Goal: Task Accomplishment & Management: Manage account settings

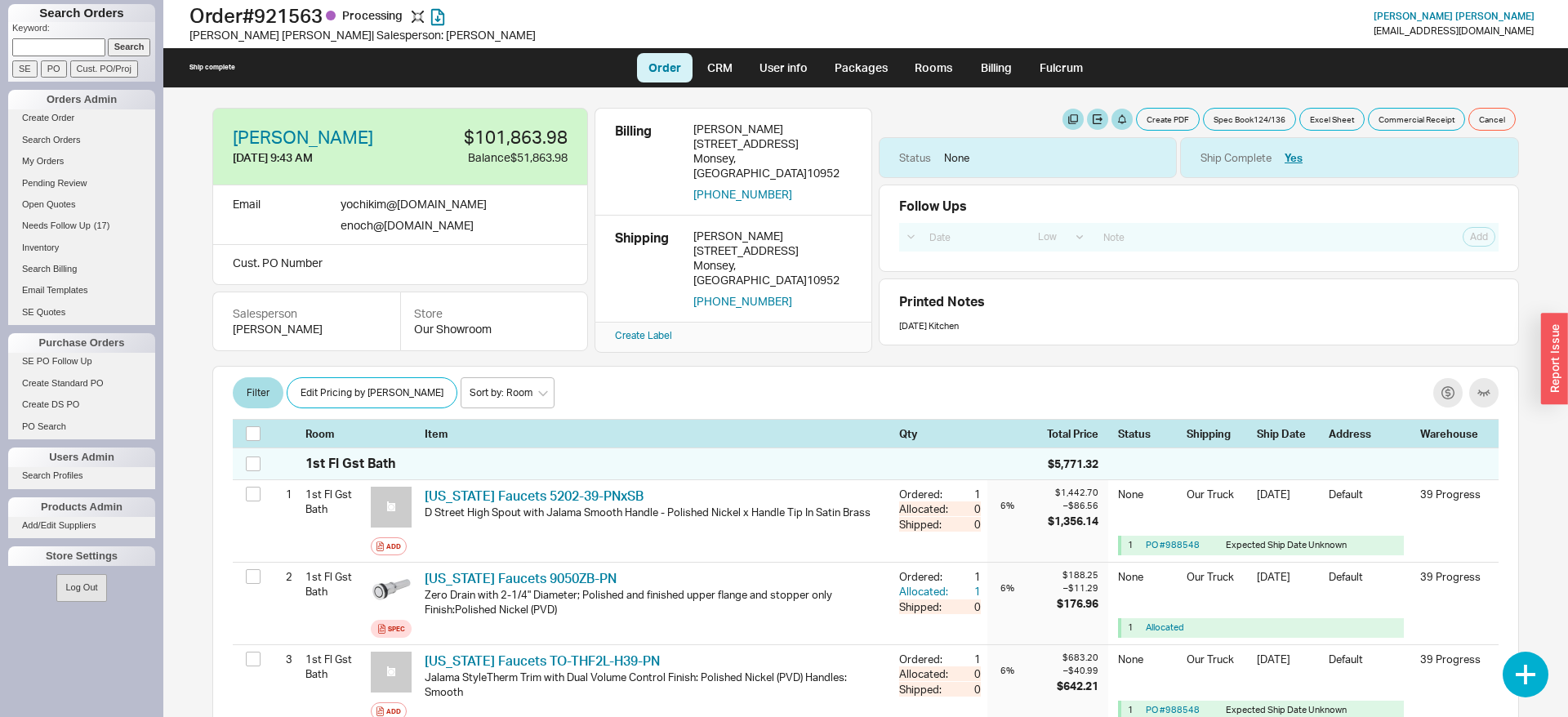
select select "LOW"
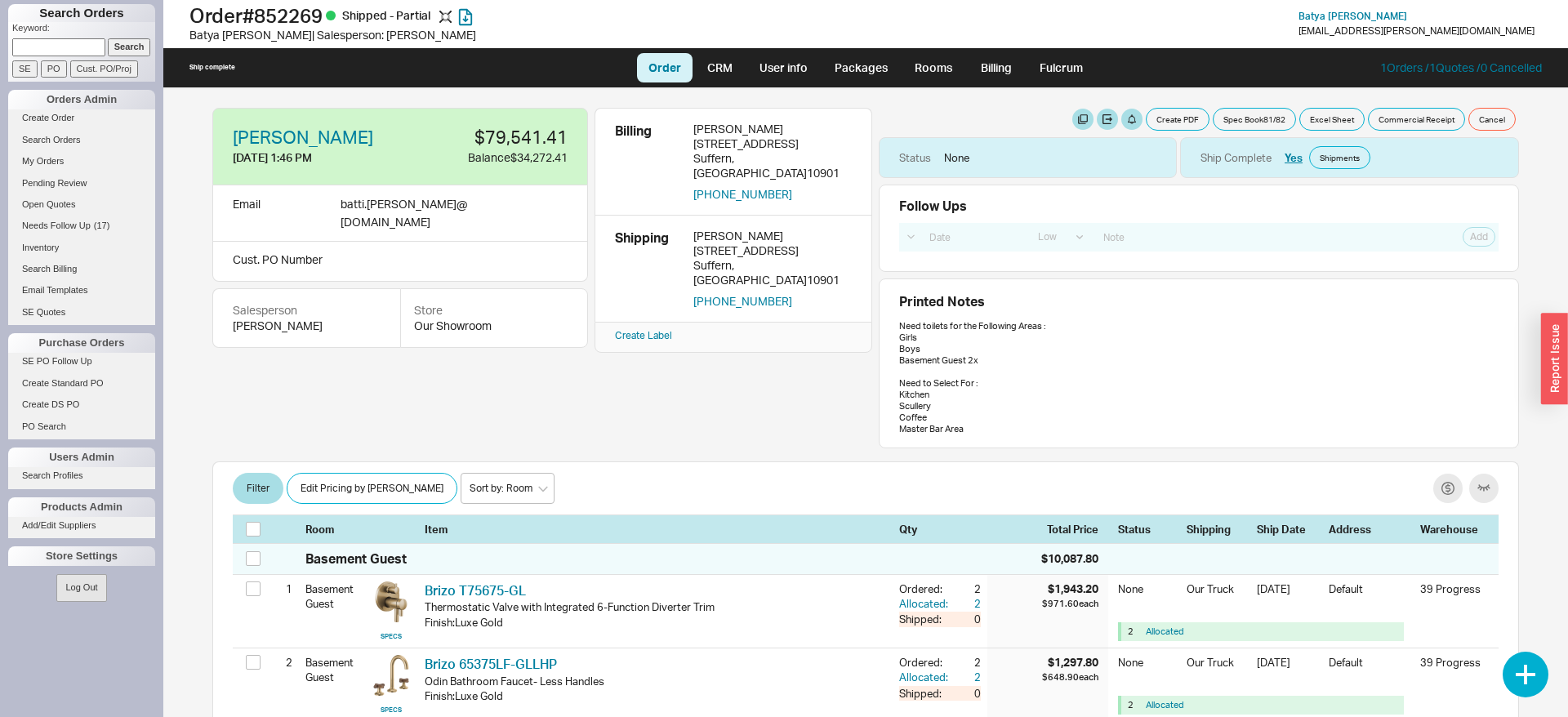
select select "LOW"
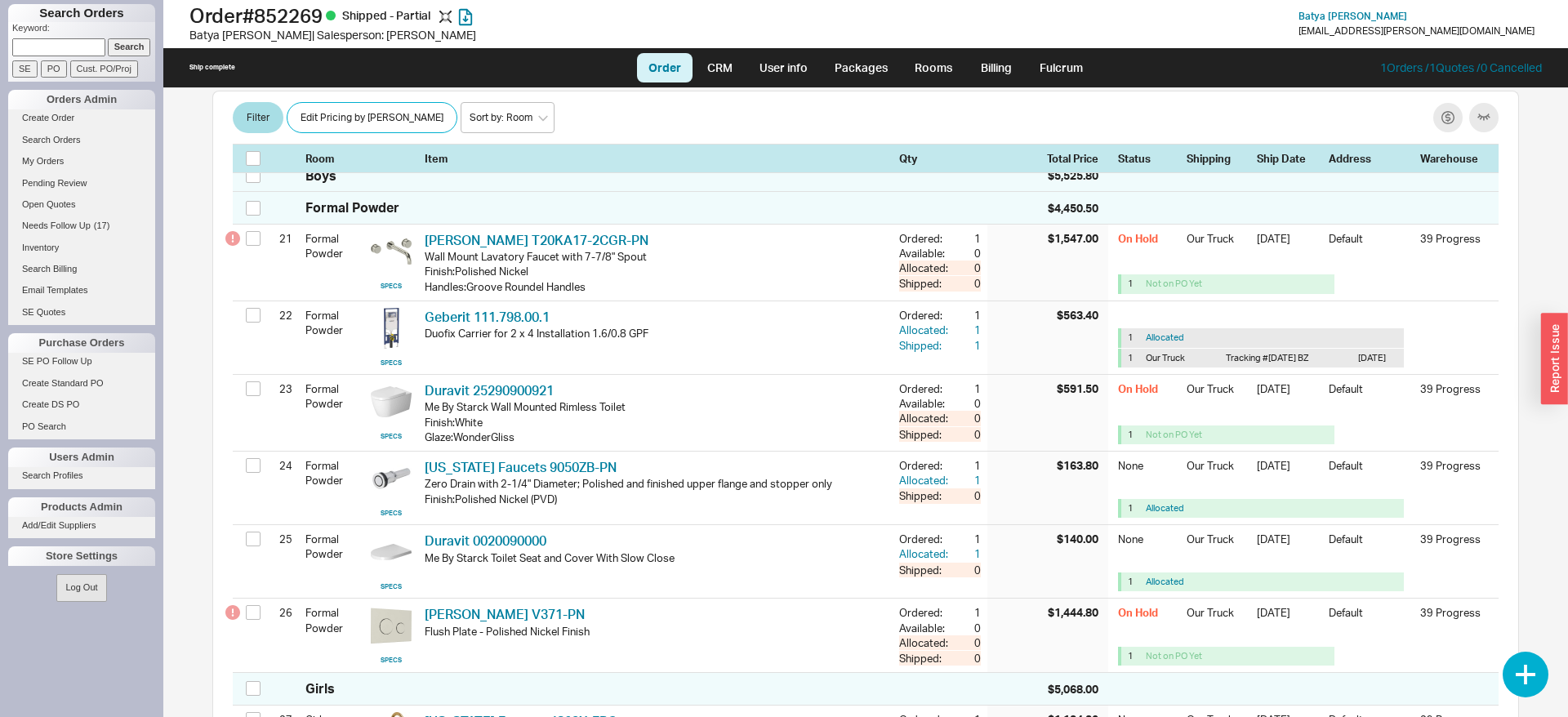
scroll to position [5382, 0]
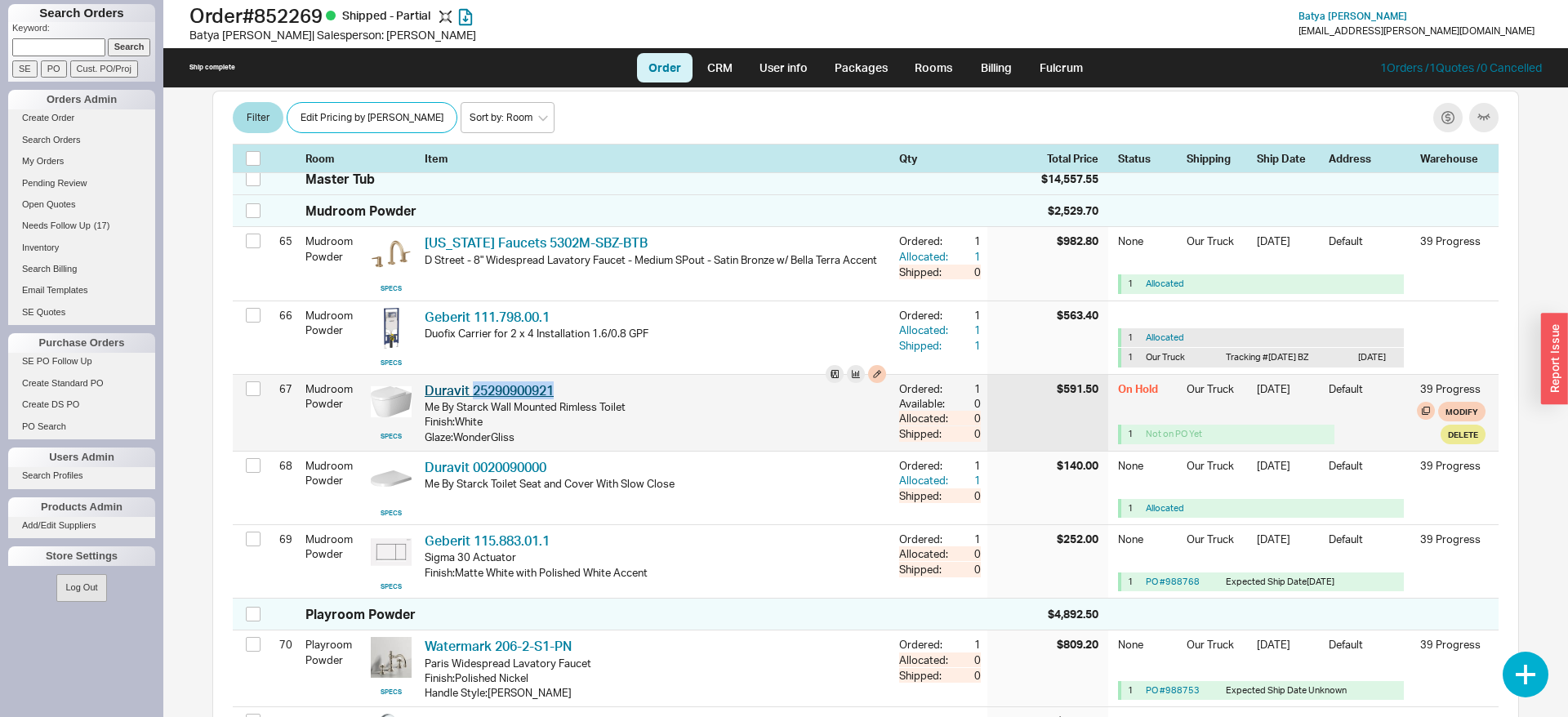
drag, startPoint x: 581, startPoint y: 399, endPoint x: 473, endPoint y: 405, distance: 108.2
click at [473, 400] on div "Duravit 25290900921 DRV 25290900921" at bounding box center [656, 390] width 462 height 18
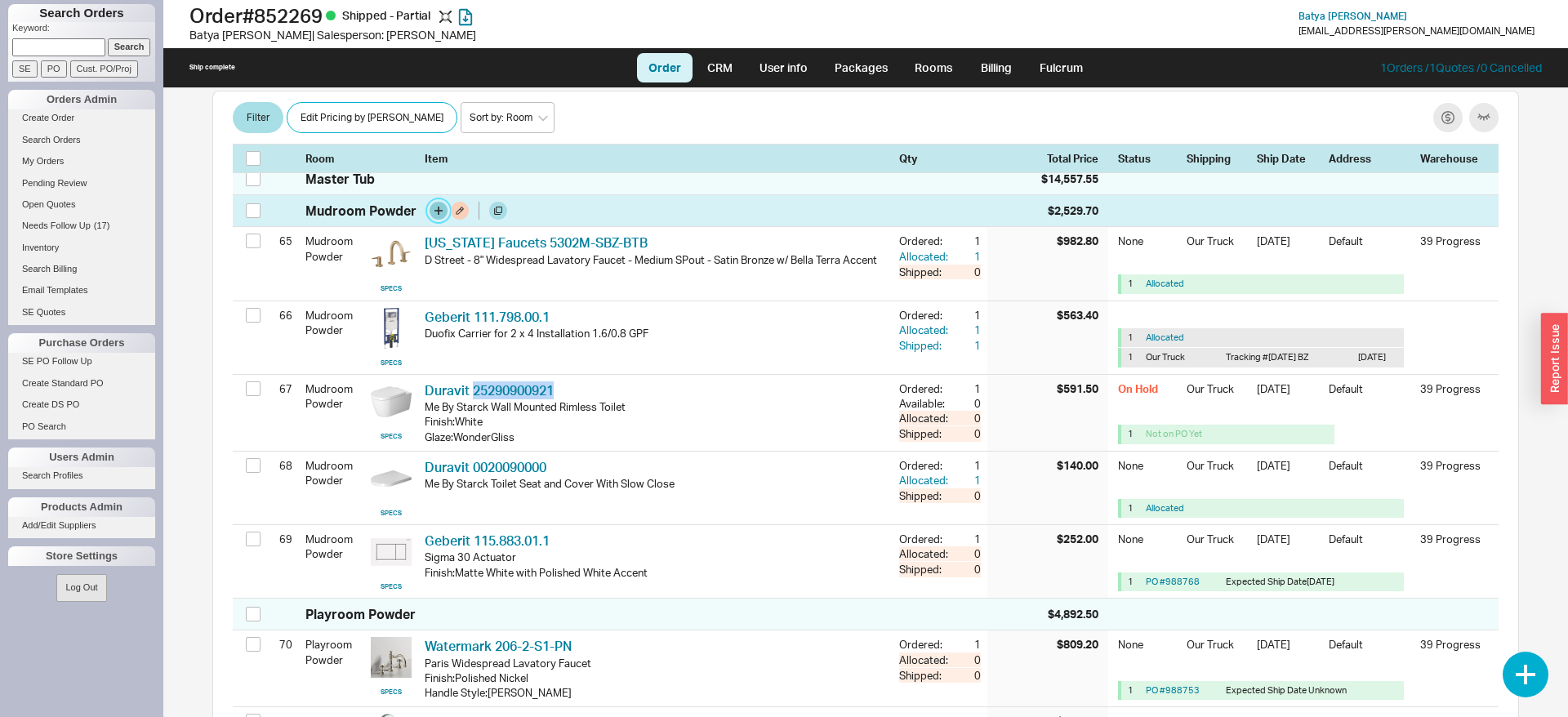
click at [436, 219] on button "button" at bounding box center [439, 211] width 18 height 18
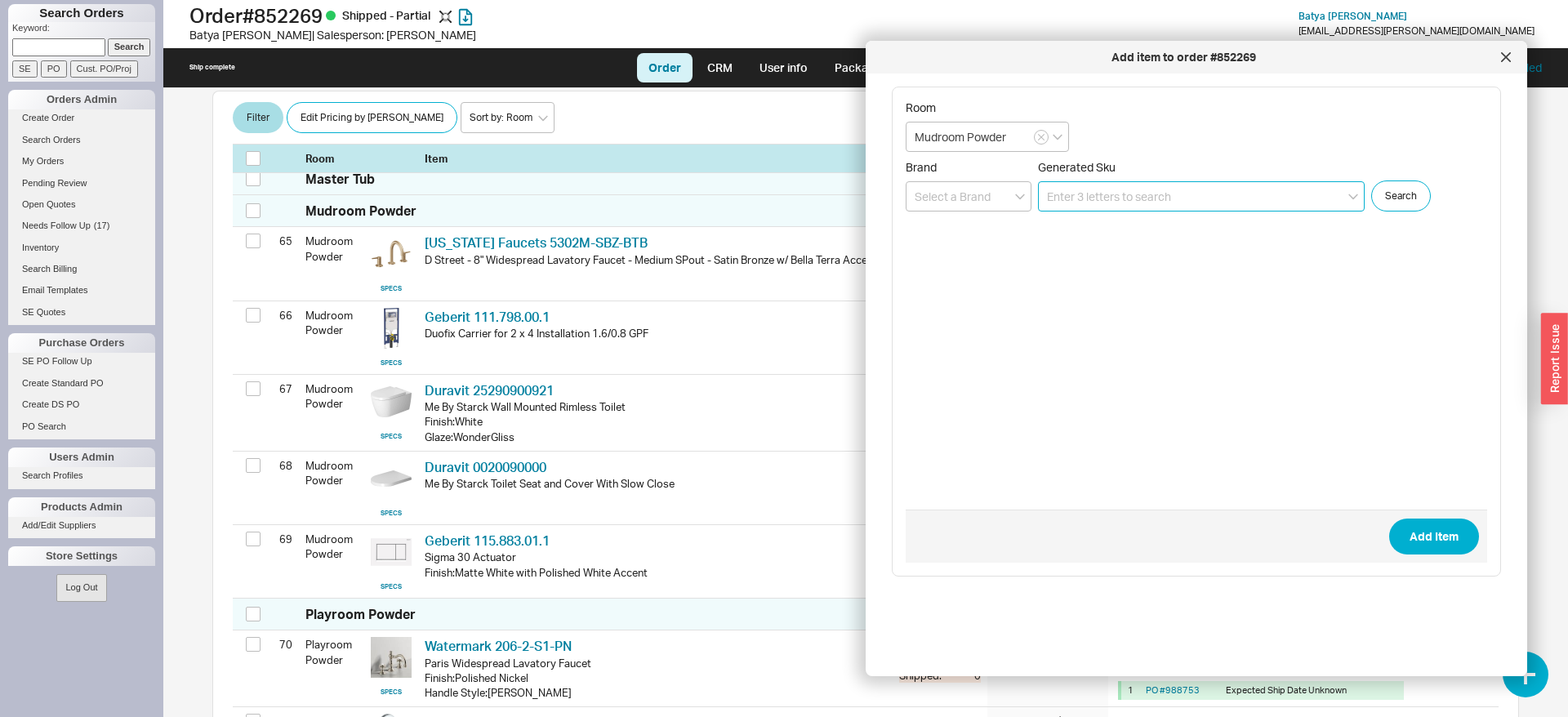
paste input "25290900921"
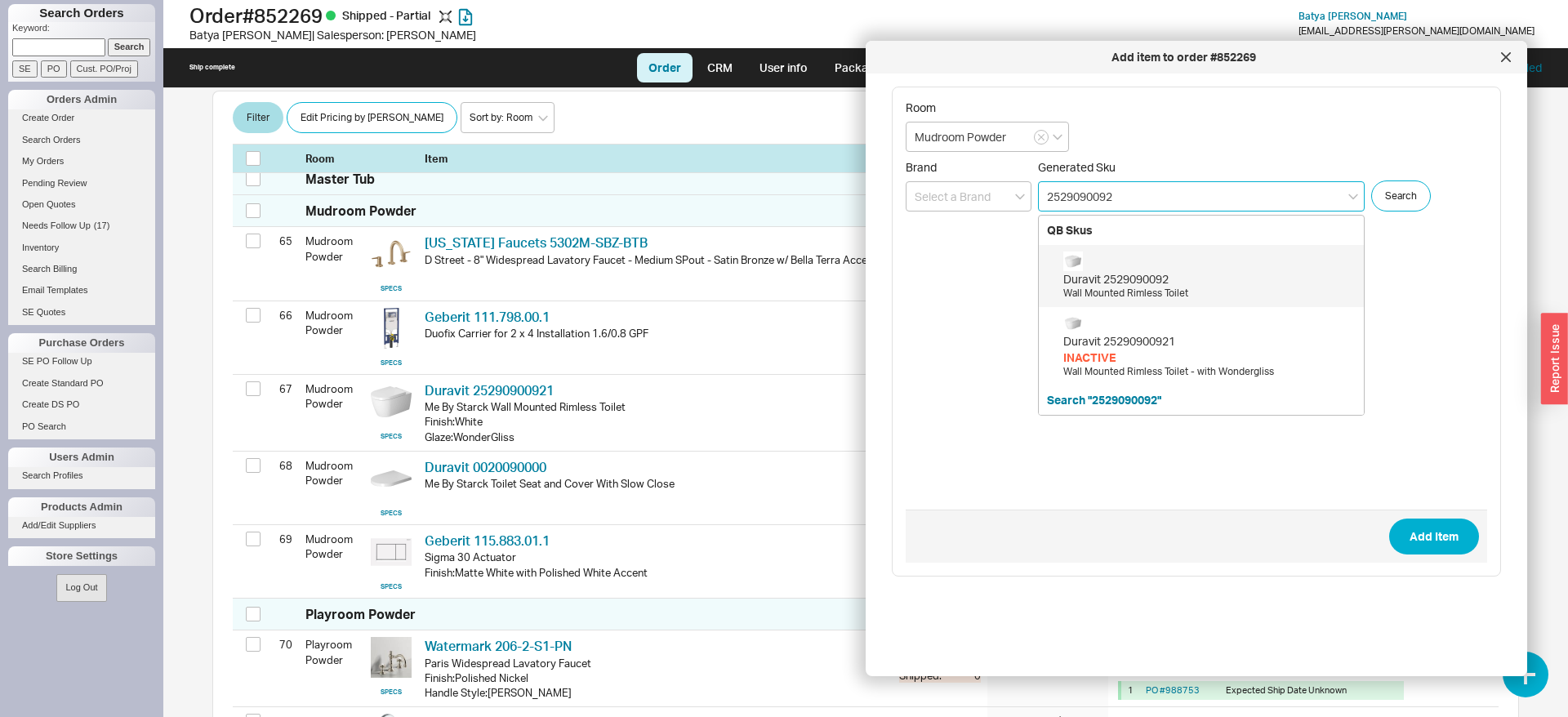
type input "2529090092"
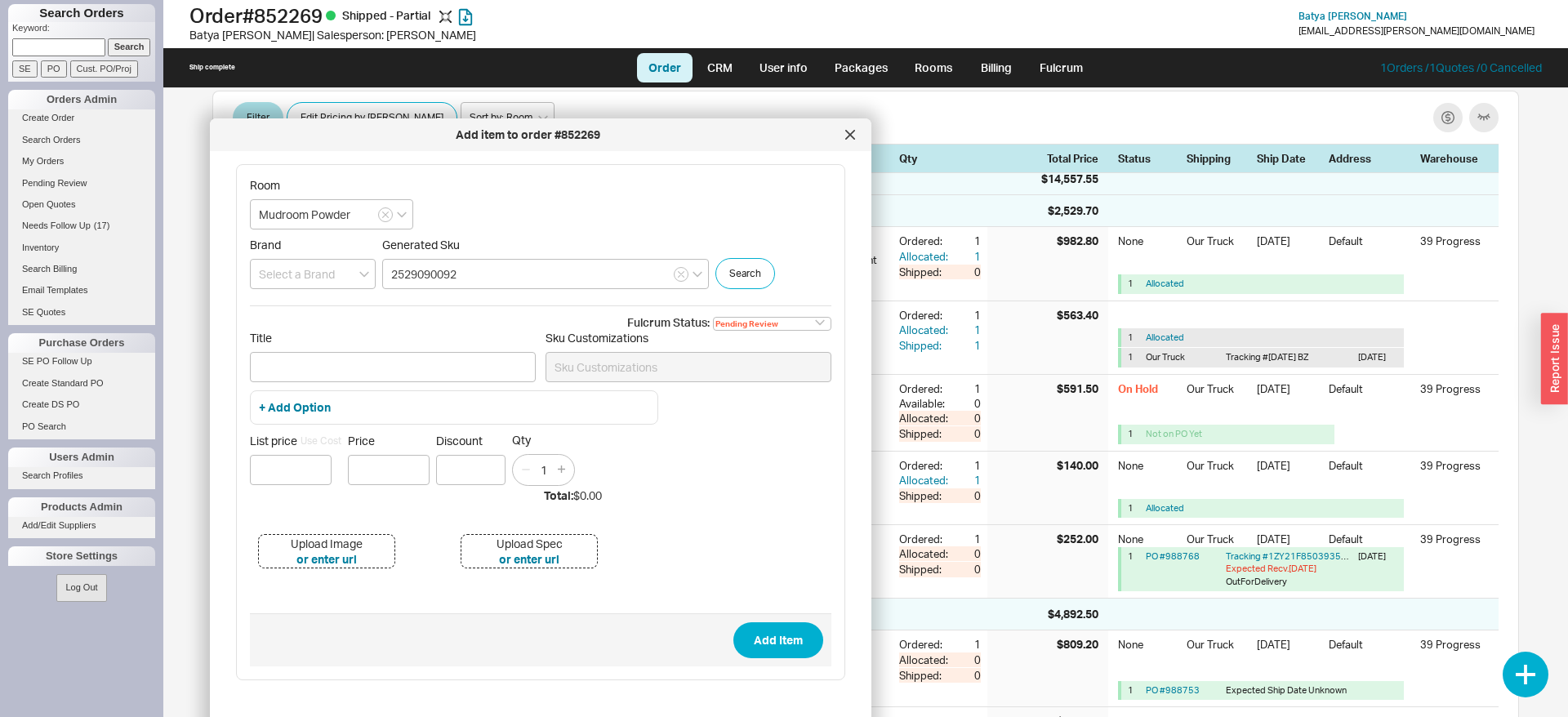
drag, startPoint x: 1418, startPoint y: 66, endPoint x: 780, endPoint y: 146, distance: 643.0
click at [780, 146] on div "Add item to order #852269" at bounding box center [540, 135] width 662 height 33
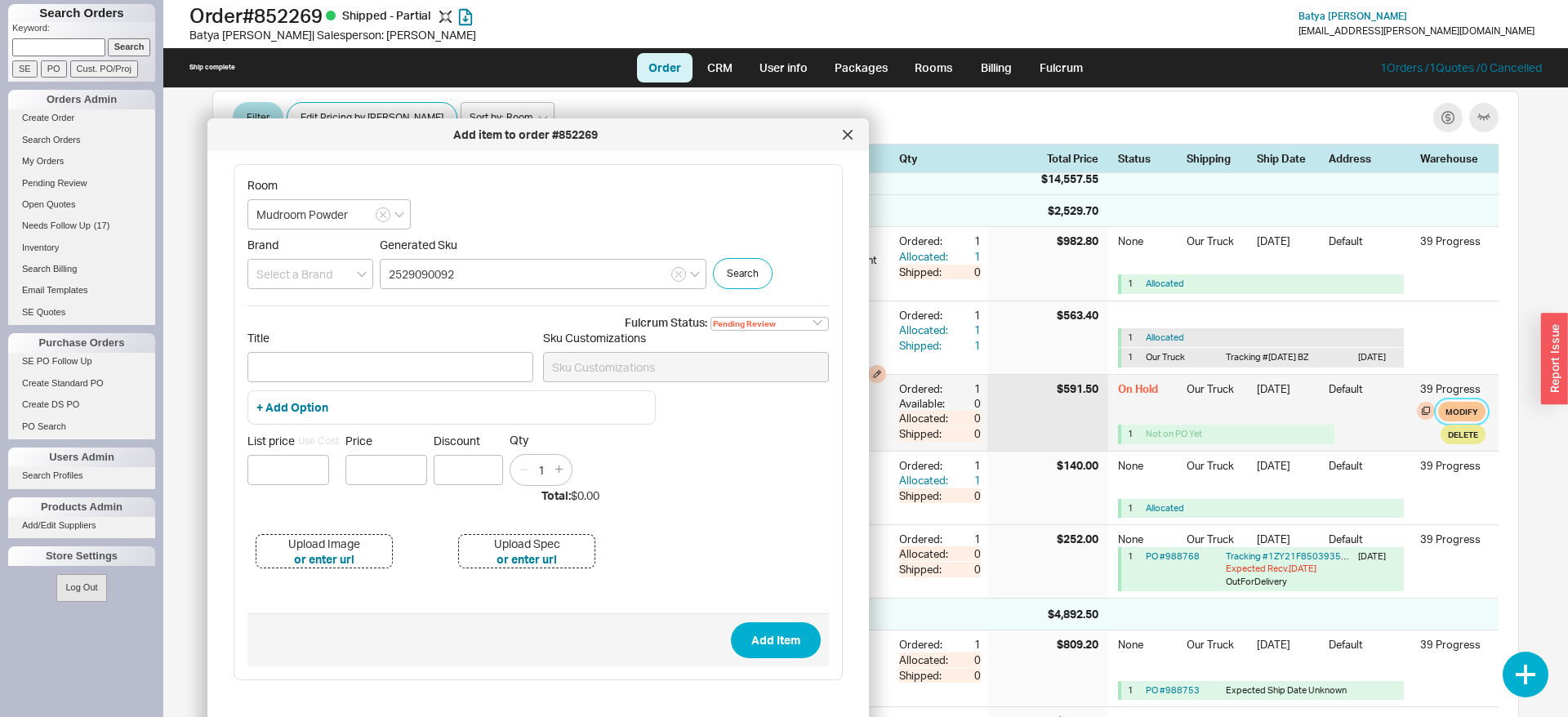
click at [1461, 421] on button "Modify" at bounding box center [1461, 411] width 48 height 19
select select "8"
select select "3"
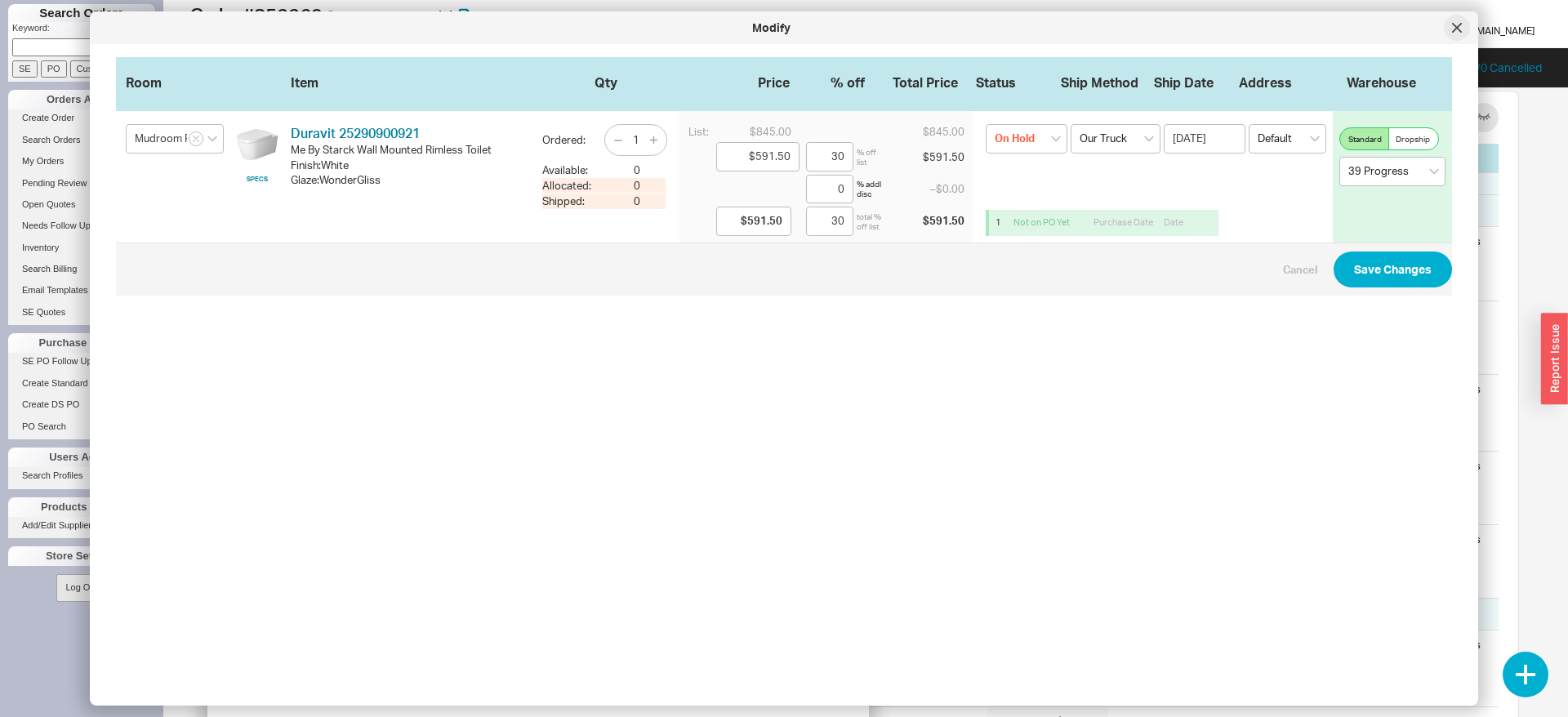
click at [1458, 25] on icon at bounding box center [1456, 27] width 8 height 8
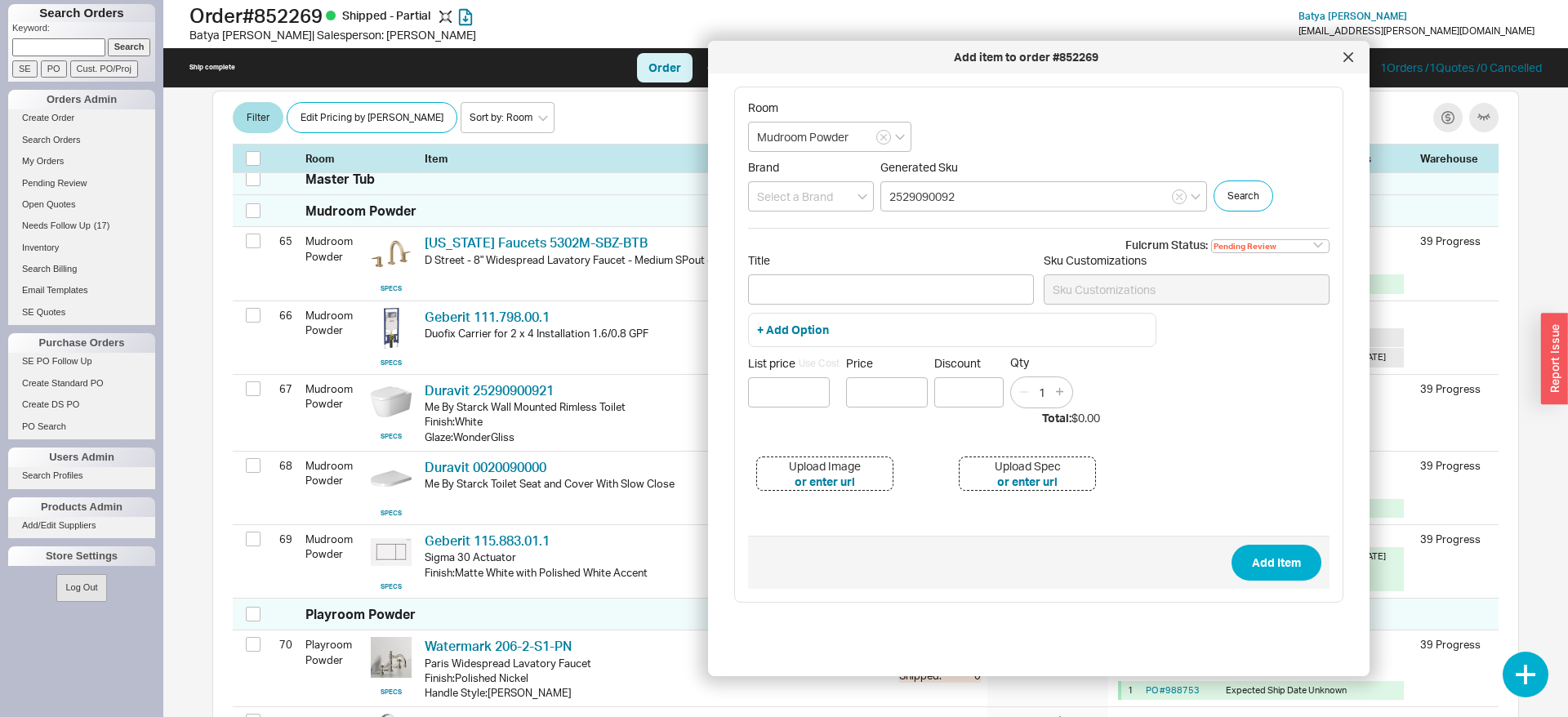
drag, startPoint x: 640, startPoint y: 144, endPoint x: 1141, endPoint y: 66, distance: 507.0
click at [1141, 66] on div "Add item to order #852269" at bounding box center [1039, 57] width 662 height 33
click at [983, 196] on input "2529090092" at bounding box center [1043, 196] width 327 height 30
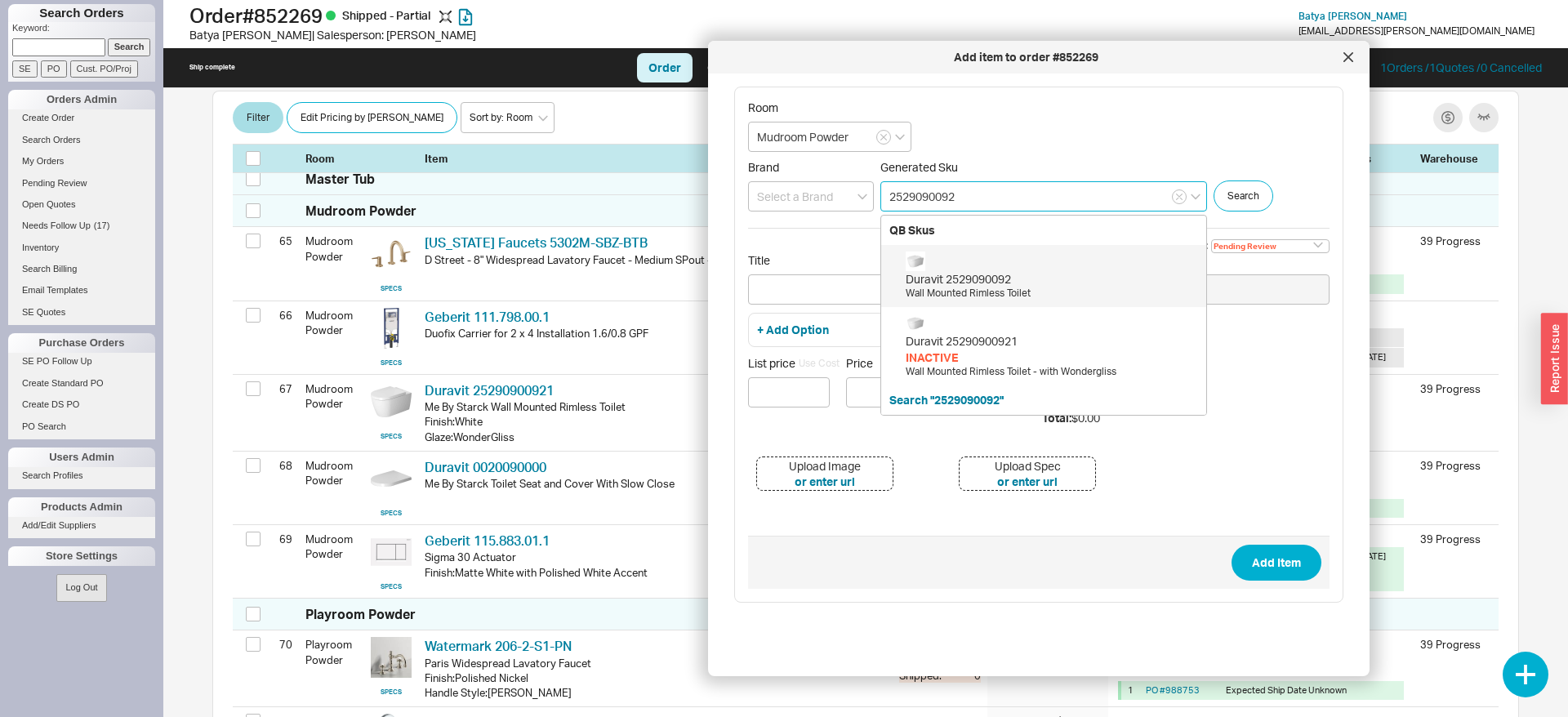
click at [967, 268] on div "Duravit 2529090092 Wall Mounted Rimless Toilet" at bounding box center [1051, 276] width 292 height 49
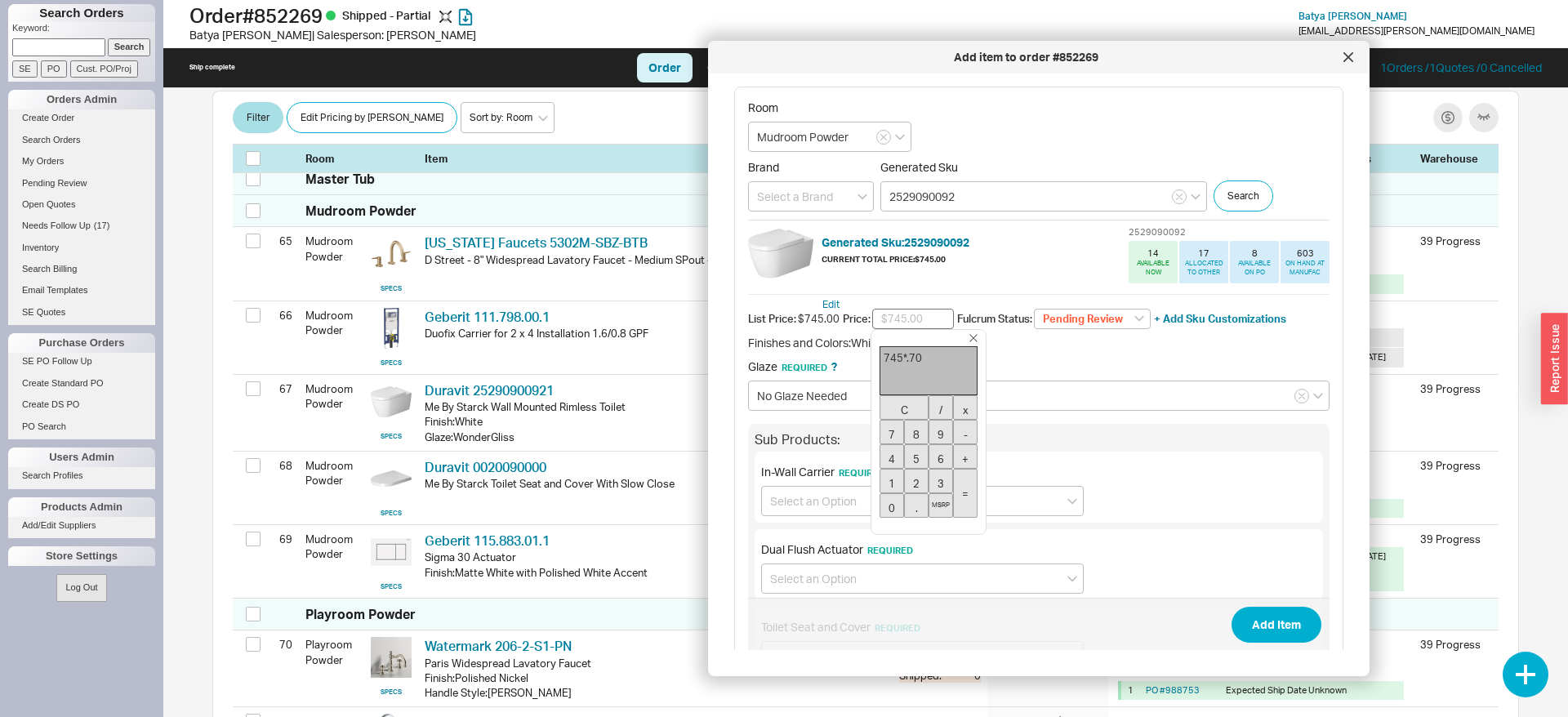
type input "$521.50"
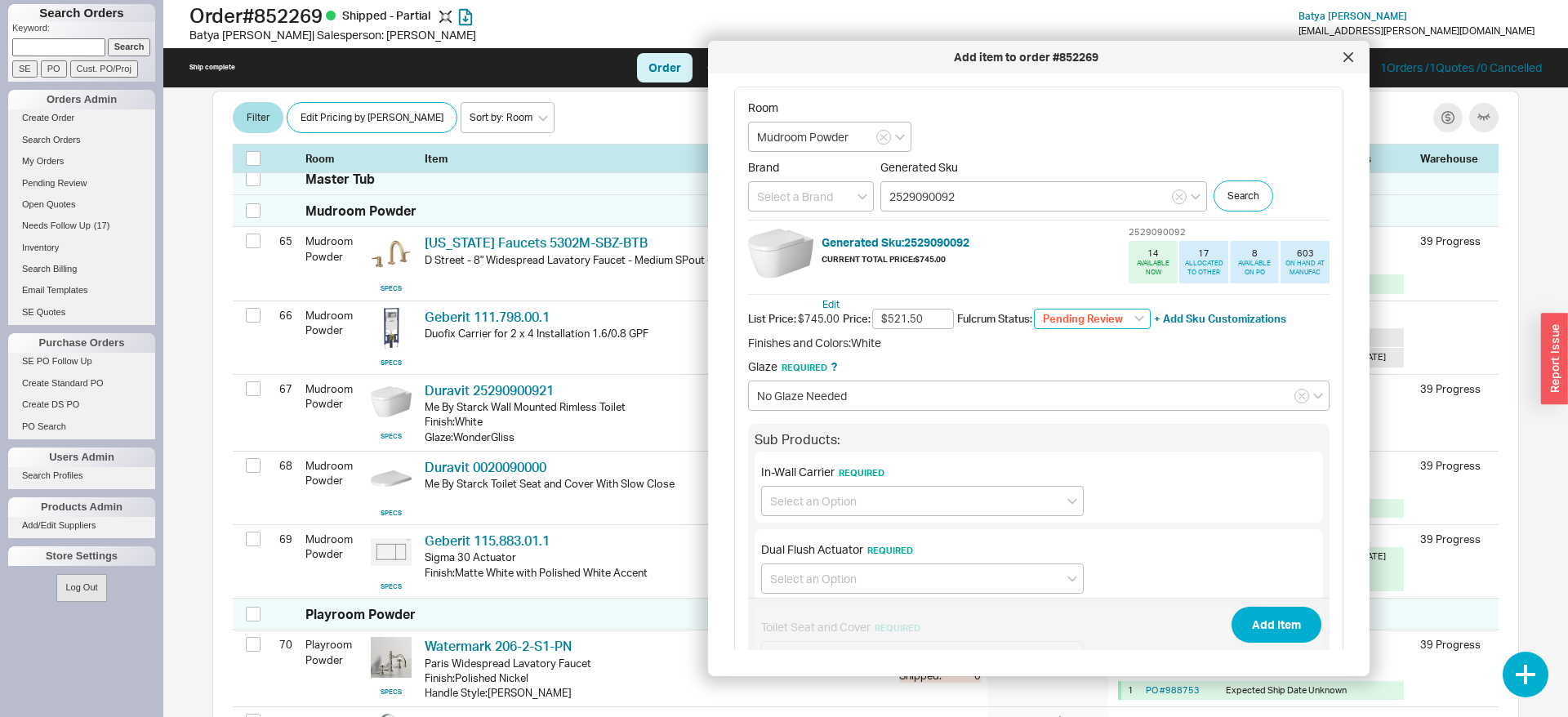
click at [1034, 309] on select "Pending Review None On Hold Call Before Ship Hold for Balance Wait For Cust. Ca…" at bounding box center [1093, 319] width 116 height 21
select select "On Hold"
click option "On Hold" at bounding box center [0, 0] width 0 height 0
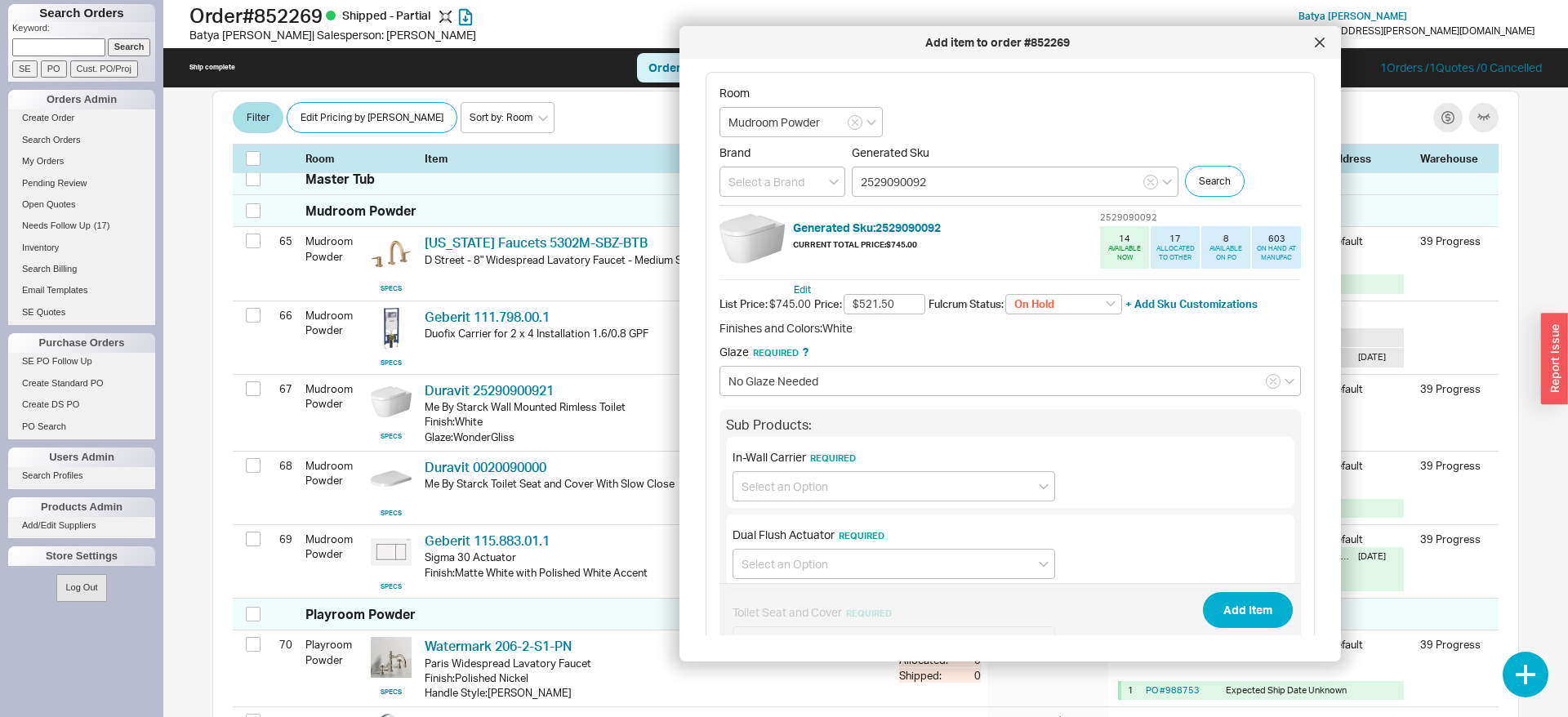
drag, startPoint x: 1100, startPoint y: 61, endPoint x: 1068, endPoint y: 46, distance: 35.3
click at [1068, 46] on div "Add item to order #852269" at bounding box center [997, 42] width 619 height 16
click at [1005, 294] on select "On Hold None On Hold Call Before Ship Hold for Balance Wait For Cust. Call Wait…" at bounding box center [1063, 305] width 116 height 21
select select
click option "None" at bounding box center [0, 0] width 0 height 0
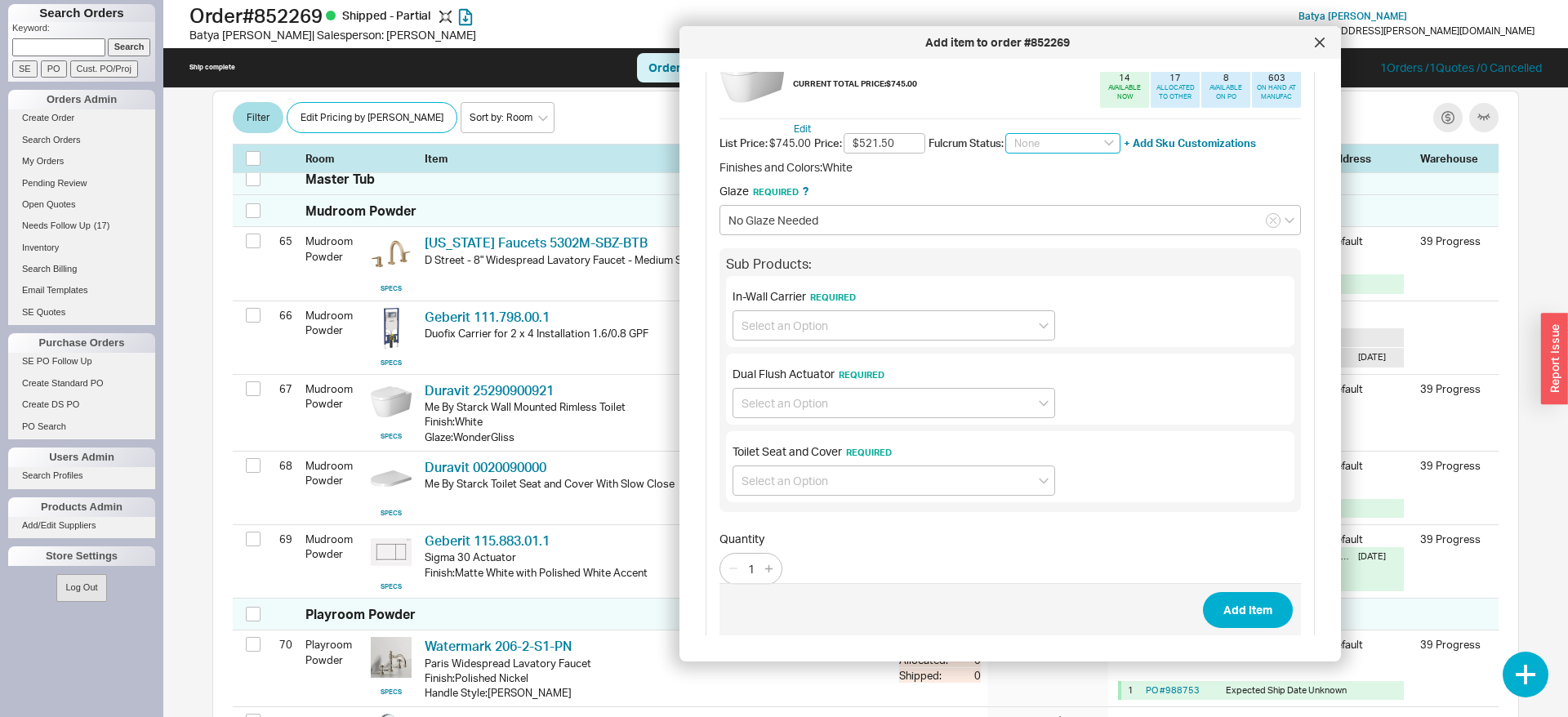
scroll to position [167, 0]
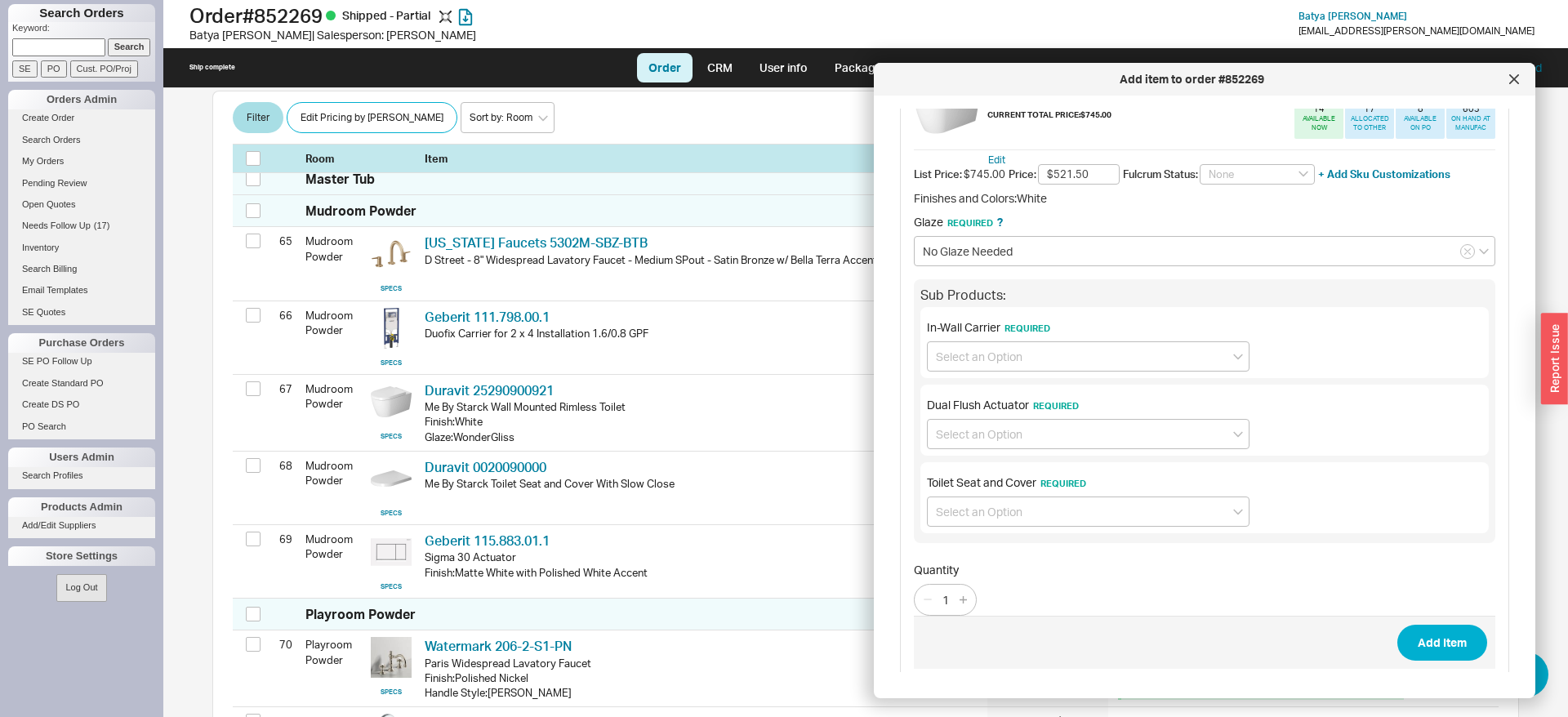
drag, startPoint x: 803, startPoint y: 51, endPoint x: 998, endPoint y: 76, distance: 196.6
click at [998, 76] on div "Add item to order #852269" at bounding box center [1205, 80] width 662 height 33
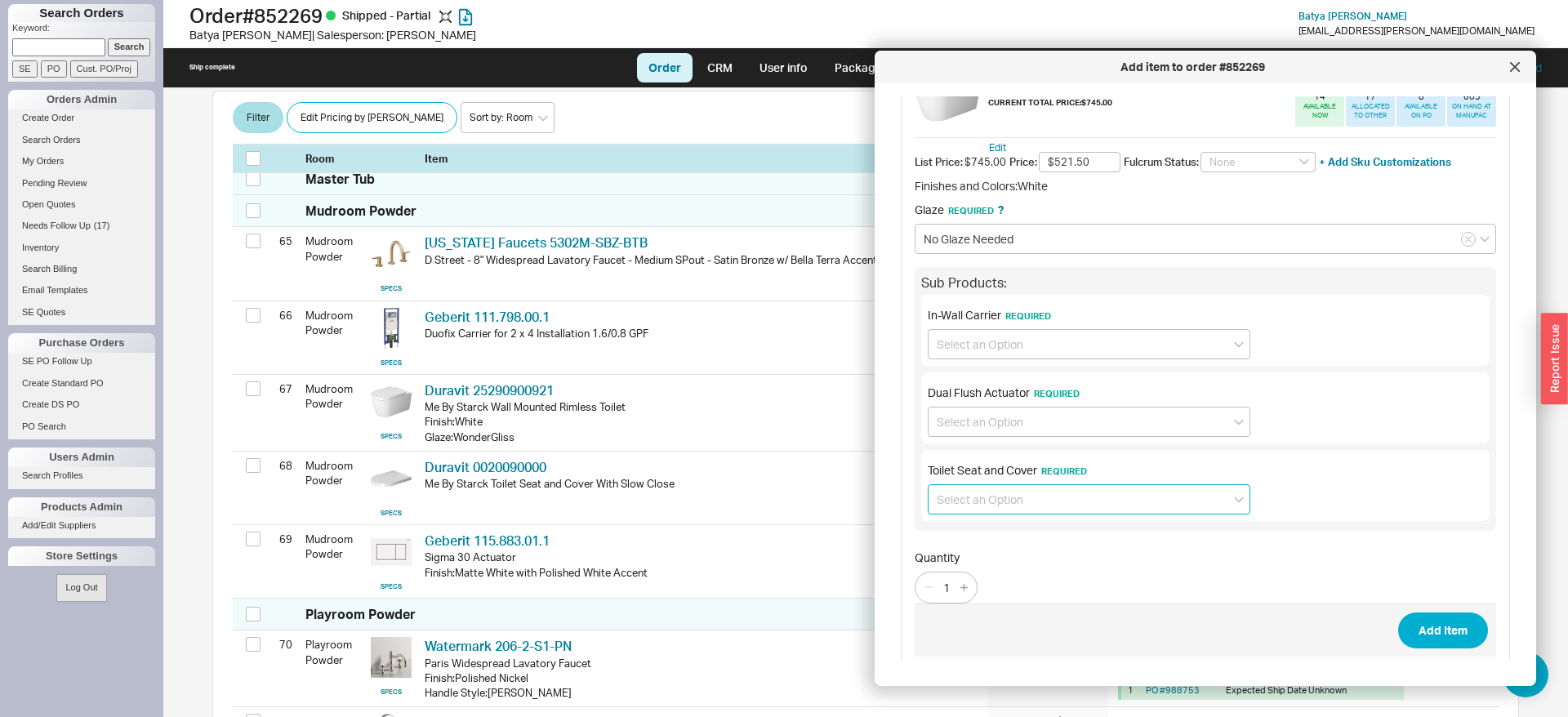
click at [992, 496] on input at bounding box center [1089, 499] width 322 height 30
click at [1047, 424] on input at bounding box center [1089, 421] width 322 height 30
click at [999, 493] on div "No Dual Flush Actuator required" at bounding box center [1089, 485] width 321 height 29
type input "No Dual Flush Actuator required"
click at [966, 339] on input at bounding box center [1089, 343] width 322 height 30
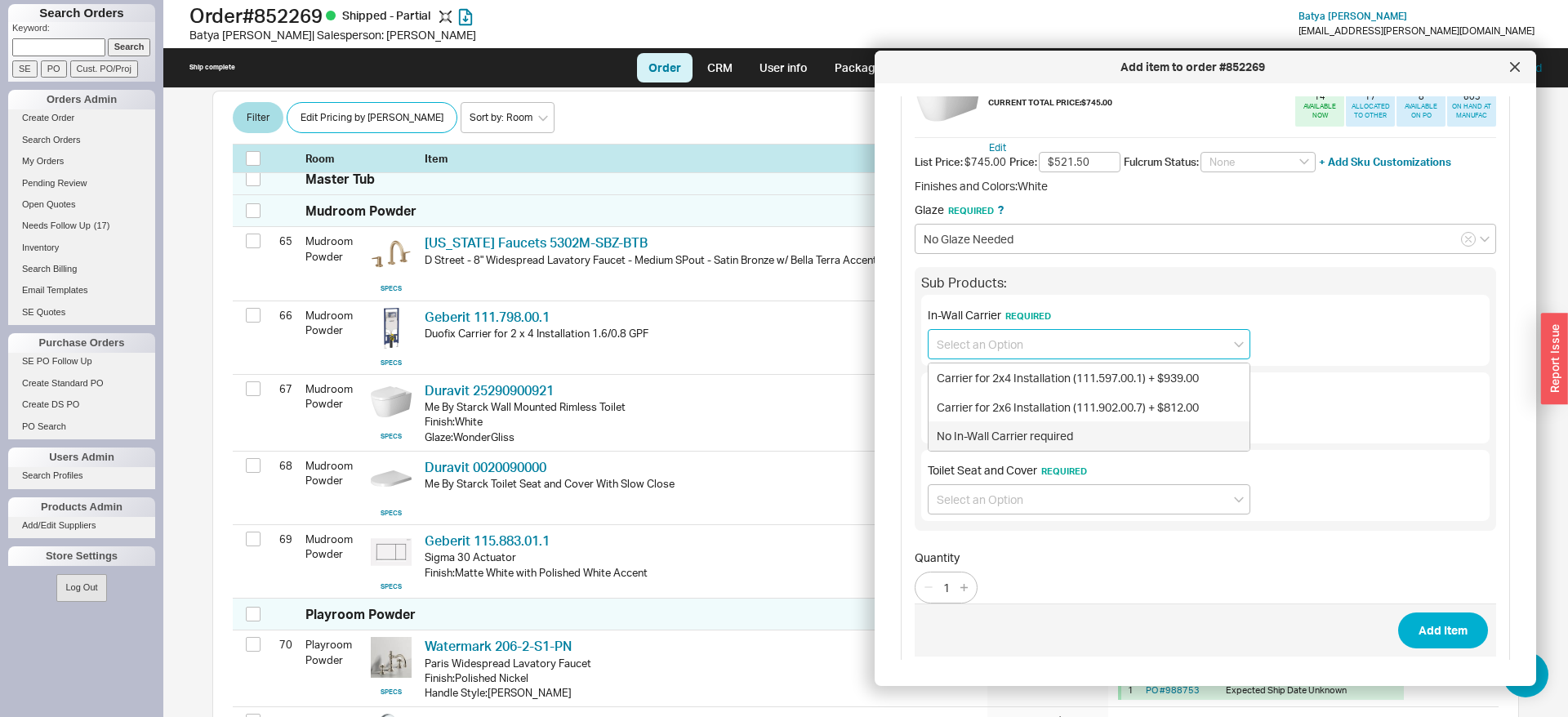
click at [963, 429] on div "No In-Wall Carrier required" at bounding box center [1089, 436] width 321 height 29
type input "No In-Wall Carrier required"
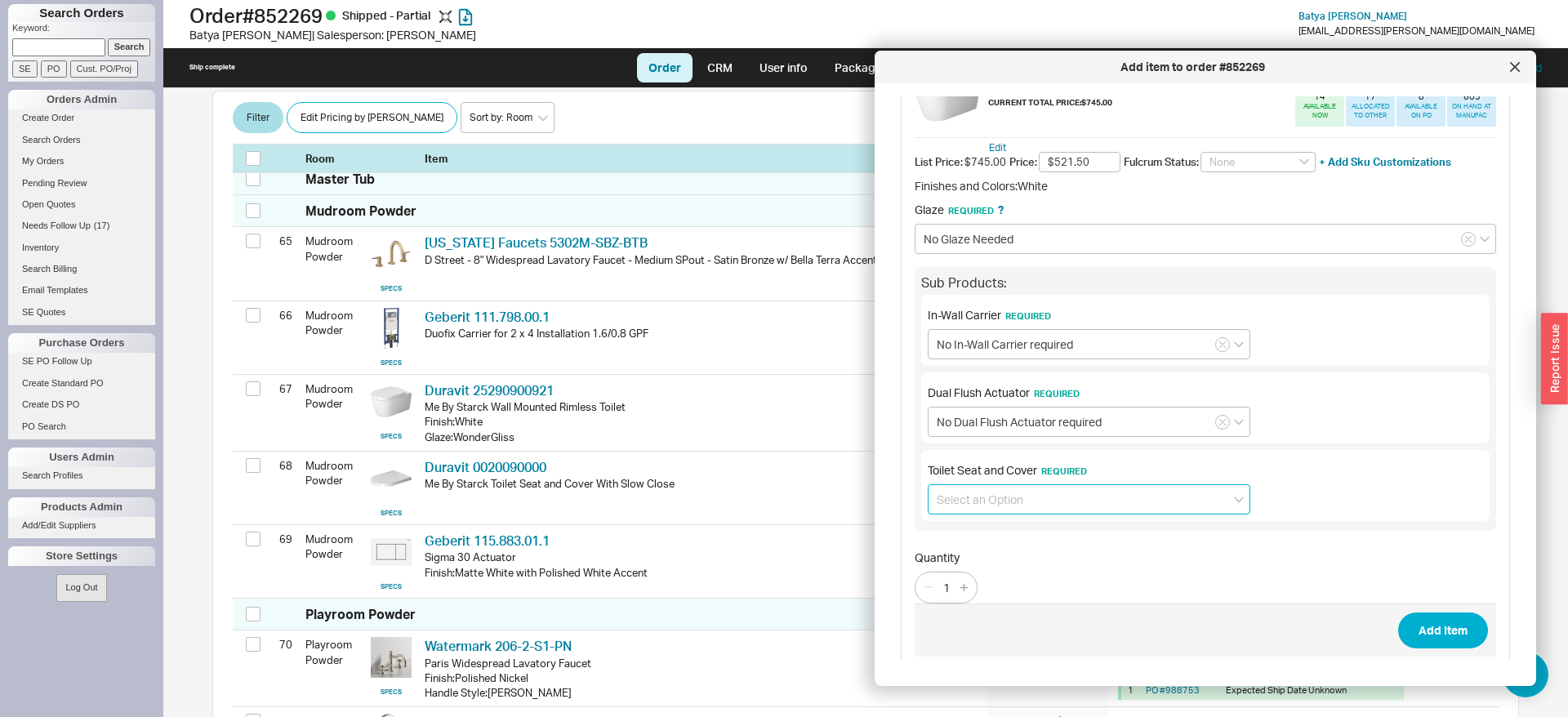
click at [979, 498] on input at bounding box center [1089, 499] width 322 height 30
click at [988, 568] on div "No Toilet Seat and Cover required" at bounding box center [1089, 563] width 321 height 29
type input "No Toilet Seat and Cover required"
click at [1418, 632] on button "Add Item" at bounding box center [1443, 630] width 90 height 36
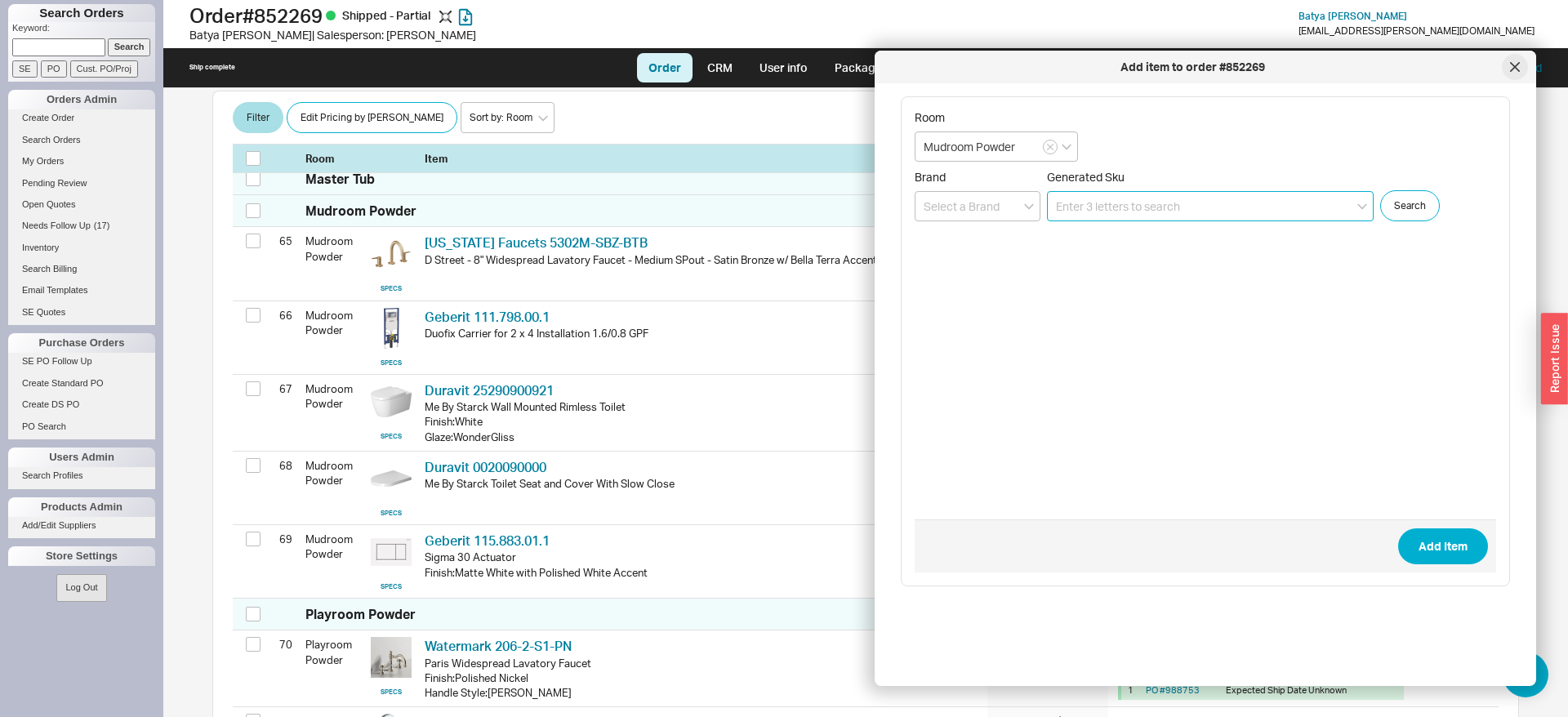
scroll to position [0, 0]
click at [1517, 61] on div at bounding box center [1515, 67] width 26 height 26
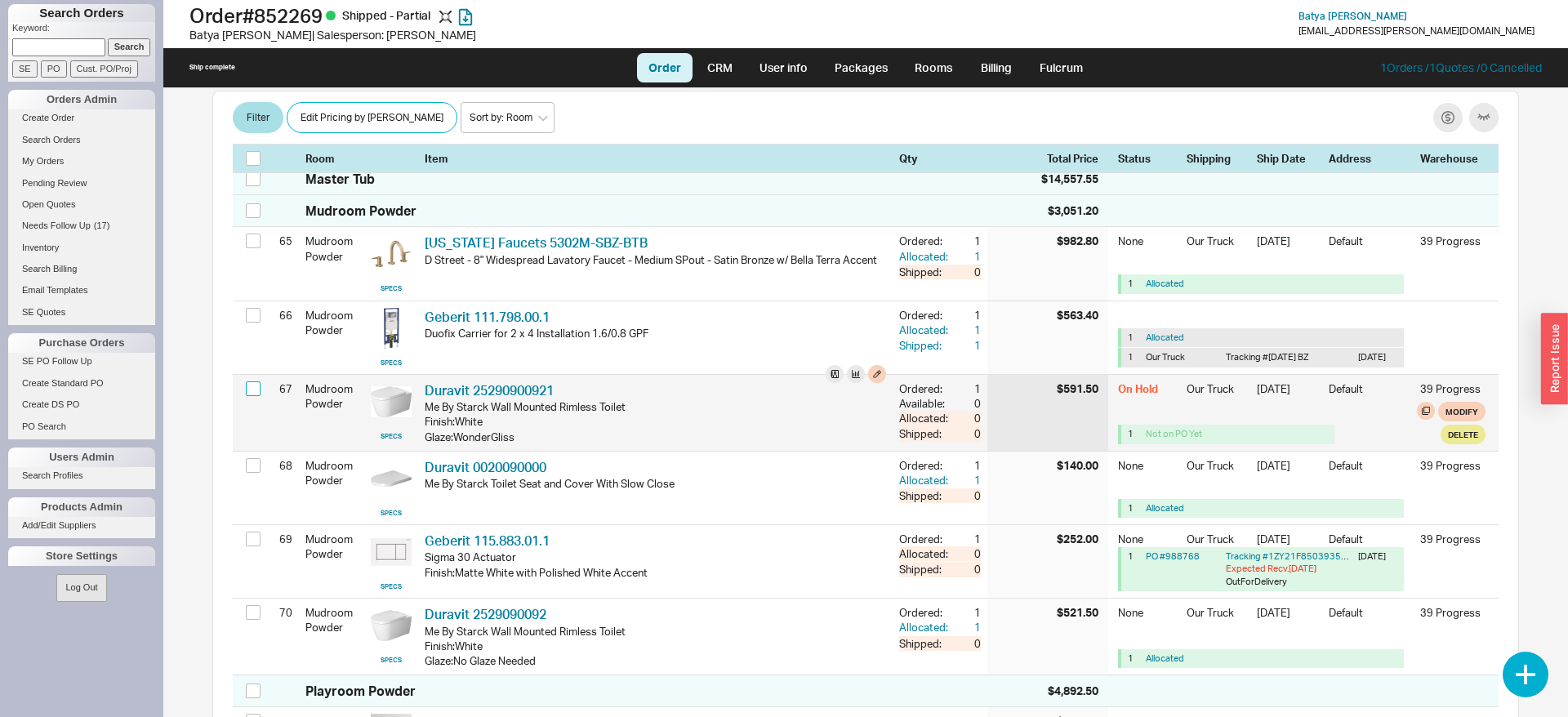
click at [251, 396] on input "checkbox" at bounding box center [252, 388] width 15 height 15
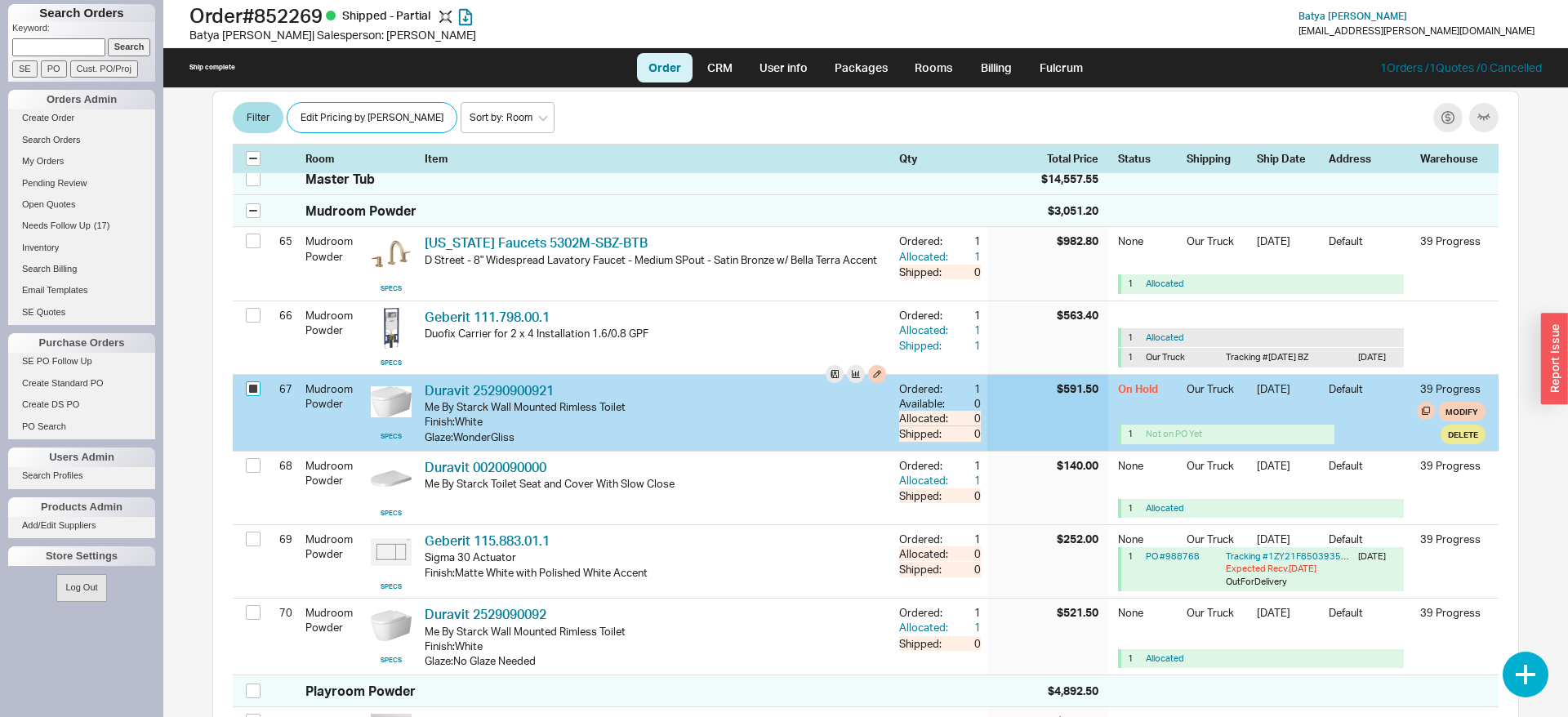
checkbox input "true"
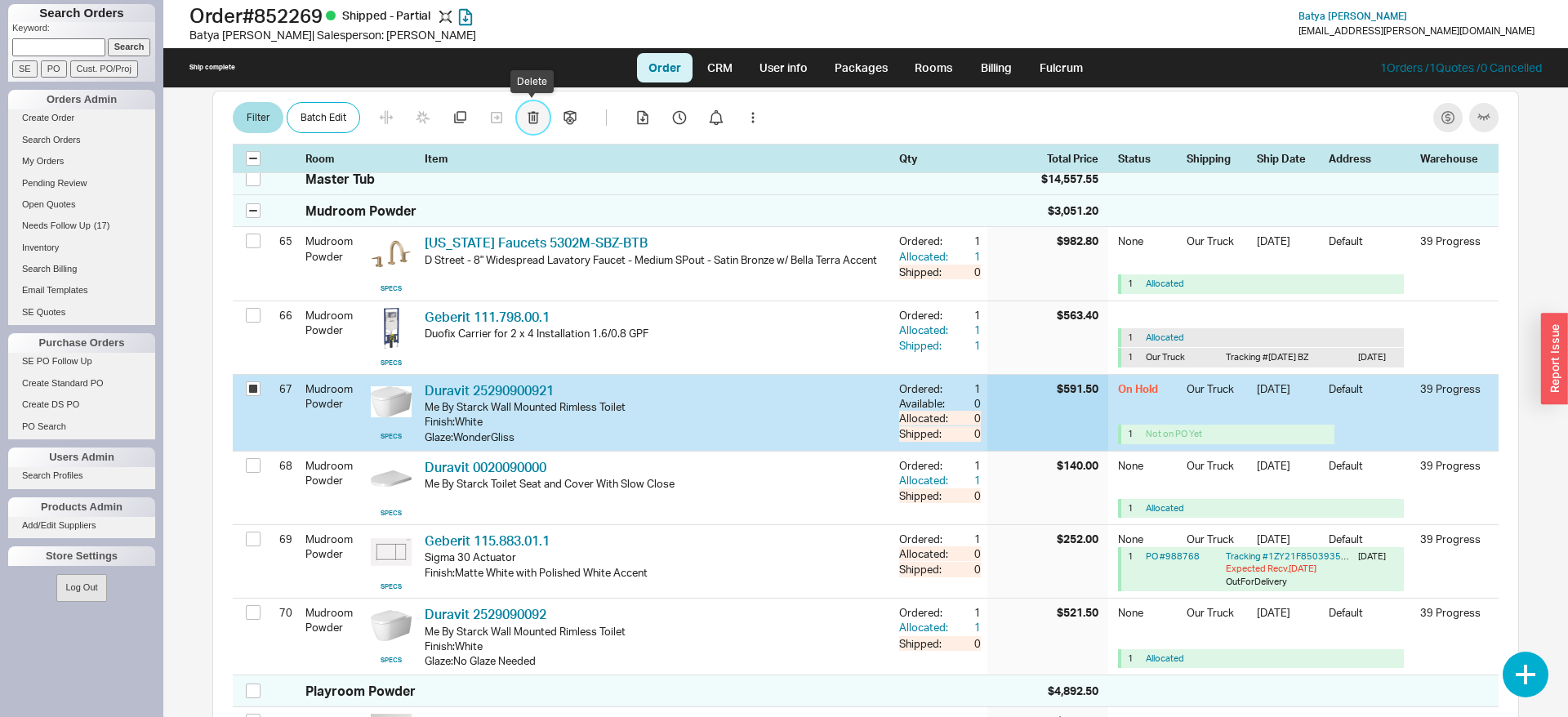
click at [530, 120] on icon "button" at bounding box center [534, 116] width 12 height 13
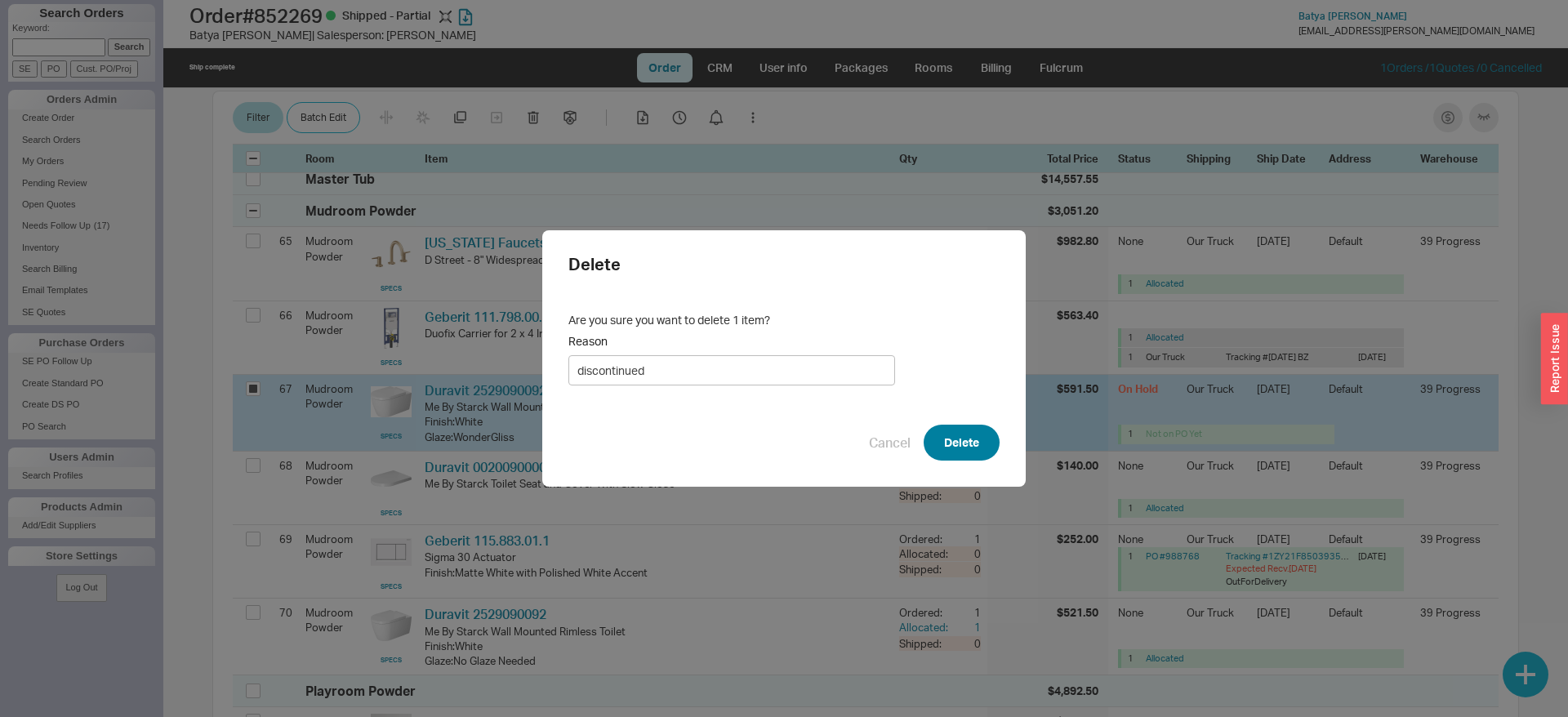
type input "discontinued"
click at [953, 439] on button "Delete" at bounding box center [962, 442] width 76 height 36
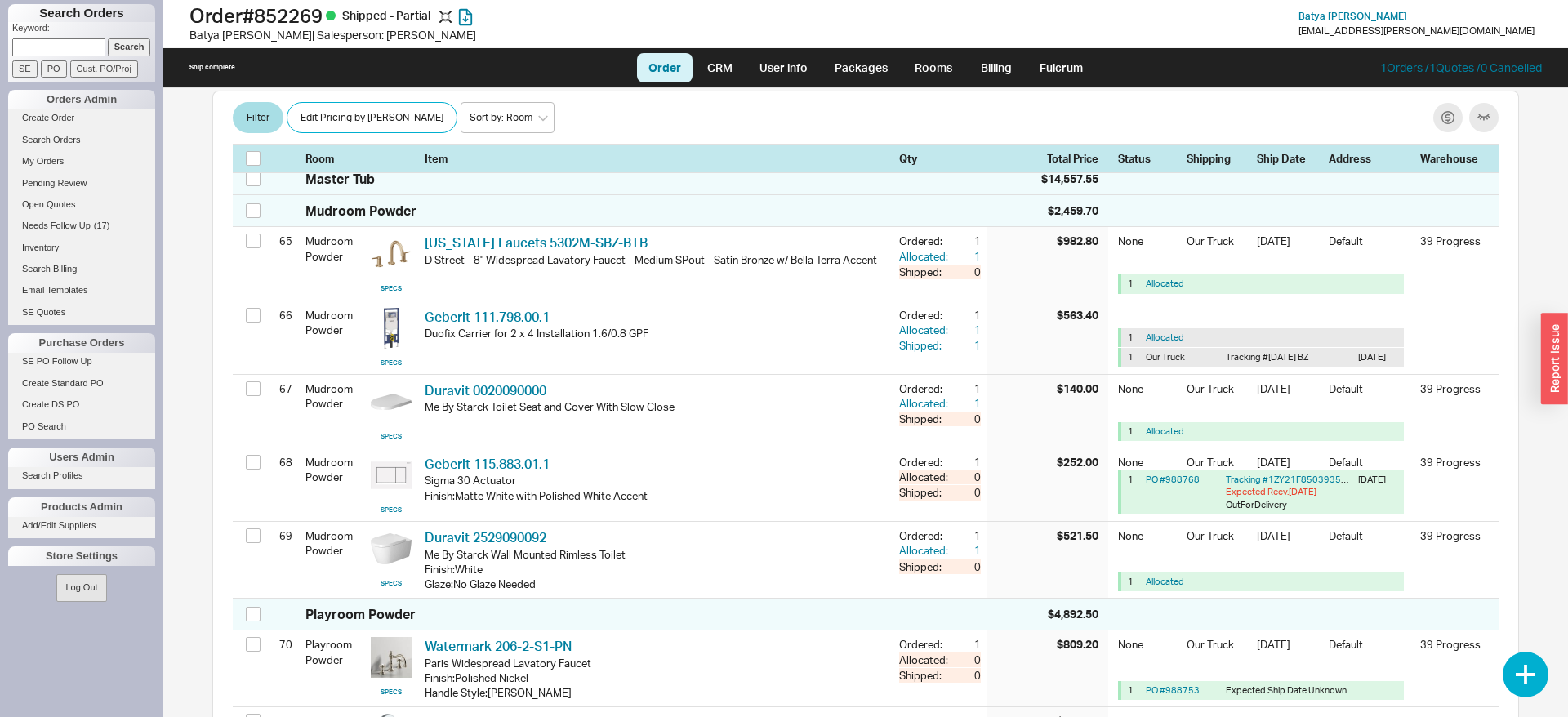
scroll to position [1903, 0]
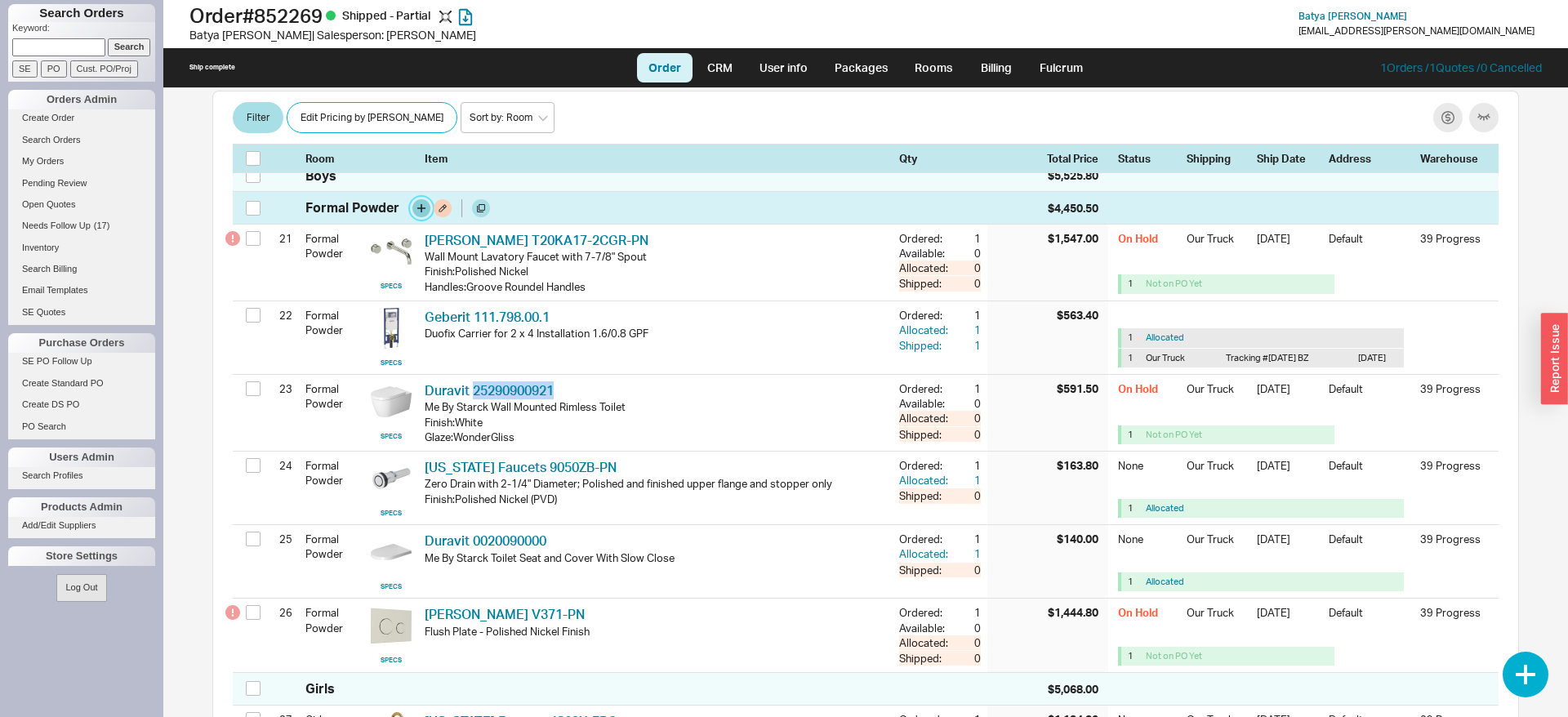
click at [420, 217] on button "button" at bounding box center [421, 208] width 18 height 18
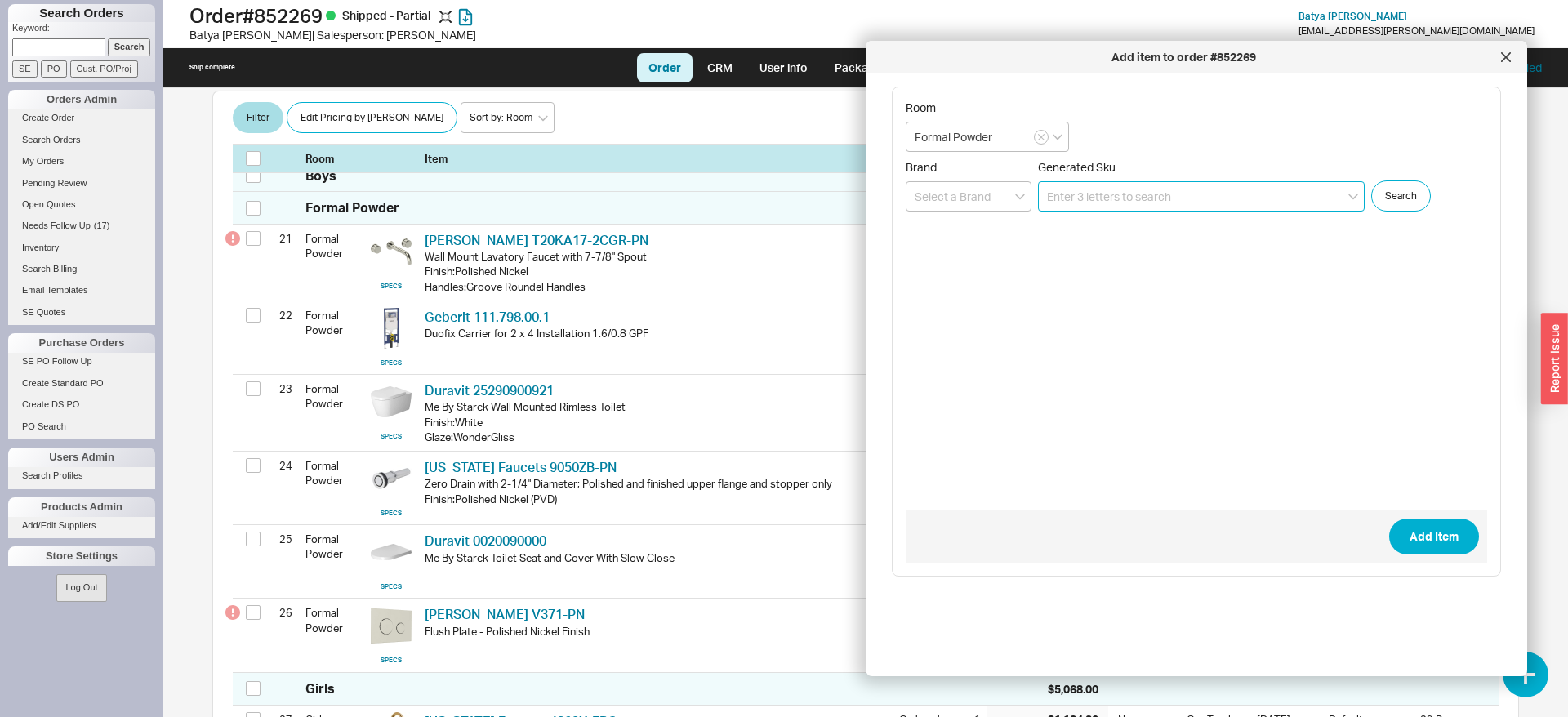
paste input "25290900921"
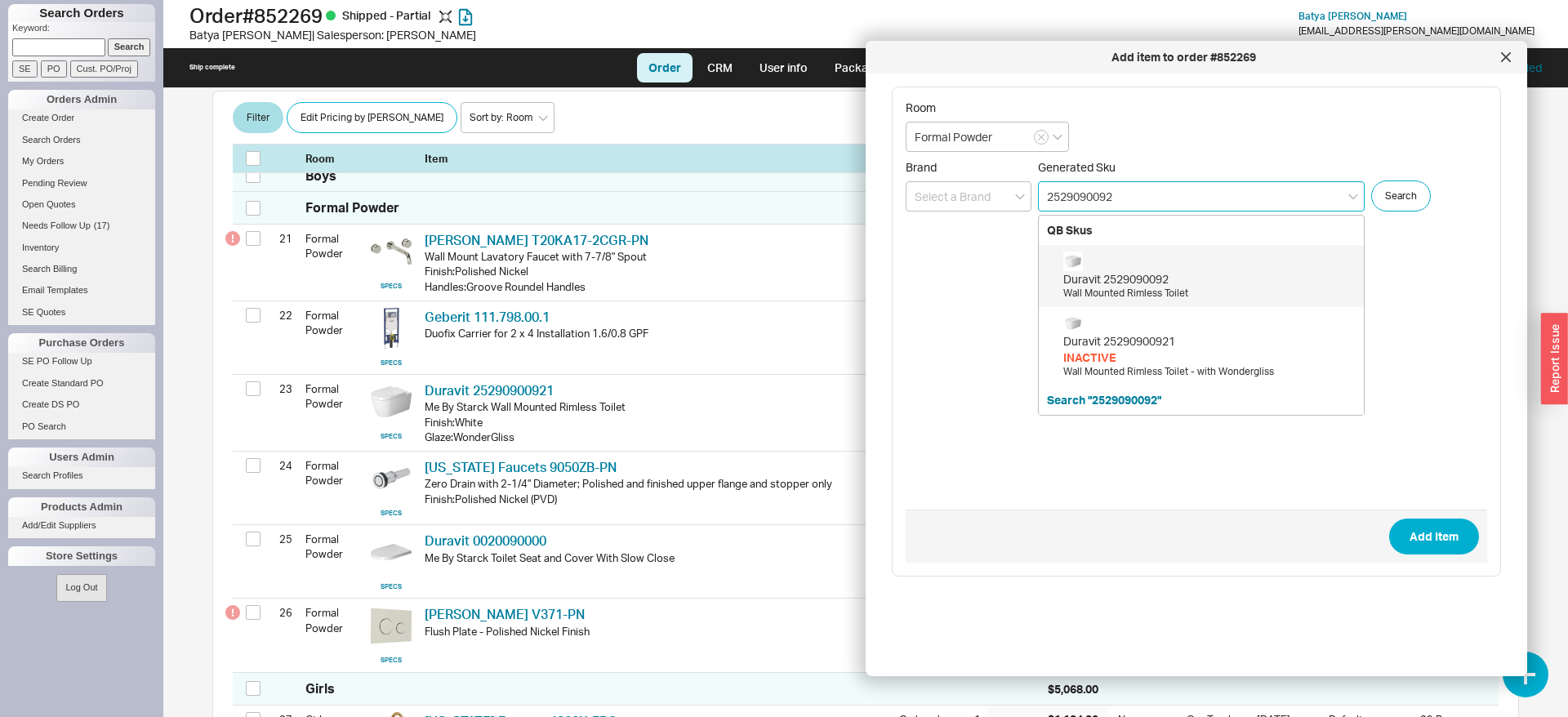
click at [1158, 275] on div "Duravit 2529090092" at bounding box center [1209, 278] width 292 height 16
type input "2529090092"
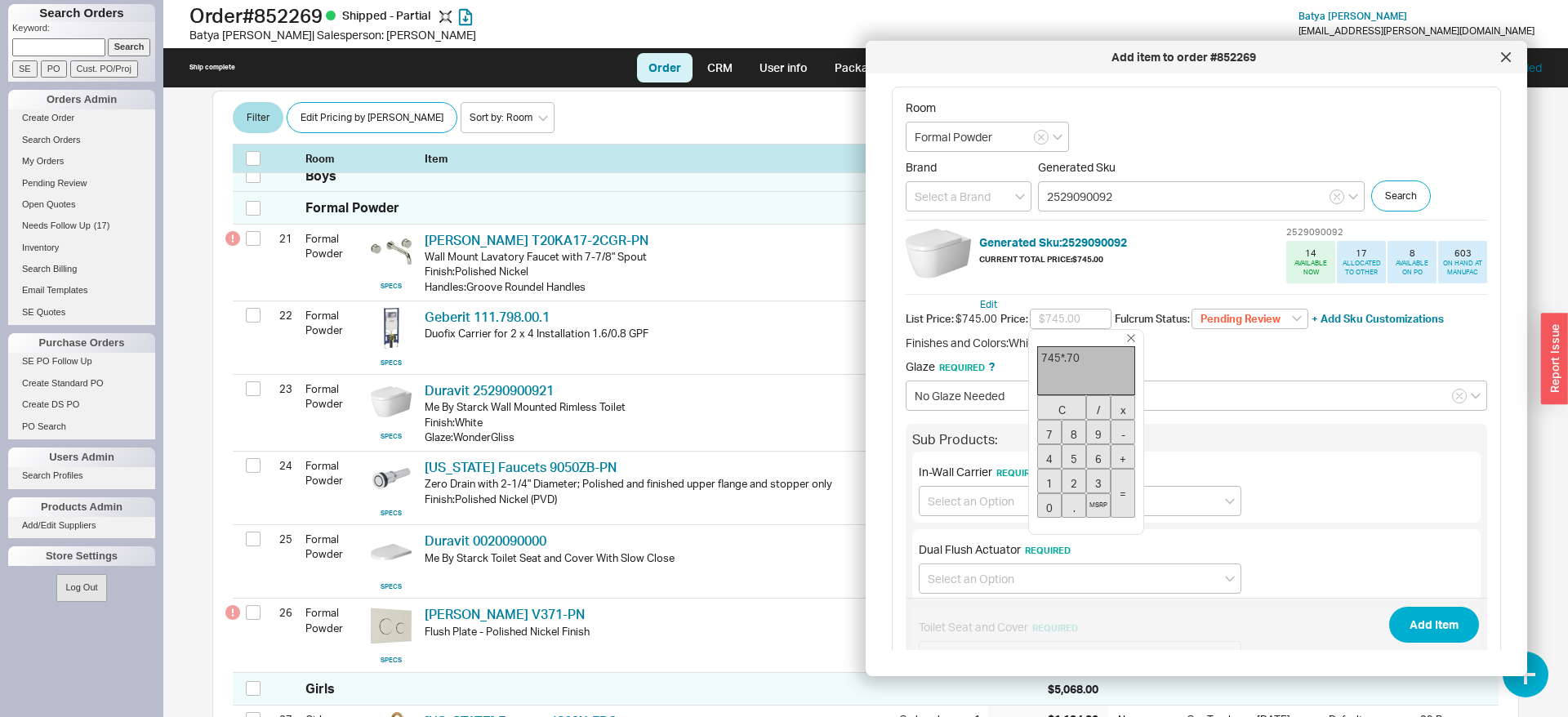
type input "$521.50"
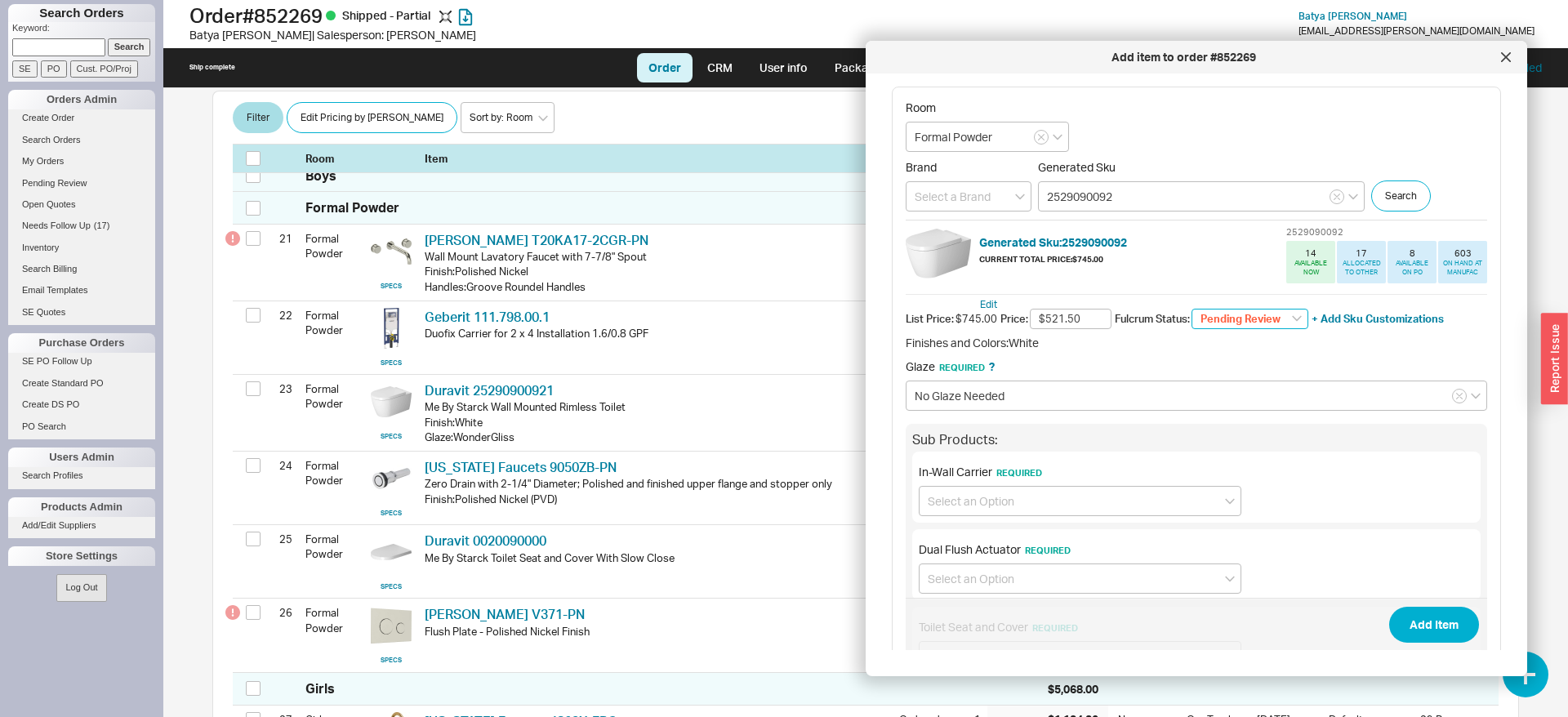
click at [1192, 309] on select "Pending Review None On Hold Call Before Ship Hold for Balance Wait For Cust. Ca…" at bounding box center [1250, 319] width 116 height 21
select select
click option "None" at bounding box center [0, 0] width 0 height 0
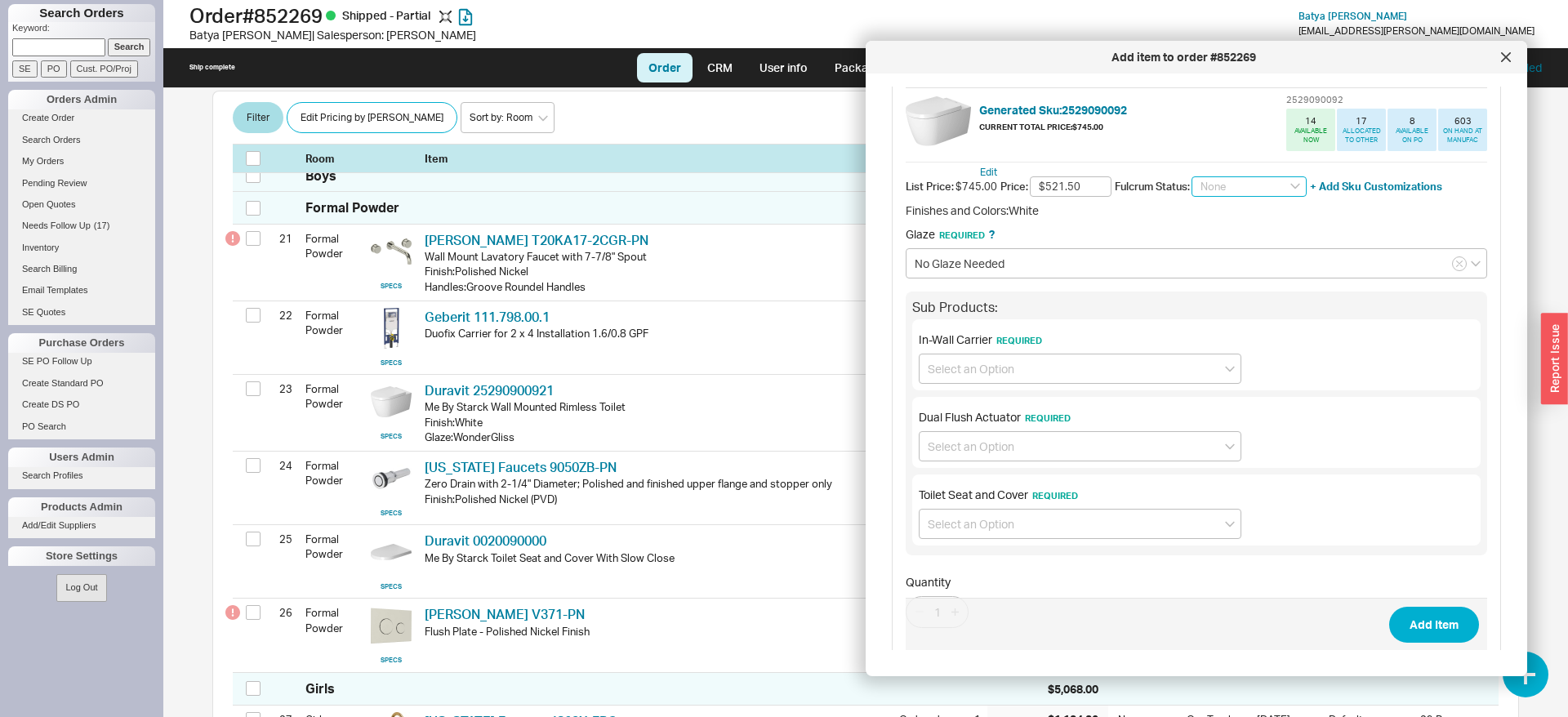
scroll to position [178, 0]
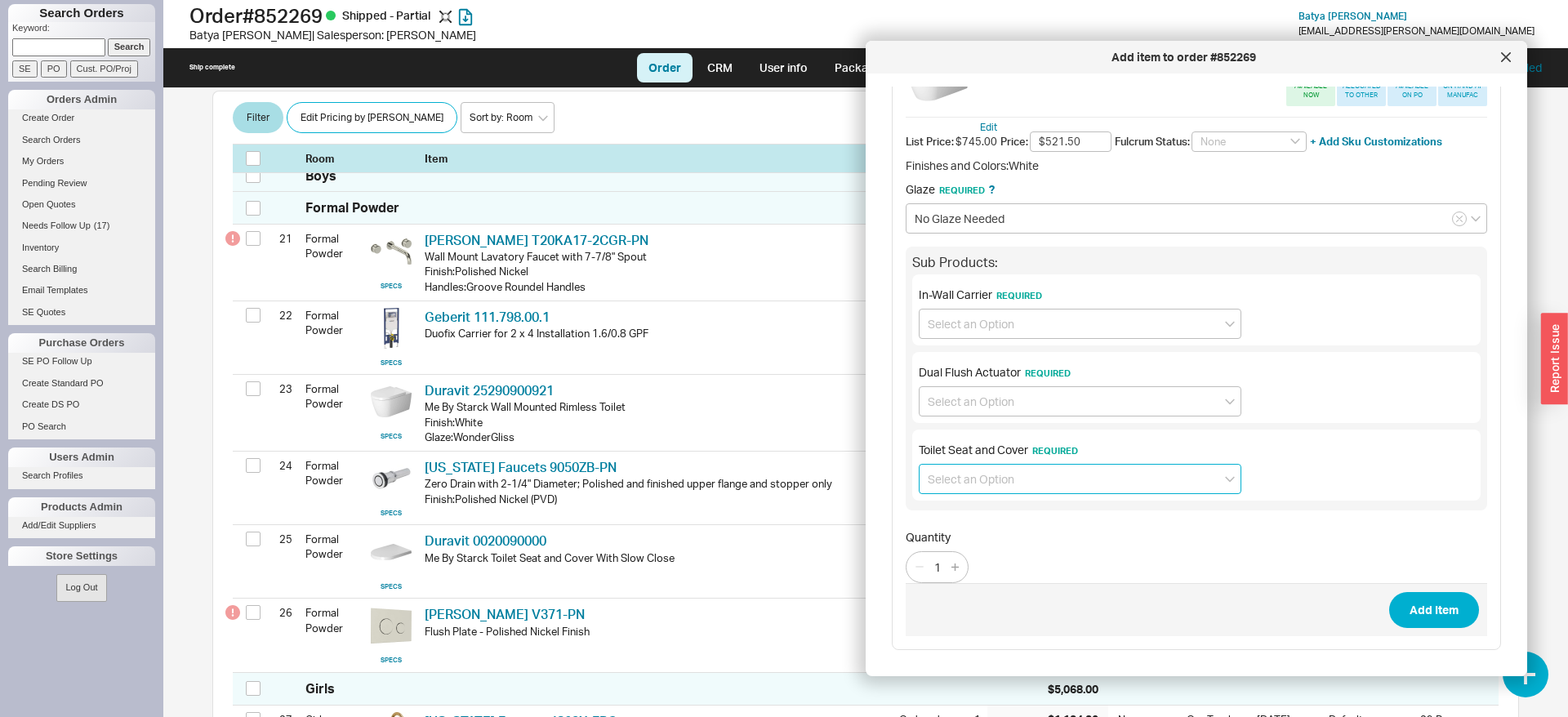
click at [976, 478] on input at bounding box center [1080, 478] width 322 height 30
click at [983, 538] on div "No Toilet Seat and Cover required" at bounding box center [1080, 542] width 321 height 29
type input "No Toilet Seat and Cover required"
click at [981, 397] on input at bounding box center [1080, 401] width 322 height 30
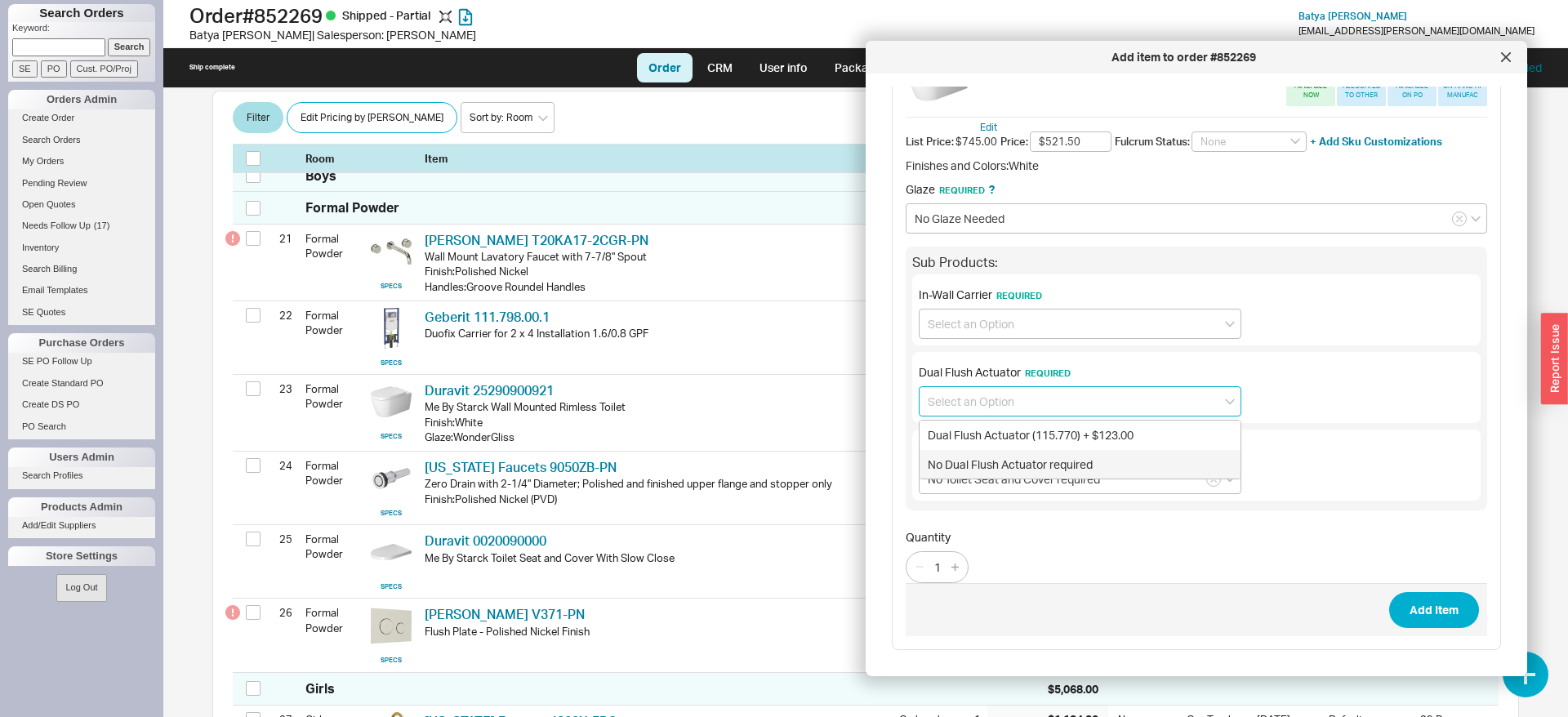
click at [982, 470] on div "No Dual Flush Actuator required" at bounding box center [1080, 465] width 321 height 29
type input "No Dual Flush Actuator required"
click at [969, 326] on input at bounding box center [1080, 323] width 322 height 30
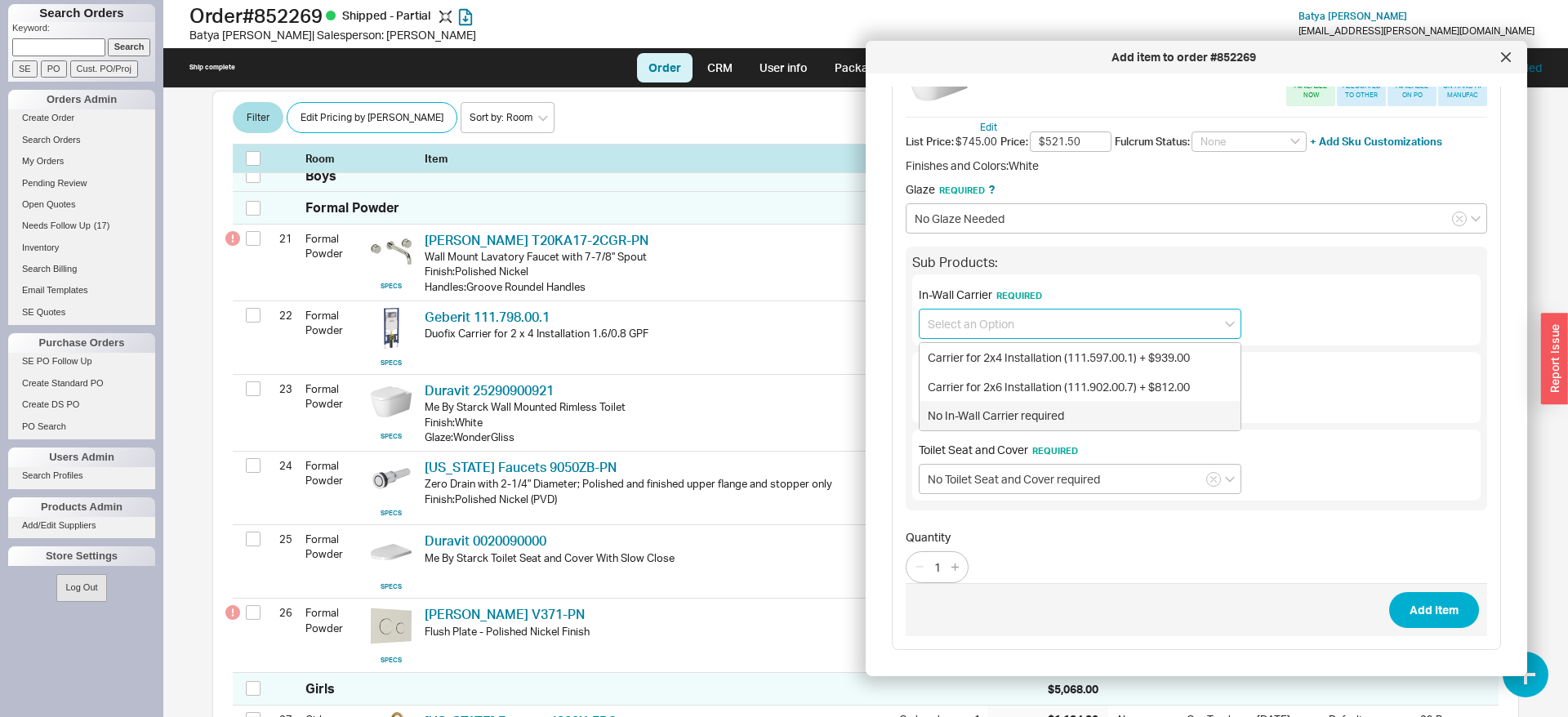
click at [978, 413] on div "No In-Wall Carrier required" at bounding box center [1080, 415] width 321 height 29
type input "No In-Wall Carrier required"
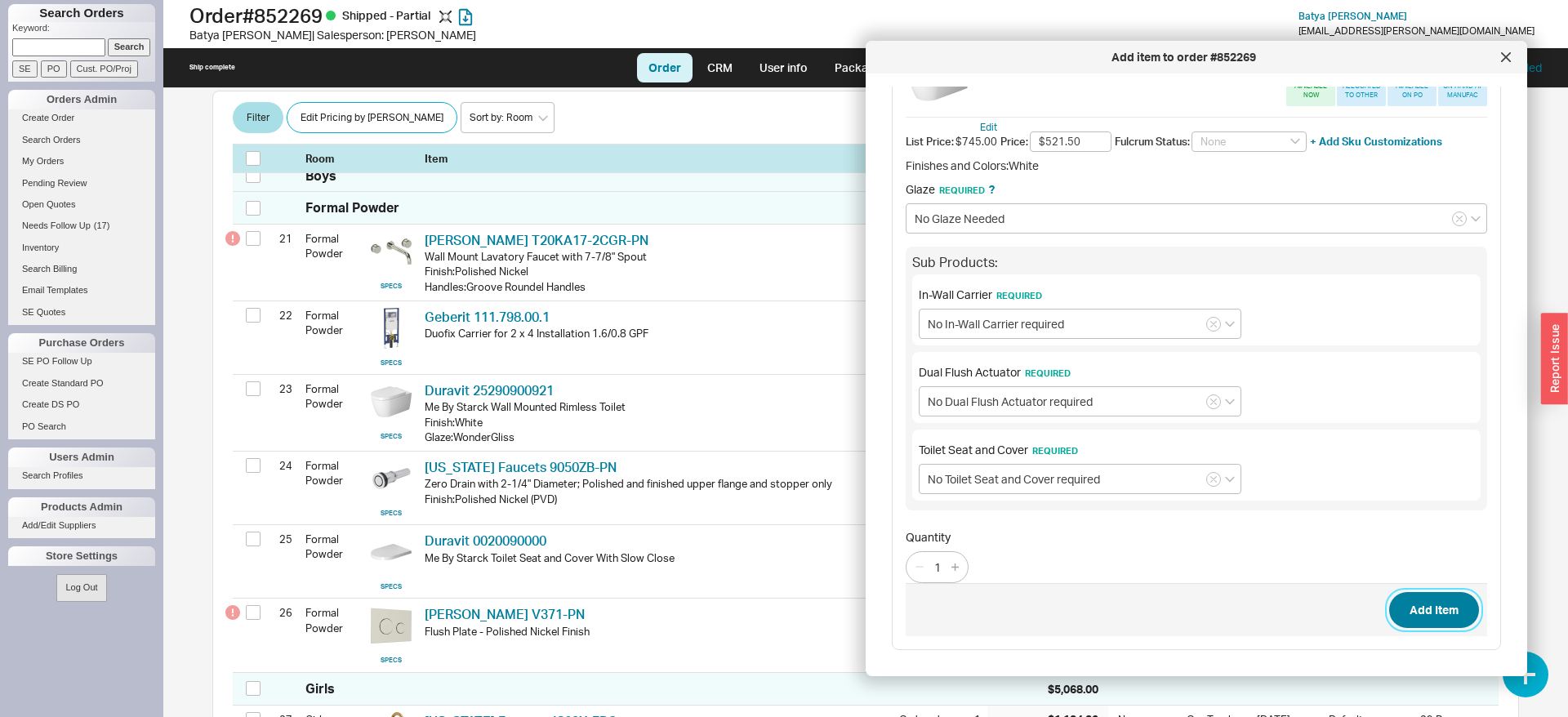
click at [1420, 613] on button "Add Item" at bounding box center [1434, 609] width 90 height 36
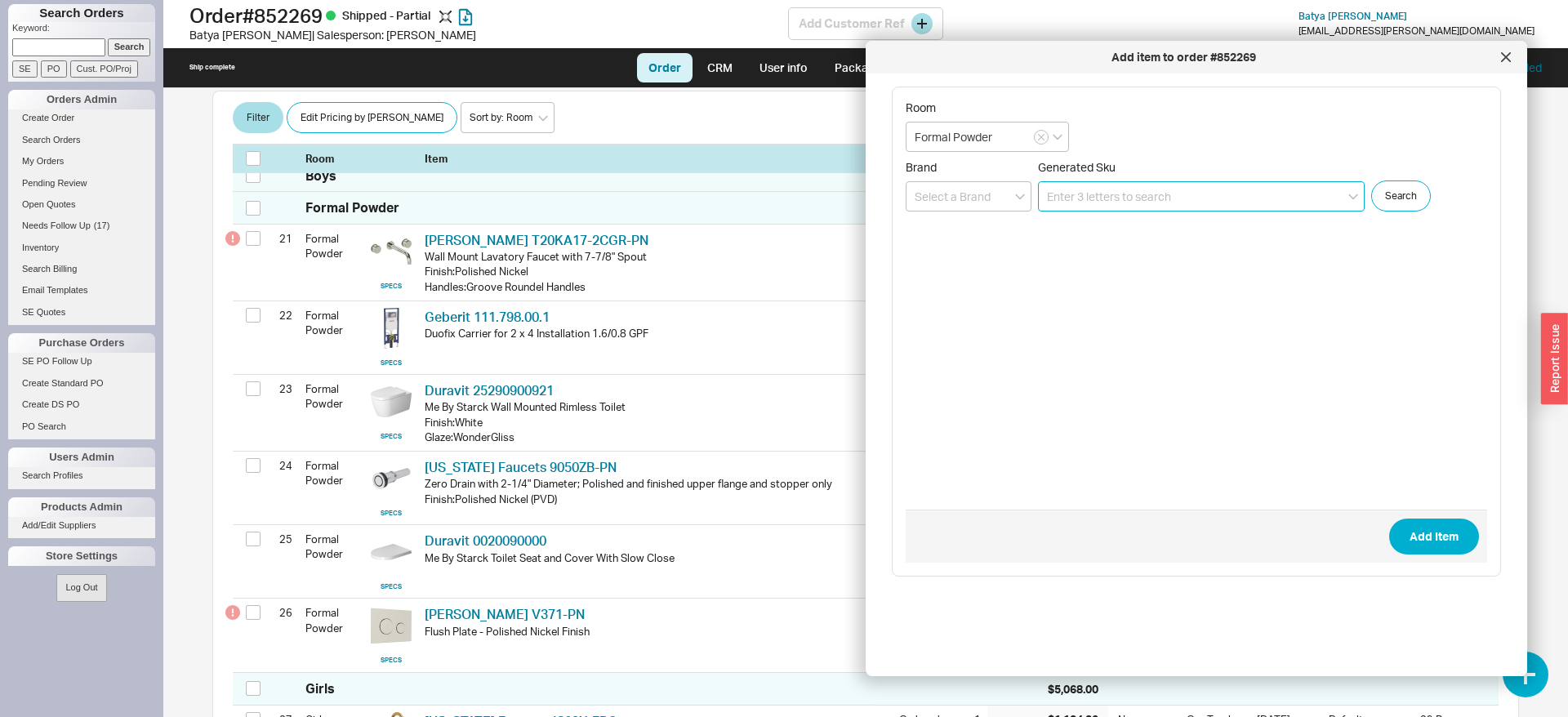
scroll to position [0, 0]
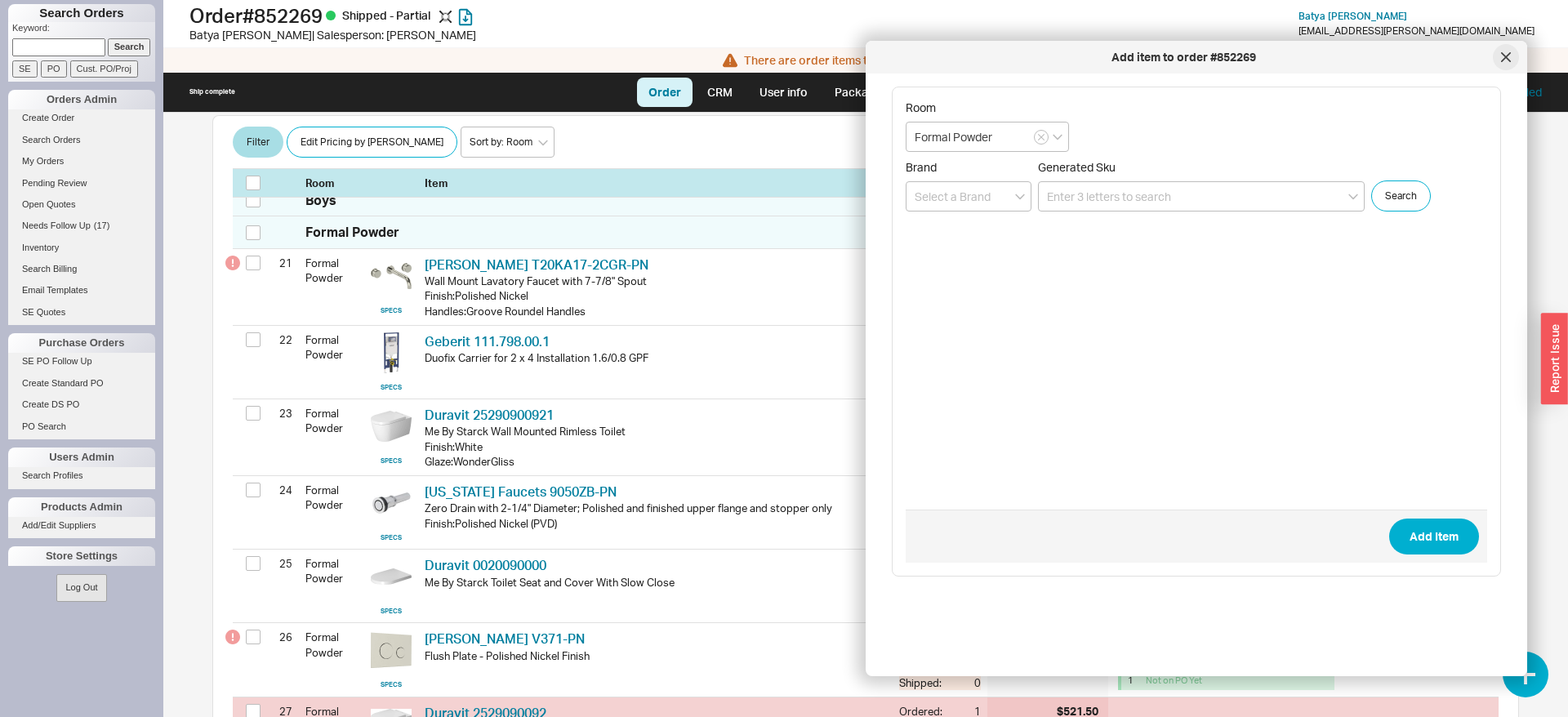
click at [1506, 57] on icon at bounding box center [1506, 57] width 8 height 8
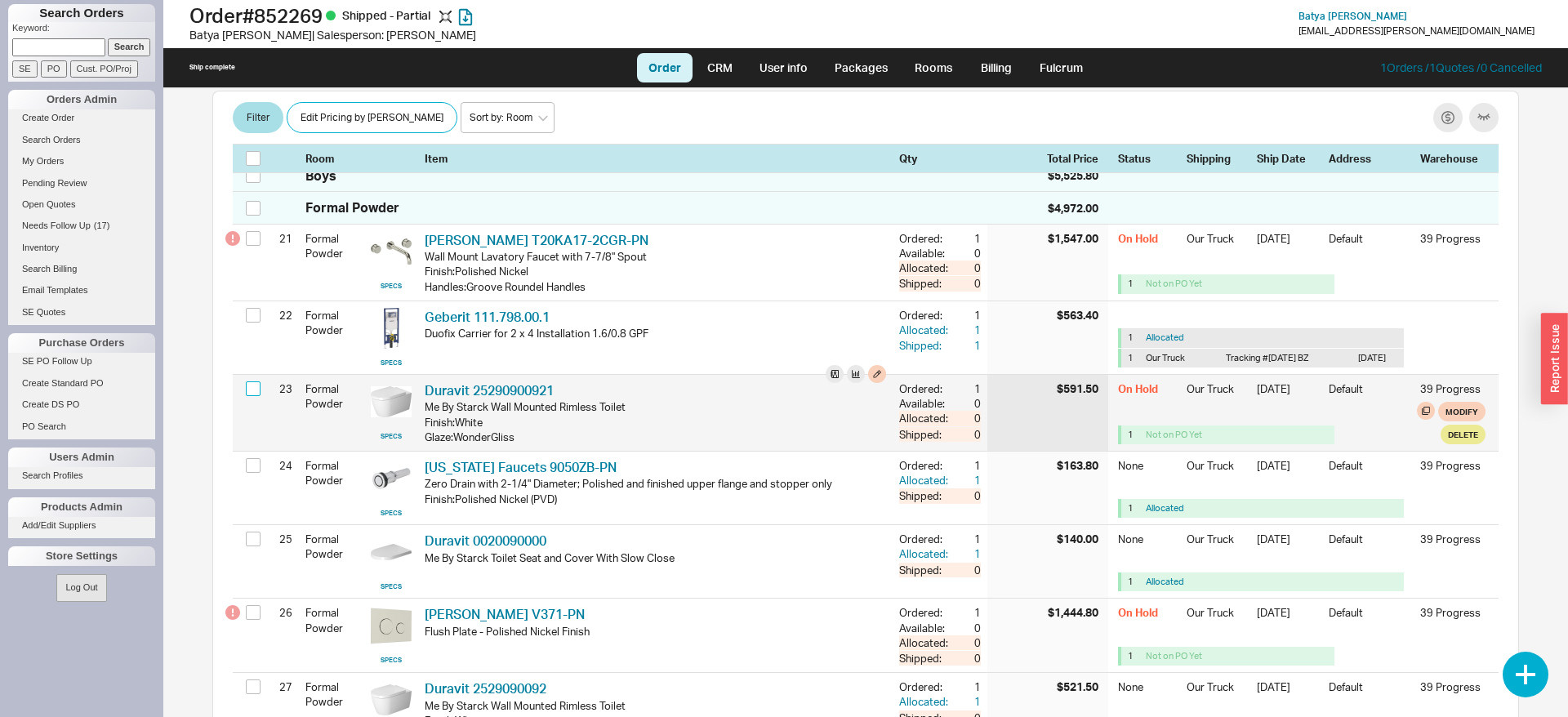
click at [253, 396] on input "checkbox" at bounding box center [252, 388] width 15 height 15
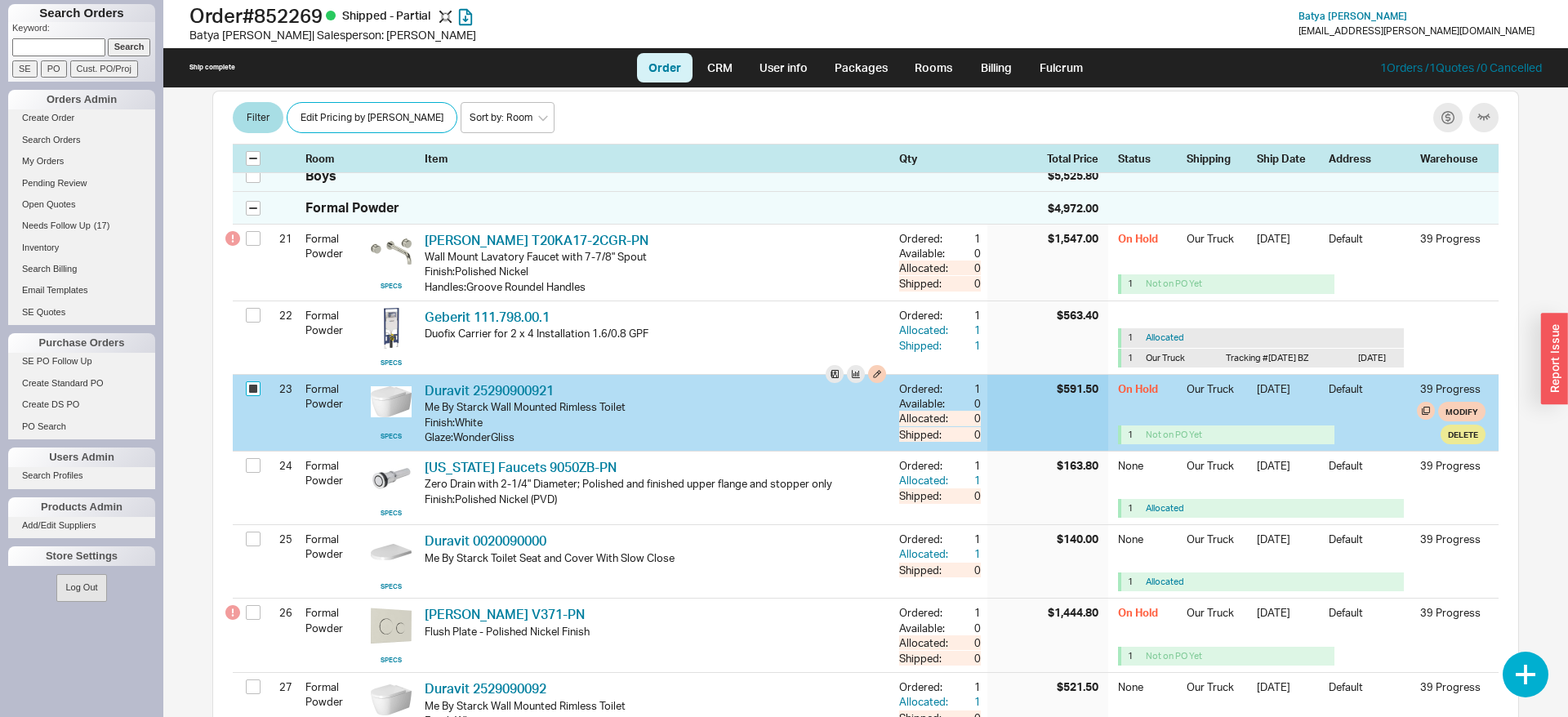
checkbox input "true"
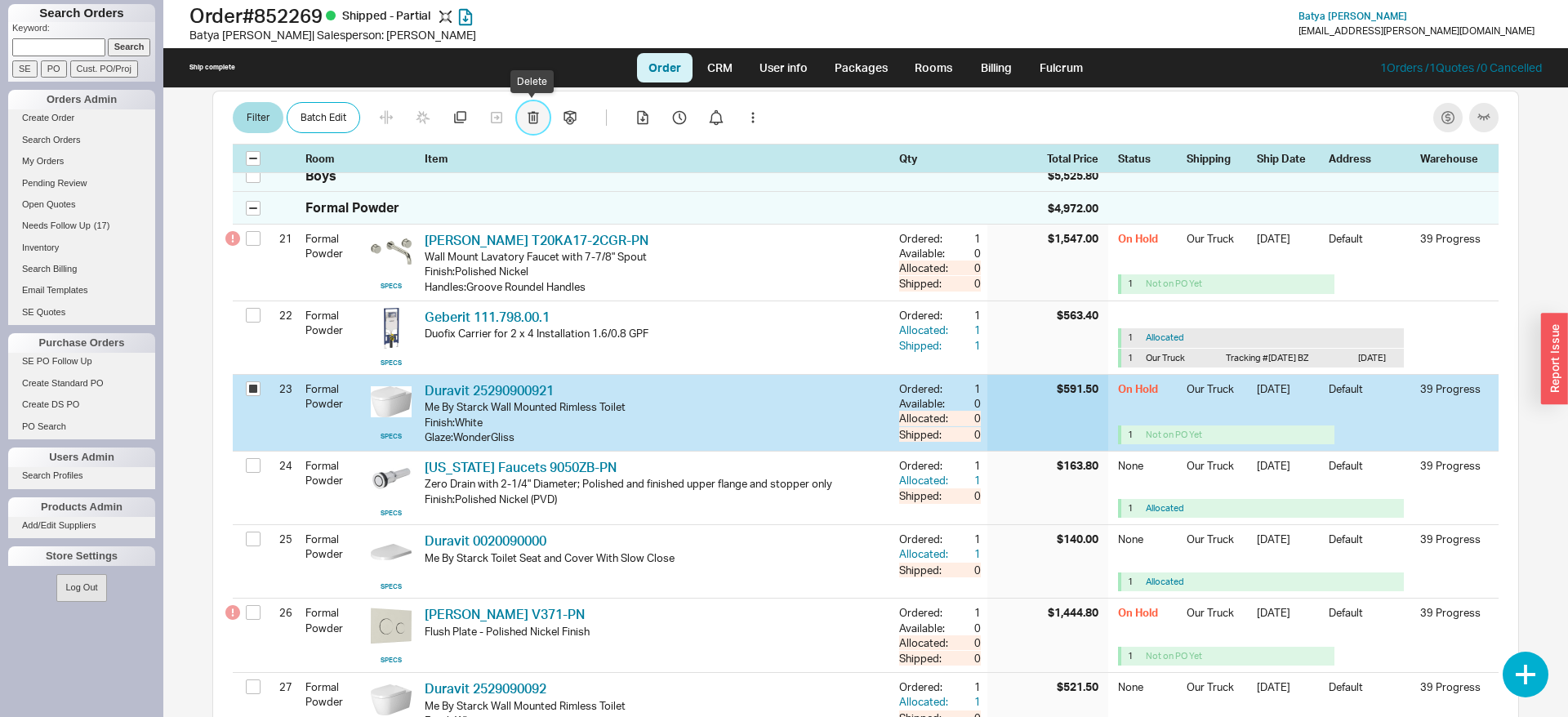
click at [531, 121] on icon "button" at bounding box center [534, 116] width 12 height 13
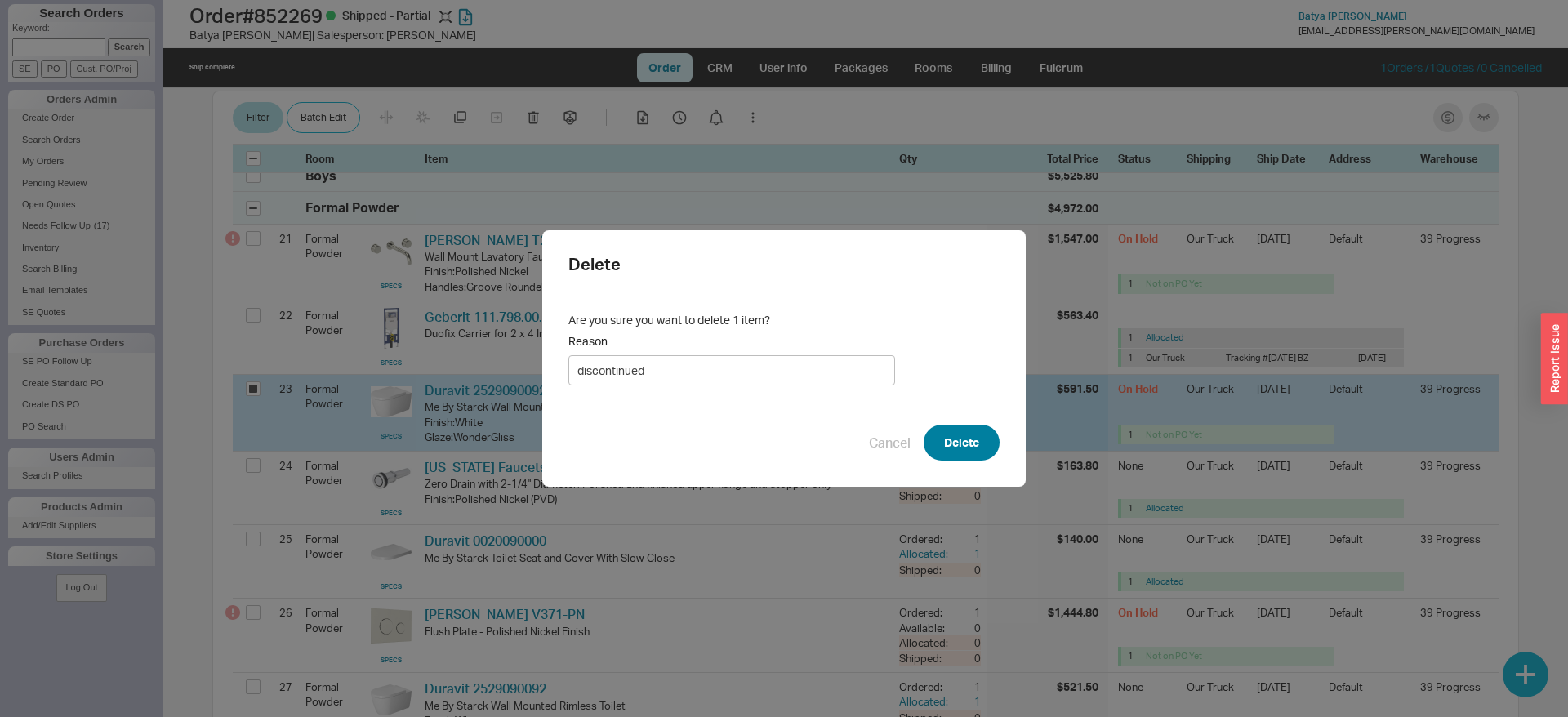
type input "discontinued"
drag, startPoint x: 942, startPoint y: 440, endPoint x: 882, endPoint y: 425, distance: 61.8
click at [943, 440] on button "Delete" at bounding box center [962, 442] width 76 height 36
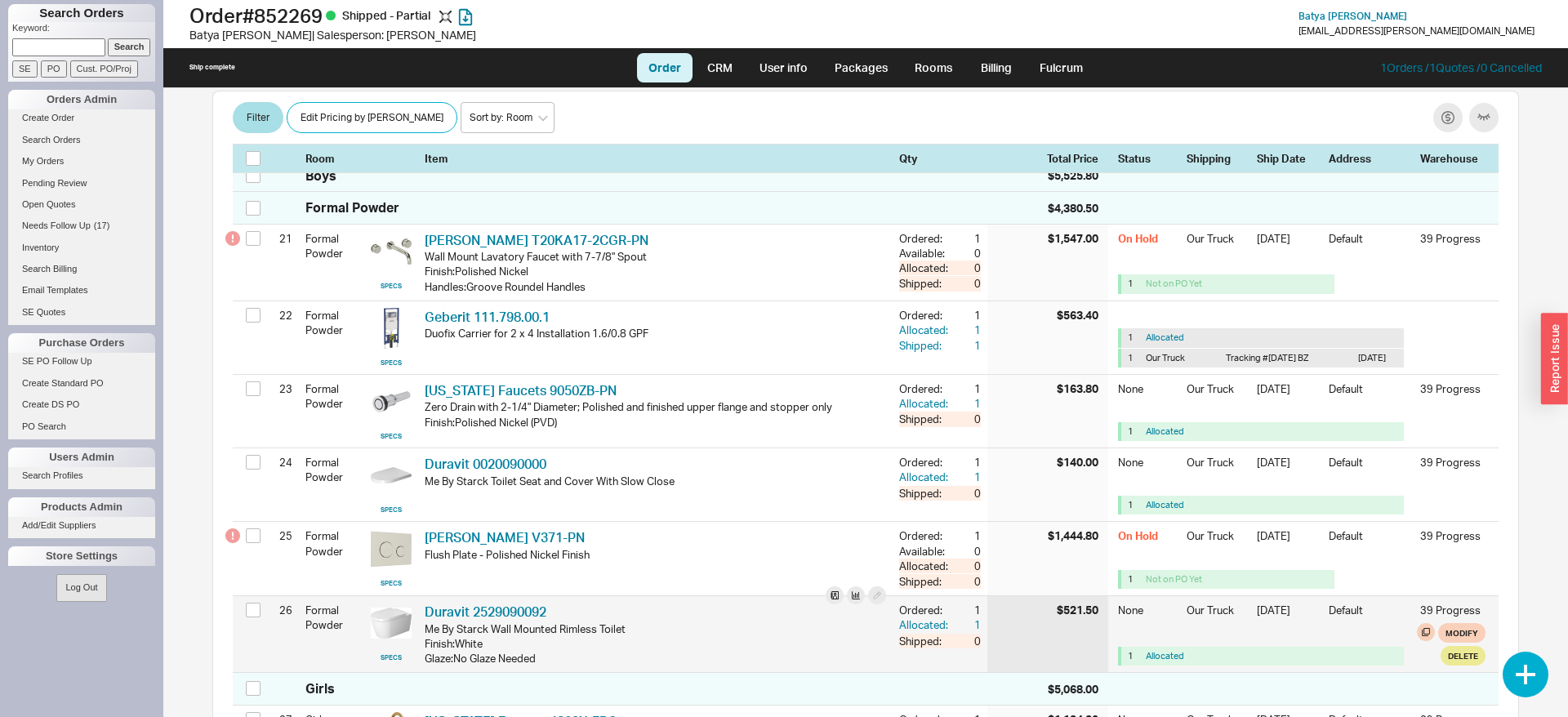
scroll to position [6306, 0]
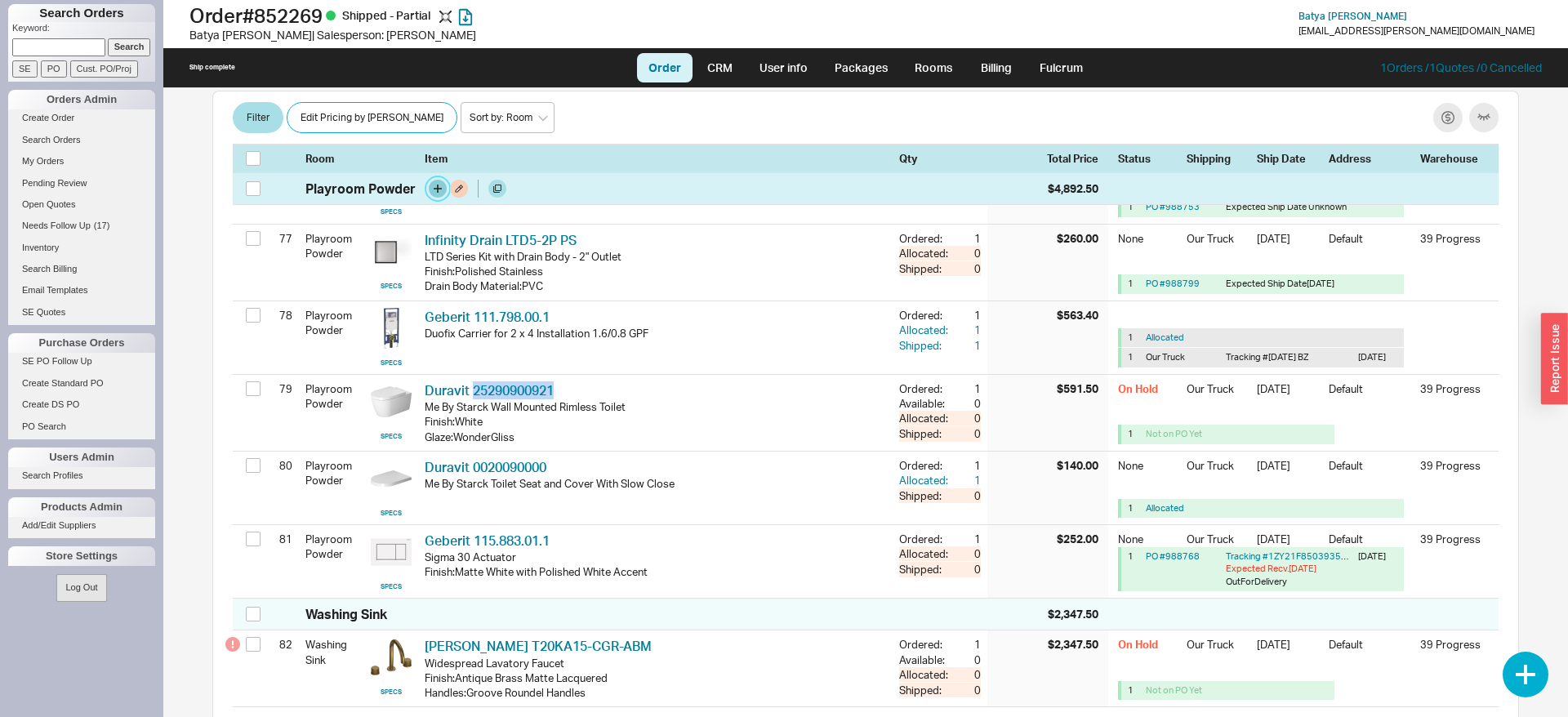
click at [436, 187] on button "button" at bounding box center [438, 188] width 18 height 18
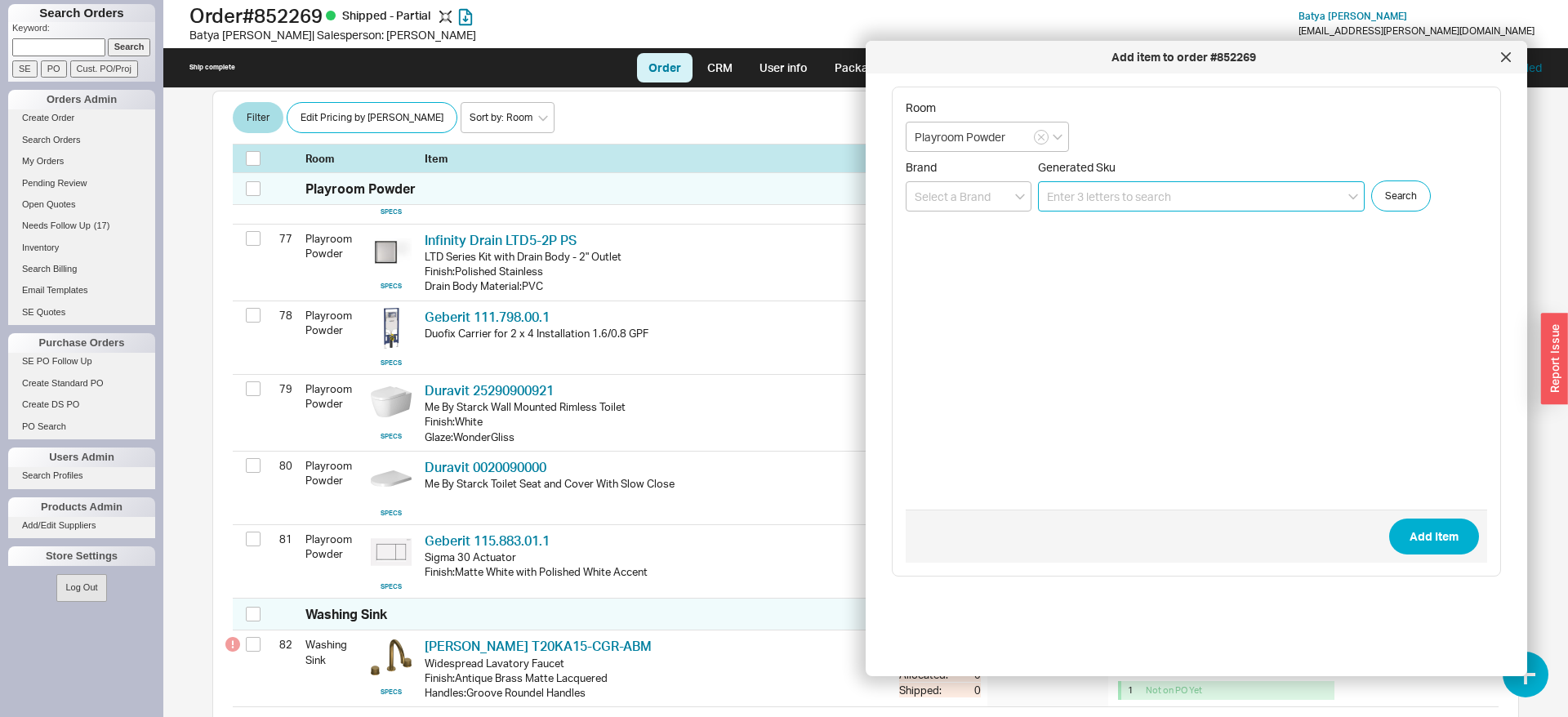
paste input "25290900921"
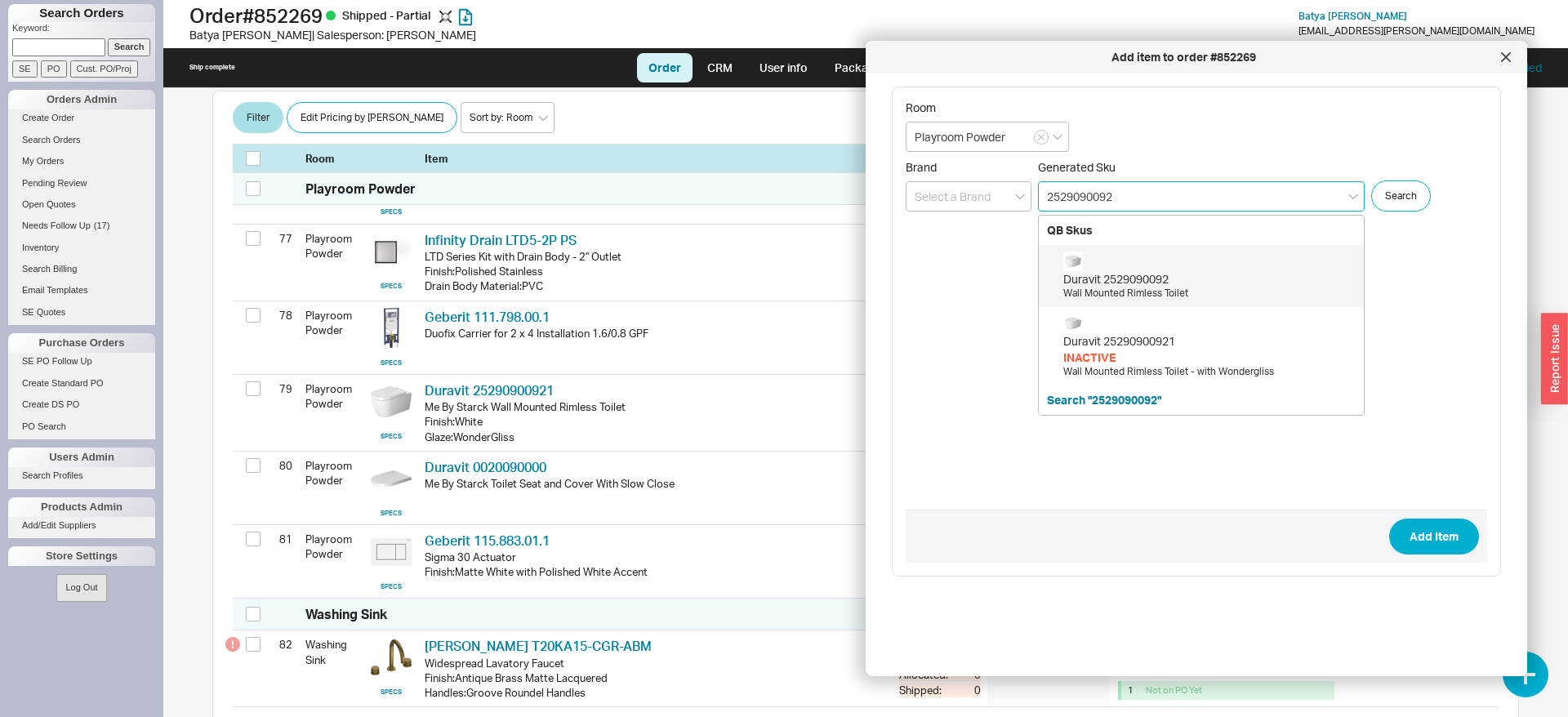
click at [1158, 276] on div "Duravit 2529090092" at bounding box center [1209, 278] width 292 height 16
type input "2529090092"
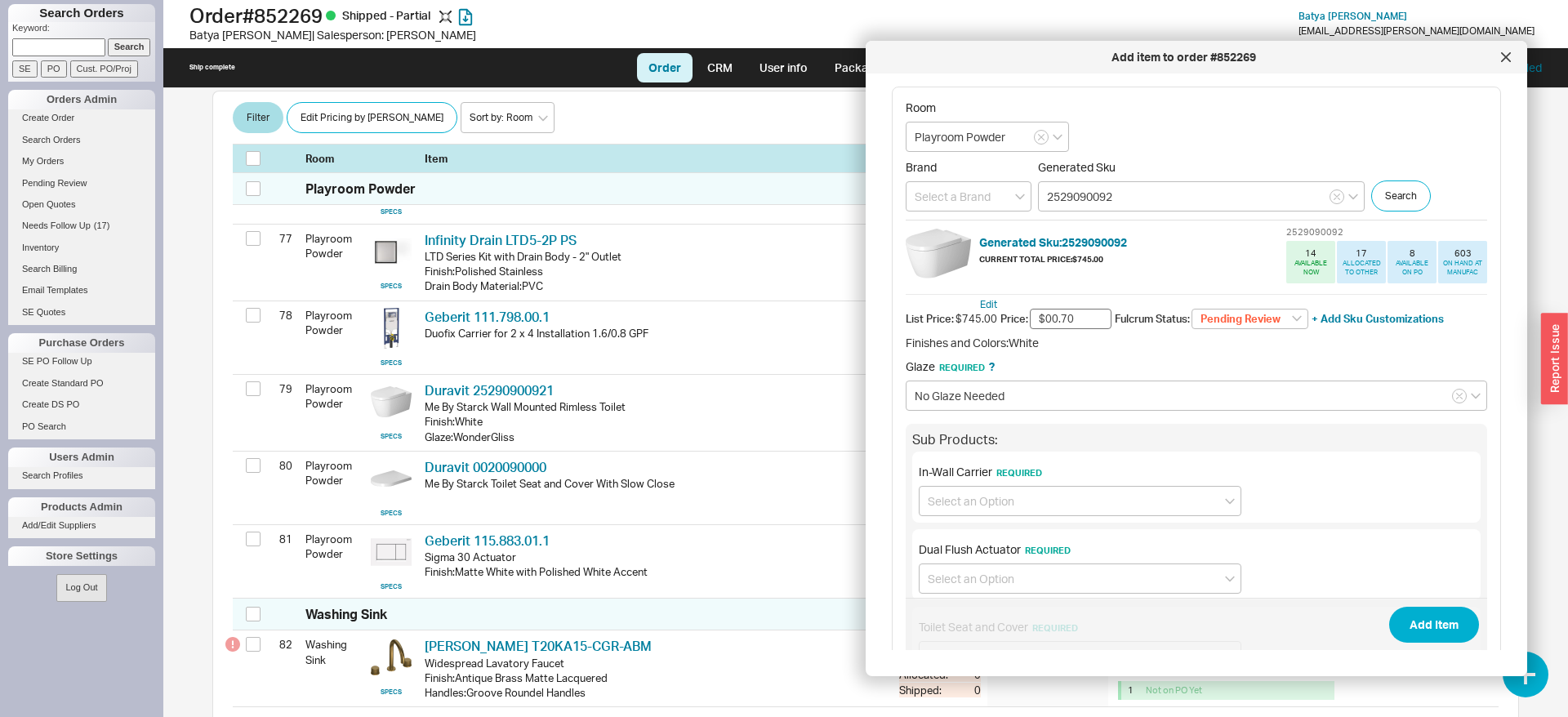
click at [1389, 606] on button "Add Item" at bounding box center [1434, 624] width 90 height 36
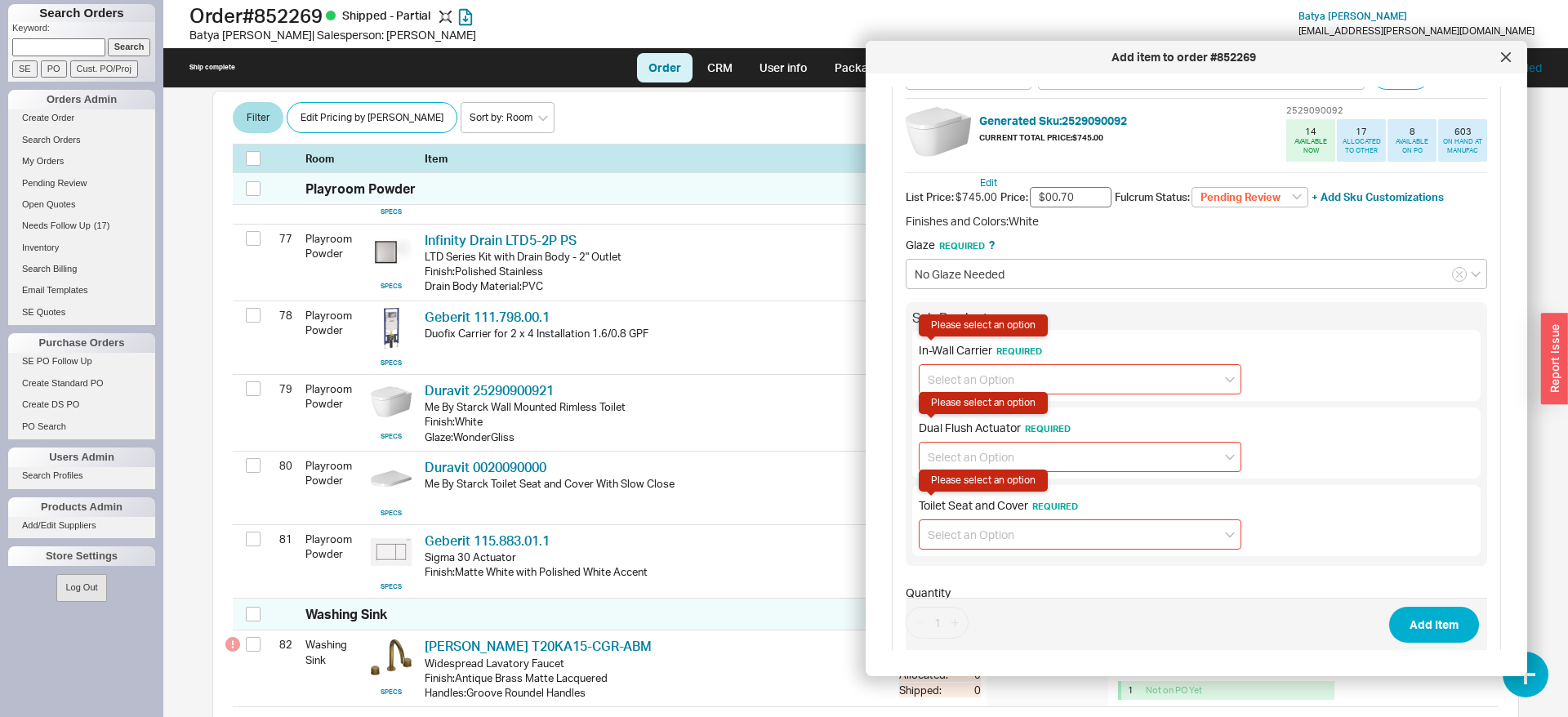
scroll to position [122, 0]
type input "$0.70"
click at [1192, 186] on select "Pending Review None On Hold Call Before Ship Hold for Balance Wait For Cust. Ca…" at bounding box center [1250, 197] width 116 height 21
select select "On Hold"
click option "On Hold" at bounding box center [0, 0] width 0 height 0
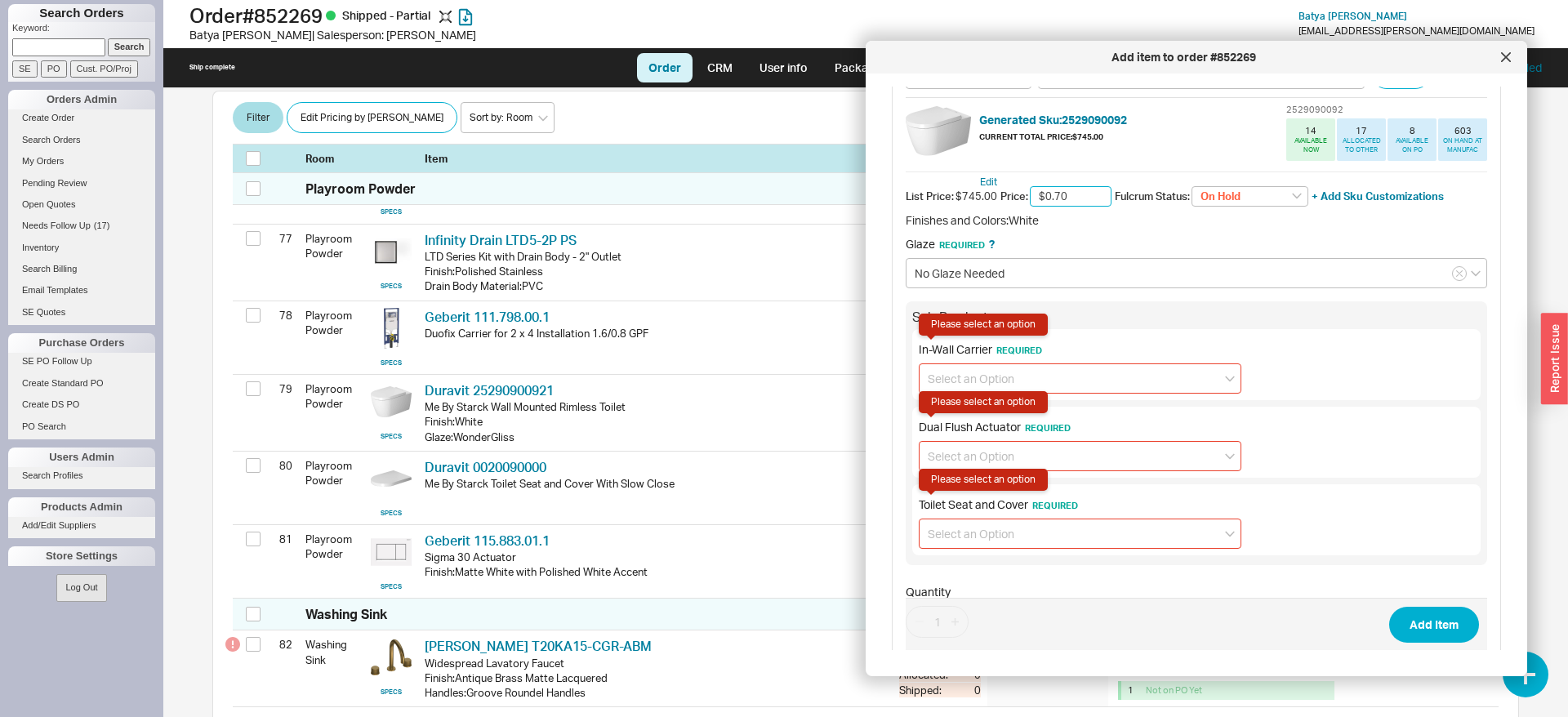
drag, startPoint x: 1089, startPoint y: 194, endPoint x: 971, endPoint y: 201, distance: 118.2
click at [1029, 201] on input "$0.70" at bounding box center [1070, 197] width 82 height 21
type input "$521.50"
click at [972, 380] on input at bounding box center [1080, 378] width 322 height 30
click at [1125, 473] on div "No In-Wall Carrier required" at bounding box center [1080, 471] width 321 height 29
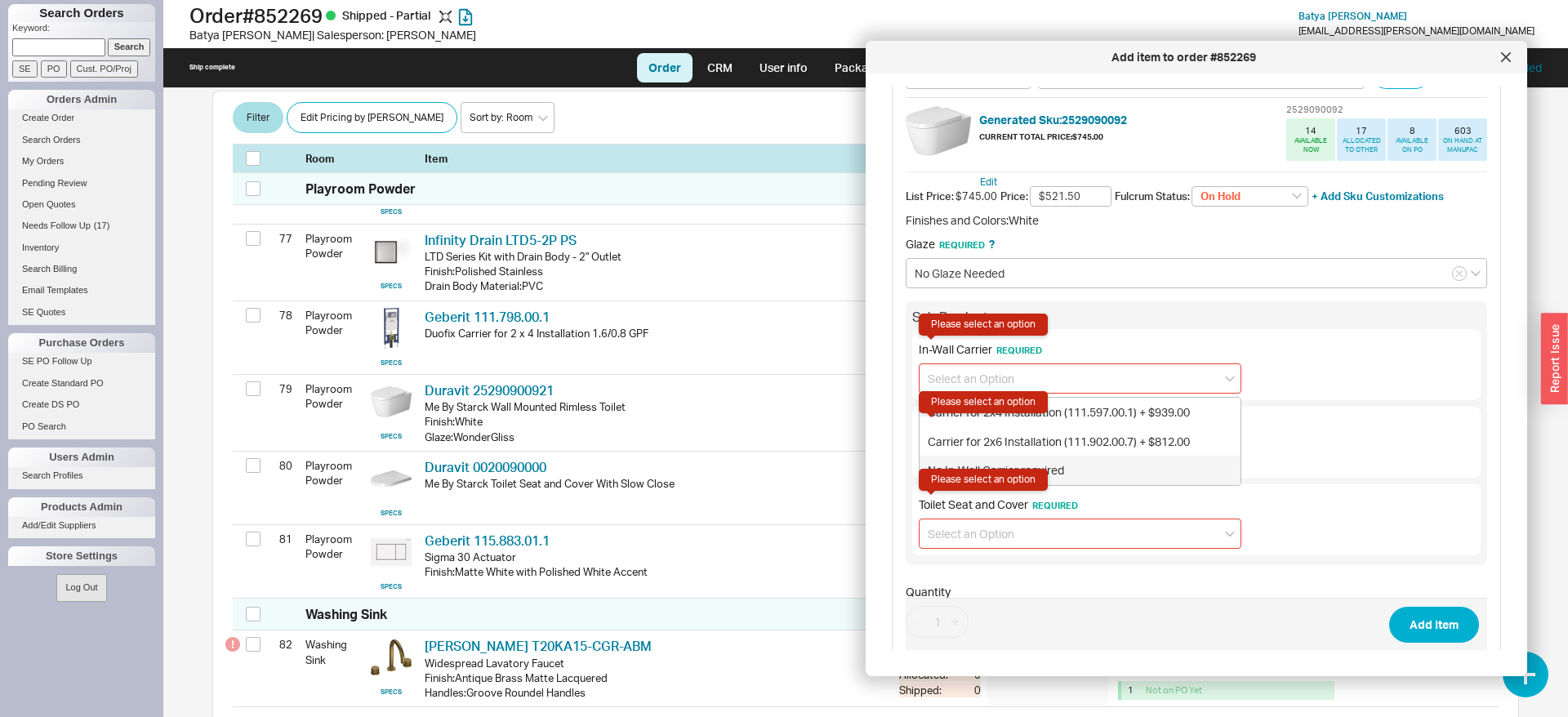
type input "No In-Wall Carrier required"
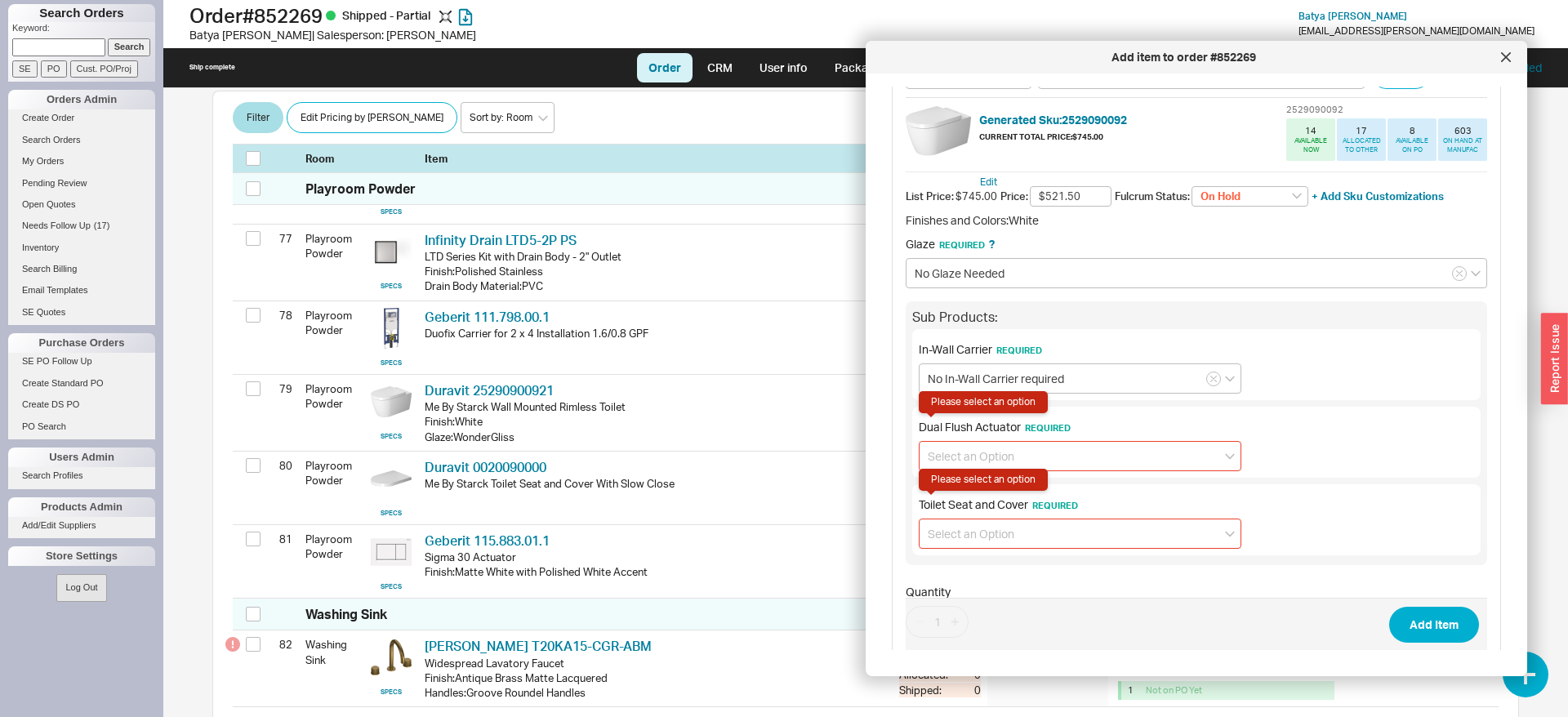
click at [1086, 465] on input at bounding box center [1080, 456] width 322 height 30
click at [1079, 520] on div "No Dual Flush Actuator required" at bounding box center [1080, 519] width 321 height 29
type input "No Dual Flush Actuator required"
click at [1065, 532] on input at bounding box center [1080, 533] width 322 height 30
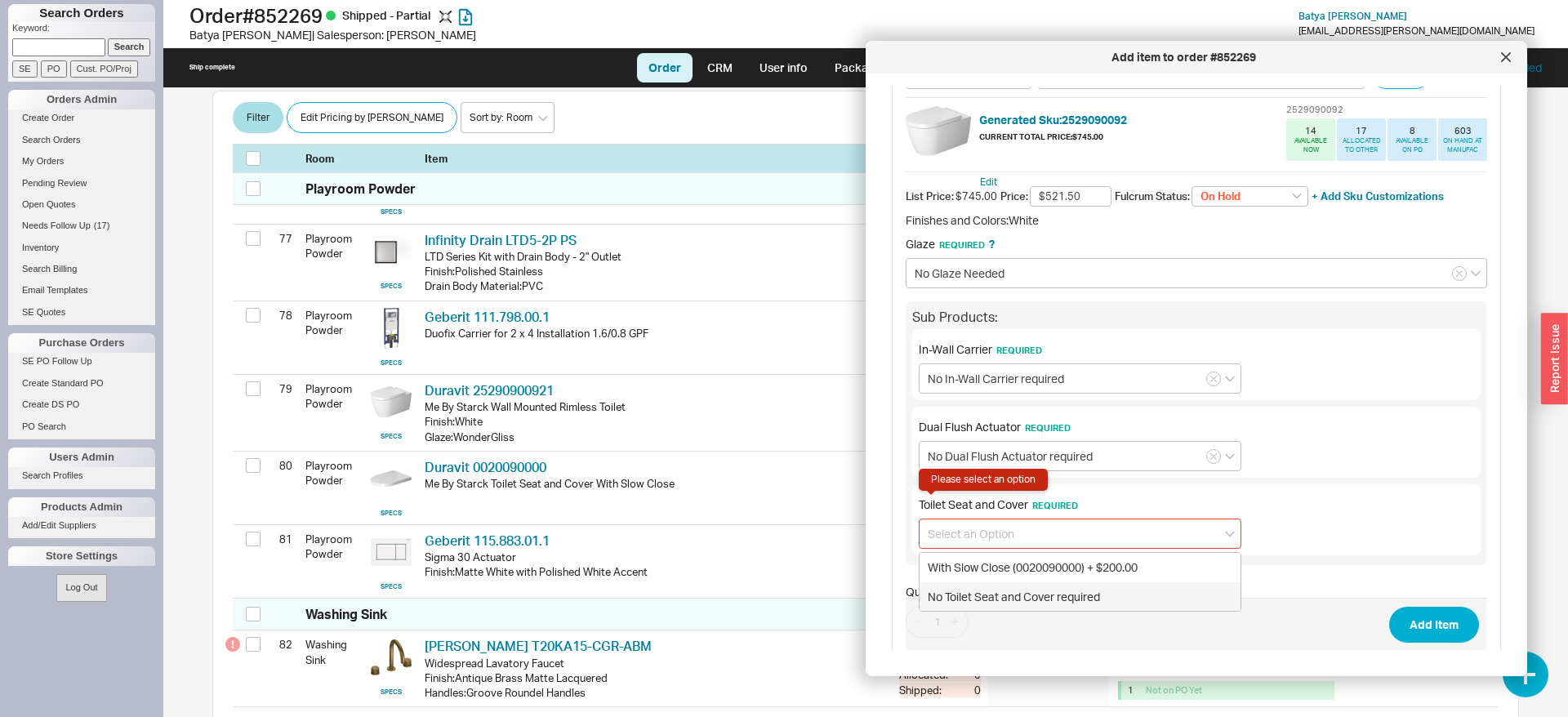
click at [1047, 606] on div "No Toilet Seat and Cover required" at bounding box center [1080, 597] width 321 height 29
type input "No Toilet Seat and Cover required"
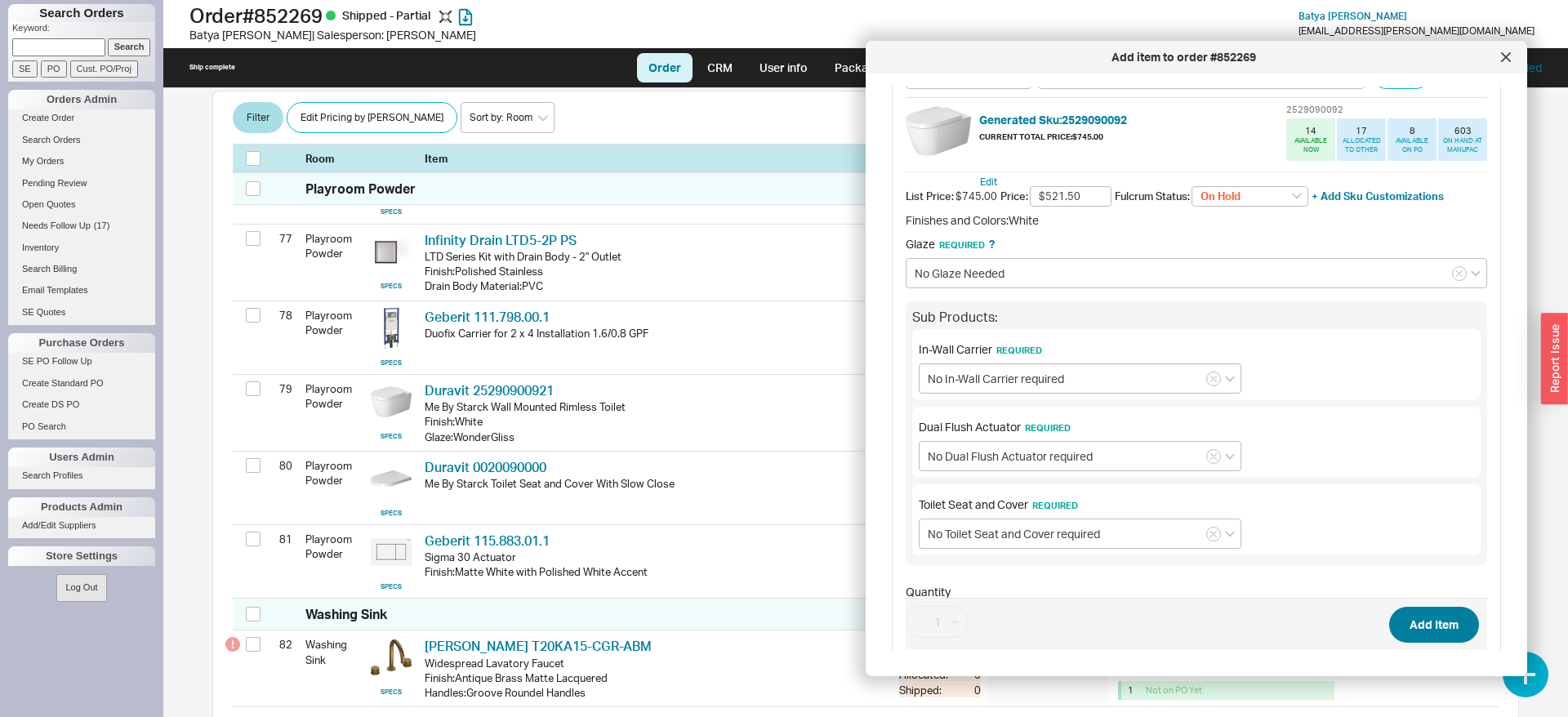
click at [1441, 603] on span "Add Item" at bounding box center [1195, 624] width 581 height 53
click at [1433, 616] on button "Add Item" at bounding box center [1434, 624] width 90 height 36
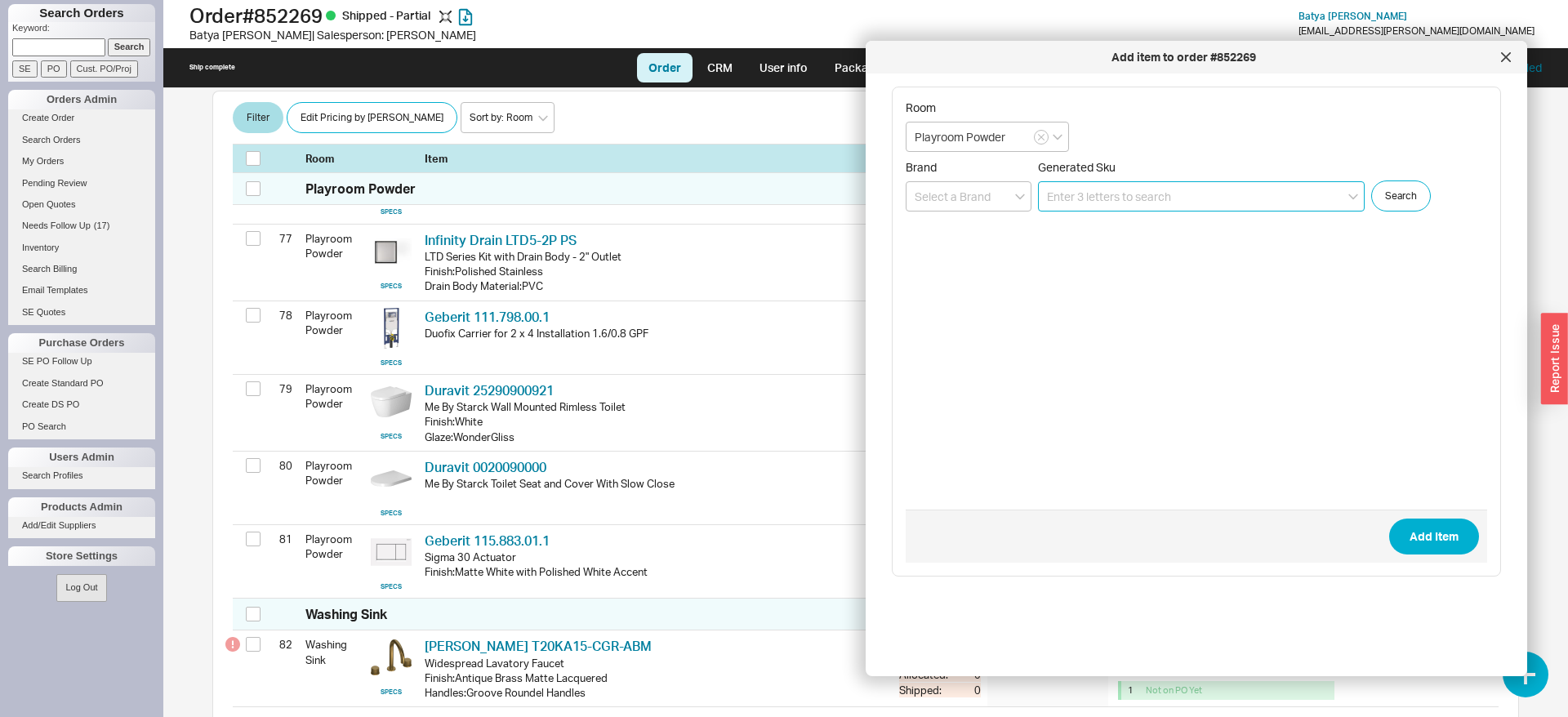
scroll to position [0, 0]
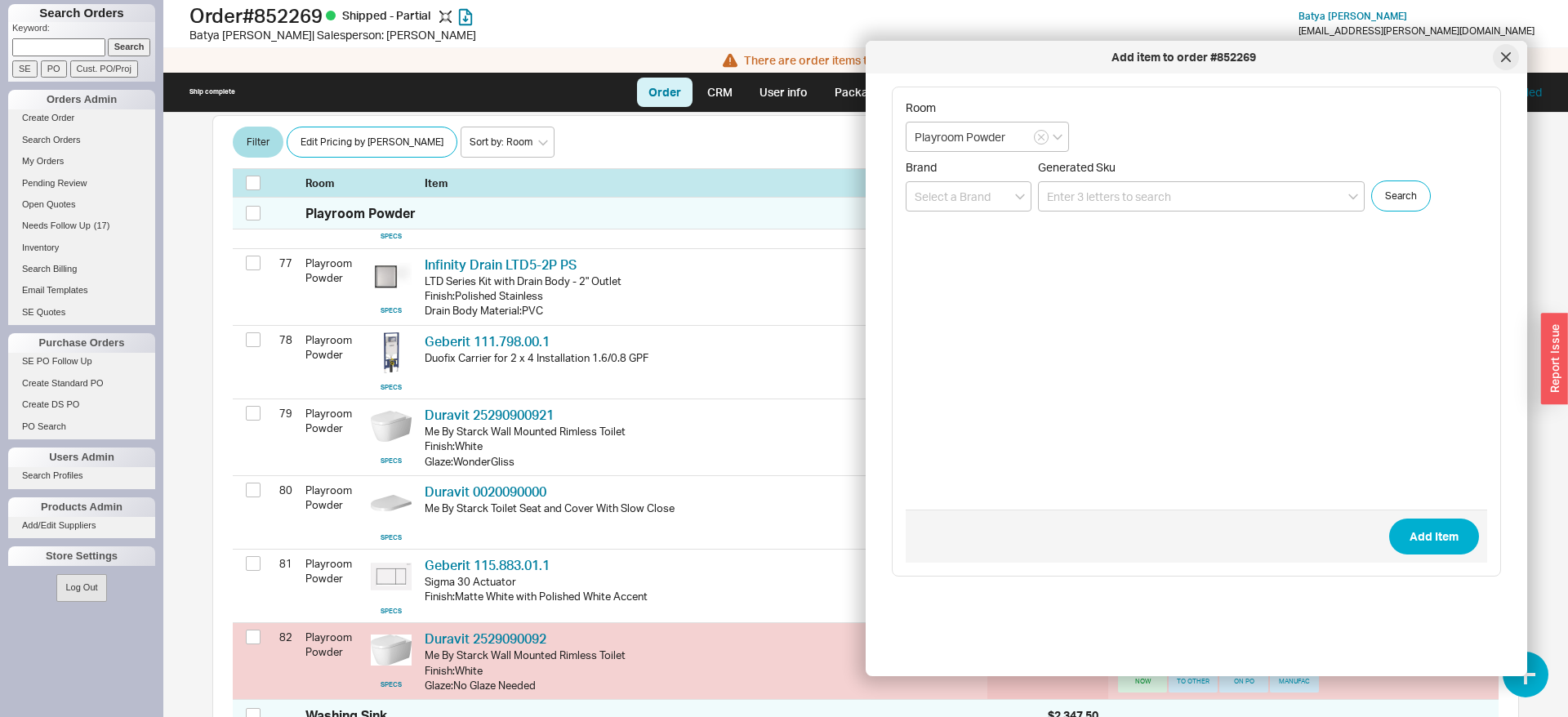
click at [1502, 61] on icon at bounding box center [1506, 57] width 8 height 8
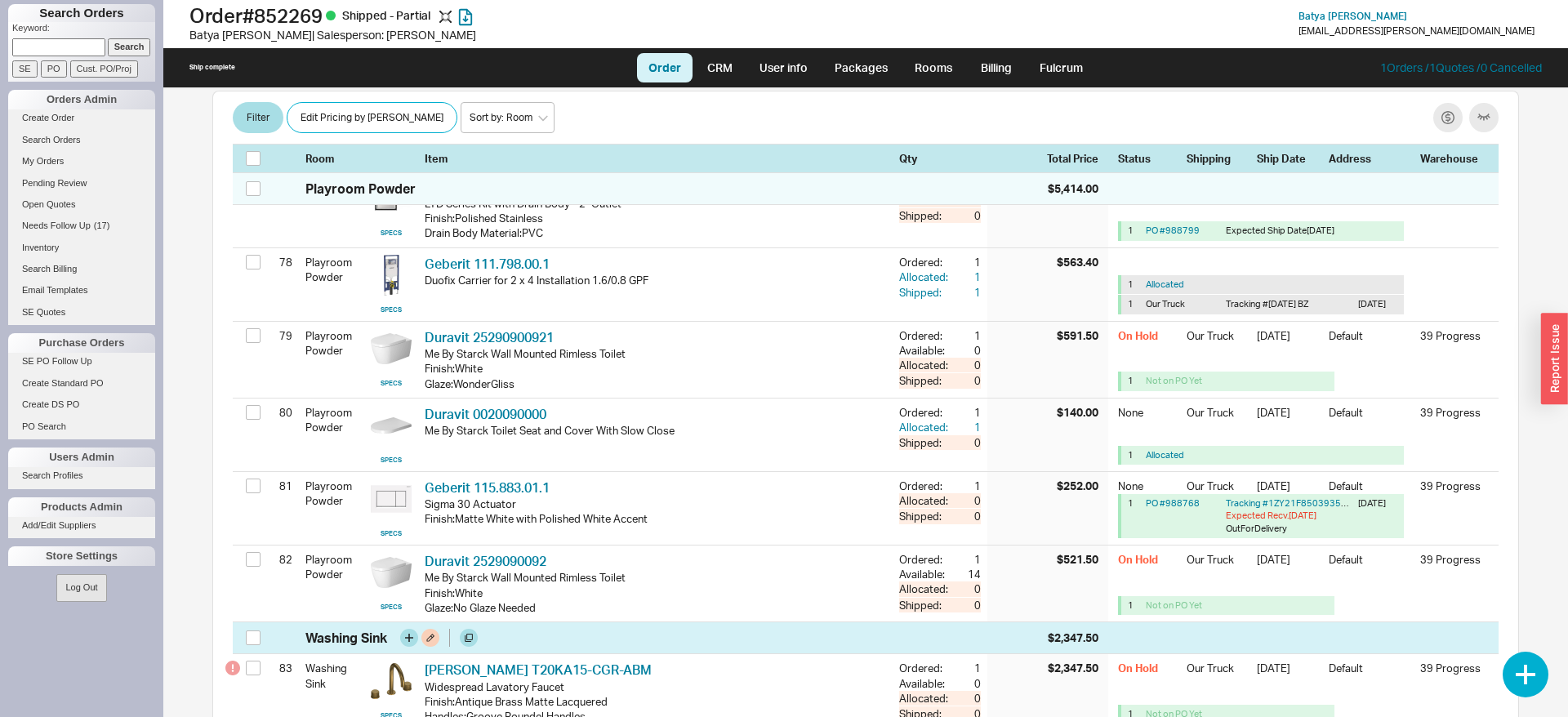
scroll to position [6390, 0]
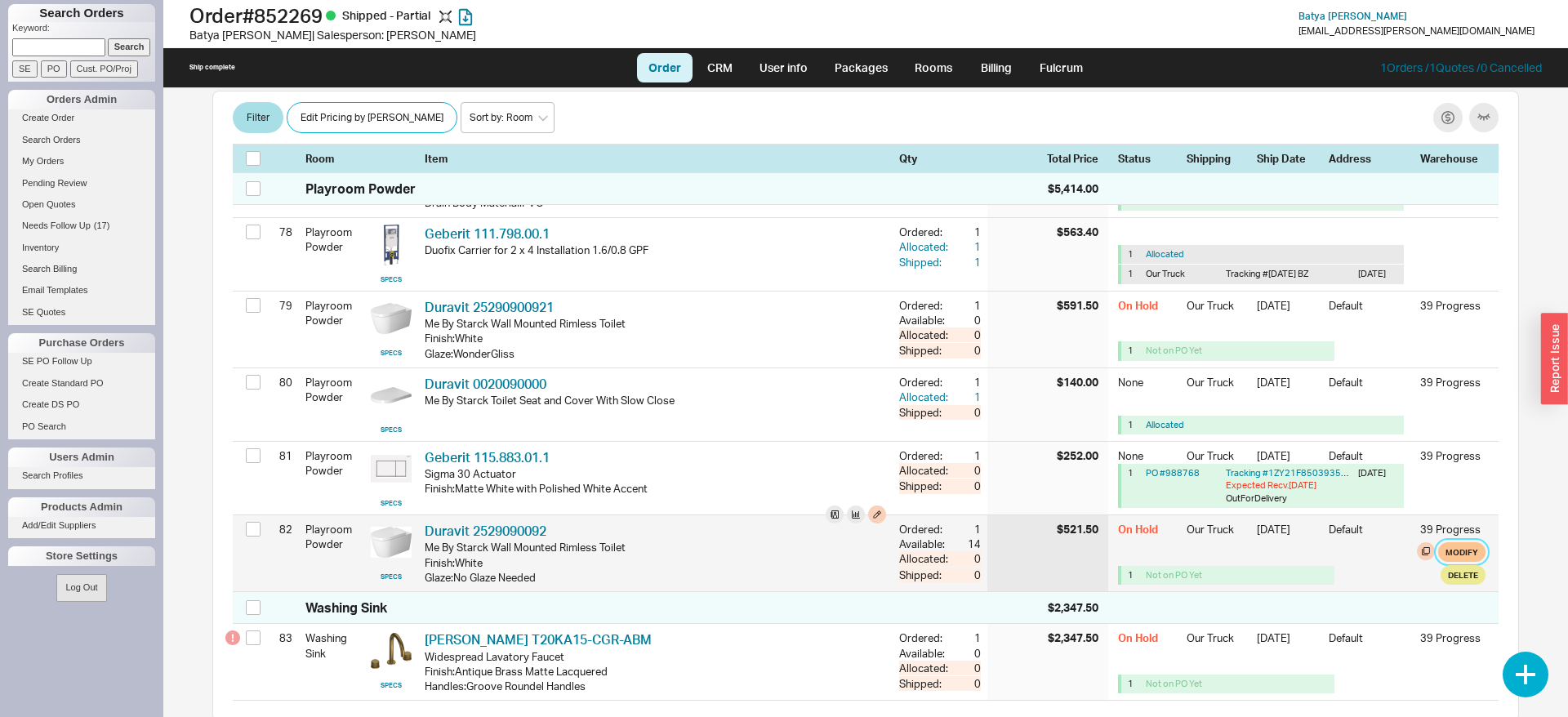
click at [1464, 562] on button "Modify" at bounding box center [1461, 552] width 48 height 19
select select "8"
select select "3"
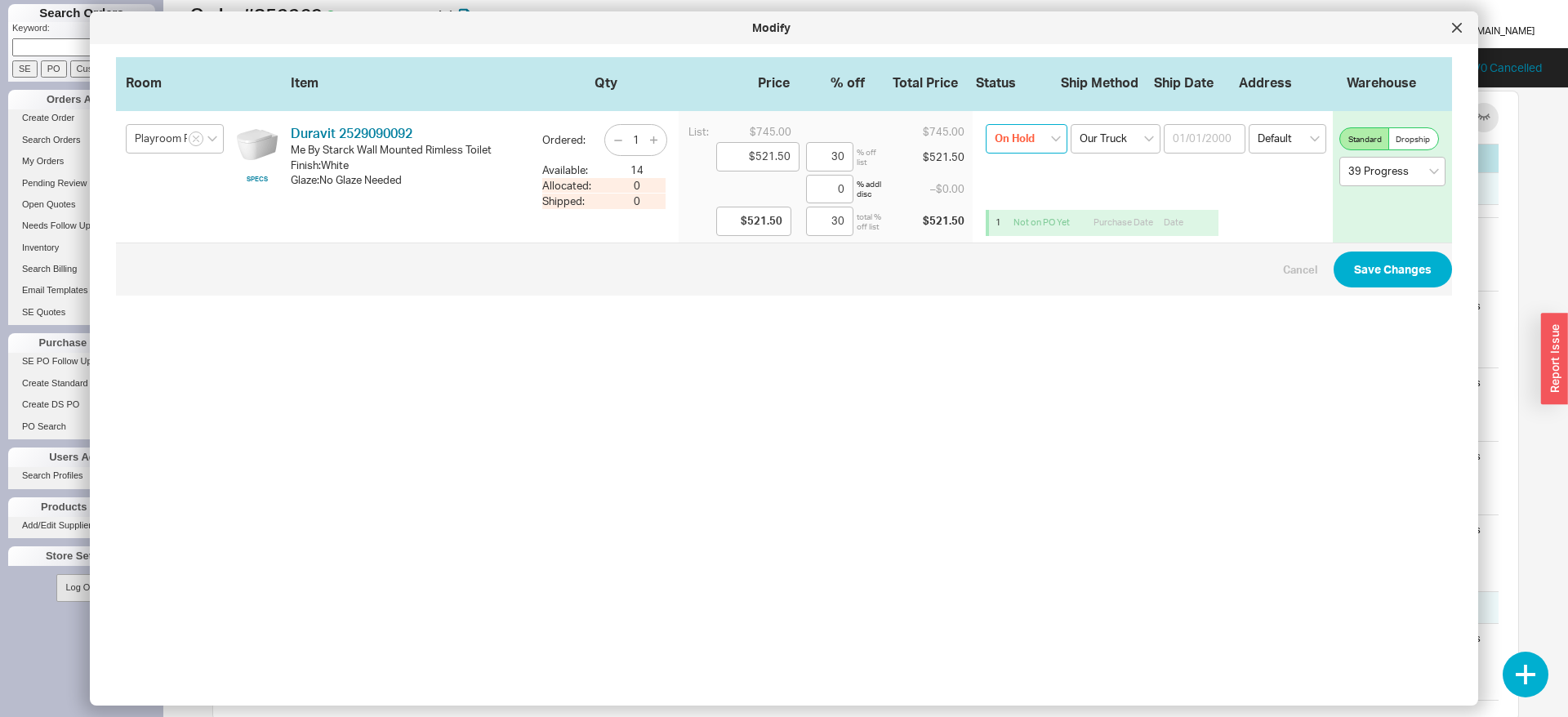
click at [986, 124] on select "On Hold None On Hold Call Before Ship Hold for Balance Wait For Cust. Call Wait…" at bounding box center [1027, 139] width 82 height 29
select select
click option "None" at bounding box center [0, 0] width 0 height 0
click at [1364, 259] on button "Save Changes" at bounding box center [1392, 269] width 118 height 36
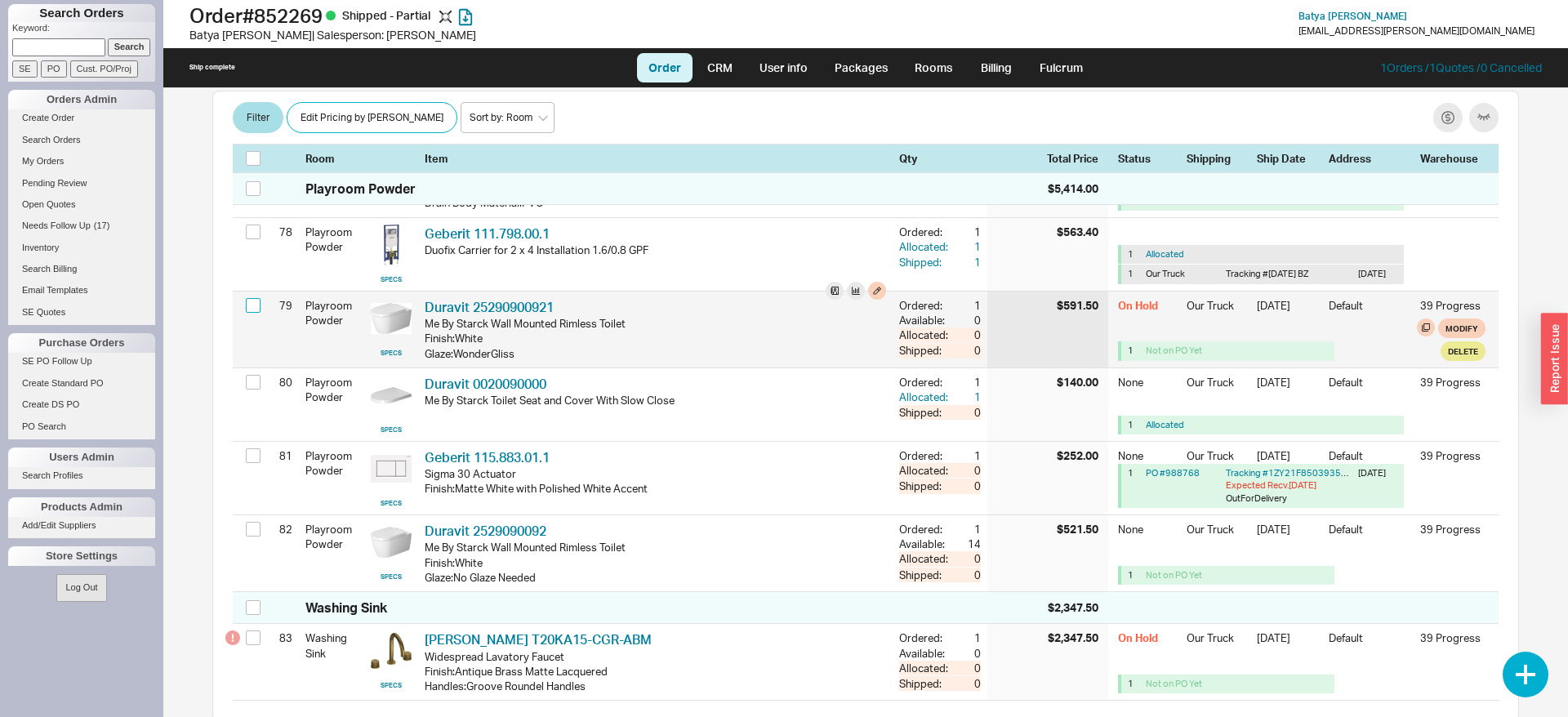
click at [251, 312] on input "checkbox" at bounding box center [252, 305] width 15 height 15
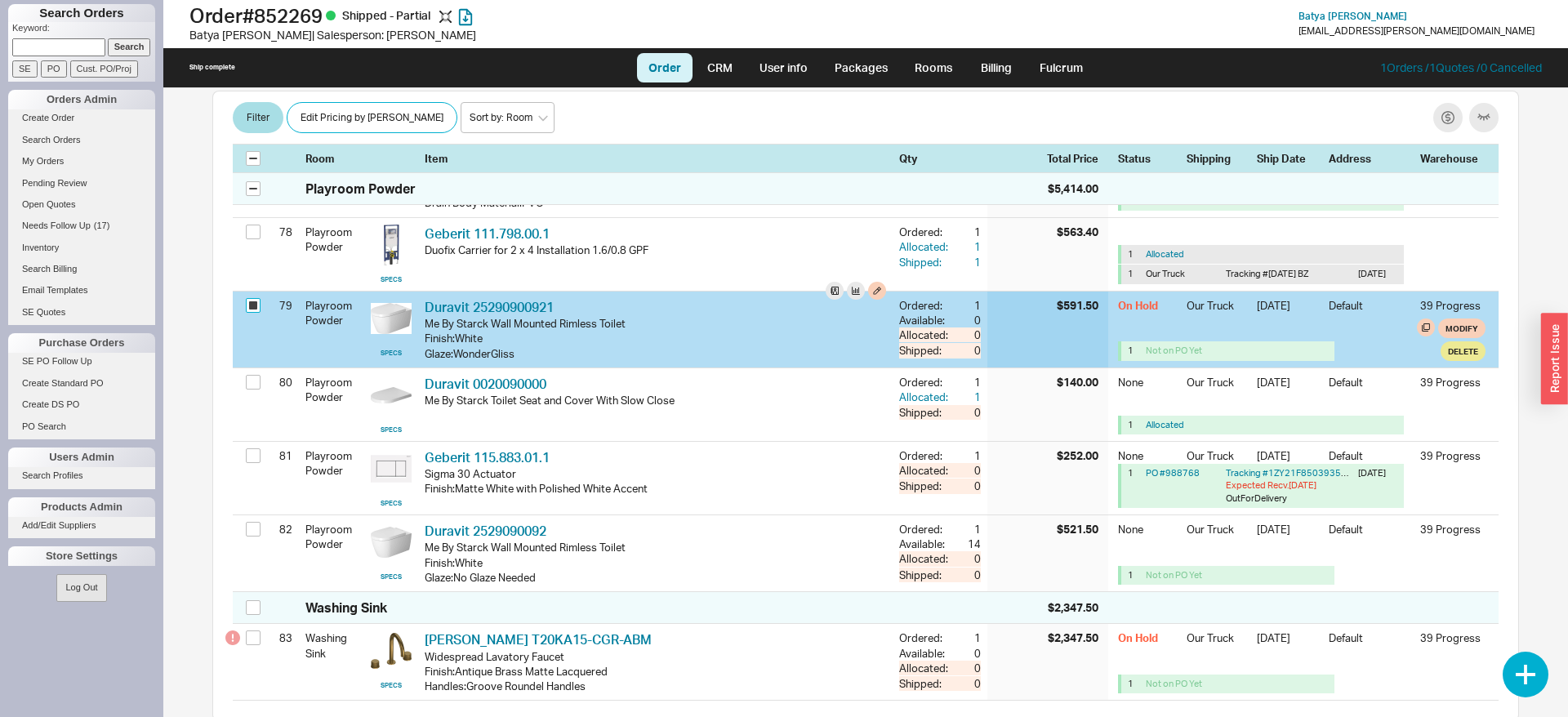
checkbox input "true"
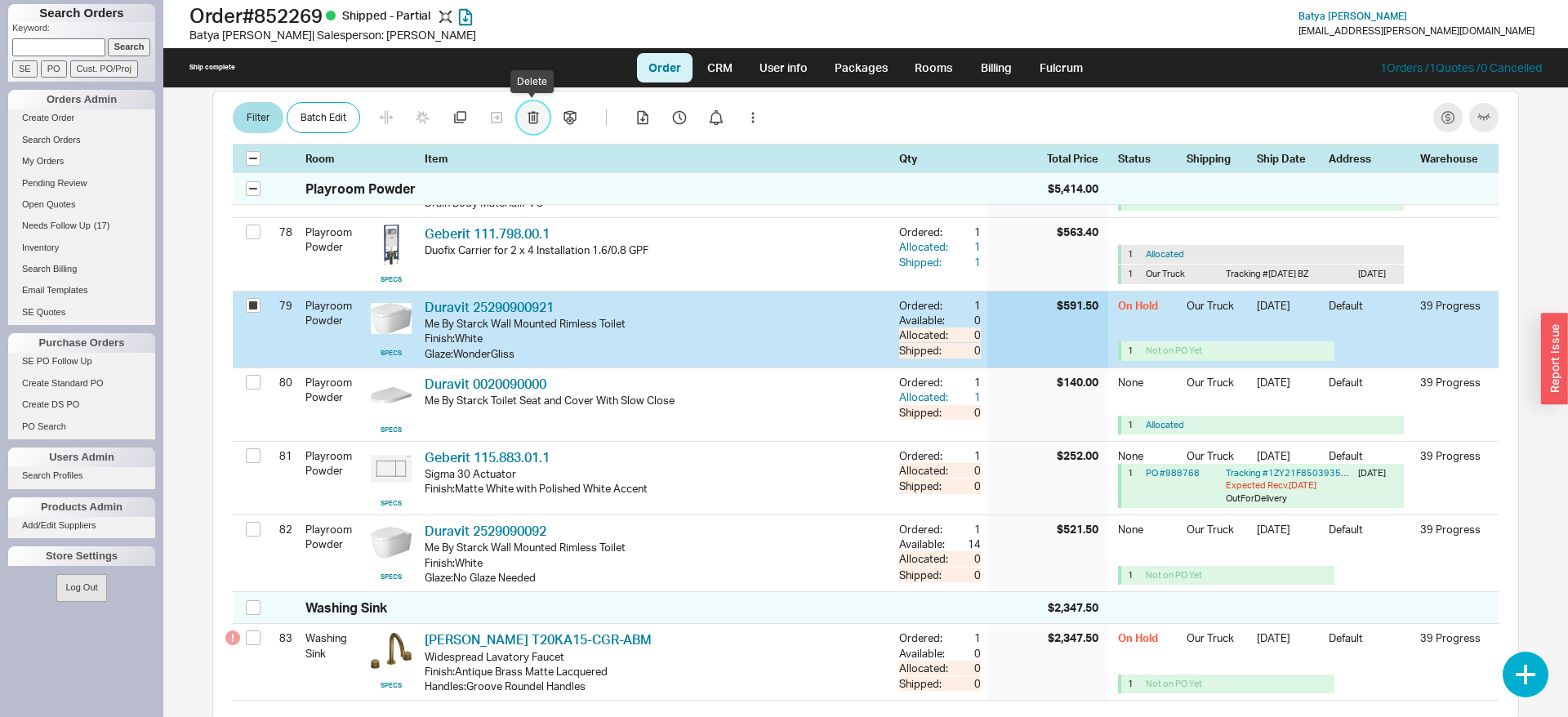
click at [535, 114] on icon "button" at bounding box center [533, 116] width 11 height 13
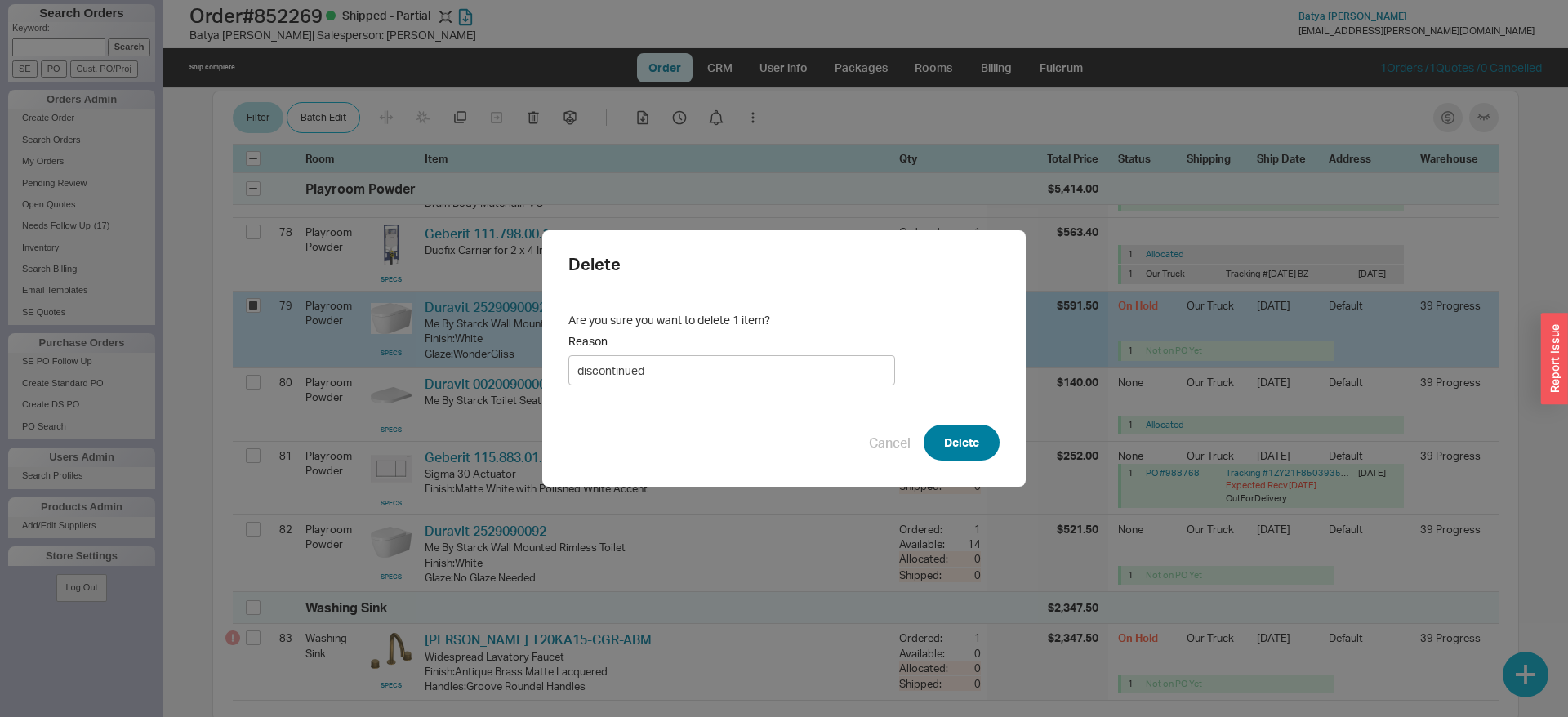
type input "discontinued"
click at [949, 436] on button "Delete" at bounding box center [962, 442] width 76 height 36
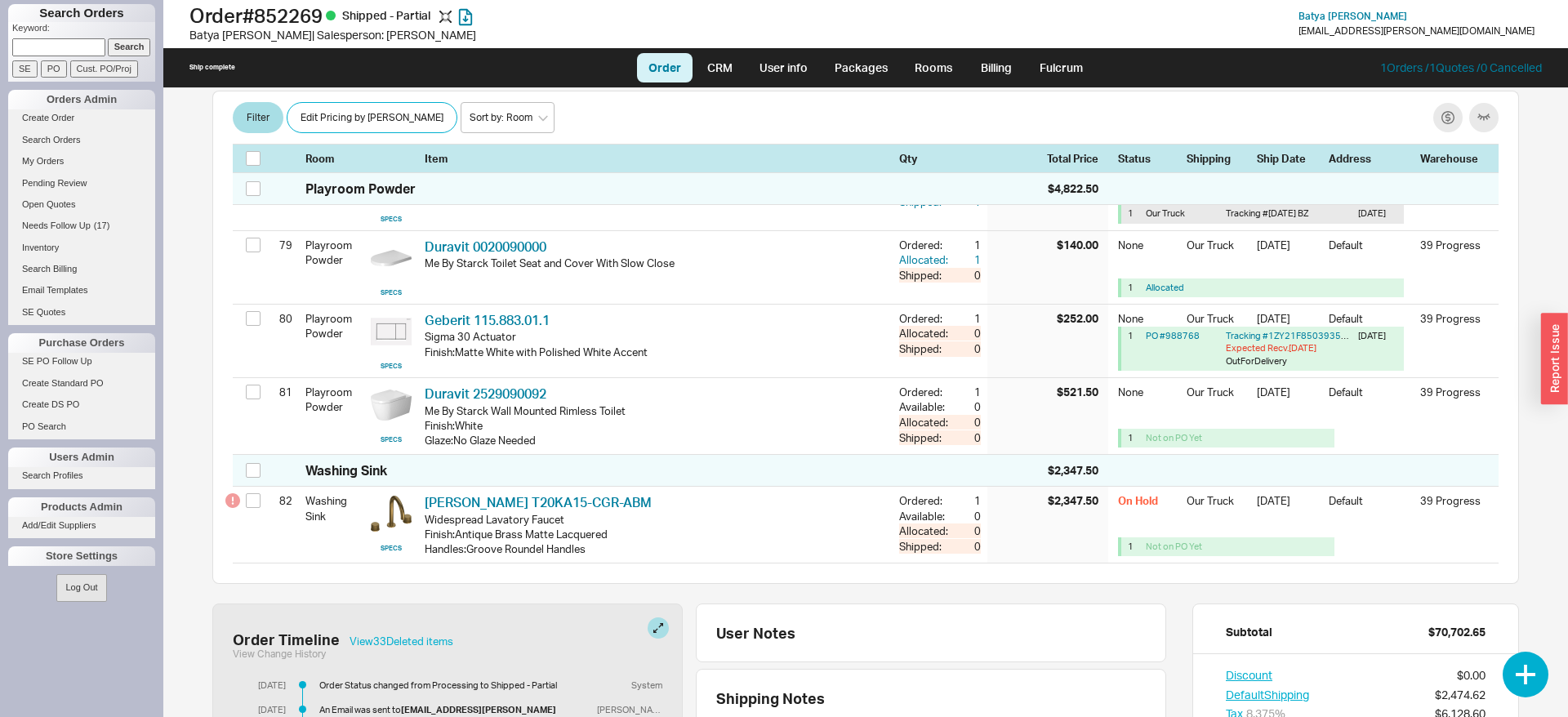
scroll to position [6473, 0]
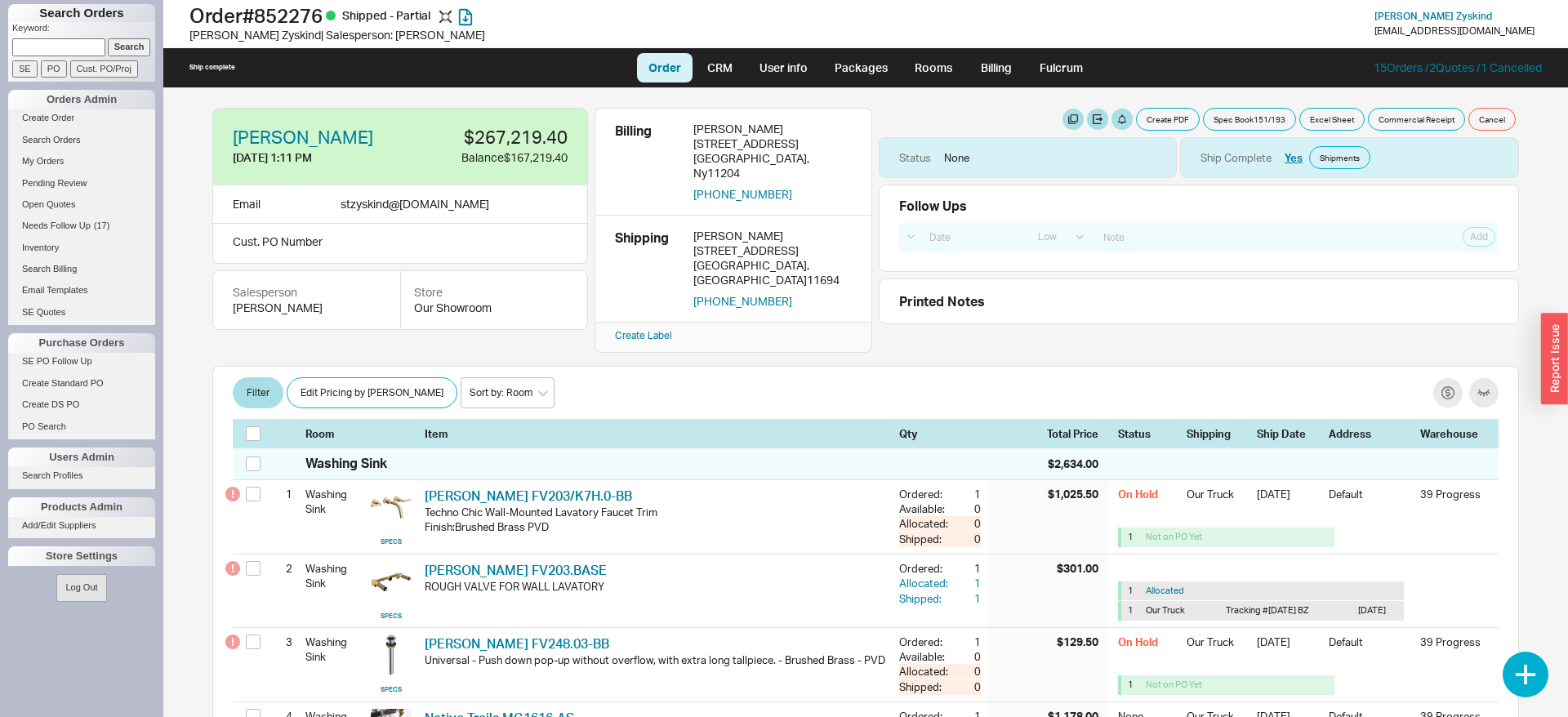
select select "LOW"
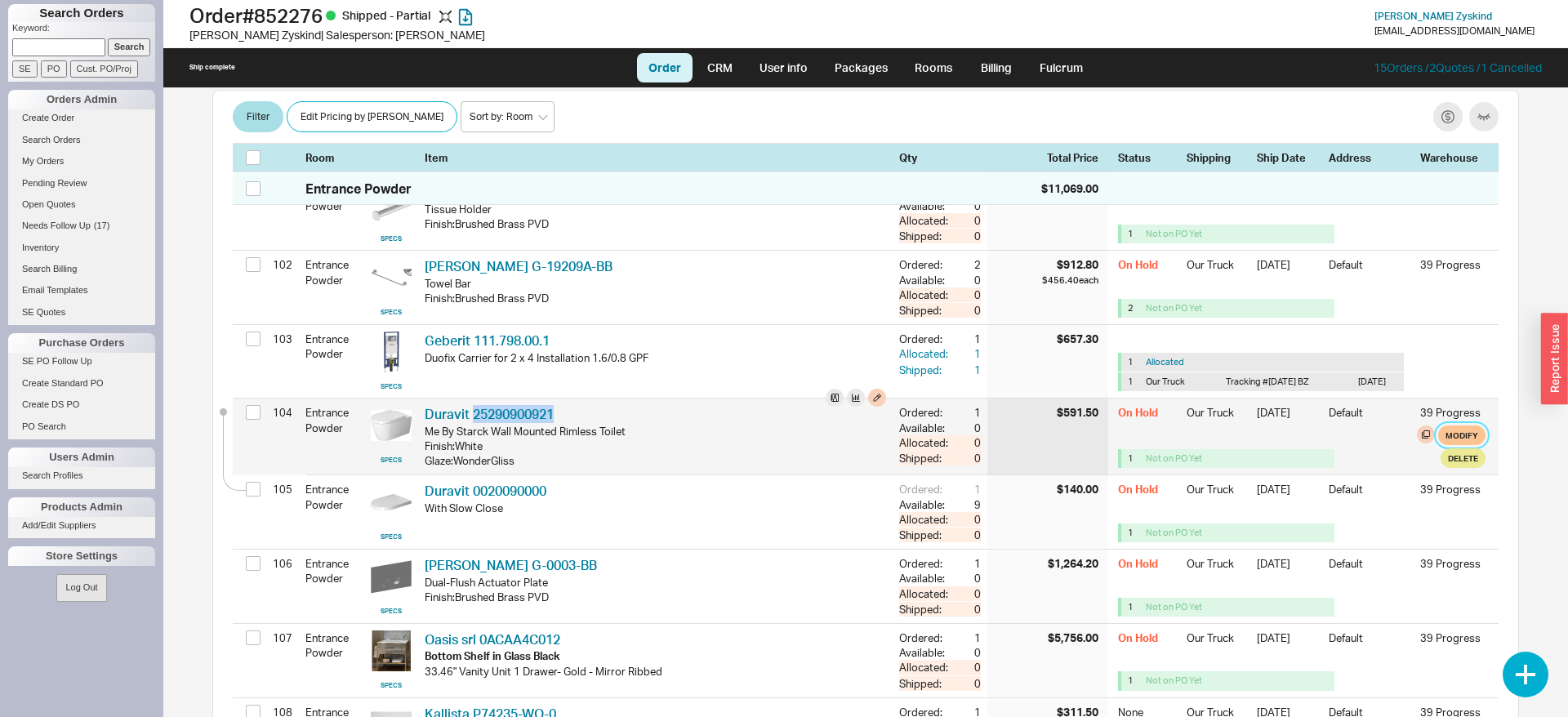
click at [1466, 428] on button "Modify" at bounding box center [1461, 436] width 48 height 19
select select "8"
select select "3"
select select "8"
select select "3"
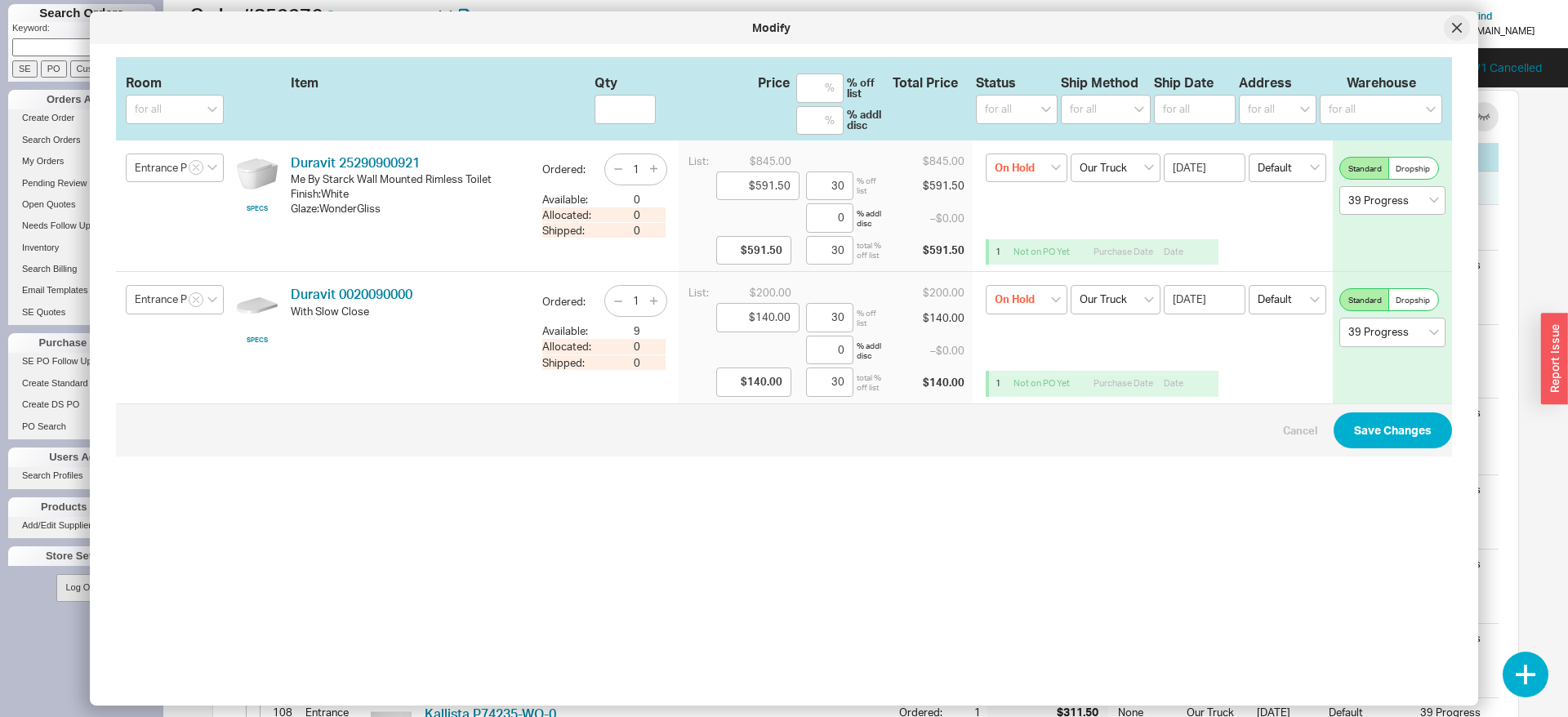
click at [1452, 28] on div at bounding box center [1456, 27] width 26 height 26
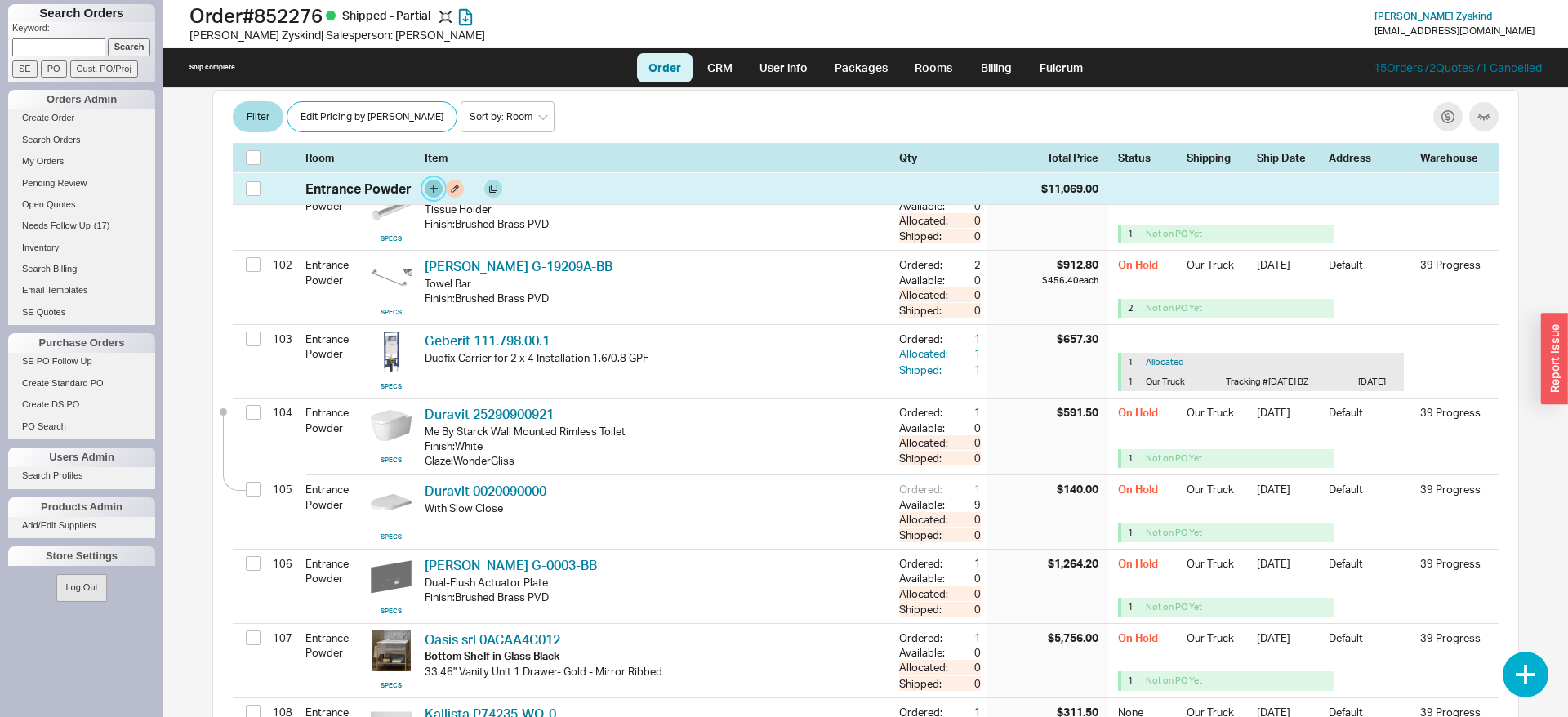
click at [432, 187] on button "button" at bounding box center [434, 188] width 18 height 18
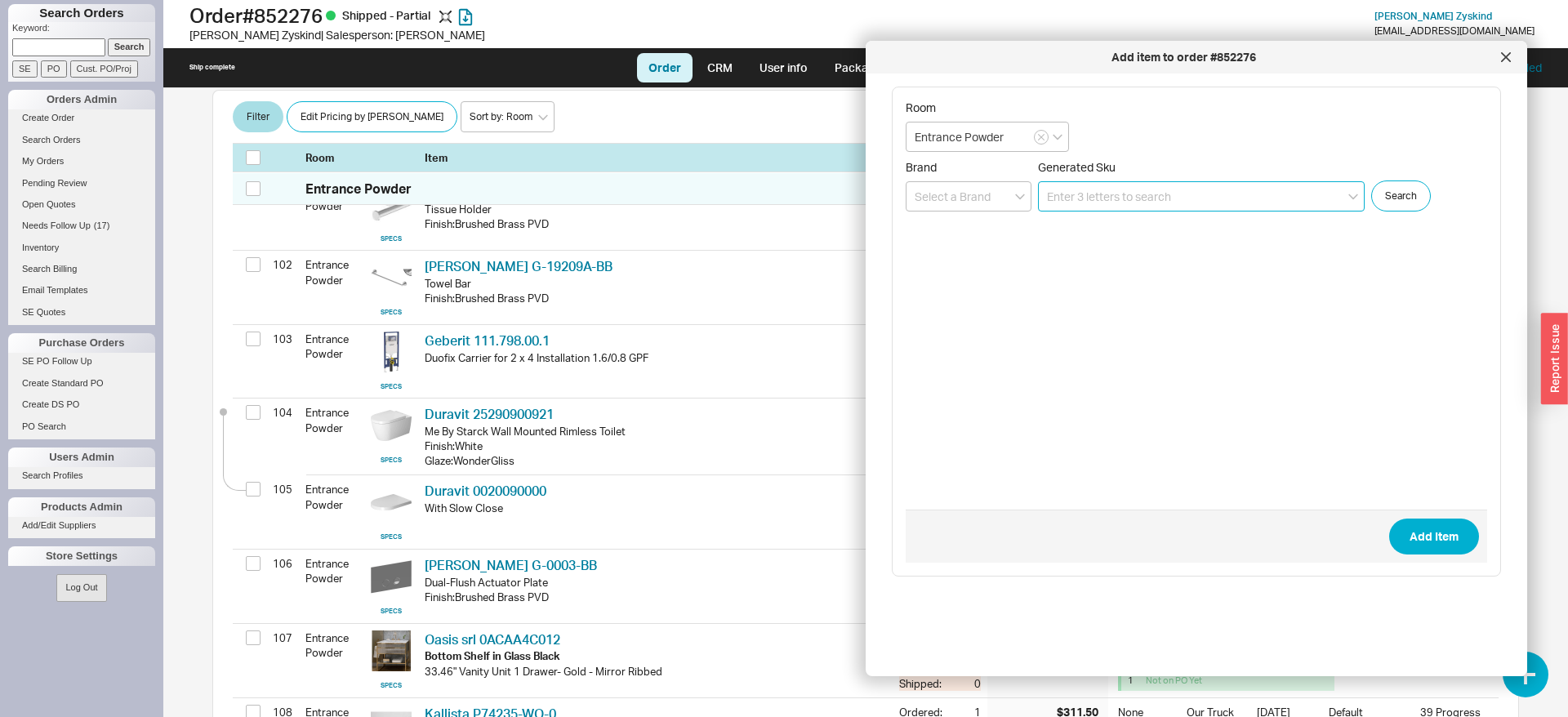
paste input "25290900921"
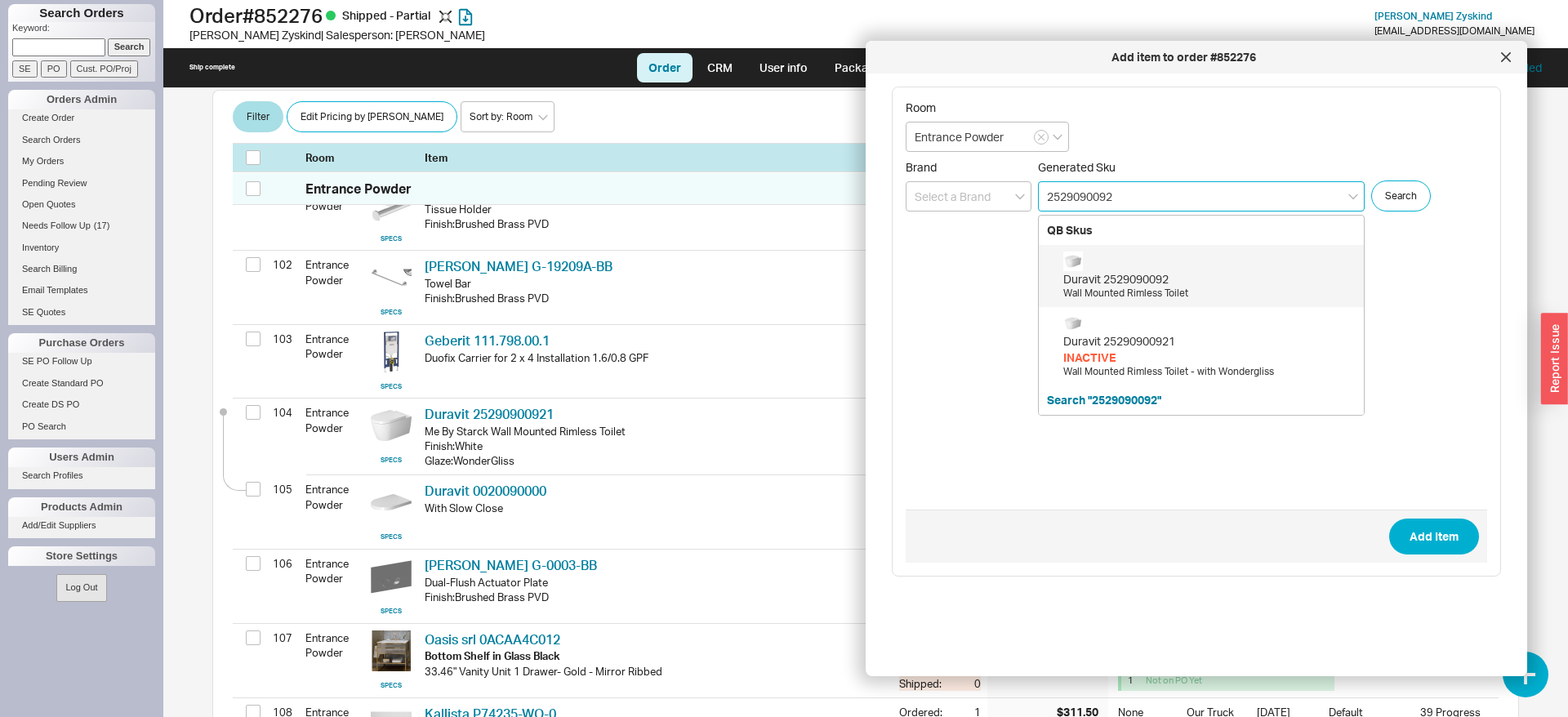
click at [1137, 276] on div "Duravit 2529090092" at bounding box center [1209, 278] width 292 height 16
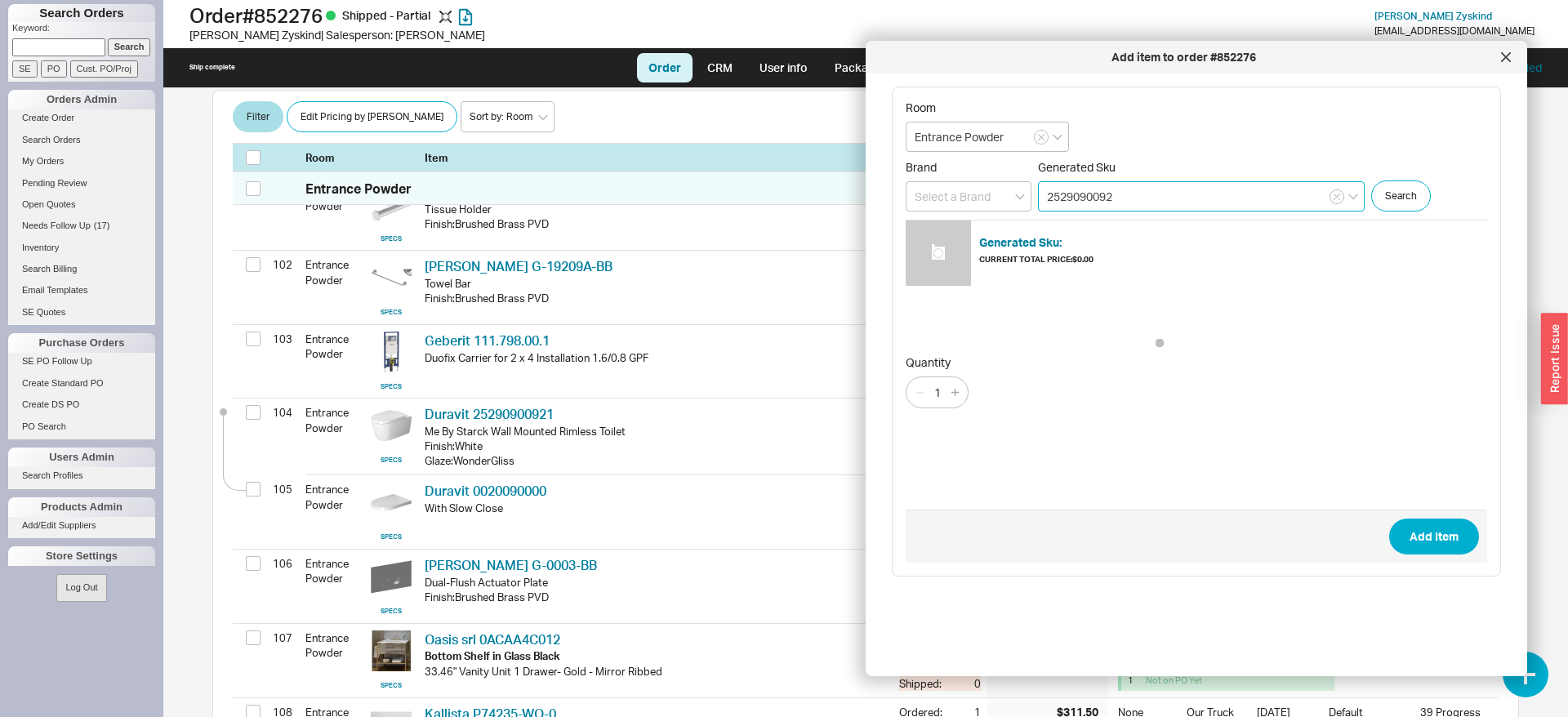
type input "2529090092"
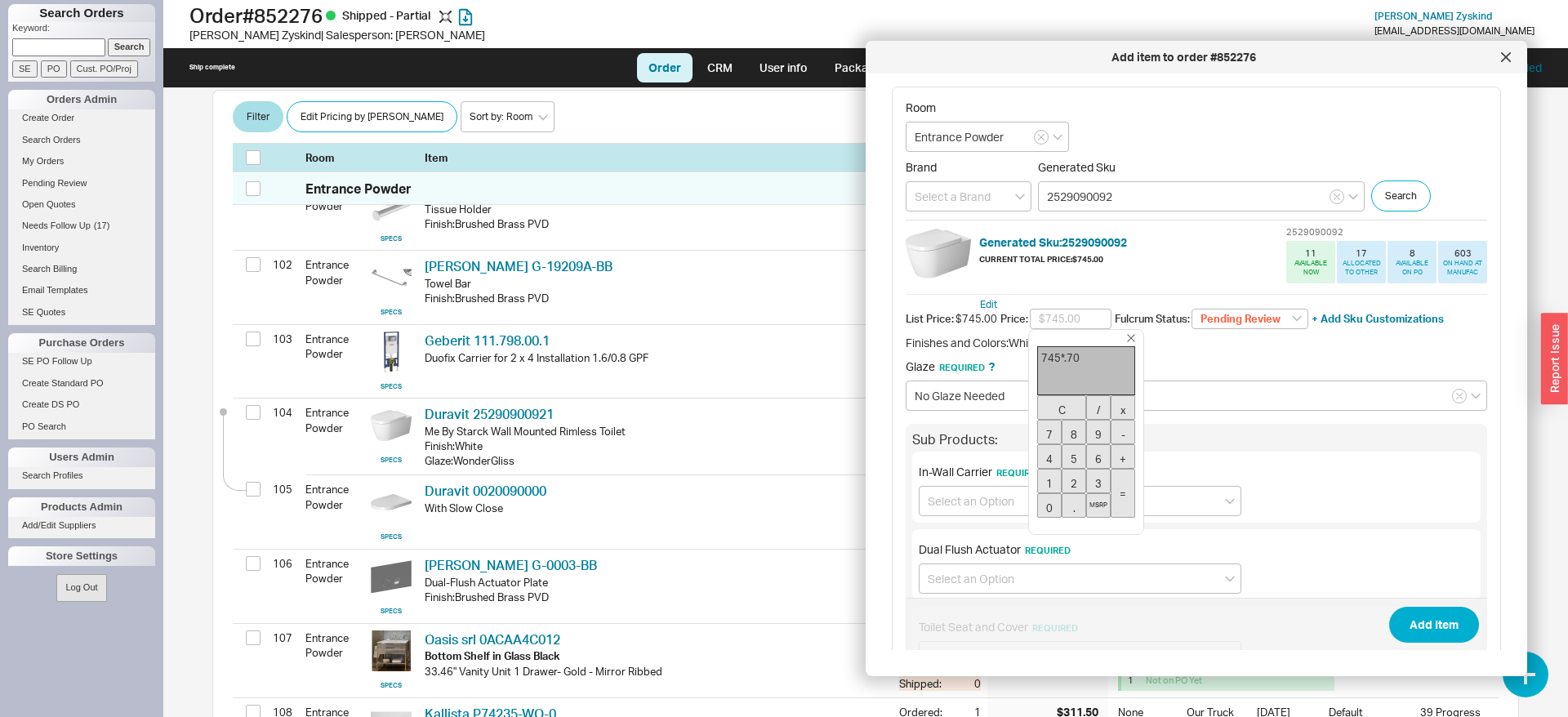
type input "$521.50"
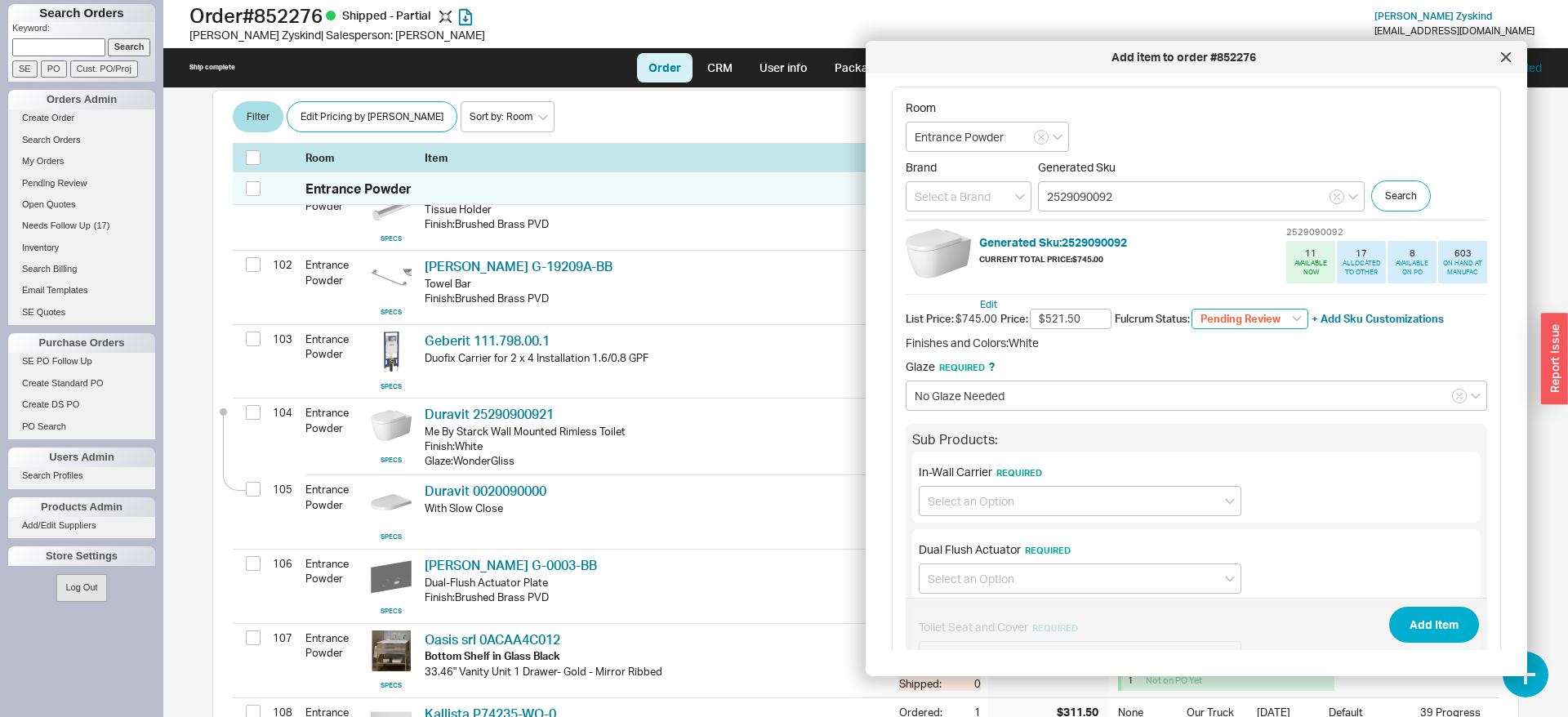
click at [1192, 309] on select "Pending Review None On Hold Call Before Ship Hold for Balance Wait For Cust. Ca…" at bounding box center [1250, 319] width 116 height 21
select select "On Hold"
click option "On Hold" at bounding box center [0, 0] width 0 height 0
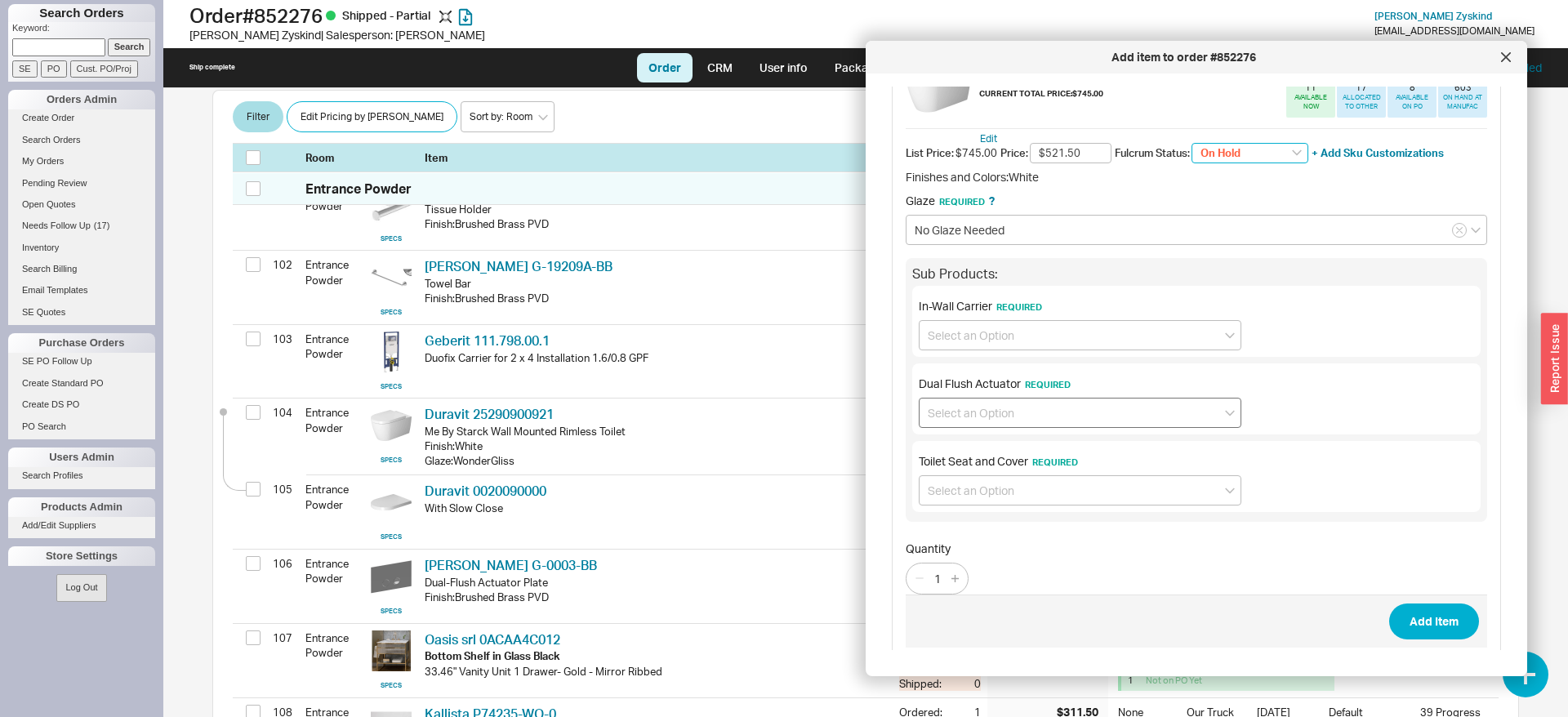
scroll to position [167, 0]
click at [996, 339] on input at bounding box center [1080, 334] width 322 height 30
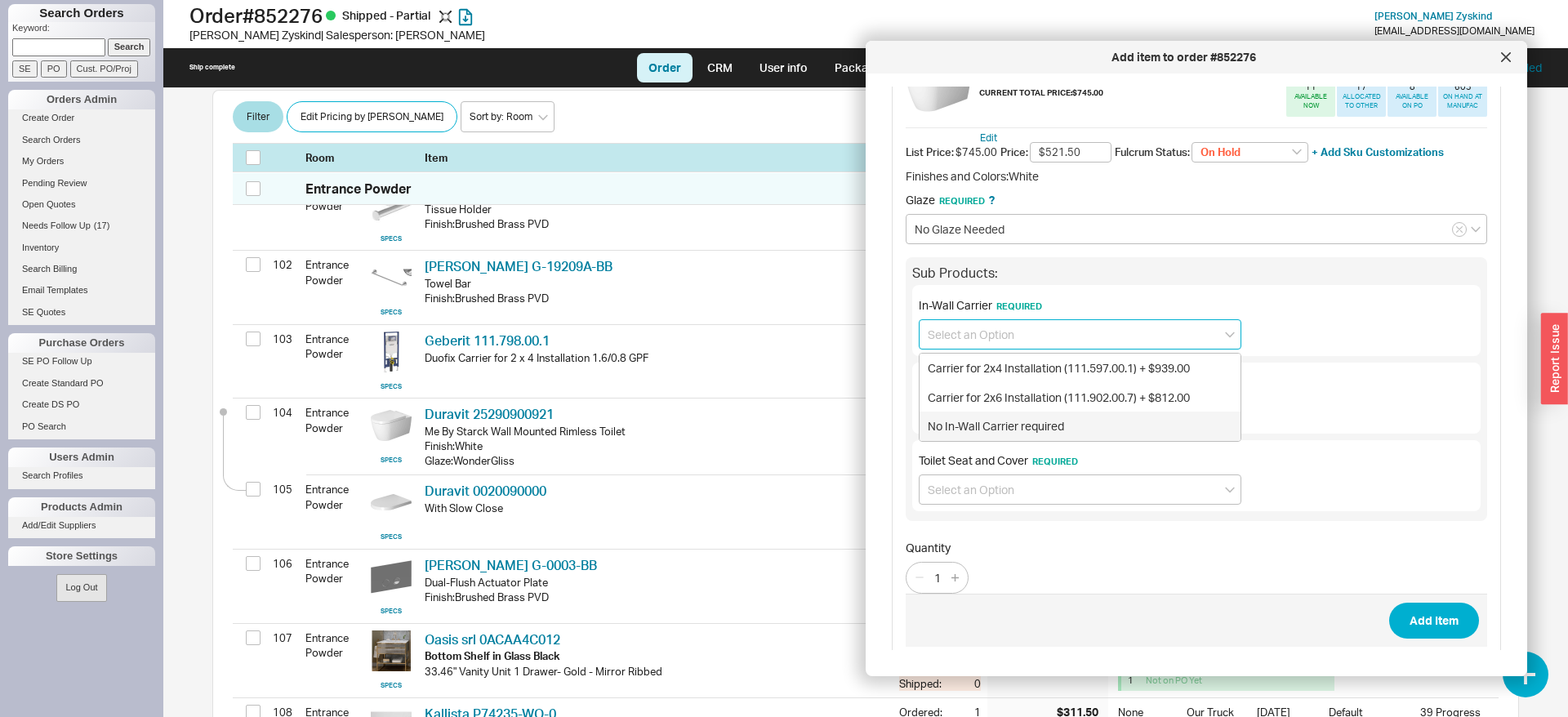
click at [991, 415] on div "No In-Wall Carrier required" at bounding box center [1080, 426] width 321 height 29
type input "No In-Wall Carrier required"
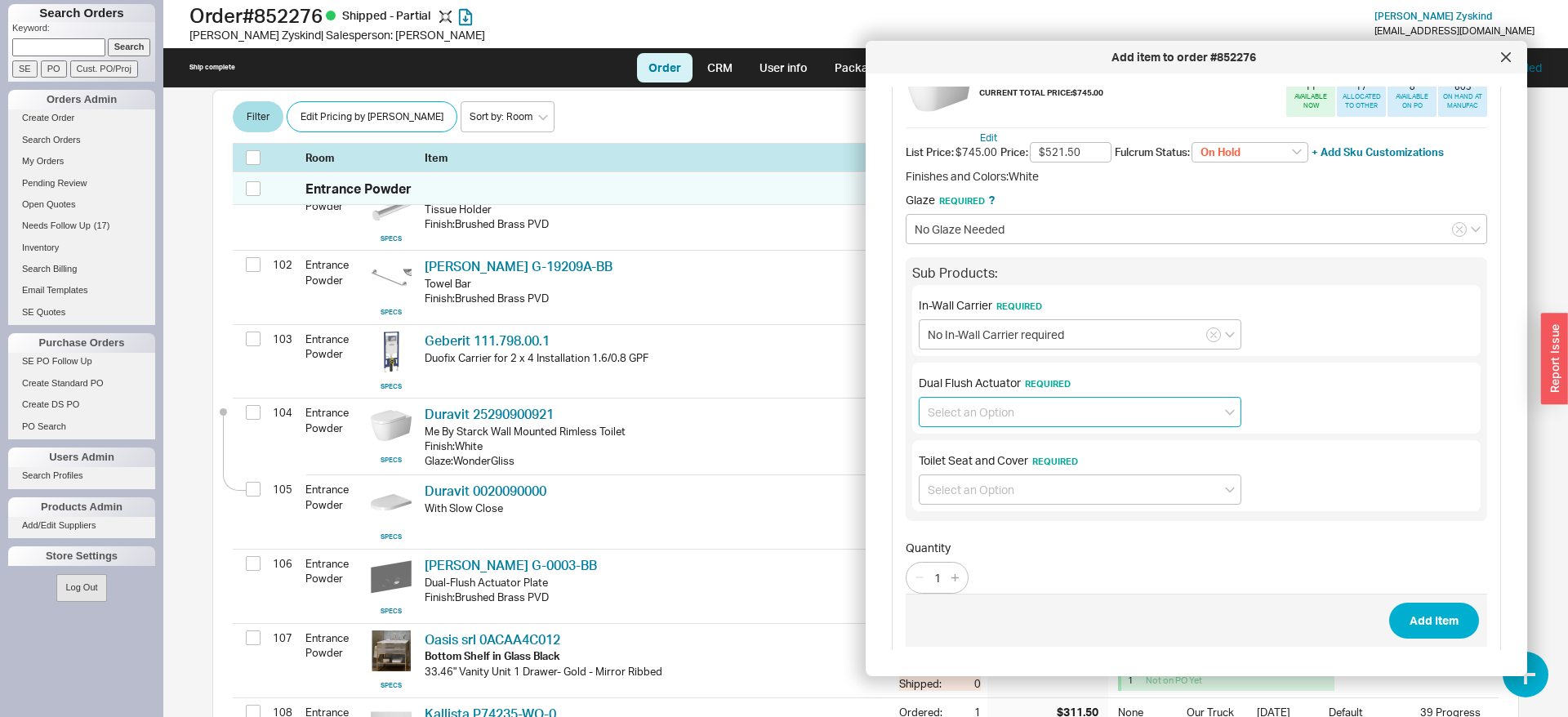
click at [988, 410] on input at bounding box center [1080, 411] width 322 height 30
click at [996, 466] on div "No Dual Flush Actuator required" at bounding box center [1080, 475] width 321 height 29
type input "No Dual Flush Actuator required"
click at [983, 482] on input at bounding box center [1080, 489] width 322 height 30
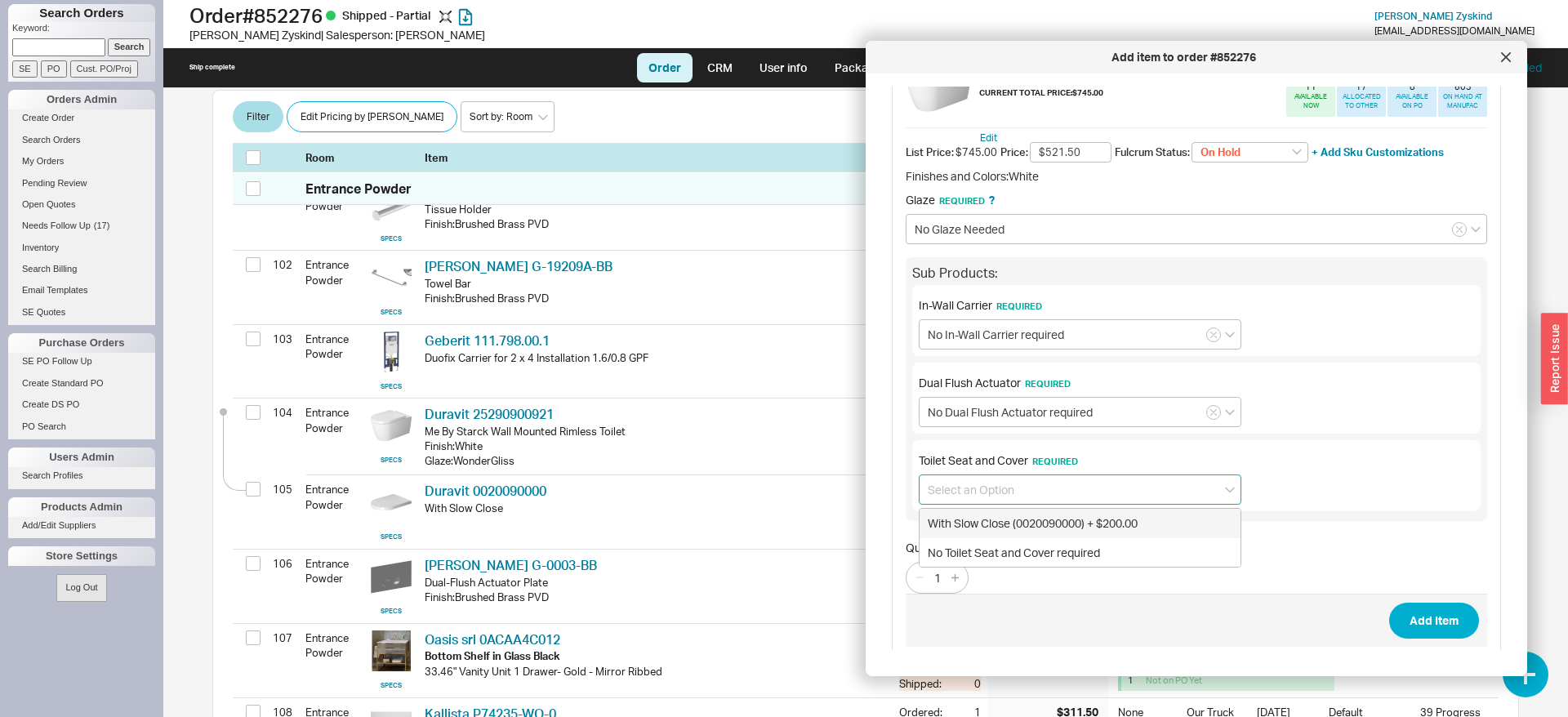
click at [993, 525] on div "With Slow Close (0020090000) + $200.00" at bounding box center [1080, 523] width 321 height 29
type input "With Slow Close (0020090000) + $200.00"
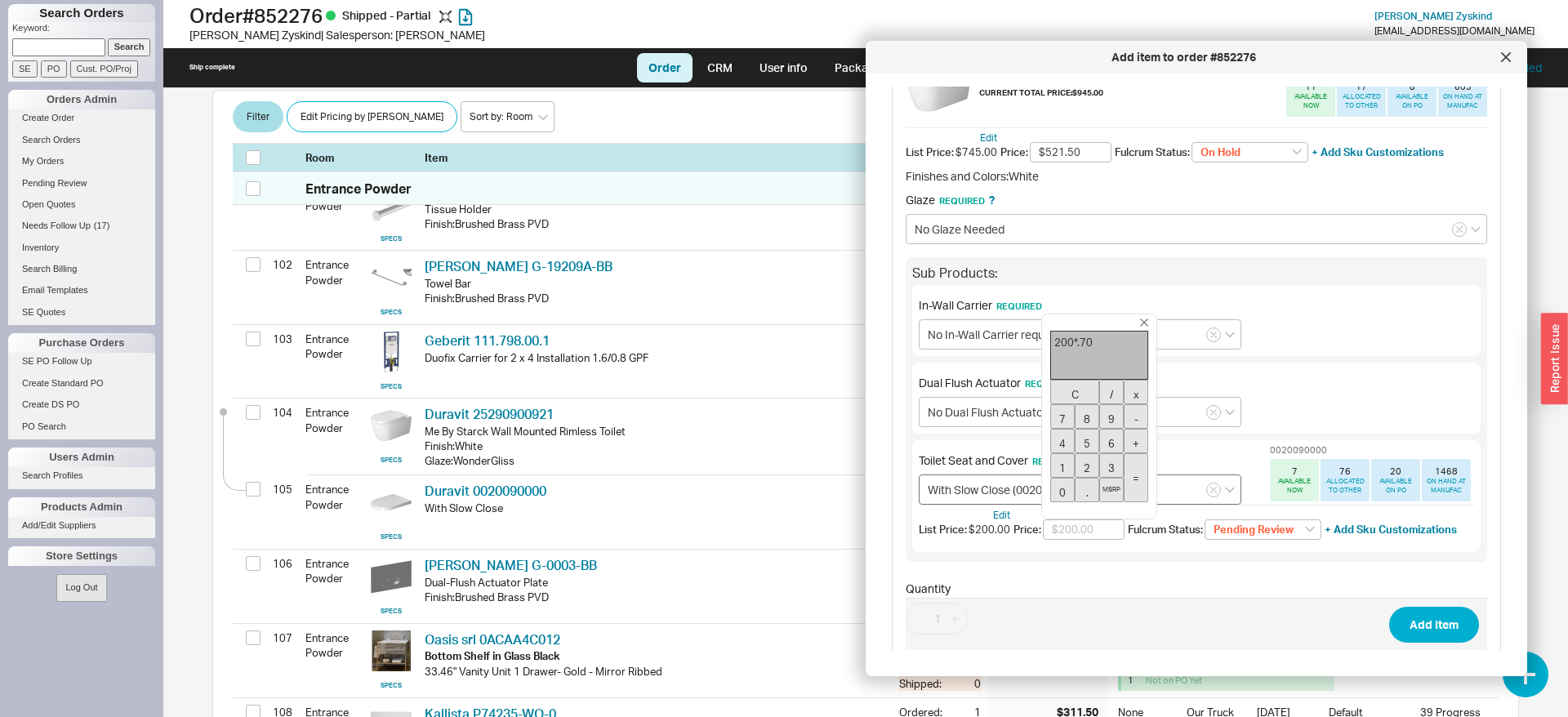
type input "$140.00"
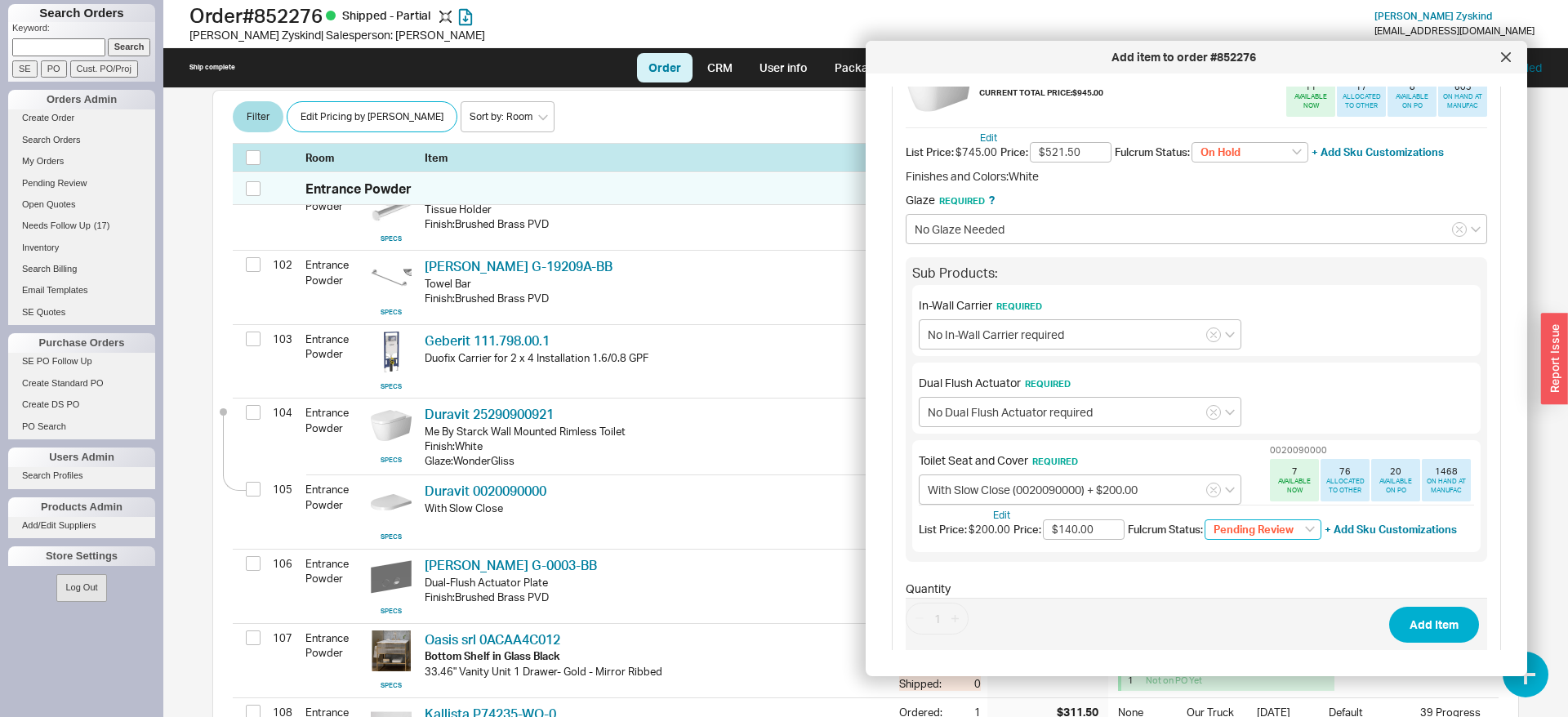
click at [1204, 519] on select "Pending Review None On Hold Call Before Ship Hold for Balance Wait For Cust. Ca…" at bounding box center [1262, 530] width 116 height 21
select select "On Hold"
click option "On Hold" at bounding box center [0, 0] width 0 height 0
click at [1413, 612] on button "Add Item" at bounding box center [1434, 624] width 90 height 36
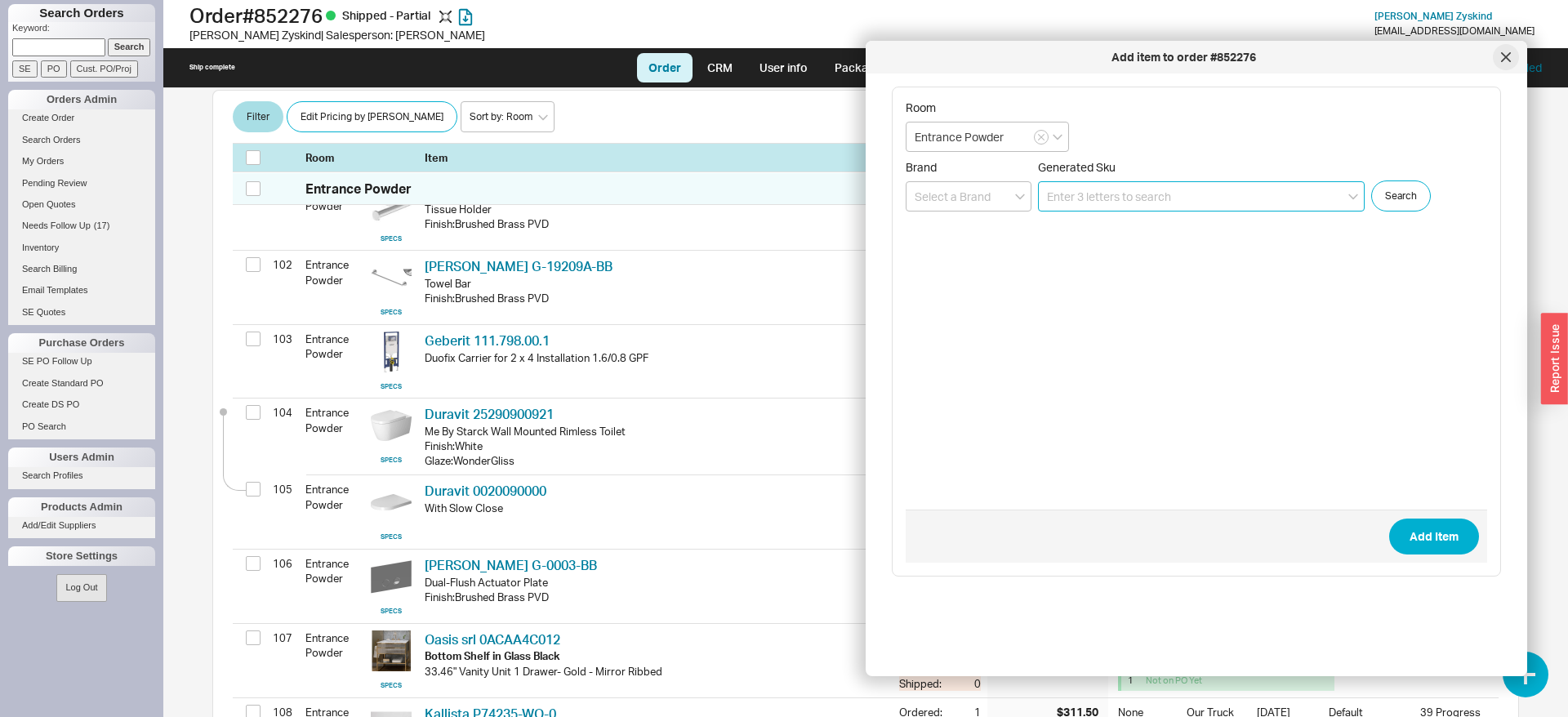
scroll to position [0, 0]
click at [1507, 53] on icon at bounding box center [1506, 57] width 10 height 10
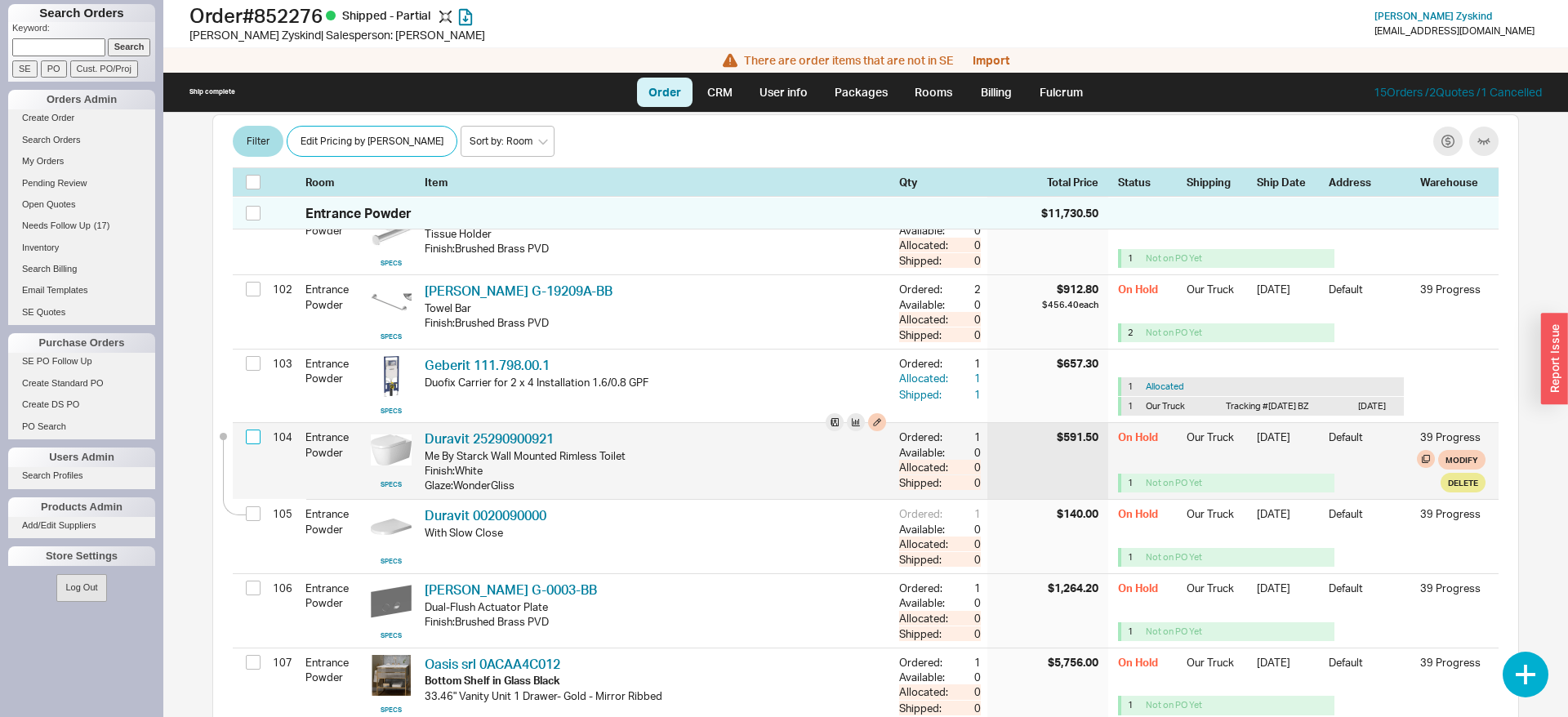
click at [257, 430] on input "checkbox" at bounding box center [252, 437] width 15 height 15
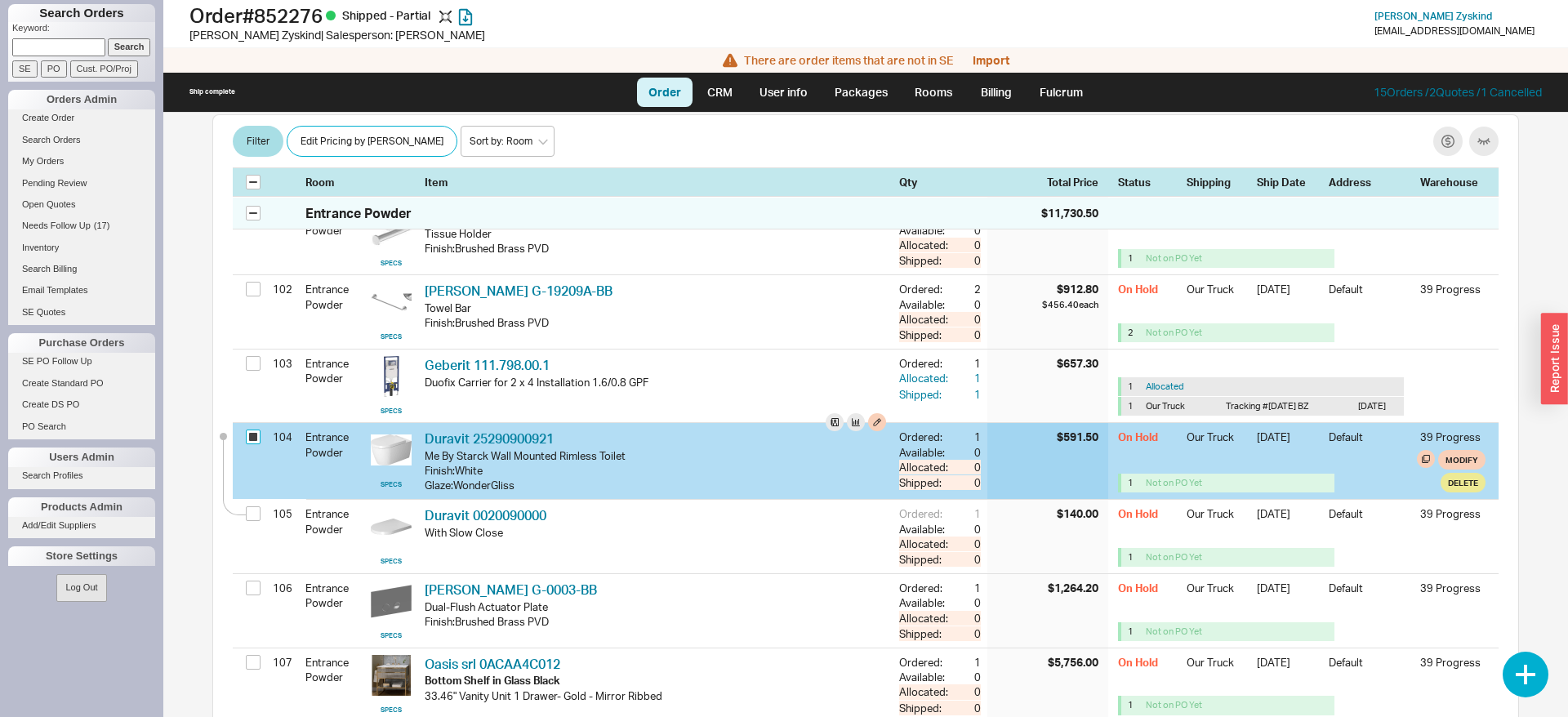
checkbox input "true"
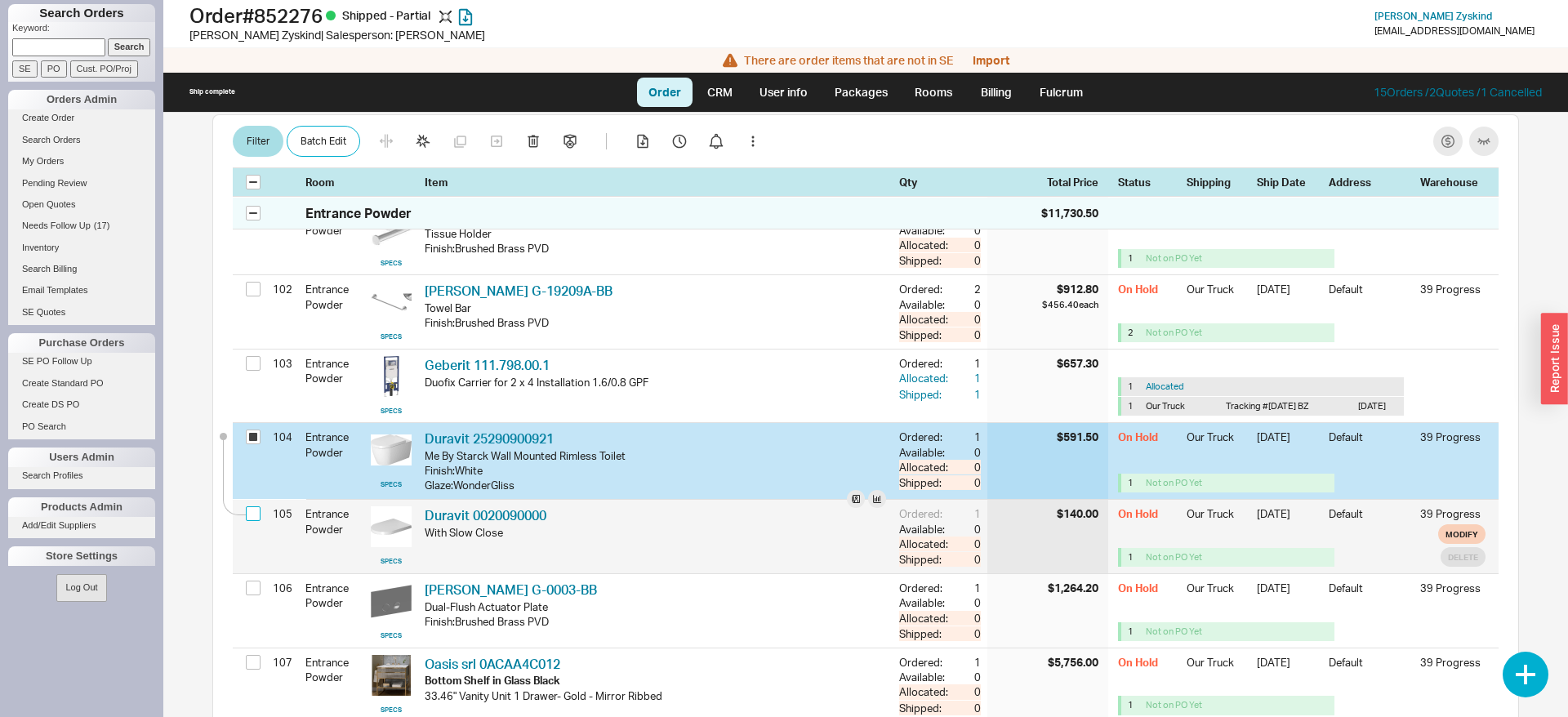
click at [260, 506] on input "checkbox" at bounding box center [252, 513] width 15 height 15
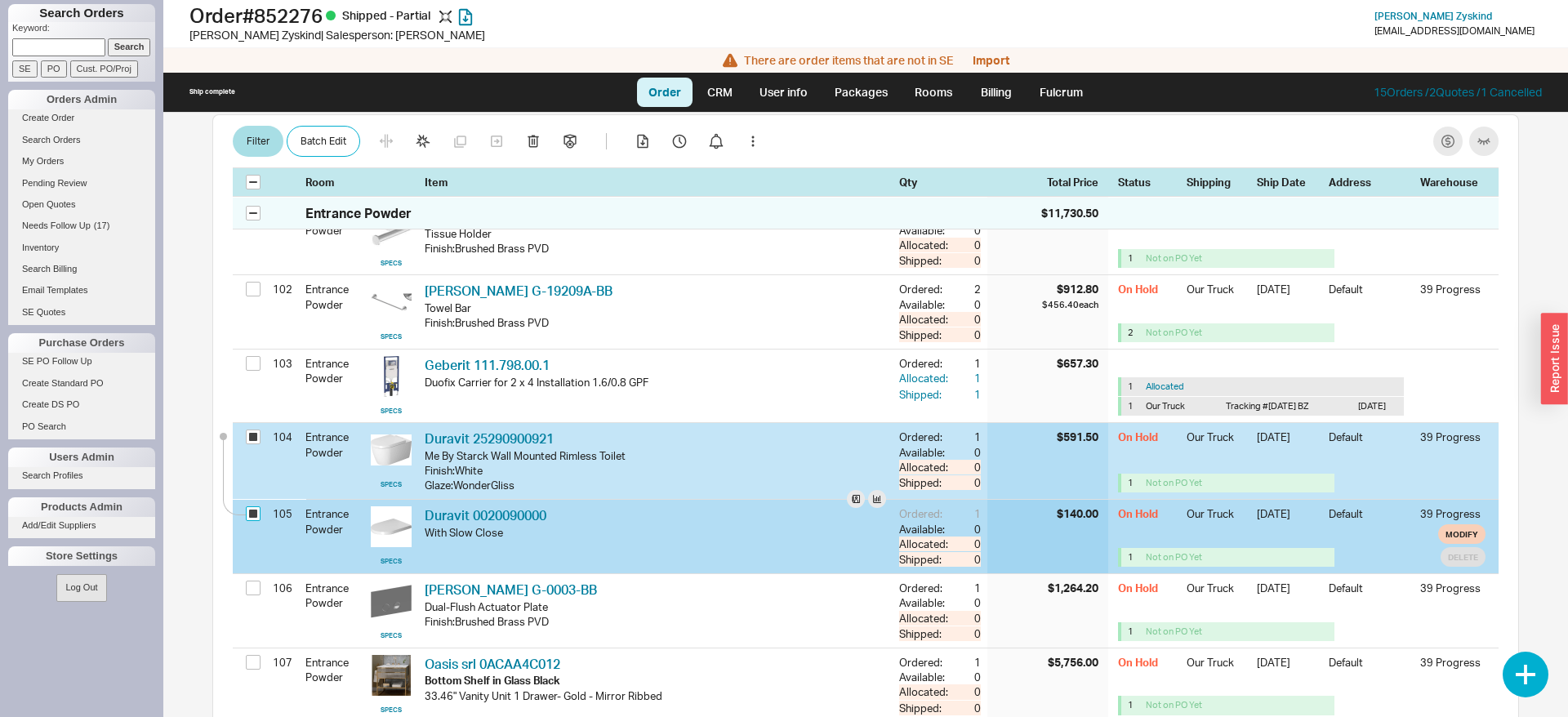
checkbox input "true"
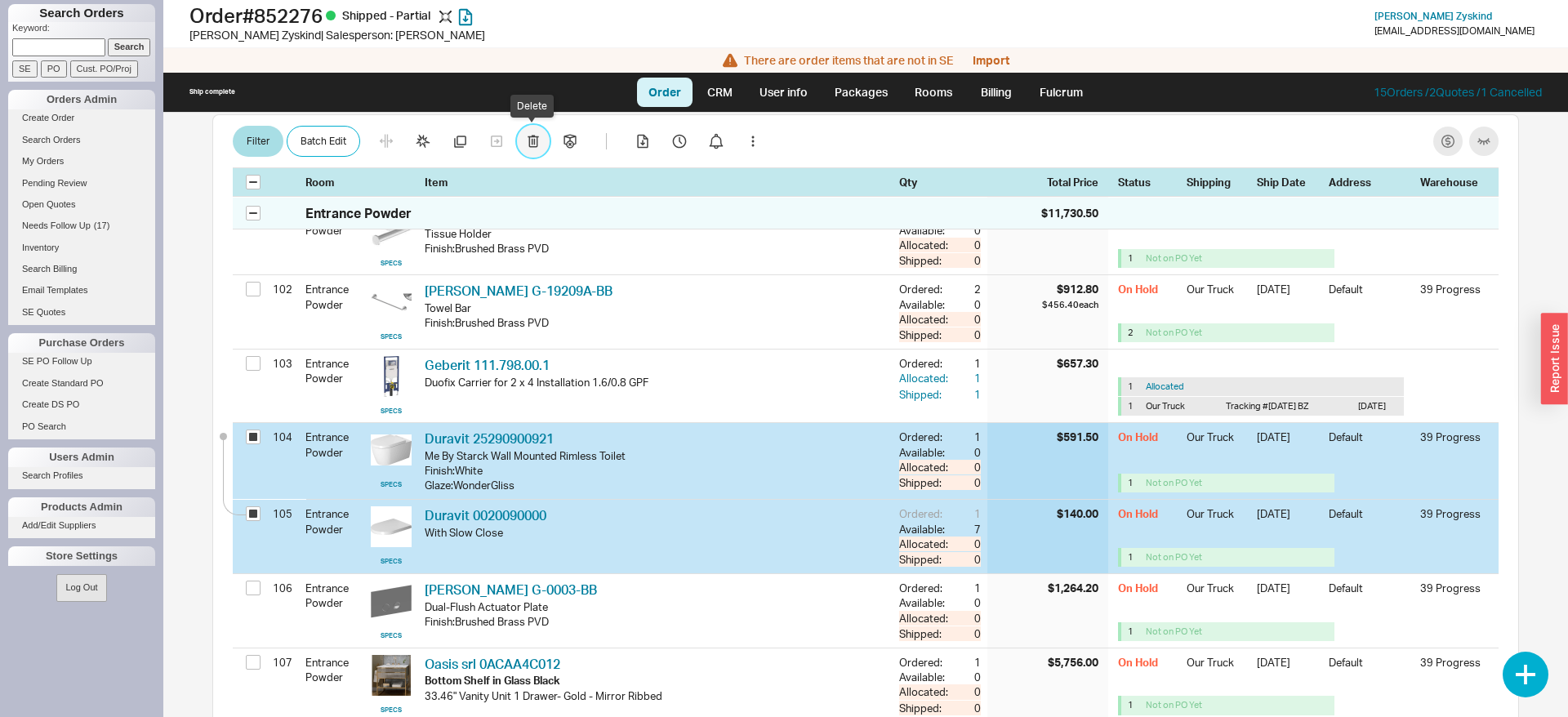
click at [539, 144] on button "button" at bounding box center [534, 143] width 33 height 33
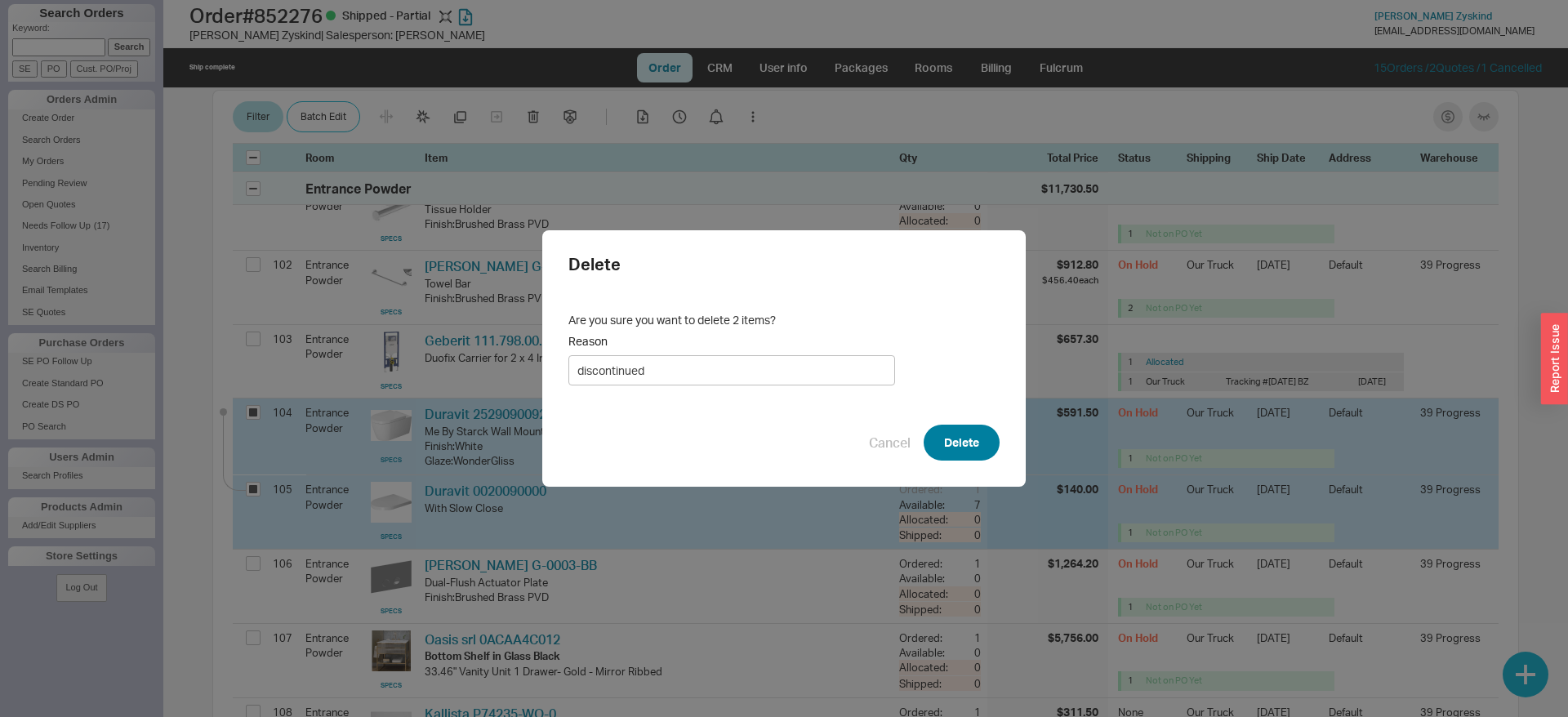
type input "discontinued"
click at [957, 442] on button "Delete" at bounding box center [962, 442] width 76 height 36
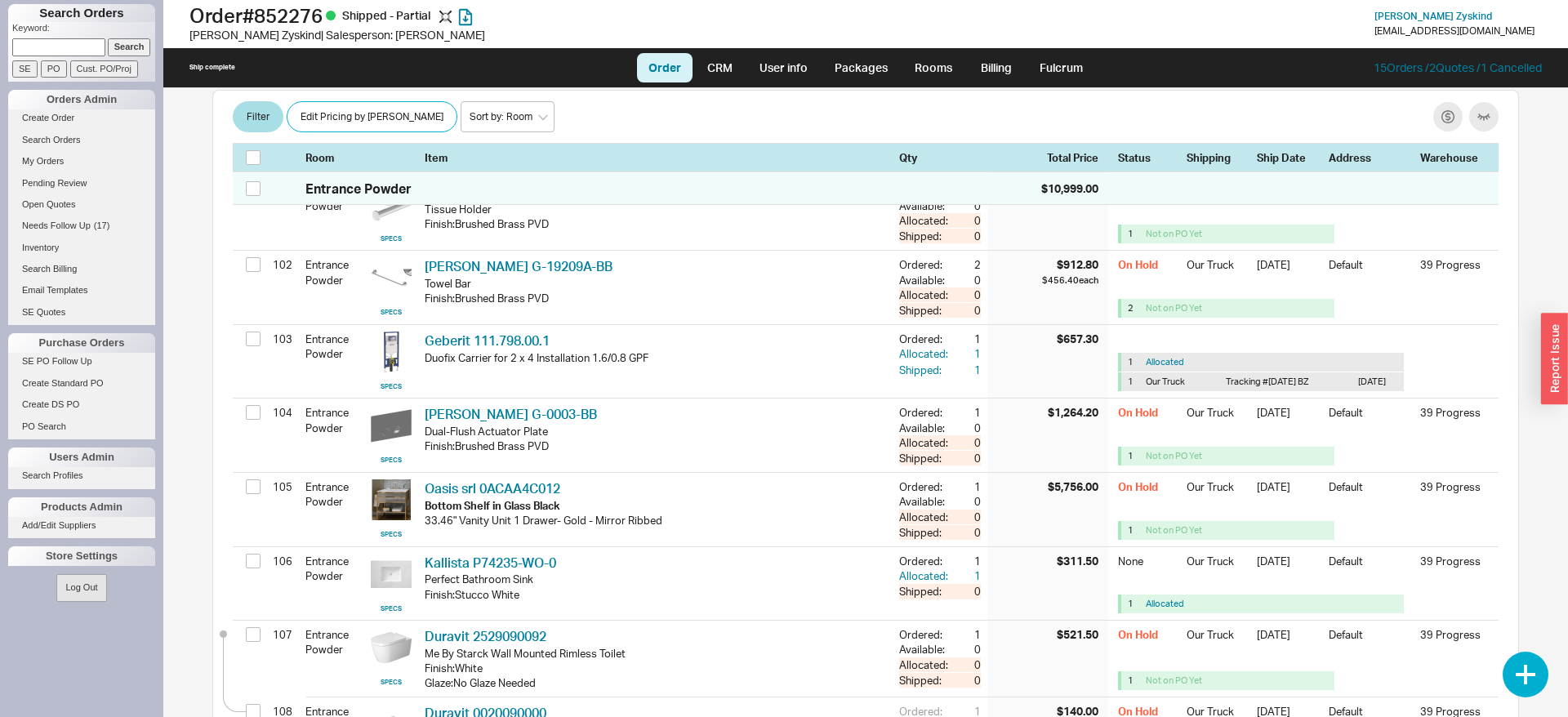
scroll to position [10990, 0]
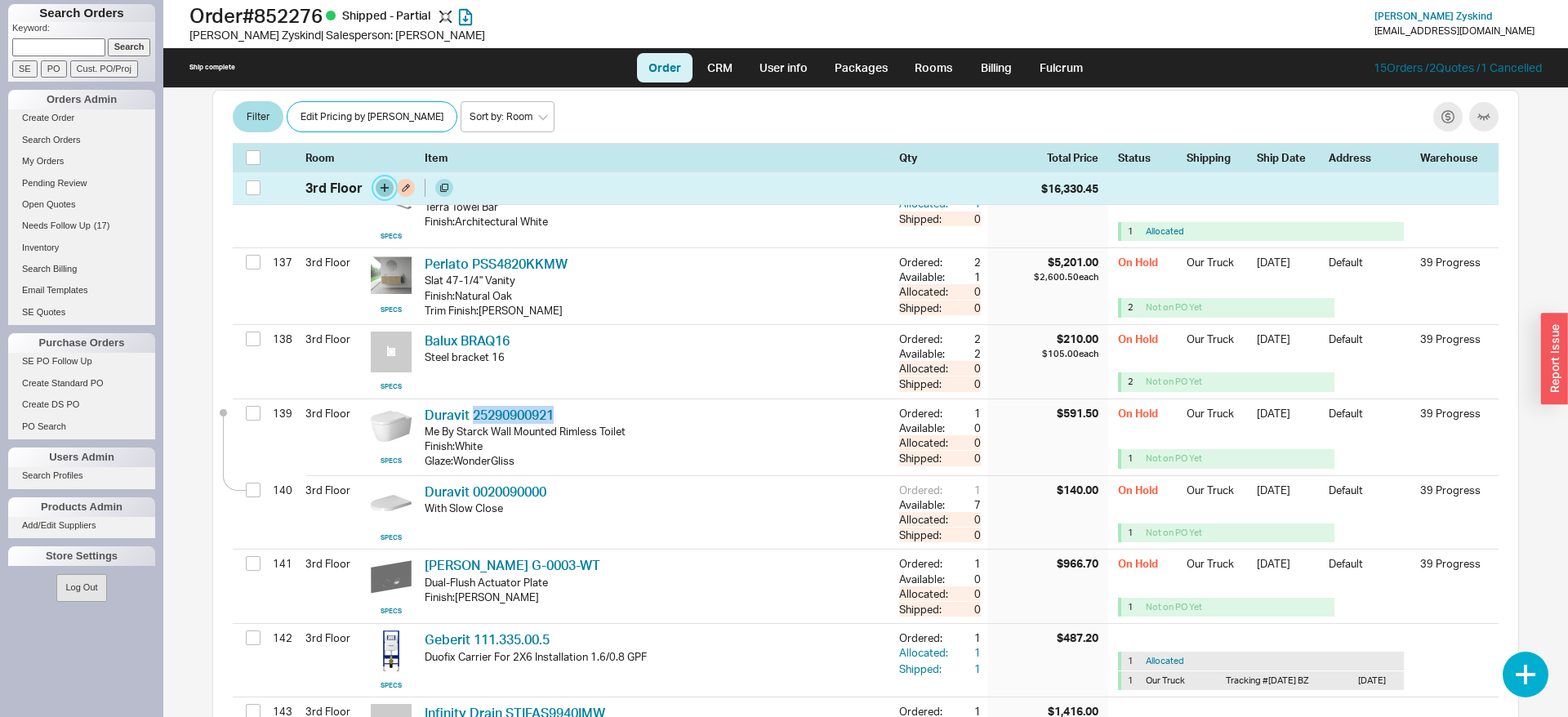
click at [383, 186] on button "button" at bounding box center [384, 188] width 18 height 18
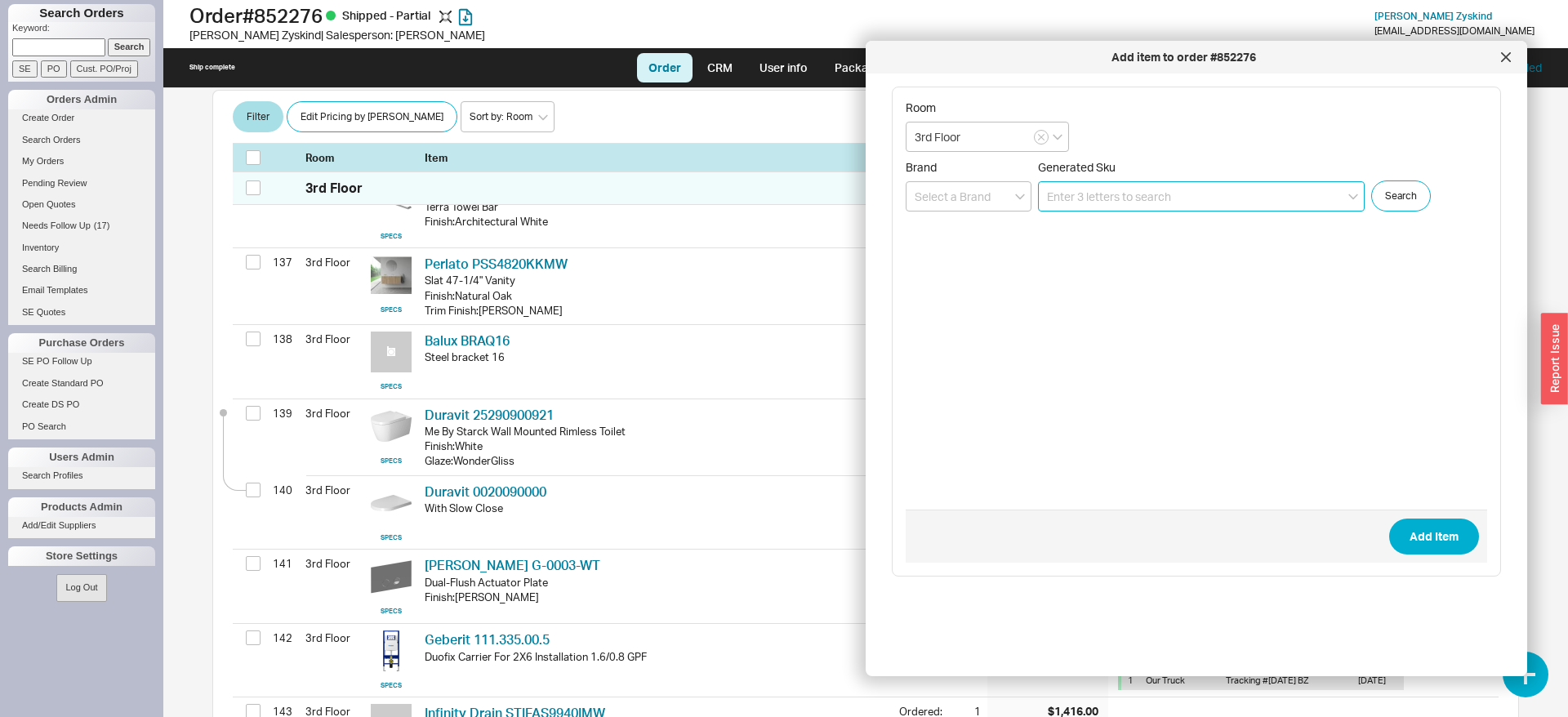
paste input "25290900921"
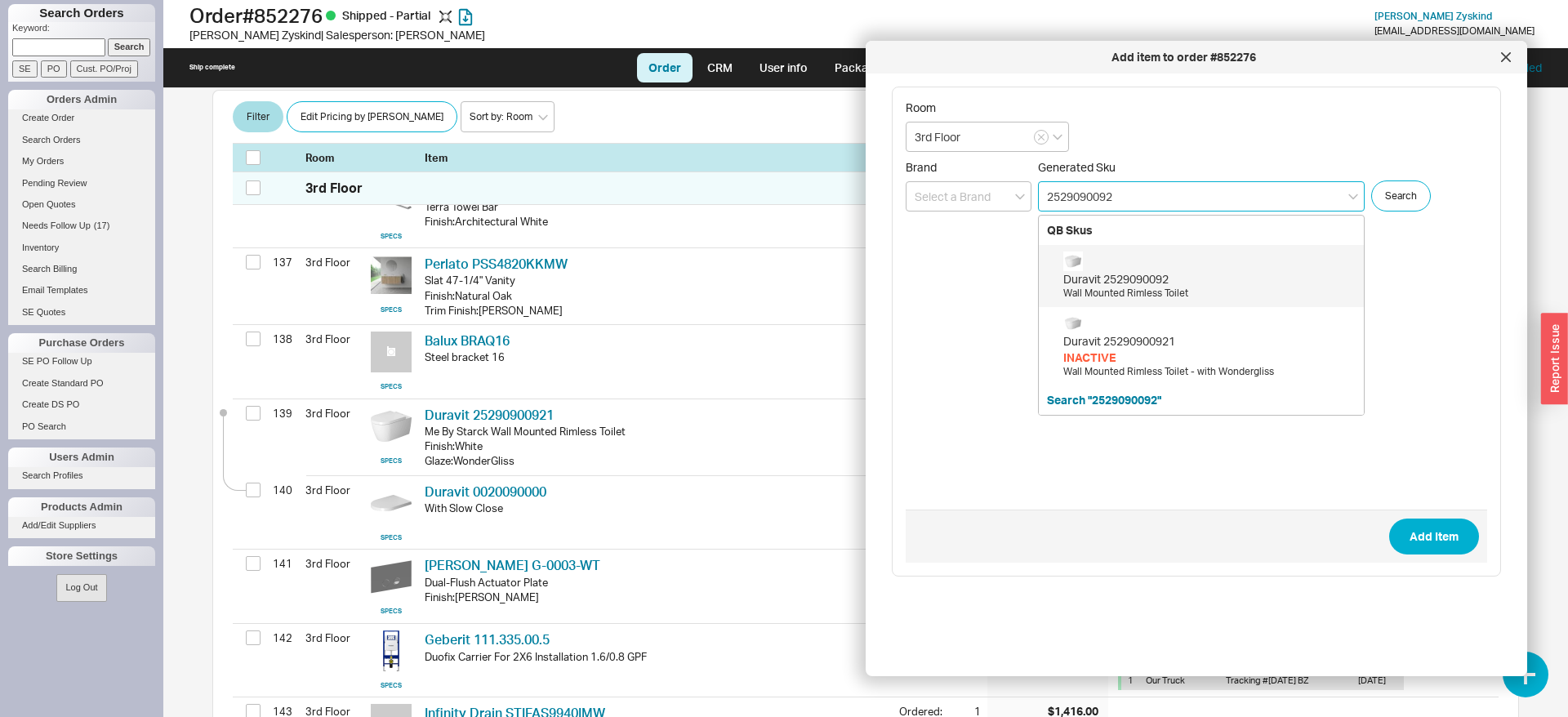
click at [1150, 277] on div "Duravit 2529090092" at bounding box center [1209, 278] width 292 height 16
type input "2529090092"
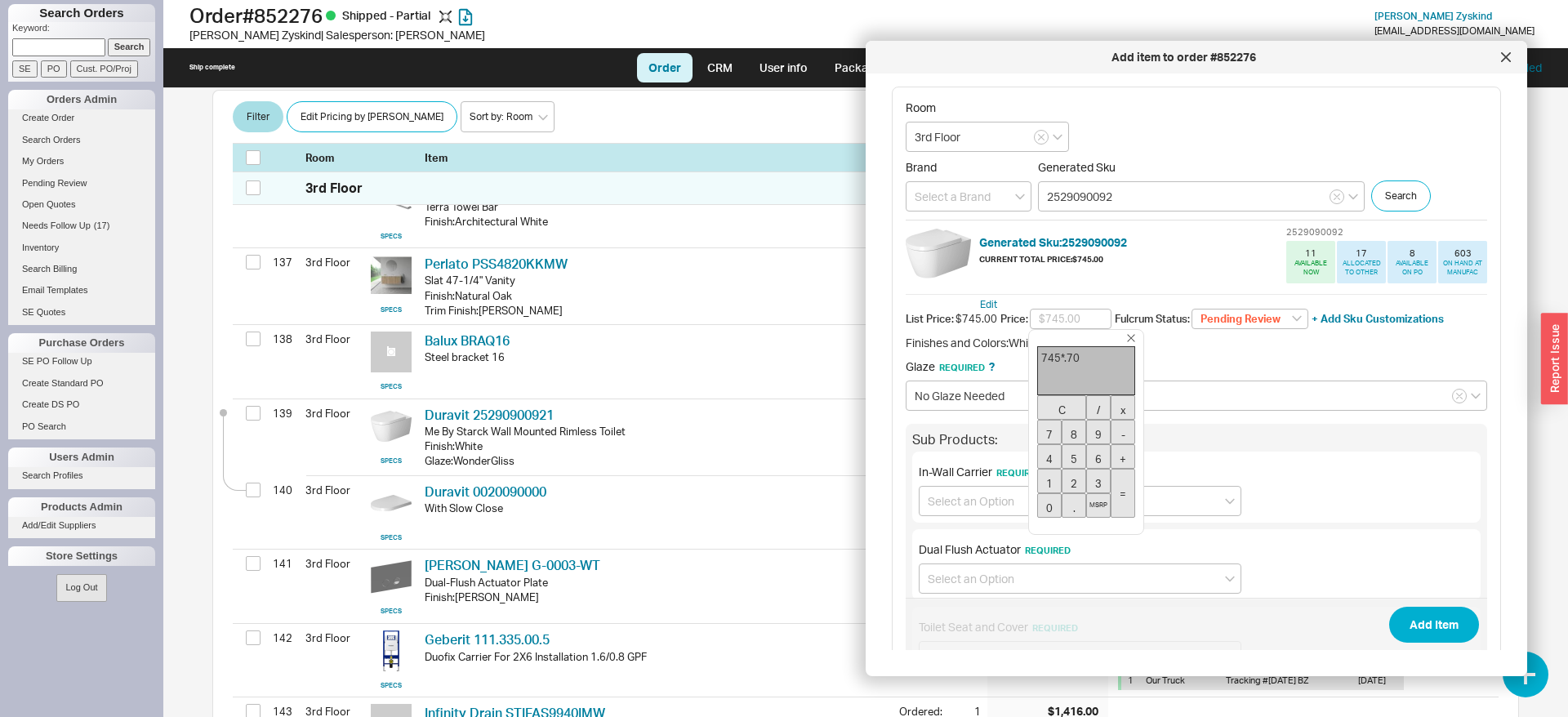
type input "$521.50"
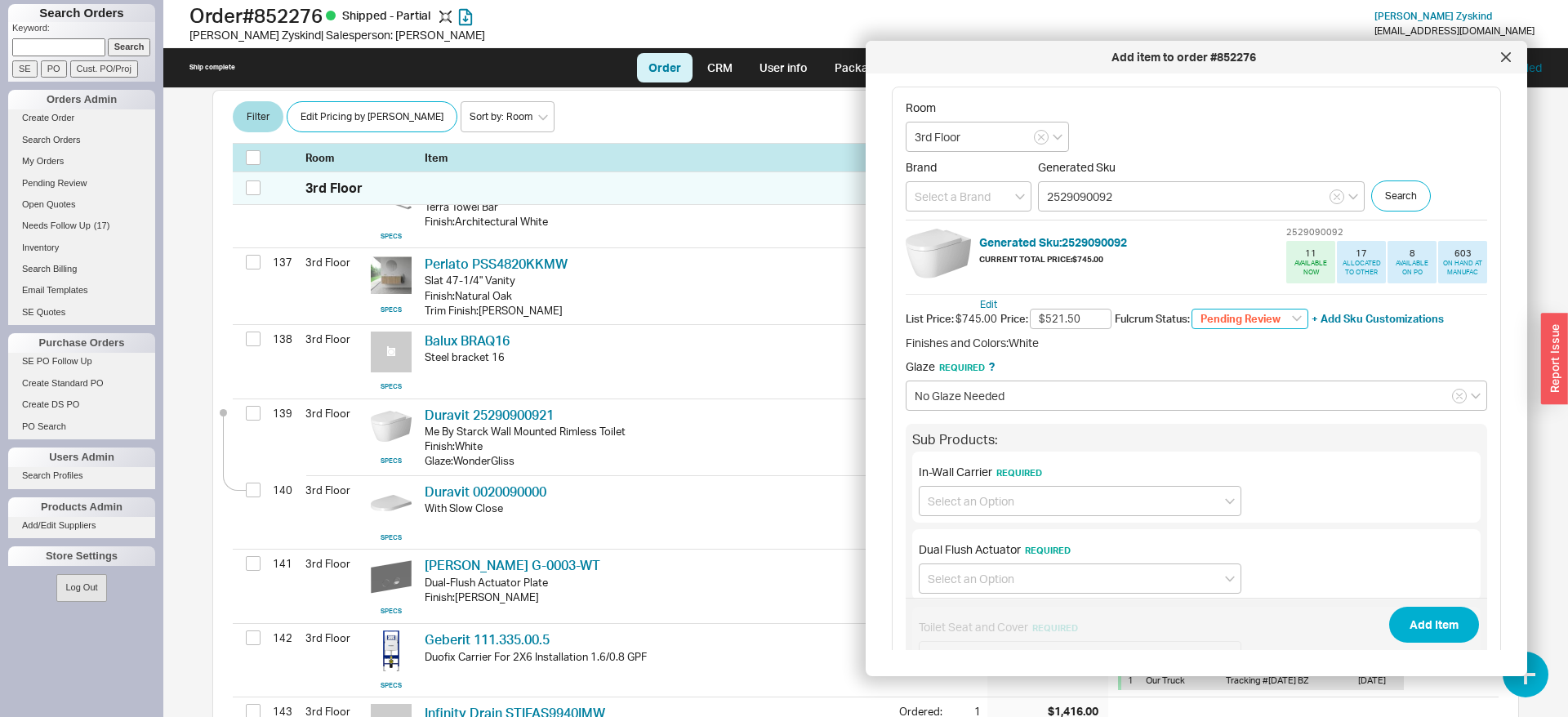
click at [1192, 309] on select "Pending Review None On Hold Call Before Ship Hold for Balance Wait For Cust. Ca…" at bounding box center [1250, 319] width 116 height 21
select select "On Hold"
click option "On Hold" at bounding box center [0, 0] width 0 height 0
click at [950, 501] on input at bounding box center [1080, 501] width 322 height 30
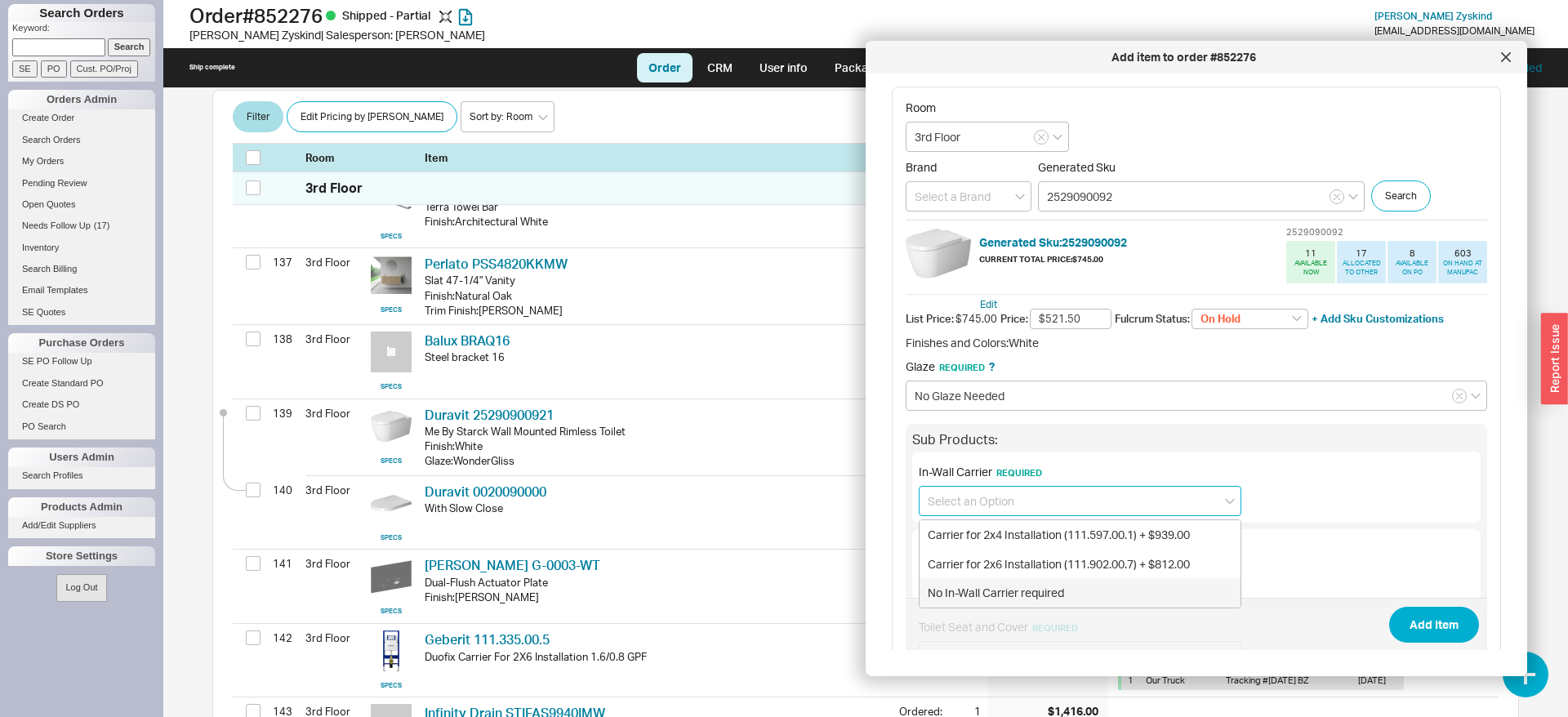
click at [959, 591] on div "No In-Wall Carrier required" at bounding box center [1080, 593] width 321 height 29
type input "No In-Wall Carrier required"
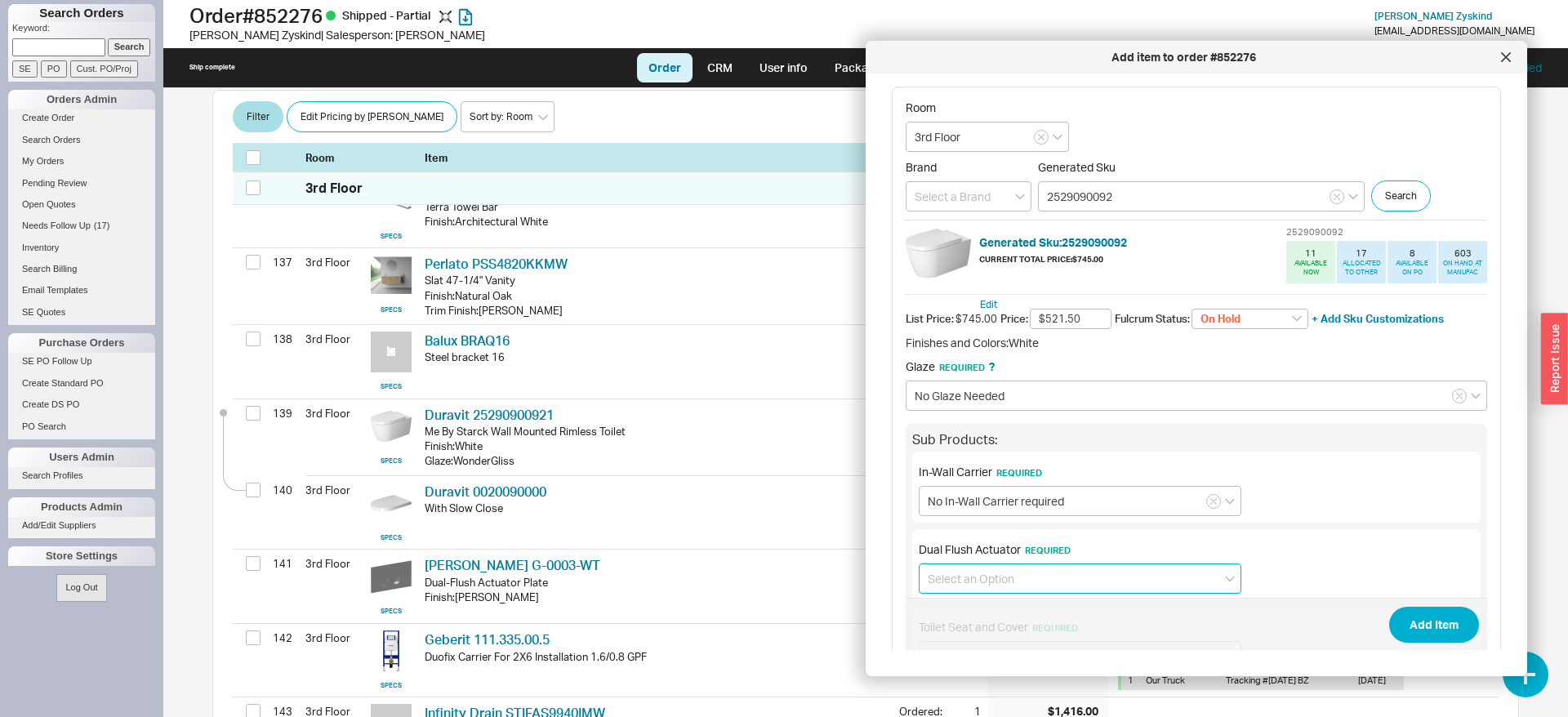
click at [973, 577] on input at bounding box center [1080, 578] width 322 height 30
click at [992, 631] on div "No Dual Flush Actuator required" at bounding box center [1080, 641] width 321 height 29
type input "No Dual Flush Actuator required"
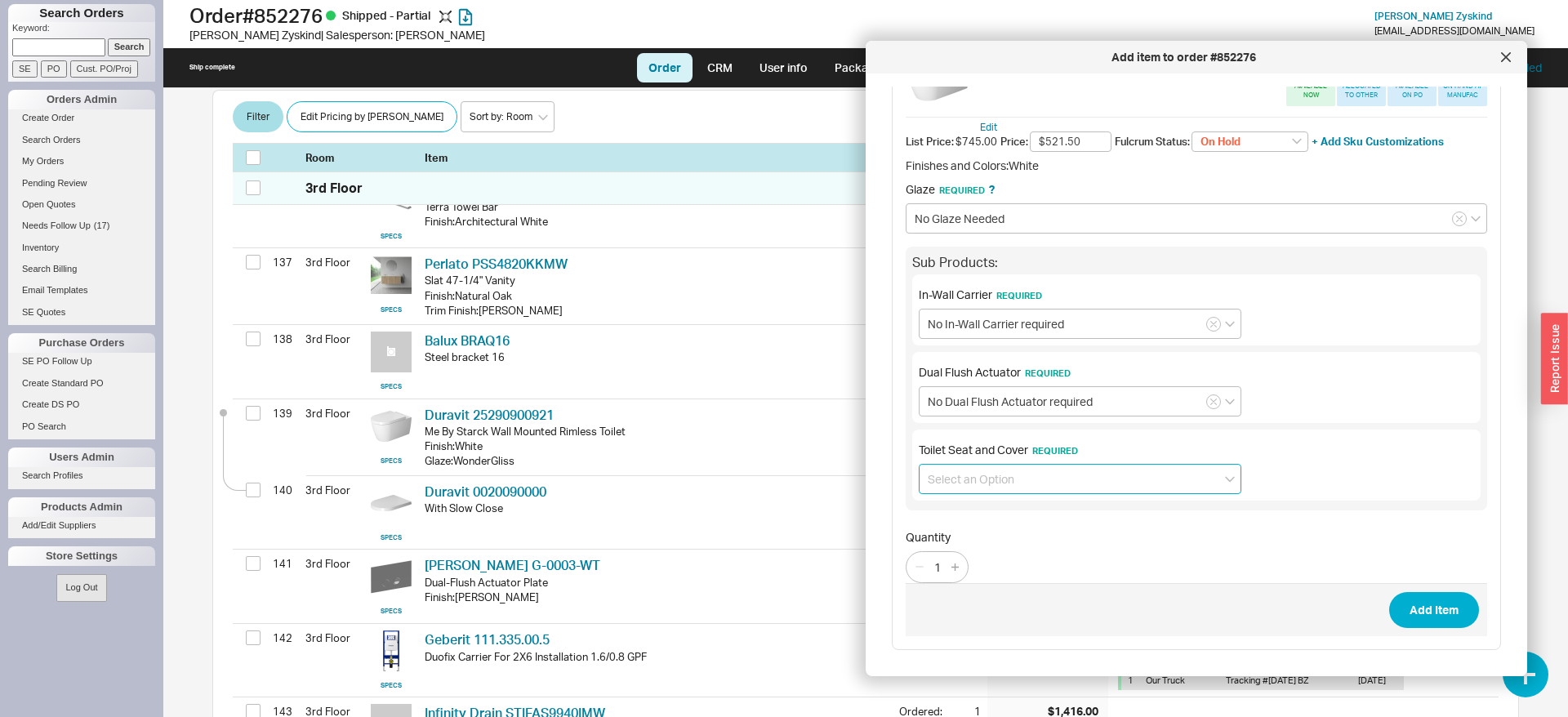
click at [987, 484] on input at bounding box center [1080, 478] width 322 height 30
click at [1022, 509] on div "With Slow Close (0020090000) + $200.00" at bounding box center [1080, 512] width 321 height 29
type input "With Slow Close (0020090000) + $200.00"
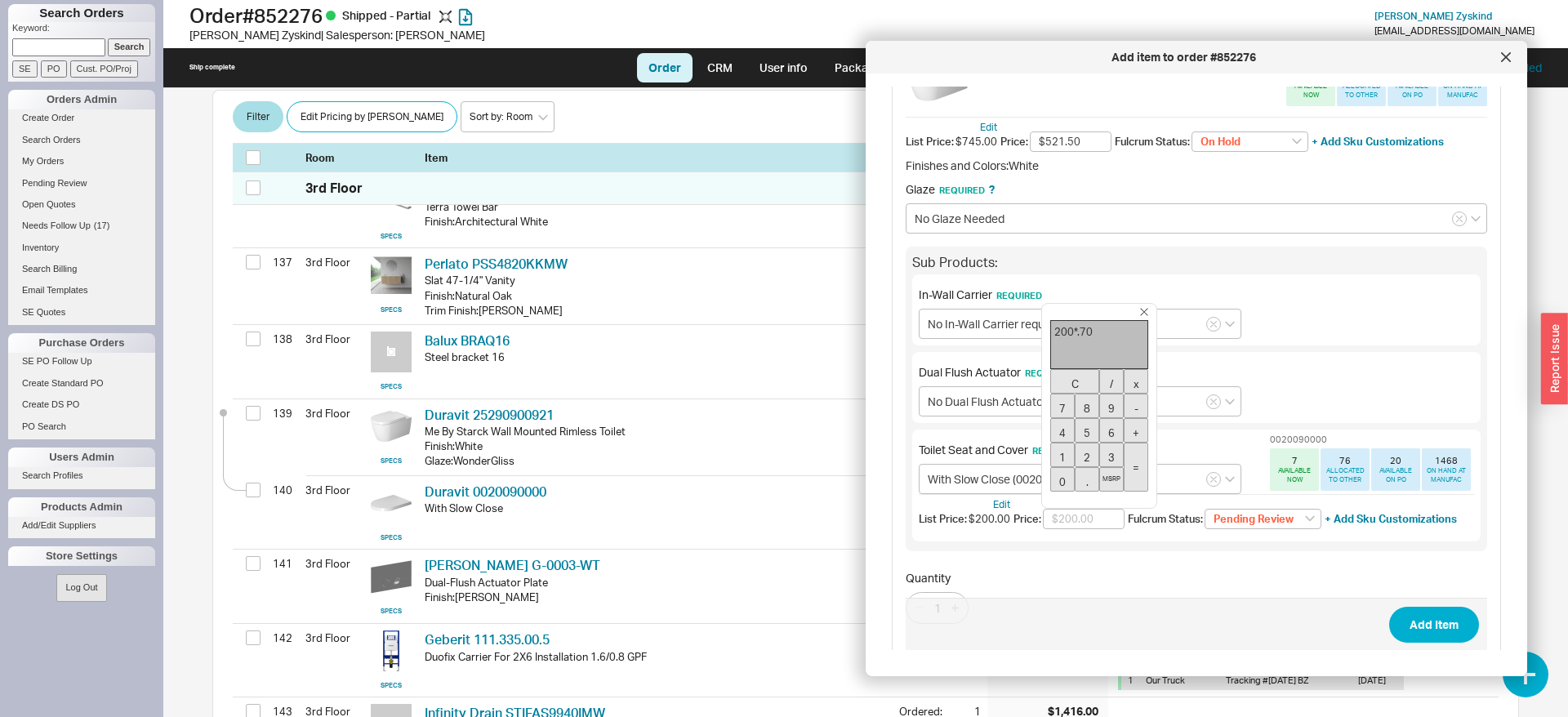
type input "$140.00"
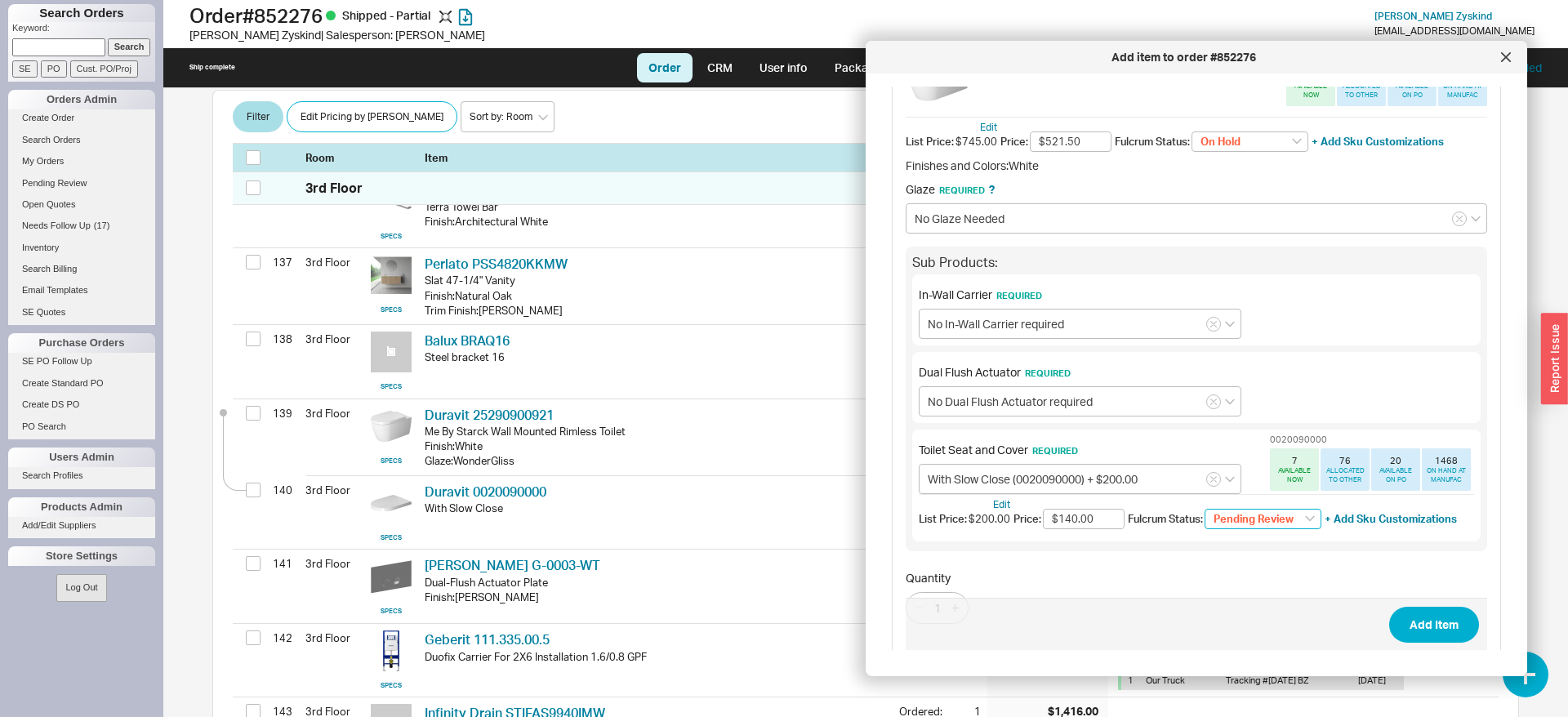
click at [1204, 508] on select "Pending Review None On Hold Call Before Ship Hold for Balance Wait For Cust. Ca…" at bounding box center [1262, 519] width 116 height 21
select select "On Hold"
click option "On Hold" at bounding box center [0, 0] width 0 height 0
click at [1437, 623] on button "Add Item" at bounding box center [1434, 624] width 90 height 36
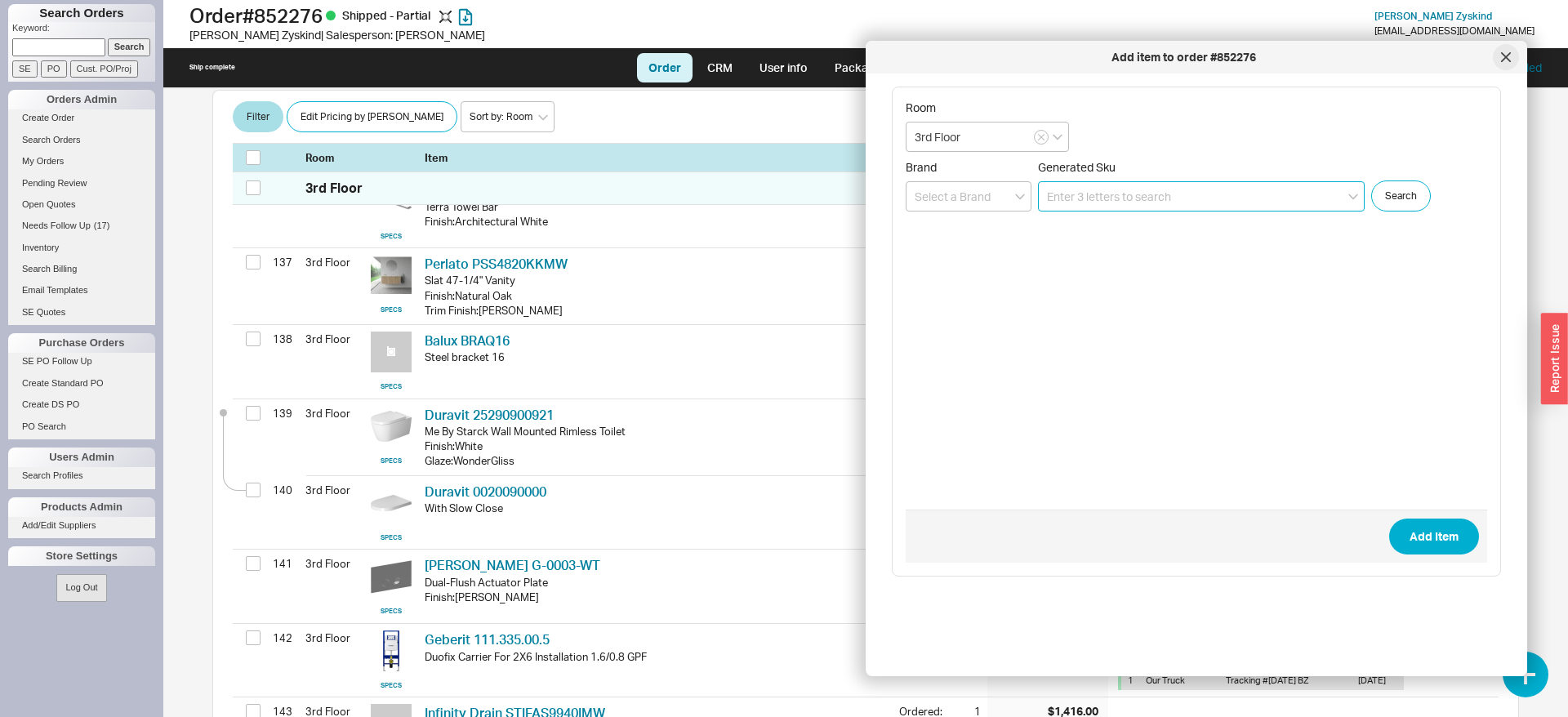
scroll to position [0, 0]
click at [1501, 59] on icon at bounding box center [1506, 57] width 10 height 10
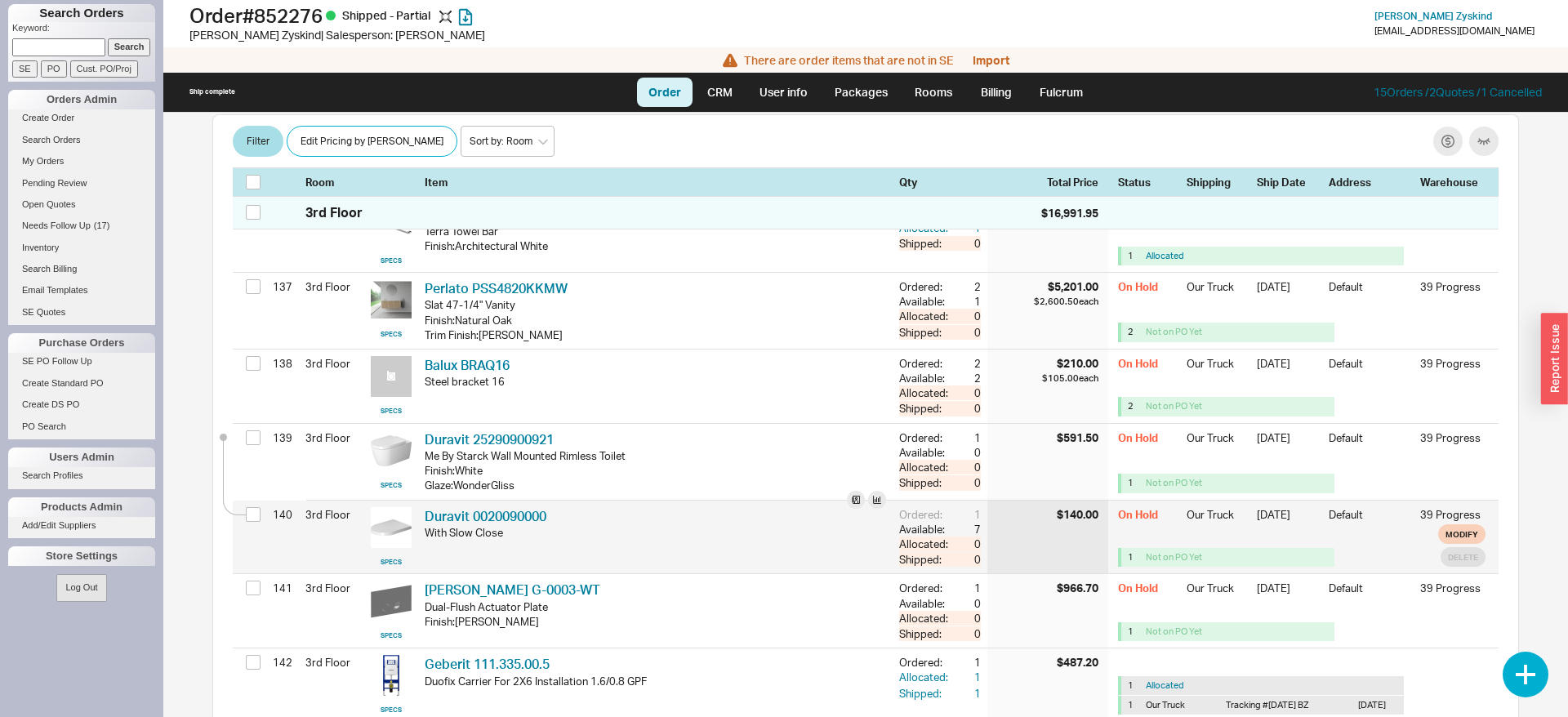
scroll to position [11073, 0]
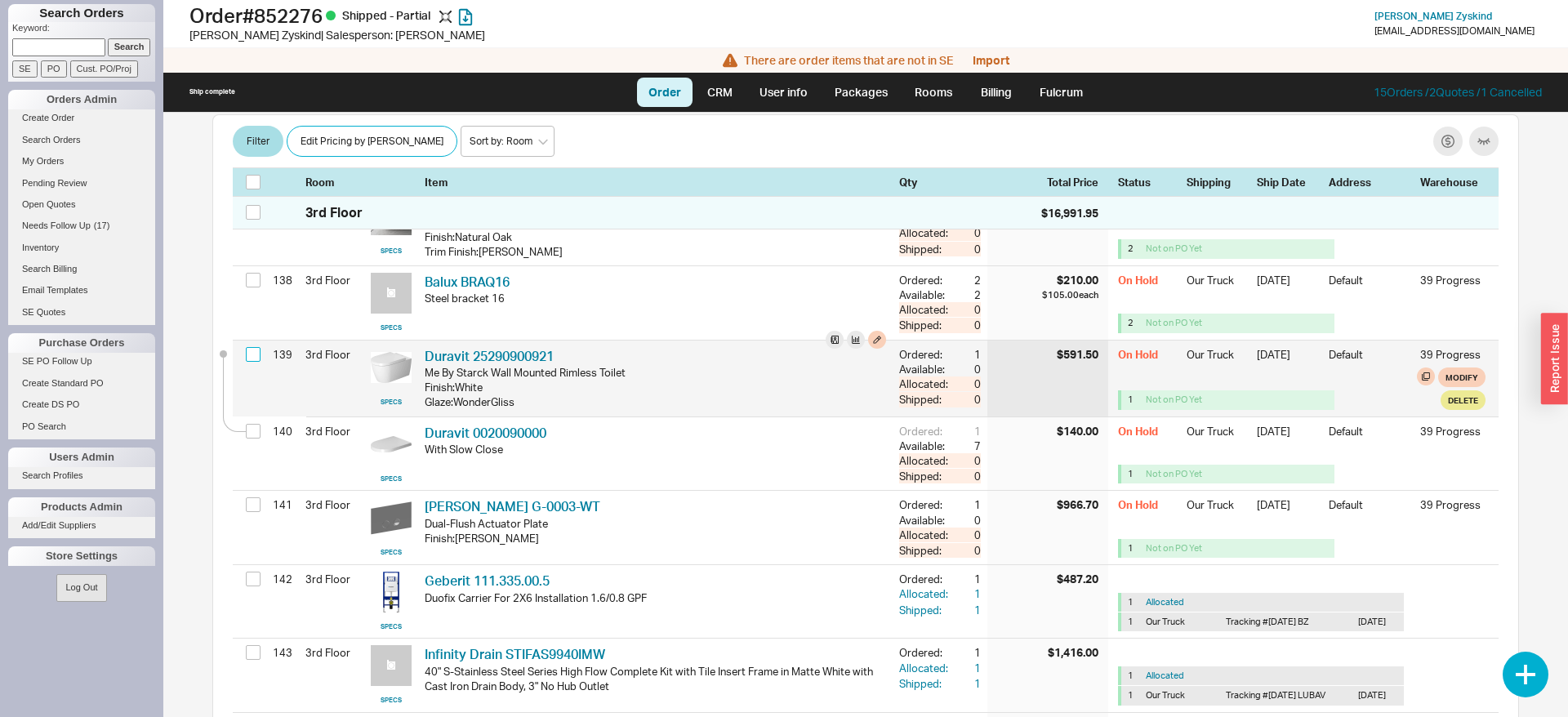
click at [256, 347] on input "checkbox" at bounding box center [252, 354] width 15 height 15
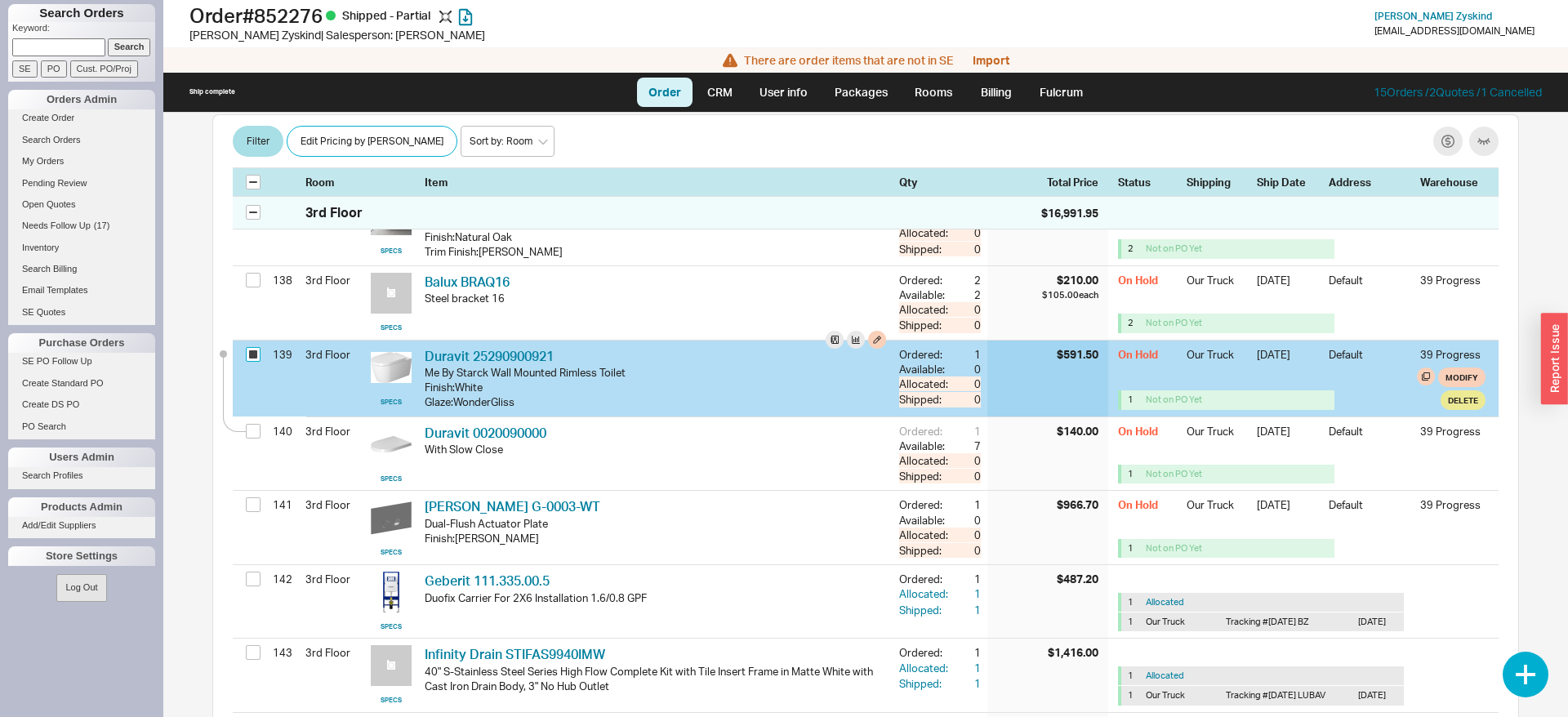
checkbox input "true"
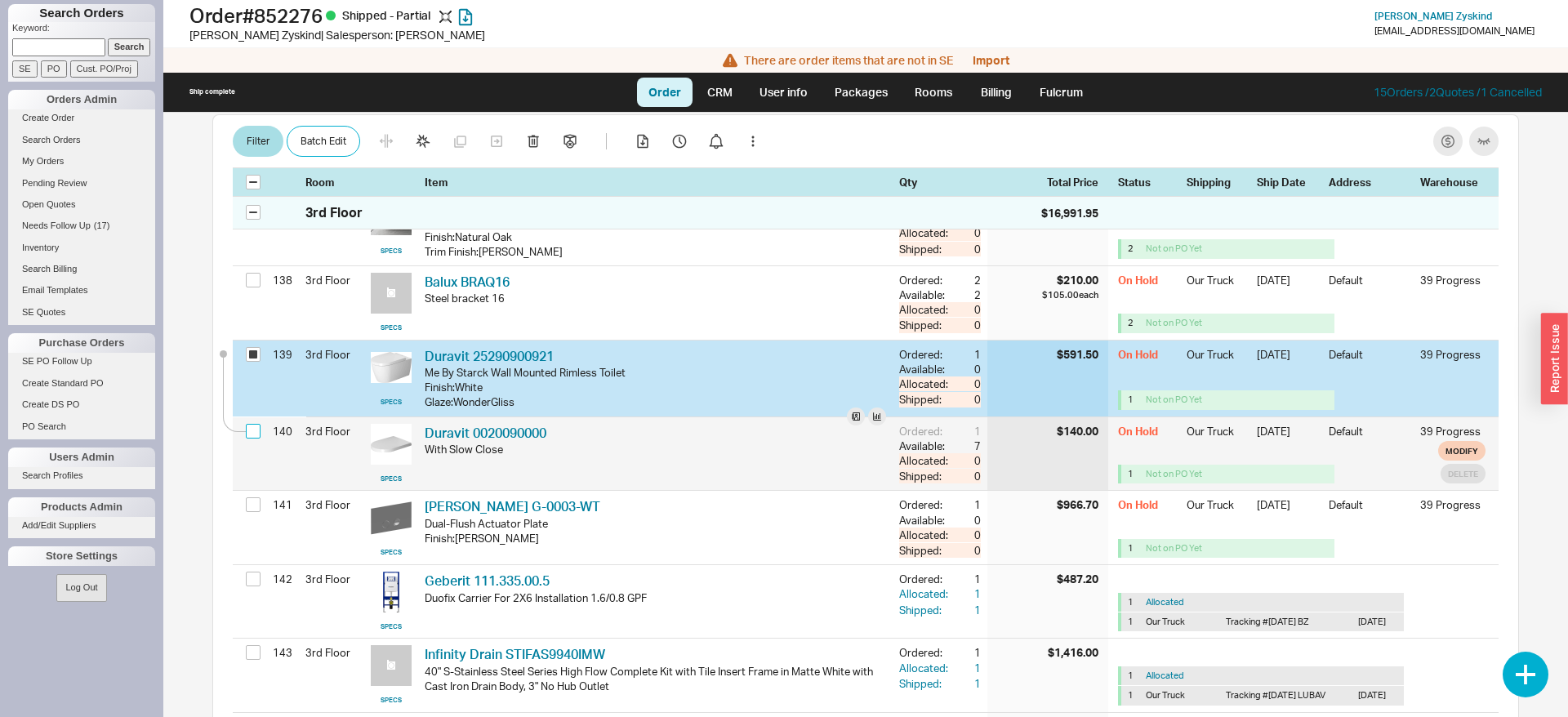
click at [257, 419] on div "140 3rd Floor SPECS Duravit 0020090000 DRV 0020090000 With Slow Close Ordered: …" at bounding box center [866, 454] width 1266 height 74
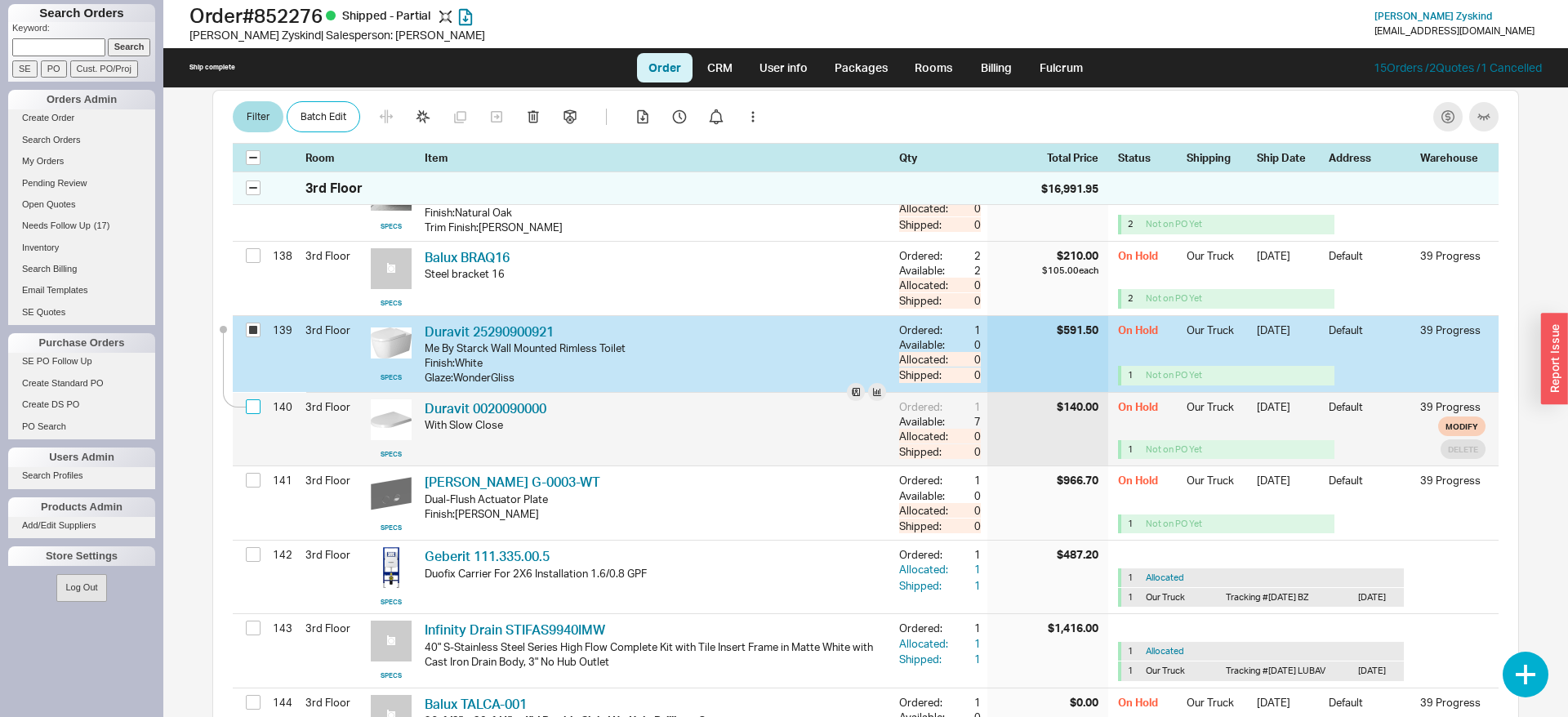
click at [257, 400] on input "checkbox" at bounding box center [252, 407] width 15 height 15
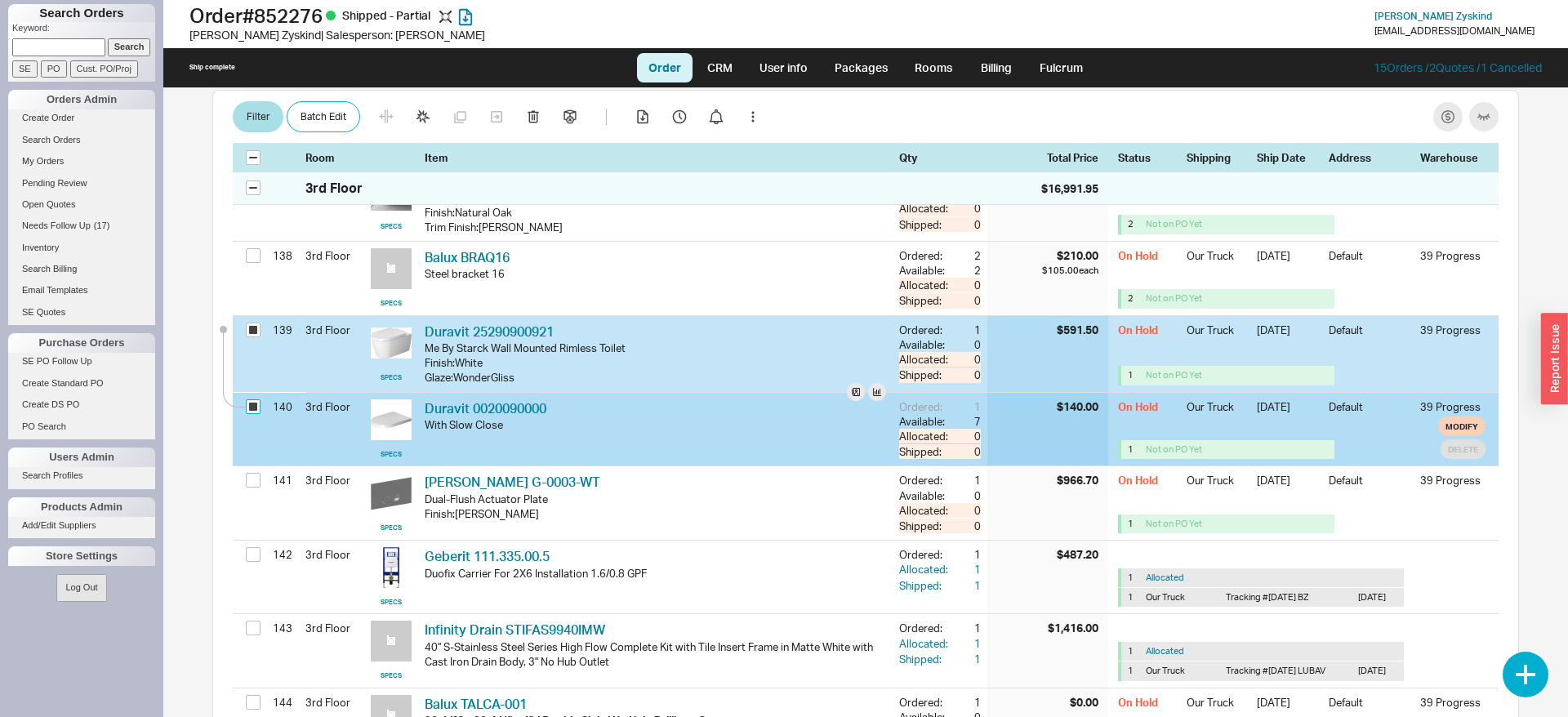
checkbox input "true"
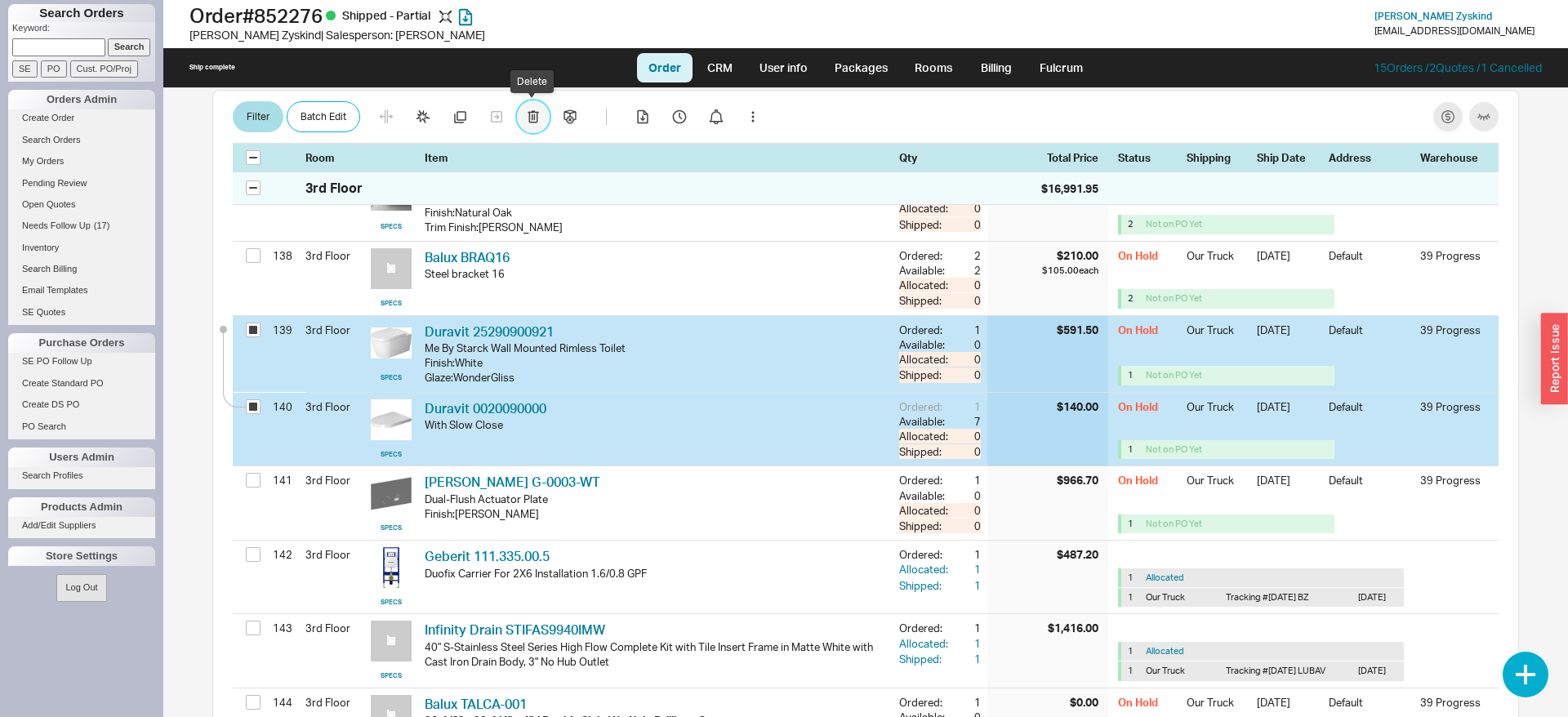
click at [534, 116] on icon "button" at bounding box center [534, 116] width 12 height 13
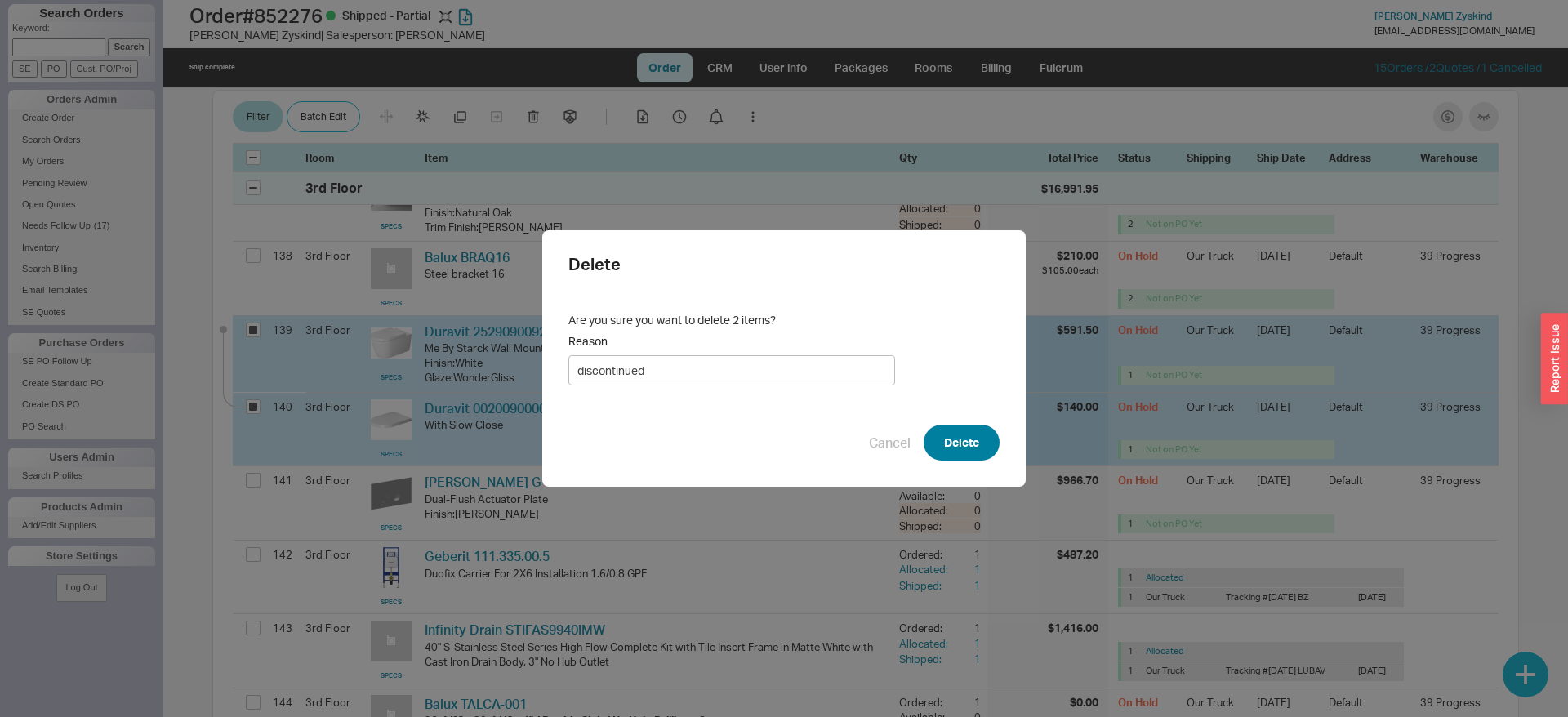
type input "discontinued"
click at [962, 438] on button "Delete" at bounding box center [962, 442] width 76 height 36
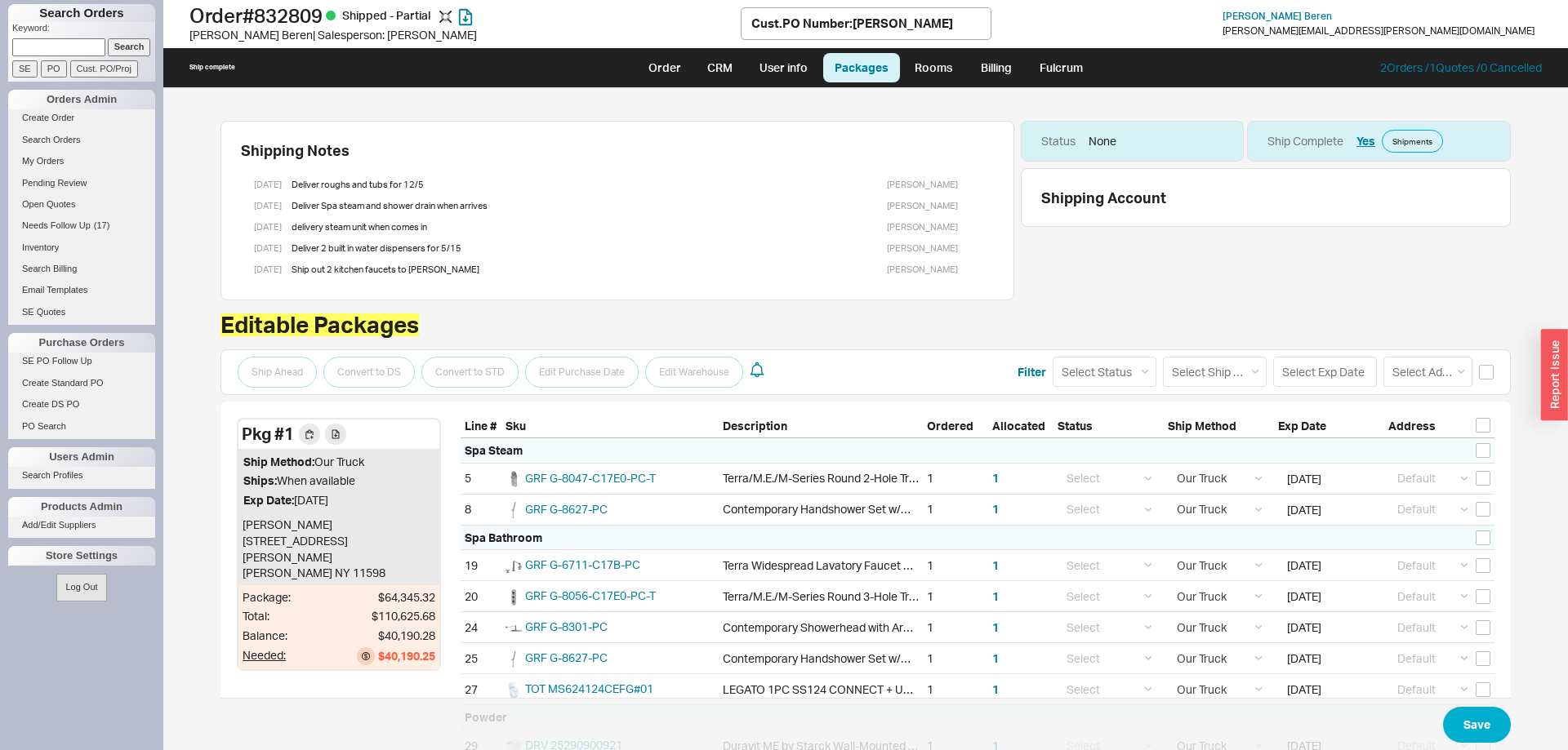
select select "8"
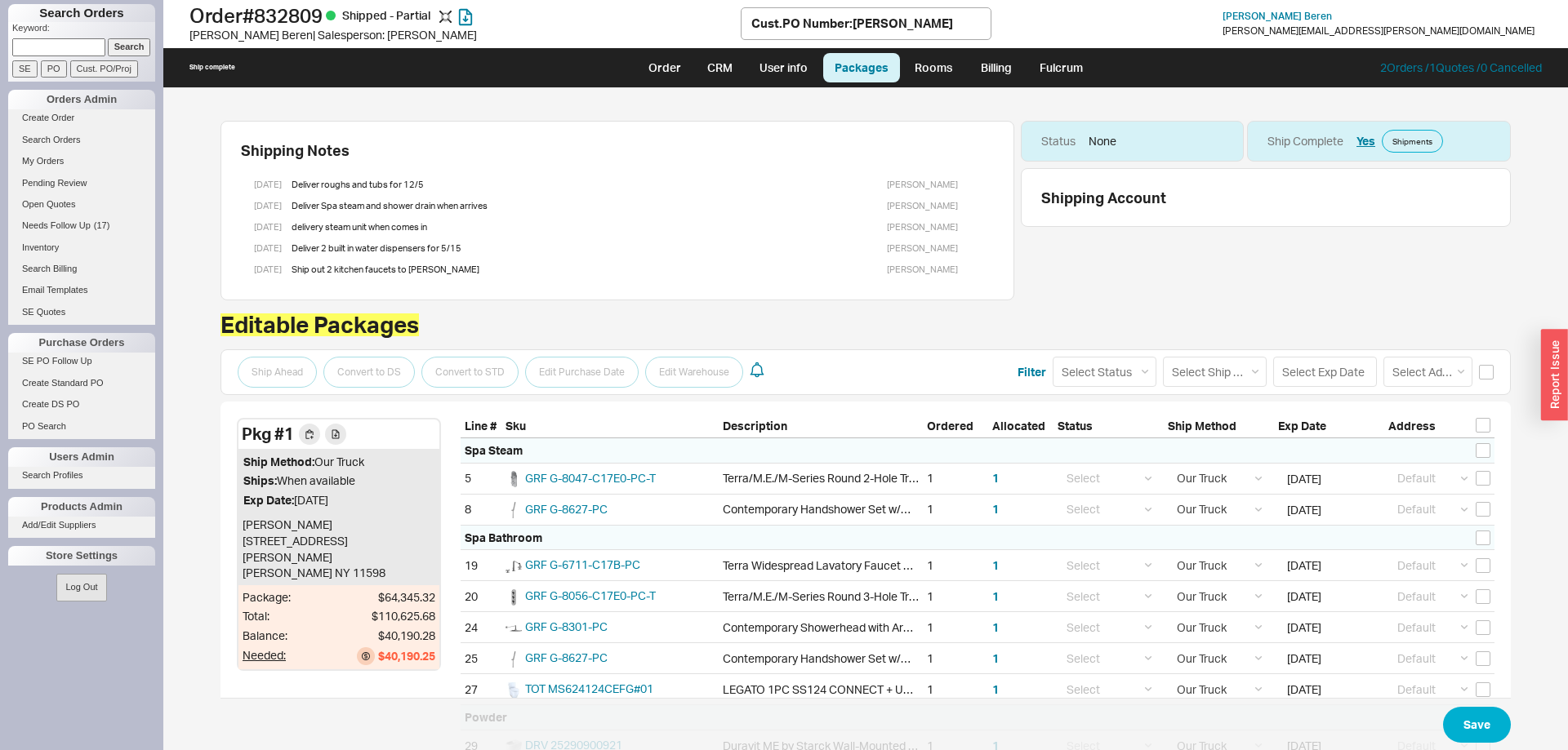
select select "8"
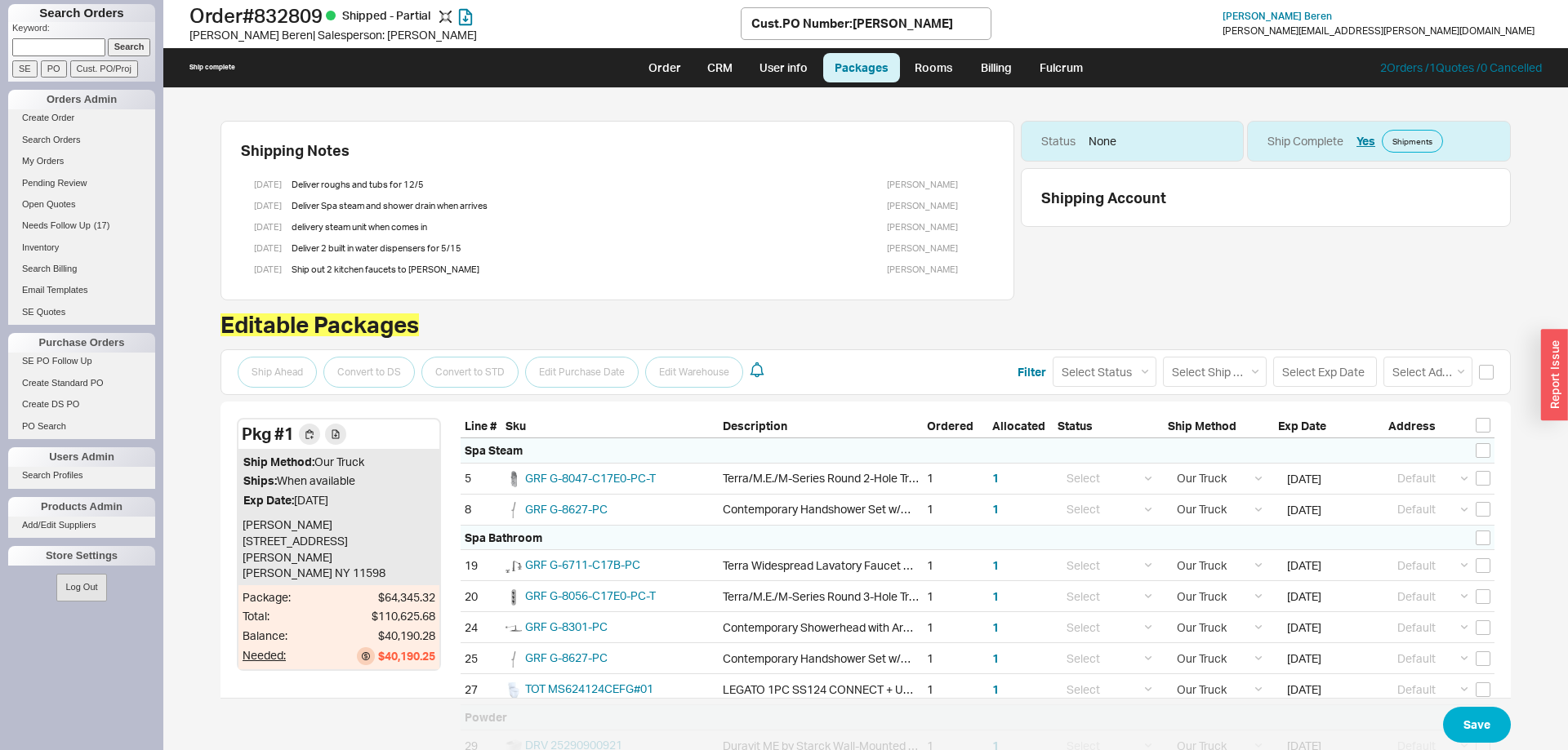
select select "8"
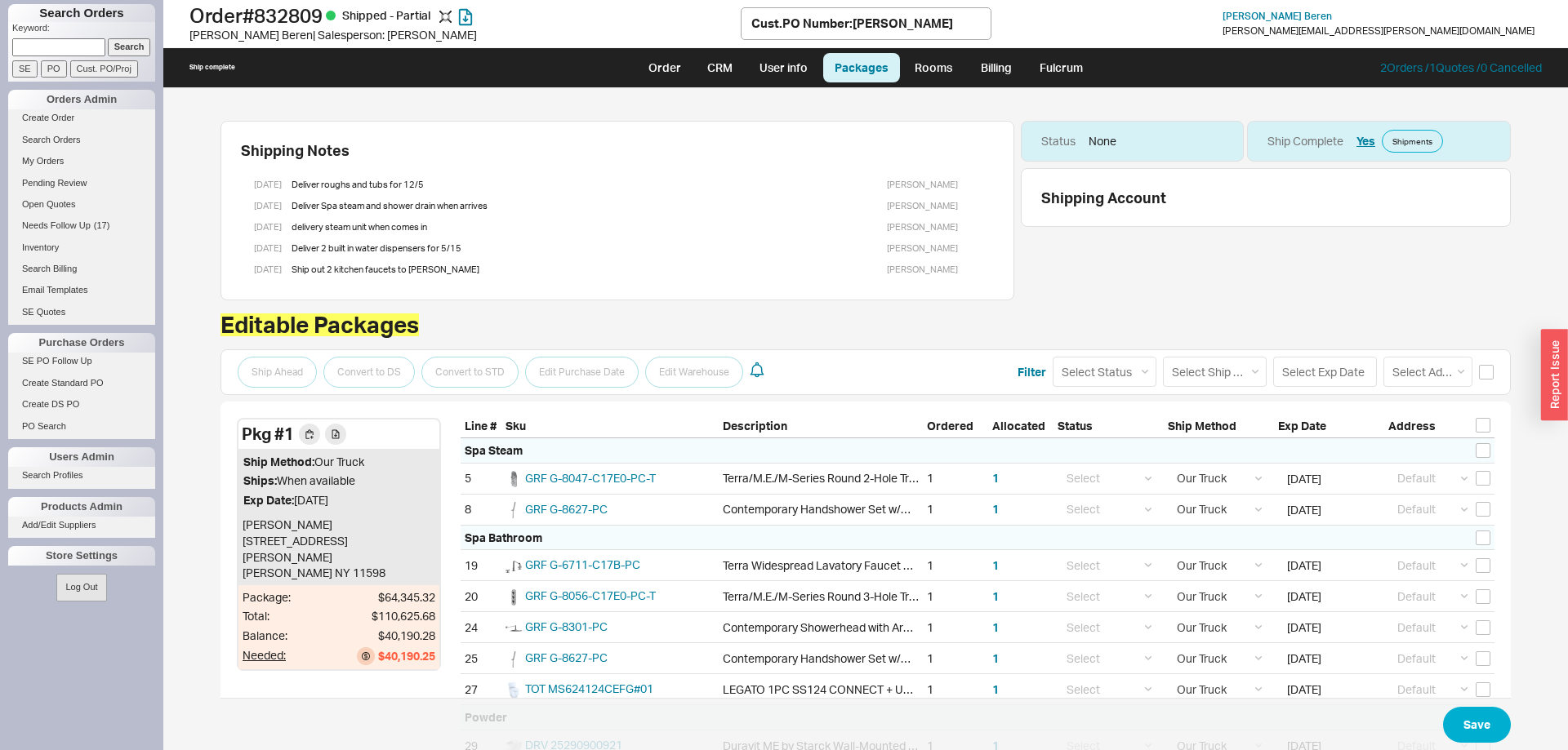
select select "8"
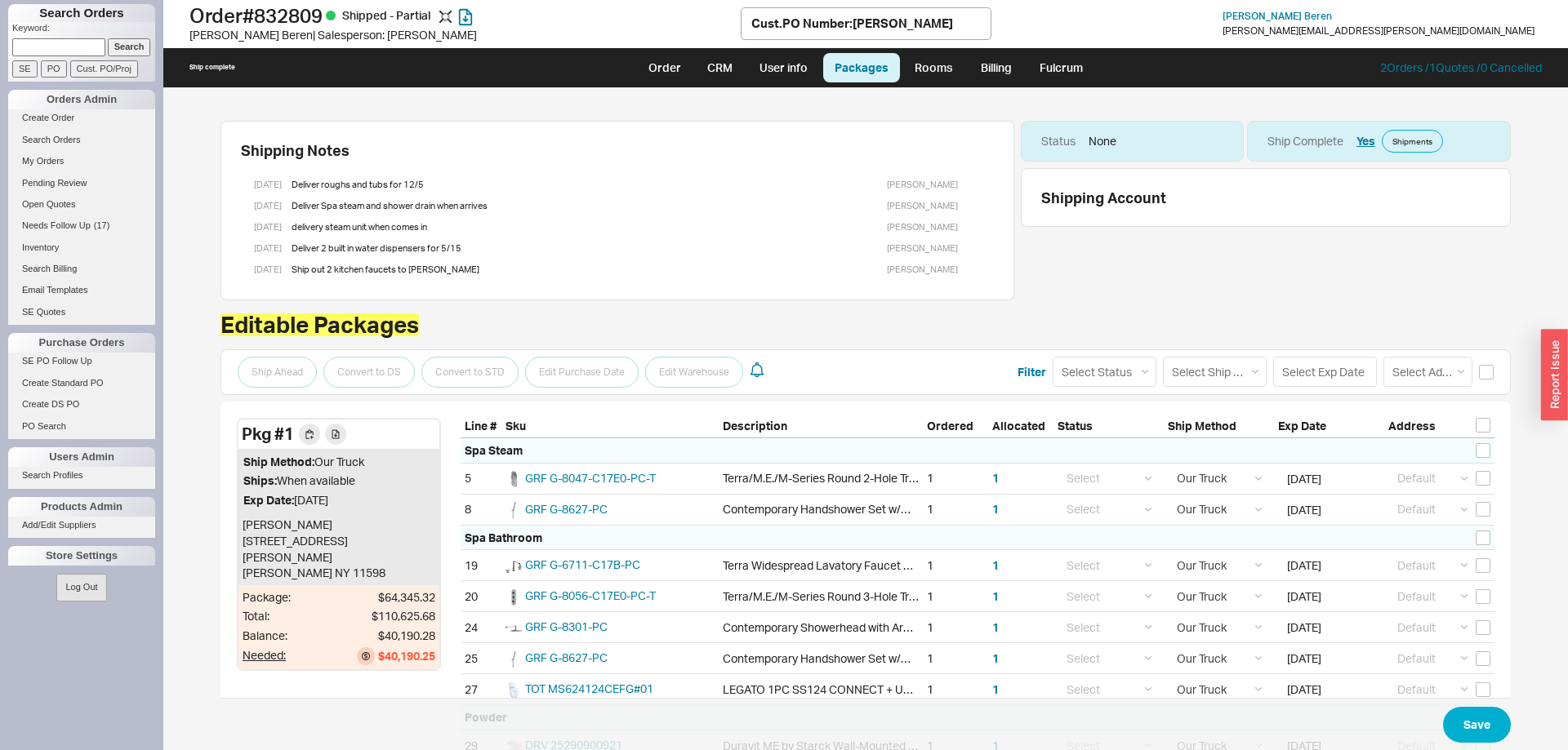
select select "8"
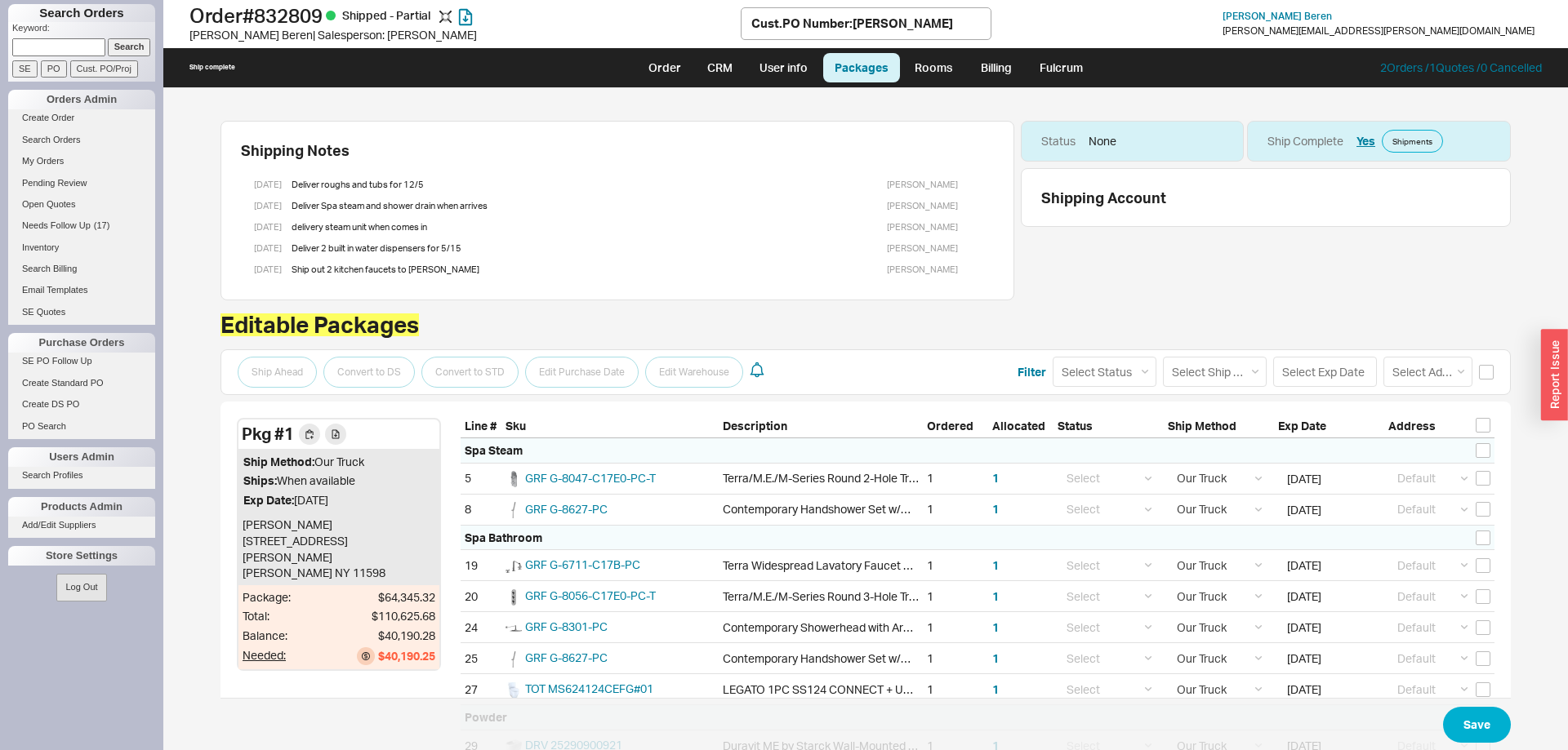
select select "8"
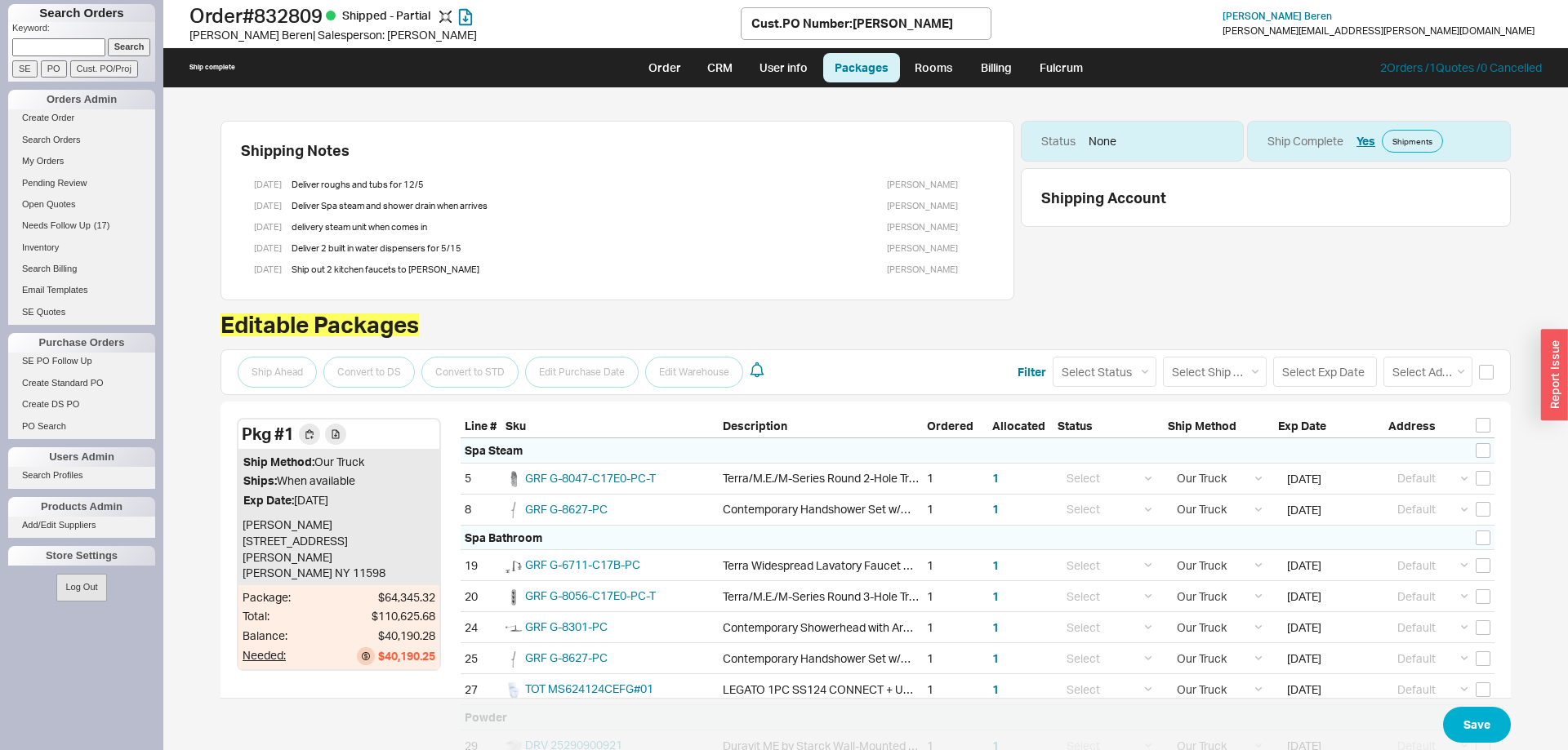
select select "8"
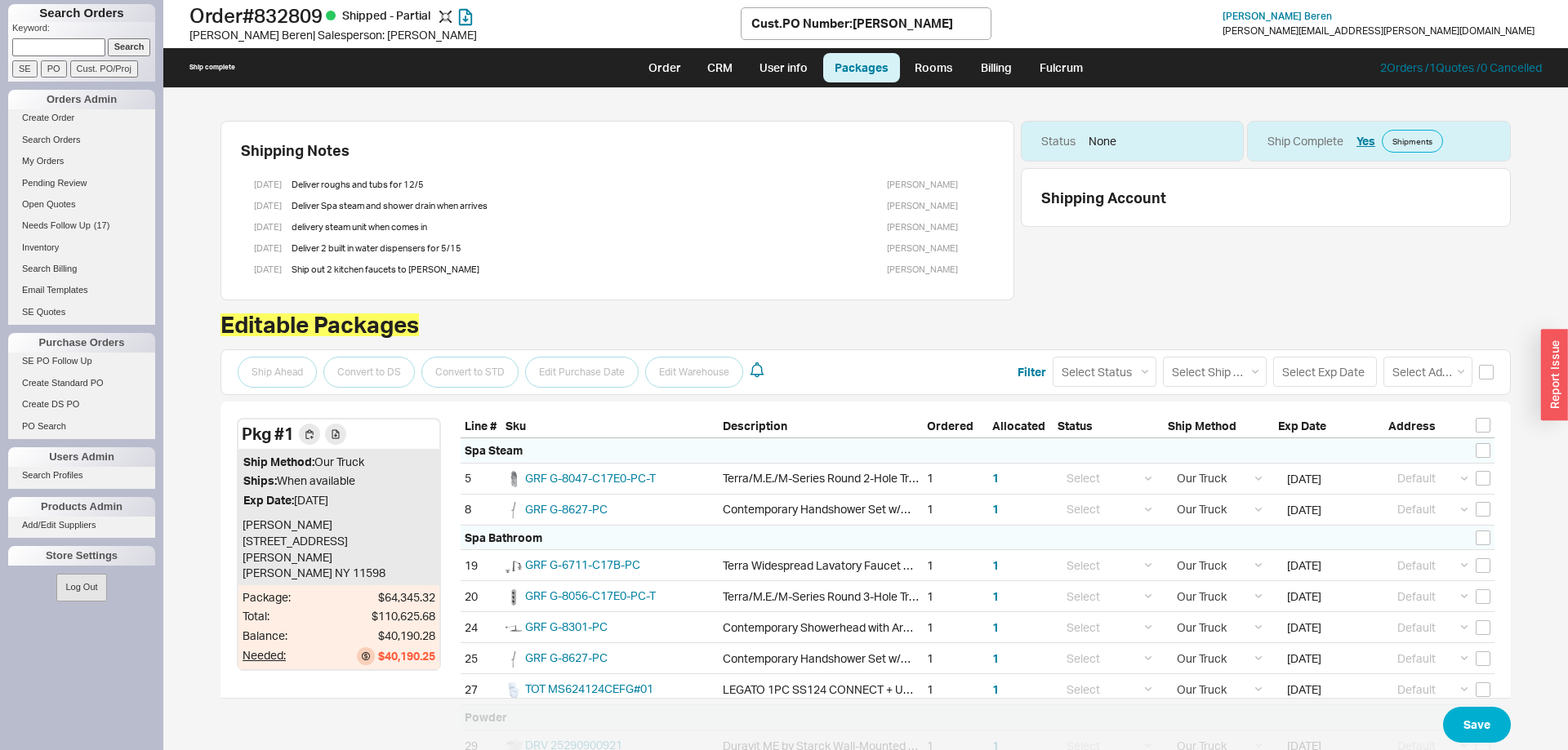
select select "8"
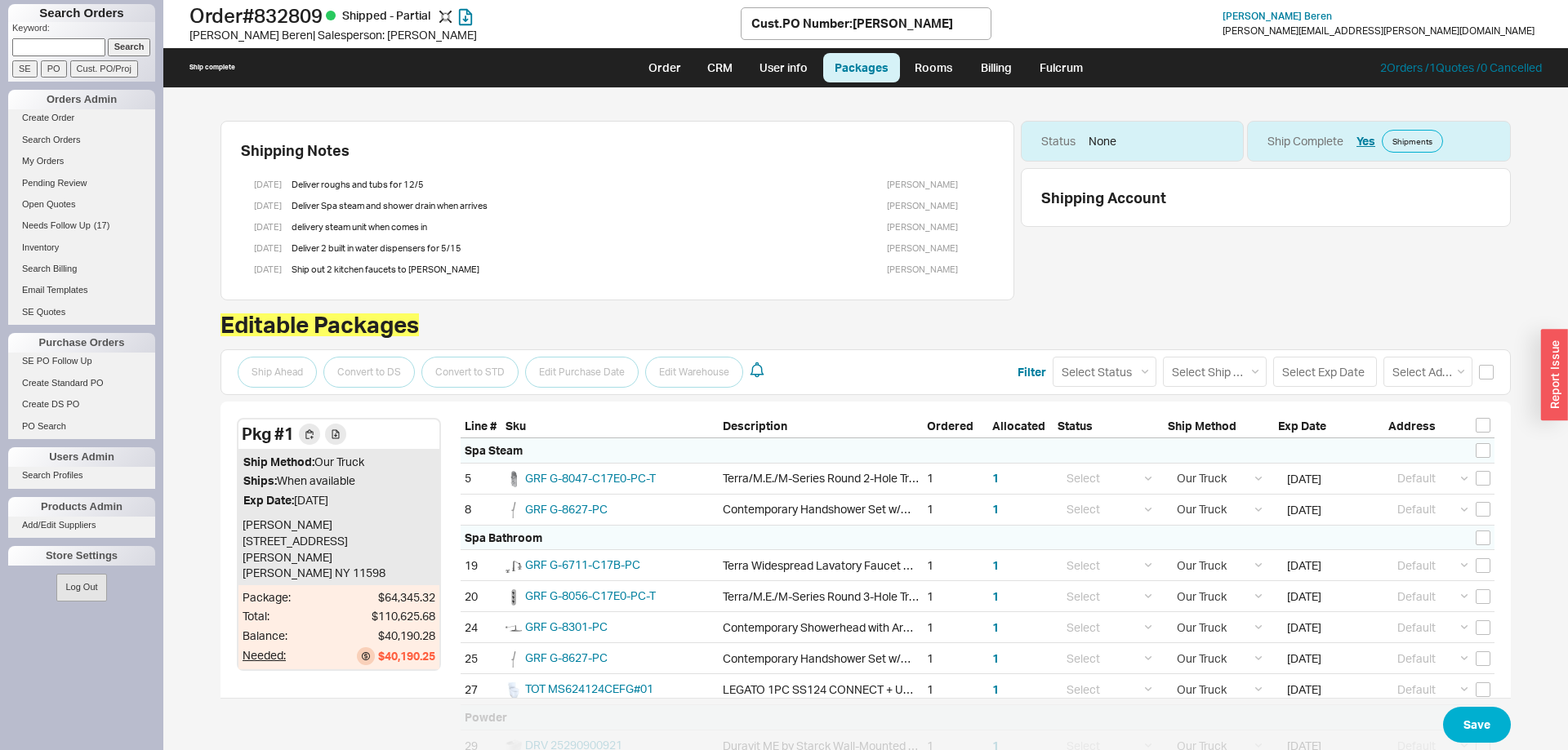
select select "8"
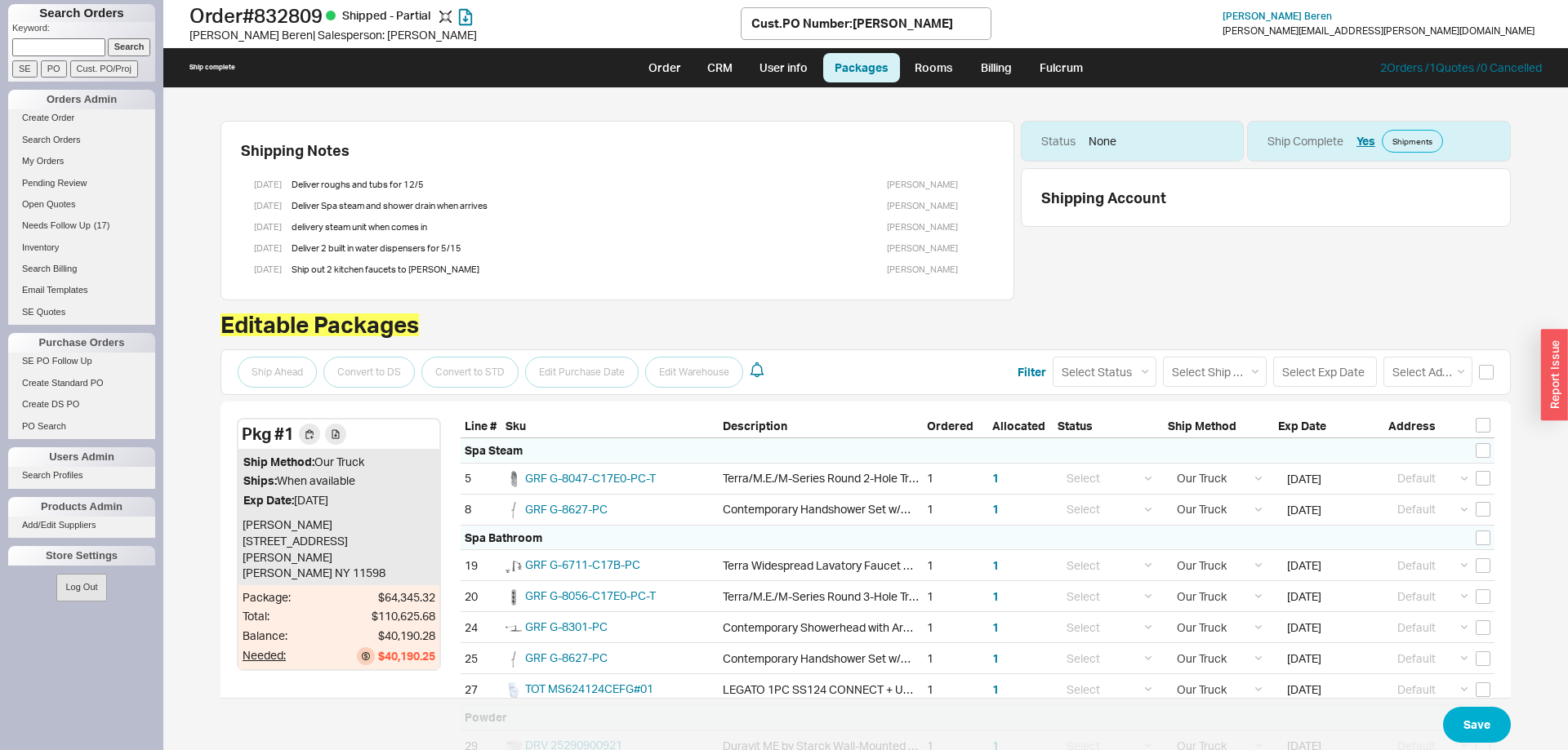
select select "8"
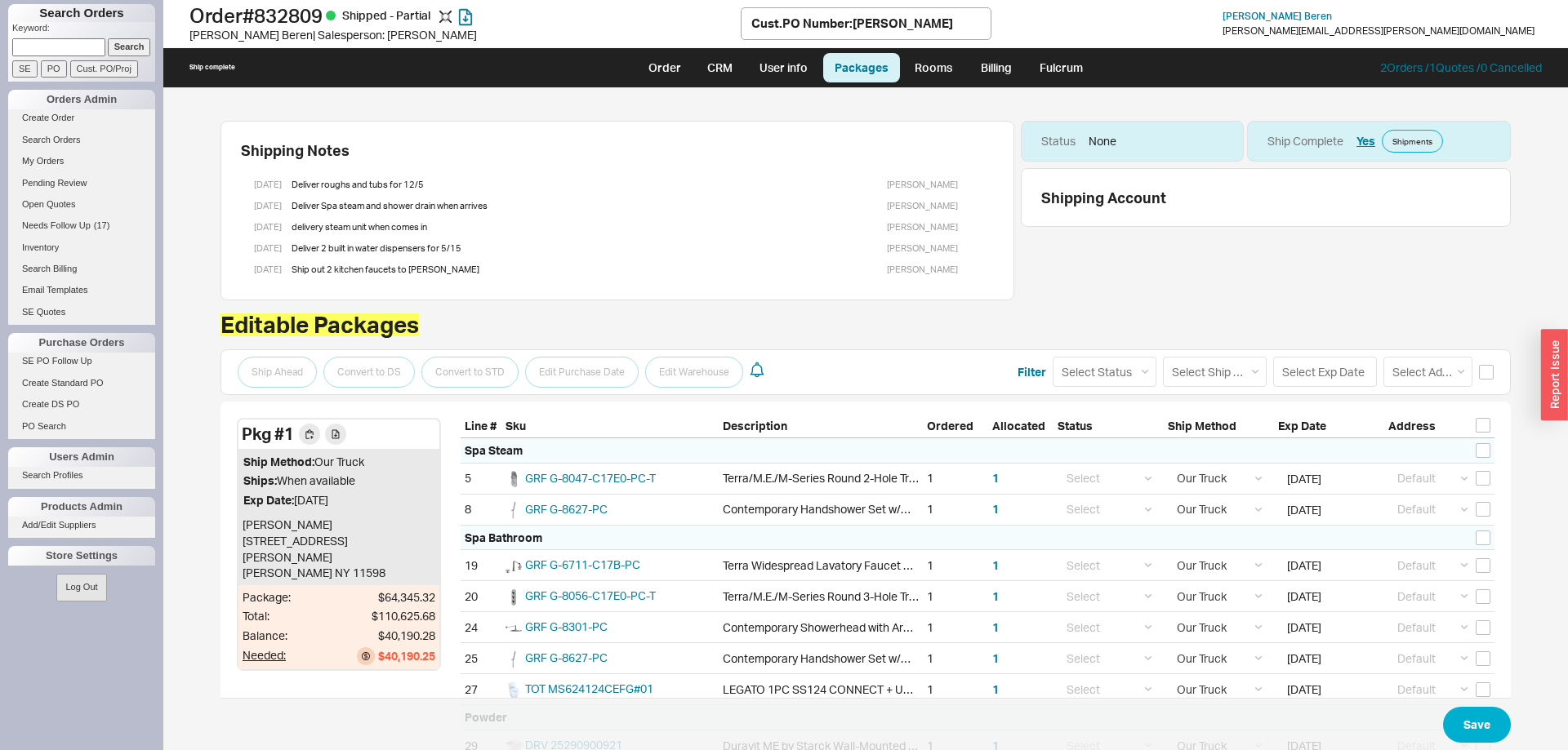
select select "8"
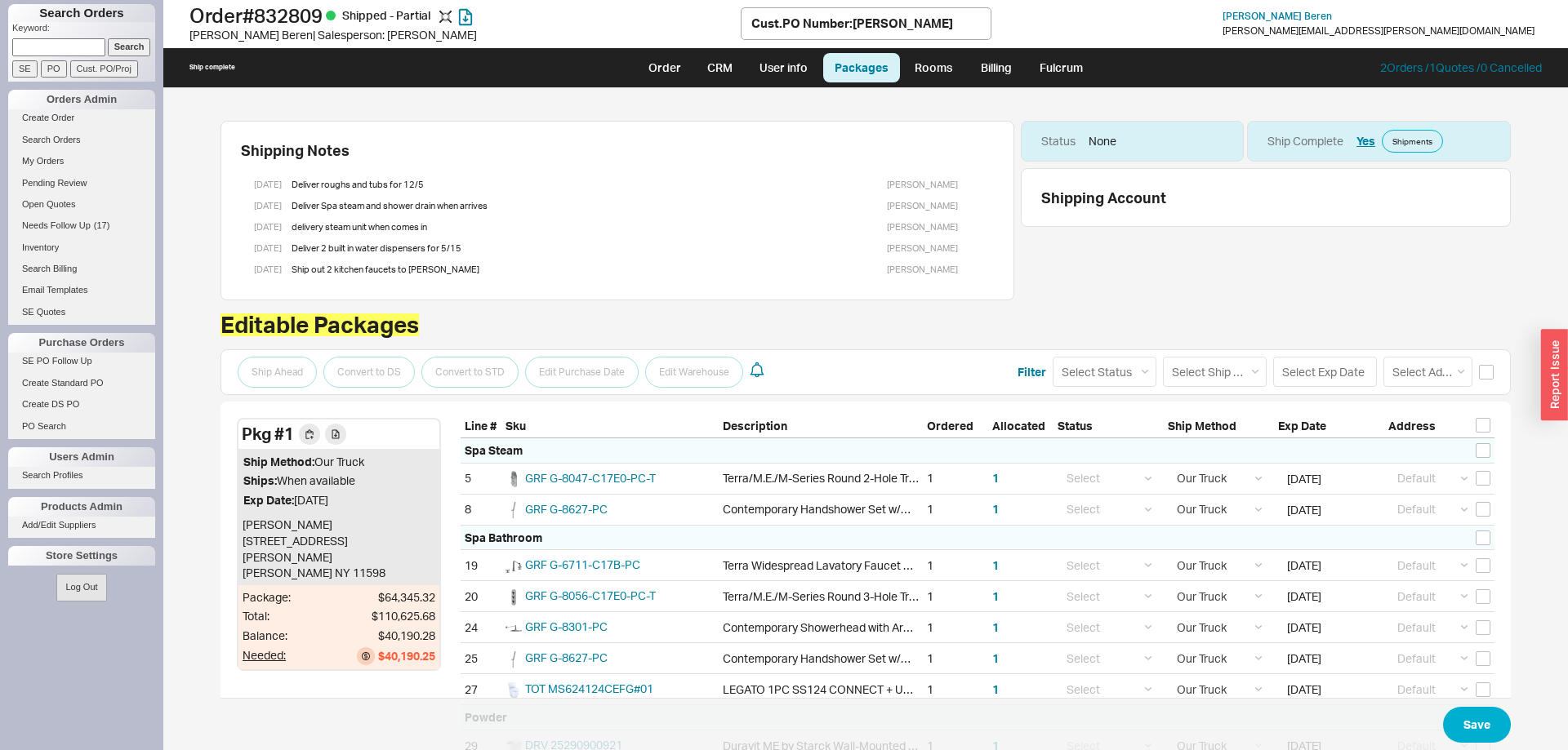
select select "8"
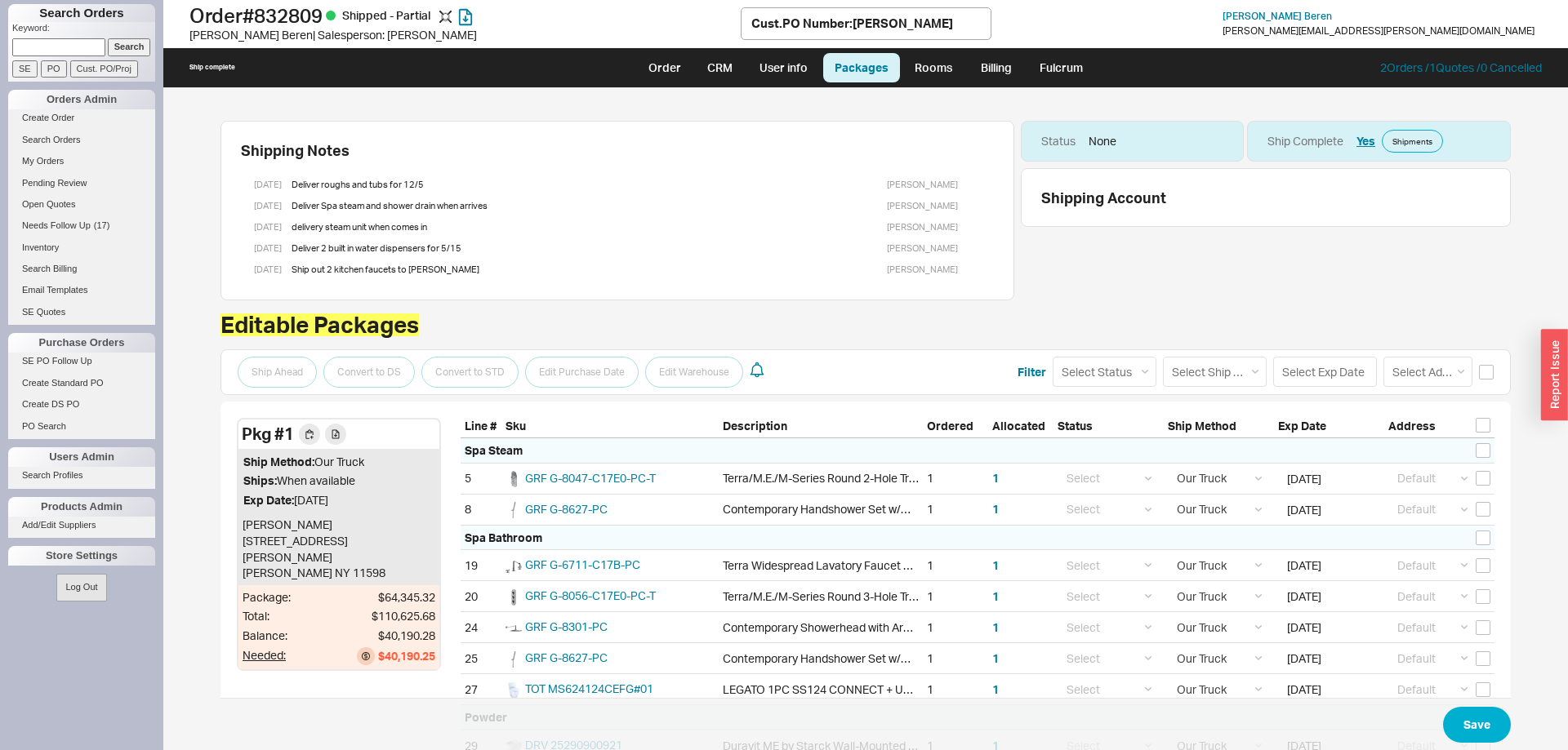
select select "8"
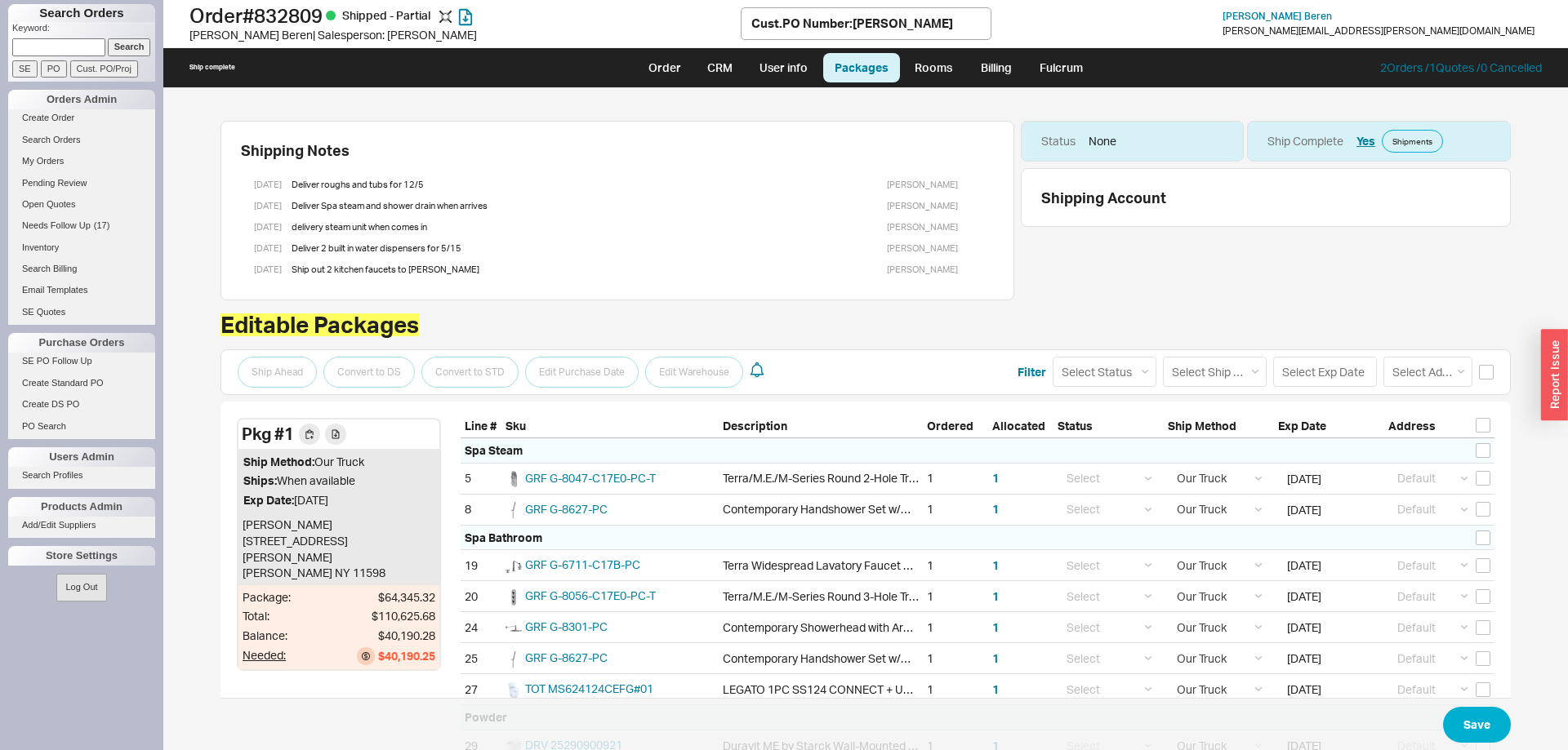
select select "8"
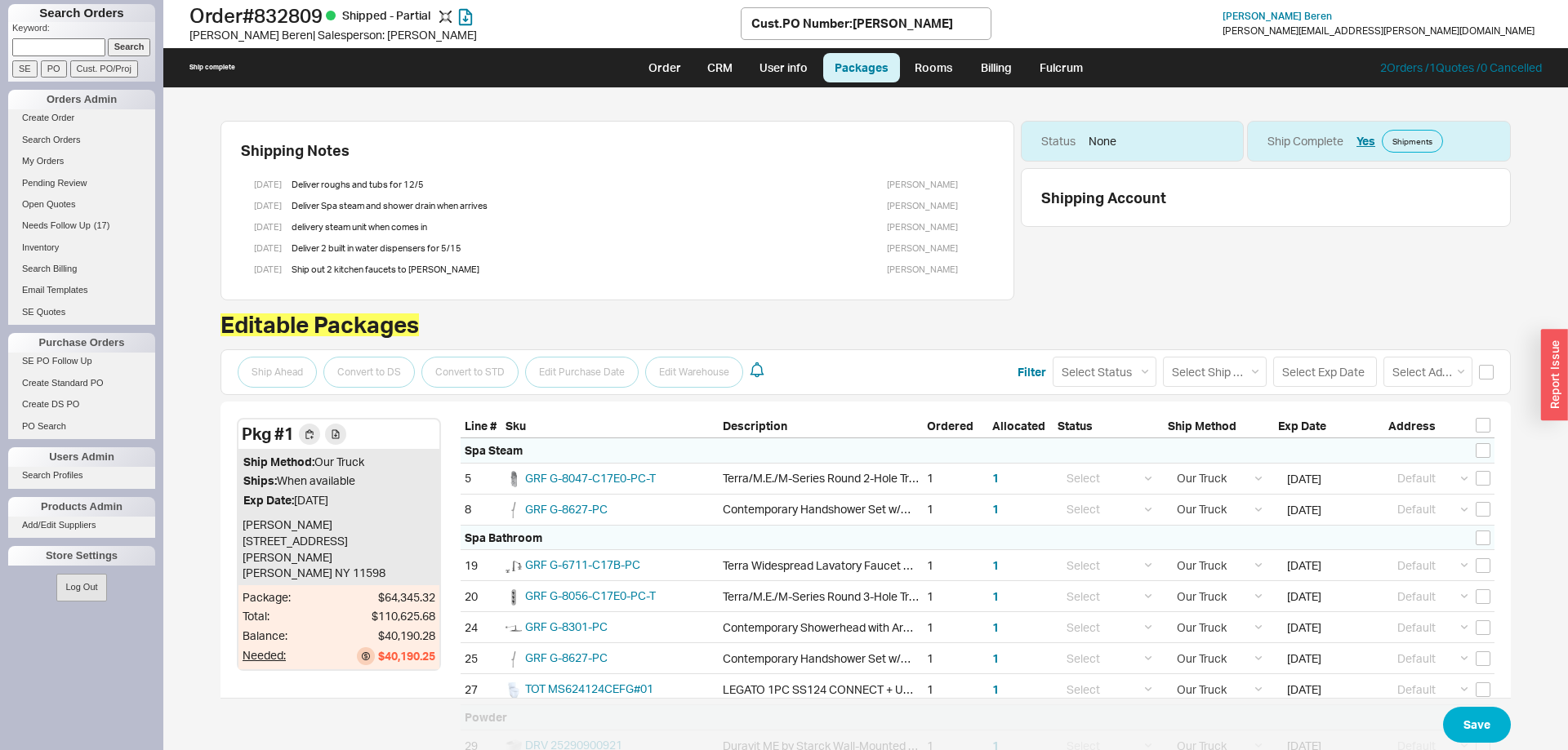
select select "8"
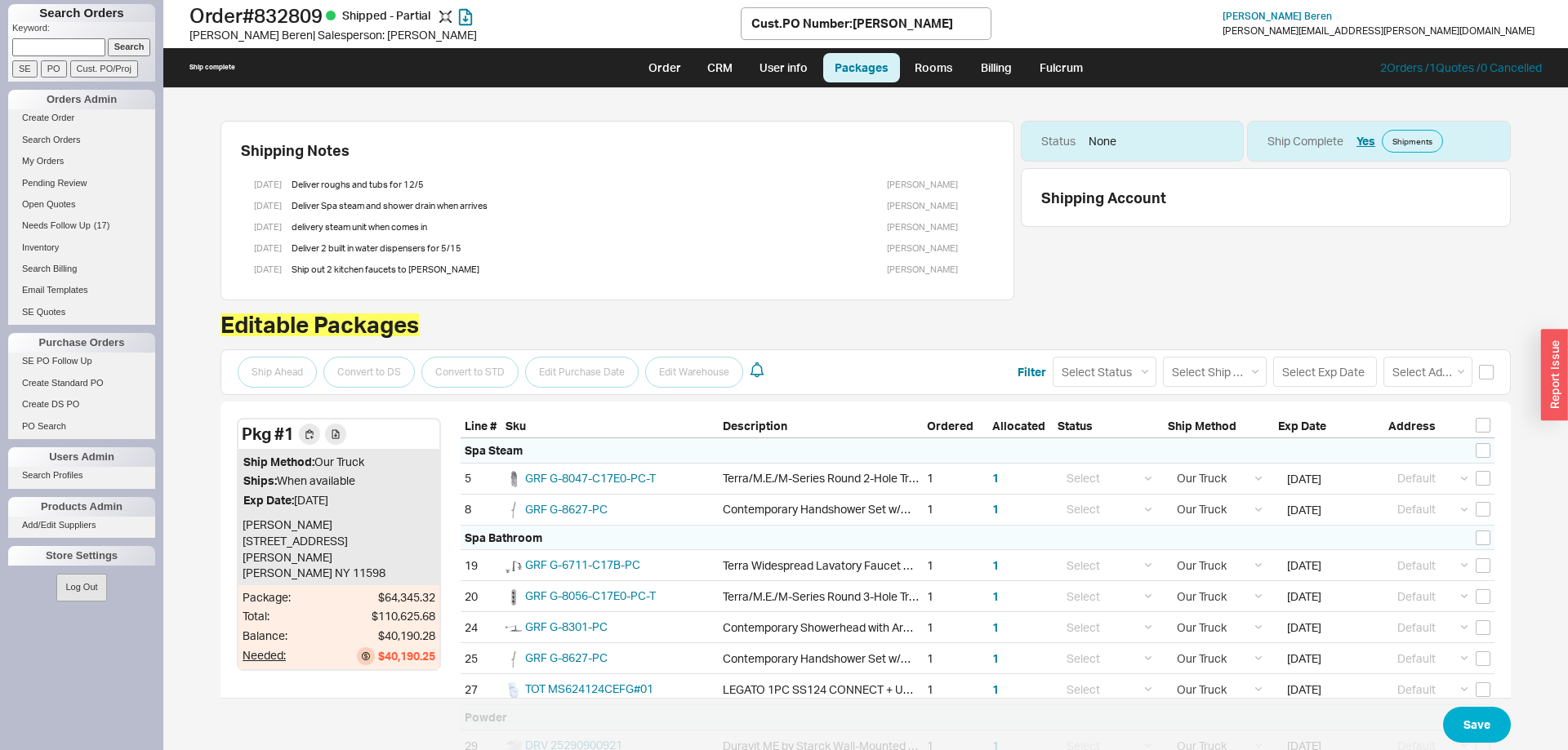
select select "8"
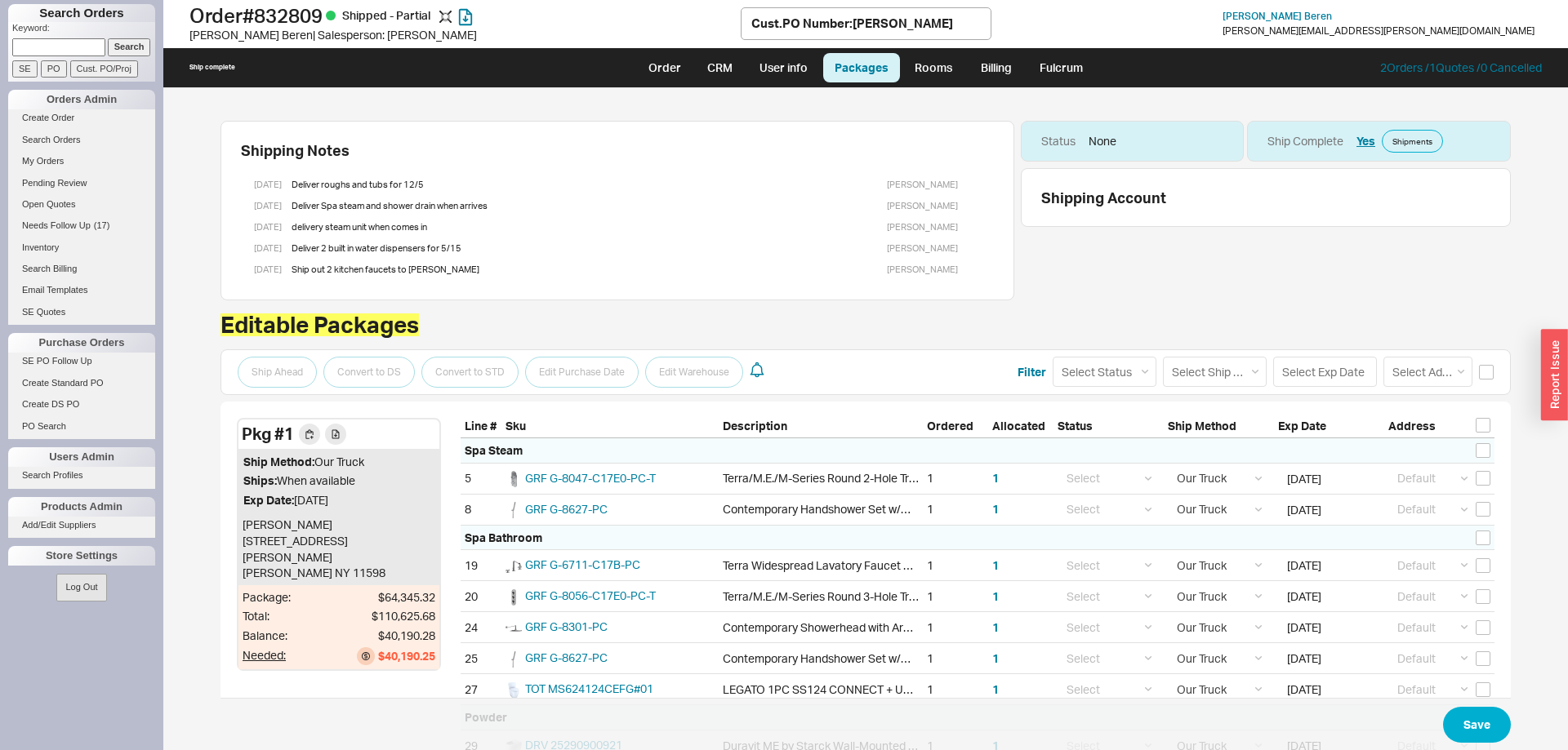
select select "8"
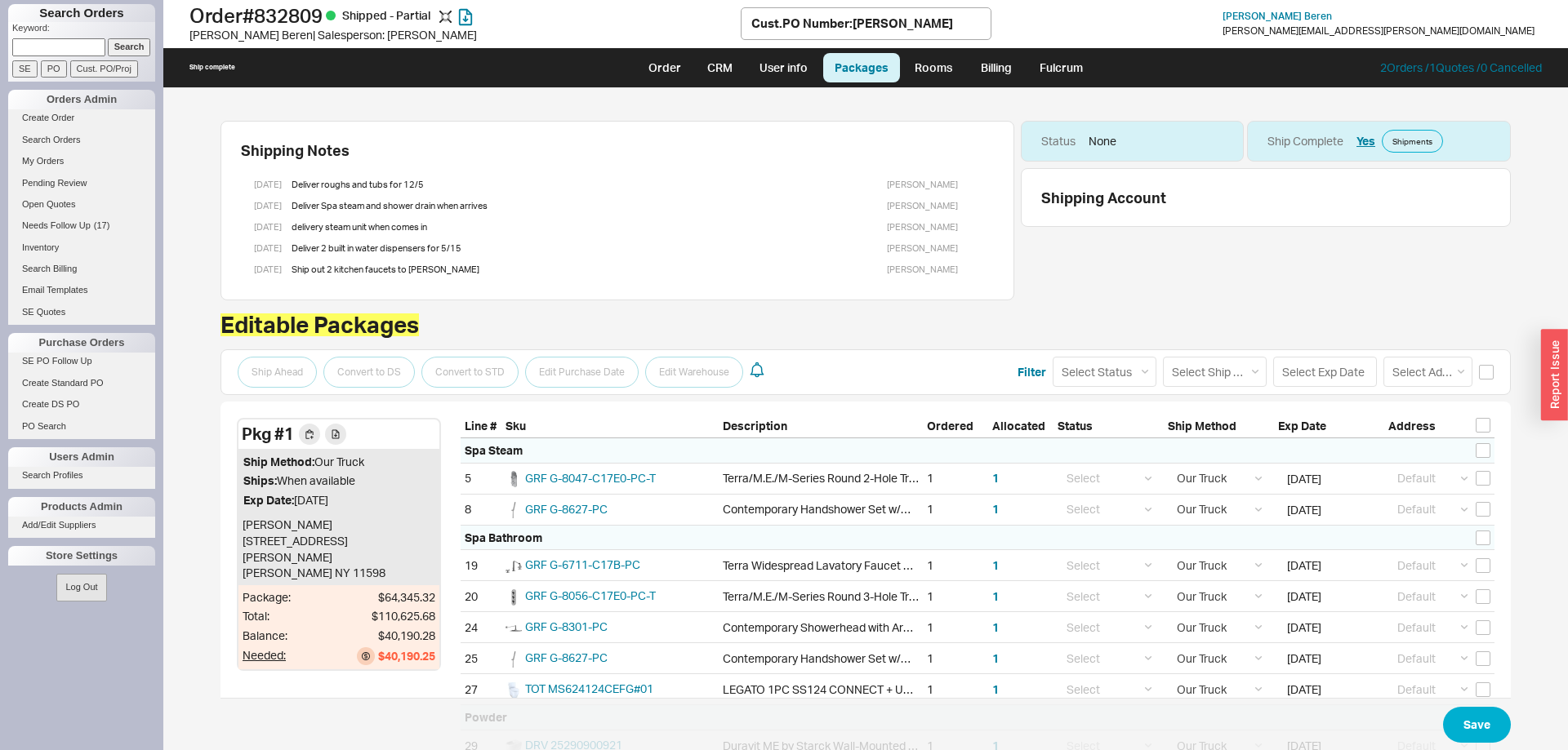
select select "8"
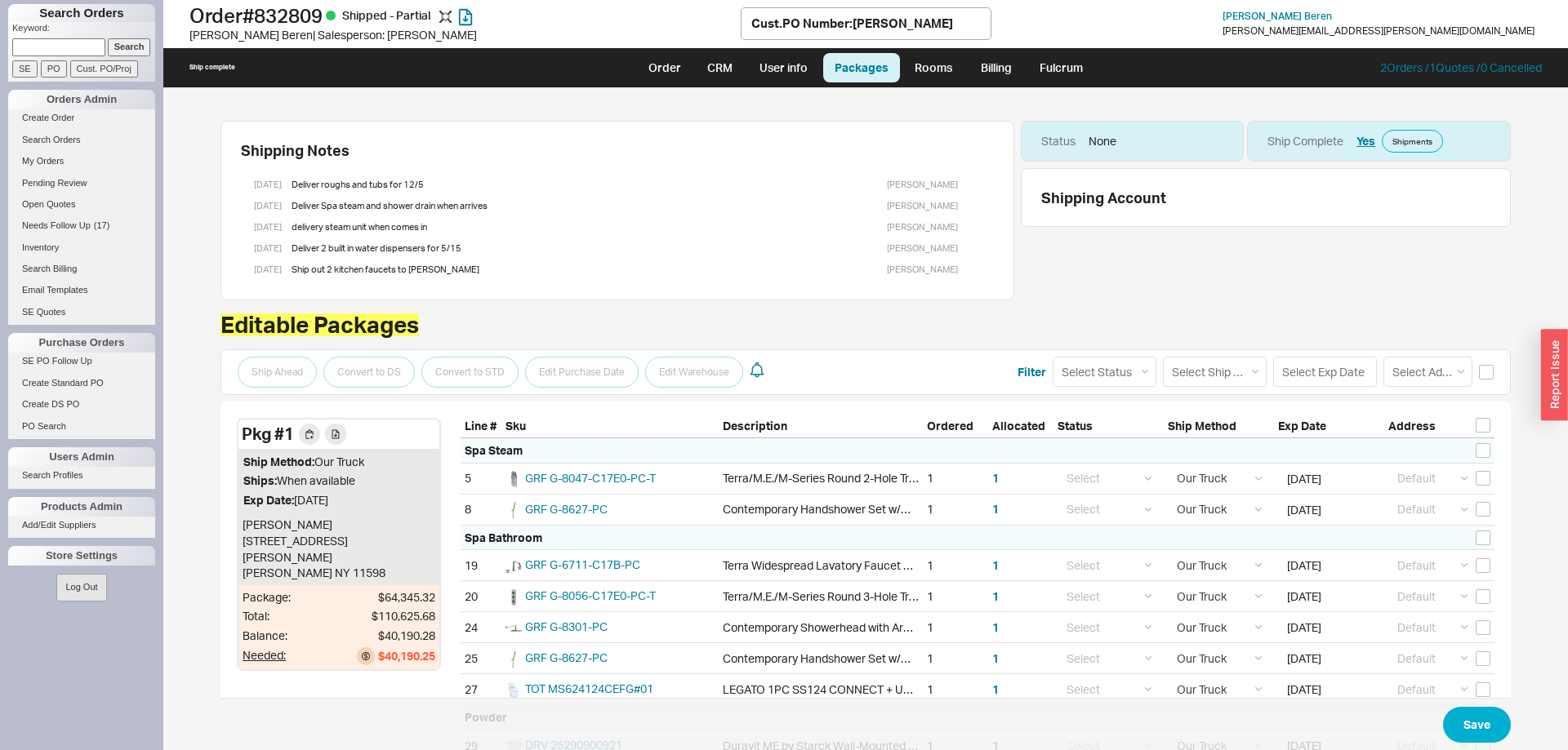
select select "8"
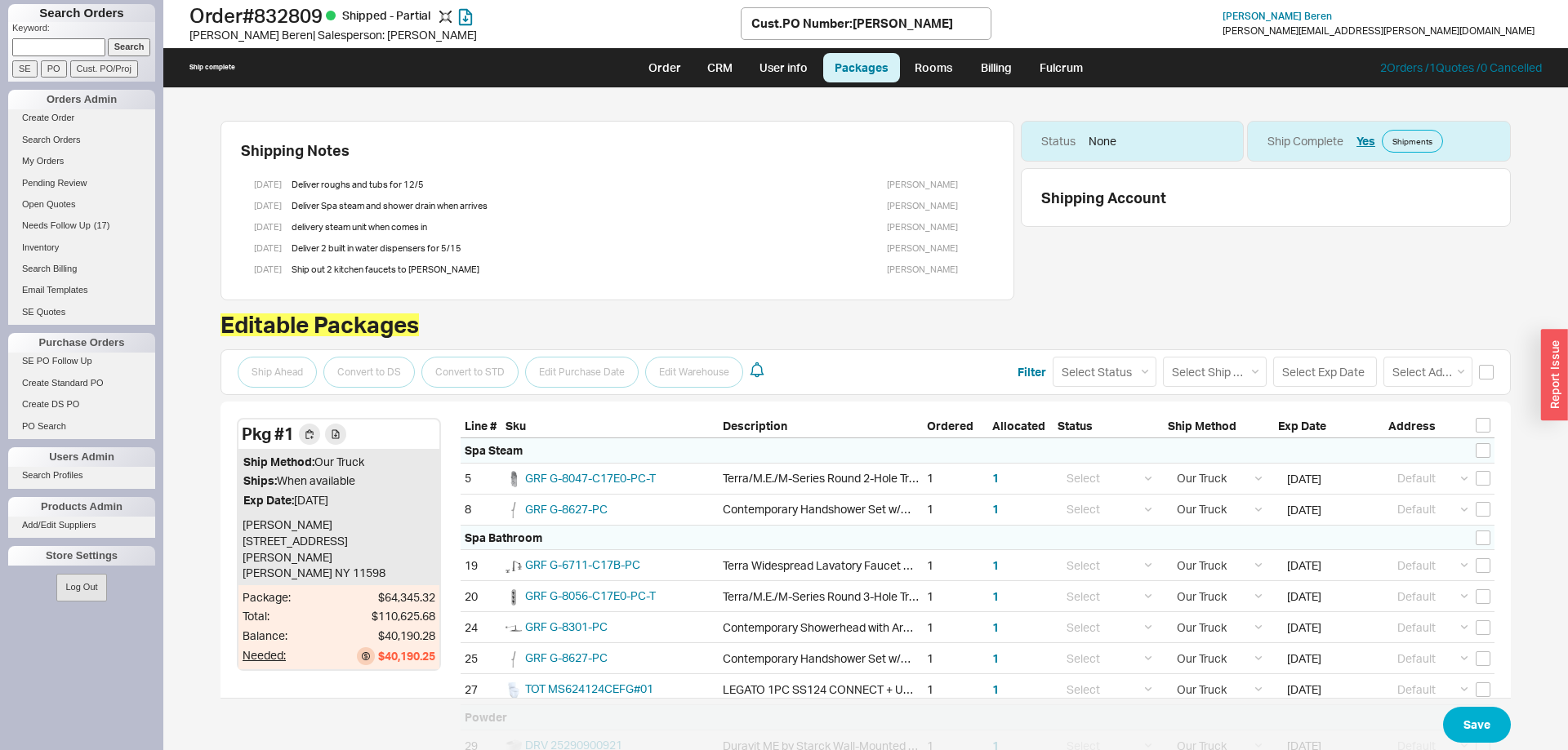
select select "8"
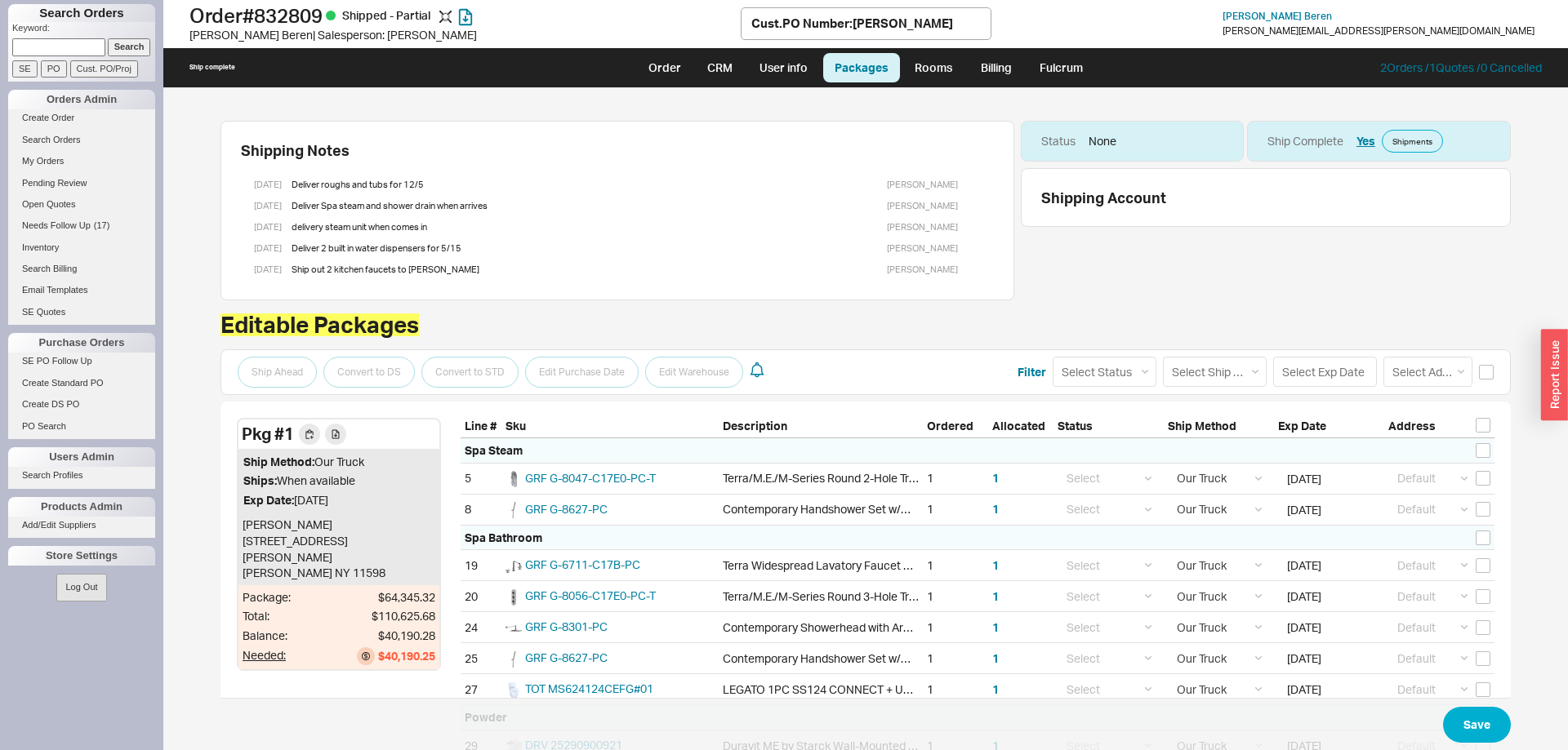
select select "8"
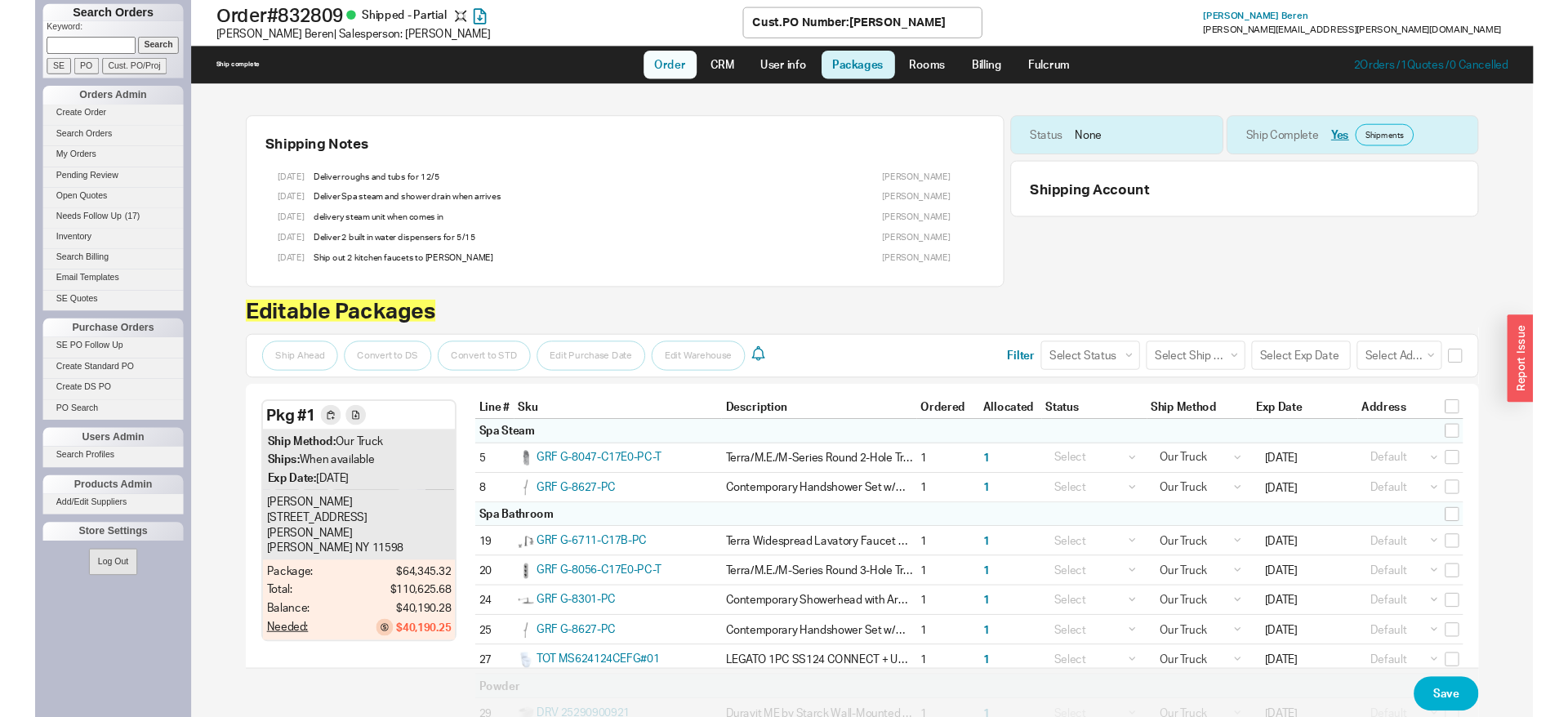
scroll to position [750, 0]
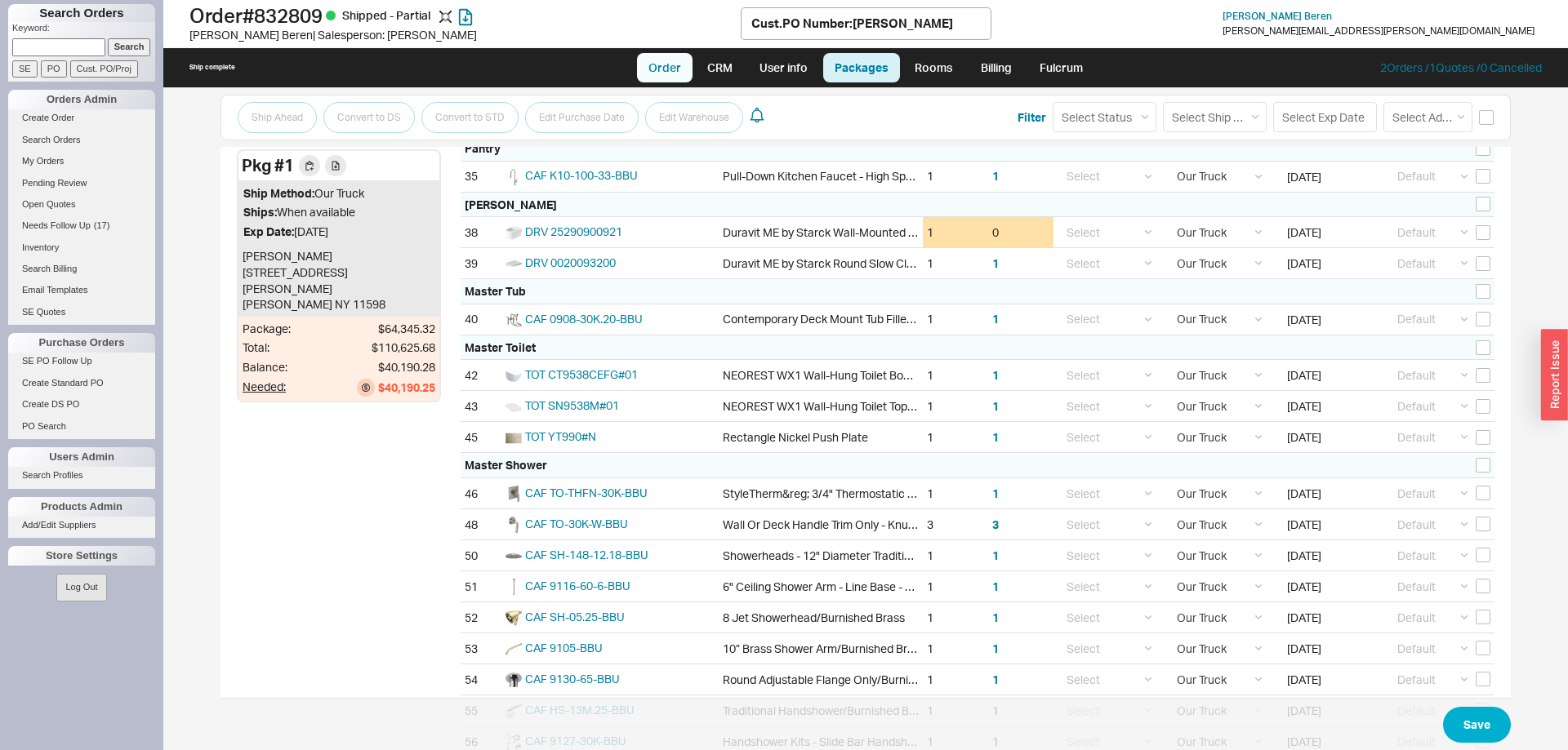
click at [656, 69] on link "Order" at bounding box center [665, 68] width 55 height 29
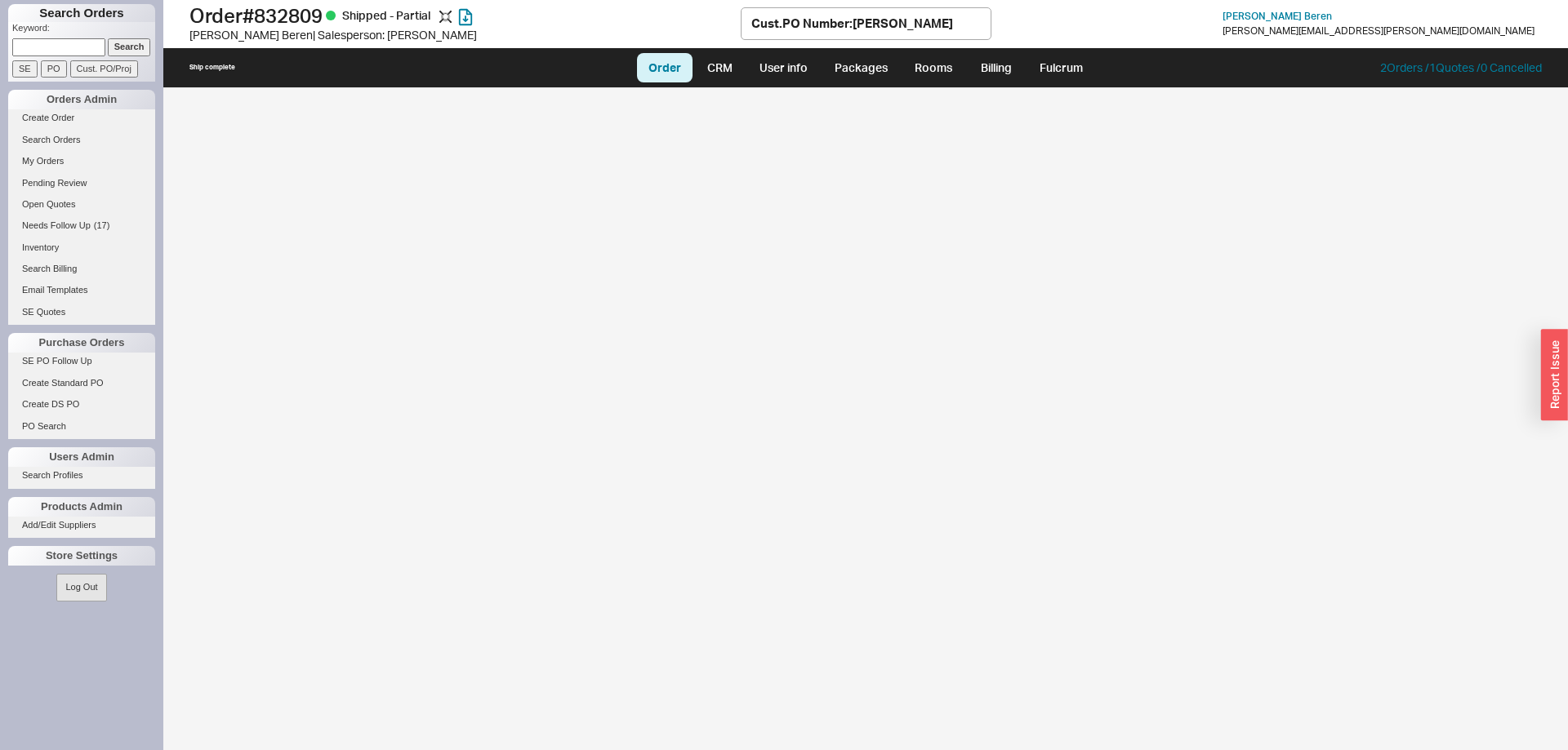
select select "LOW"
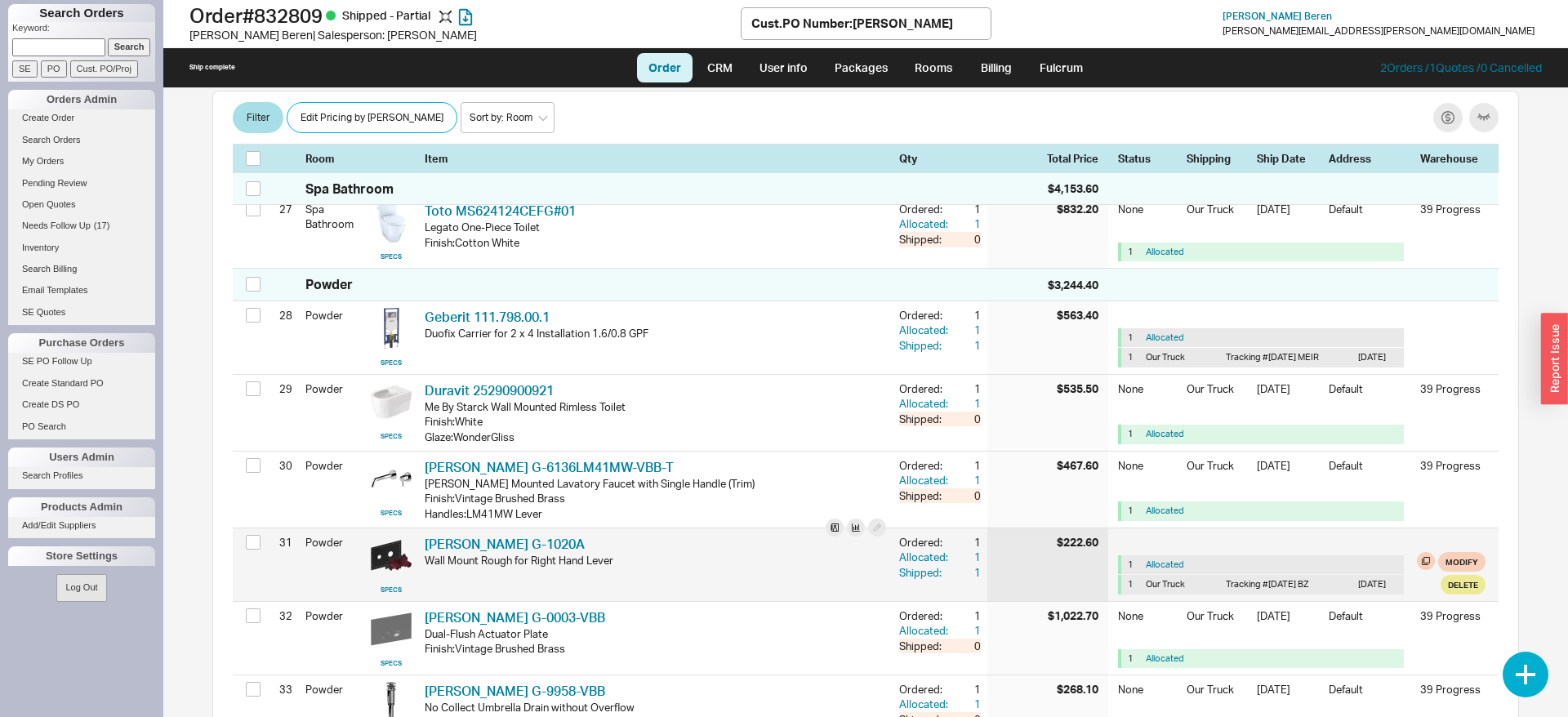
scroll to position [3263, 0]
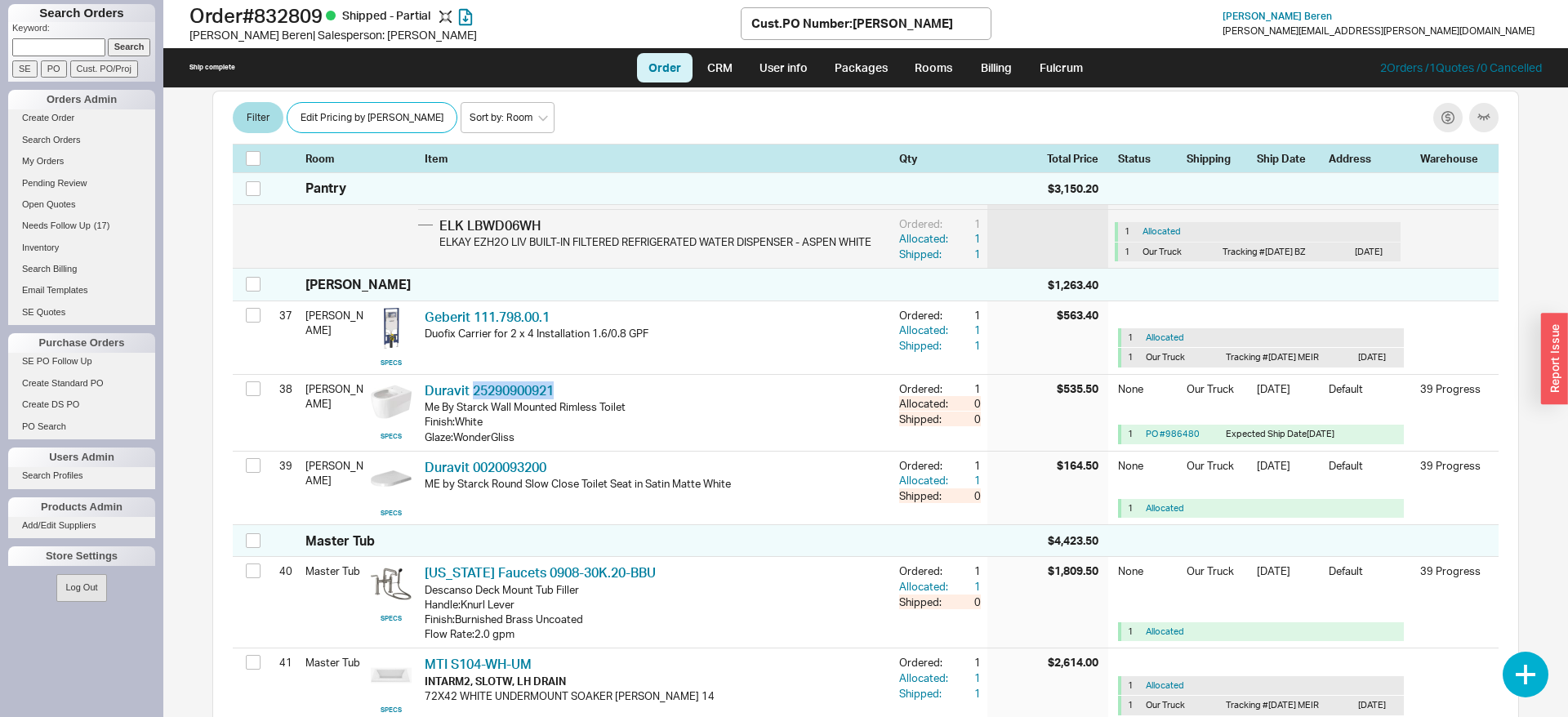
click at [424, 293] on button "button" at bounding box center [433, 284] width 18 height 18
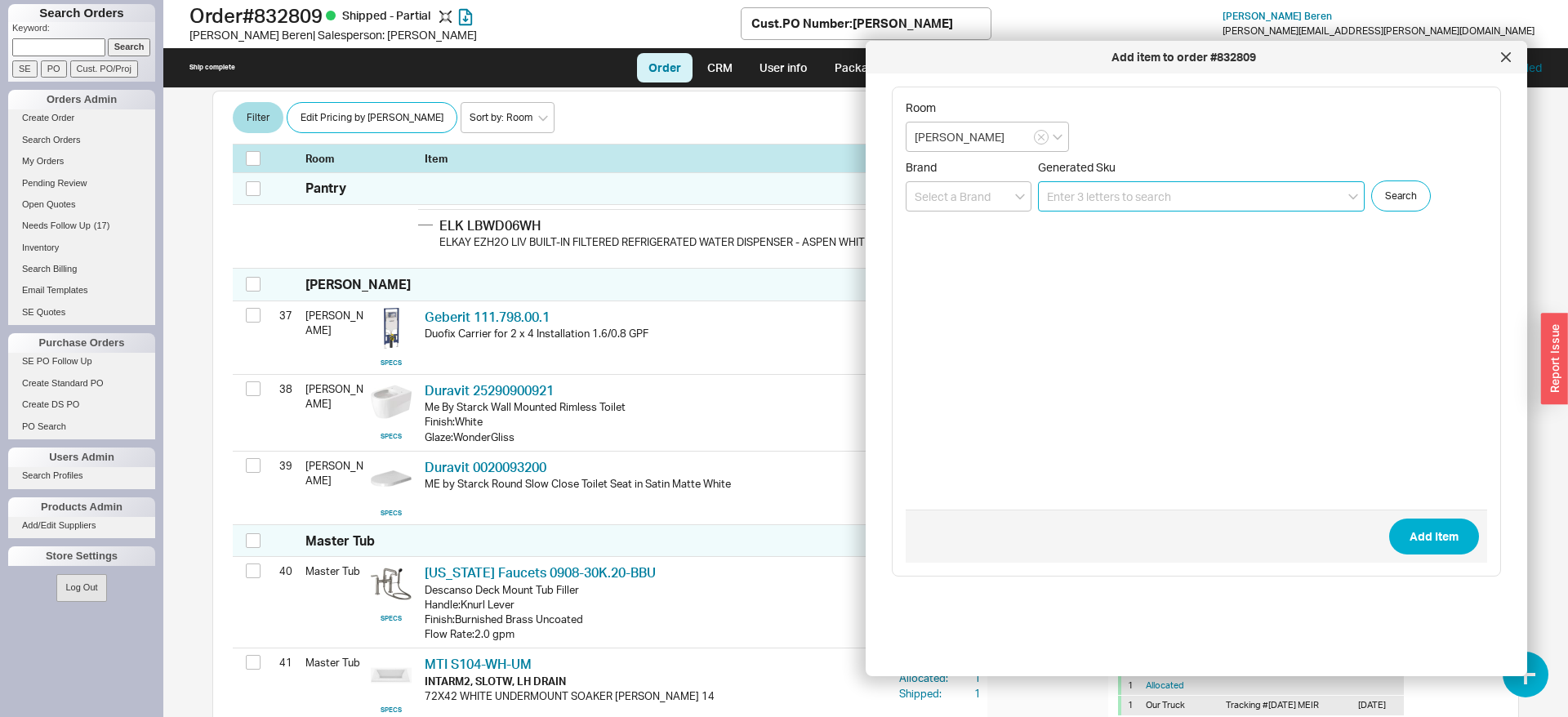
paste input "25290900921"
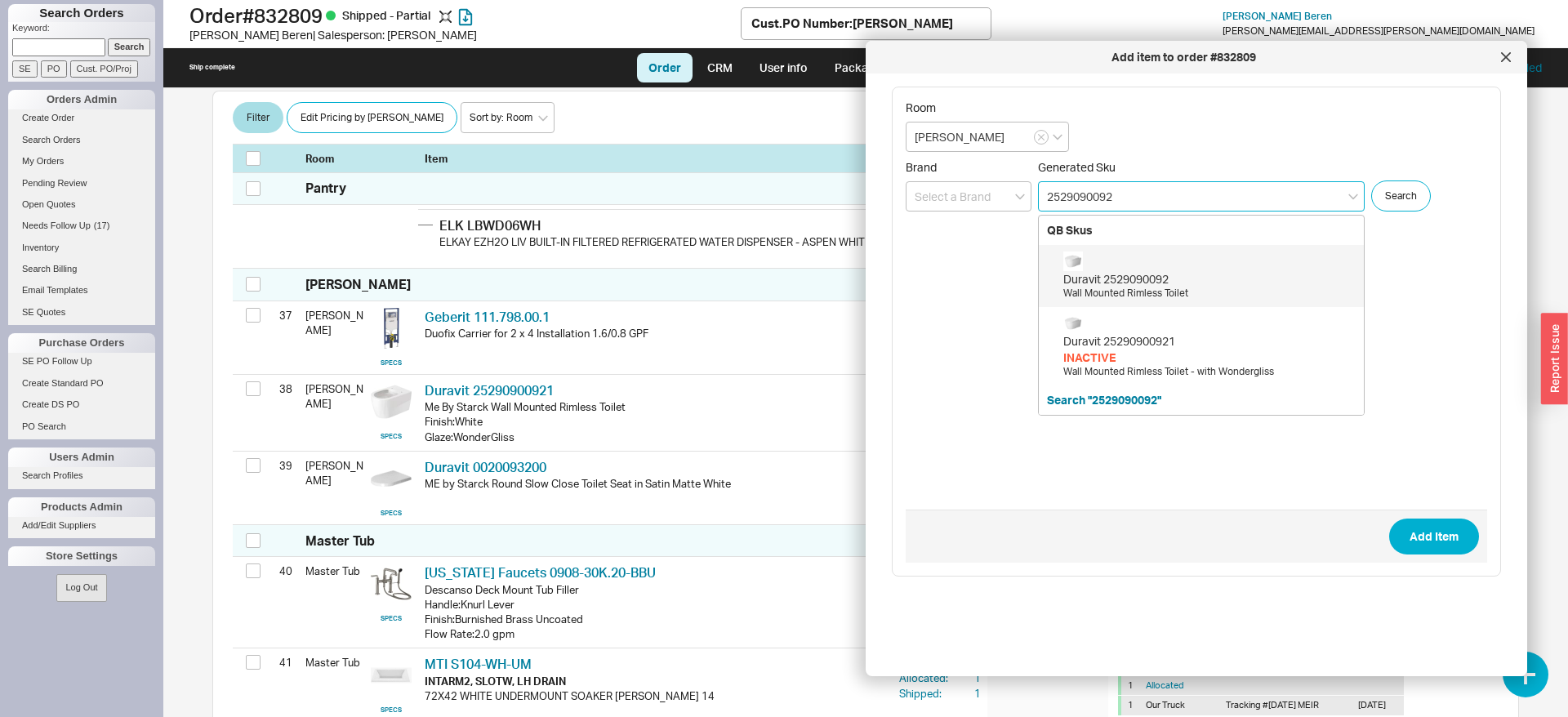
click at [1122, 283] on div "Duravit 2529090092" at bounding box center [1209, 278] width 292 height 16
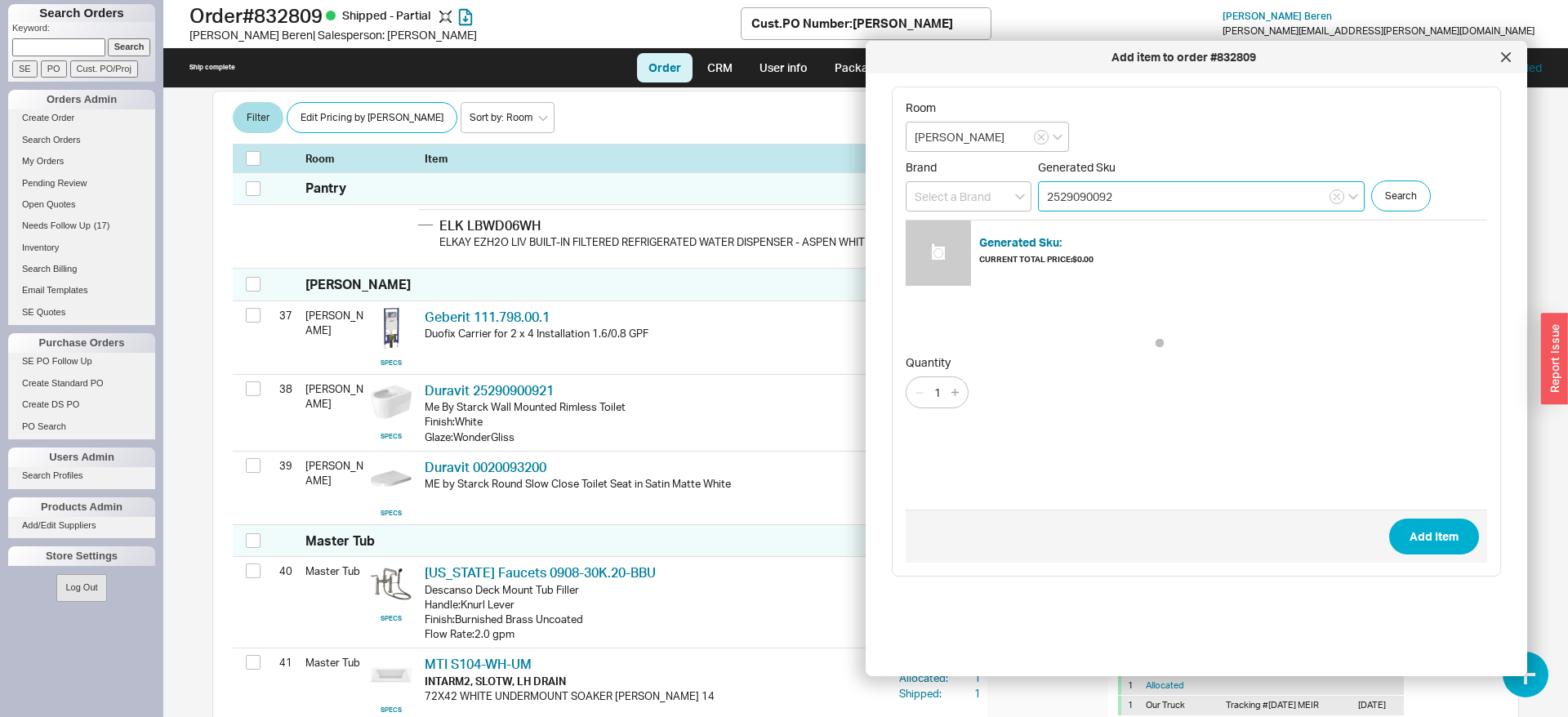
type input "2529090092"
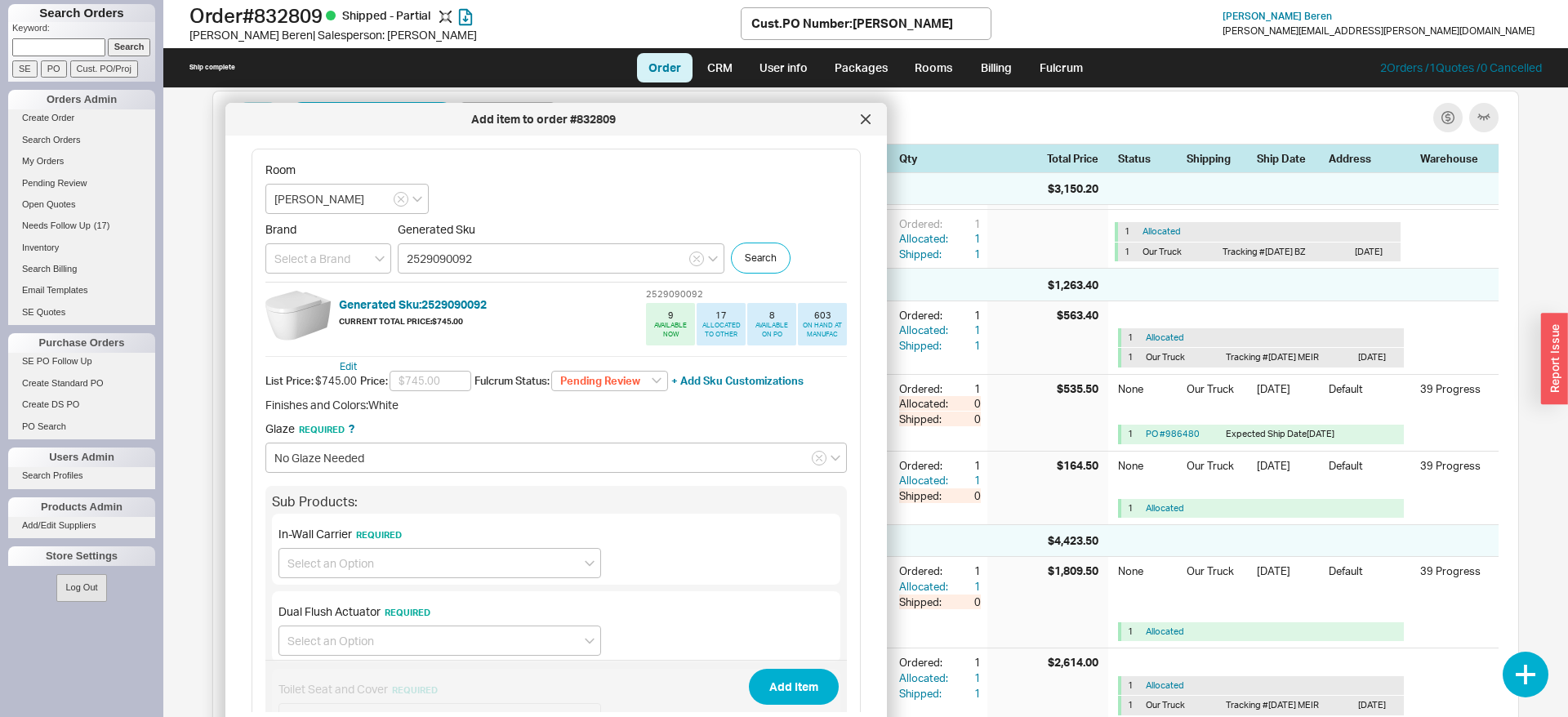
drag, startPoint x: 938, startPoint y: 58, endPoint x: 298, endPoint y: 120, distance: 643.0
click at [298, 120] on div "Add item to order #832809" at bounding box center [543, 118] width 619 height 16
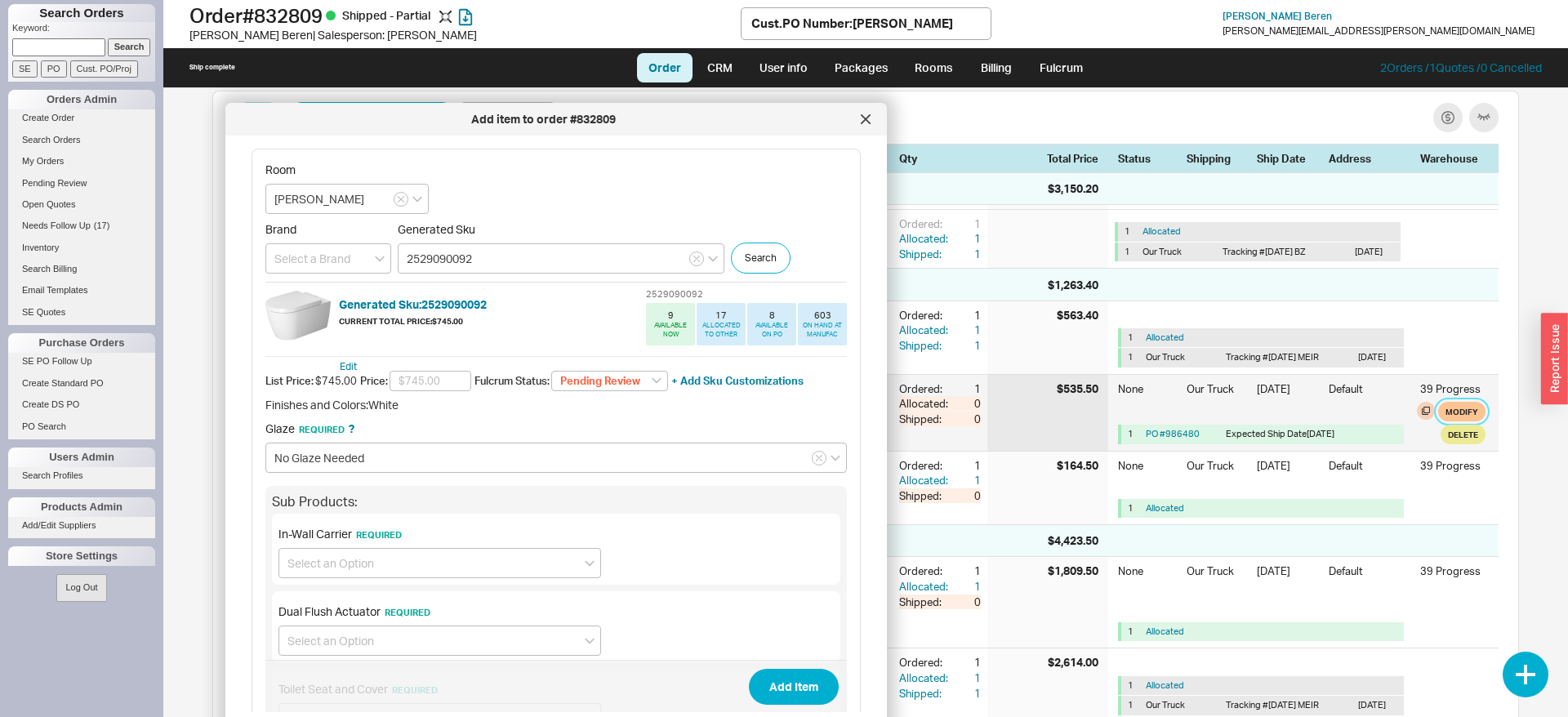
click at [1447, 420] on button "Modify" at bounding box center [1461, 411] width 48 height 19
select select "8"
select select "3"
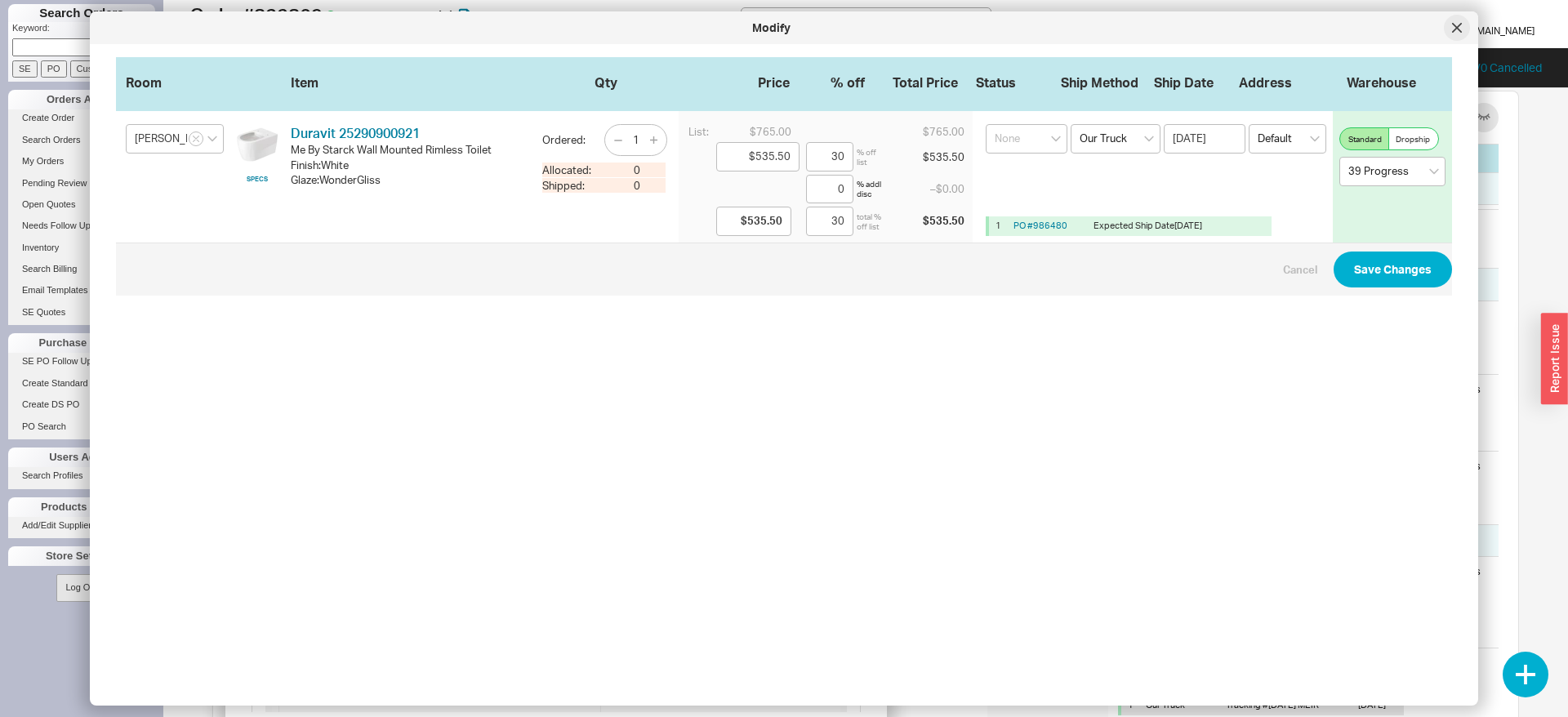
click at [1459, 23] on icon at bounding box center [1456, 28] width 10 height 10
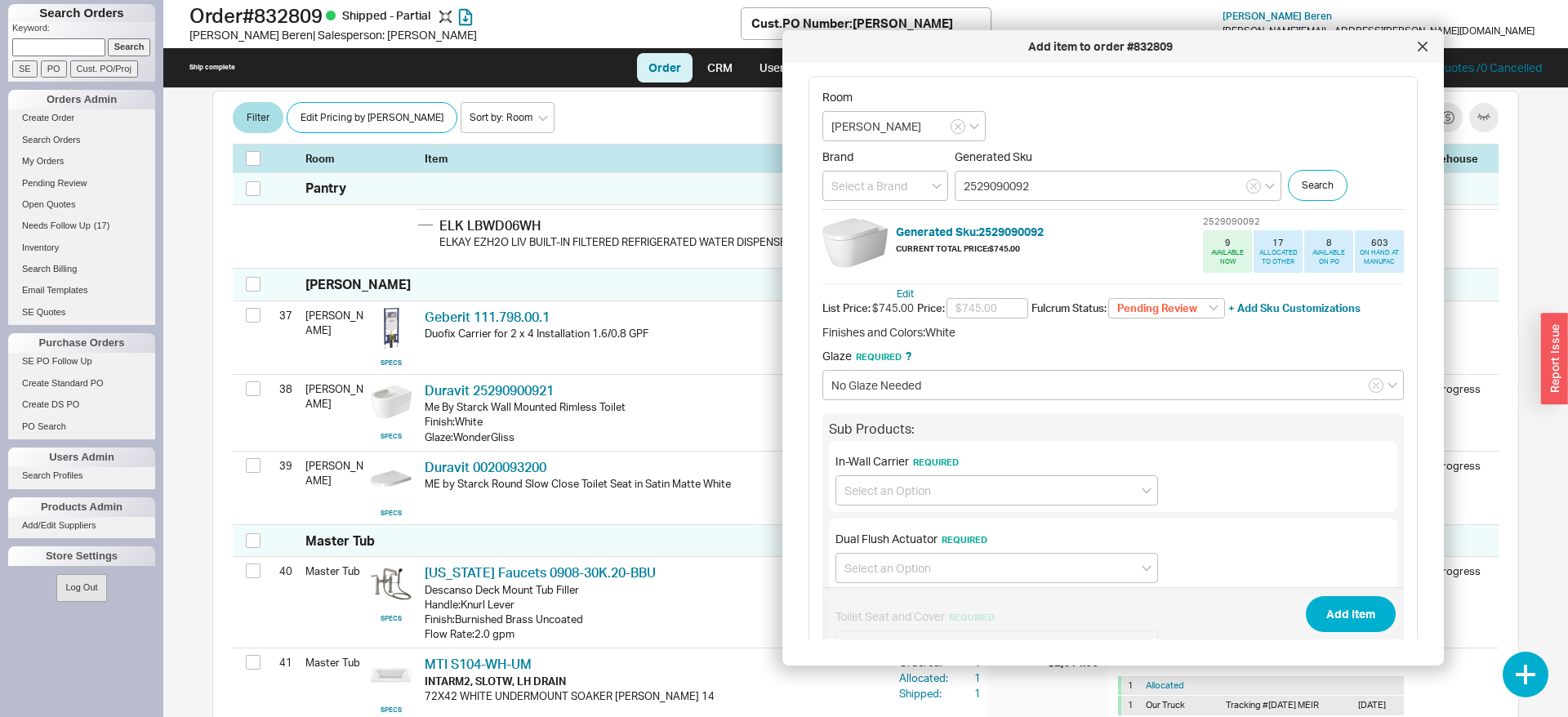
drag, startPoint x: 716, startPoint y: 124, endPoint x: 1279, endPoint y: 54, distance: 567.3
click at [1279, 54] on div "Add item to order #832809" at bounding box center [1100, 47] width 619 height 16
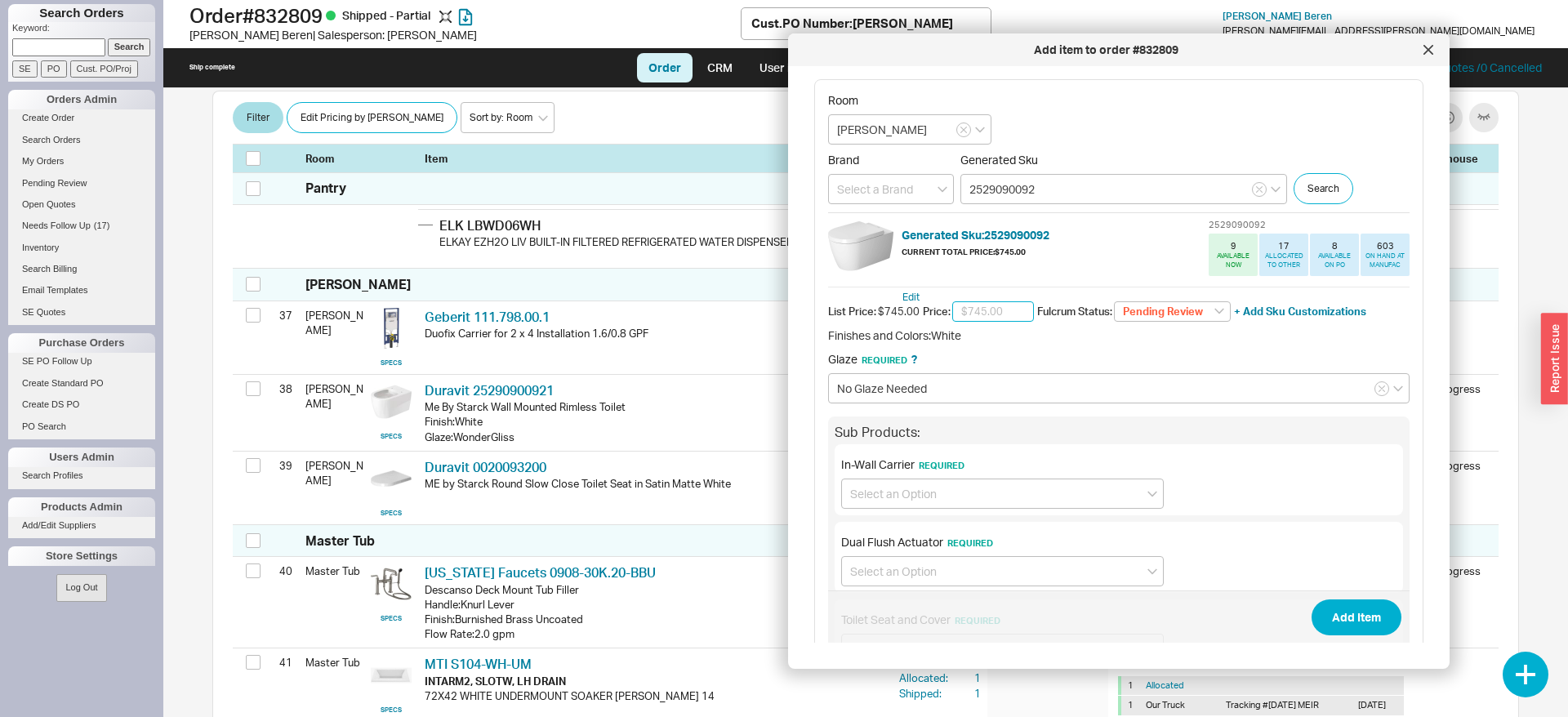
click at [986, 313] on input "text" at bounding box center [993, 312] width 82 height 21
type input "$00.70"
click at [1312, 600] on button "Add Item" at bounding box center [1356, 617] width 90 height 36
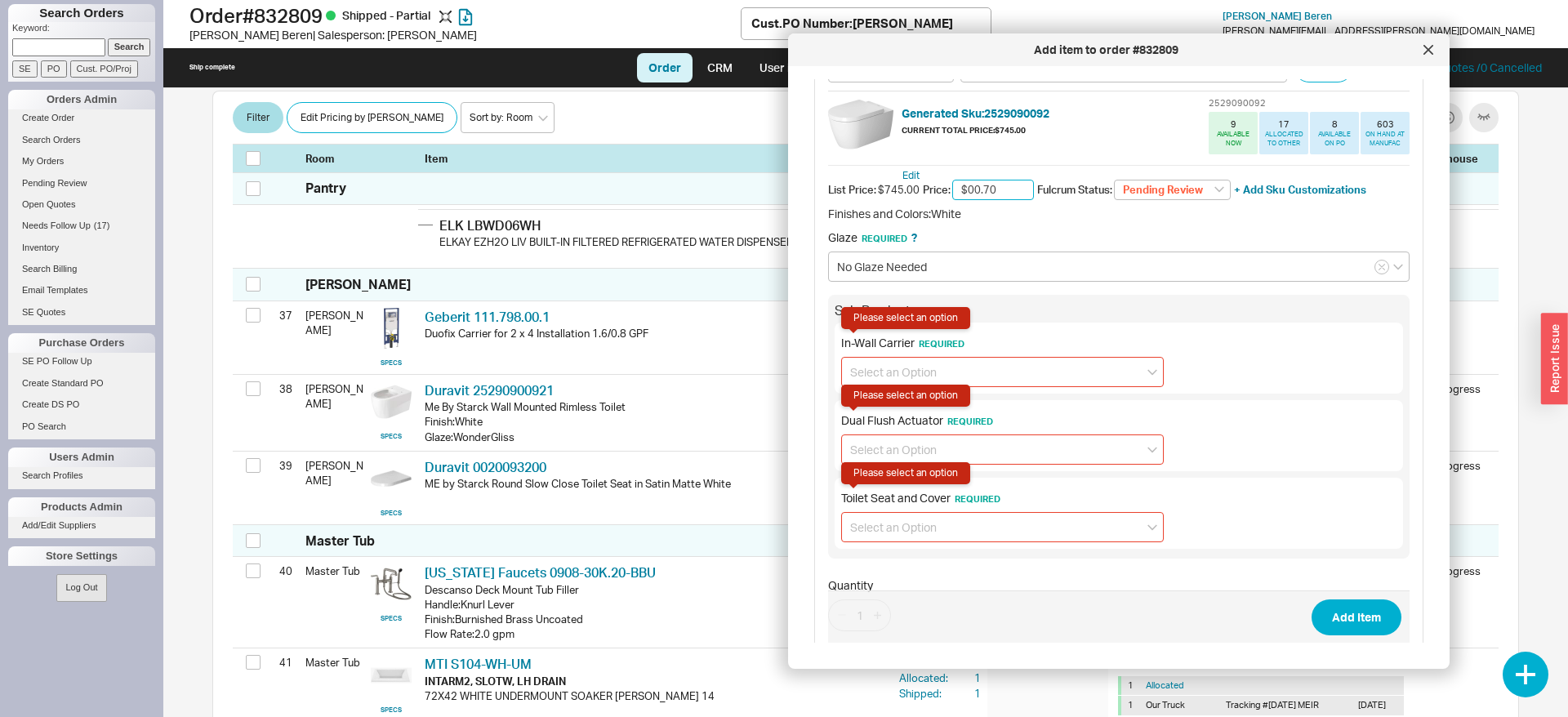
scroll to position [122, 0]
drag, startPoint x: 1015, startPoint y: 185, endPoint x: 885, endPoint y: 194, distance: 130.3
click at [952, 194] on input "$00.70" at bounding box center [993, 189] width 82 height 21
click at [1114, 179] on select "Pending Review None On Hold Call Before Ship Hold for Balance Wait For Cust. Ca…" at bounding box center [1172, 189] width 116 height 21
select select
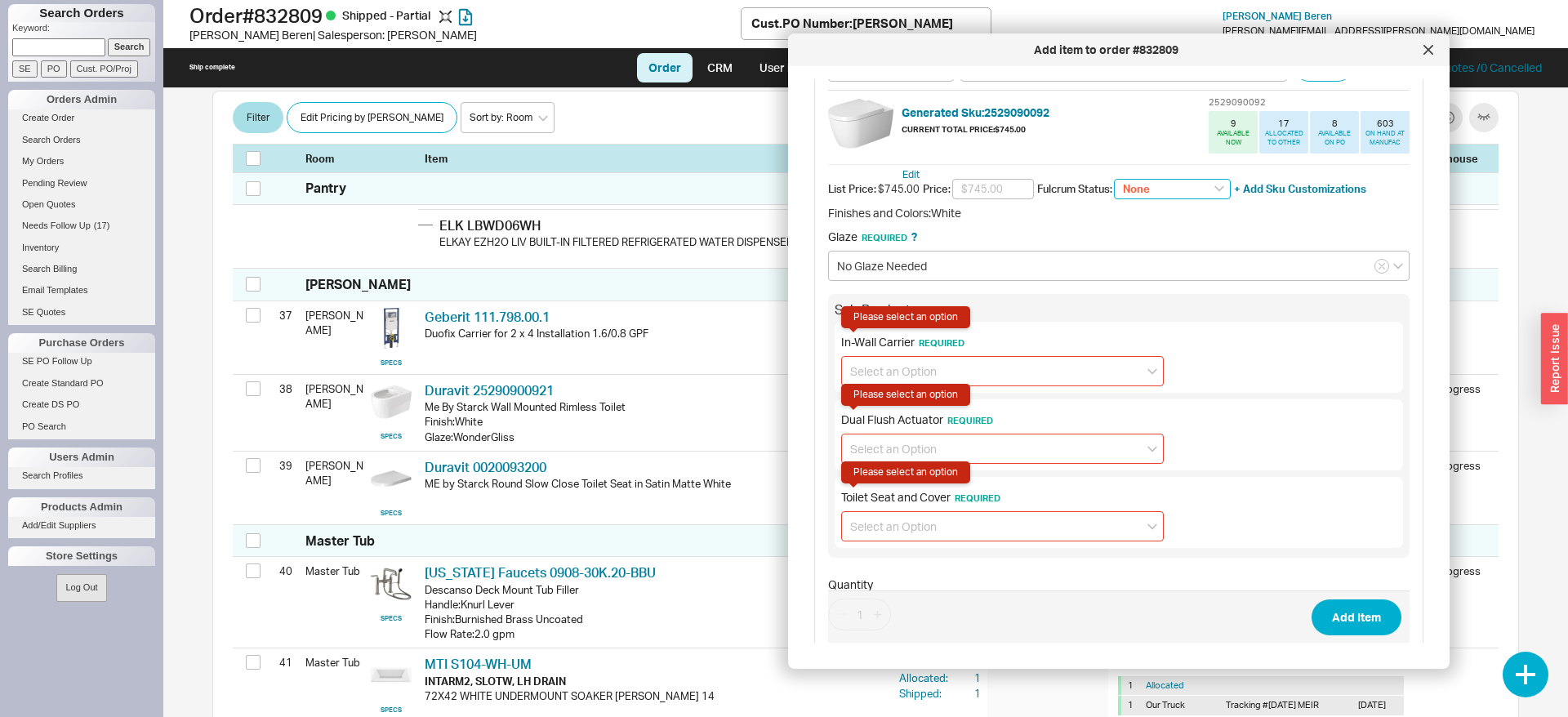
click option "None" at bounding box center [0, 0] width 0 height 0
click at [977, 179] on div "Edit List Price: $745.00 Price: Fulcrum Status: None On Hold Call Before Ship H…" at bounding box center [1118, 188] width 581 height 22
click at [980, 188] on input "text" at bounding box center [993, 189] width 82 height 21
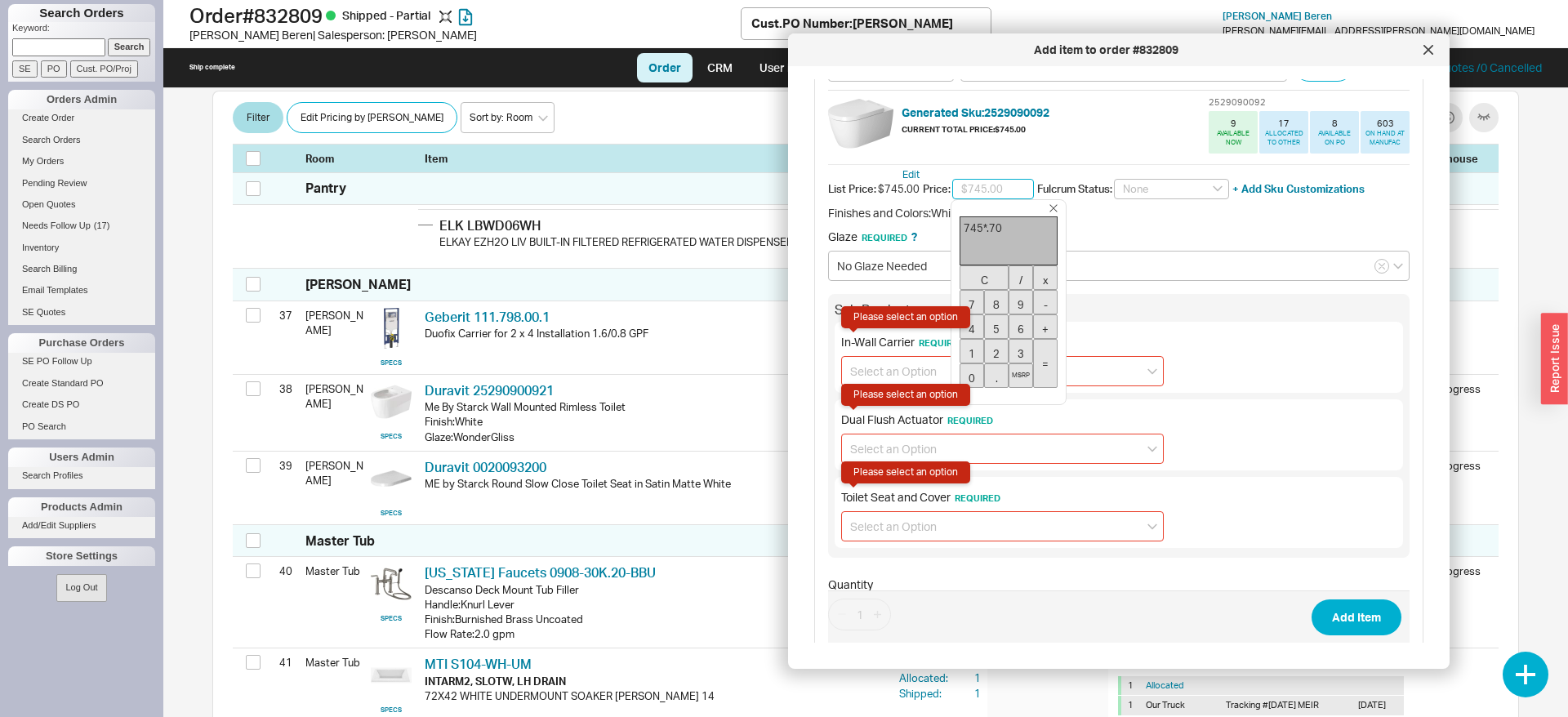
type input "$521.50"
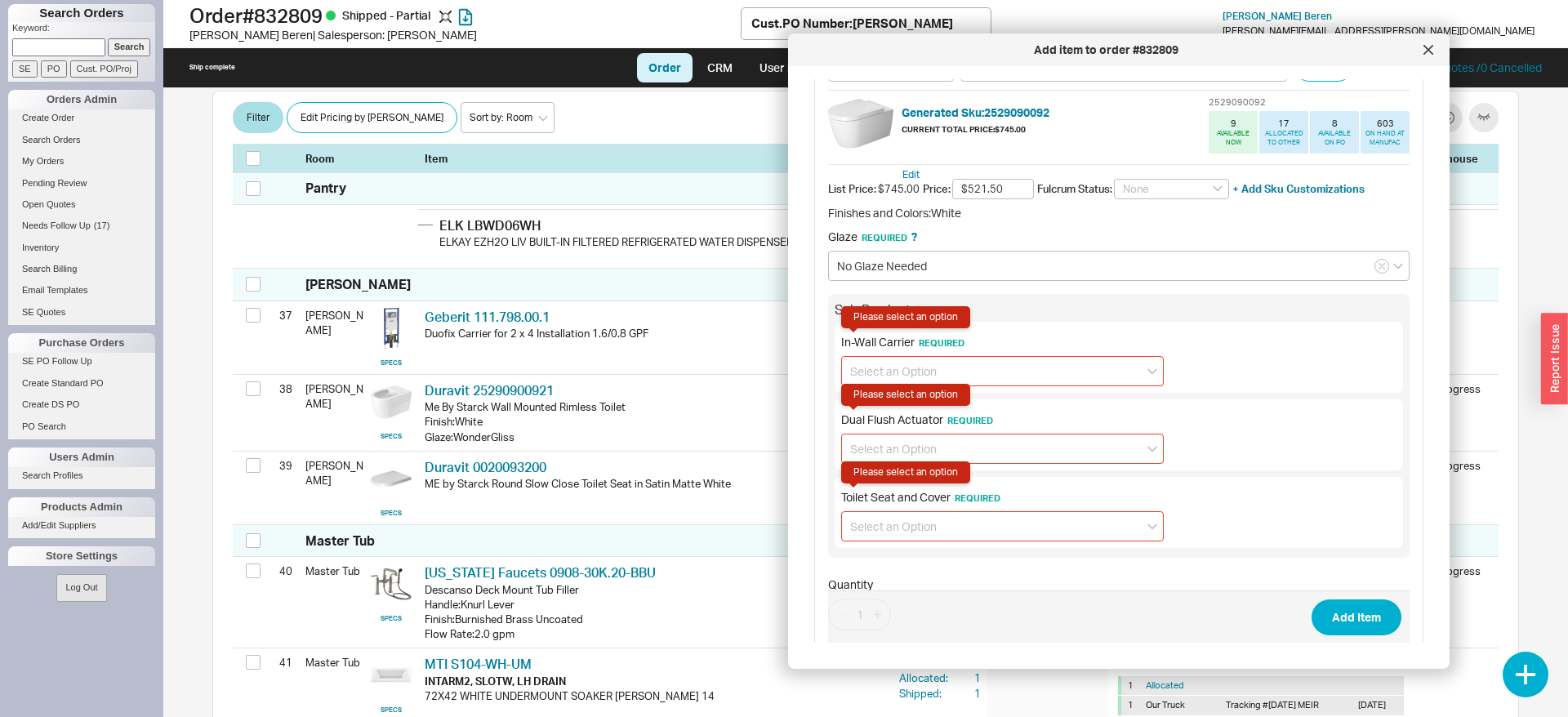
click at [1003, 359] on input at bounding box center [1002, 371] width 322 height 30
click at [1001, 458] on div "No In-Wall Carrier required" at bounding box center [1002, 463] width 321 height 29
type input "No In-Wall Carrier required"
click at [998, 454] on input at bounding box center [1002, 448] width 322 height 30
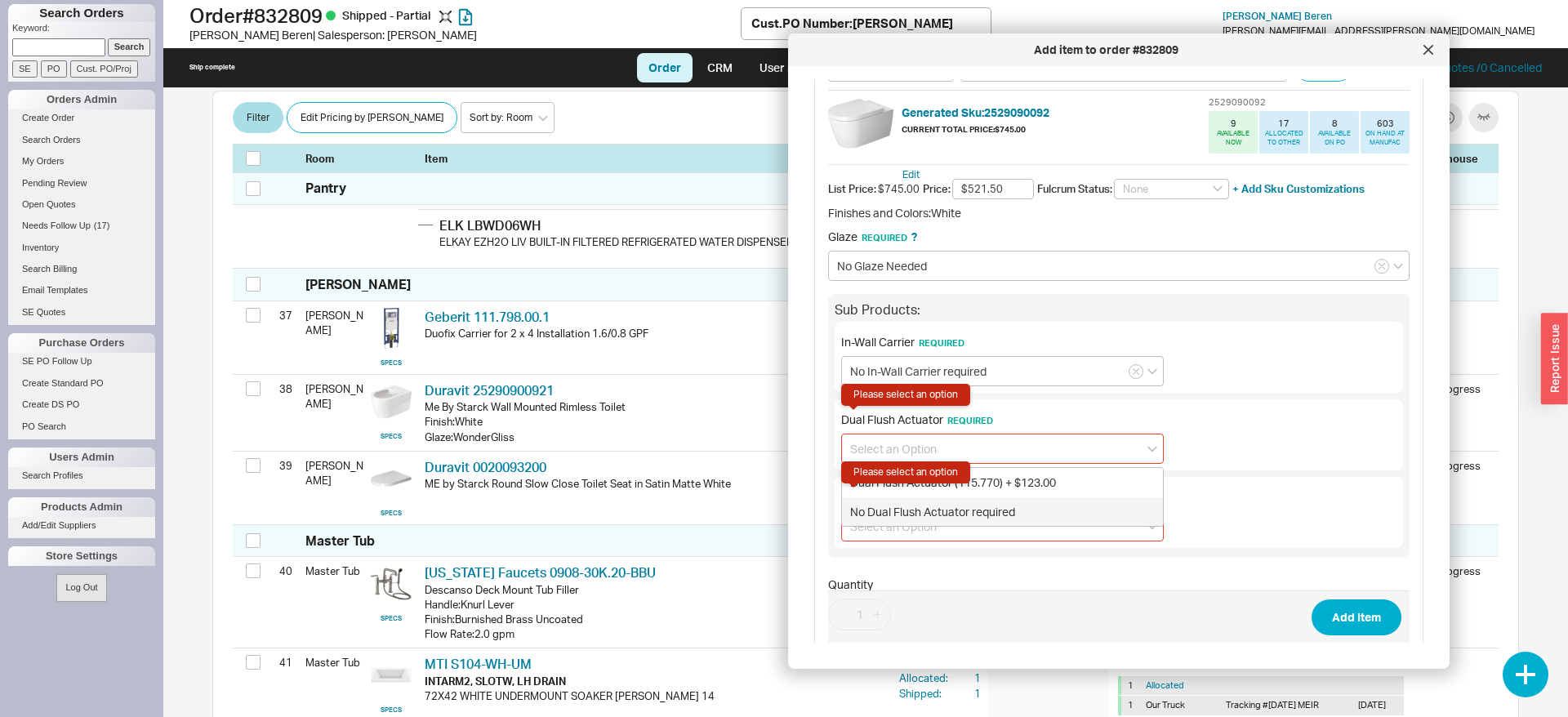
click at [1003, 508] on div "No Dual Flush Actuator required" at bounding box center [1002, 512] width 321 height 29
type input "No Dual Flush Actuator required"
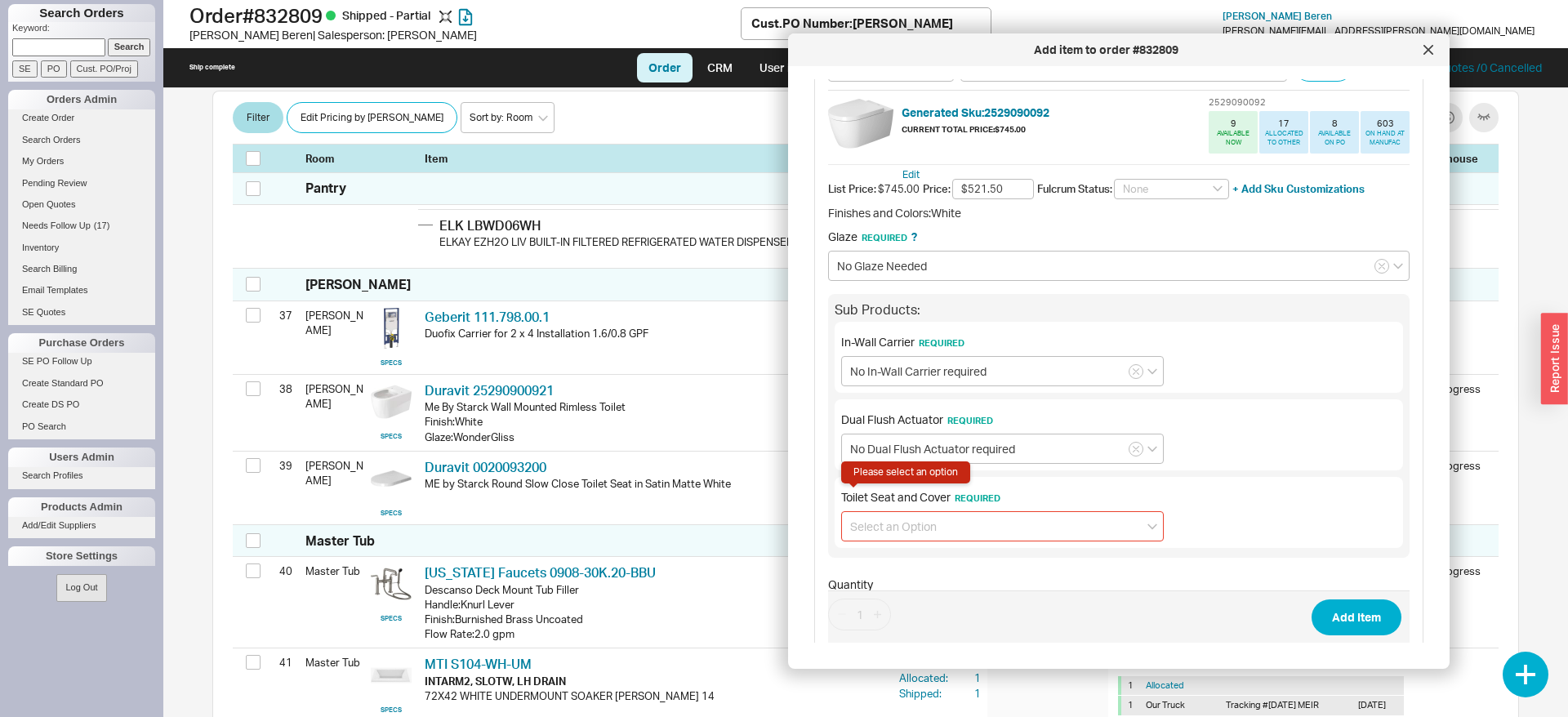
click at [988, 528] on input at bounding box center [1002, 526] width 322 height 30
click at [952, 586] on div "No Toilet Seat and Cover required" at bounding box center [1002, 590] width 321 height 29
type input "No Toilet Seat and Cover required"
click at [1354, 611] on button "Add Item" at bounding box center [1356, 617] width 90 height 36
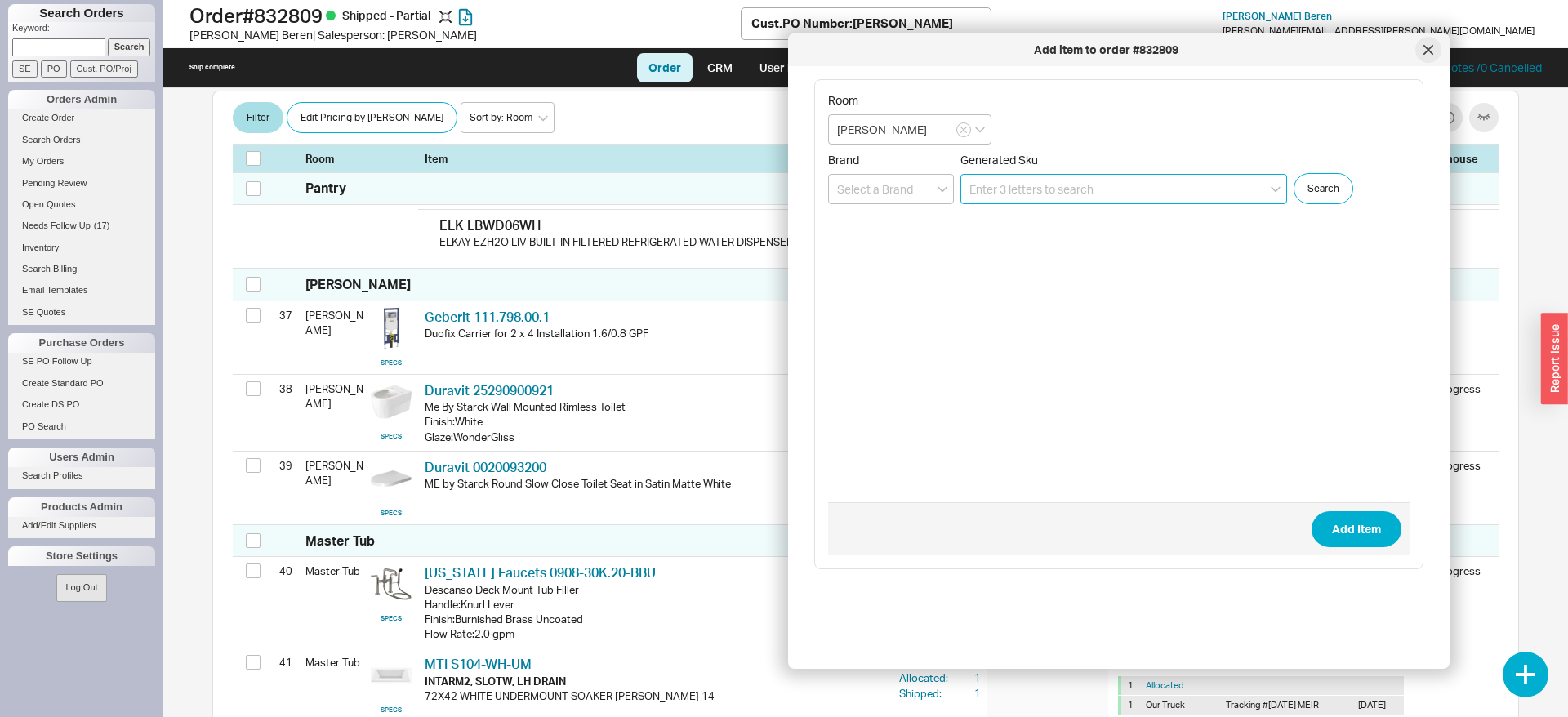
scroll to position [0, 0]
click at [1424, 51] on icon at bounding box center [1428, 49] width 10 height 10
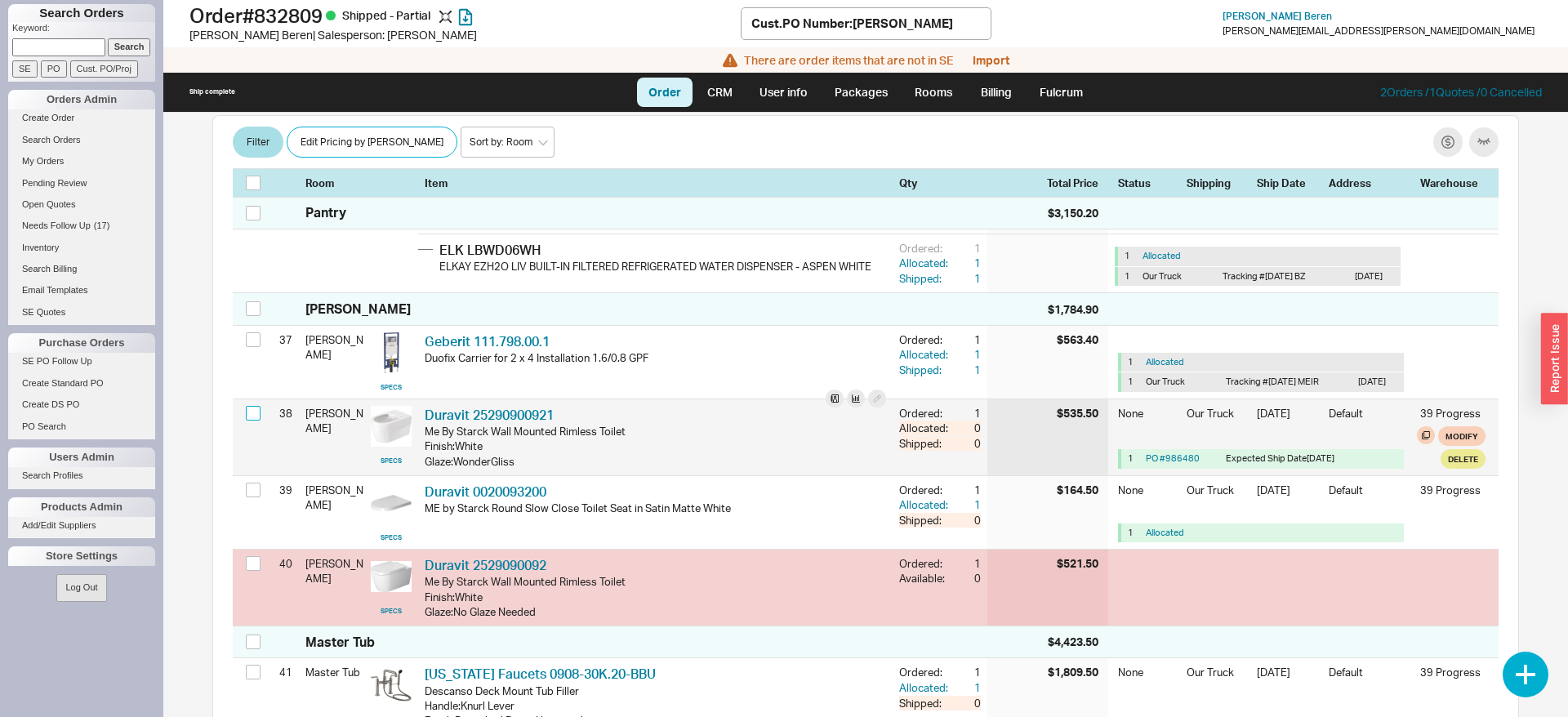
click at [255, 420] on input "checkbox" at bounding box center [252, 412] width 15 height 15
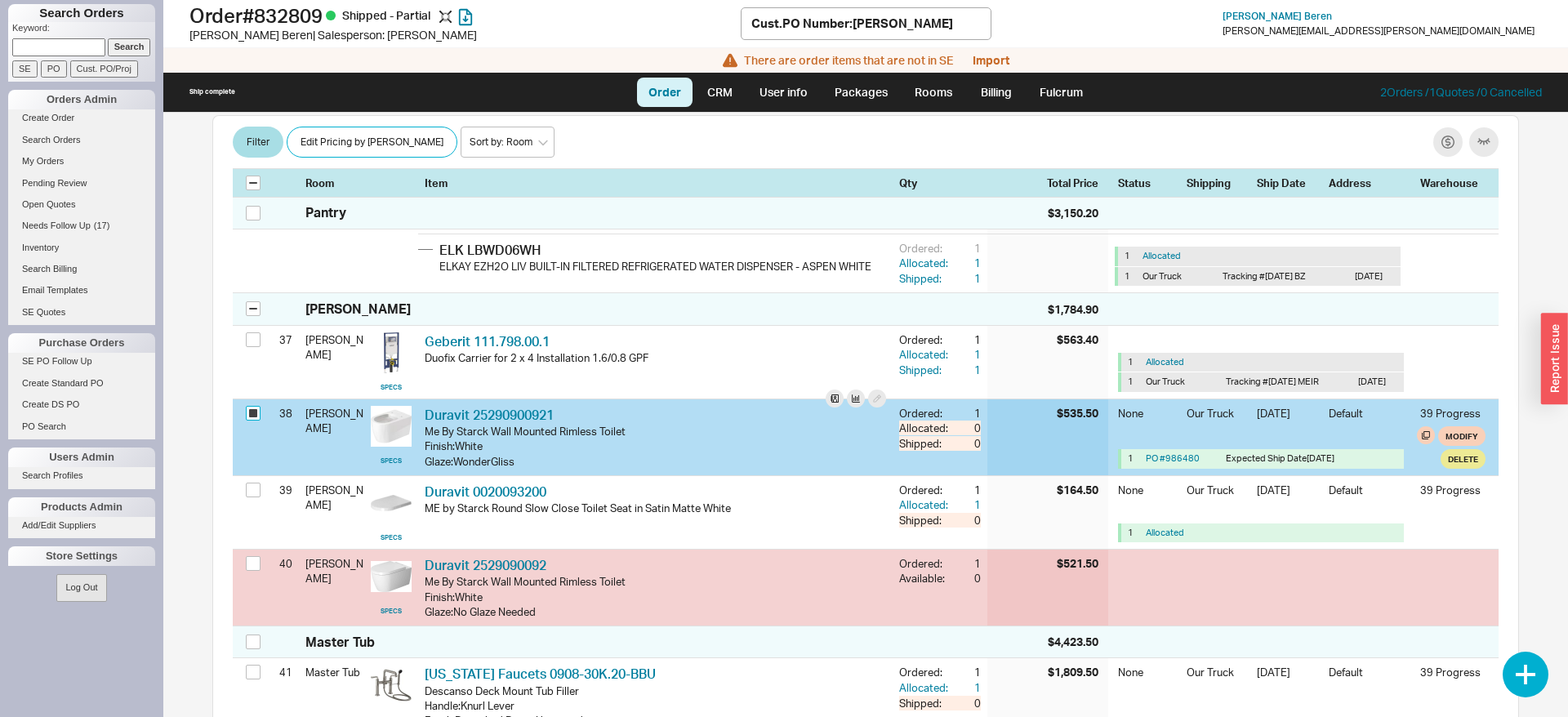
checkbox input "true"
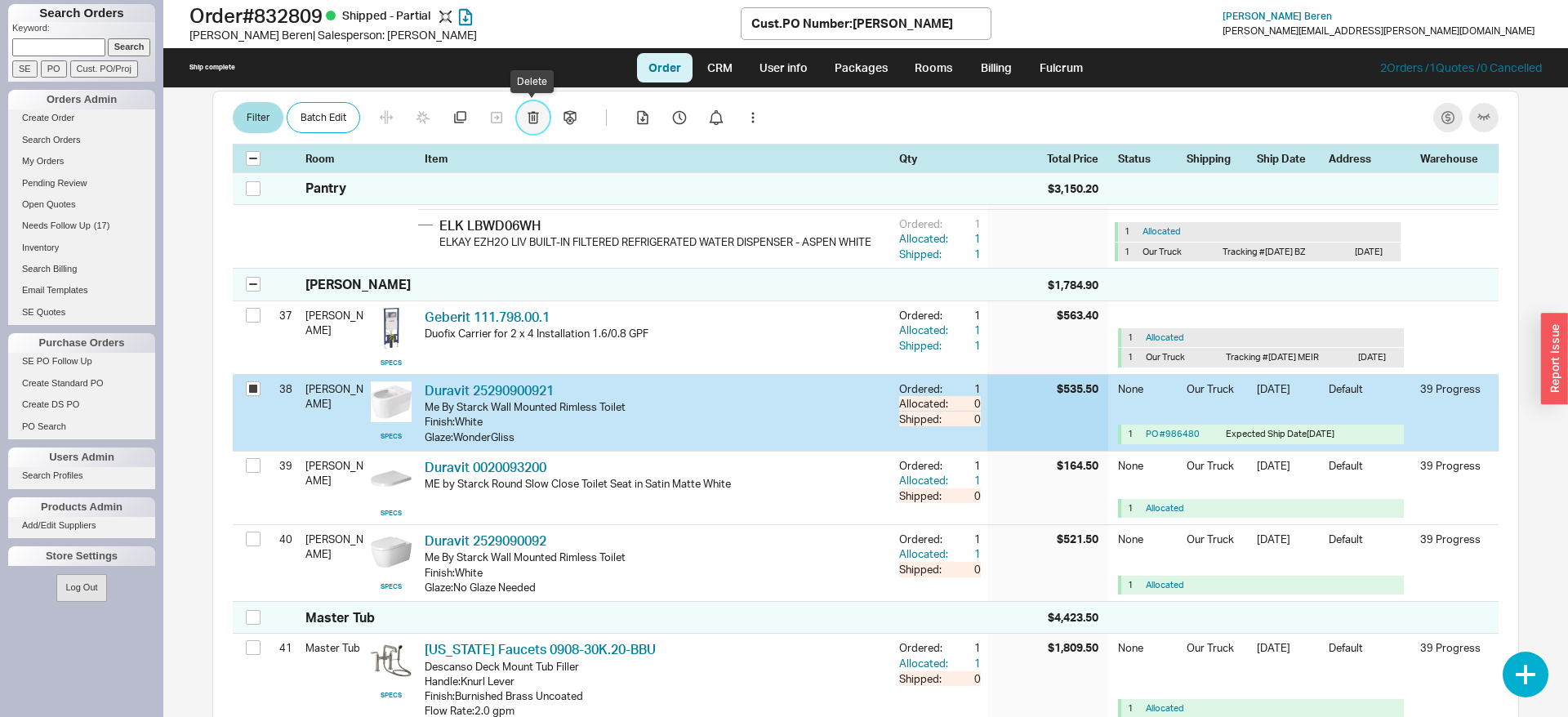
click at [518, 116] on button "button" at bounding box center [534, 117] width 33 height 33
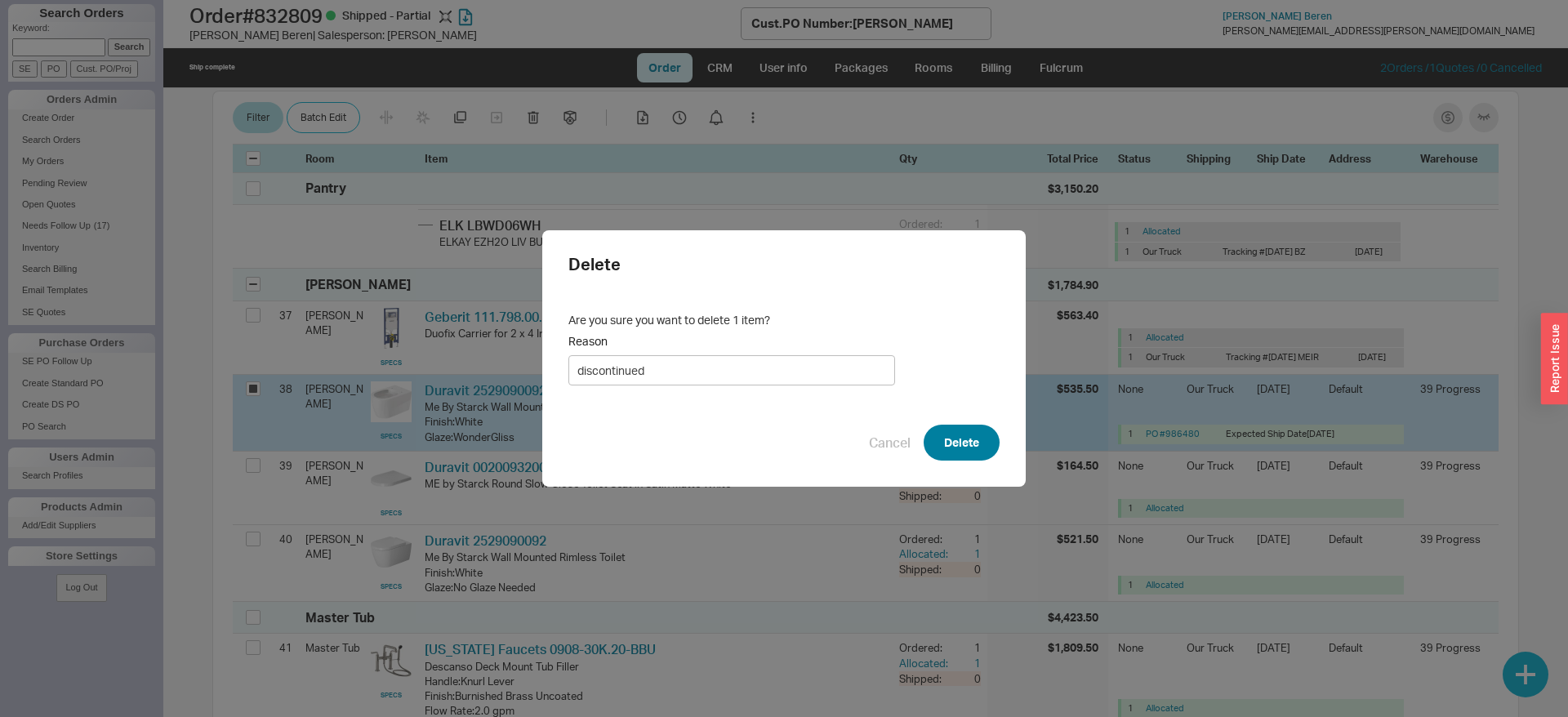
type input "discontinued"
click at [956, 446] on button "Delete" at bounding box center [962, 442] width 76 height 36
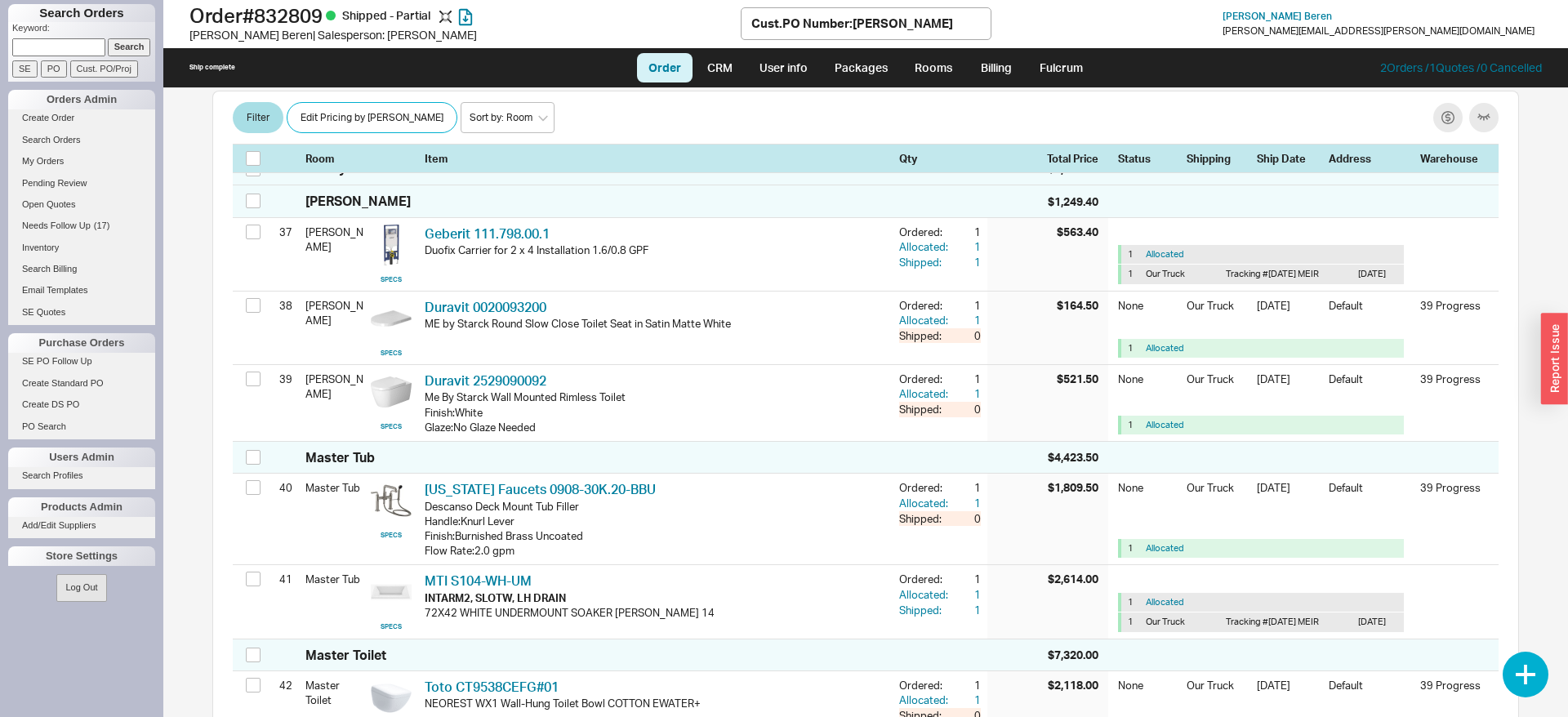
scroll to position [2408, 0]
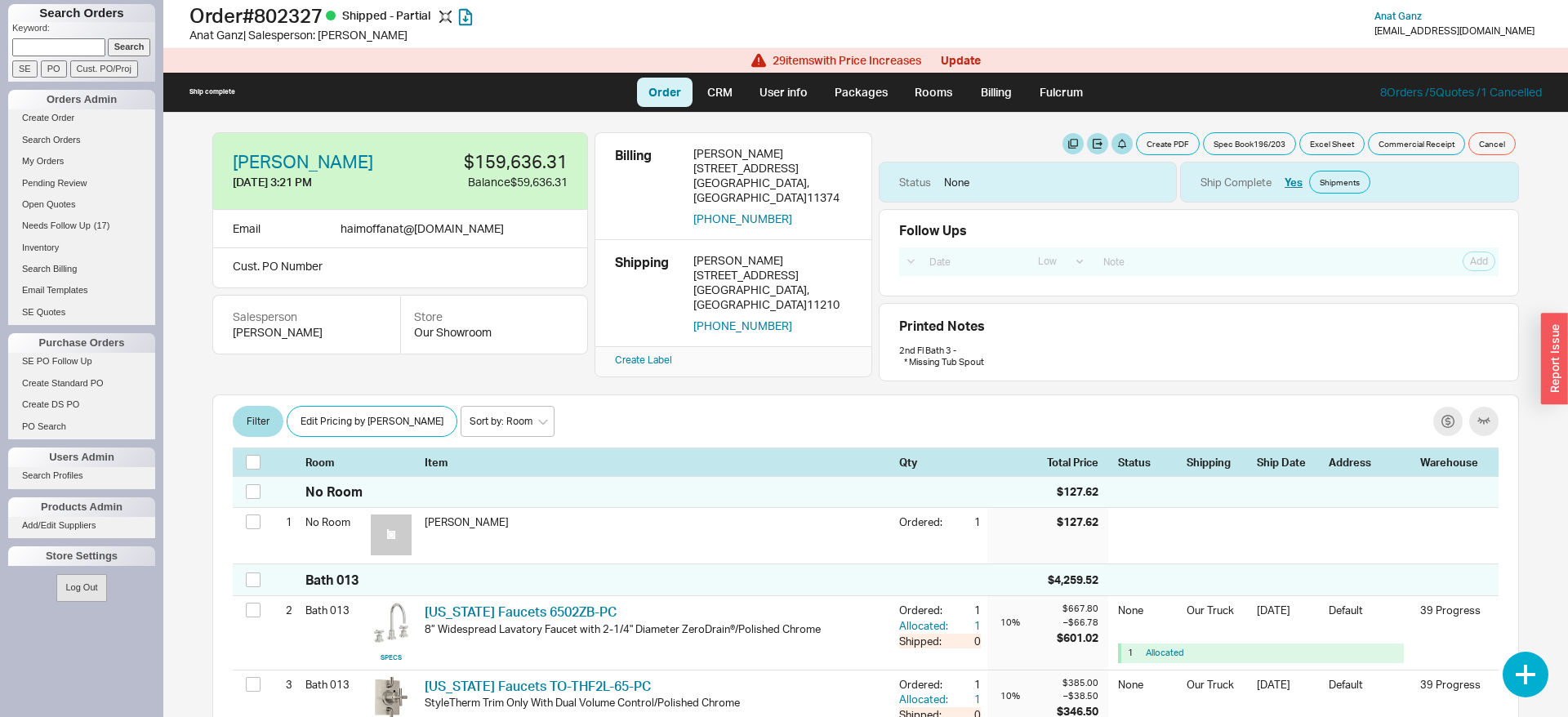
select select "LOW"
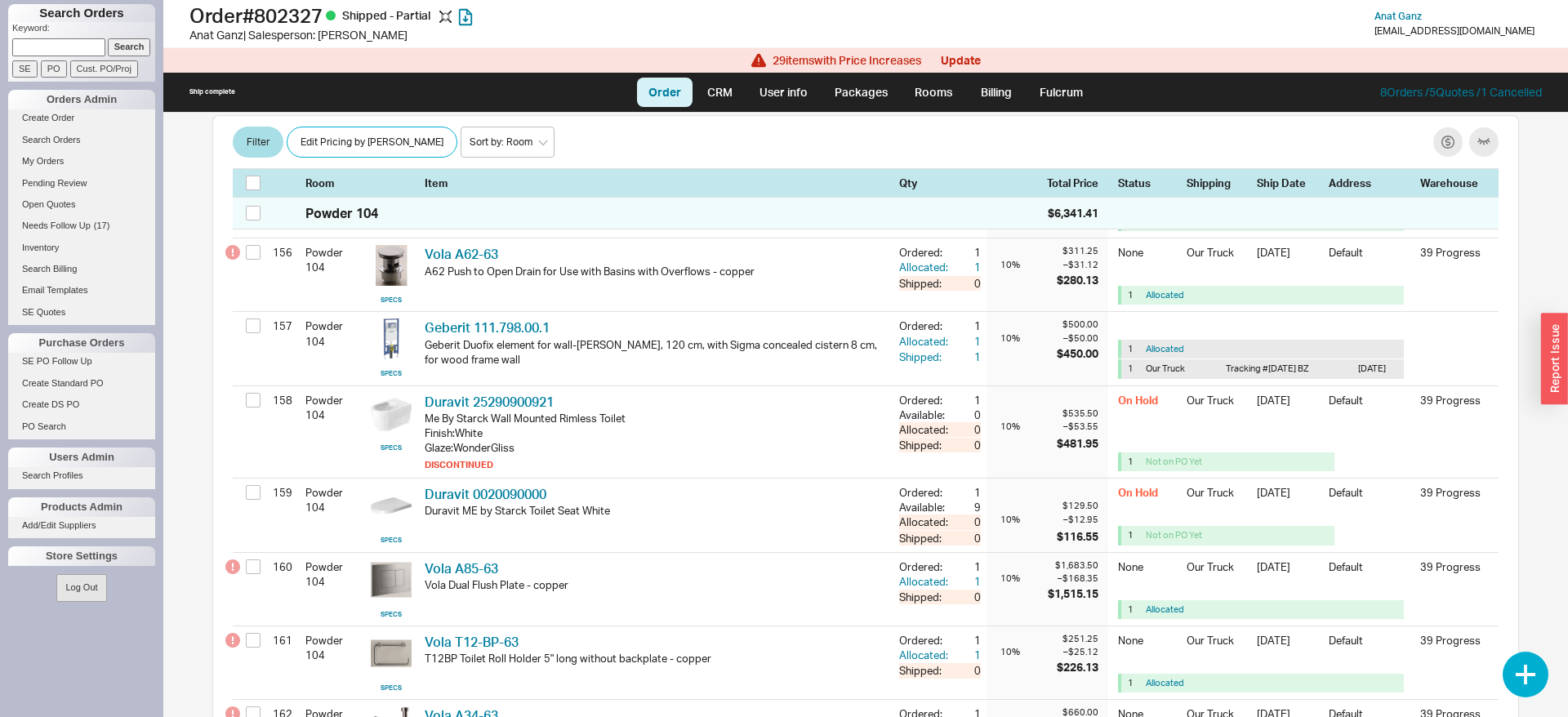
scroll to position [12927, 0]
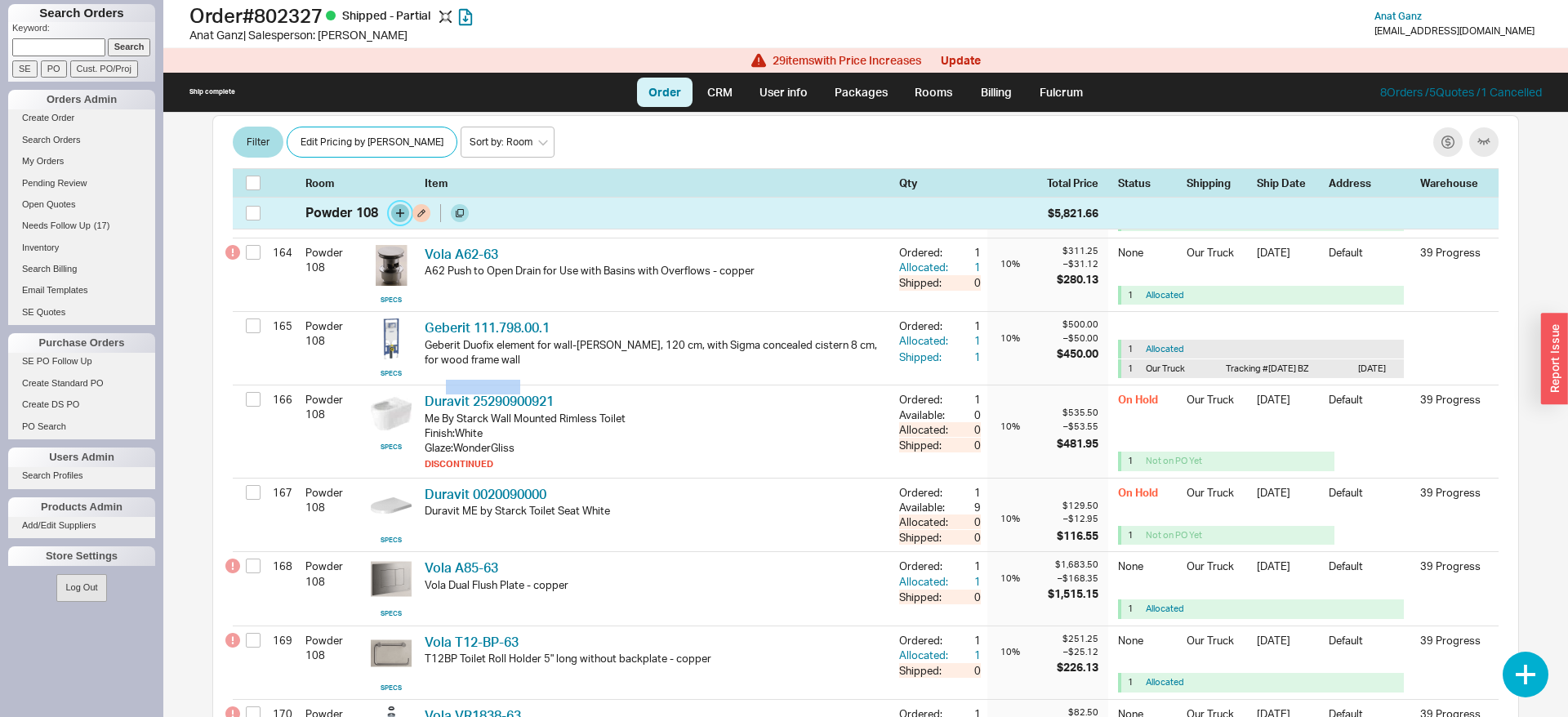
click at [402, 214] on button "button" at bounding box center [400, 212] width 18 height 18
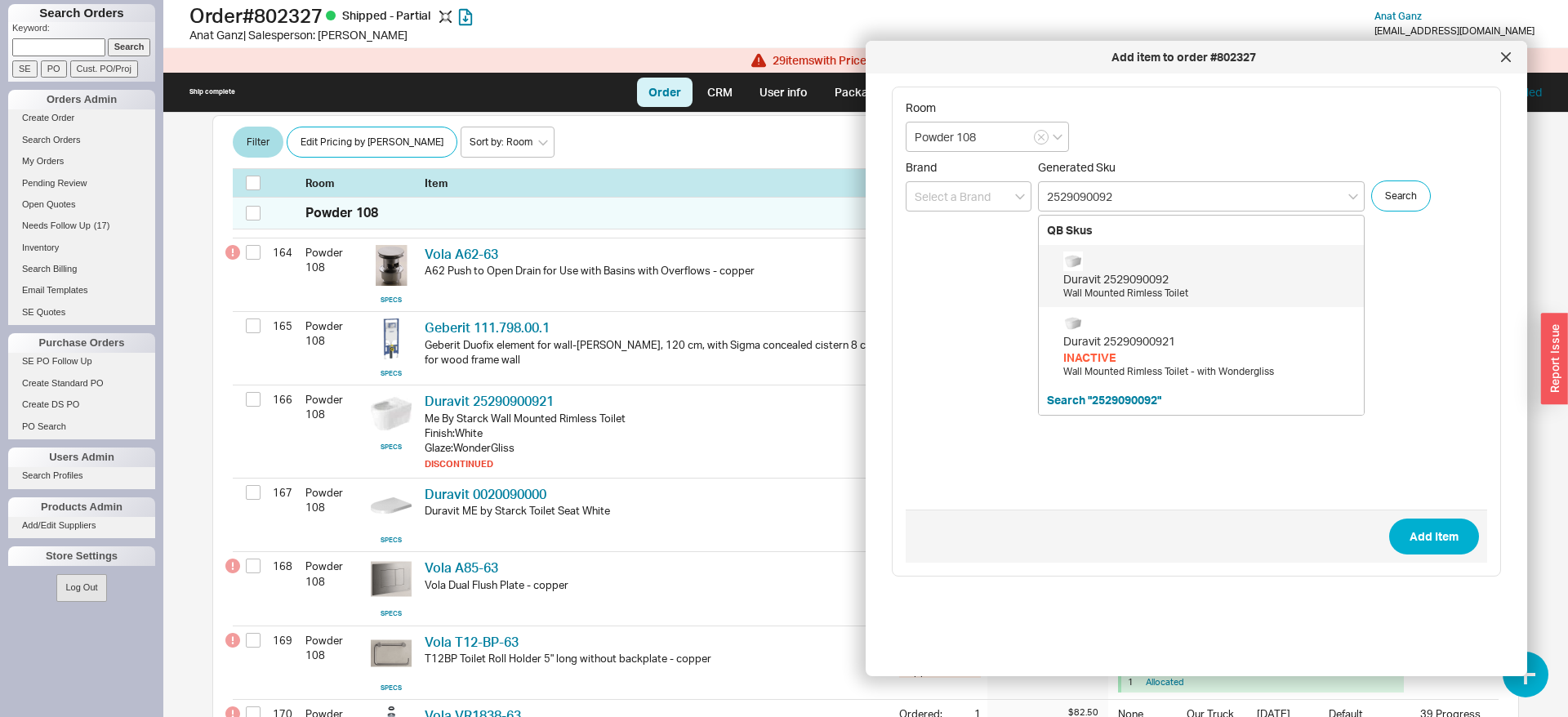
click at [1136, 276] on div "Duravit 2529090092" at bounding box center [1209, 278] width 292 height 16
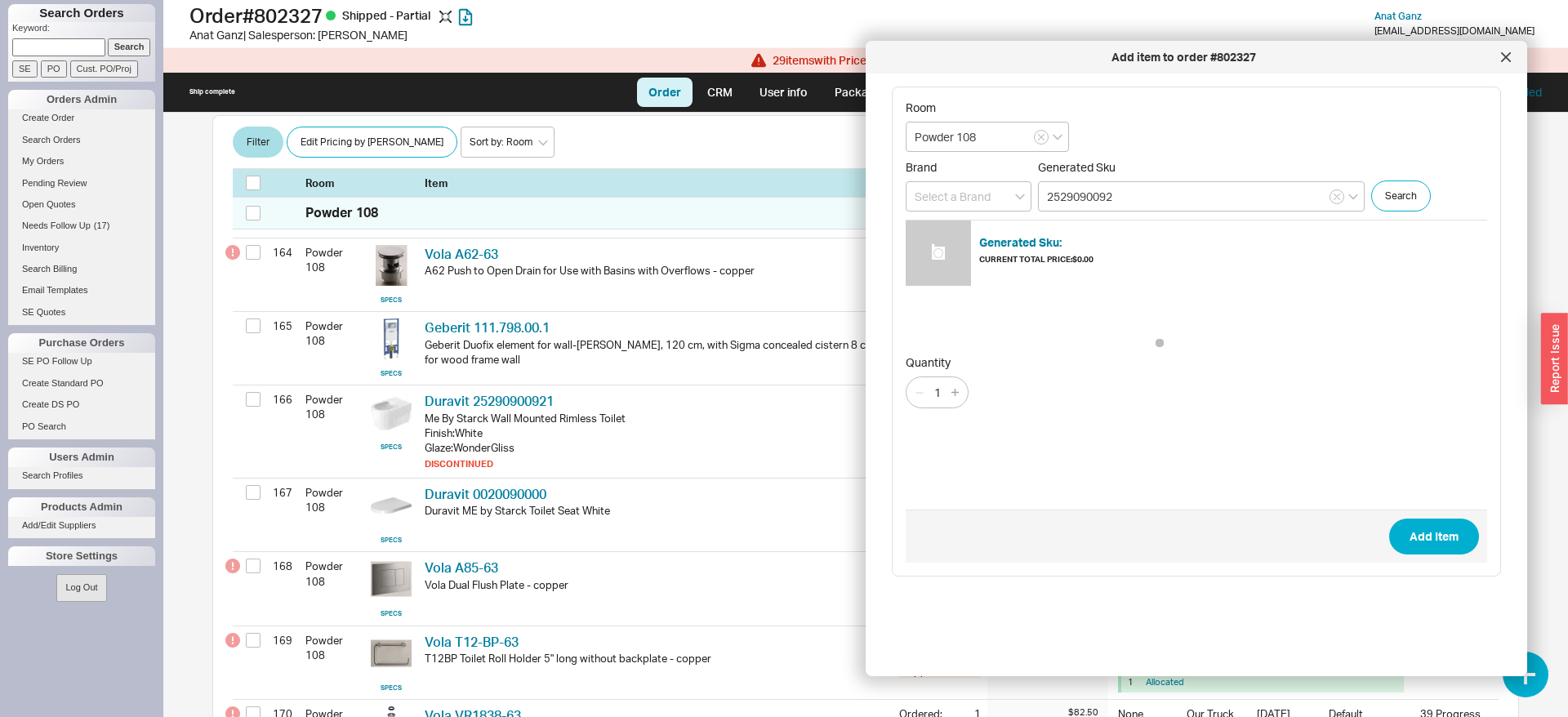
type input "2529090092"
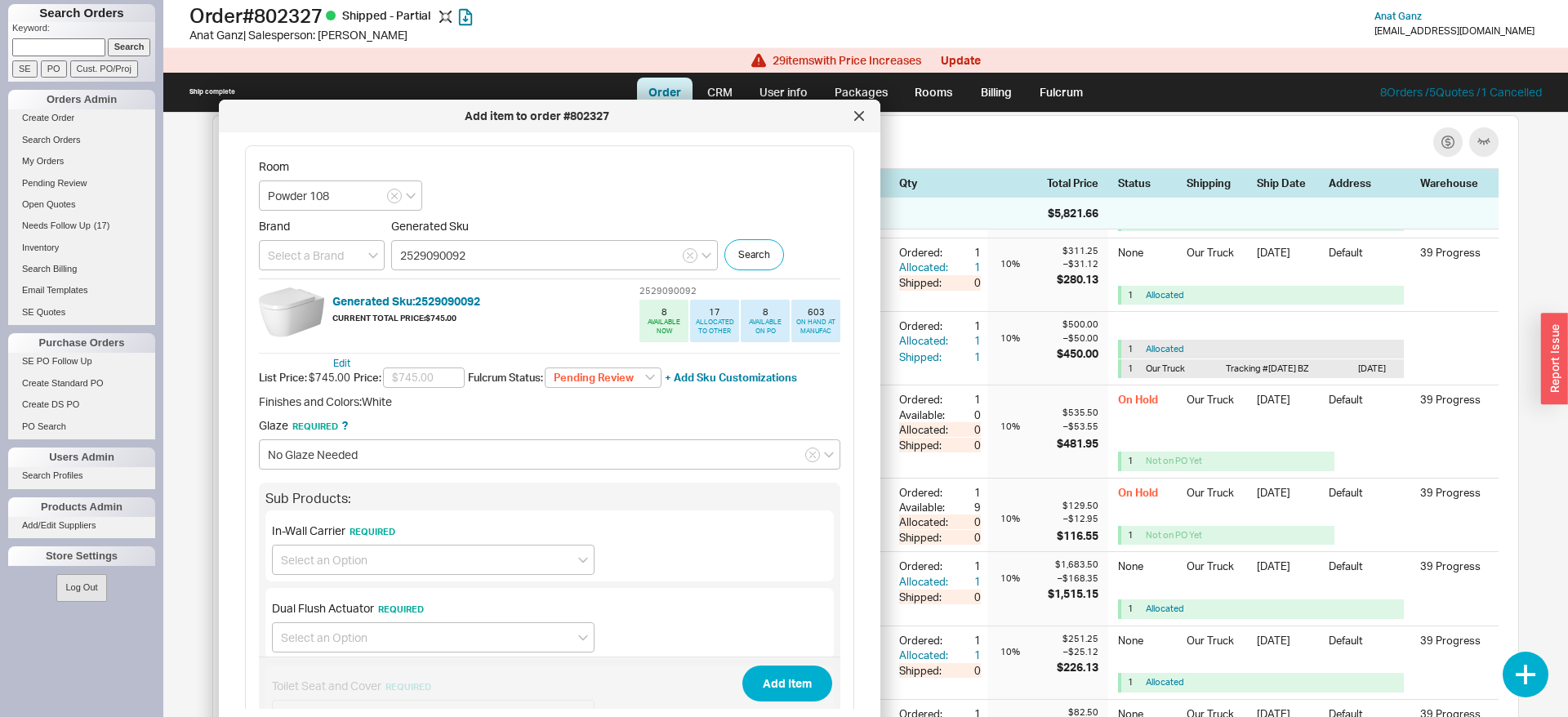
drag, startPoint x: 1085, startPoint y: 59, endPoint x: 439, endPoint y: 118, distance: 648.7
click at [439, 118] on div "Add item to order #802327" at bounding box center [537, 115] width 619 height 16
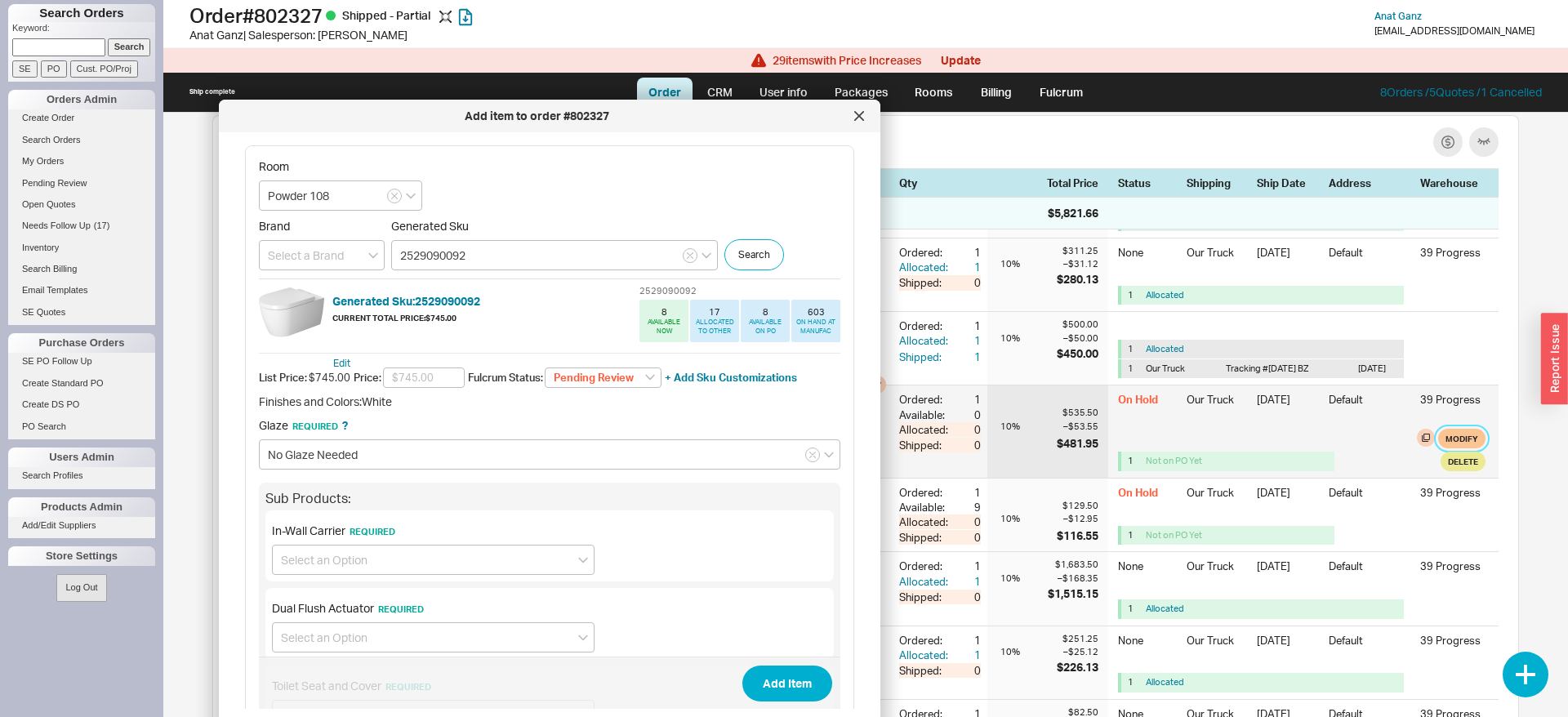
click at [1468, 443] on button "Modify" at bounding box center [1461, 439] width 48 height 19
select select "8"
select select "3"
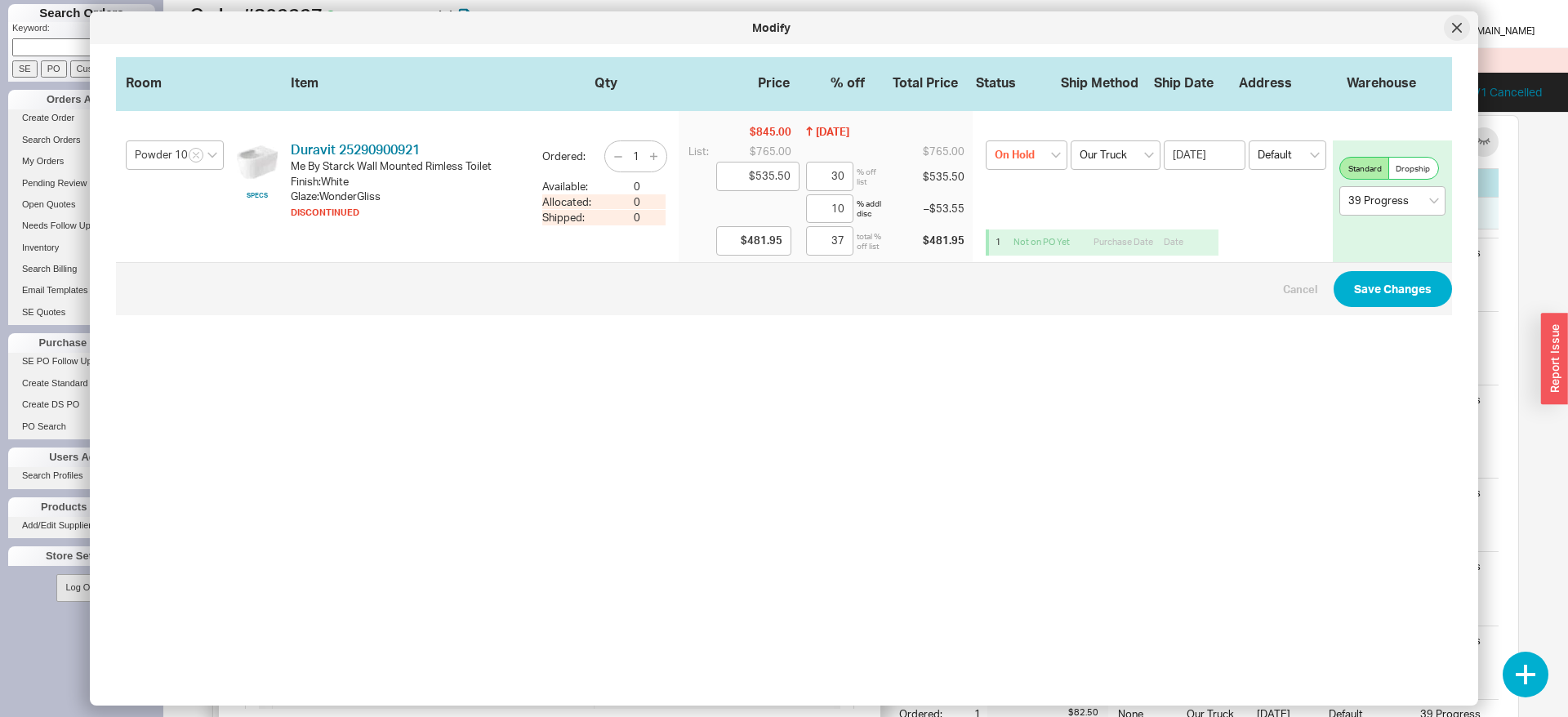
click at [1459, 30] on icon at bounding box center [1456, 27] width 8 height 8
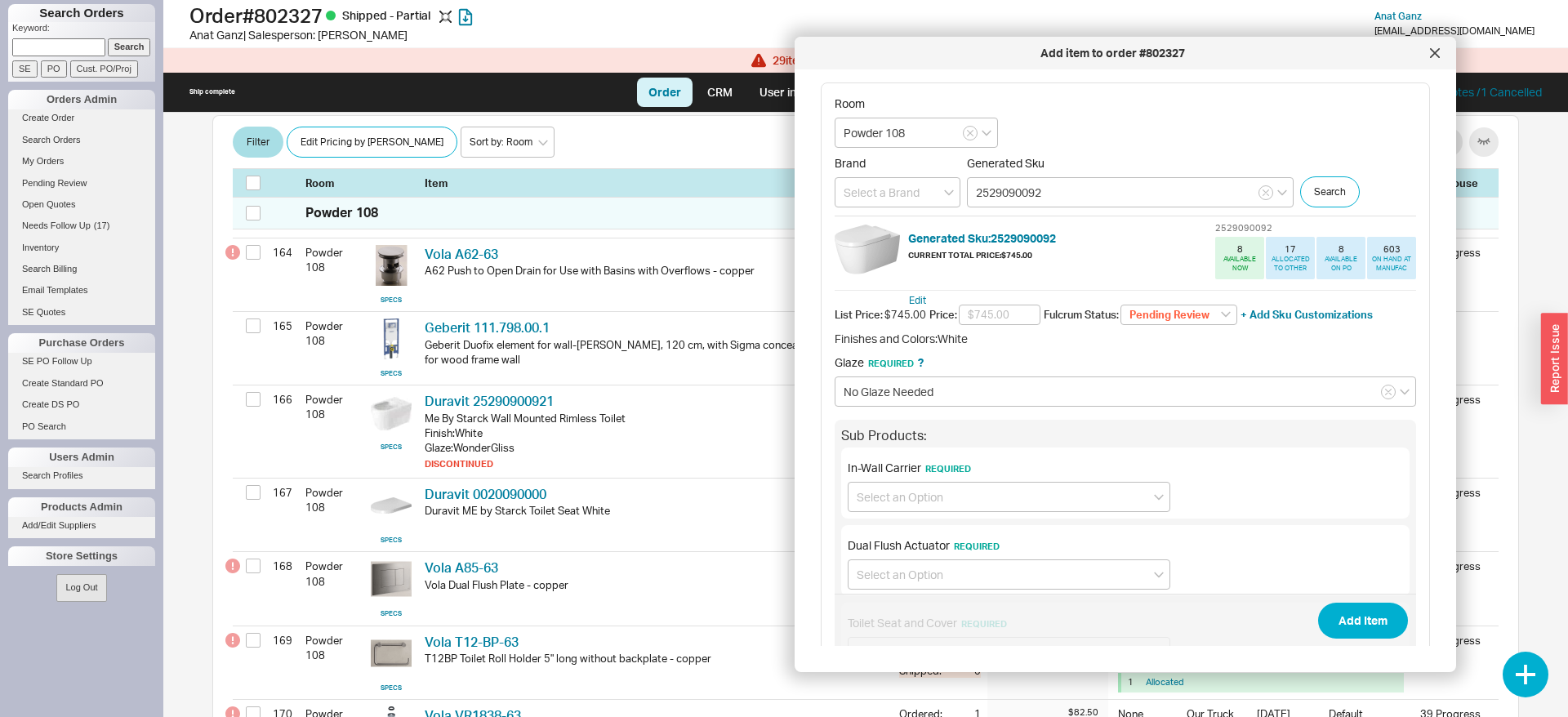
drag, startPoint x: 746, startPoint y: 116, endPoint x: 1312, endPoint y: 82, distance: 567.0
click at [1318, 61] on div "Add item to order #802327" at bounding box center [1112, 52] width 619 height 16
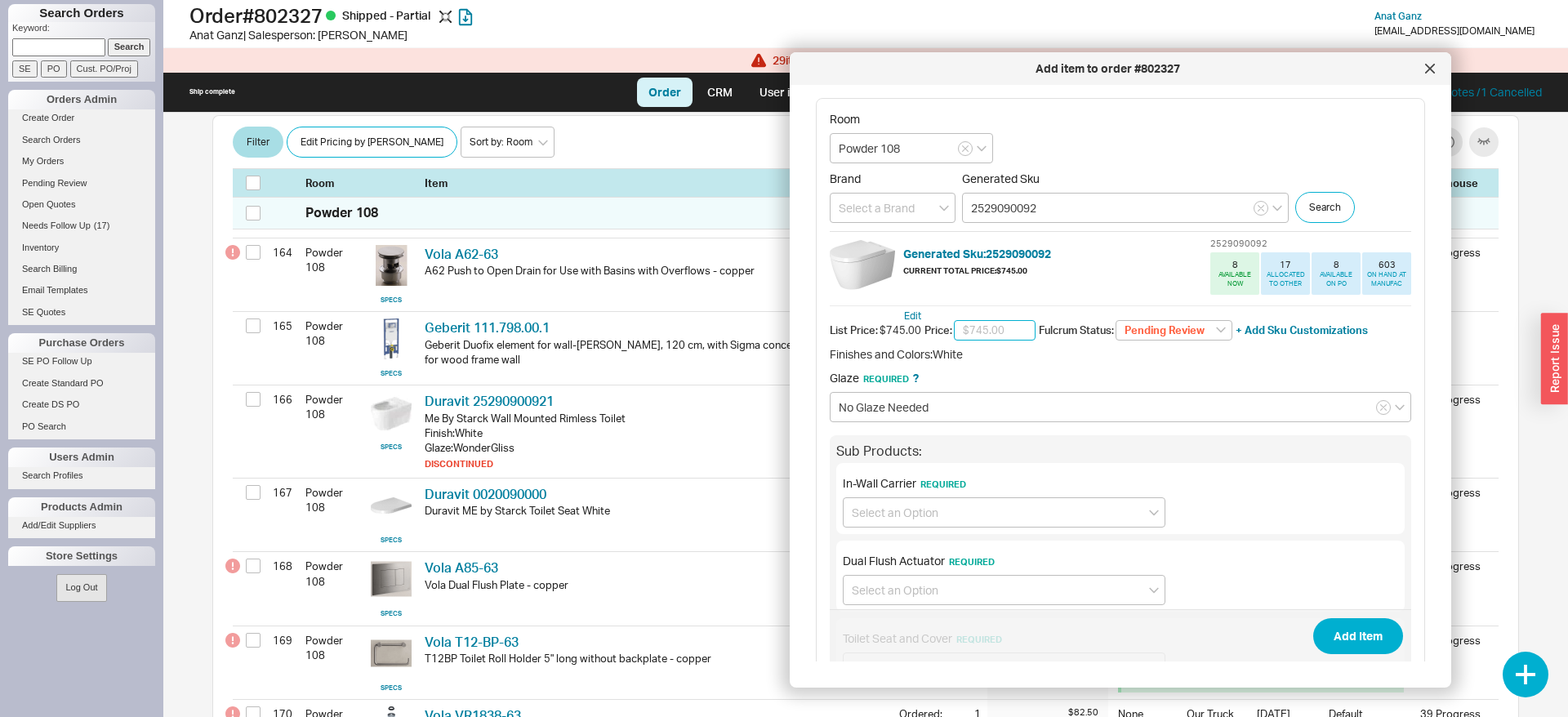
click at [998, 327] on input "text" at bounding box center [995, 331] width 82 height 21
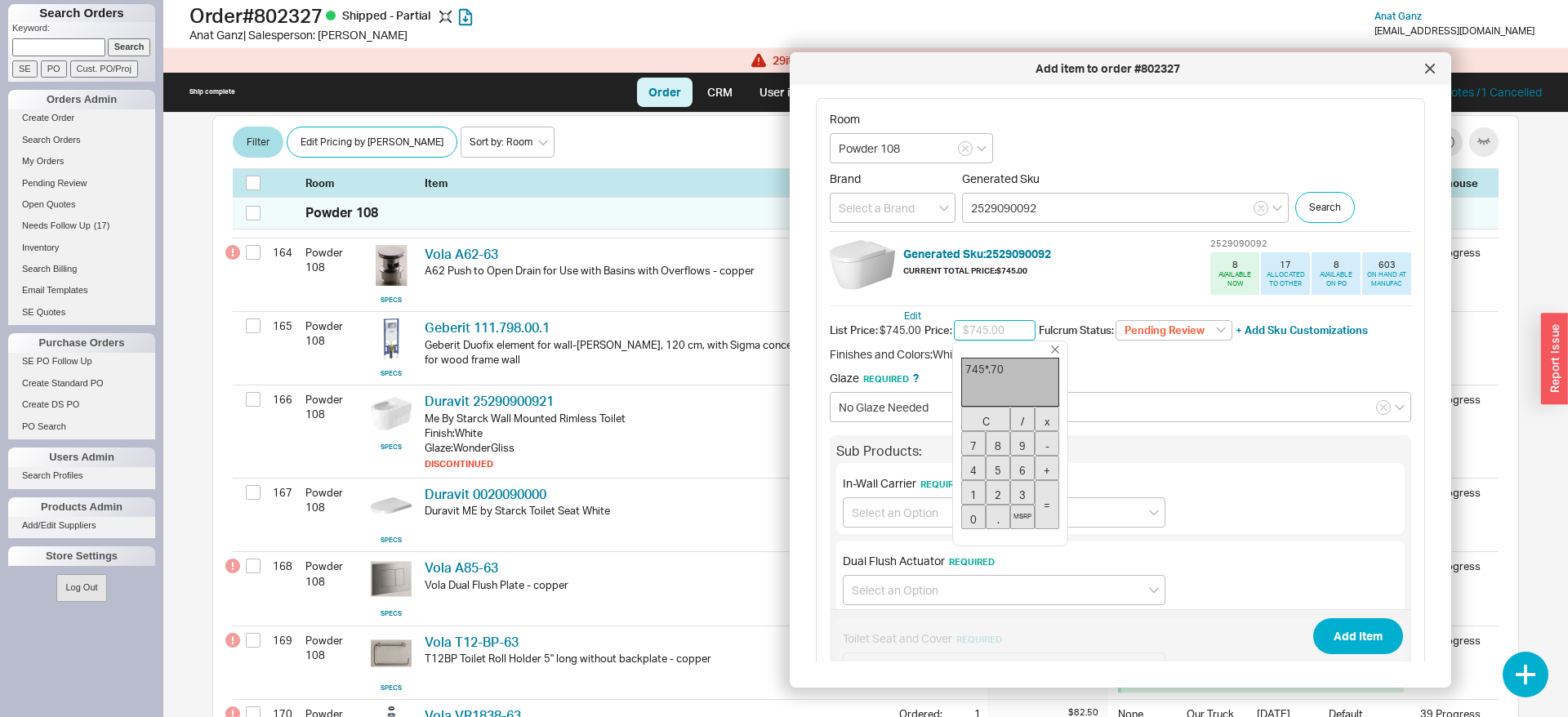
type input "$521.50"
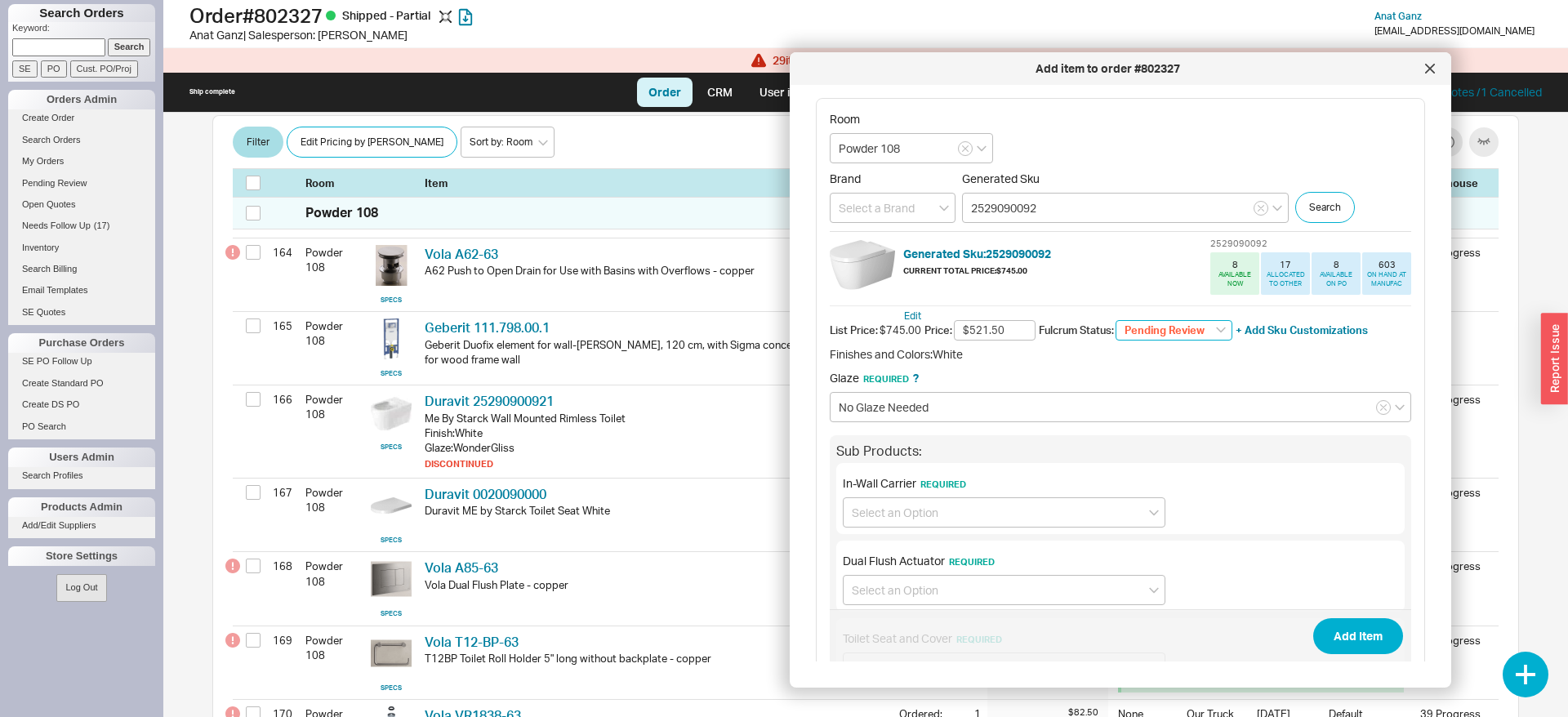
click at [1116, 320] on select "Pending Review None On Hold Call Before Ship Hold for Balance Wait For Cust. Ca…" at bounding box center [1174, 331] width 116 height 21
select select
click option "None" at bounding box center [0, 0] width 0 height 0
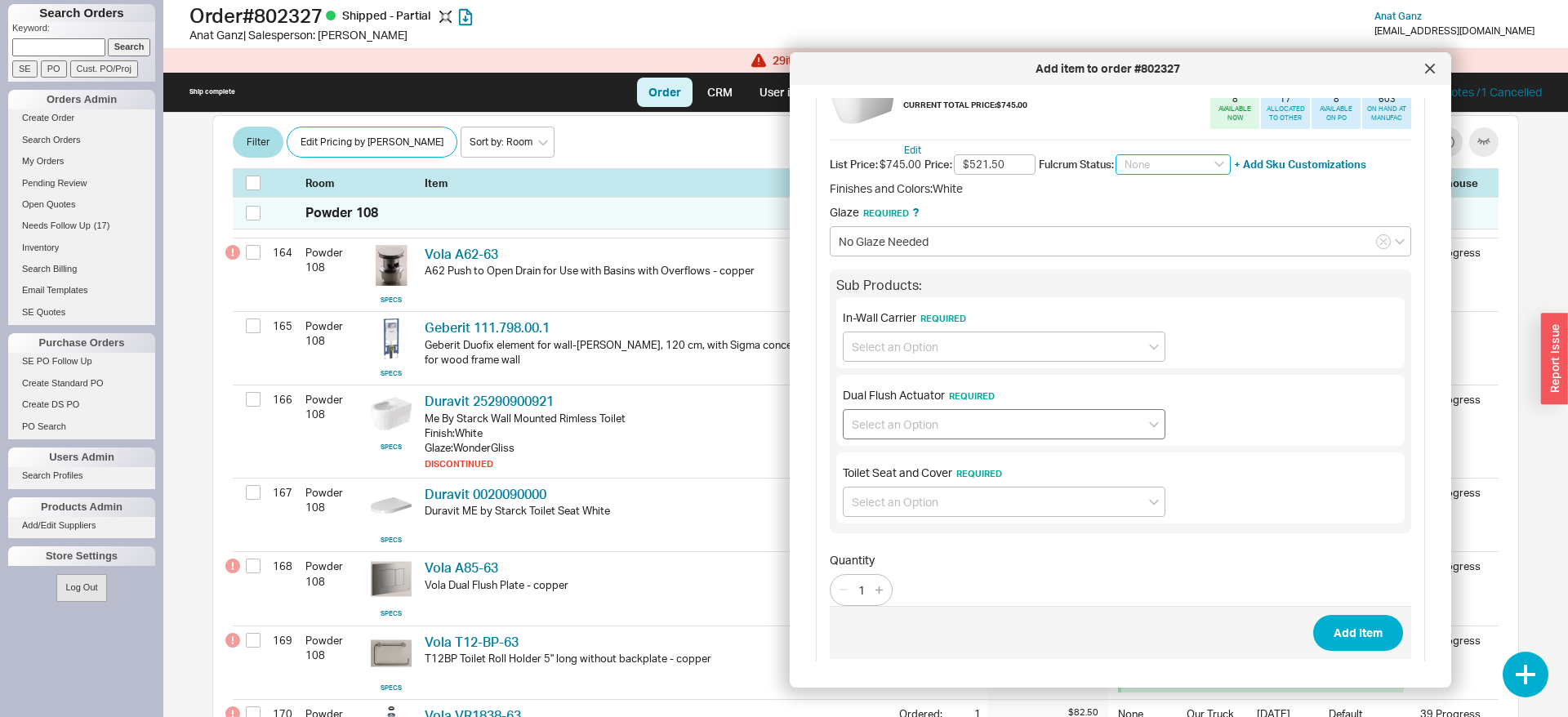
scroll to position [167, 0]
click at [899, 345] on input at bounding box center [1004, 345] width 322 height 30
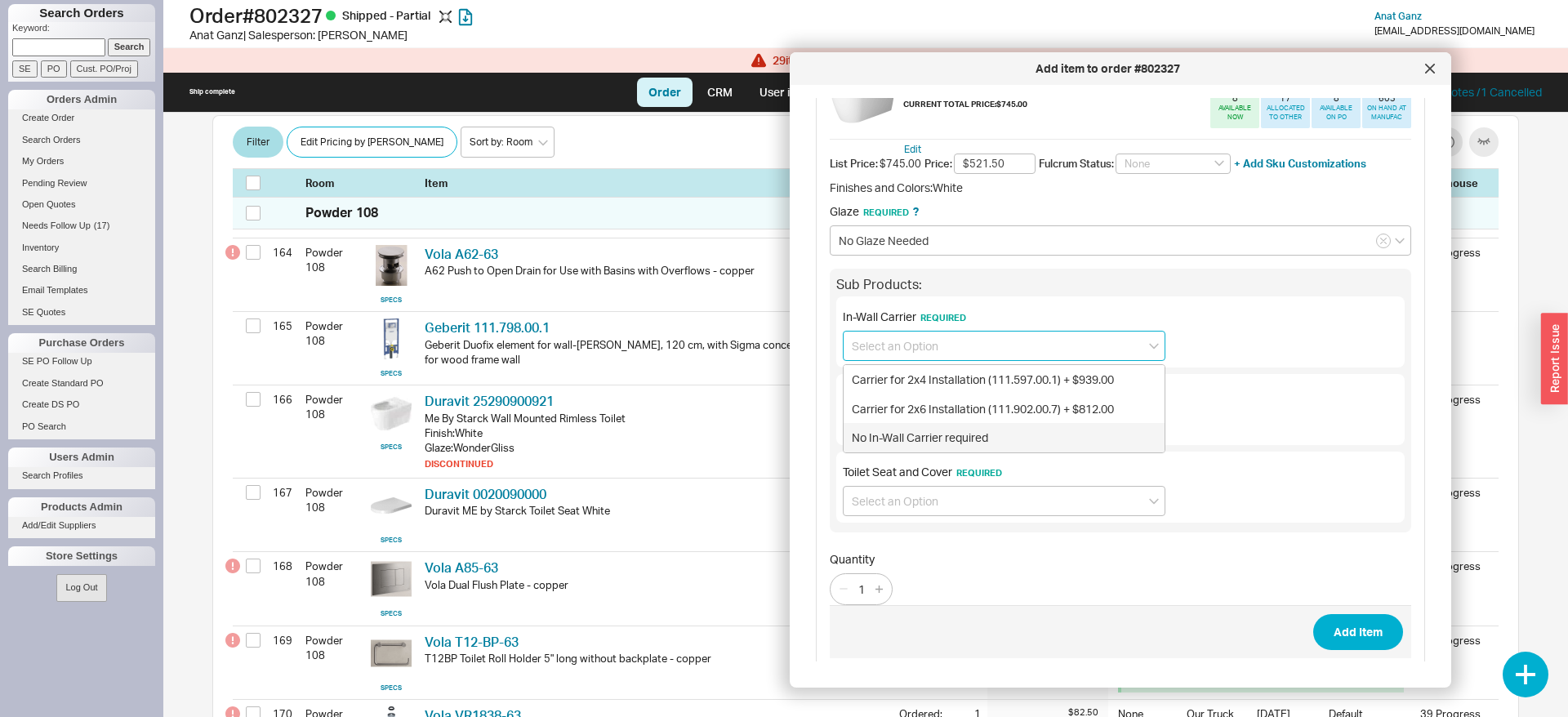
click at [903, 433] on div "No In-Wall Carrier required" at bounding box center [1003, 438] width 321 height 29
type input "No In-Wall Carrier required"
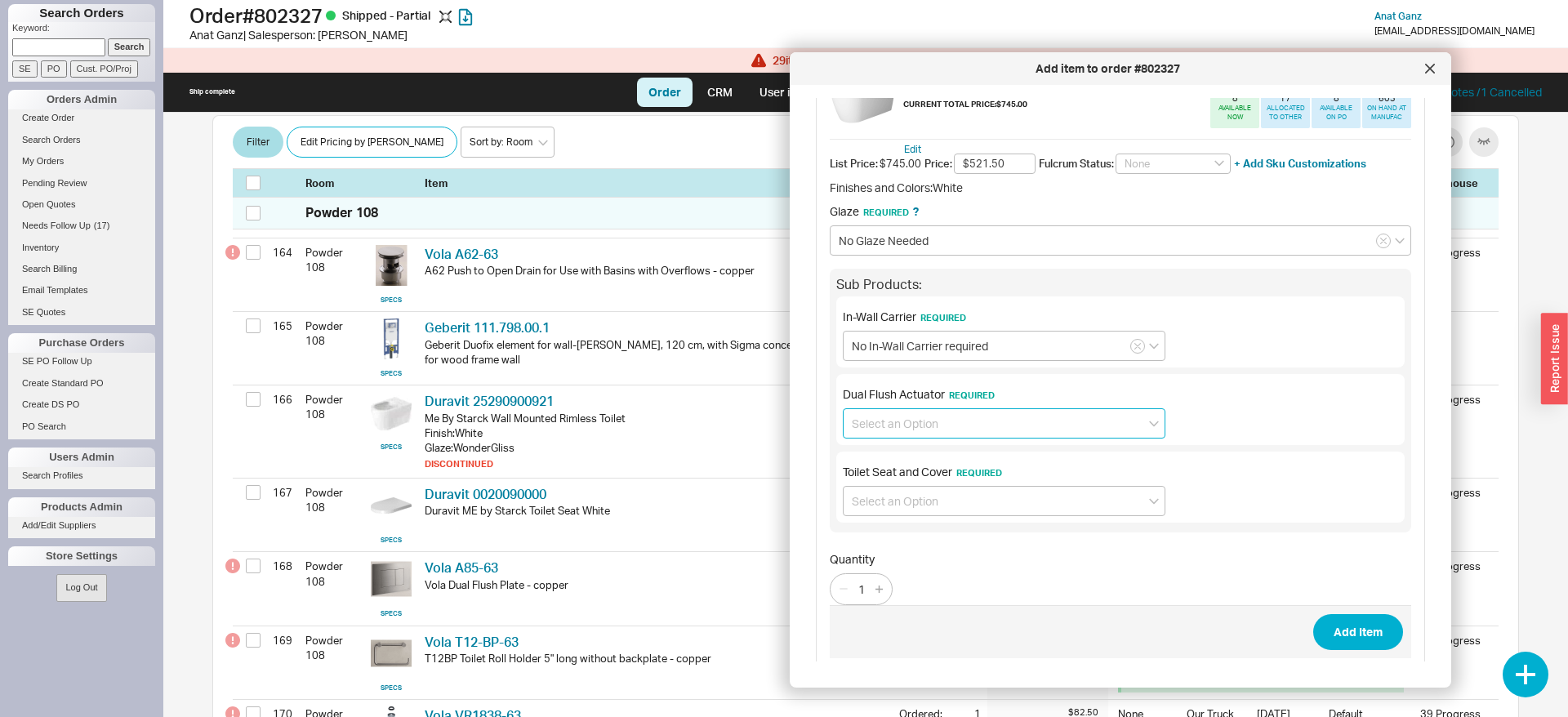
click at [905, 425] on input at bounding box center [1004, 423] width 322 height 30
click at [888, 482] on div "No Dual Flush Actuator required" at bounding box center [1003, 486] width 321 height 29
type input "No Dual Flush Actuator required"
click at [893, 505] on input at bounding box center [1004, 501] width 322 height 30
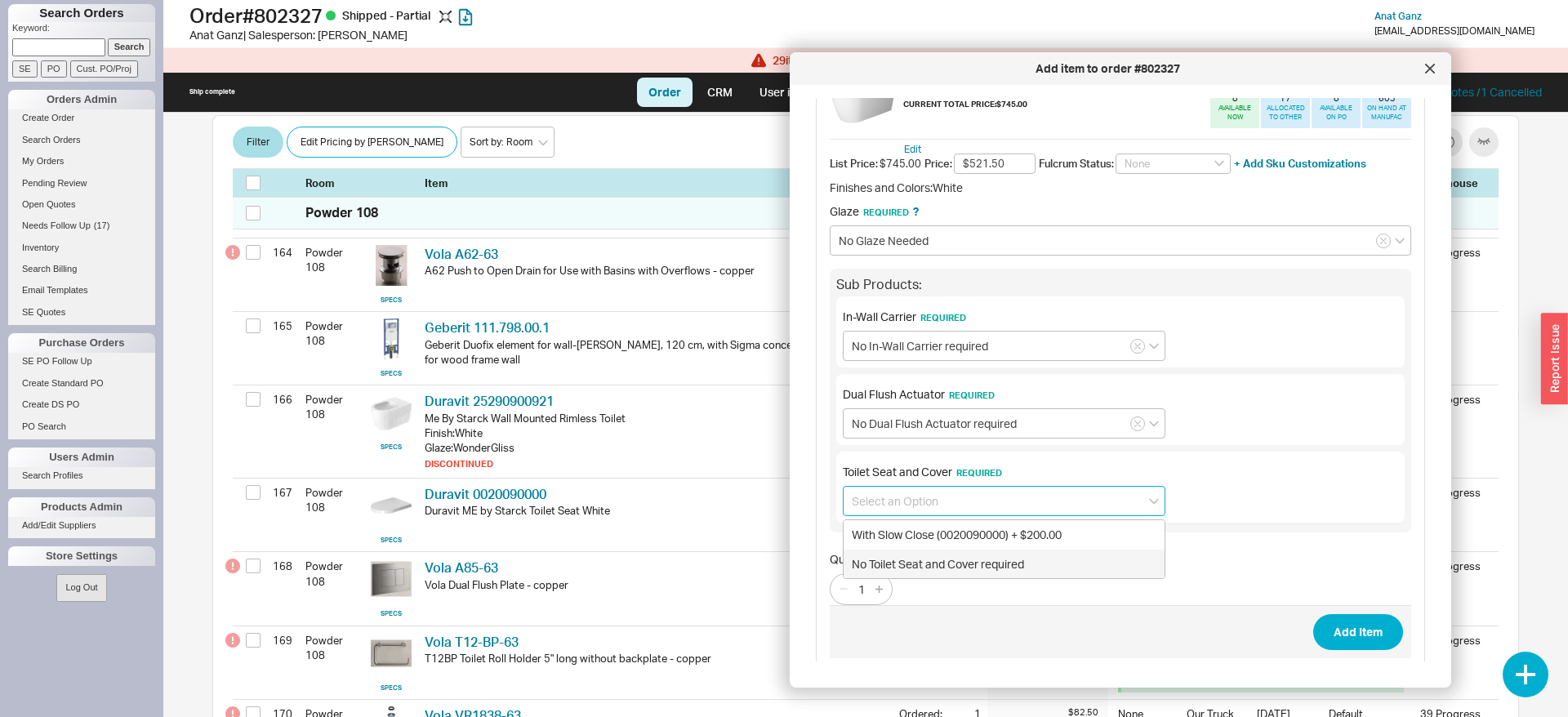
click at [898, 556] on div "No Toilet Seat and Cover required" at bounding box center [1003, 564] width 321 height 29
type input "No Toilet Seat and Cover required"
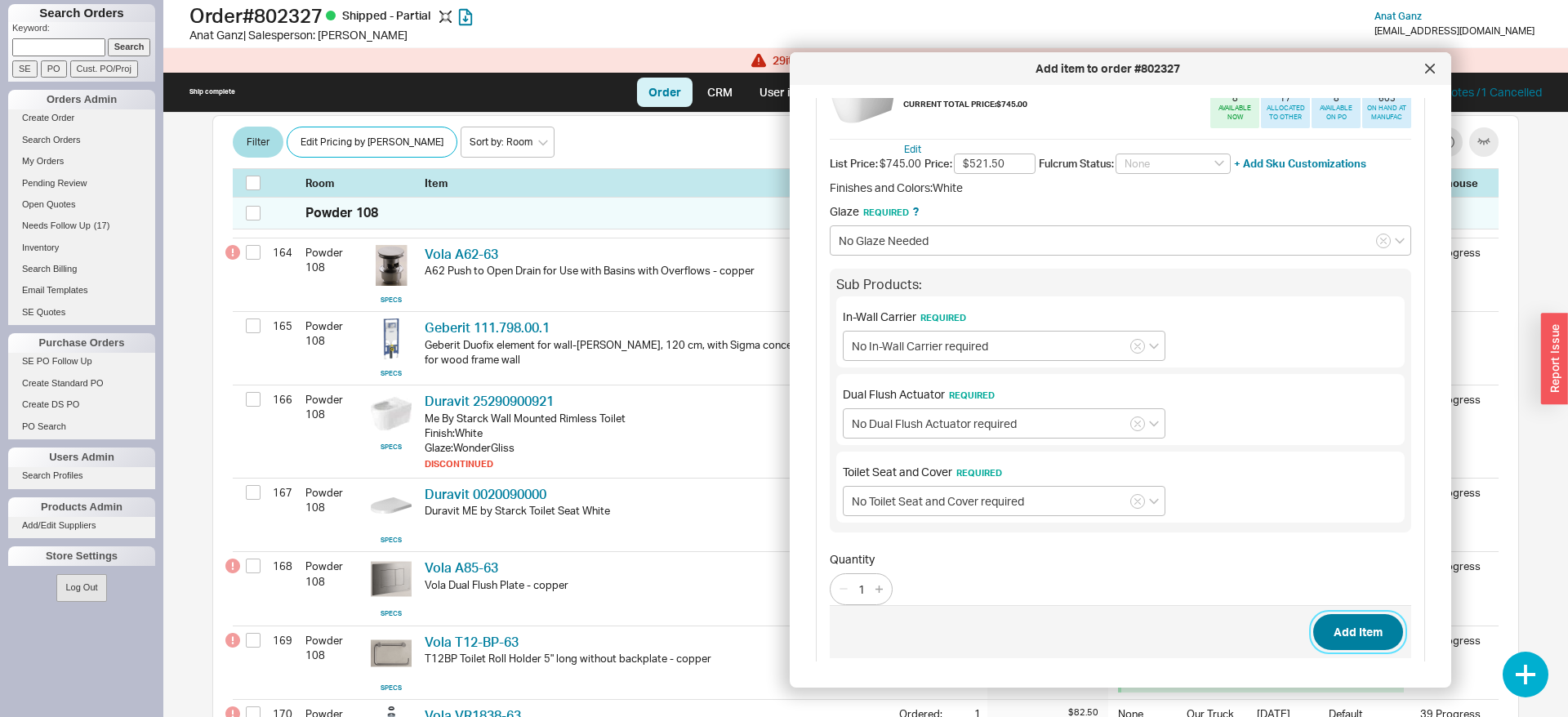
click at [1358, 628] on button "Add Item" at bounding box center [1357, 632] width 90 height 36
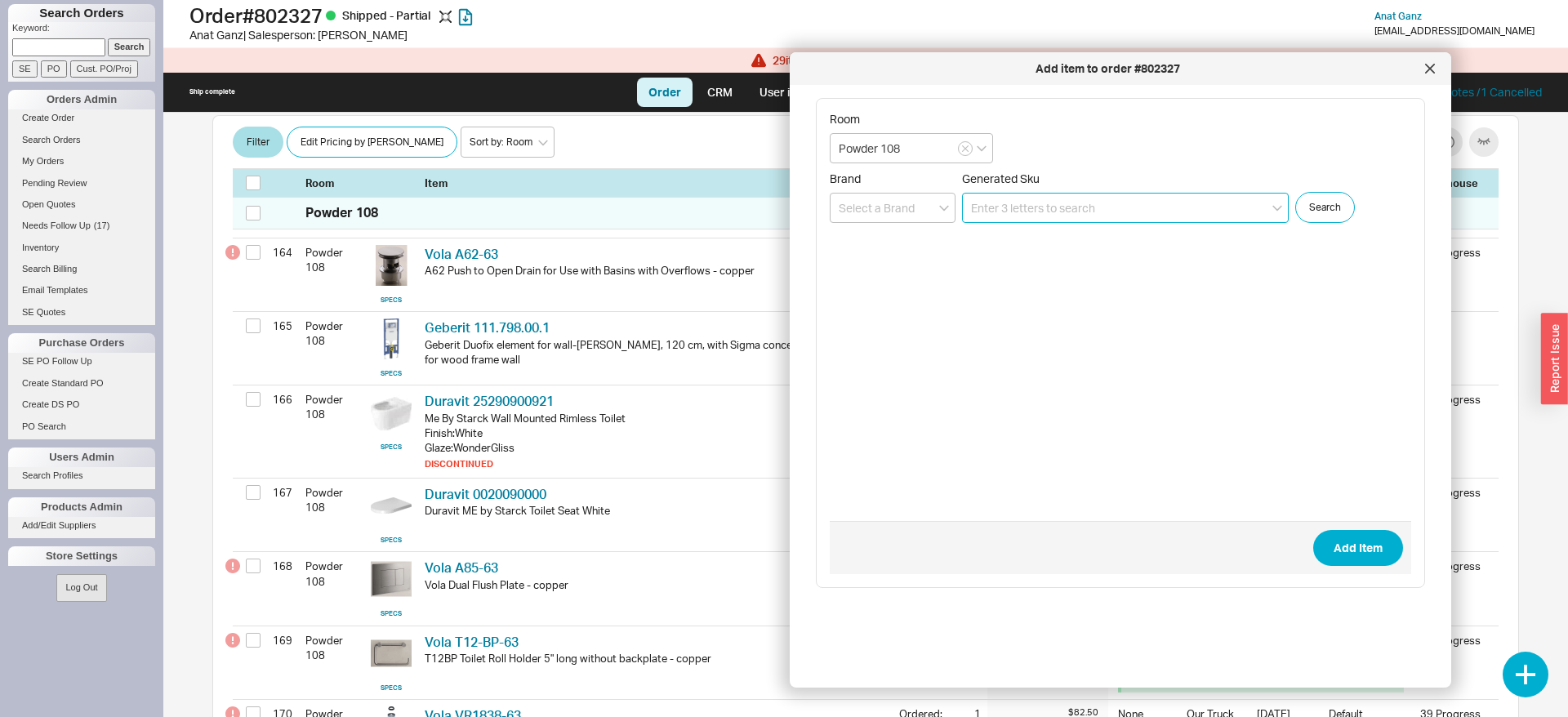
scroll to position [0, 0]
click at [1431, 77] on div at bounding box center [1429, 68] width 26 height 26
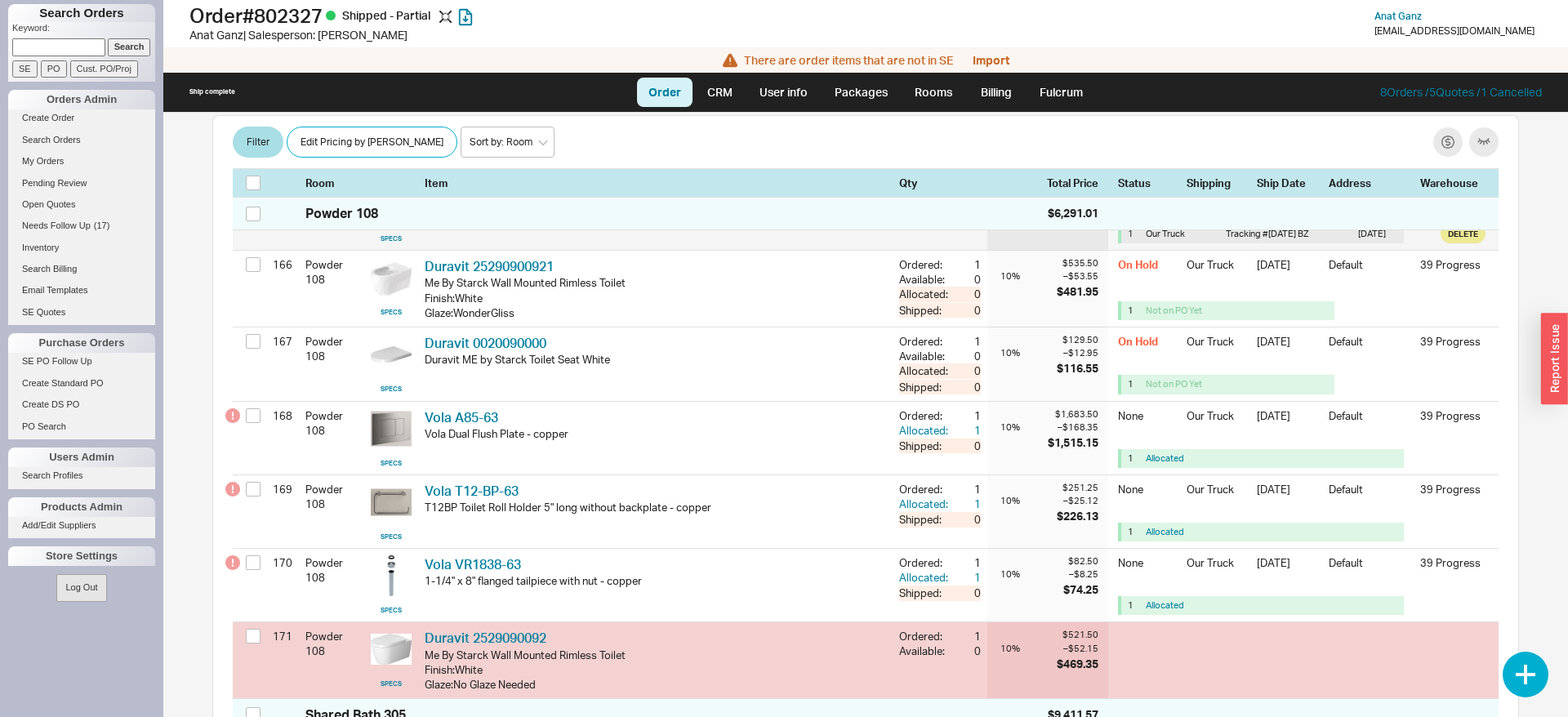
scroll to position [12792, 0]
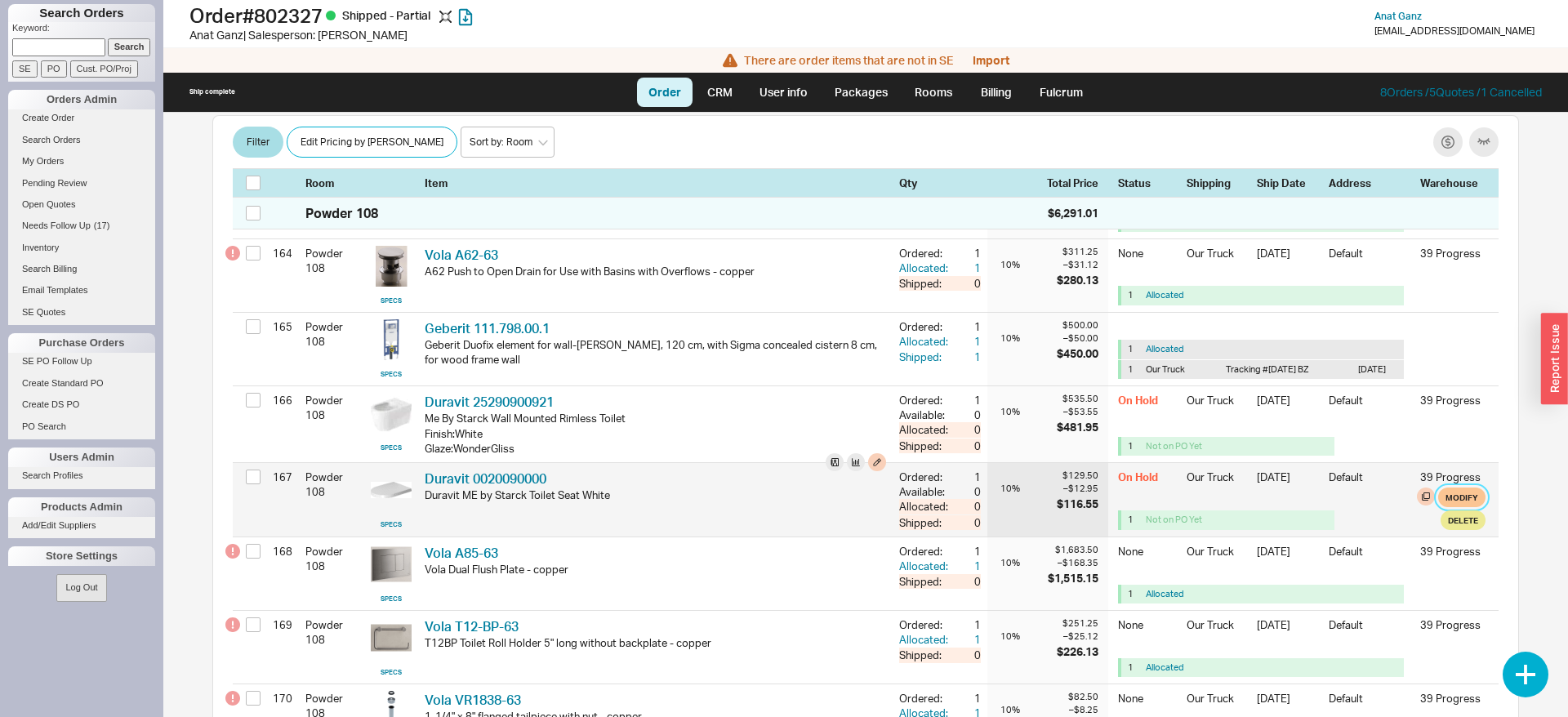
click at [1462, 505] on button "Modify" at bounding box center [1461, 497] width 48 height 19
select select "8"
select select "3"
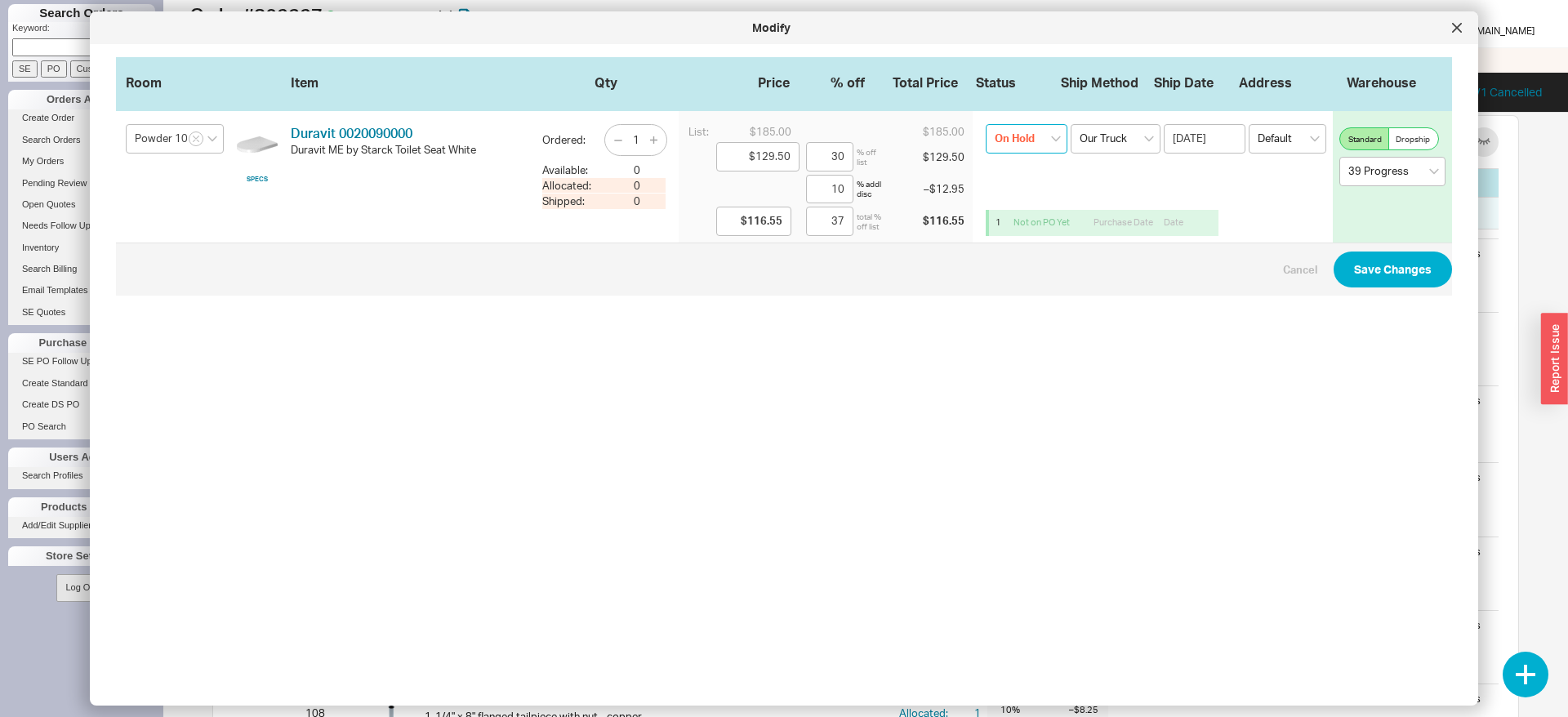
click at [1024, 137] on select "On Hold None On Hold Call Before Ship Hold for Balance Wait For Cust. Call Wait…" at bounding box center [1027, 139] width 82 height 29
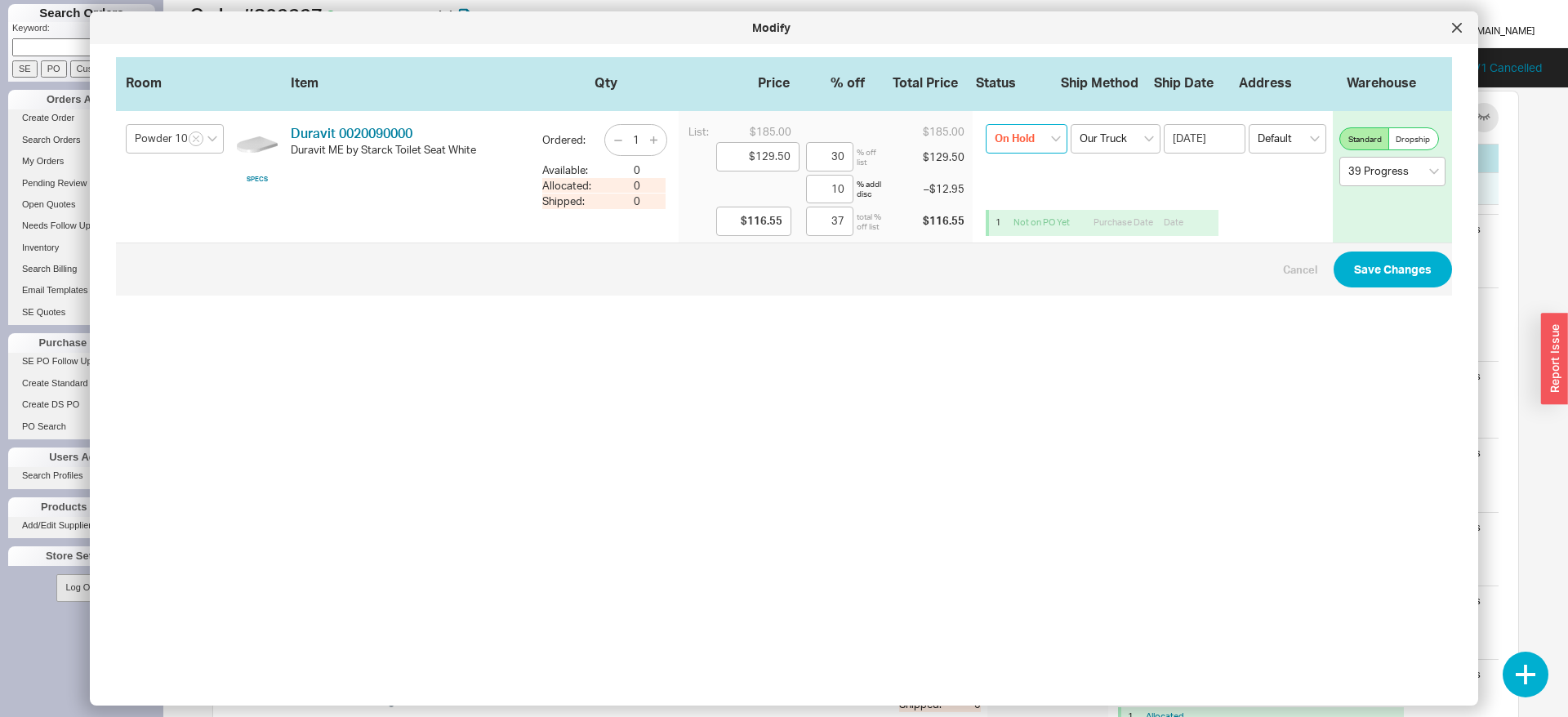
select select
click option "None" at bounding box center [0, 0] width 0 height 0
click at [1371, 277] on button "Save Changes" at bounding box center [1392, 269] width 118 height 36
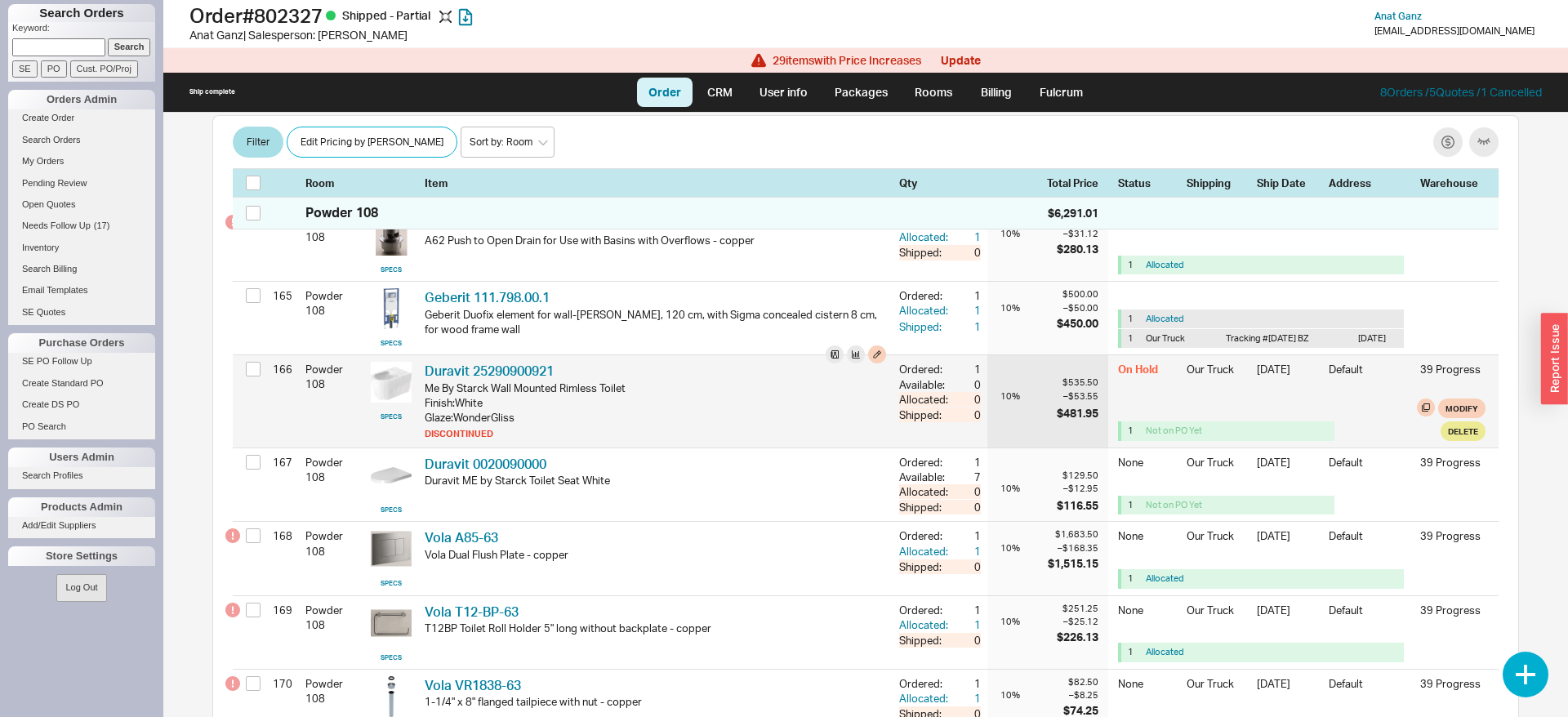
scroll to position [12927, 0]
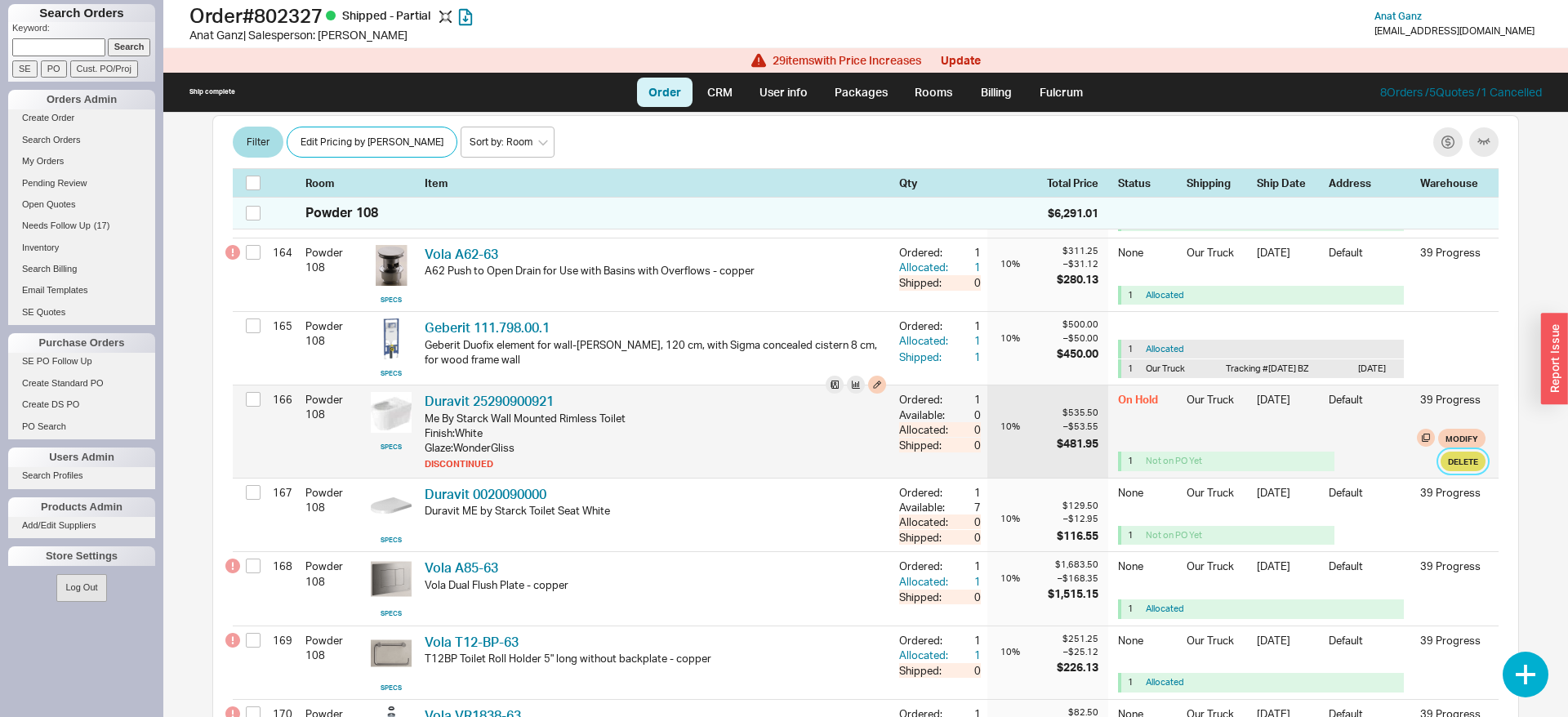
click at [1460, 472] on button "Delete" at bounding box center [1463, 461] width 45 height 19
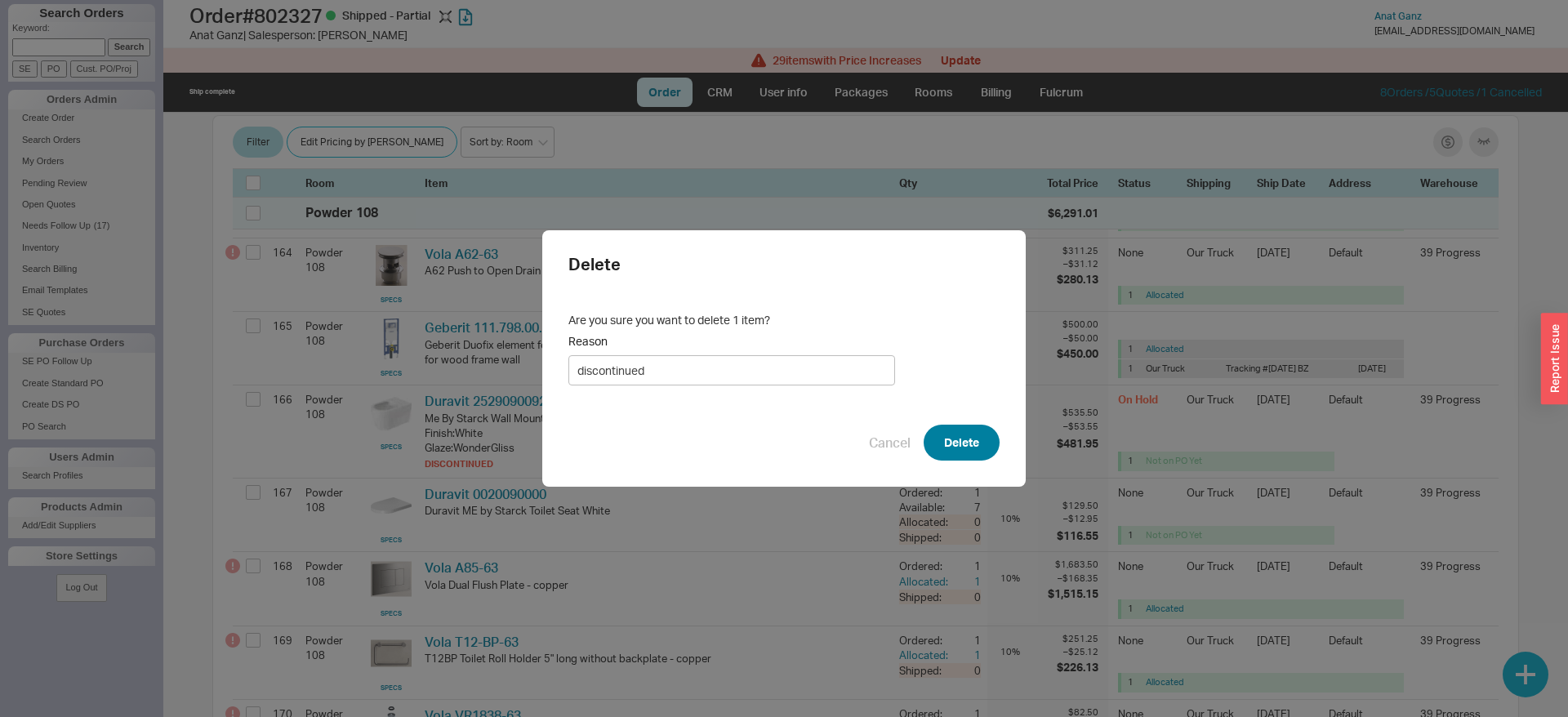
type input "discontinued"
click at [959, 449] on button "Delete" at bounding box center [962, 442] width 76 height 36
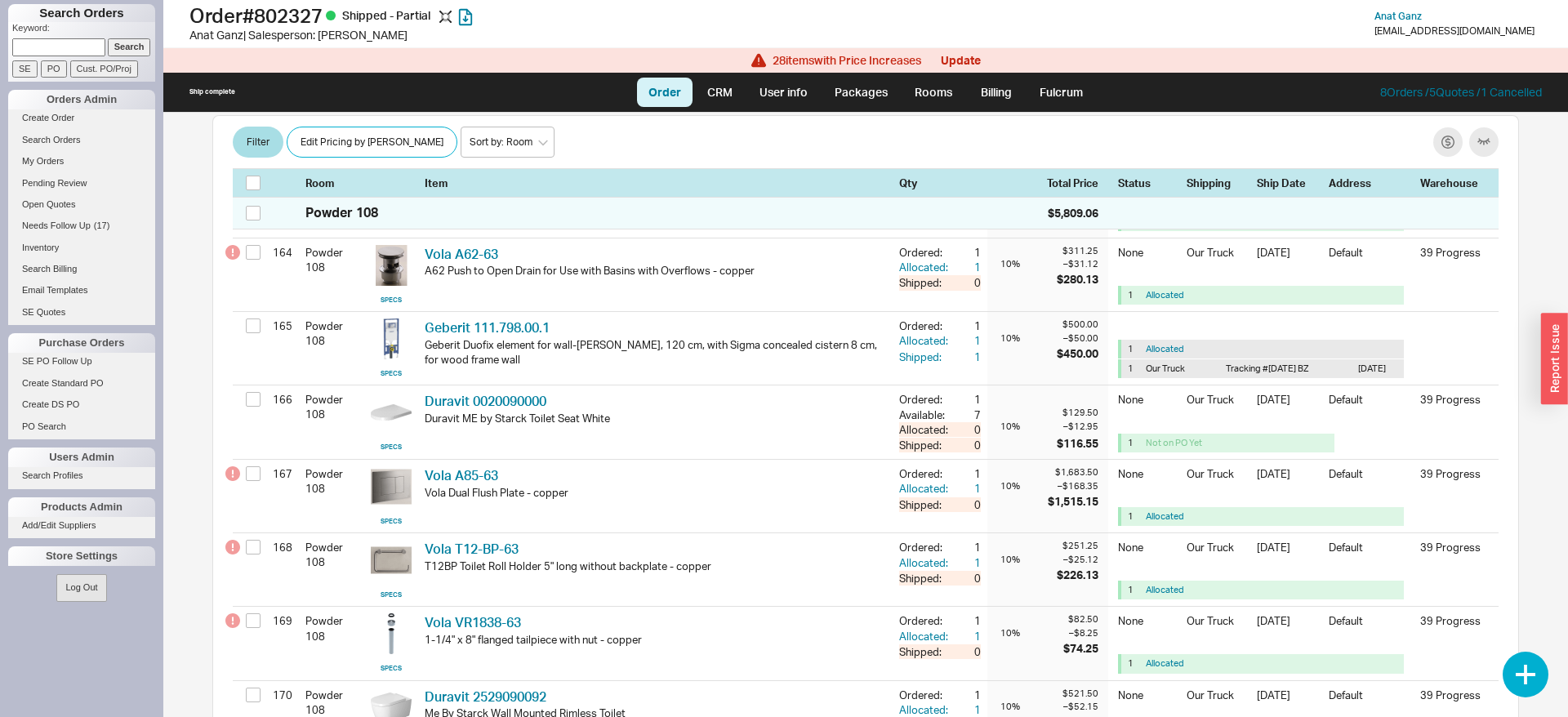
scroll to position [952, 0]
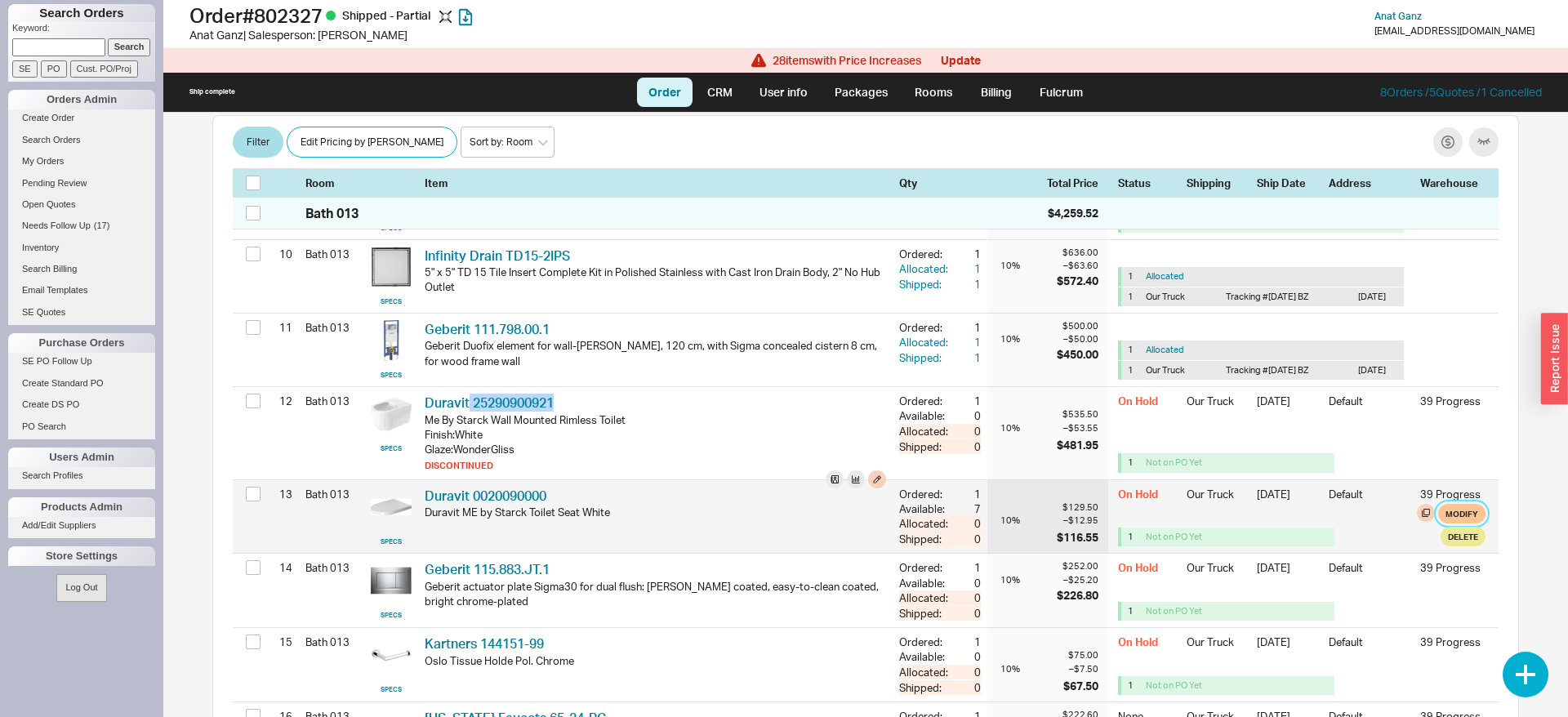
click at [1478, 524] on button "Modify" at bounding box center [1461, 513] width 48 height 19
select select "8"
select select "3"
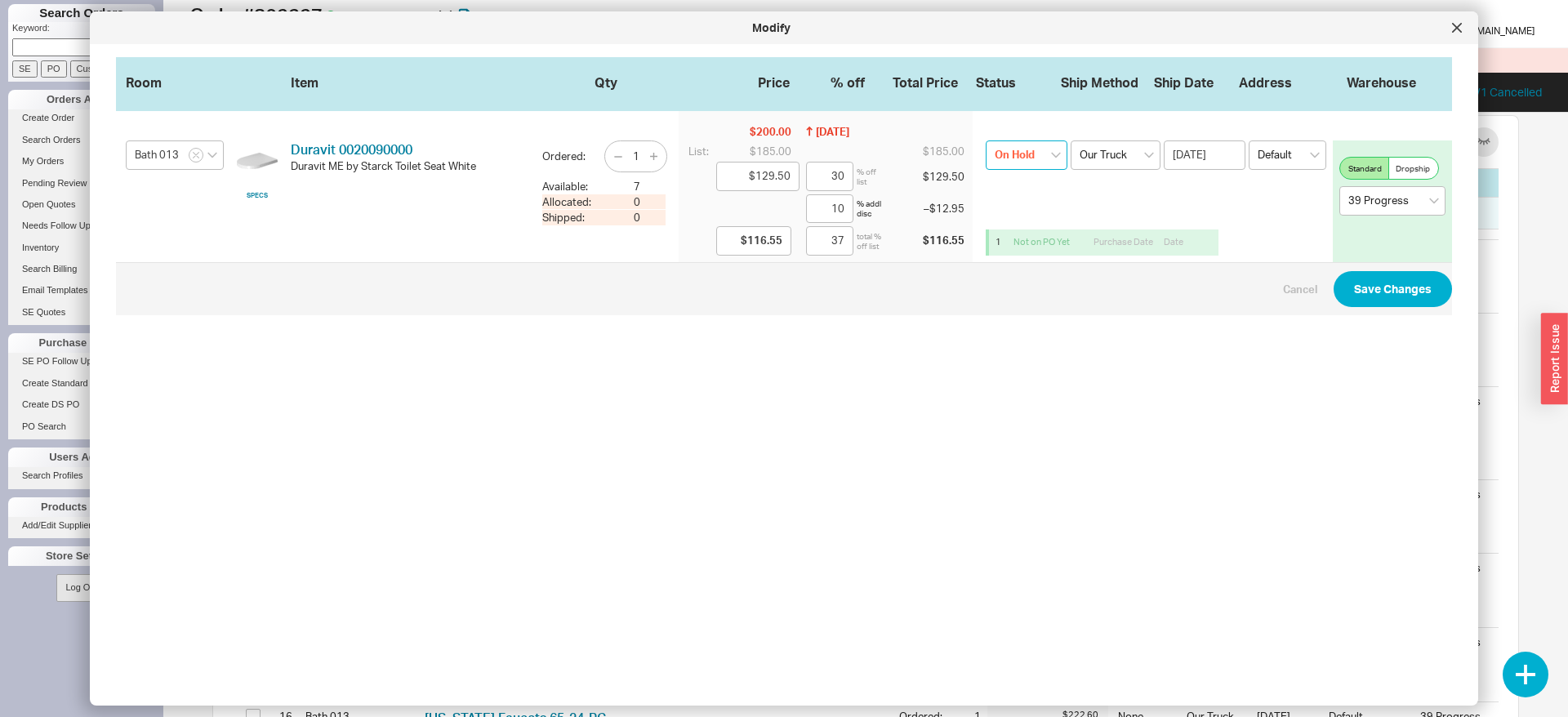
click at [986, 141] on select "On Hold None On Hold Call Before Ship Hold for Balance Wait For Cust. Call Wait…" at bounding box center [1027, 155] width 82 height 29
select select
click option "None" at bounding box center [0, 0] width 0 height 0
click at [1375, 295] on button "Save Changes" at bounding box center [1392, 288] width 118 height 36
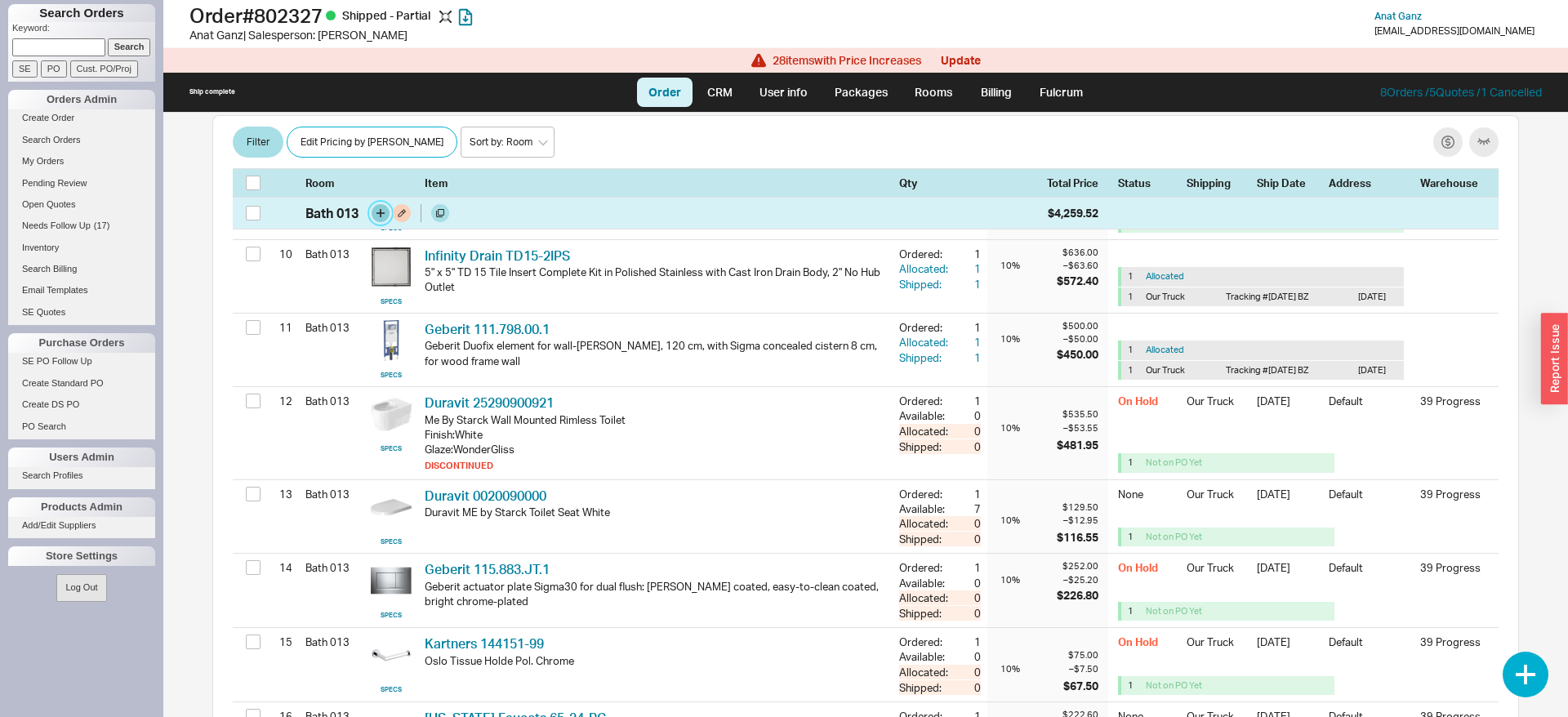
click at [382, 214] on button "button" at bounding box center [380, 212] width 18 height 18
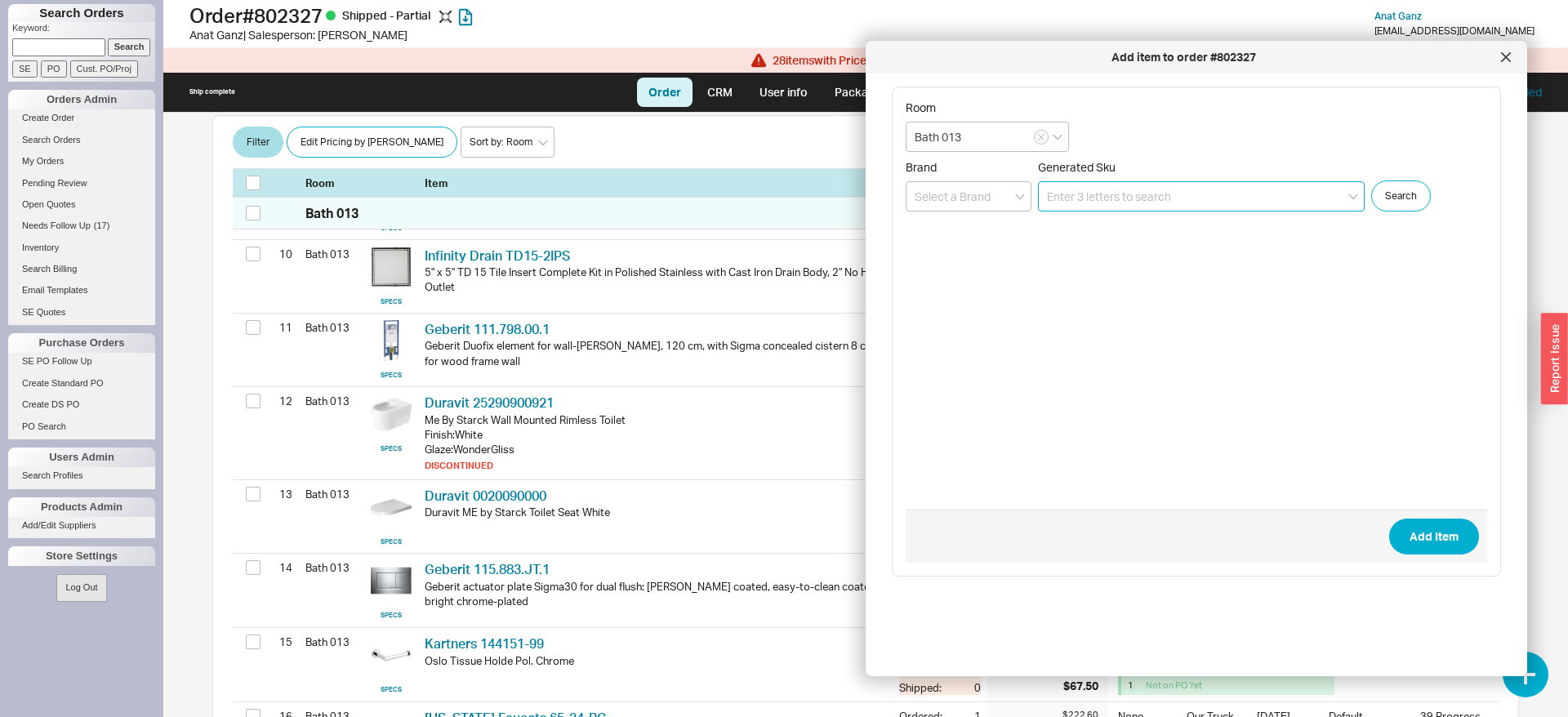
paste input "25290900921"
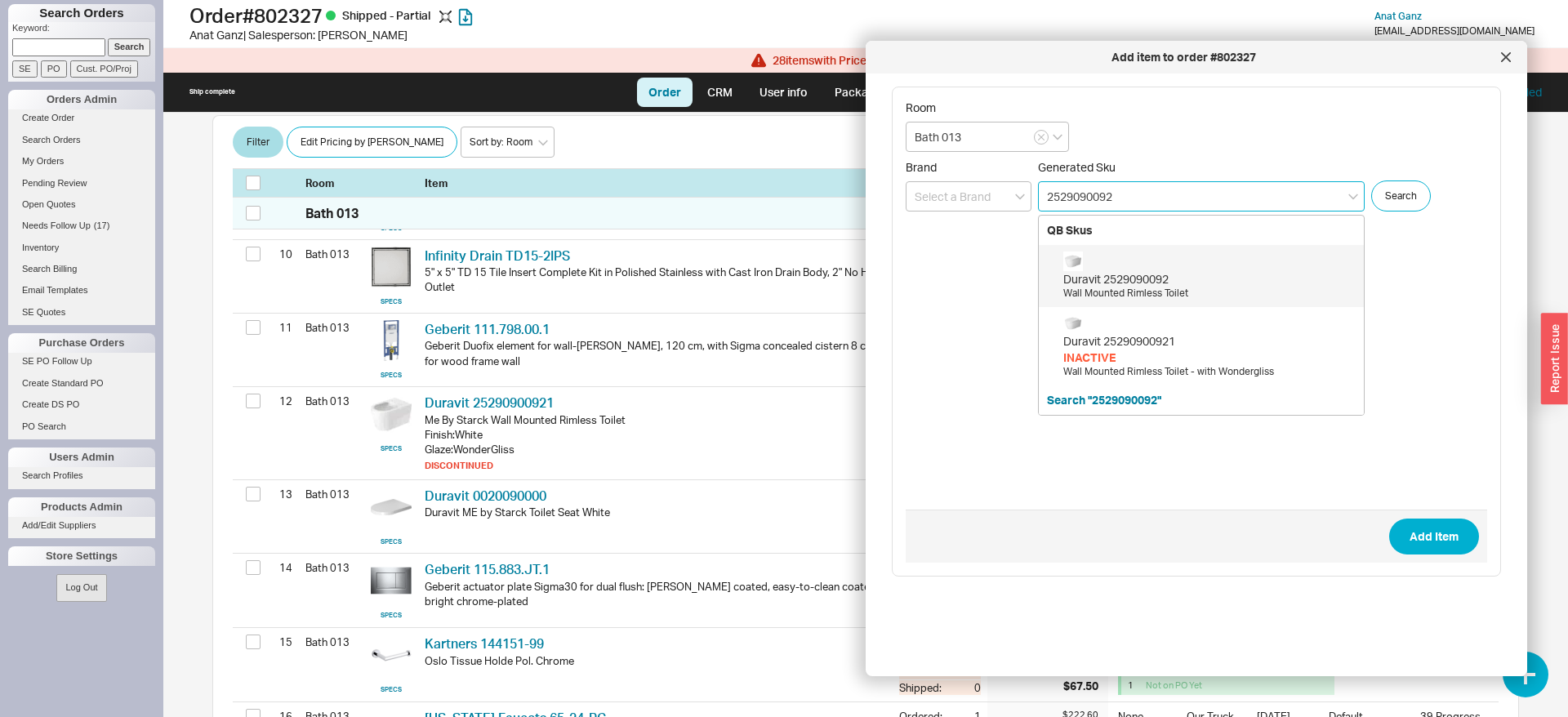
click at [1180, 281] on div "Duravit 2529090092" at bounding box center [1209, 278] width 292 height 16
type input "2529090092"
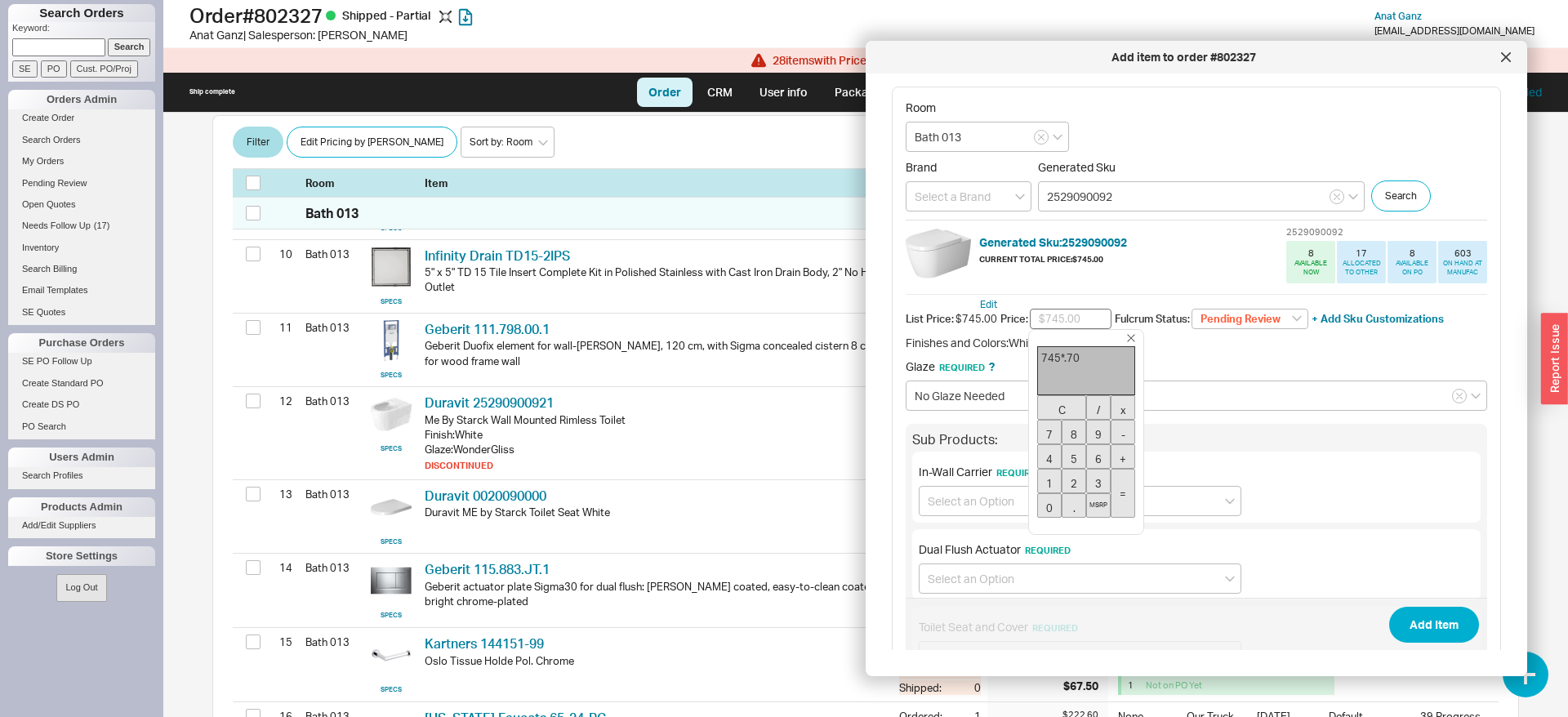
type input "$521.50"
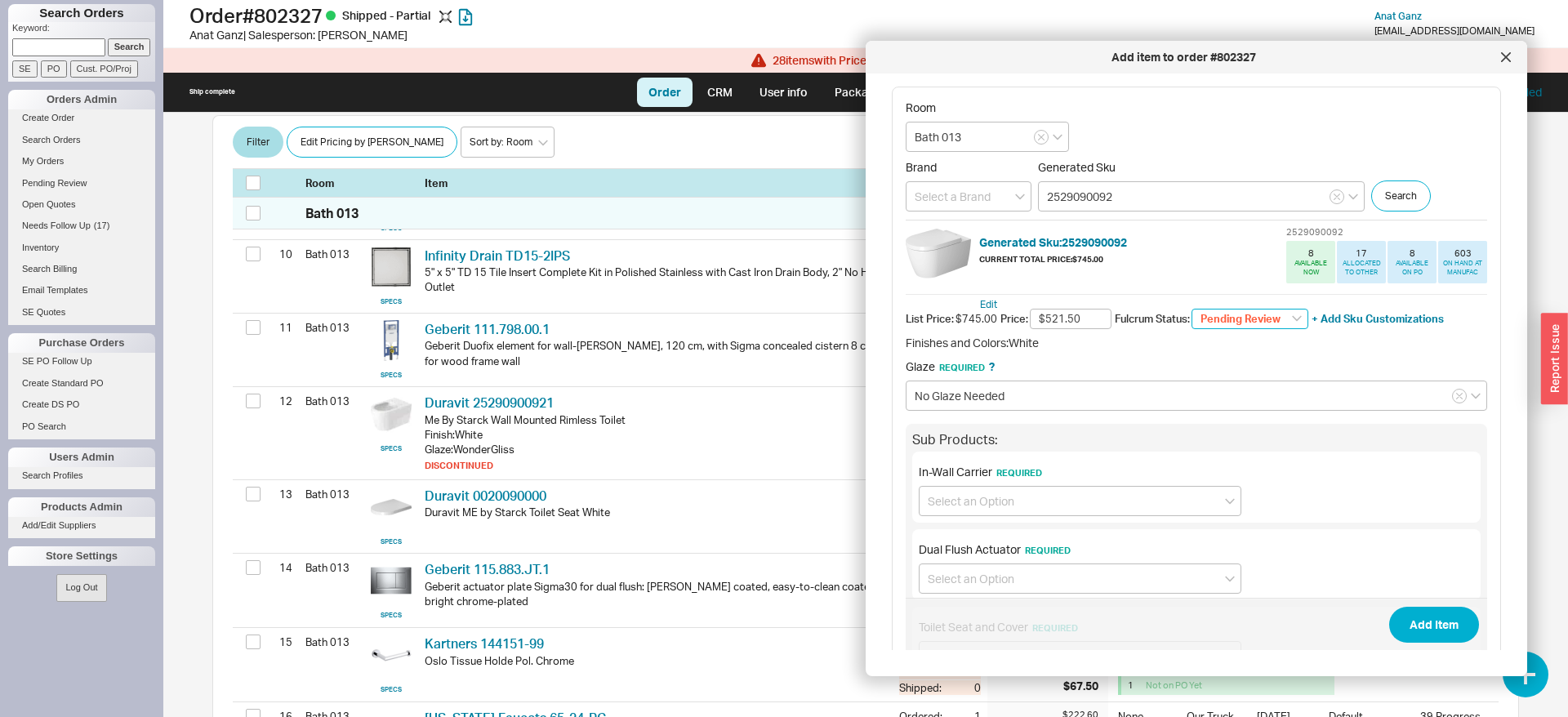
click at [1192, 309] on select "Pending Review None On Hold Call Before Ship Hold for Balance Wait For Cust. Ca…" at bounding box center [1250, 319] width 116 height 21
select select
click option "None" at bounding box center [0, 0] width 0 height 0
click at [961, 497] on input at bounding box center [1080, 501] width 322 height 30
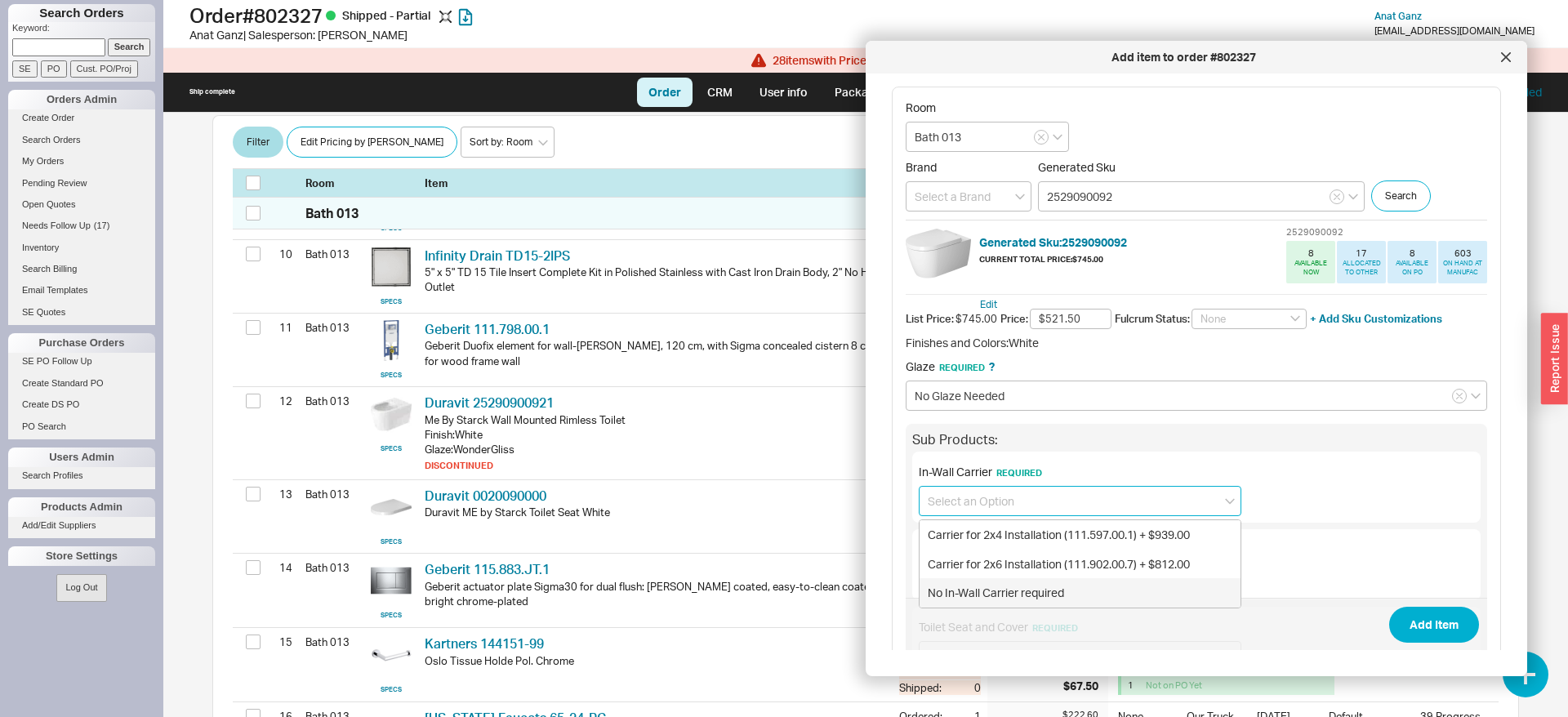
click at [981, 585] on div "No In-Wall Carrier required" at bounding box center [1080, 593] width 321 height 29
type input "No In-Wall Carrier required"
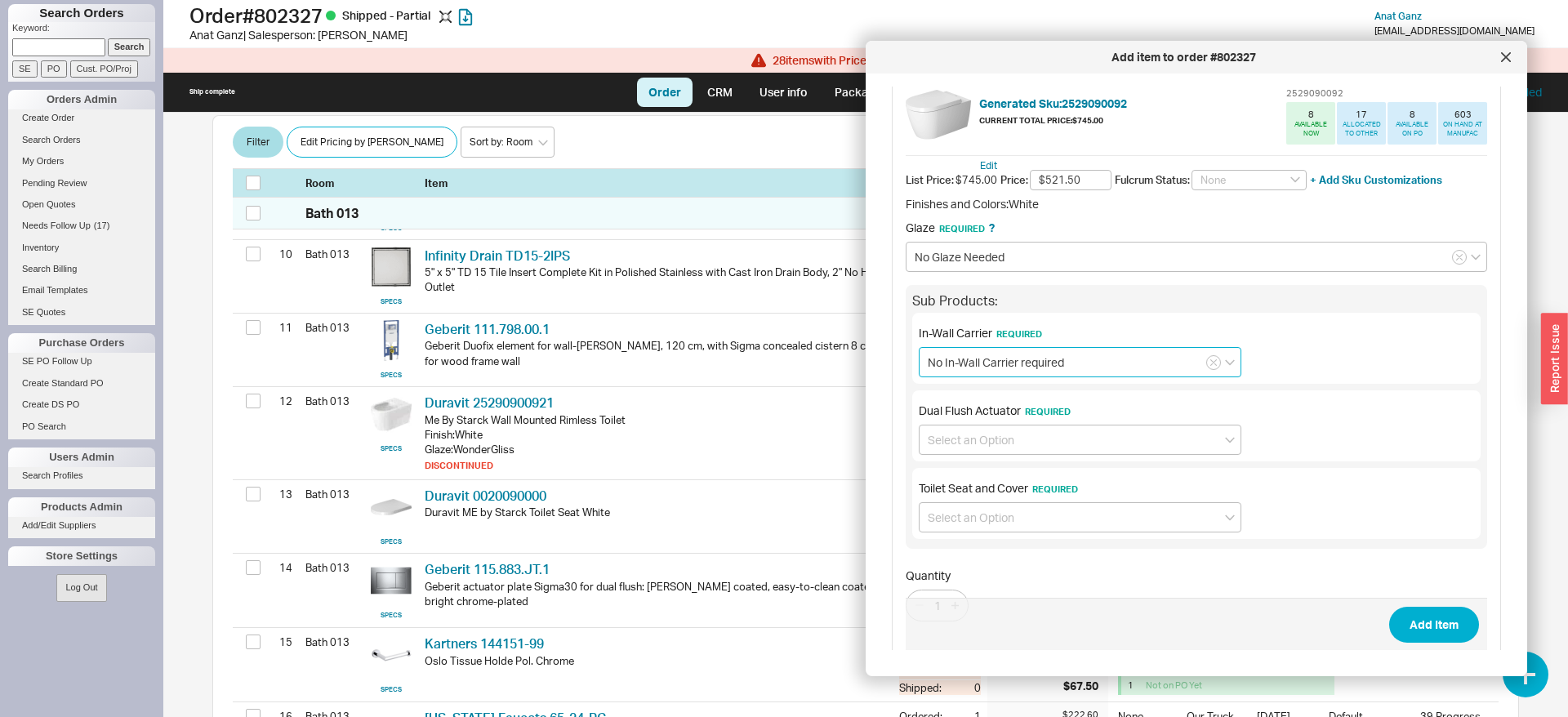
scroll to position [178, 0]
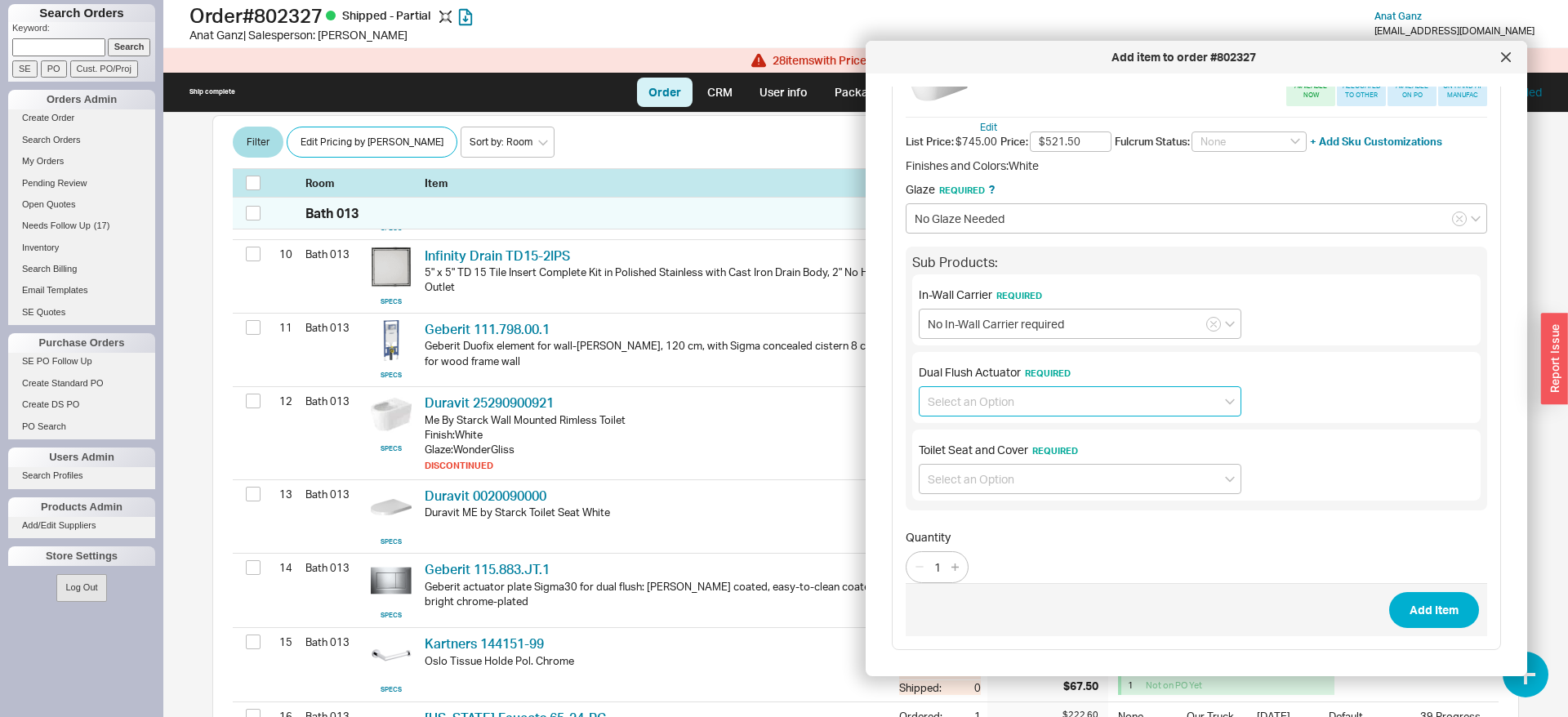
click at [1028, 395] on input at bounding box center [1080, 401] width 322 height 30
click at [1008, 470] on div "No Dual Flush Actuator required" at bounding box center [1080, 465] width 321 height 29
type input "No Dual Flush Actuator required"
click at [998, 479] on input at bounding box center [1080, 478] width 322 height 30
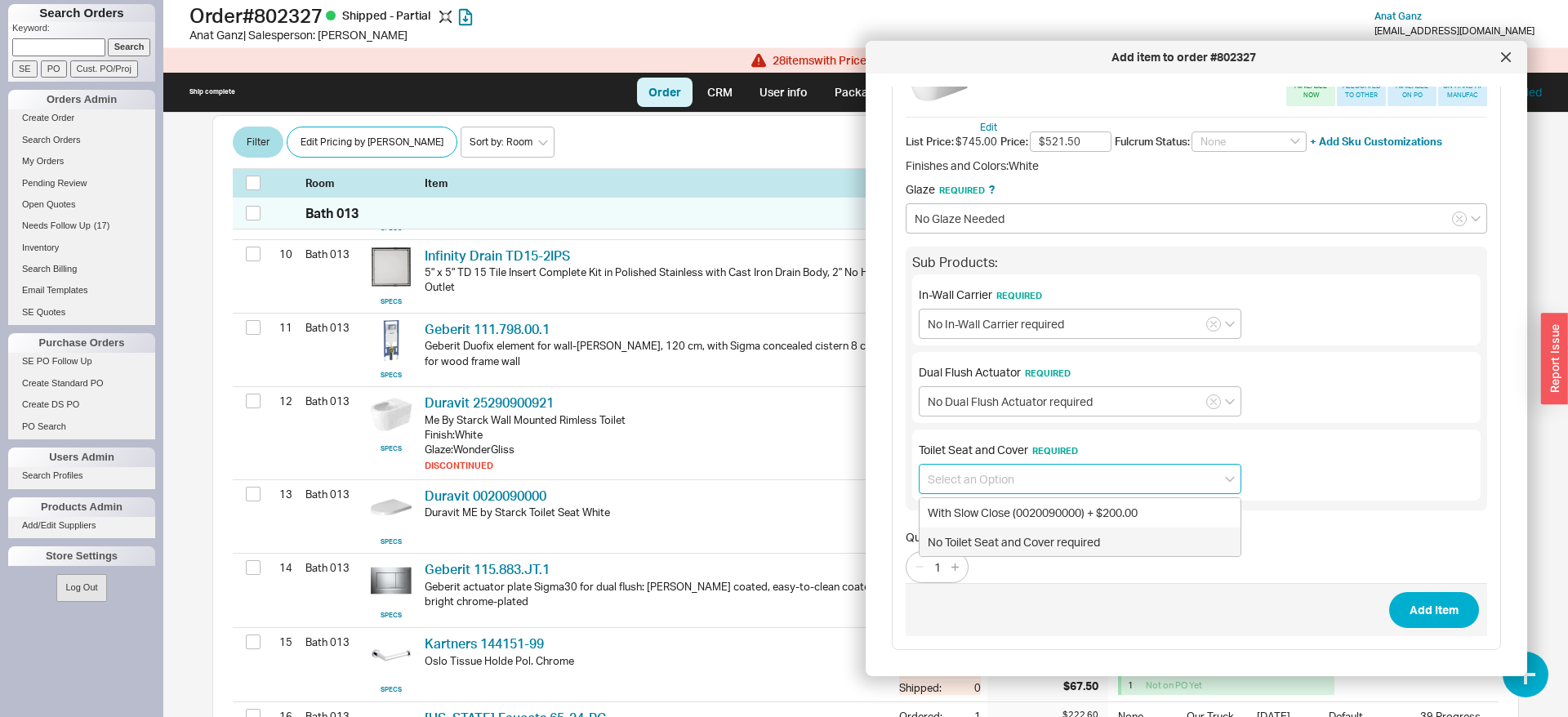
drag, startPoint x: 1012, startPoint y: 544, endPoint x: 1078, endPoint y: 537, distance: 66.4
click at [1013, 544] on div "No Toilet Seat and Cover required" at bounding box center [1080, 542] width 321 height 29
type input "No Toilet Seat and Cover required"
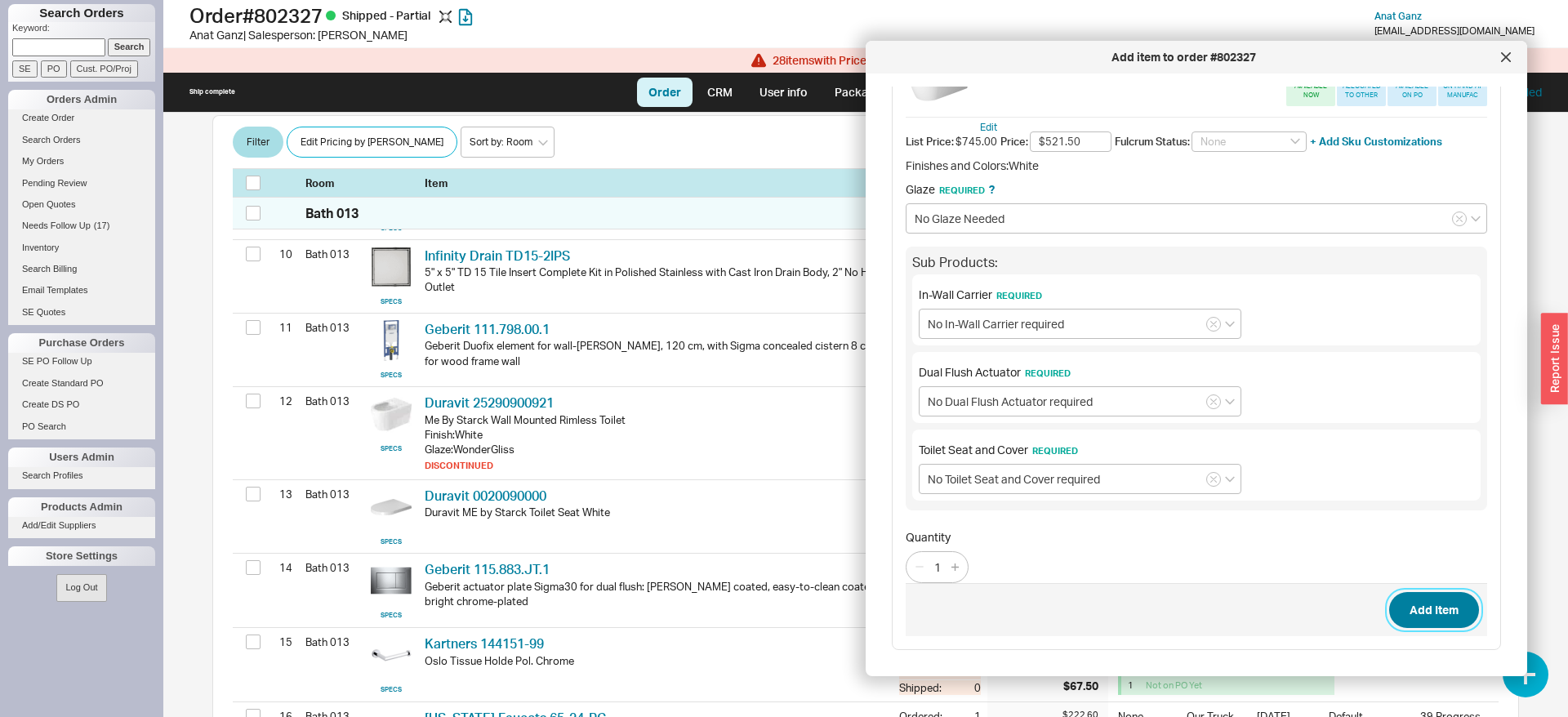
click at [1437, 606] on button "Add Item" at bounding box center [1434, 609] width 90 height 36
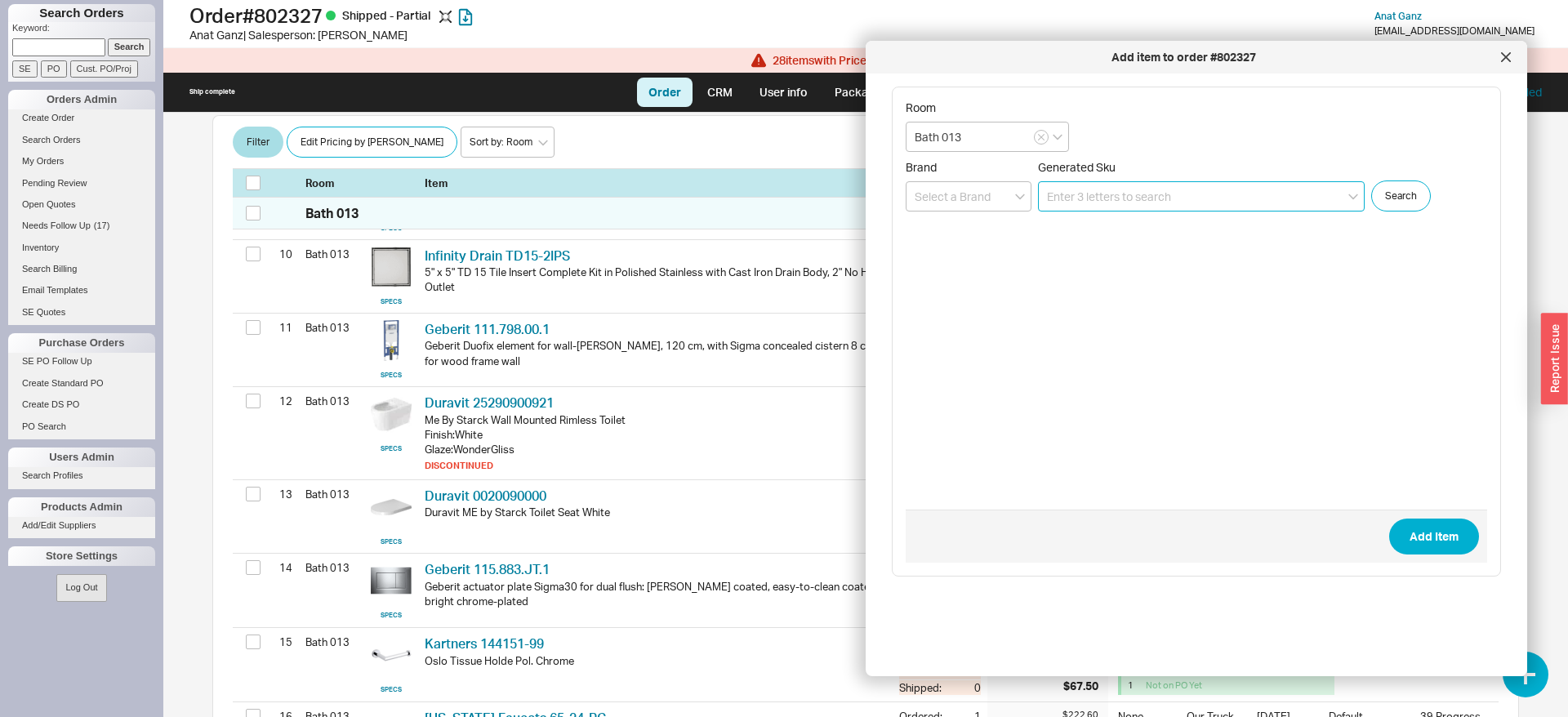
scroll to position [0, 0]
click at [1511, 55] on div at bounding box center [1506, 56] width 26 height 26
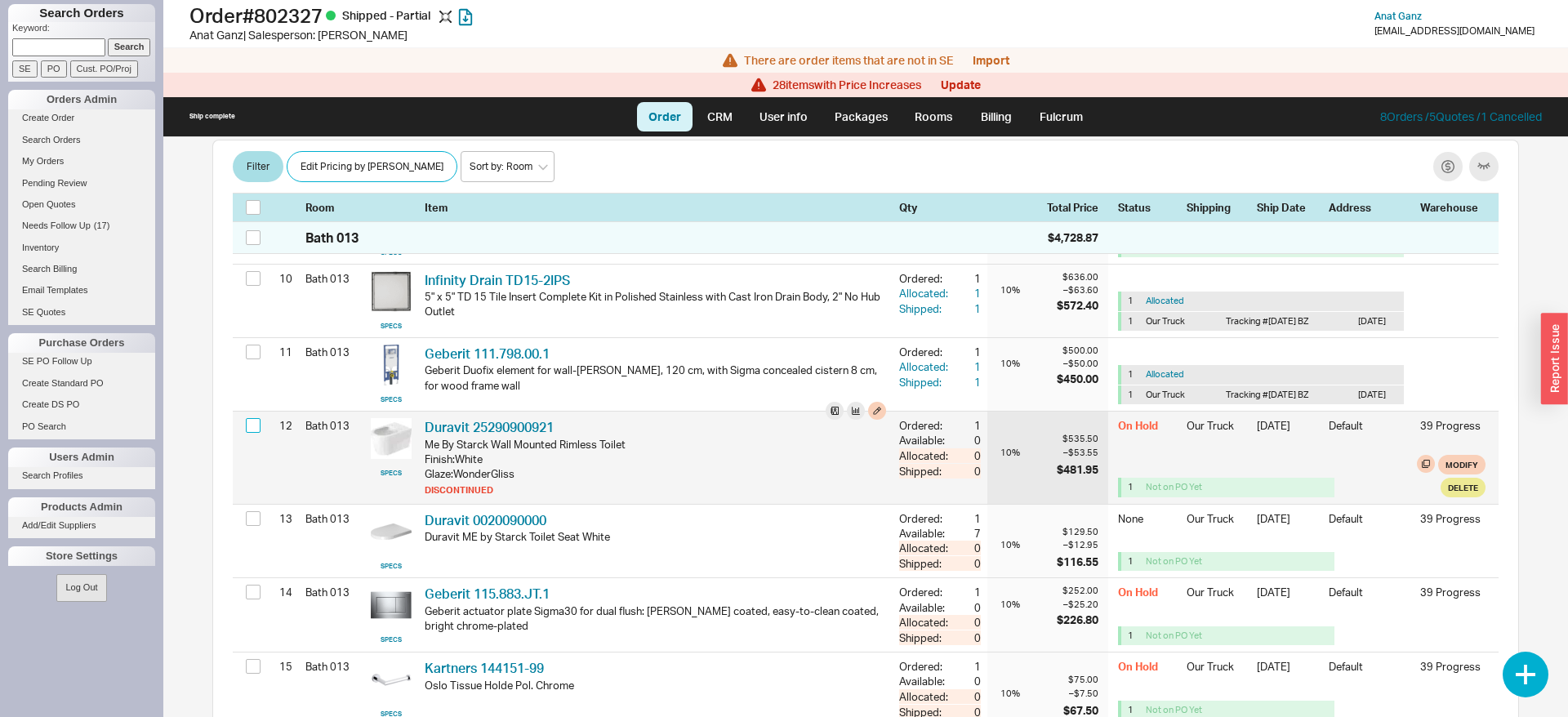
click at [254, 433] on input "checkbox" at bounding box center [252, 425] width 15 height 15
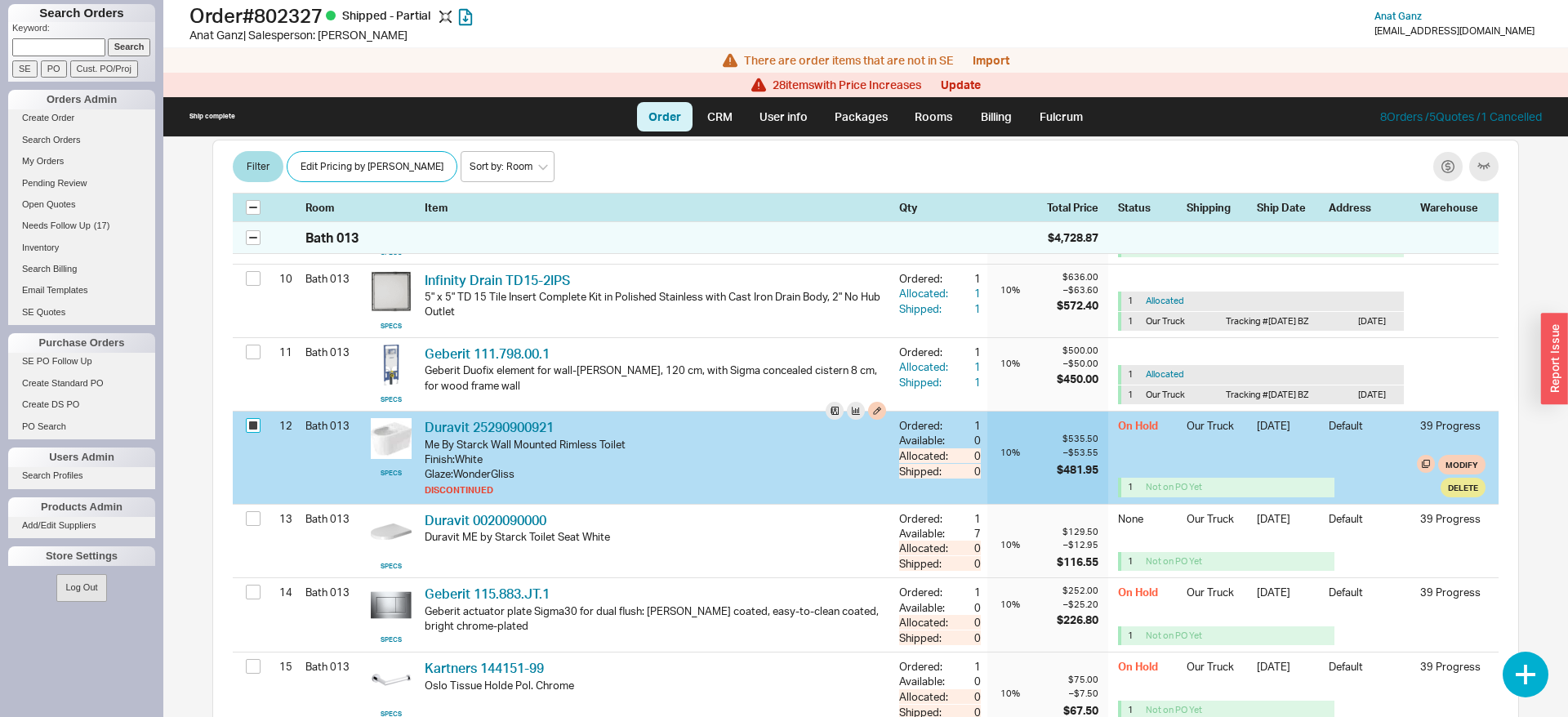
checkbox input "true"
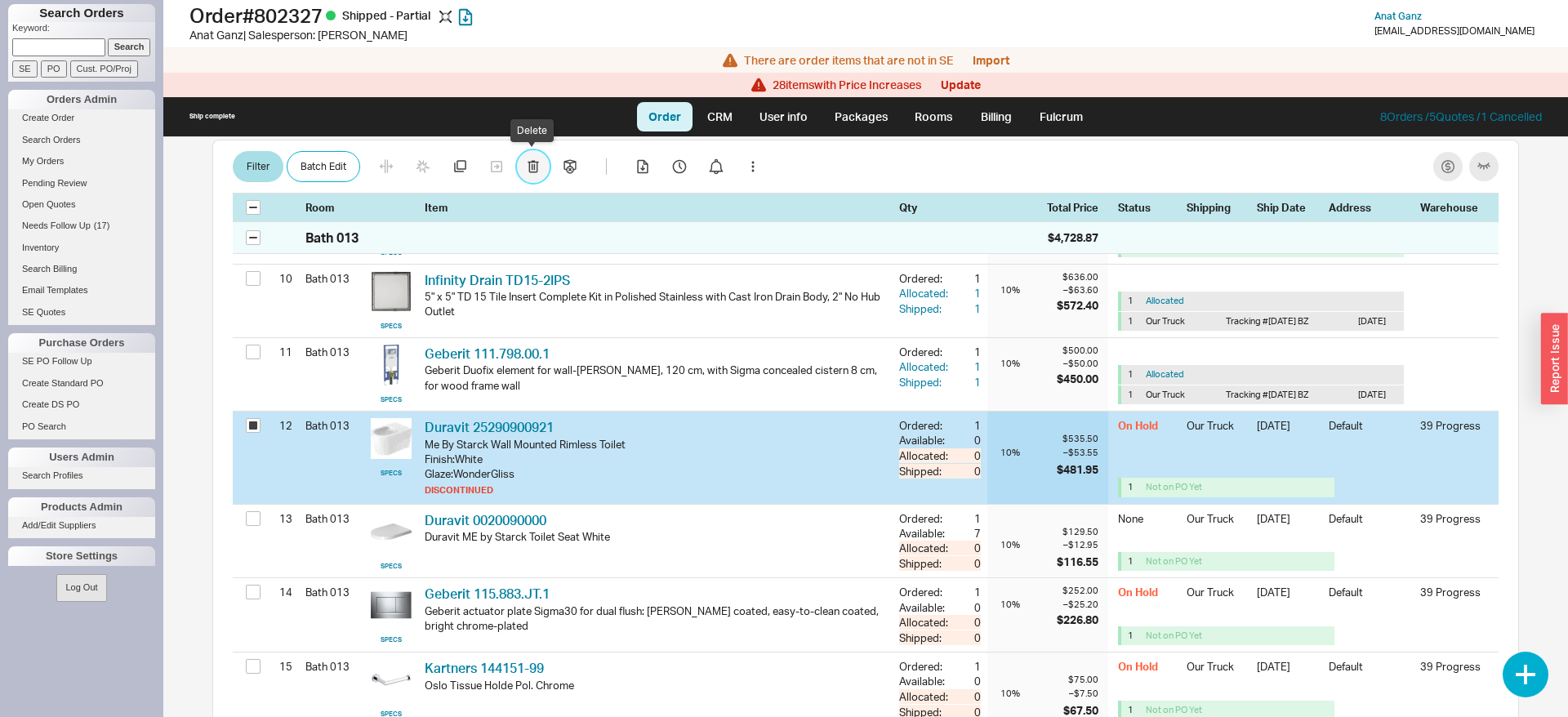
click at [530, 168] on icon "button" at bounding box center [534, 166] width 12 height 13
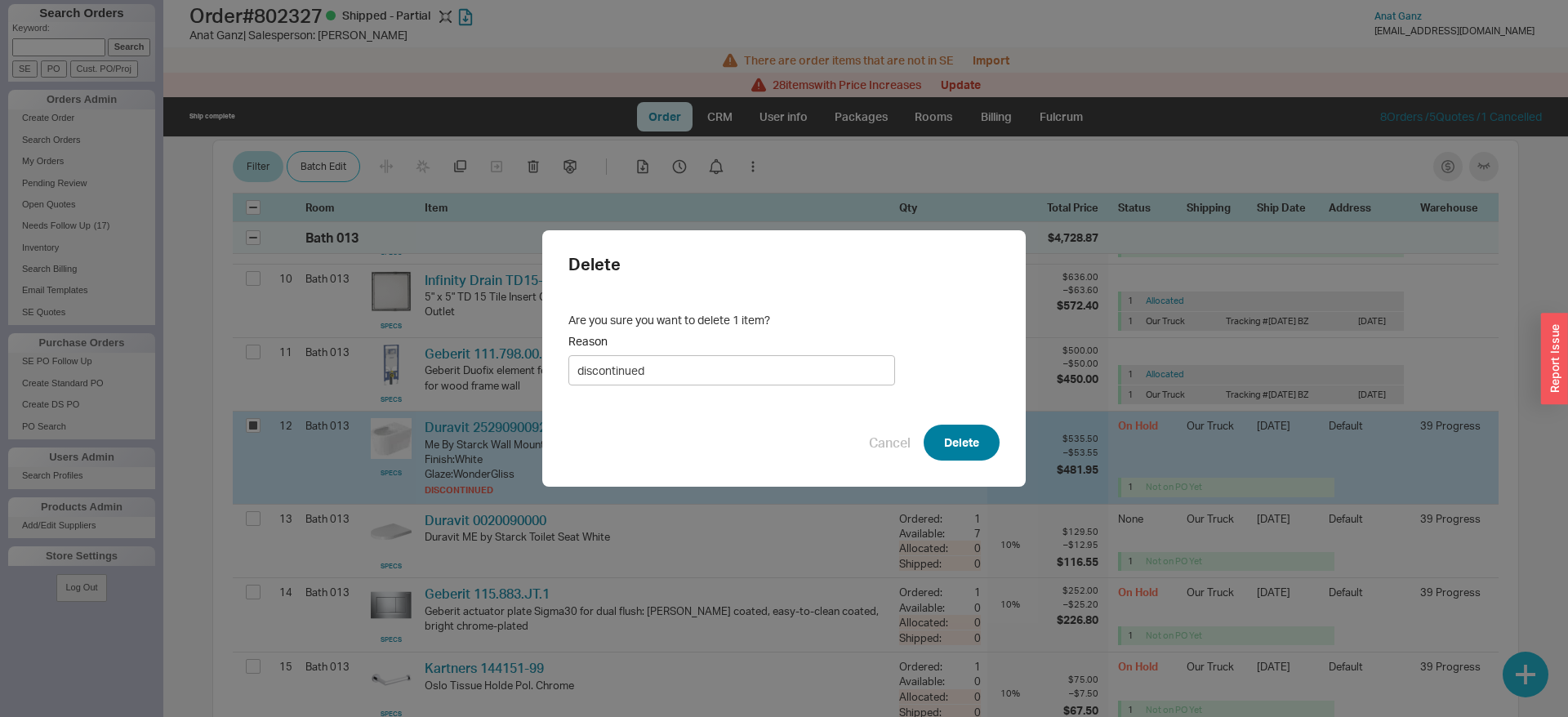
type input "discontinued"
click at [979, 438] on button "Delete" at bounding box center [962, 442] width 76 height 36
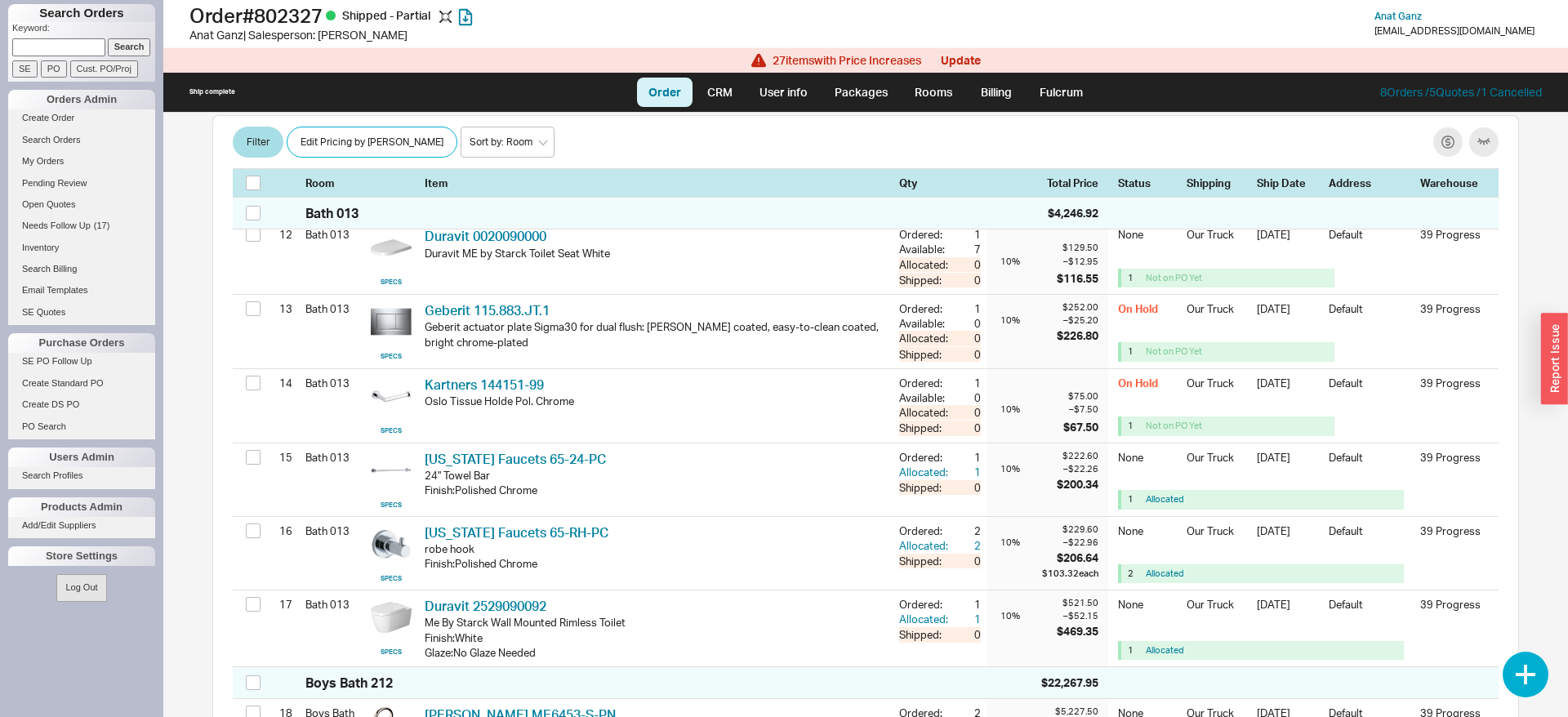
scroll to position [4215, 0]
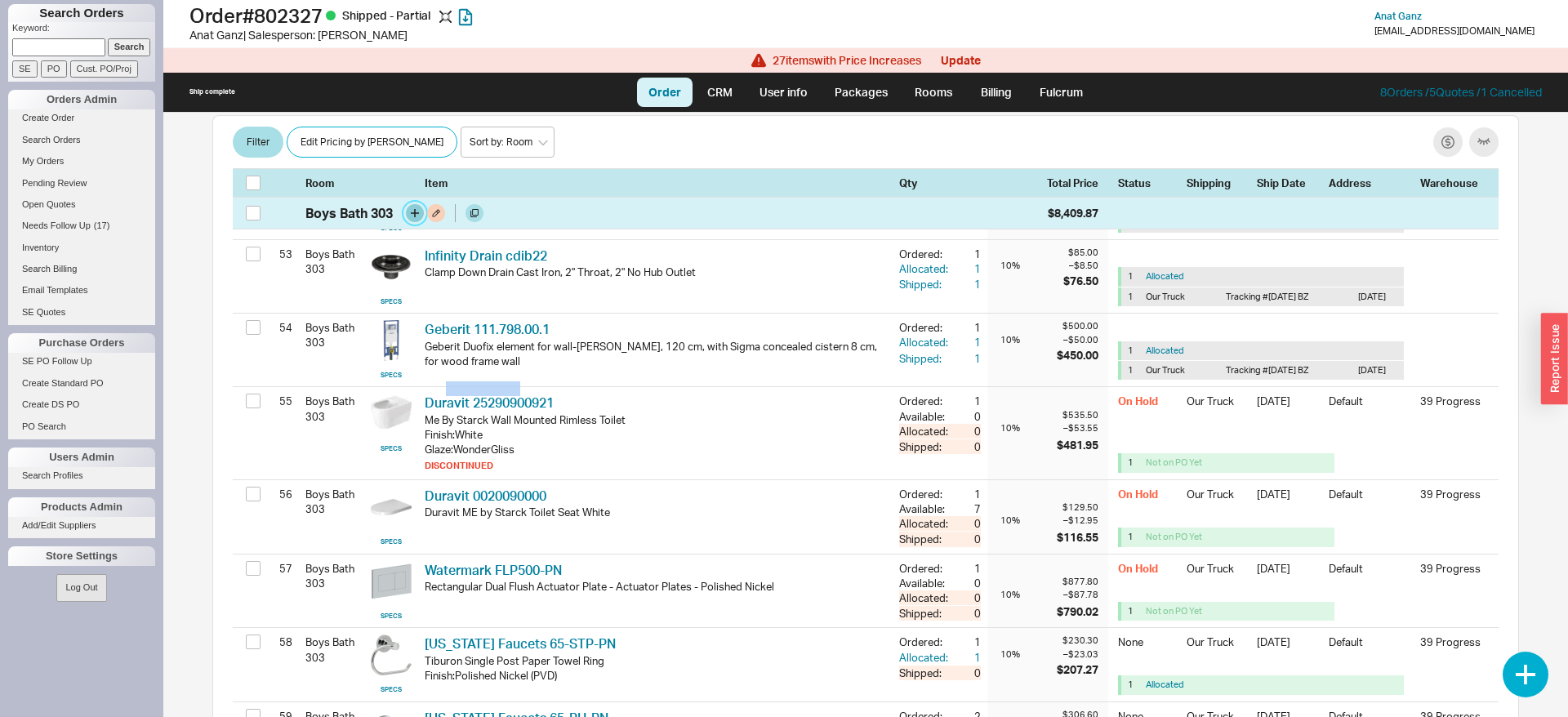
click at [411, 213] on button "button" at bounding box center [414, 212] width 18 height 18
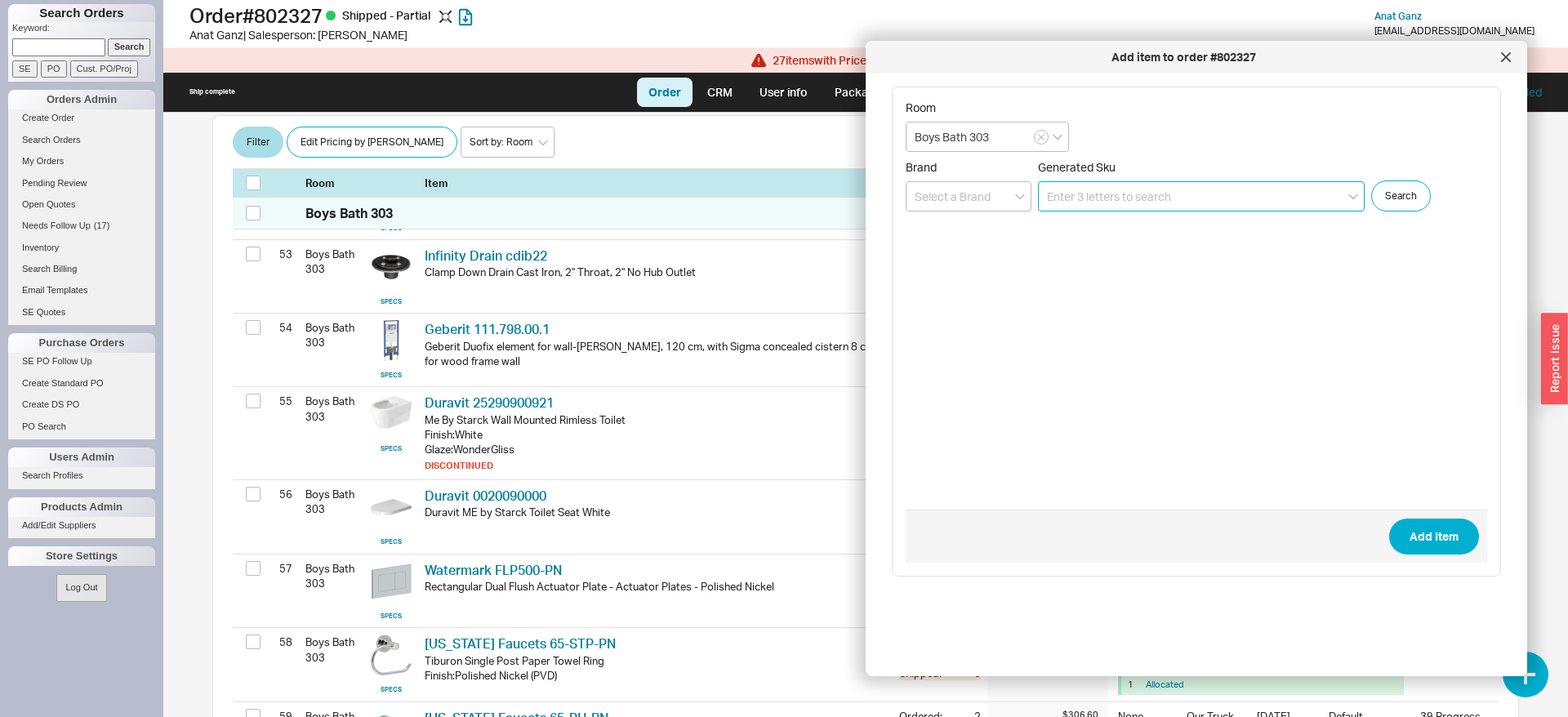
paste input "25290900921"
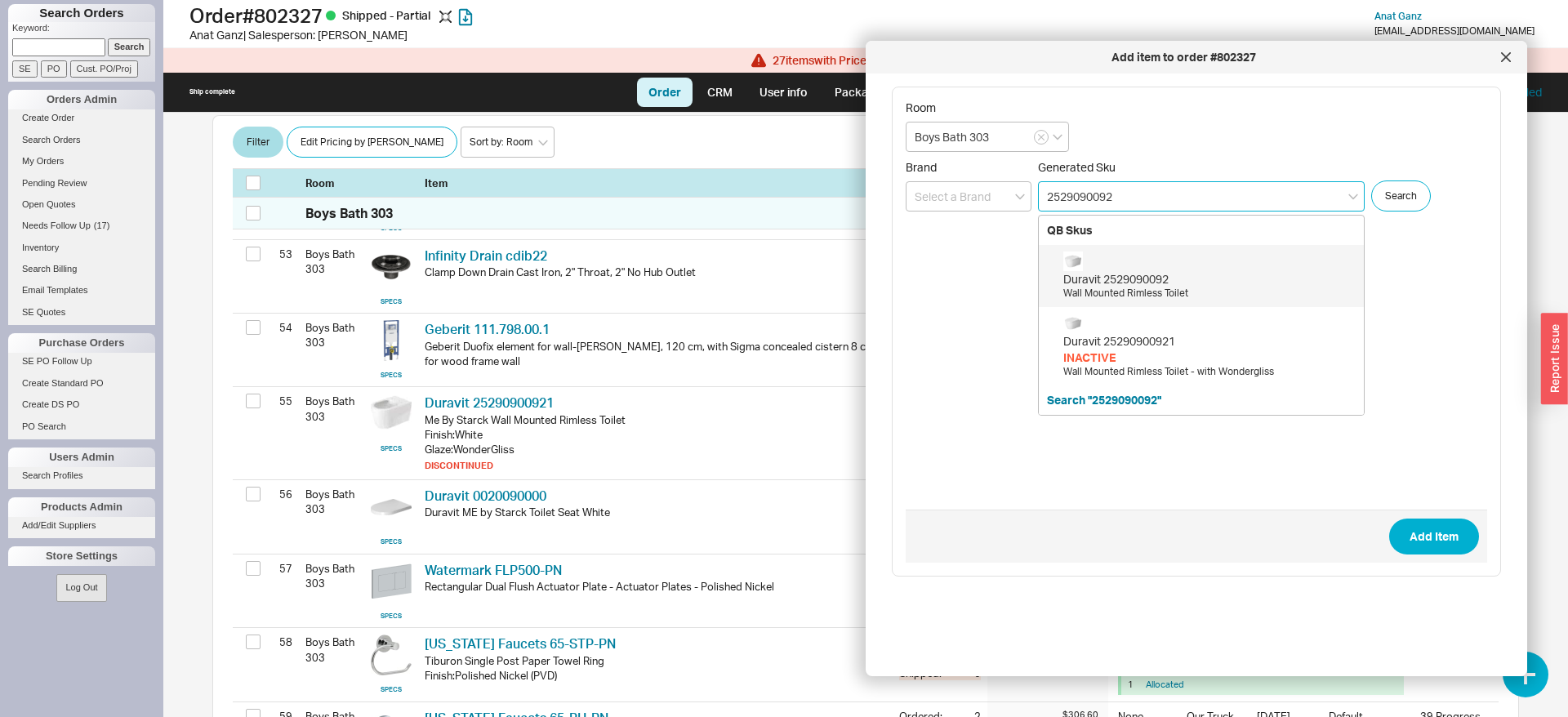
click at [1163, 286] on div "Duravit 2529090092 Wall Mounted Rimless Toilet" at bounding box center [1209, 276] width 292 height 49
type input "2529090092"
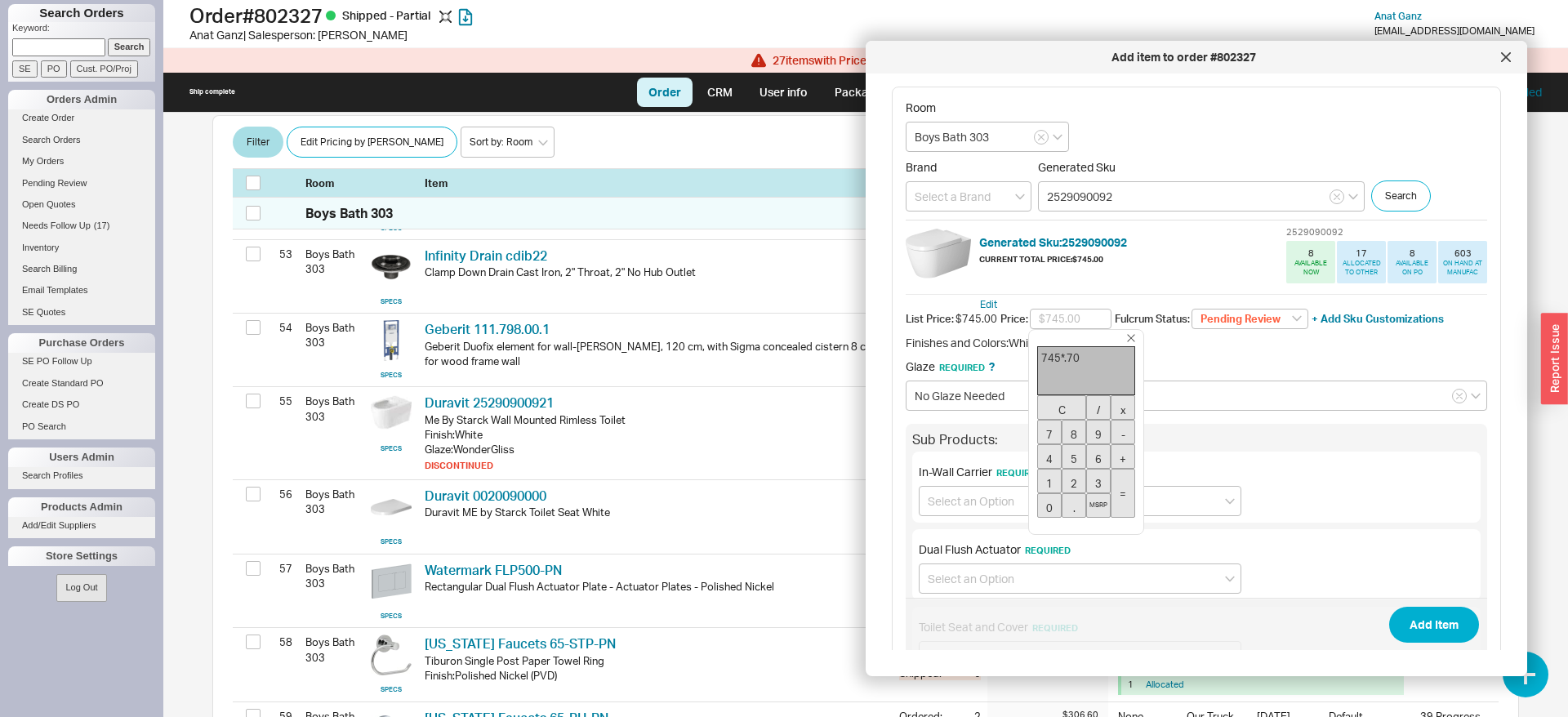
type input "$521.50"
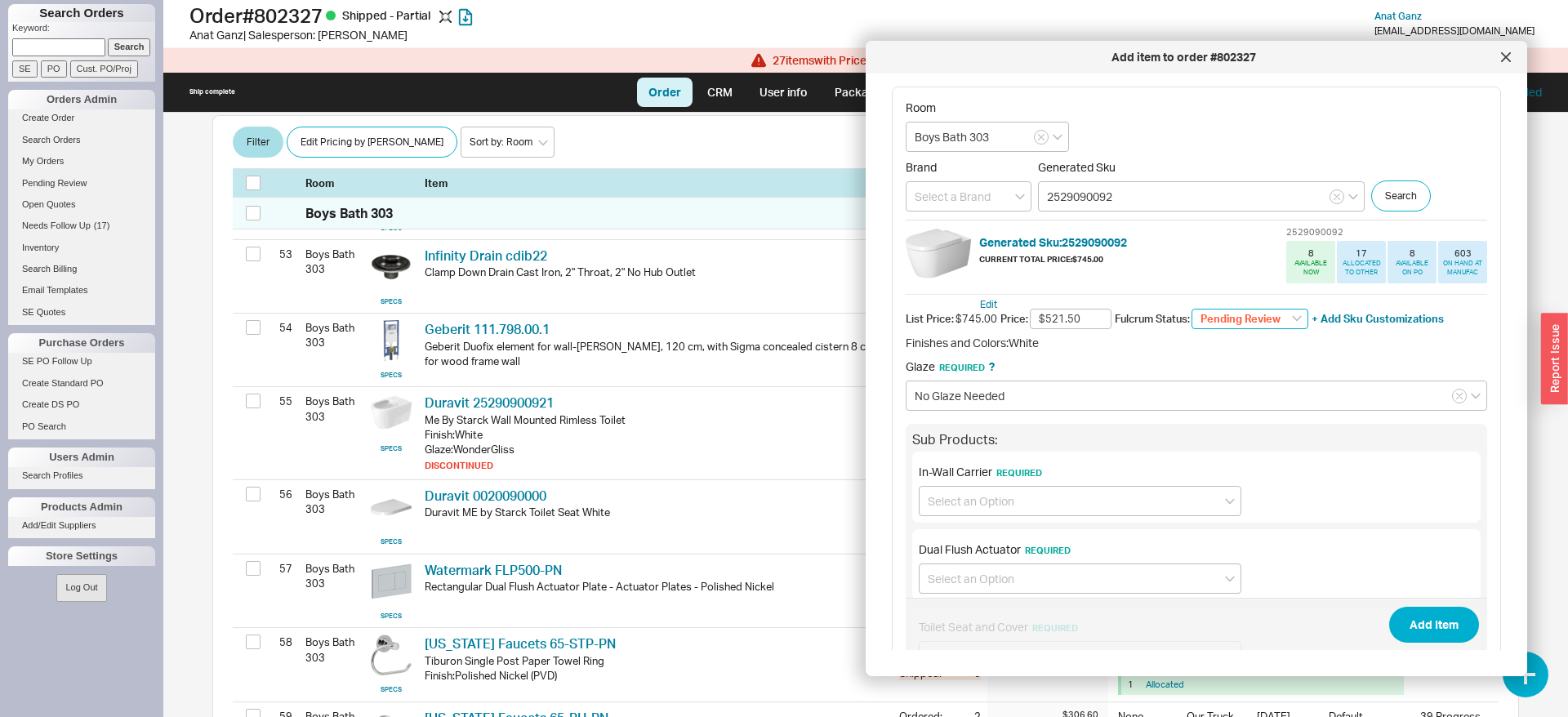
click at [1192, 309] on select "Pending Review None On Hold Call Before Ship Hold for Balance Wait For Cust. Ca…" at bounding box center [1250, 319] width 116 height 21
select select
click option "None" at bounding box center [0, 0] width 0 height 0
click at [1053, 492] on input at bounding box center [1080, 501] width 322 height 30
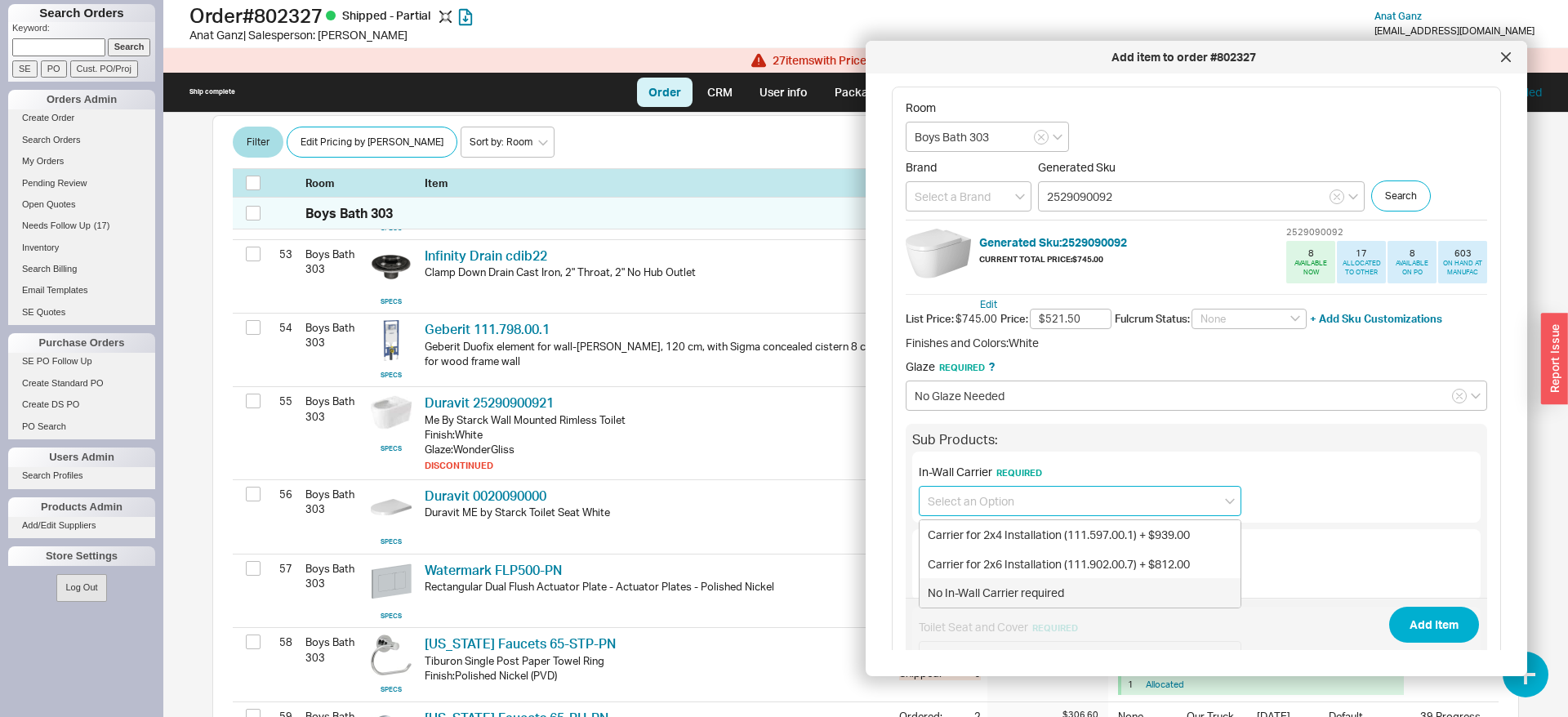
click at [992, 583] on div "No In-Wall Carrier required" at bounding box center [1080, 593] width 321 height 29
type input "No In-Wall Carrier required"
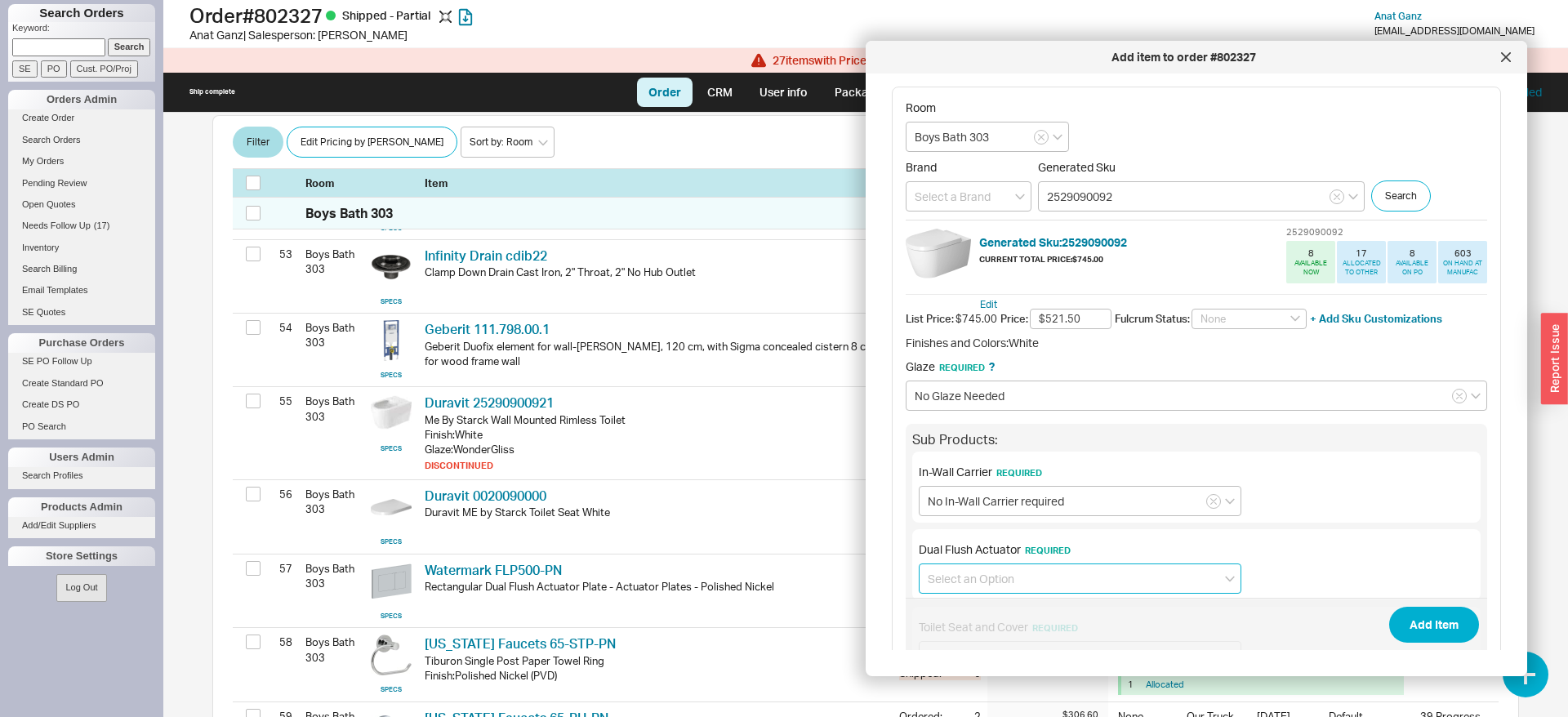
click at [967, 584] on input at bounding box center [1080, 578] width 322 height 30
click at [993, 629] on div "No Dual Flush Actuator required" at bounding box center [1080, 641] width 321 height 29
type input "No Dual Flush Actuator required"
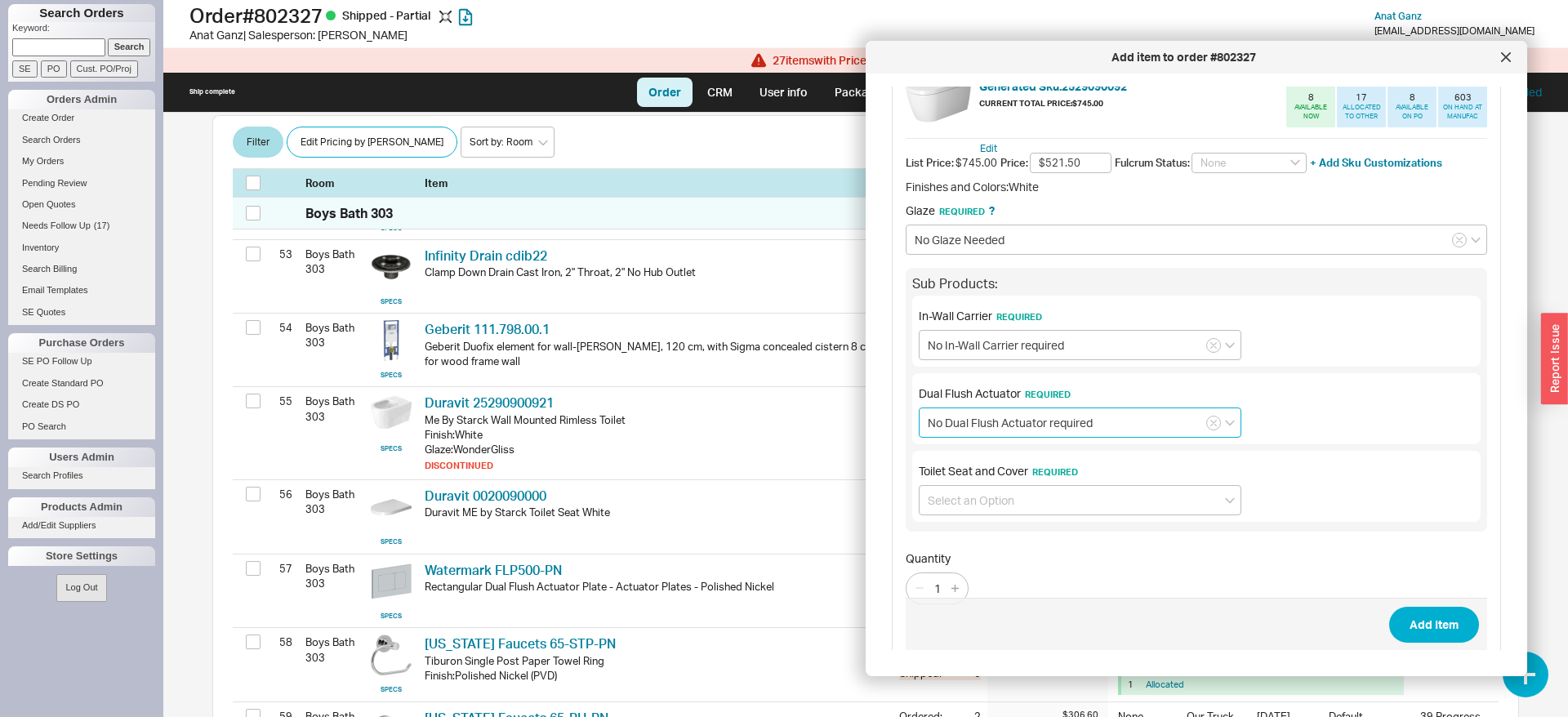
scroll to position [178, 0]
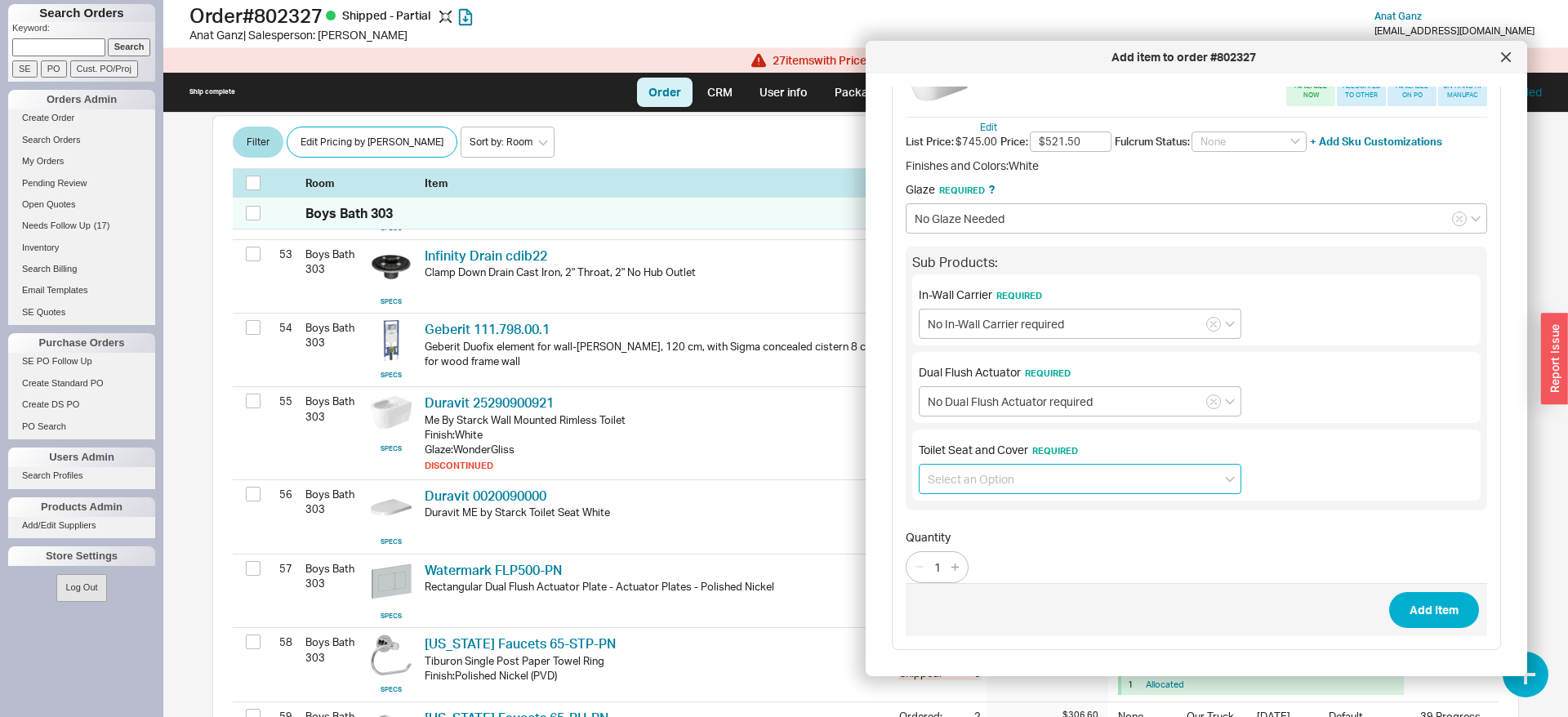
click at [1034, 486] on input at bounding box center [1080, 478] width 322 height 30
click at [1042, 530] on div "No Toilet Seat and Cover required" at bounding box center [1080, 542] width 321 height 29
type input "No Toilet Seat and Cover required"
click at [1399, 606] on button "Add Item" at bounding box center [1434, 609] width 90 height 36
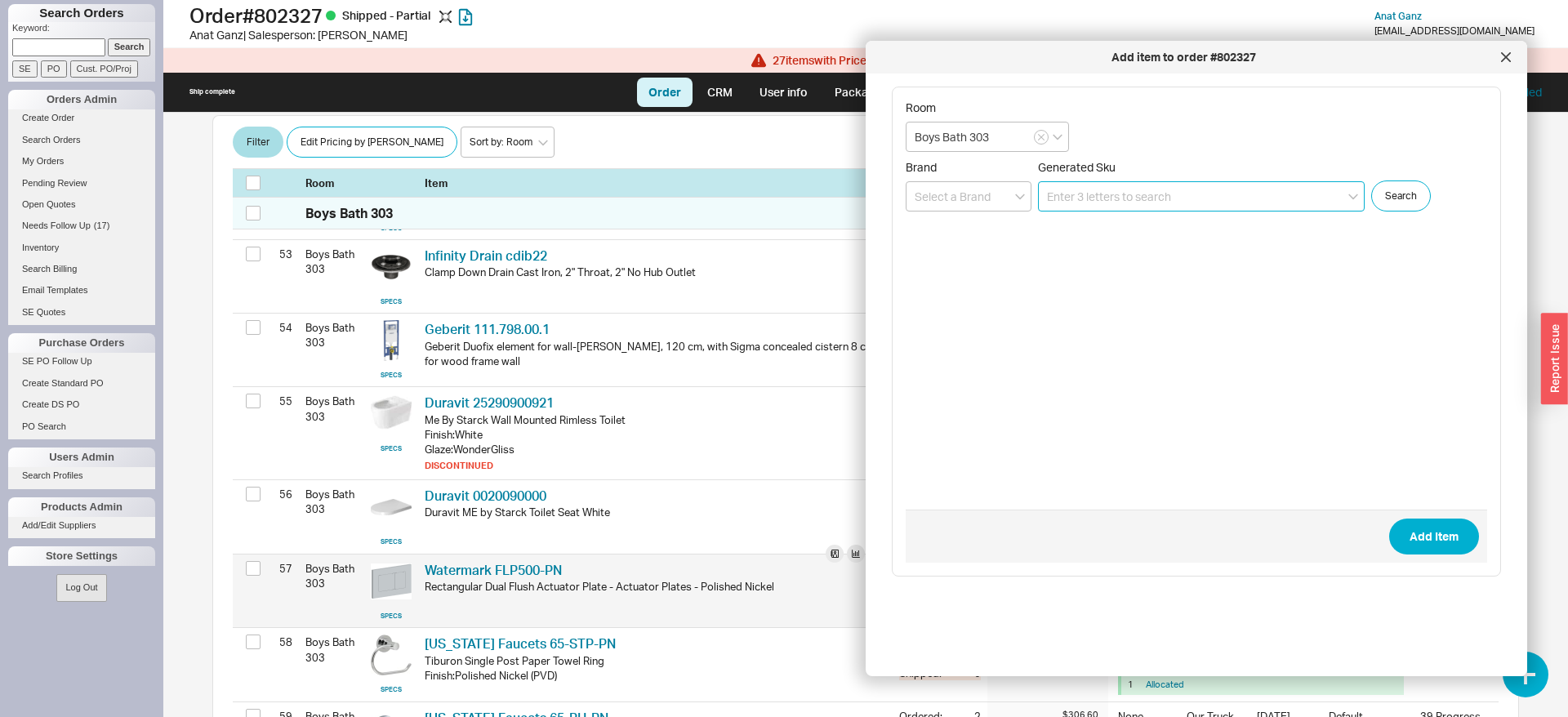
scroll to position [0, 0]
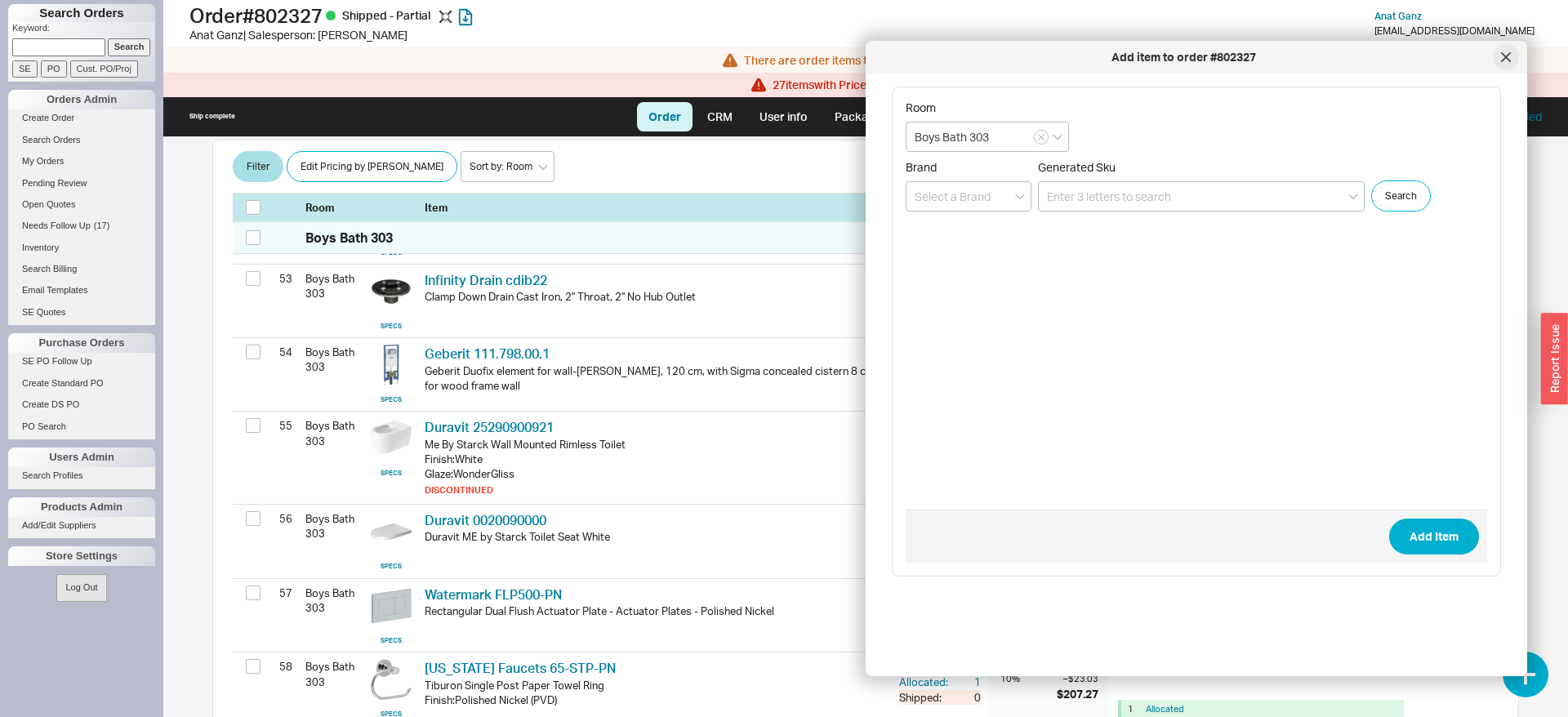
click at [1504, 53] on icon at bounding box center [1506, 57] width 10 height 10
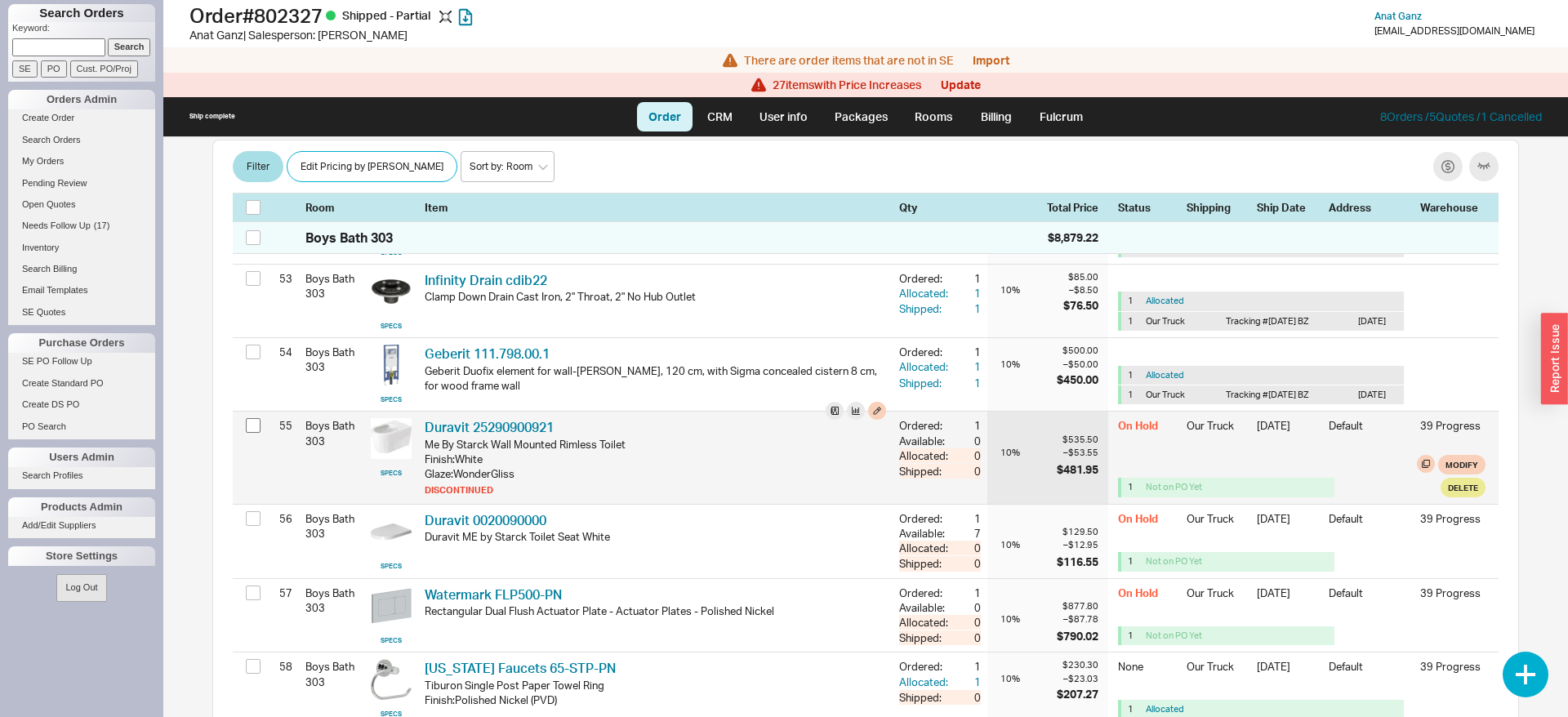
click at [254, 436] on div "55 Boys Bath 303 SPECS Duravit 25290900921 DRV 25290900921 Me By Starck Wall Mo…" at bounding box center [866, 457] width 1266 height 91
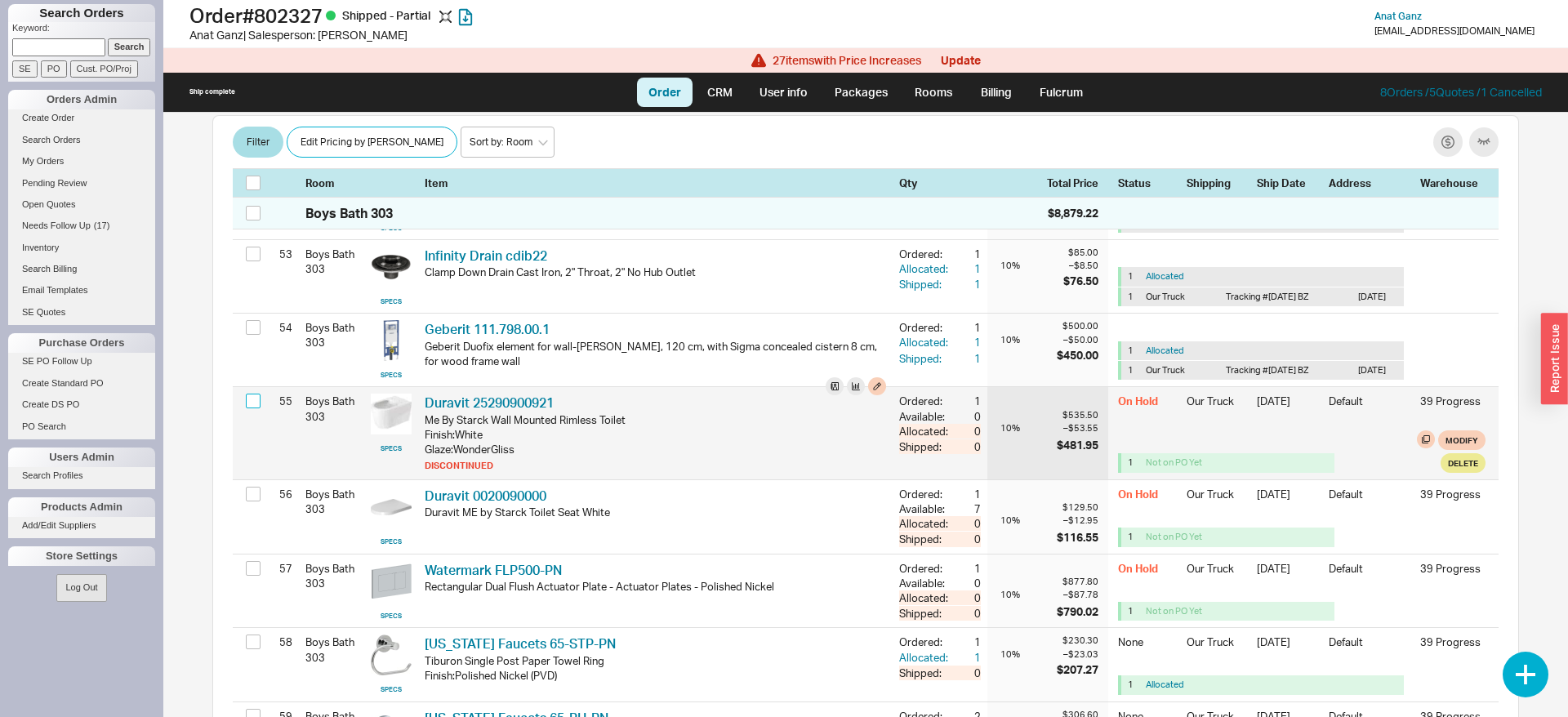
click at [258, 408] on input "checkbox" at bounding box center [252, 401] width 15 height 15
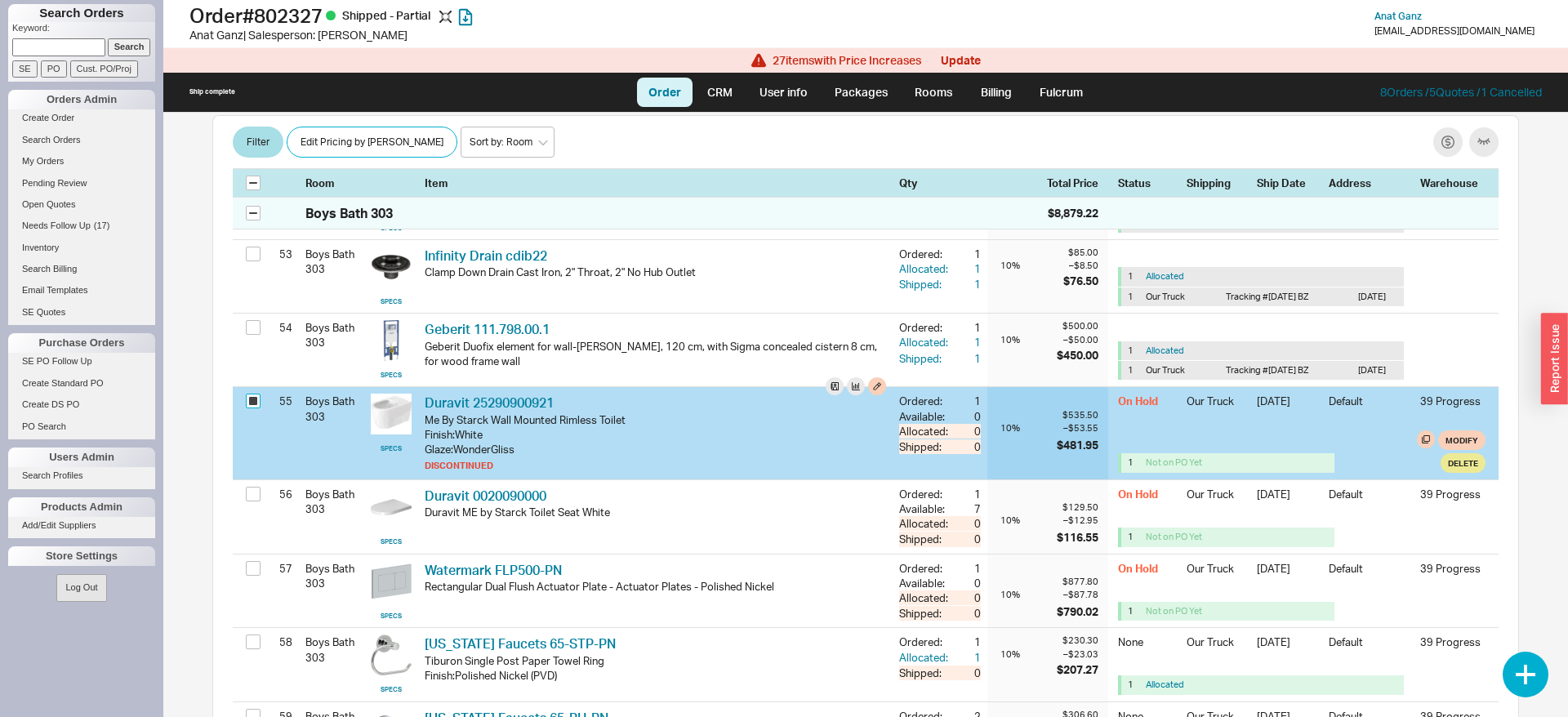
checkbox input "true"
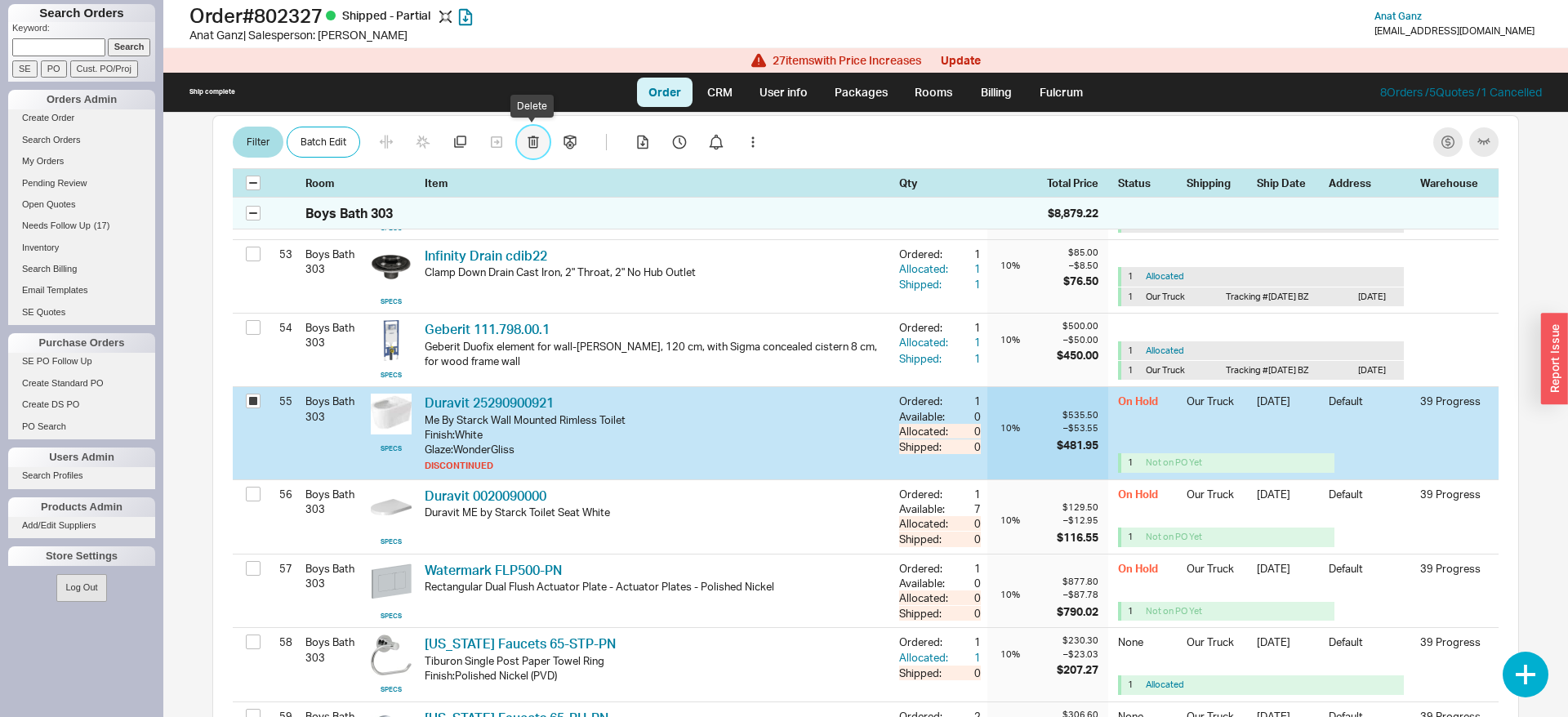
click at [528, 142] on icon "button" at bounding box center [534, 142] width 12 height 13
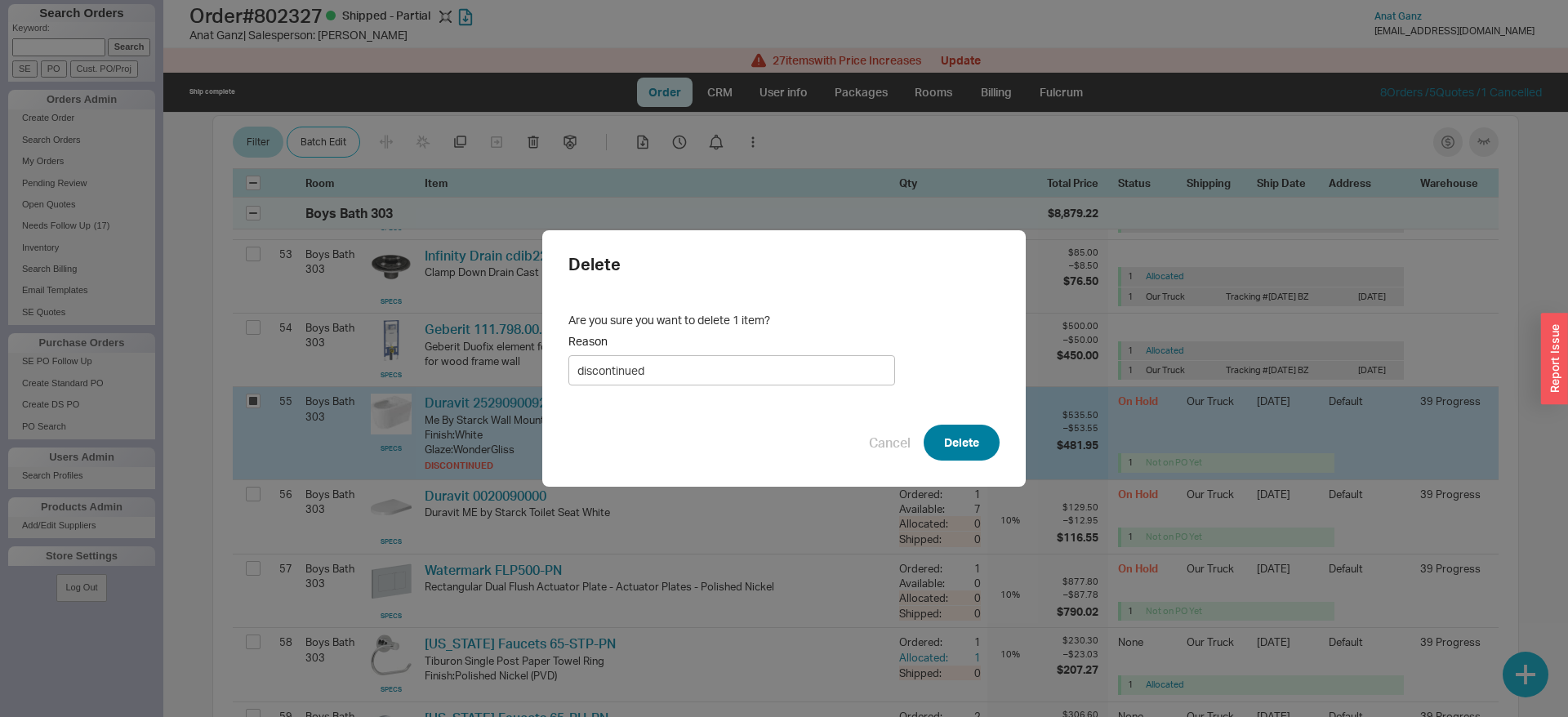
type input "discontinued"
click at [967, 441] on button "Delete" at bounding box center [962, 442] width 76 height 36
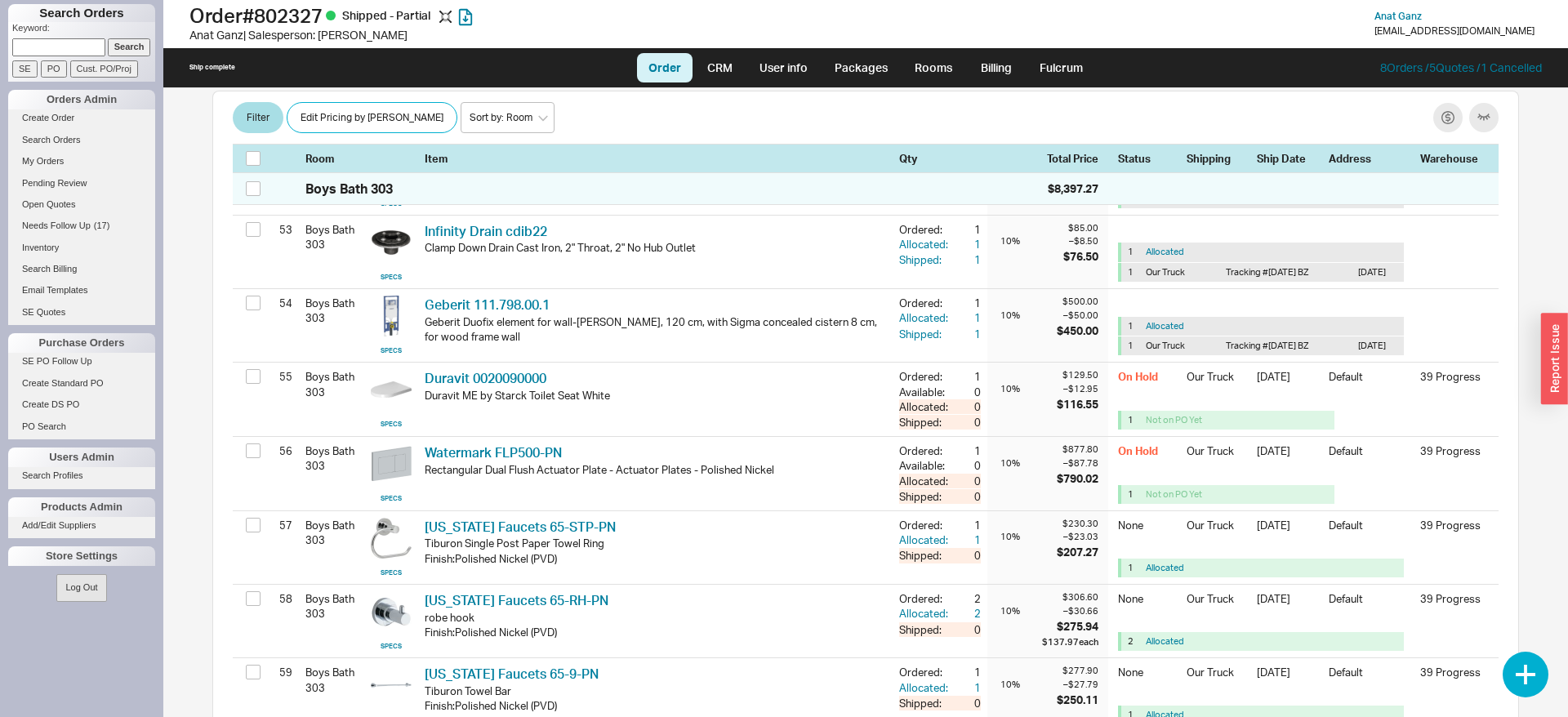
scroll to position [7669, 0]
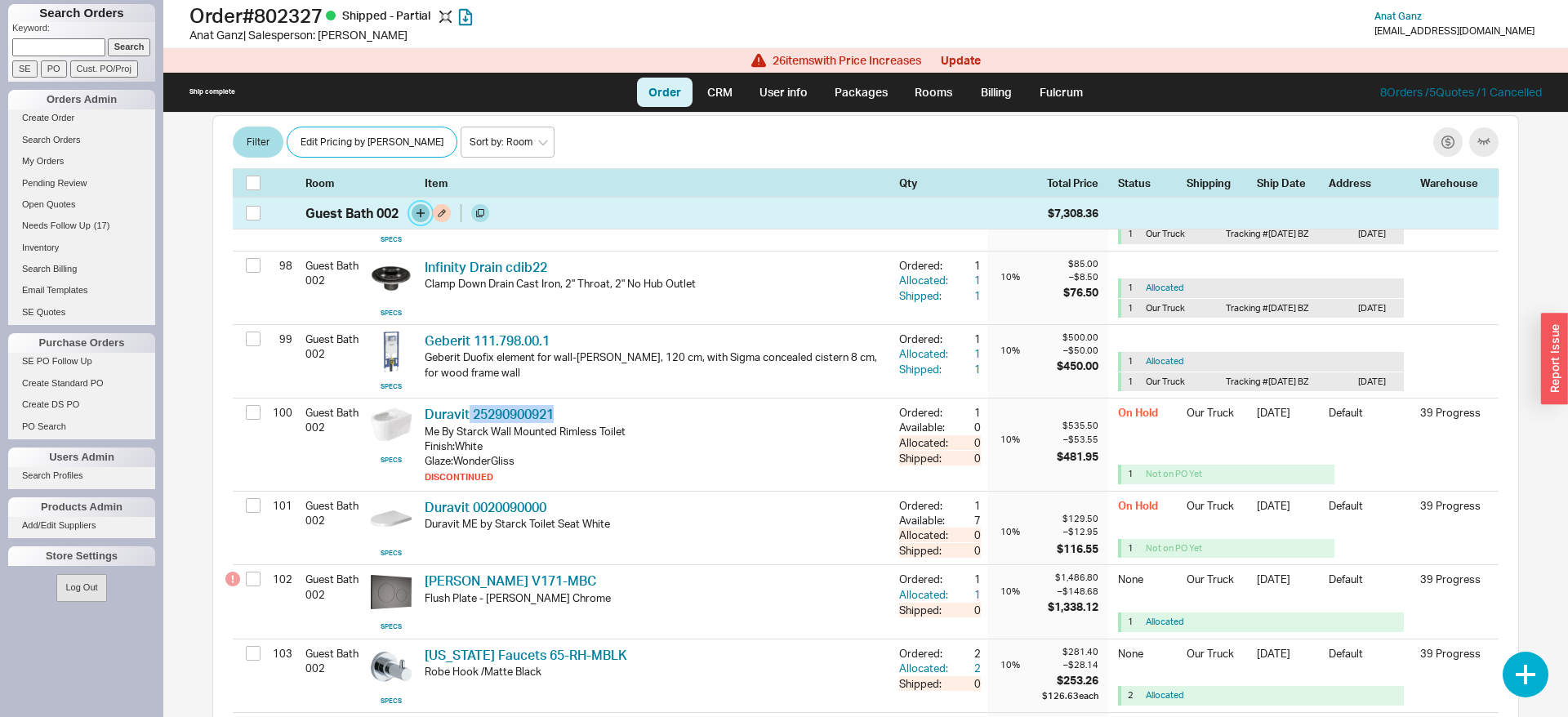
click at [421, 214] on button "button" at bounding box center [420, 212] width 18 height 18
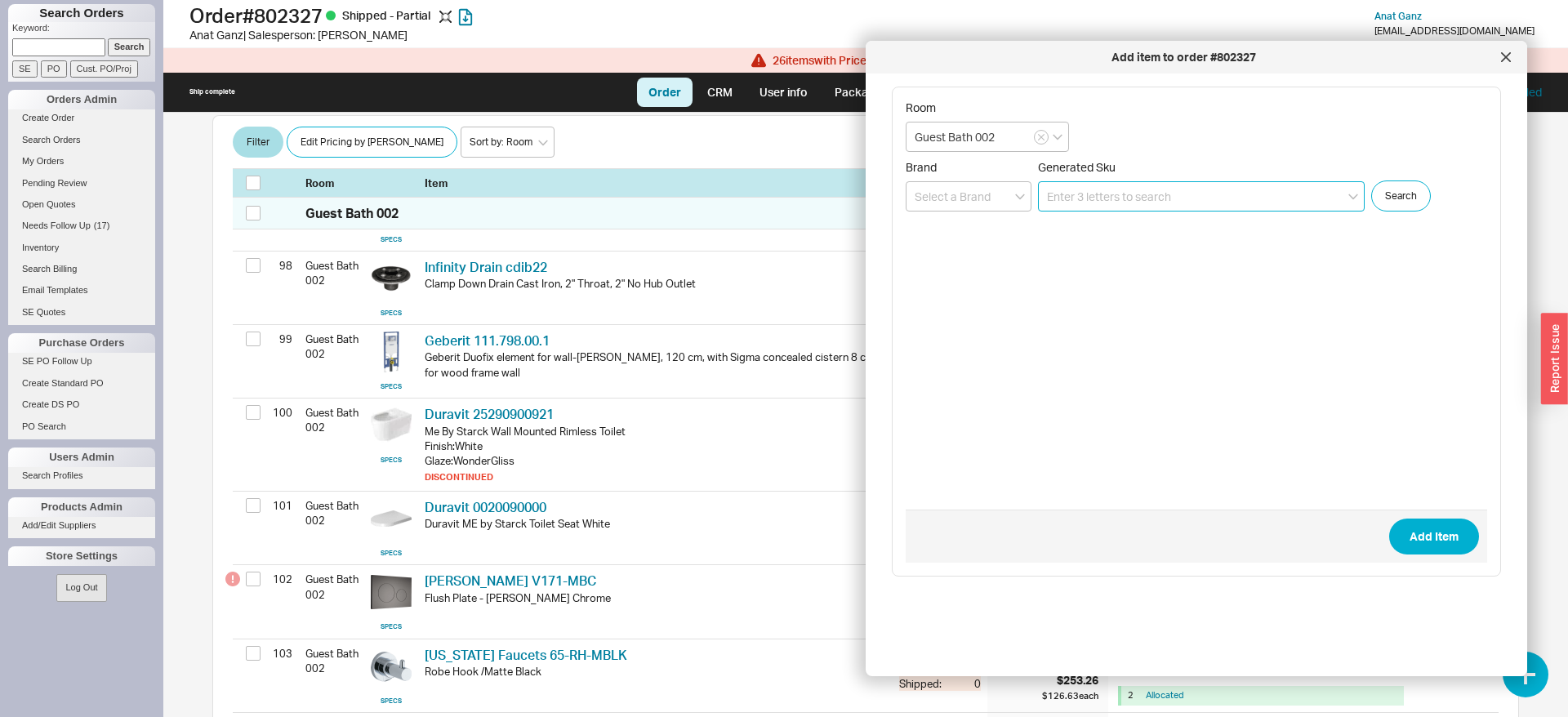
paste input "25290900921"
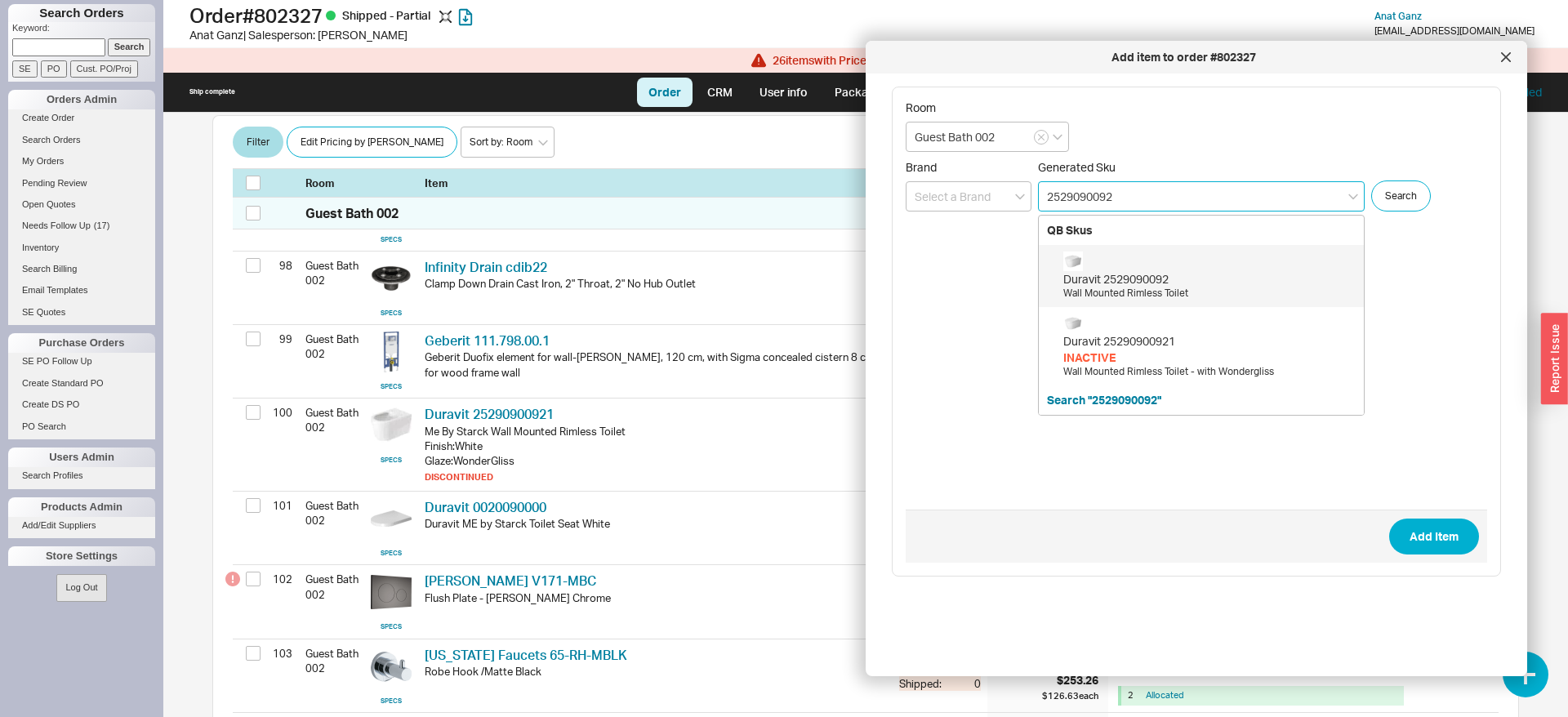
click at [1152, 269] on div "Duravit 2529090092 Wall Mounted Rimless Toilet" at bounding box center [1209, 276] width 292 height 49
type input "2529090092"
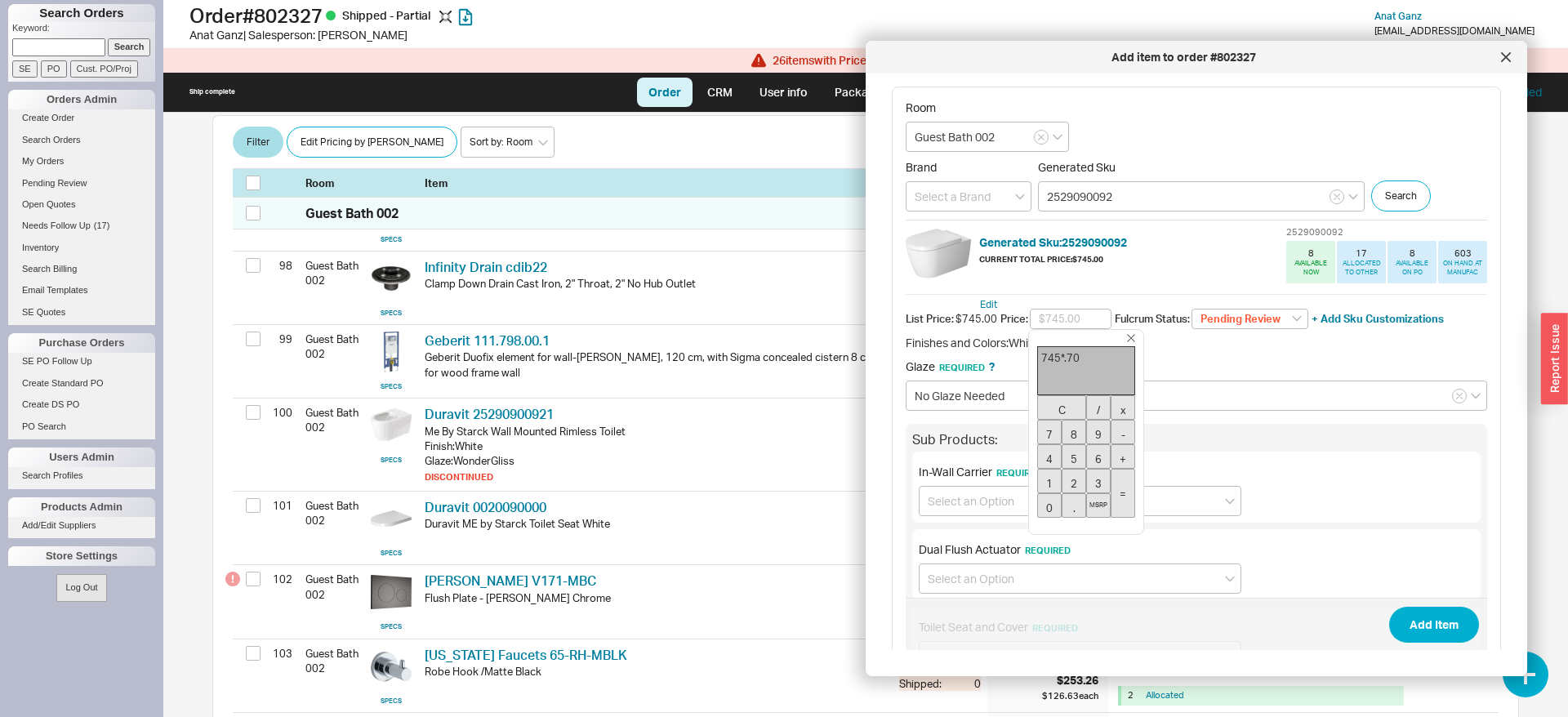
type input "$521.50"
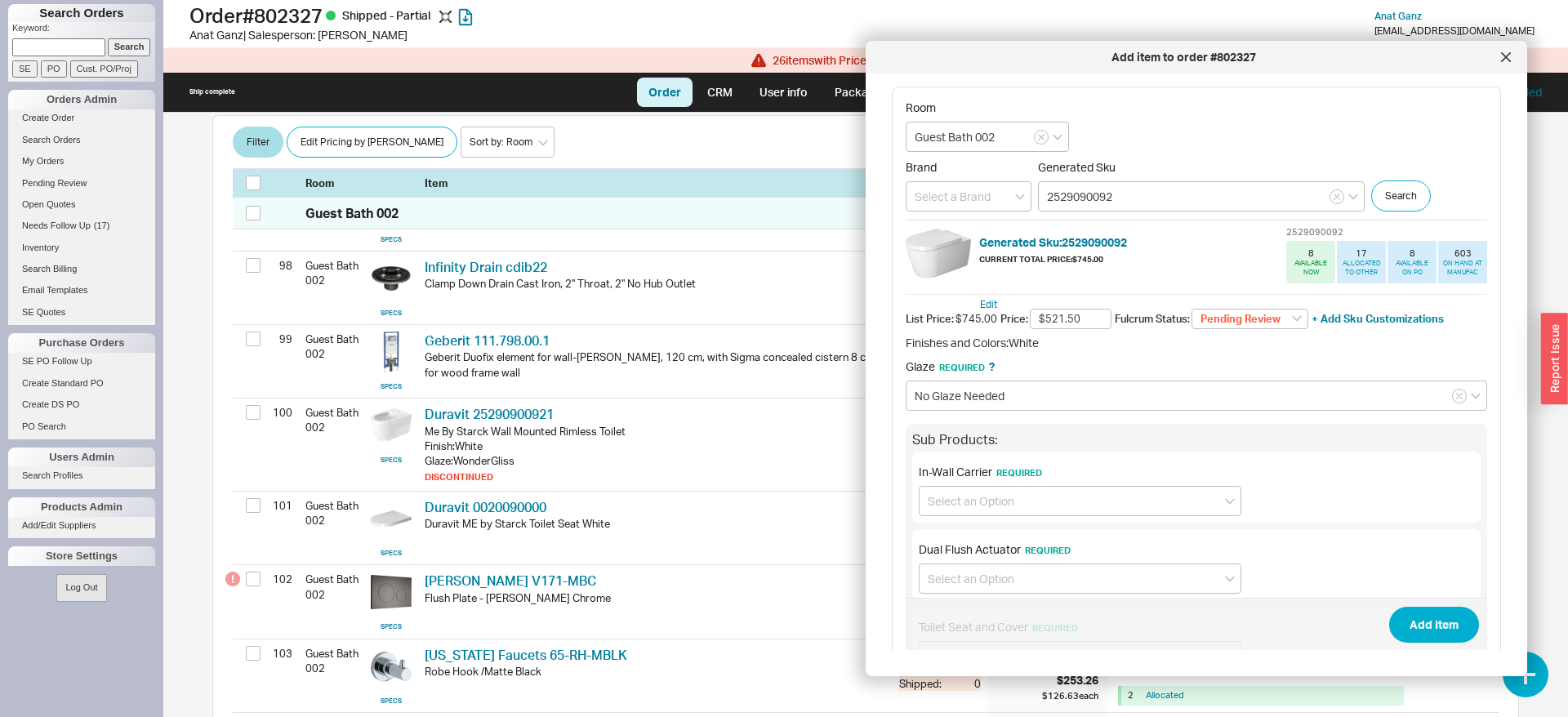
click at [1229, 307] on div "Edit List Price: $745.00 Price: $521.50 Fulcrum Status: Pending Review None On …" at bounding box center [1195, 501] width 581 height 413
click at [1192, 309] on select "Pending Review None On Hold Call Before Ship Hold for Balance Wait For Cust. Ca…" at bounding box center [1250, 319] width 116 height 21
select select
click option "None" at bounding box center [0, 0] width 0 height 0
click at [993, 503] on input at bounding box center [1080, 501] width 322 height 30
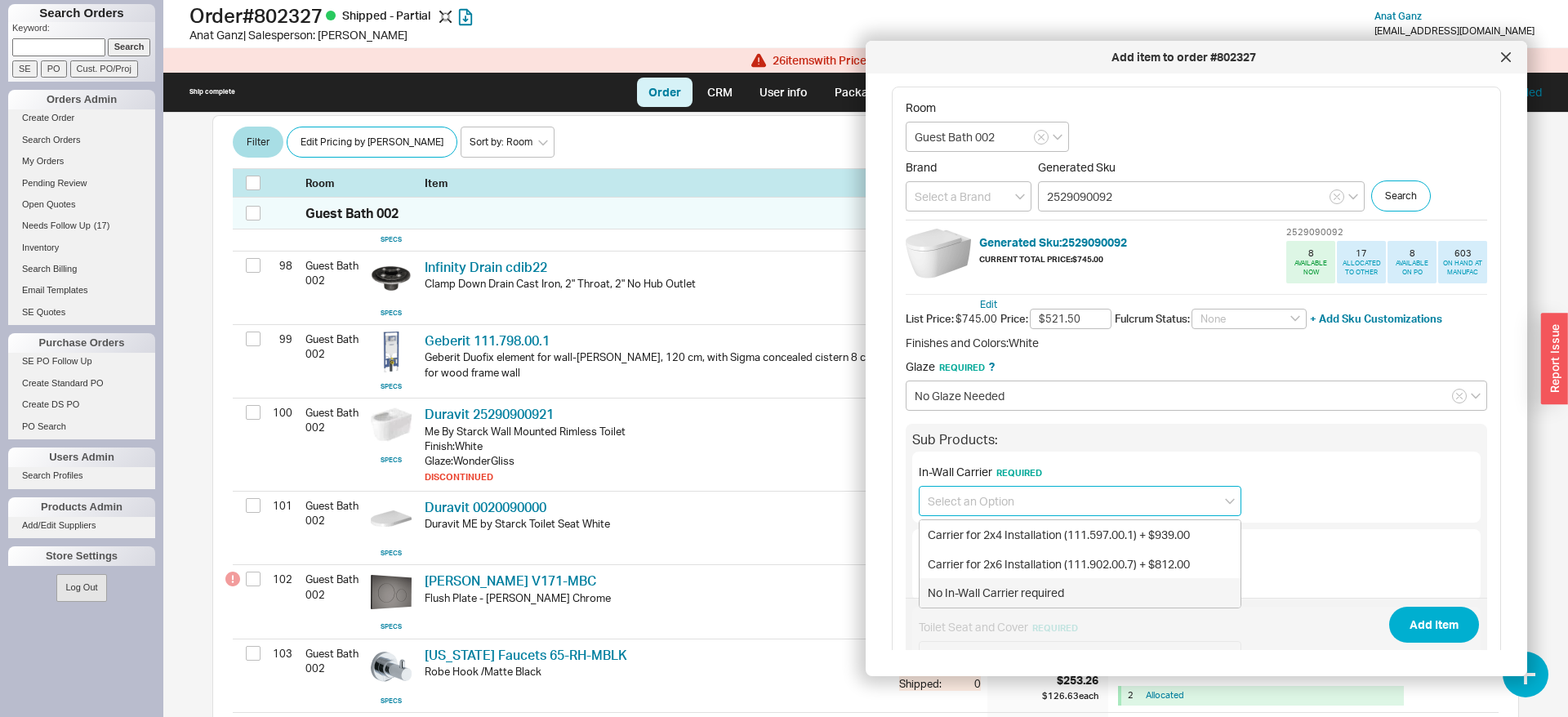
click at [990, 584] on div "No In-Wall Carrier required" at bounding box center [1080, 593] width 321 height 29
type input "No In-Wall Carrier required"
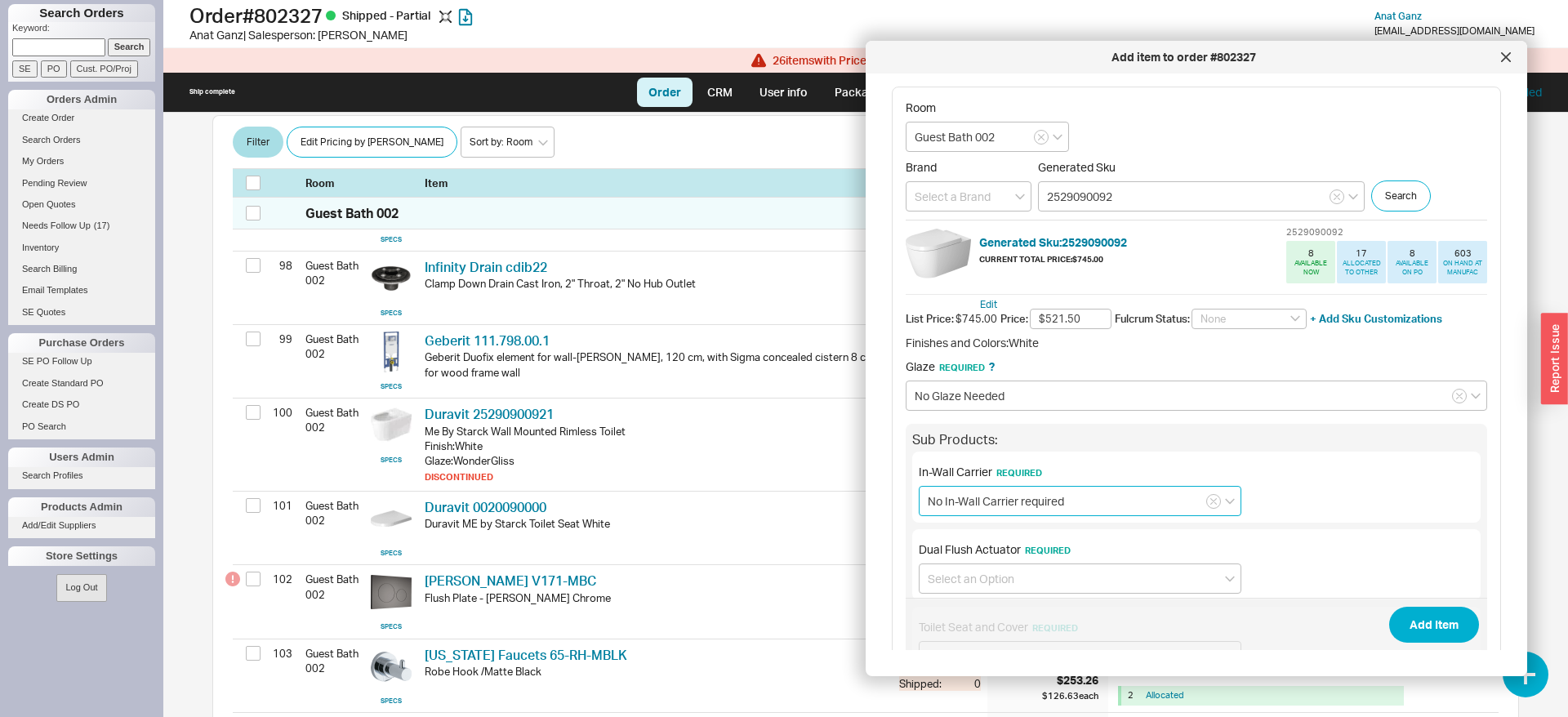
scroll to position [178, 0]
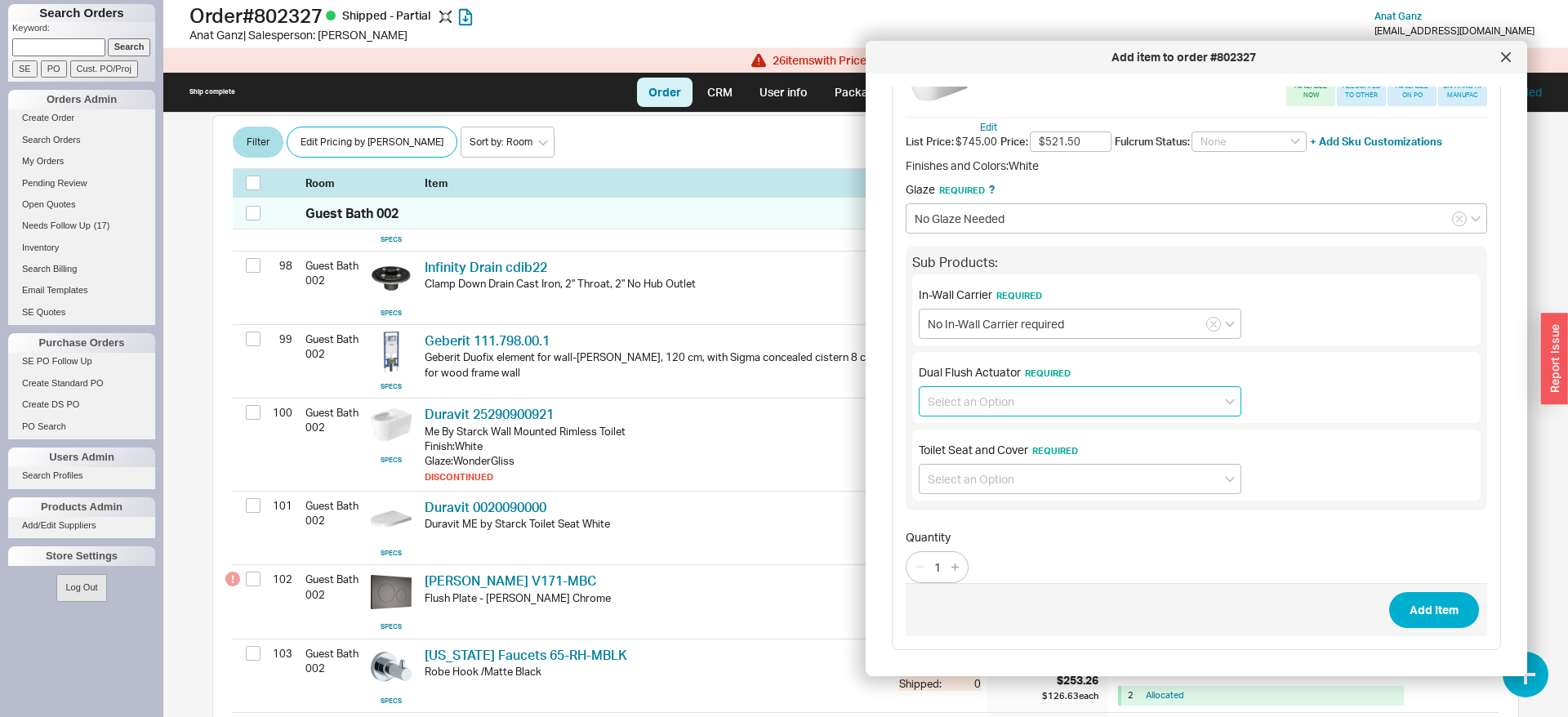
click at [1028, 405] on input at bounding box center [1080, 401] width 322 height 30
click at [1029, 460] on div "No Dual Flush Actuator required" at bounding box center [1080, 465] width 321 height 29
type input "No Dual Flush Actuator required"
click at [1003, 472] on input at bounding box center [1080, 478] width 322 height 30
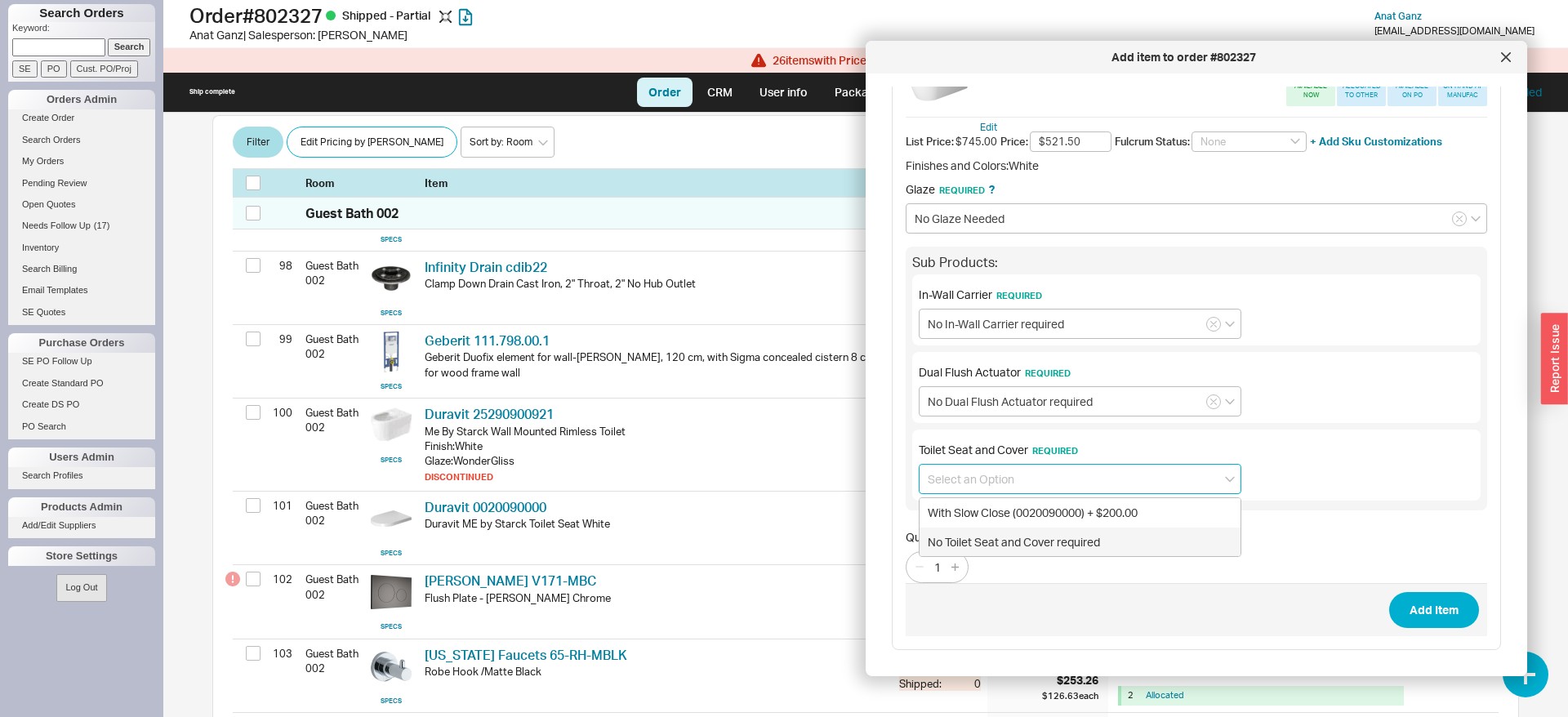
click at [993, 532] on div "No Toilet Seat and Cover required" at bounding box center [1080, 542] width 321 height 29
type input "No Toilet Seat and Cover required"
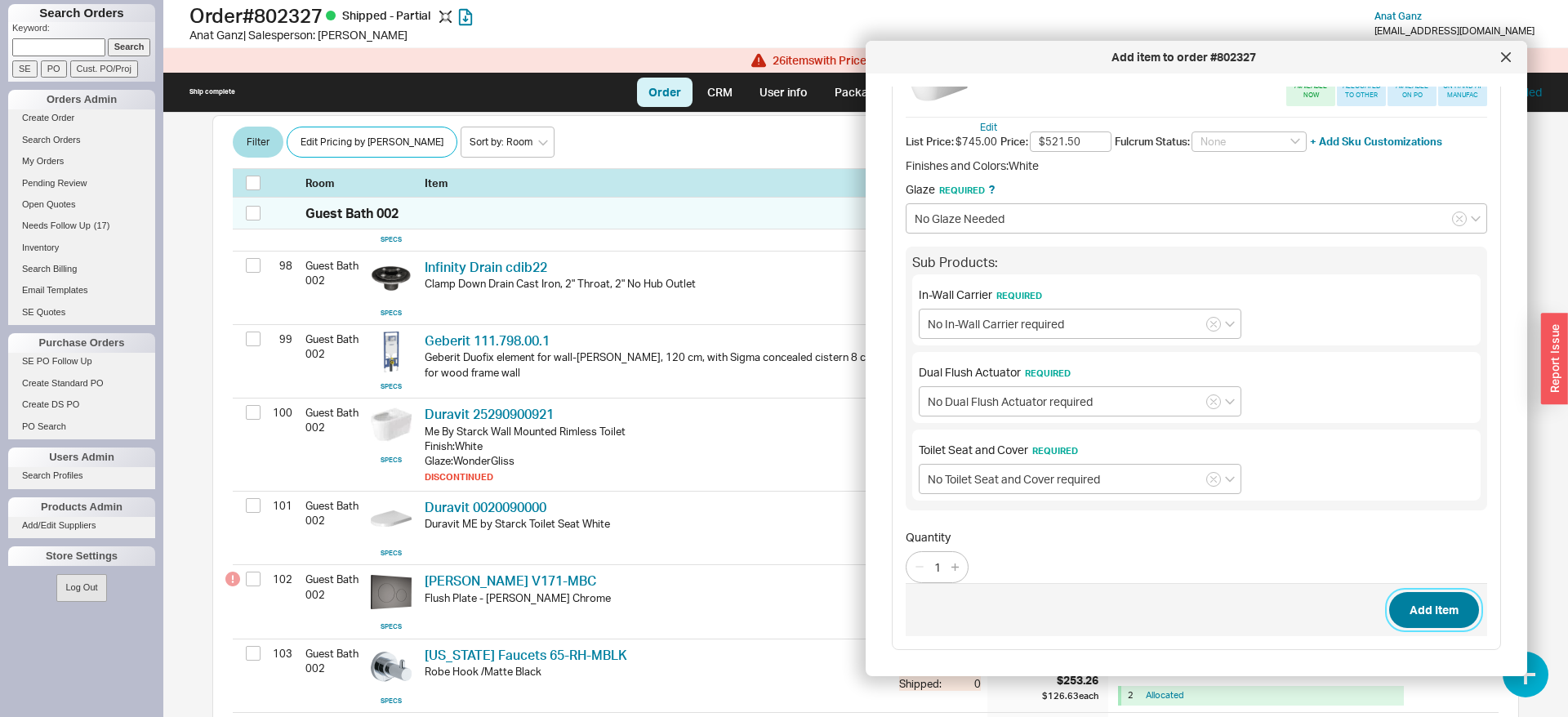
click at [1432, 606] on button "Add Item" at bounding box center [1434, 609] width 90 height 36
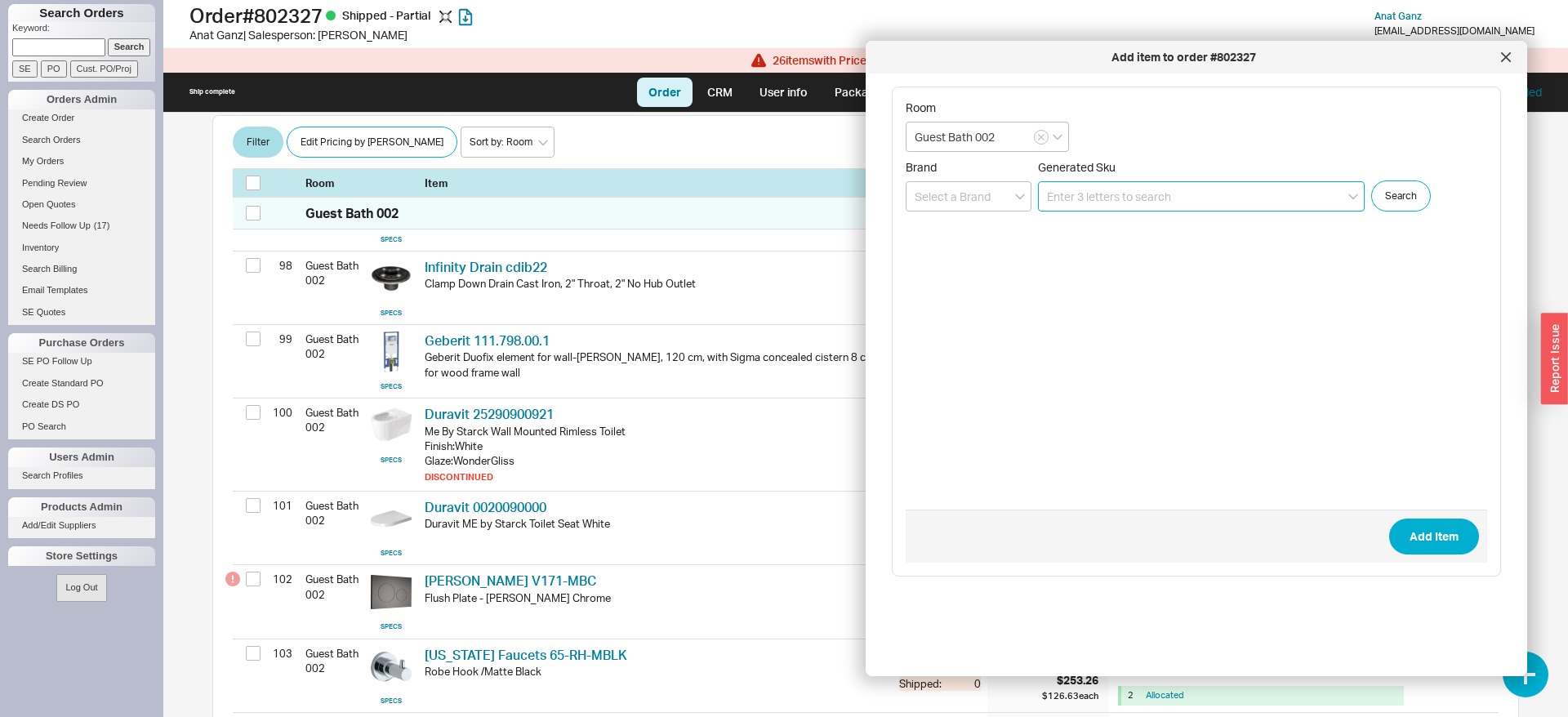
scroll to position [0, 0]
click at [1500, 59] on div at bounding box center [1506, 56] width 26 height 26
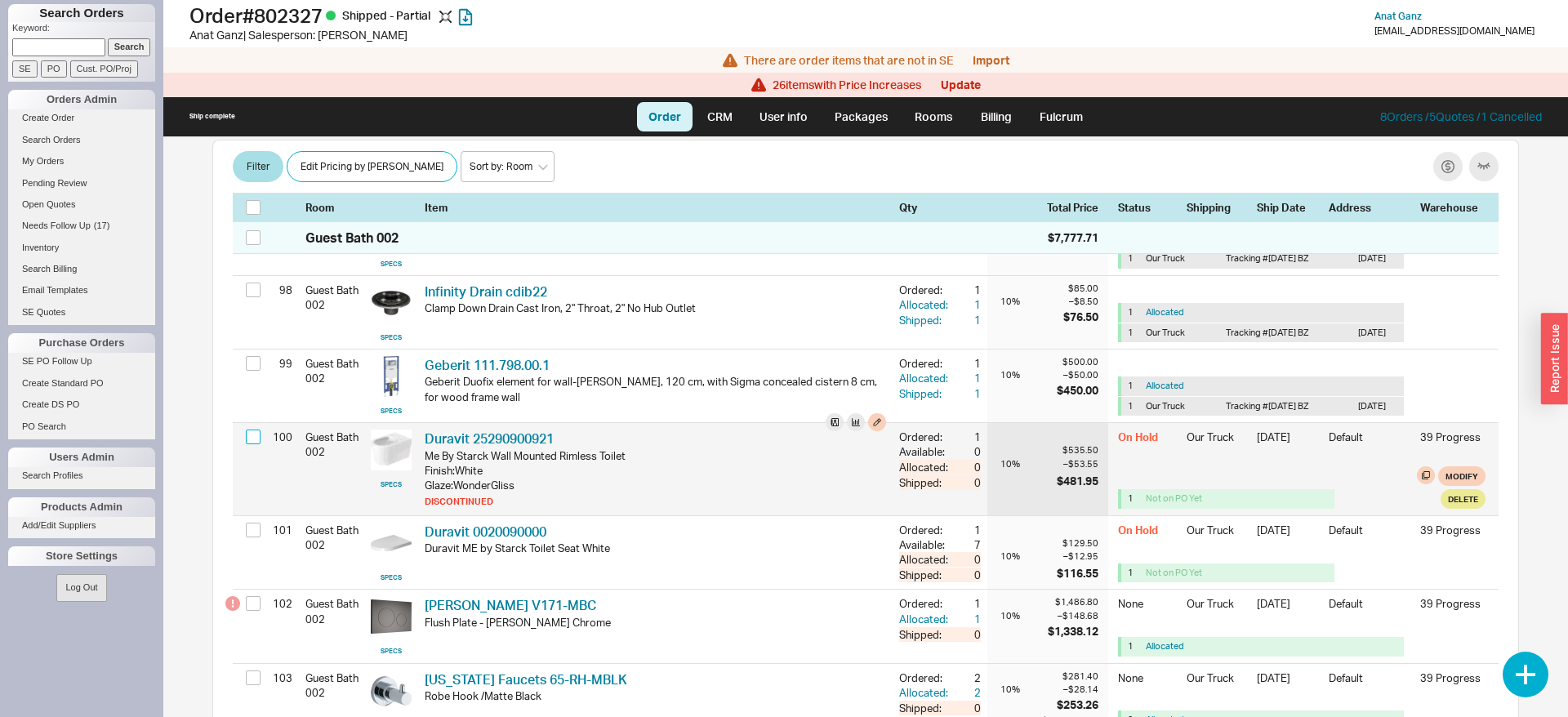
click at [259, 444] on input "checkbox" at bounding box center [252, 437] width 15 height 15
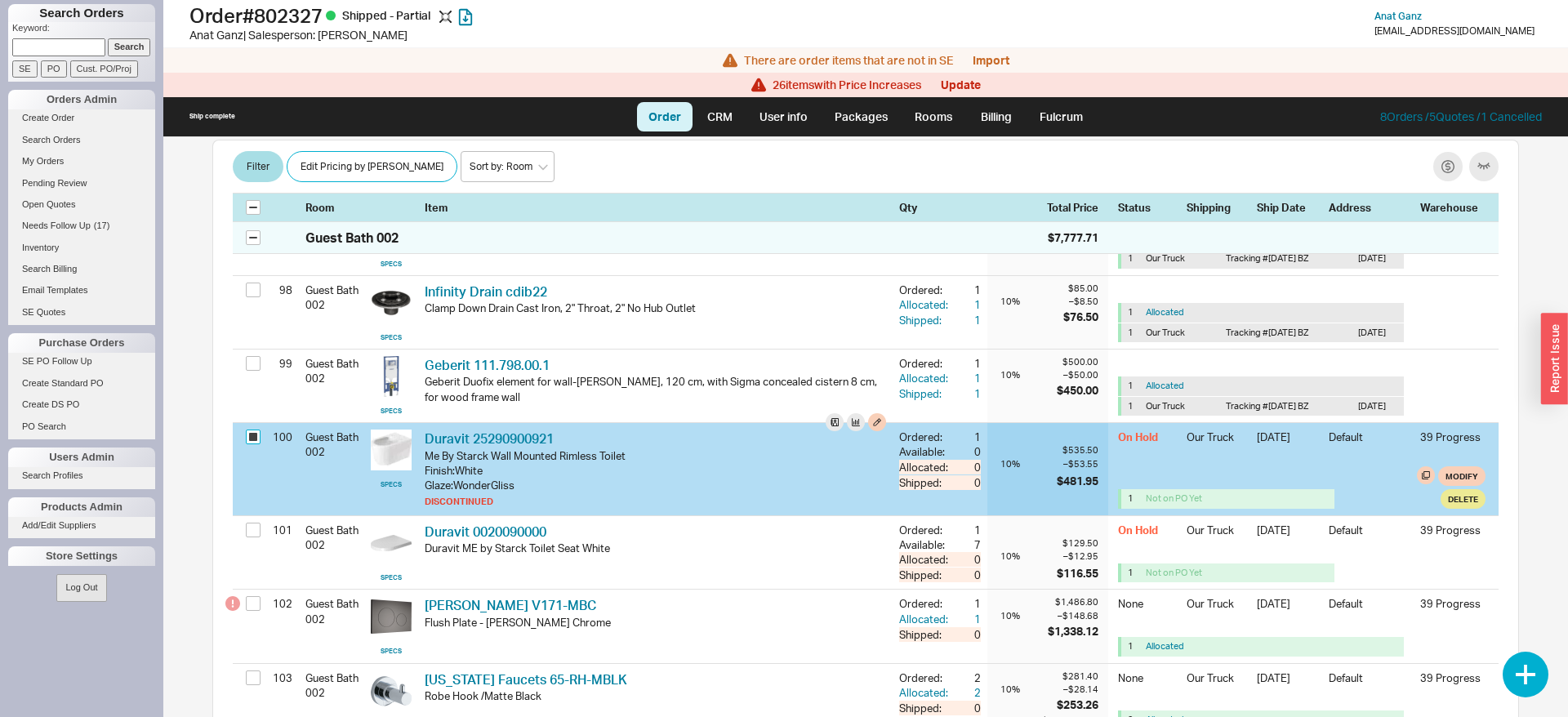
checkbox input "true"
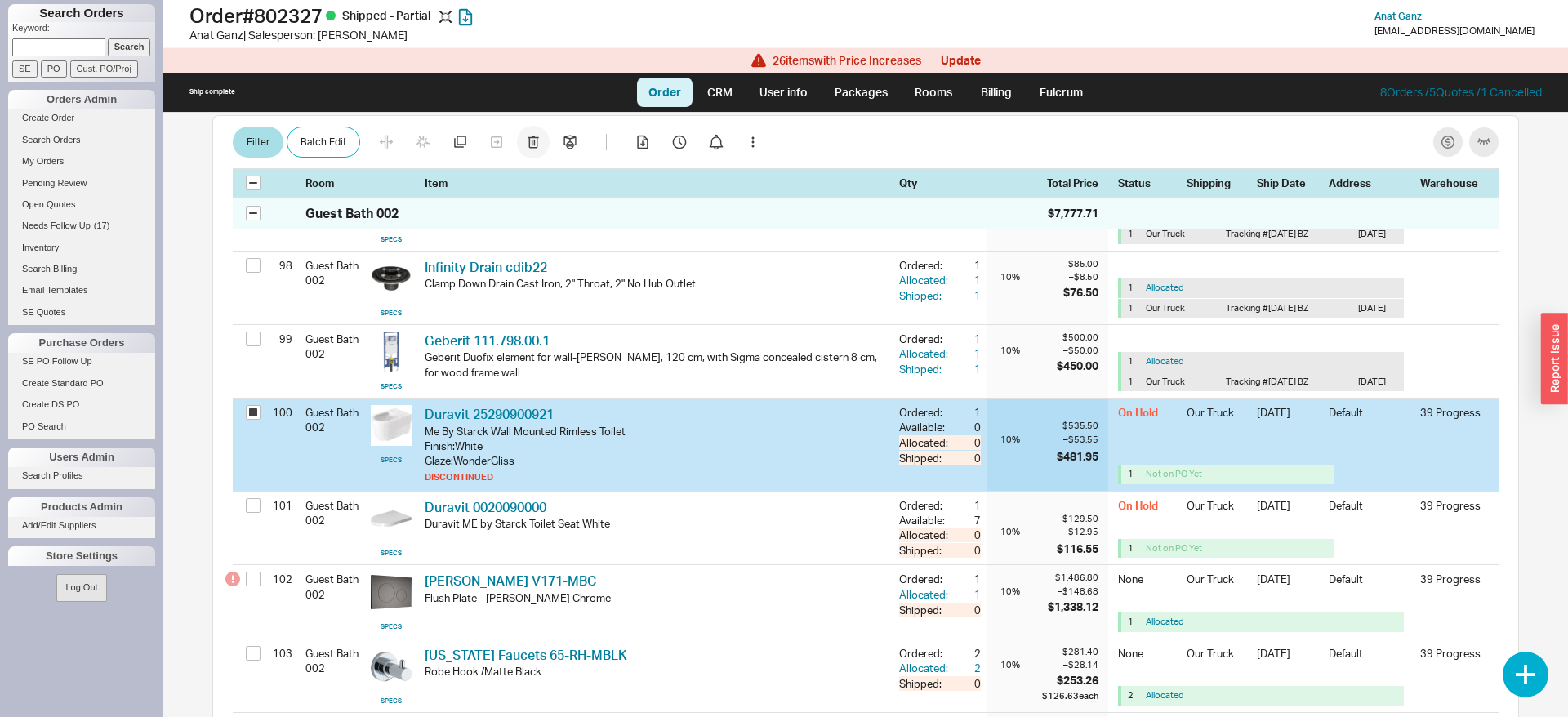
click at [534, 162] on div "Filter Batch Edit Room Item Qty Total Price Status Shipping Ship Date Address W…" at bounding box center [866, 156] width 1307 height 81
click at [537, 138] on icon "button" at bounding box center [533, 142] width 11 height 13
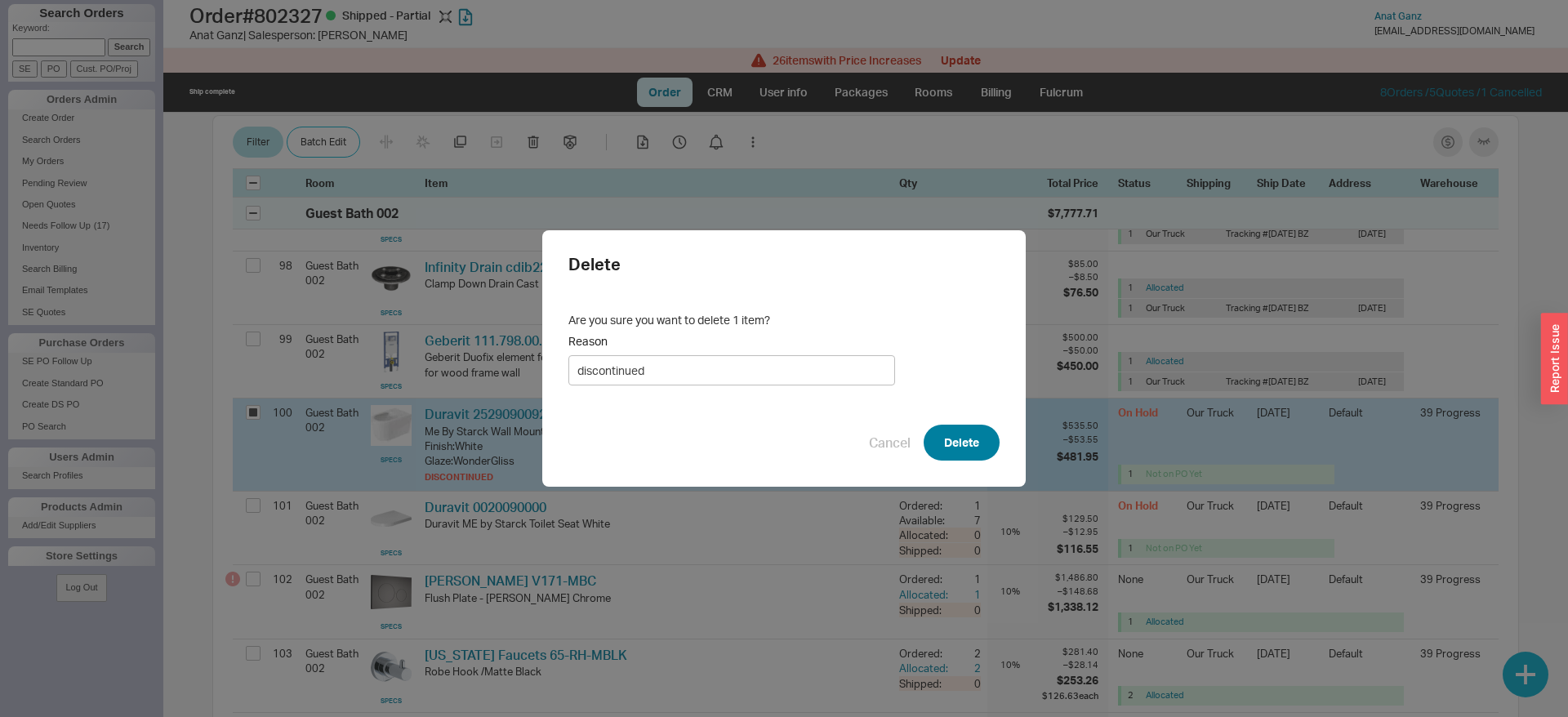
type input "discontinued"
click at [979, 434] on button "Delete" at bounding box center [962, 442] width 76 height 36
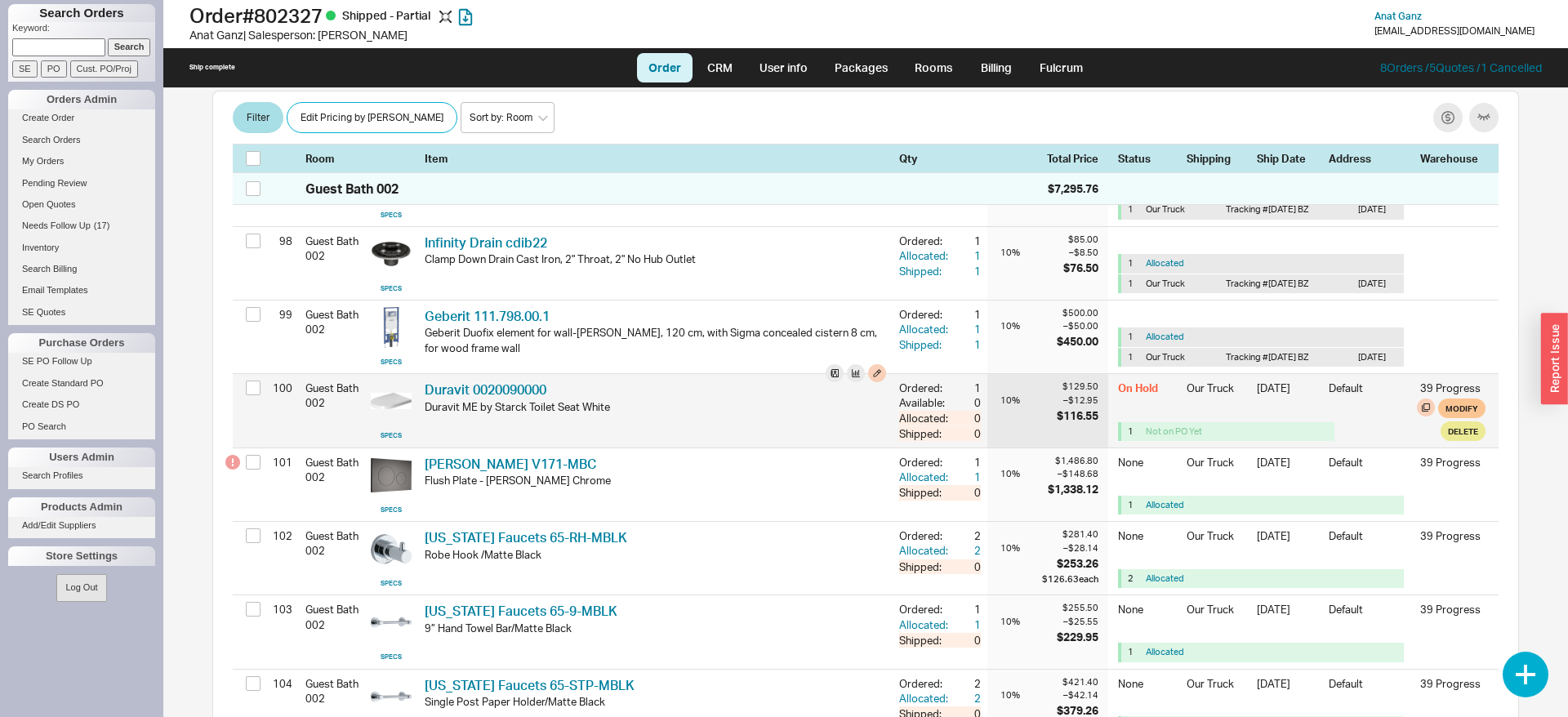
click at [1478, 415] on div "On Hold Our Truck [DATE] Default 39 Progress 1 Not on PO Yet Modify Delete" at bounding box center [1301, 410] width 368 height 74
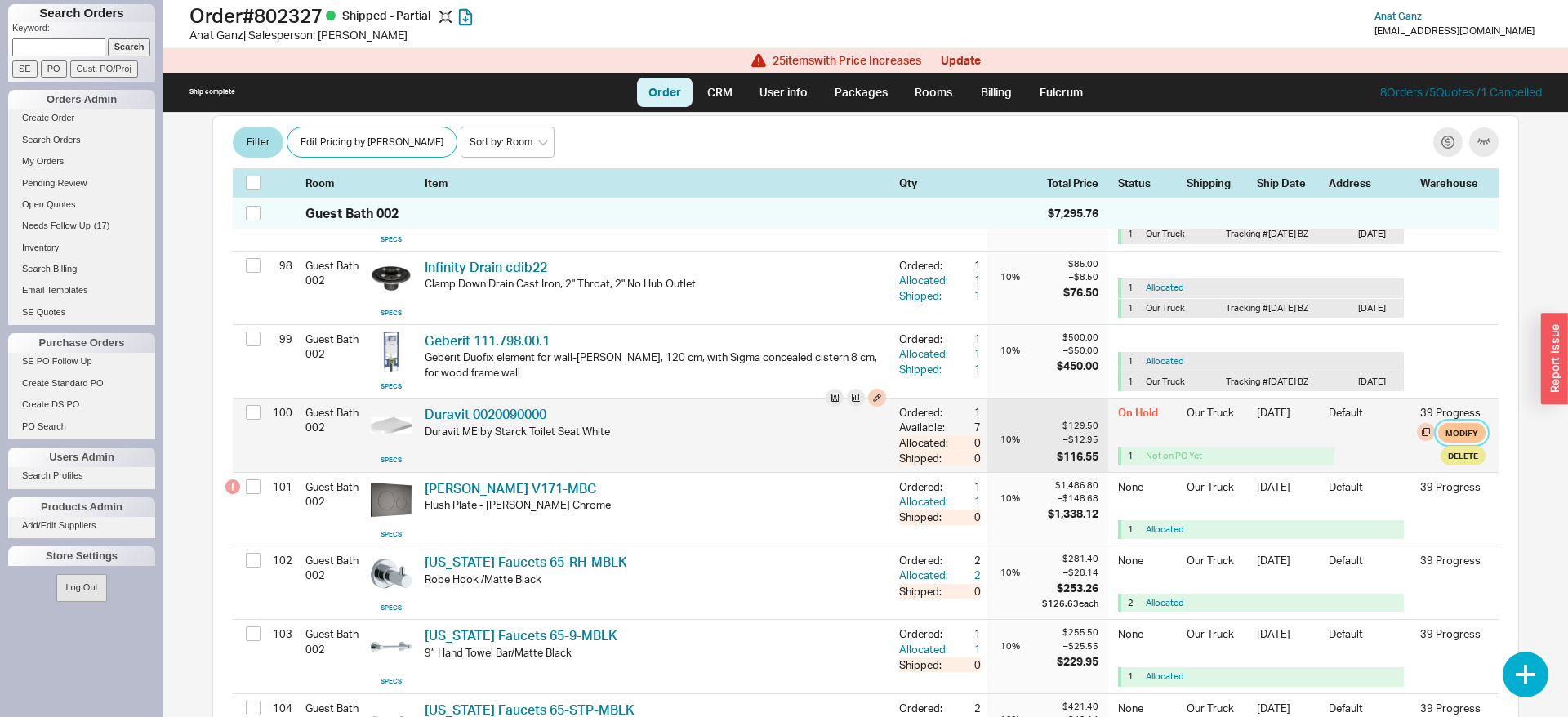
click at [1463, 442] on button "Modify" at bounding box center [1461, 433] width 48 height 19
select select "8"
select select "3"
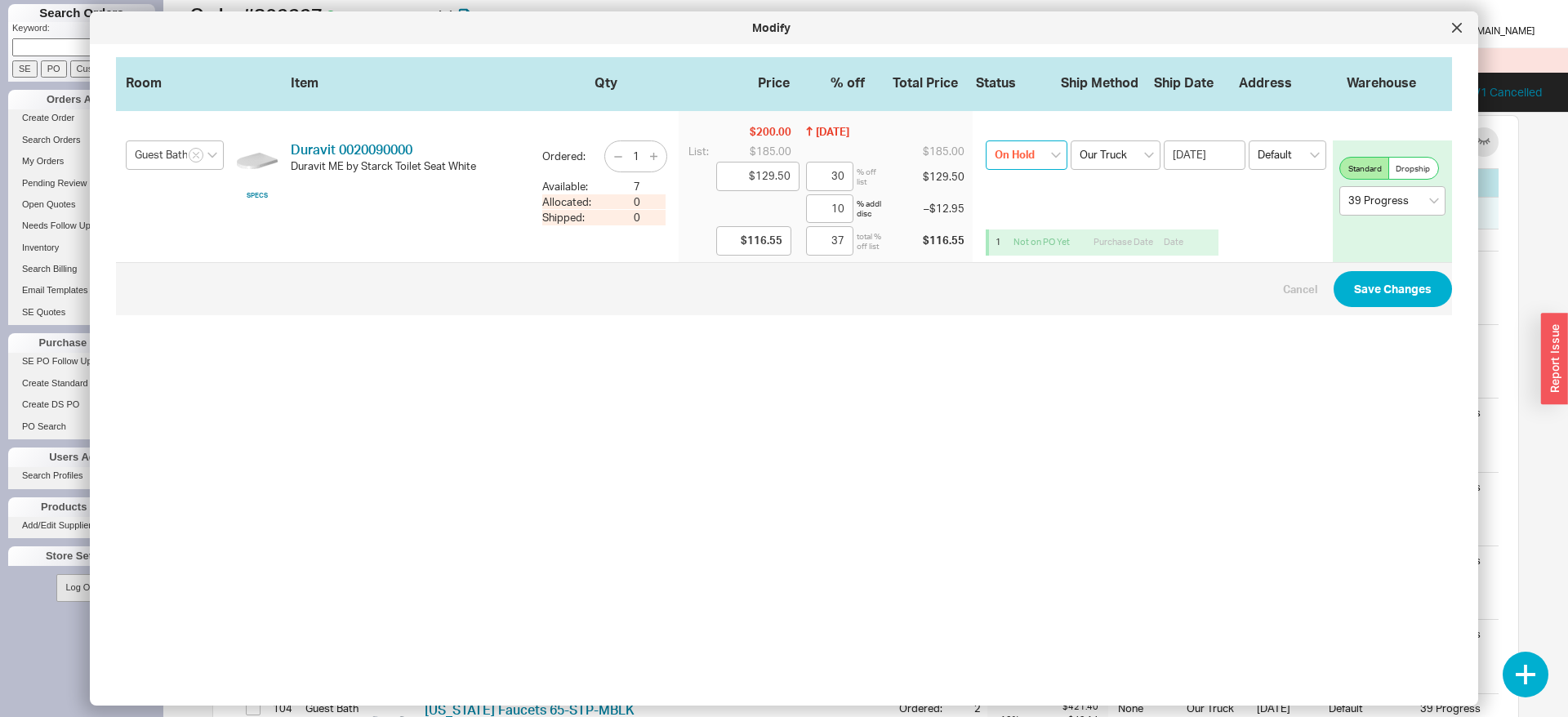
click at [986, 141] on select "On Hold None On Hold Call Before Ship Hold for Balance Wait For Cust. Call Wait…" at bounding box center [1027, 155] width 82 height 29
select select
click option "None" at bounding box center [0, 0] width 0 height 0
click at [1363, 291] on button "Save Changes" at bounding box center [1392, 288] width 118 height 36
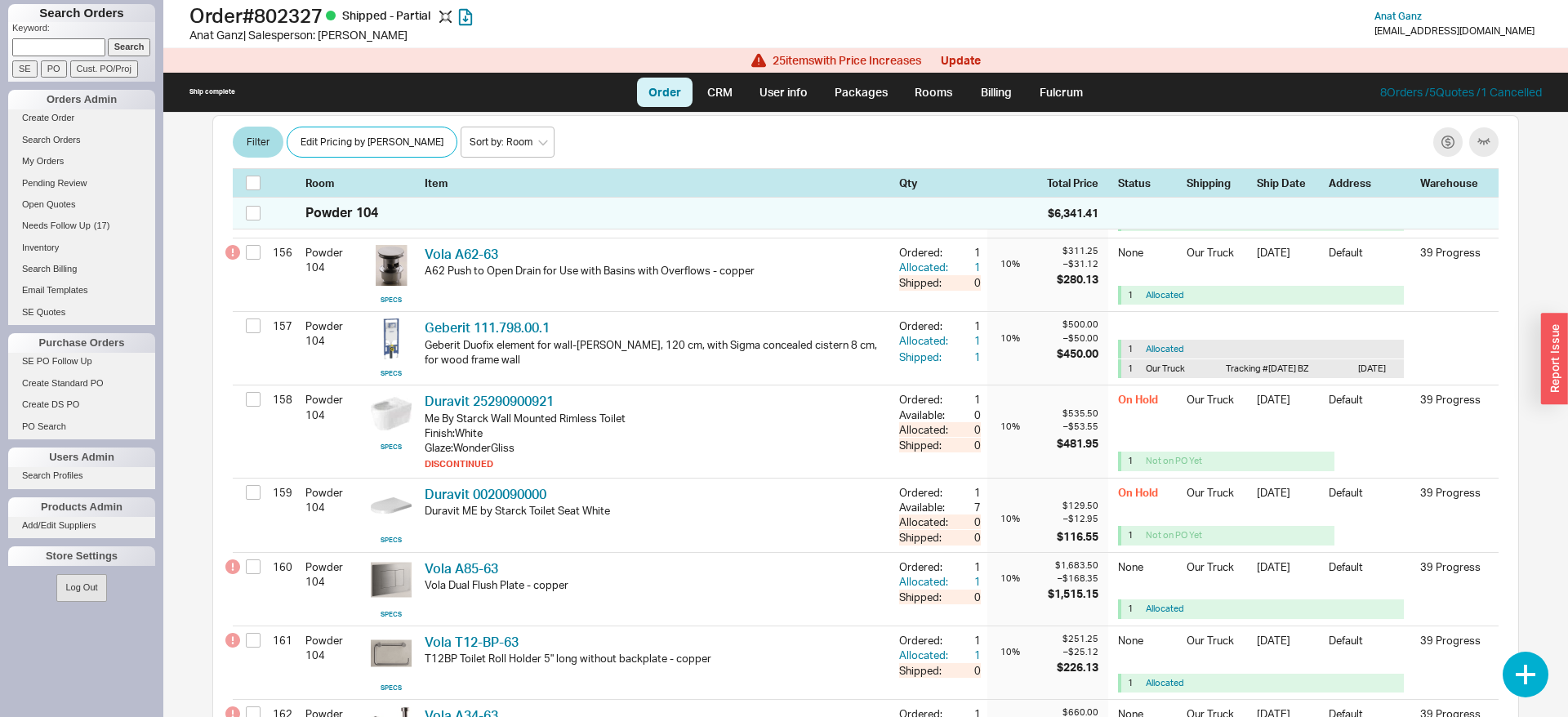
scroll to position [14171, 0]
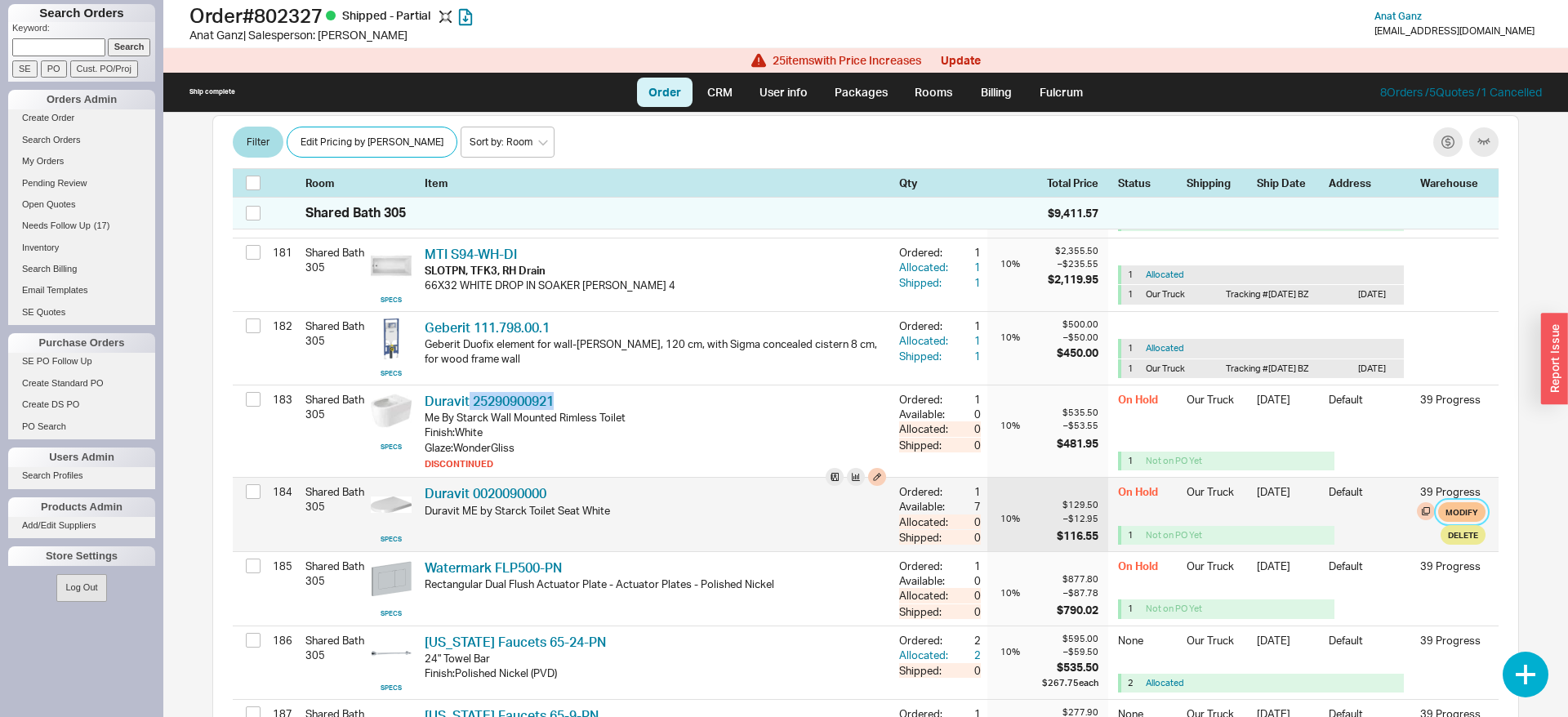
click at [1454, 522] on button "Modify" at bounding box center [1461, 512] width 48 height 19
select select "8"
select select "3"
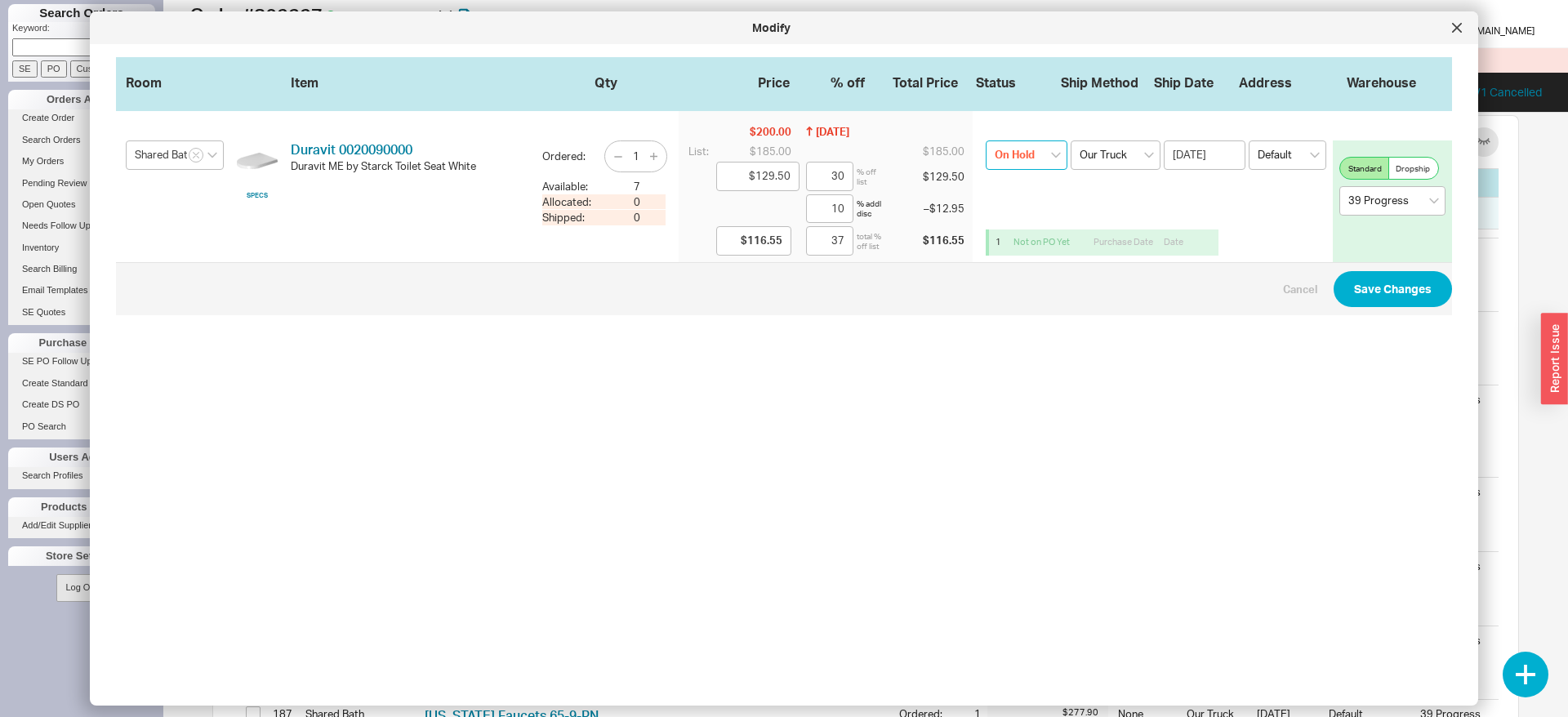
click at [986, 141] on select "On Hold None On Hold Call Before Ship Hold for Balance Wait For Cust. Call Wait…" at bounding box center [1027, 155] width 82 height 29
select select
click option "None" at bounding box center [0, 0] width 0 height 0
click at [1383, 302] on button "Save Changes" at bounding box center [1392, 288] width 118 height 36
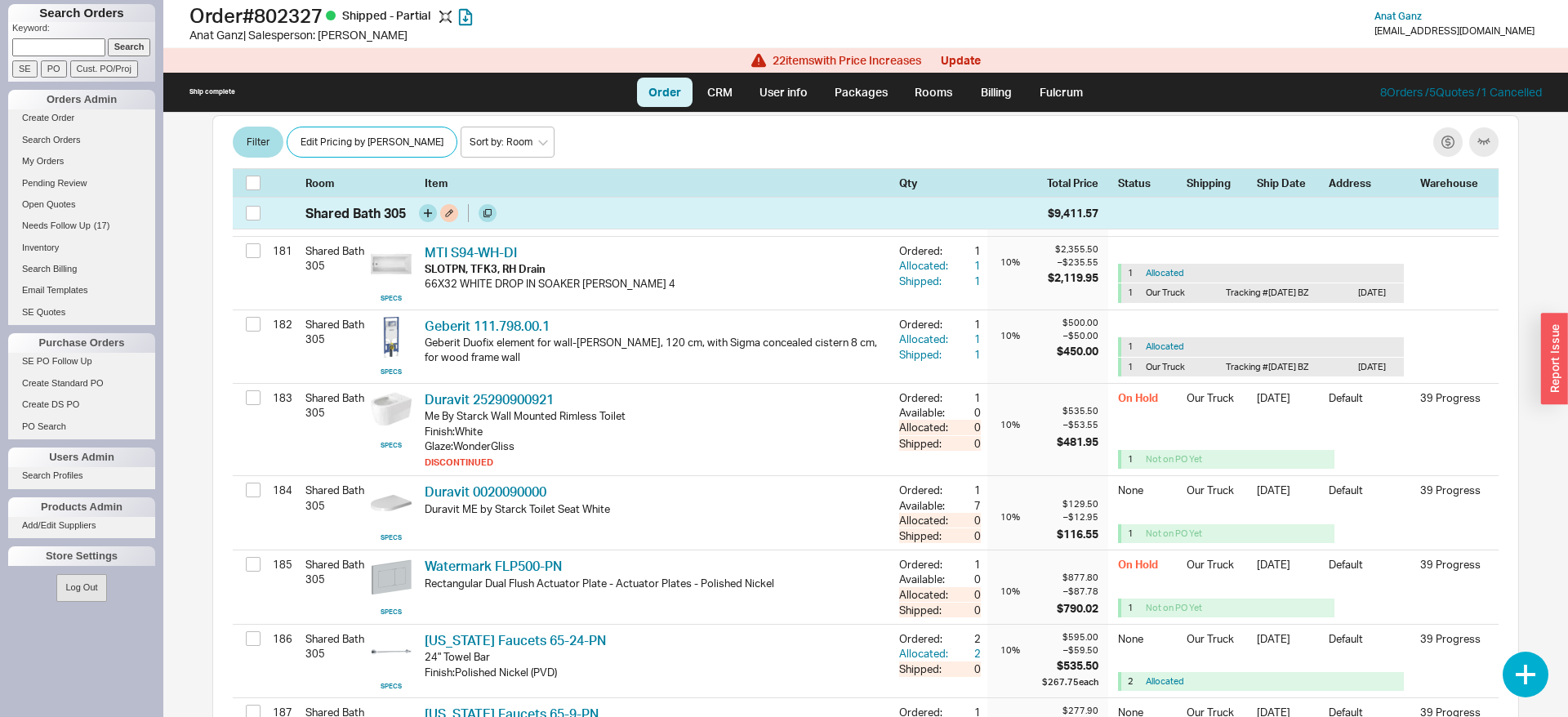
scroll to position [14169, 0]
click at [426, 209] on button "button" at bounding box center [428, 212] width 18 height 18
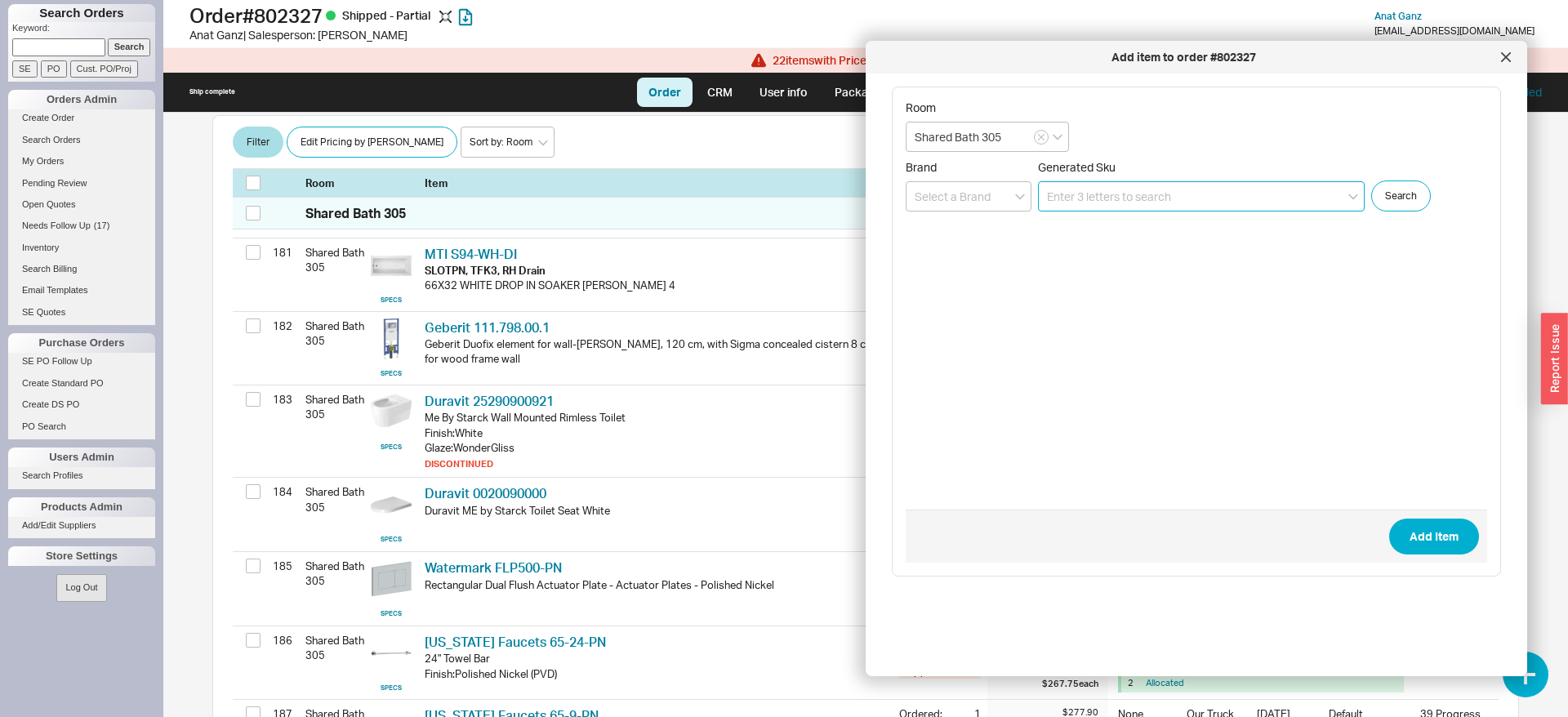
paste input "25290900921"
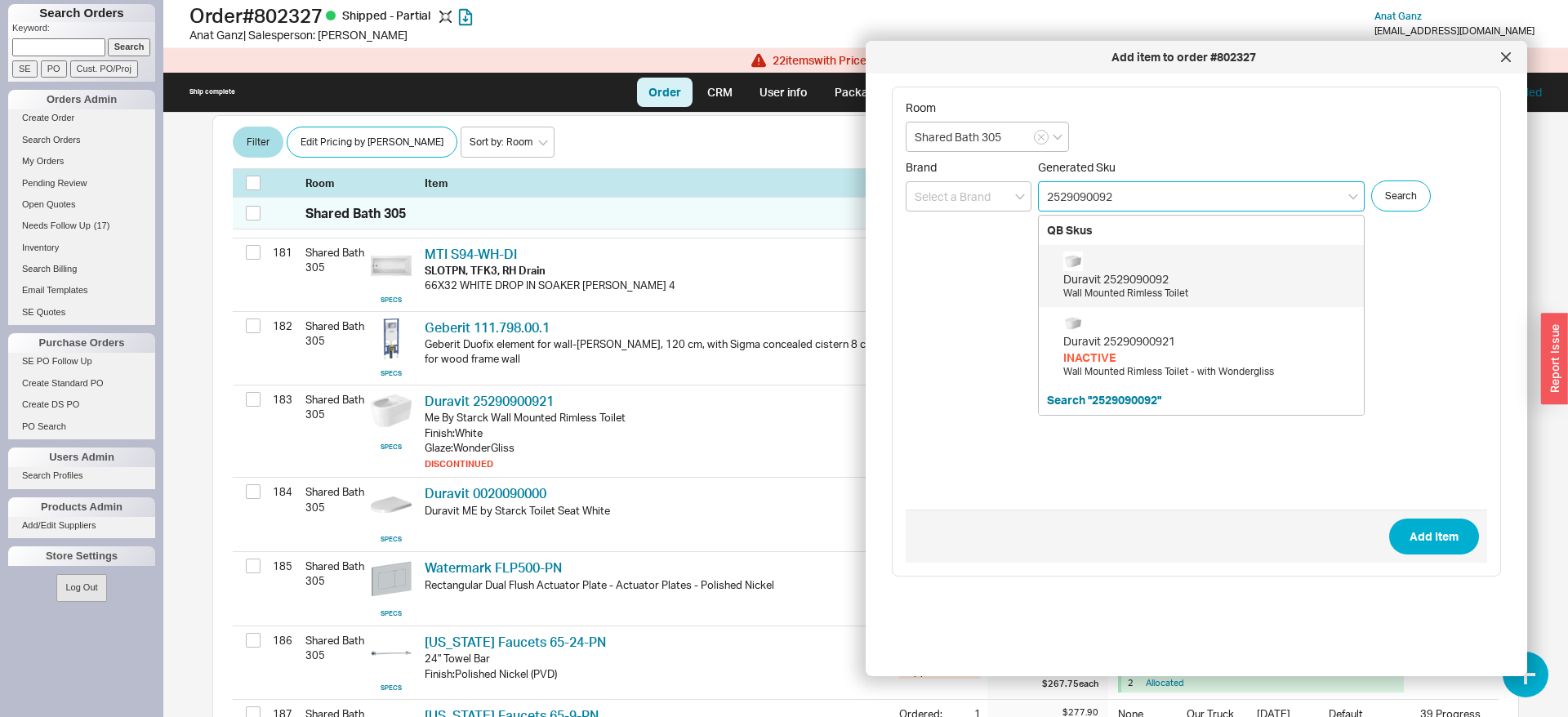
click at [1166, 271] on div "Duravit 2529090092" at bounding box center [1209, 278] width 292 height 16
type input "2529090092"
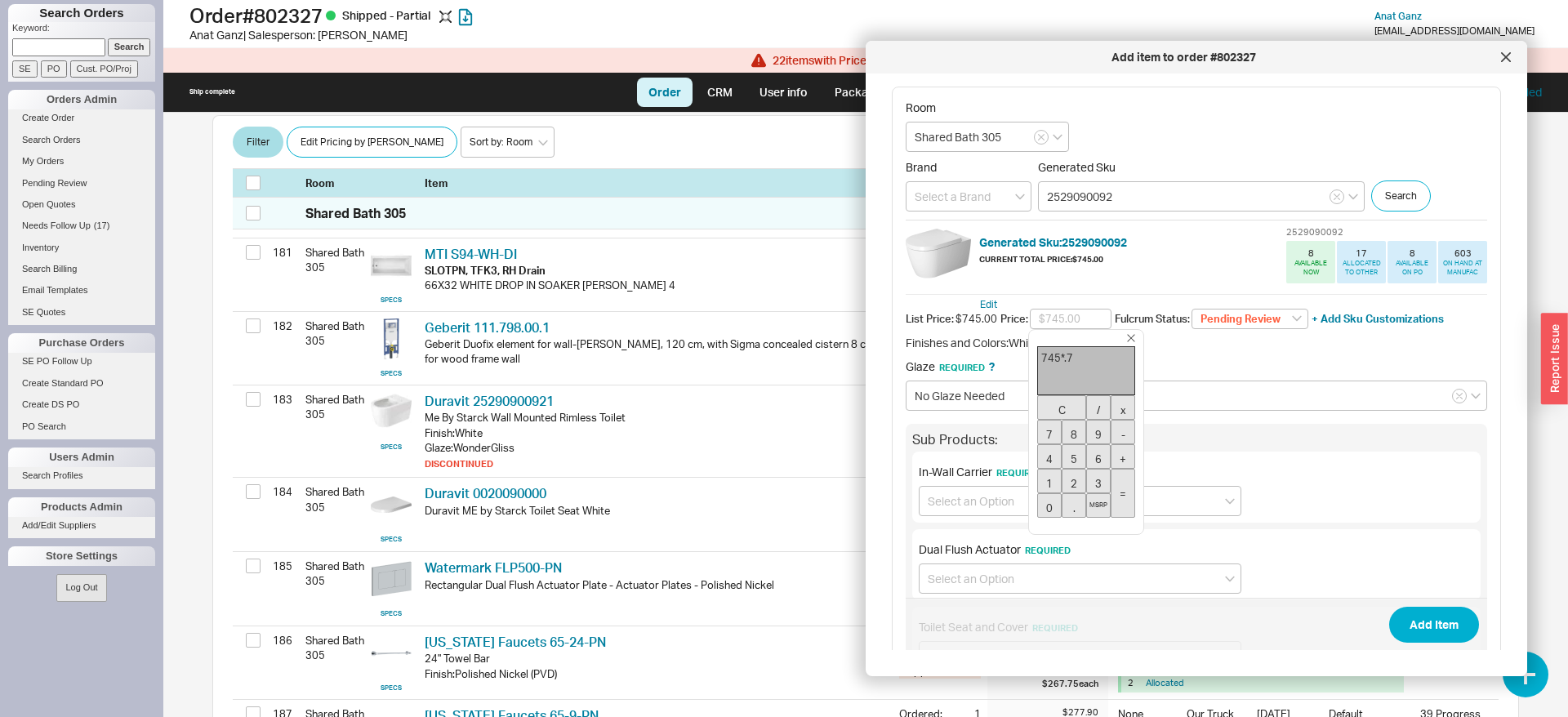
type input "$521.50"
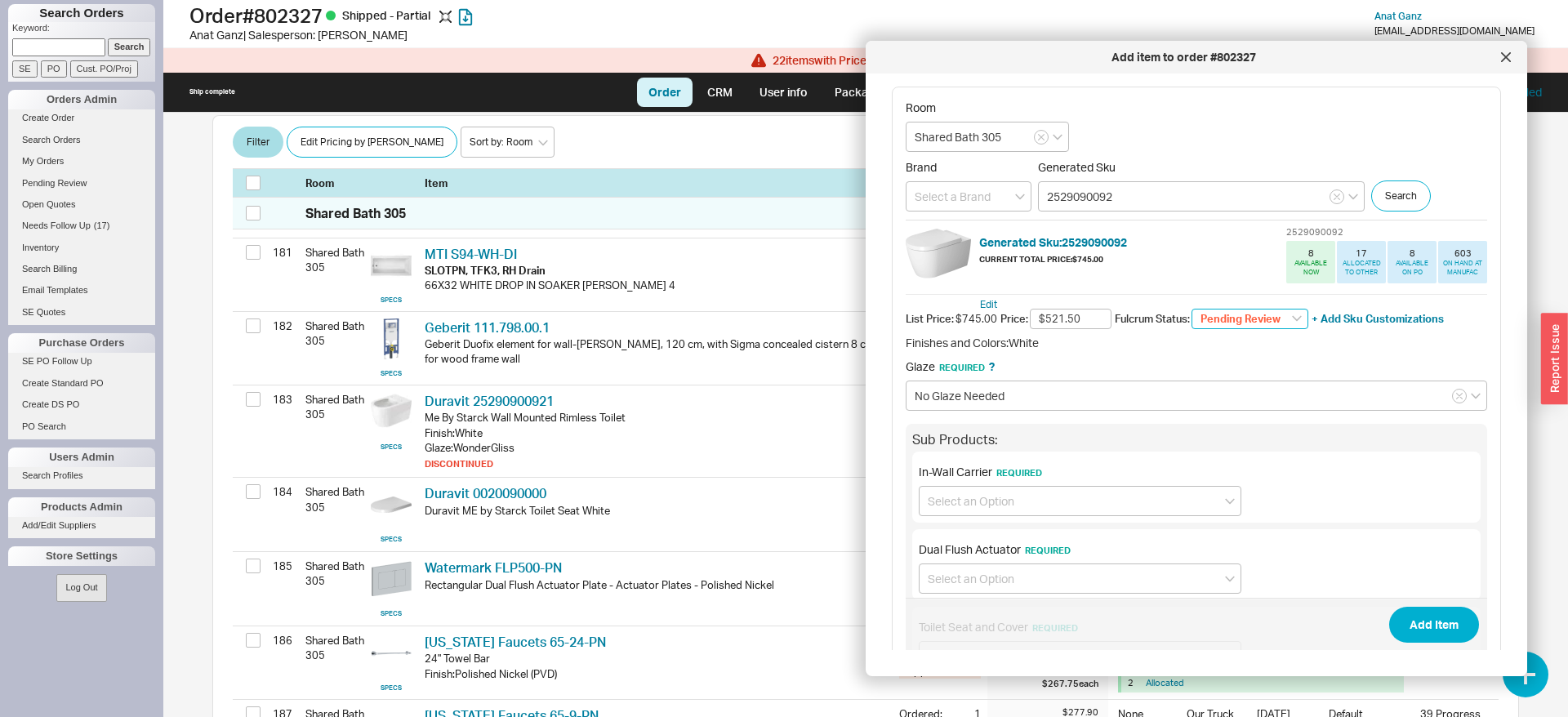
click at [1192, 309] on select "Pending Review None On Hold Call Before Ship Hold for Balance Wait For Cust. Ca…" at bounding box center [1250, 319] width 116 height 21
select select
click option "None" at bounding box center [0, 0] width 0 height 0
click at [986, 513] on input at bounding box center [1080, 501] width 322 height 30
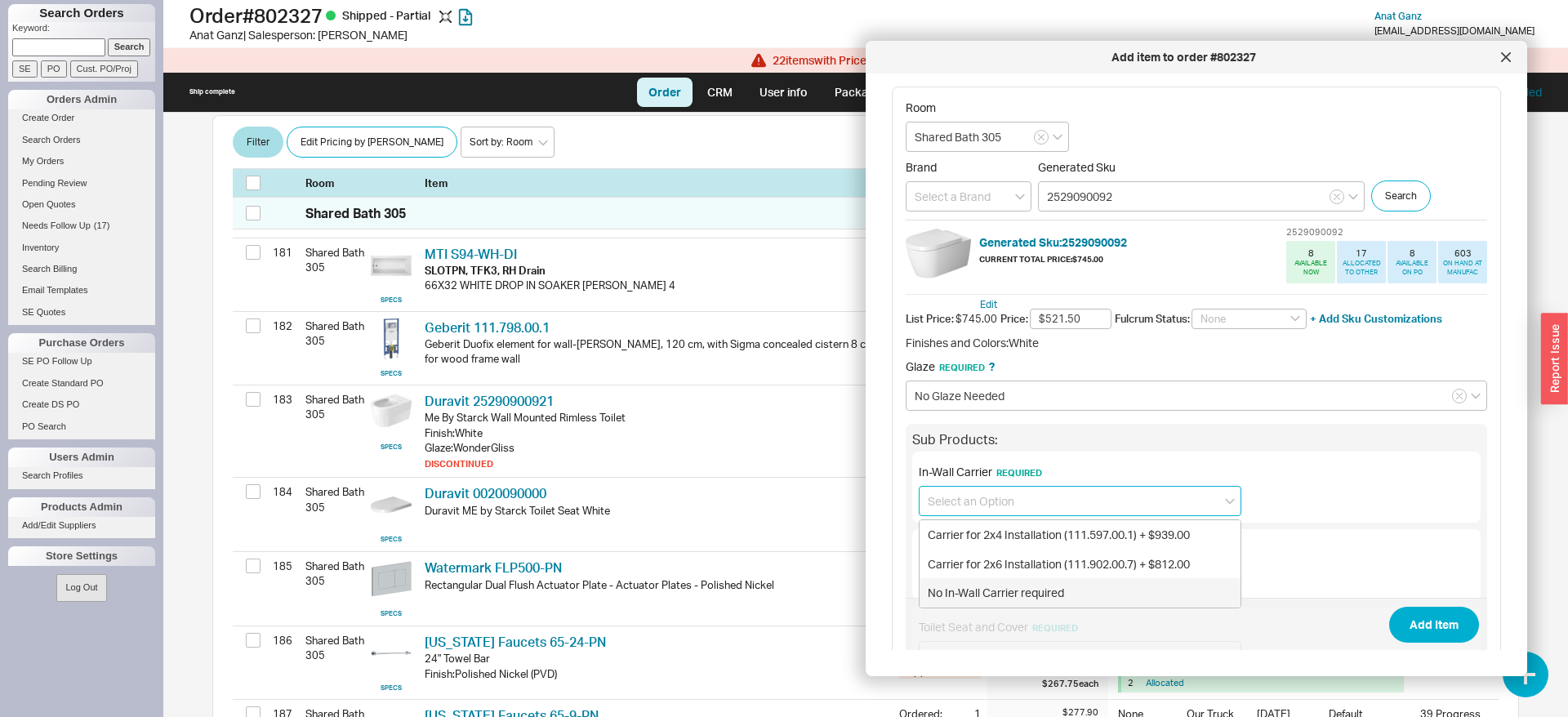
click at [986, 590] on div "No In-Wall Carrier required" at bounding box center [1080, 593] width 321 height 29
type input "No In-Wall Carrier required"
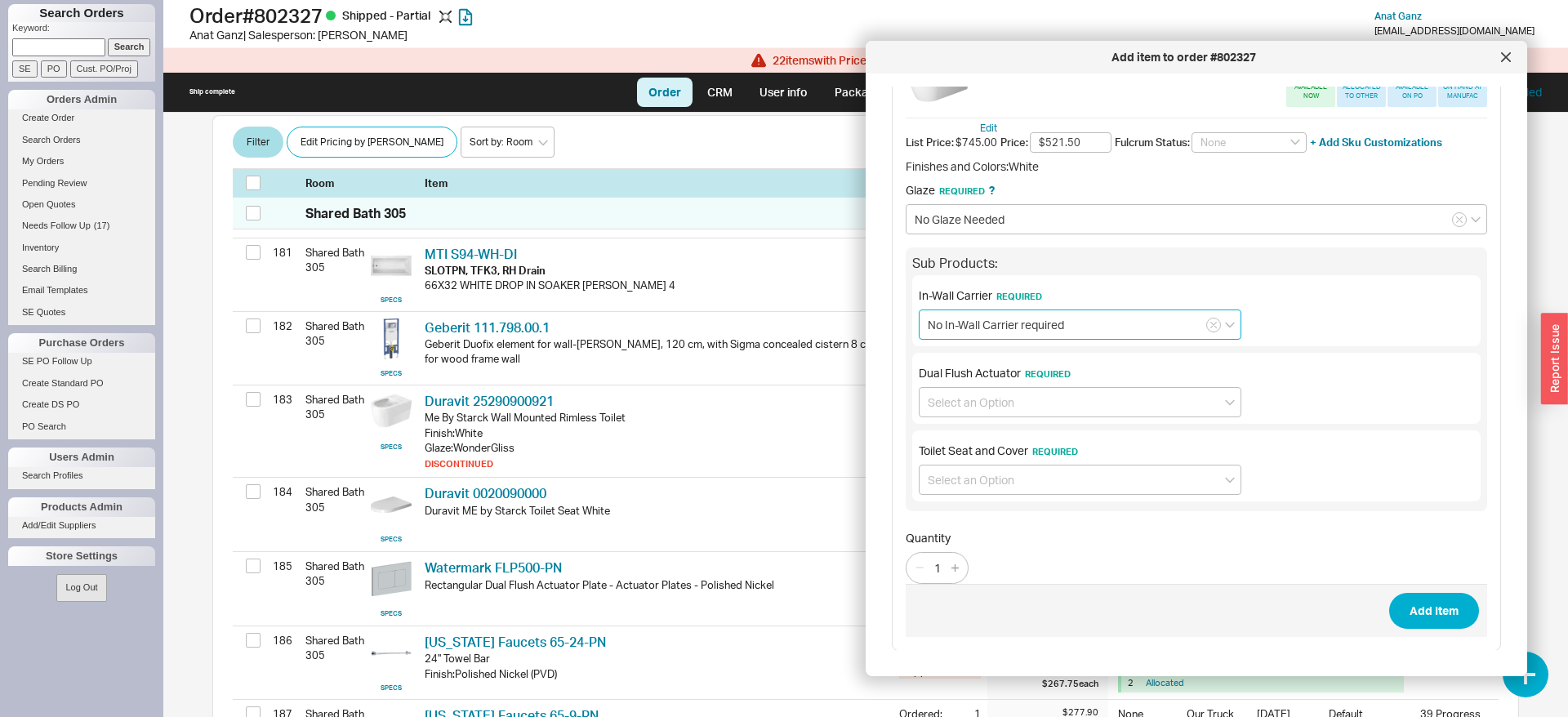
scroll to position [178, 0]
click at [956, 413] on input at bounding box center [1080, 401] width 322 height 30
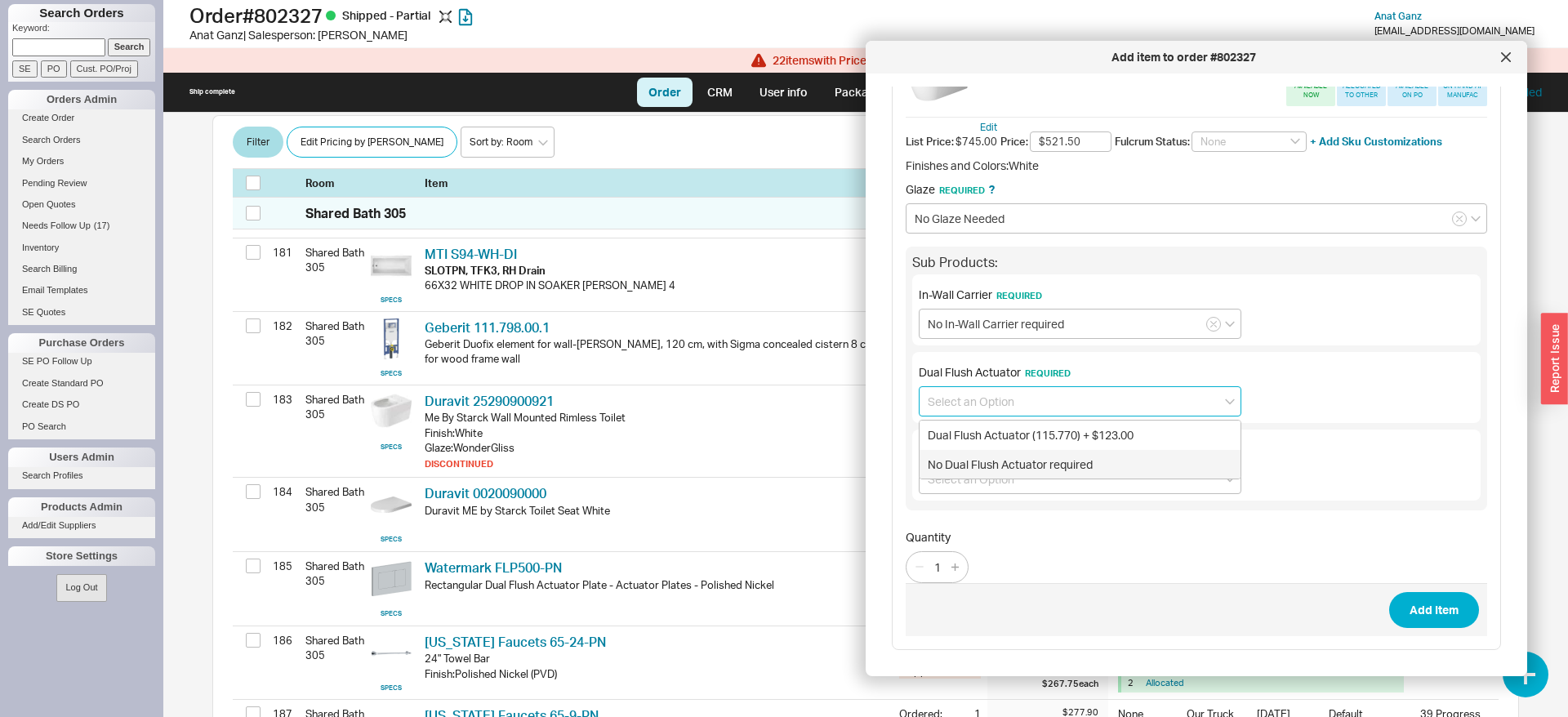
click at [962, 466] on div "No Dual Flush Actuator required" at bounding box center [1080, 465] width 321 height 29
type input "No Dual Flush Actuator required"
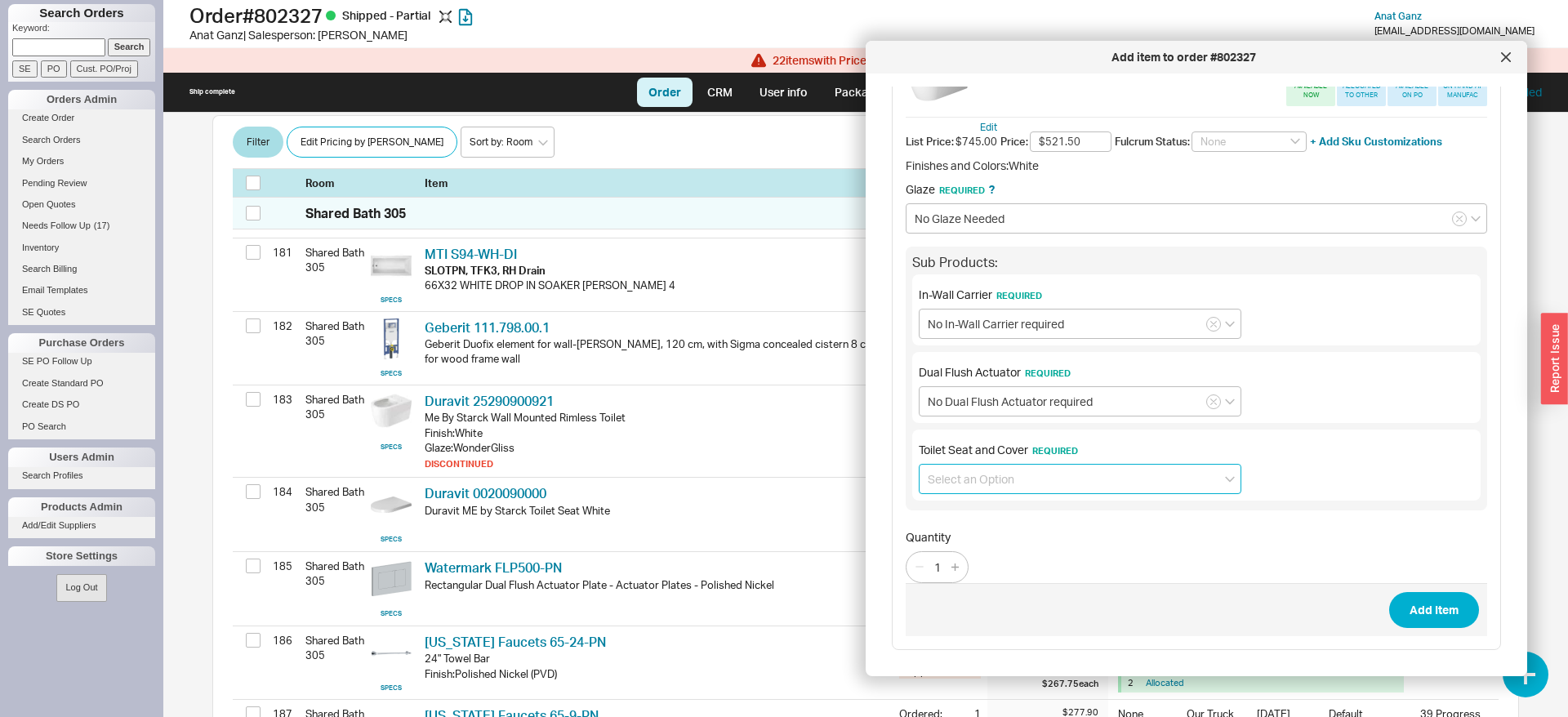
click at [959, 478] on input at bounding box center [1080, 478] width 322 height 30
click at [966, 537] on div "No Toilet Seat and Cover required" at bounding box center [1080, 542] width 321 height 29
type input "No Toilet Seat and Cover required"
click at [1441, 605] on button "Add Item" at bounding box center [1434, 609] width 90 height 36
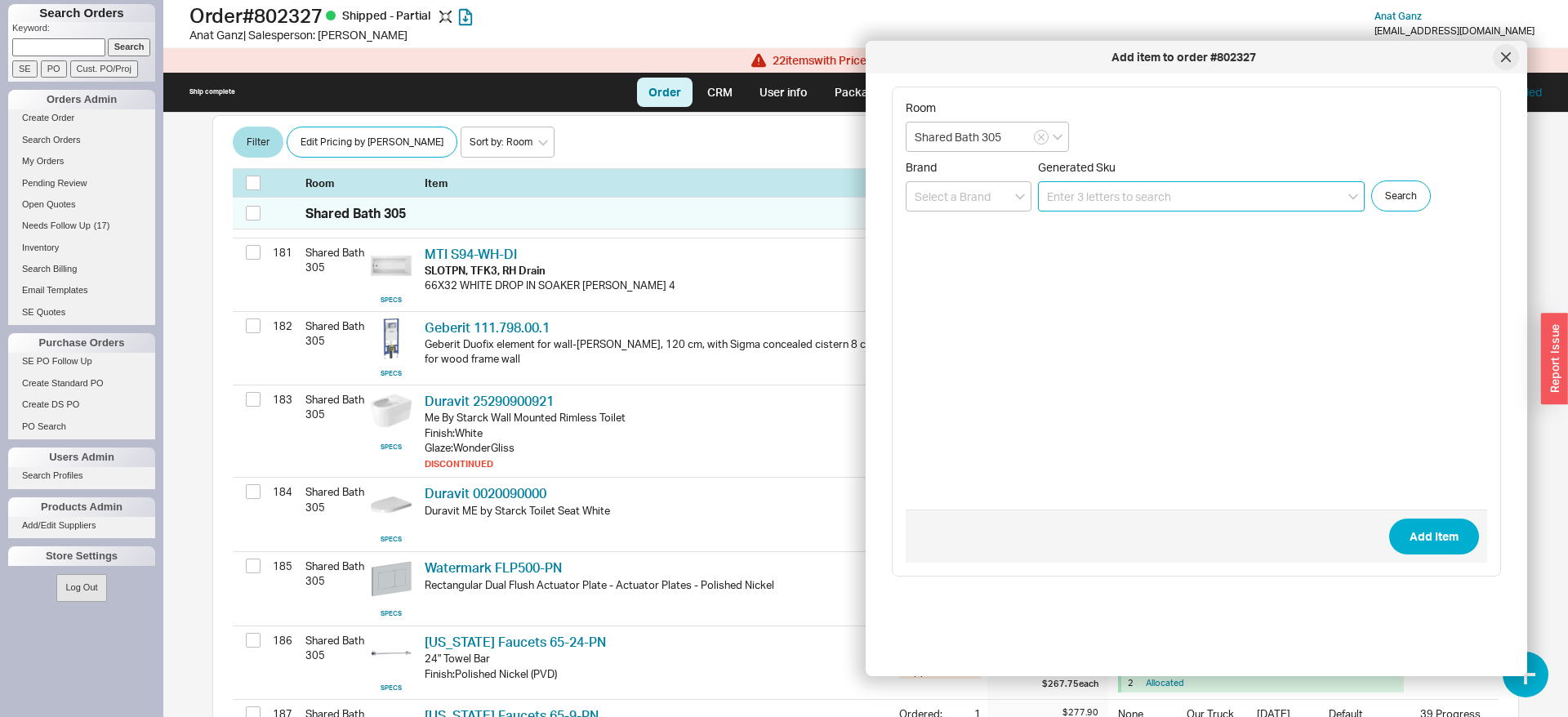
scroll to position [0, 0]
click at [1509, 50] on div at bounding box center [1506, 56] width 26 height 26
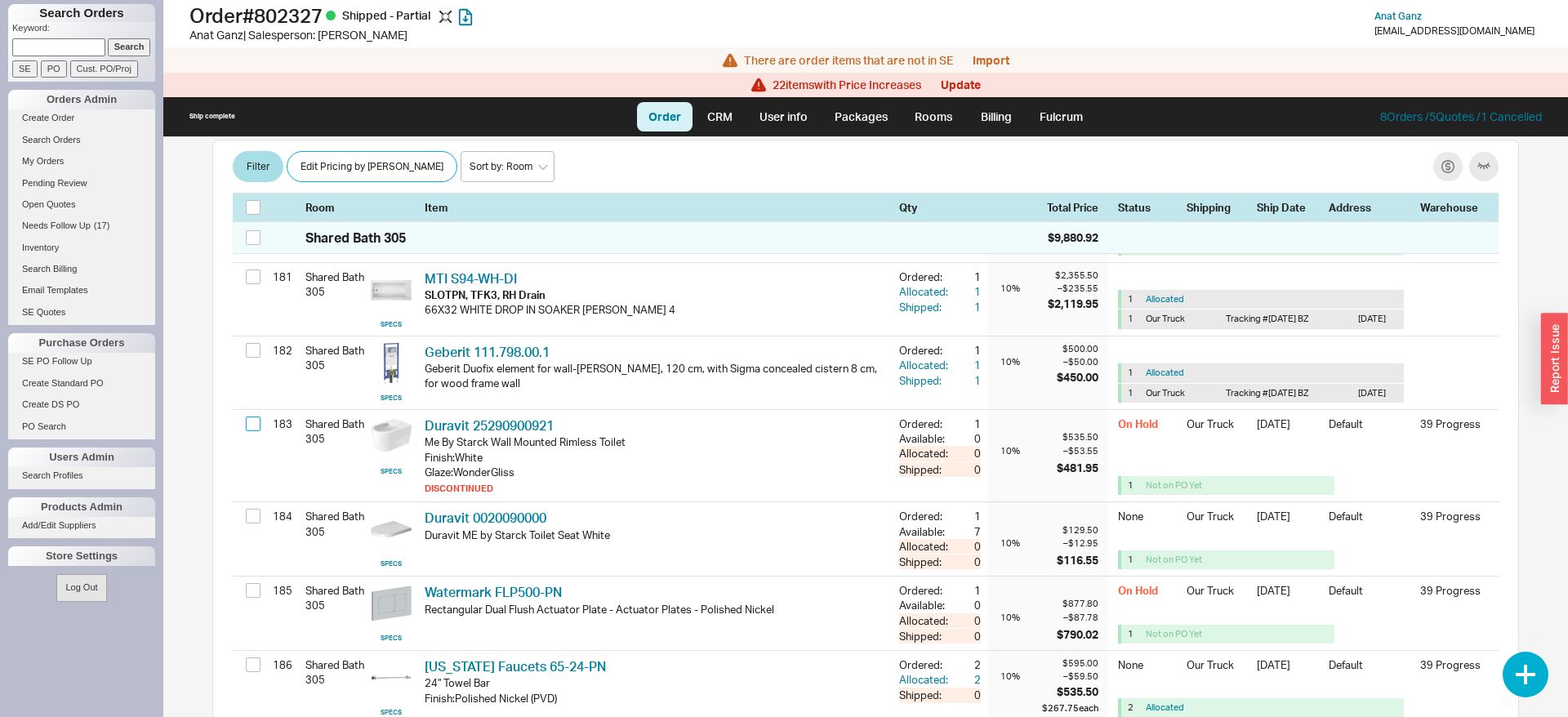
click at [251, 431] on input "checkbox" at bounding box center [252, 423] width 15 height 15
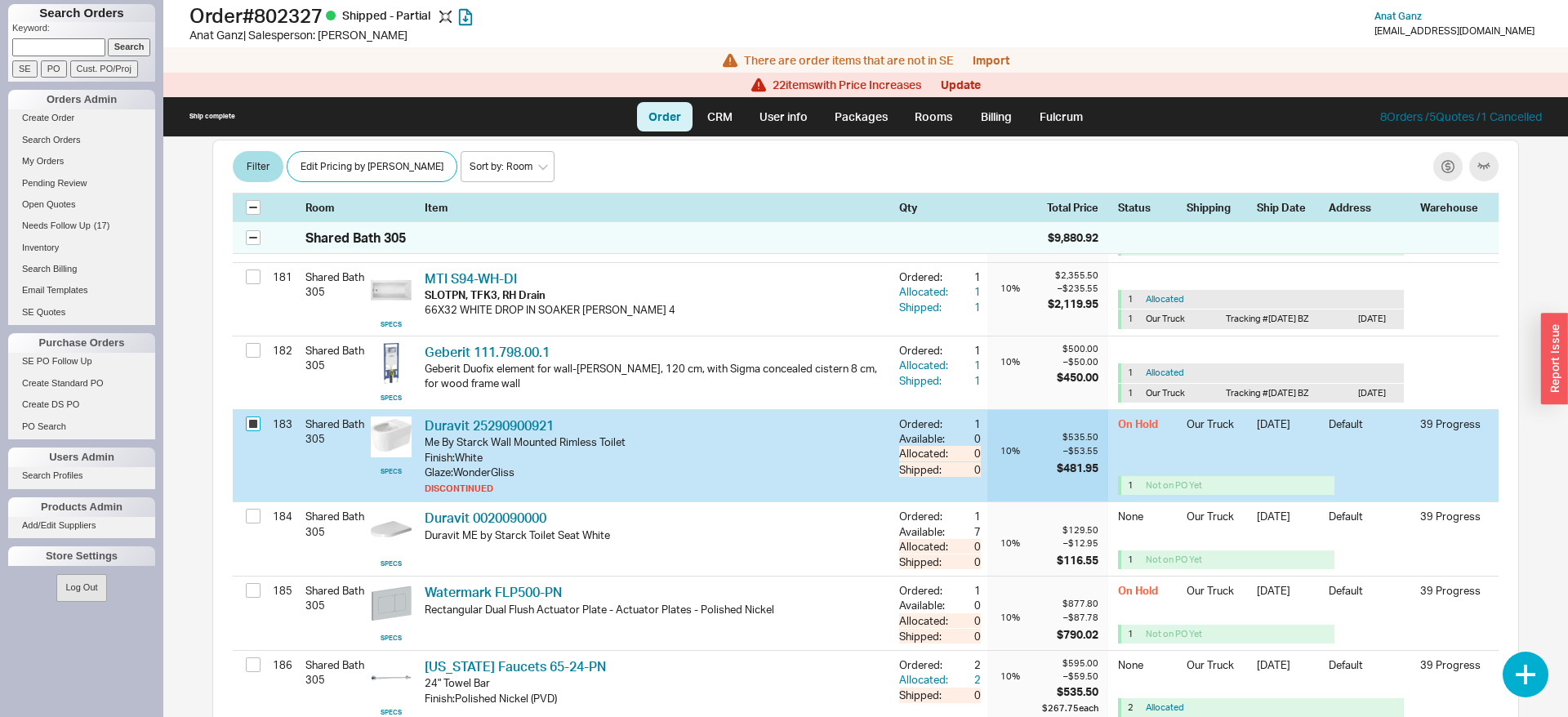
checkbox input "true"
click at [544, 165] on button "button" at bounding box center [534, 167] width 33 height 33
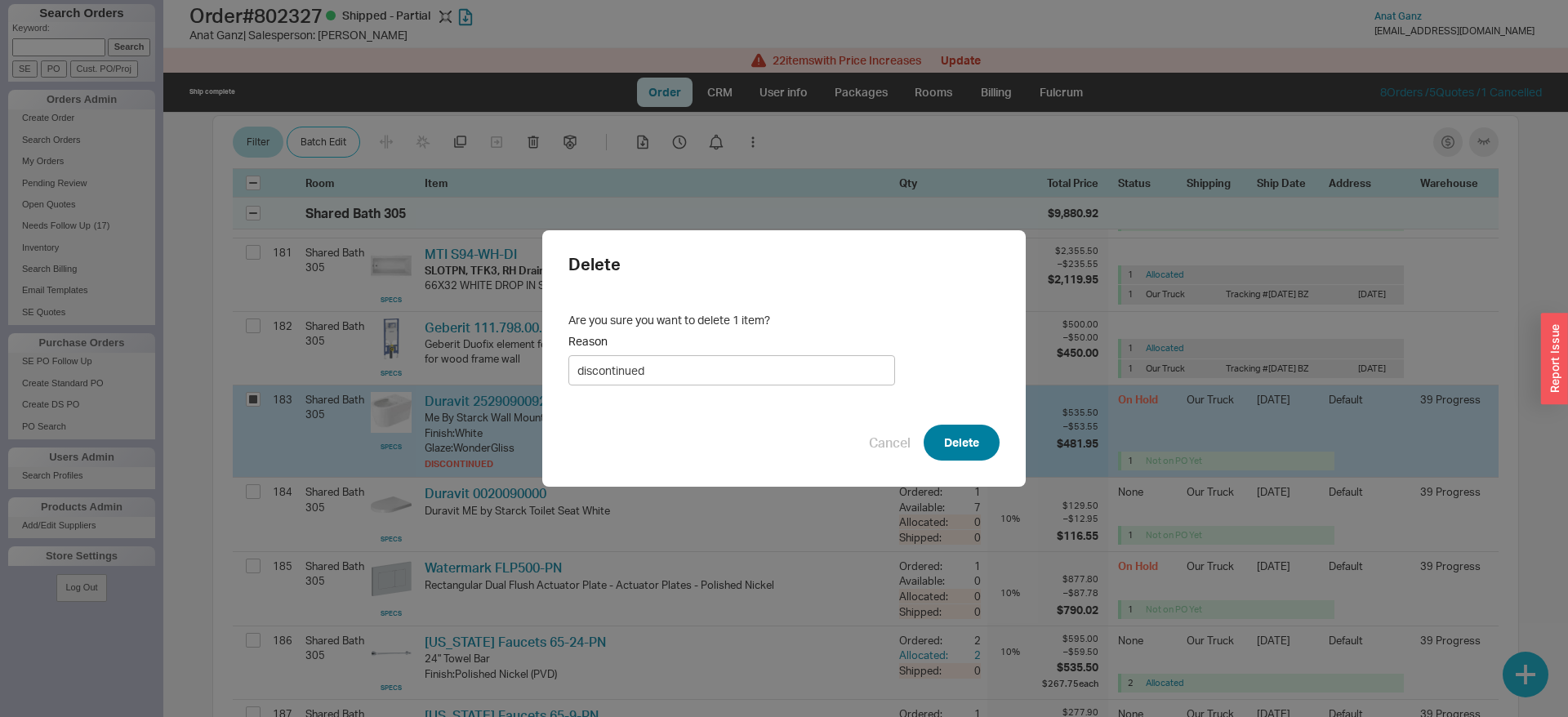
type input "discontinued"
click at [942, 450] on button "Delete" at bounding box center [962, 442] width 76 height 36
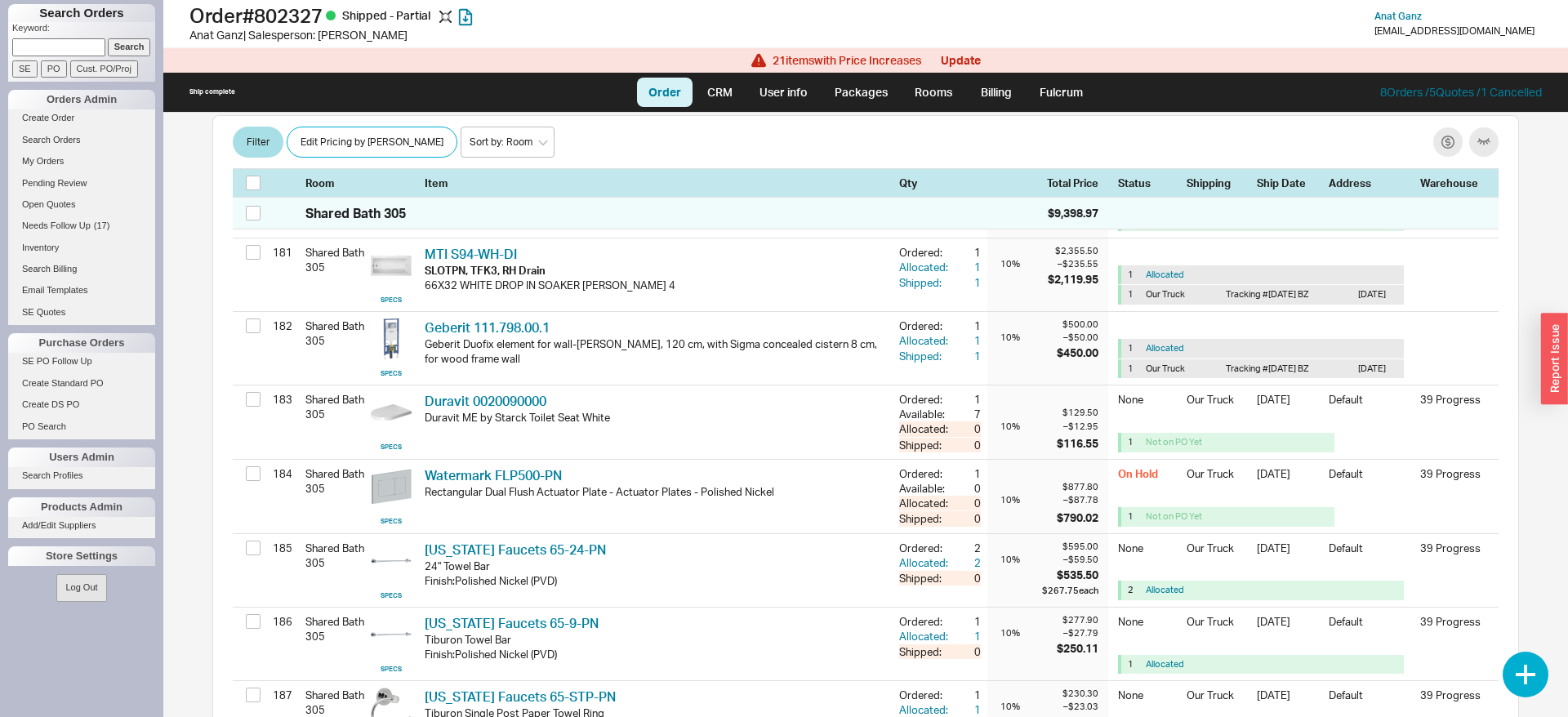
scroll to position [9194, 0]
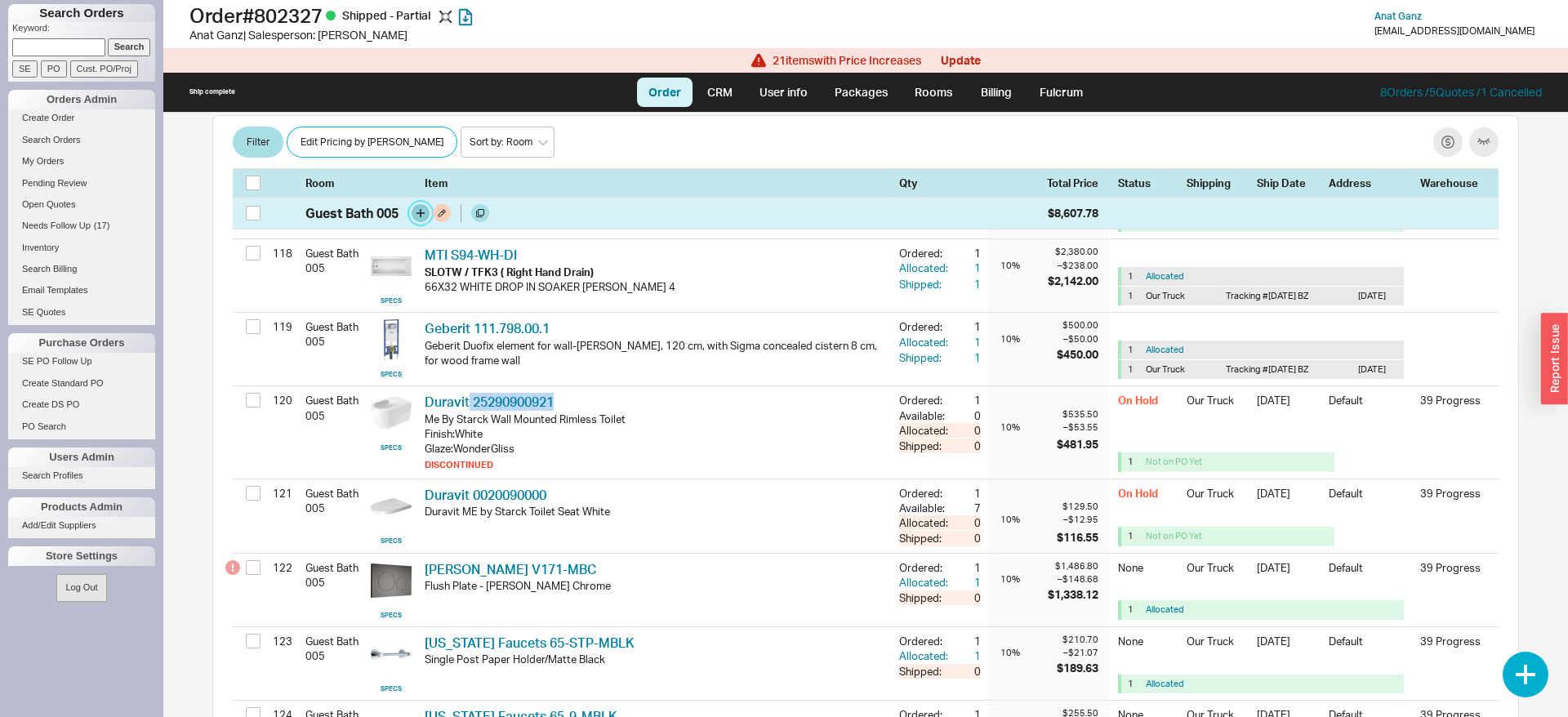
click at [420, 215] on button "button" at bounding box center [420, 212] width 18 height 18
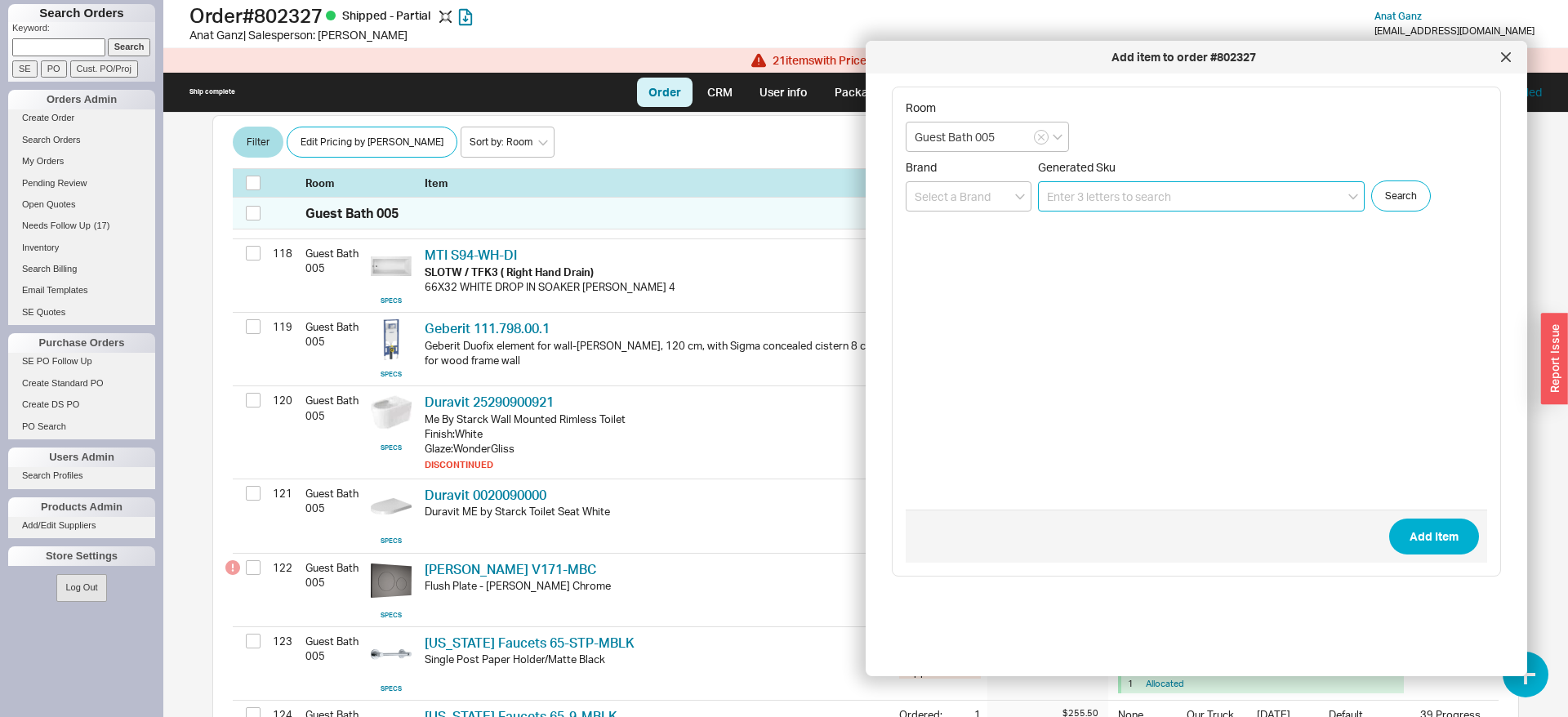
paste input "25290900921"
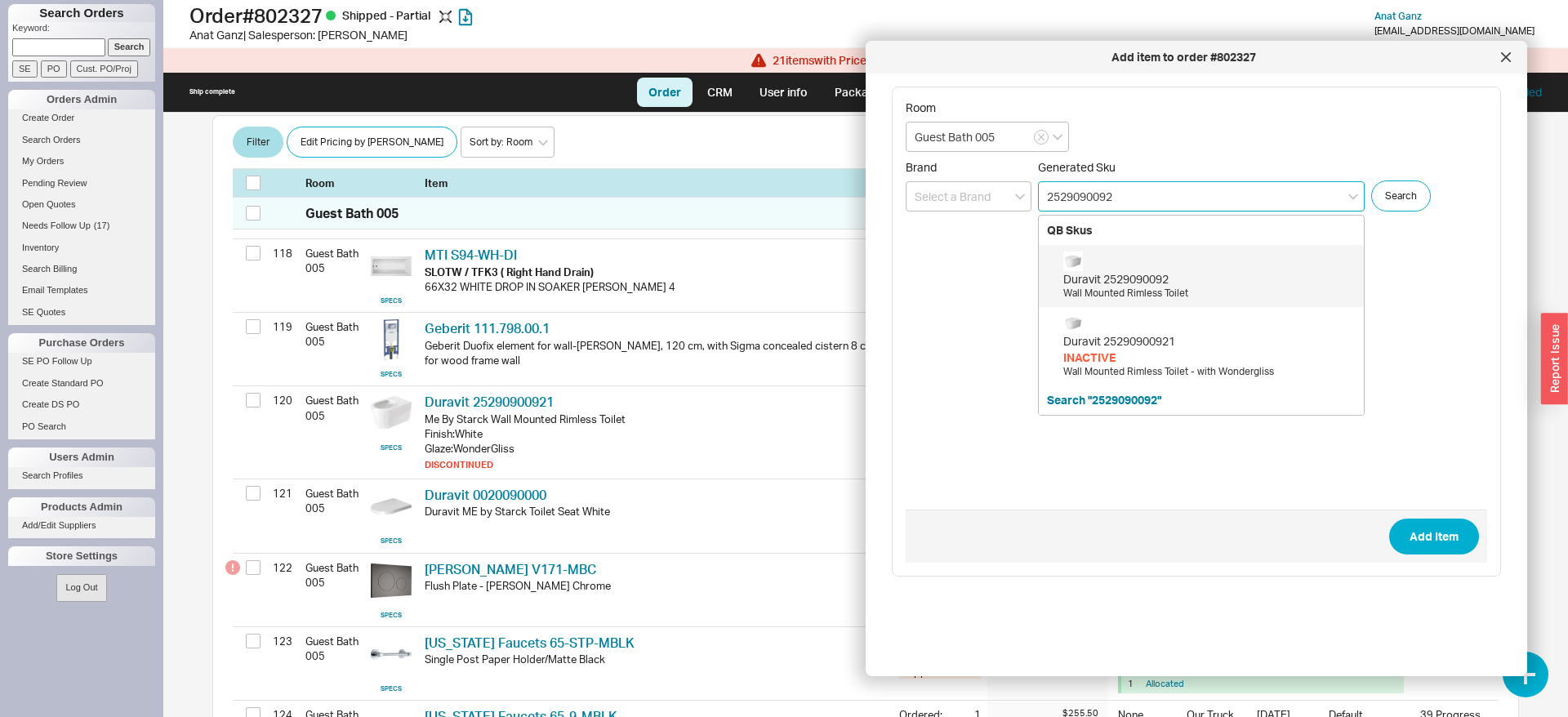
click at [1141, 293] on div "Wall Mounted Rimless Toilet" at bounding box center [1209, 293] width 292 height 14
type input "2529090092"
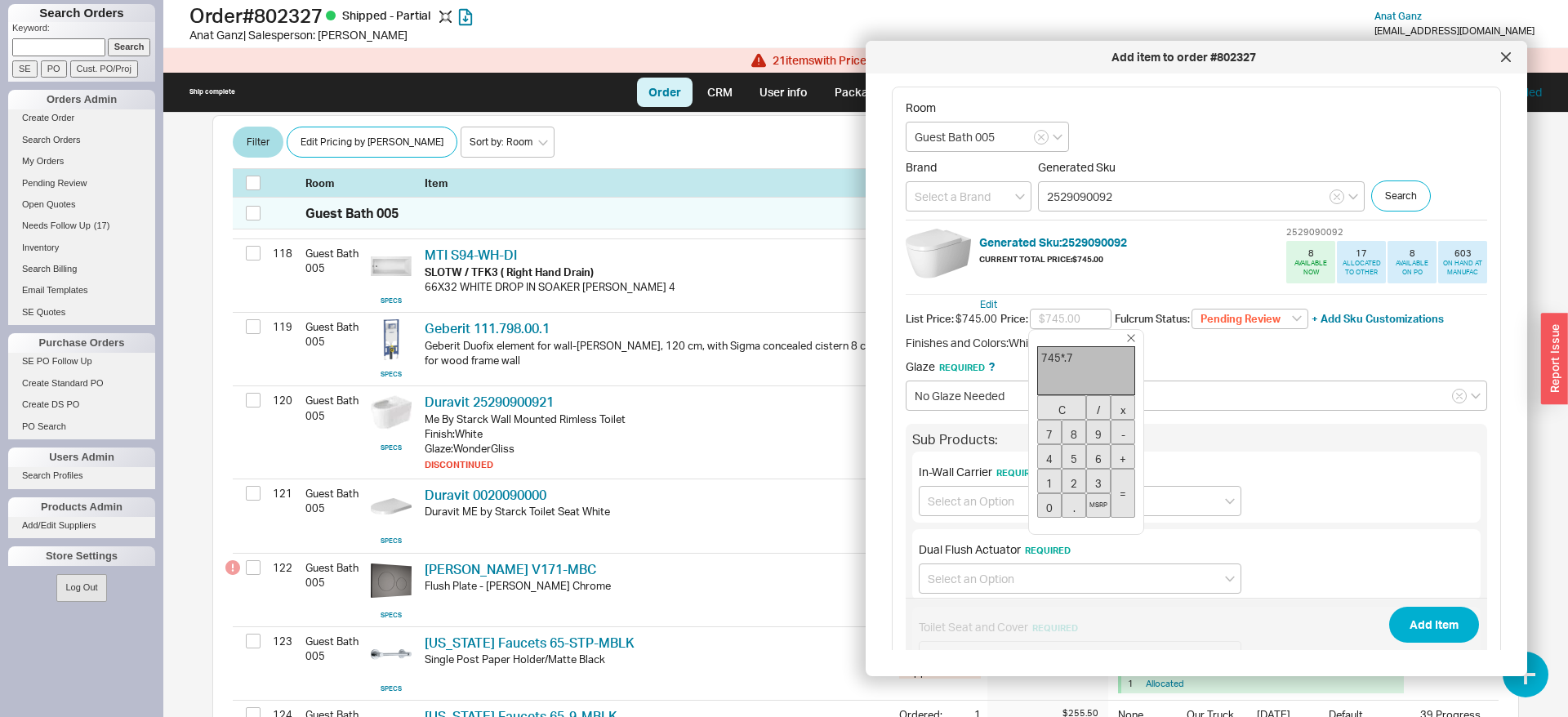
type input "$521.50"
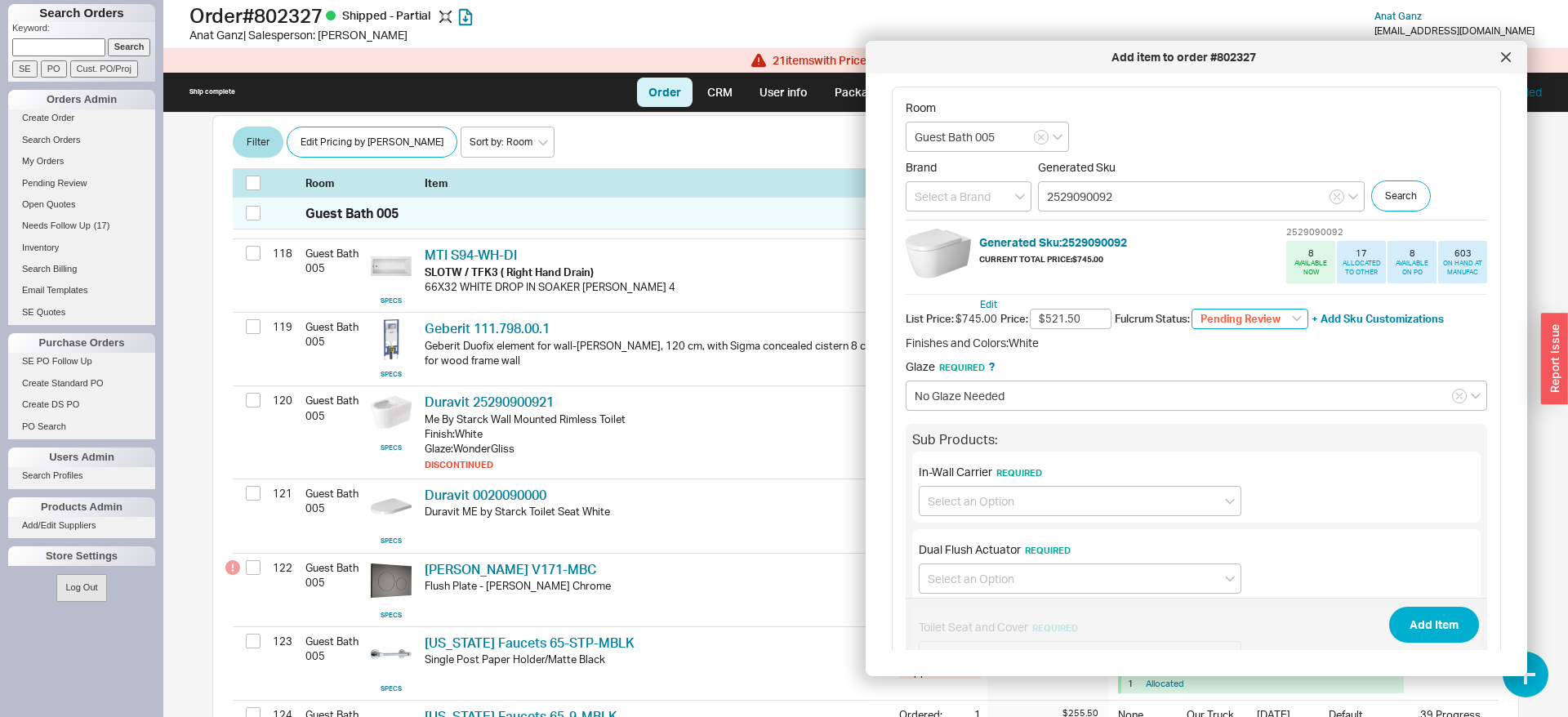
click at [1192, 309] on select "Pending Review None On Hold Call Before Ship Hold for Balance Wait For Cust. Ca…" at bounding box center [1250, 319] width 116 height 21
select select
click option "None" at bounding box center [0, 0] width 0 height 0
click at [1008, 502] on input at bounding box center [1080, 501] width 322 height 30
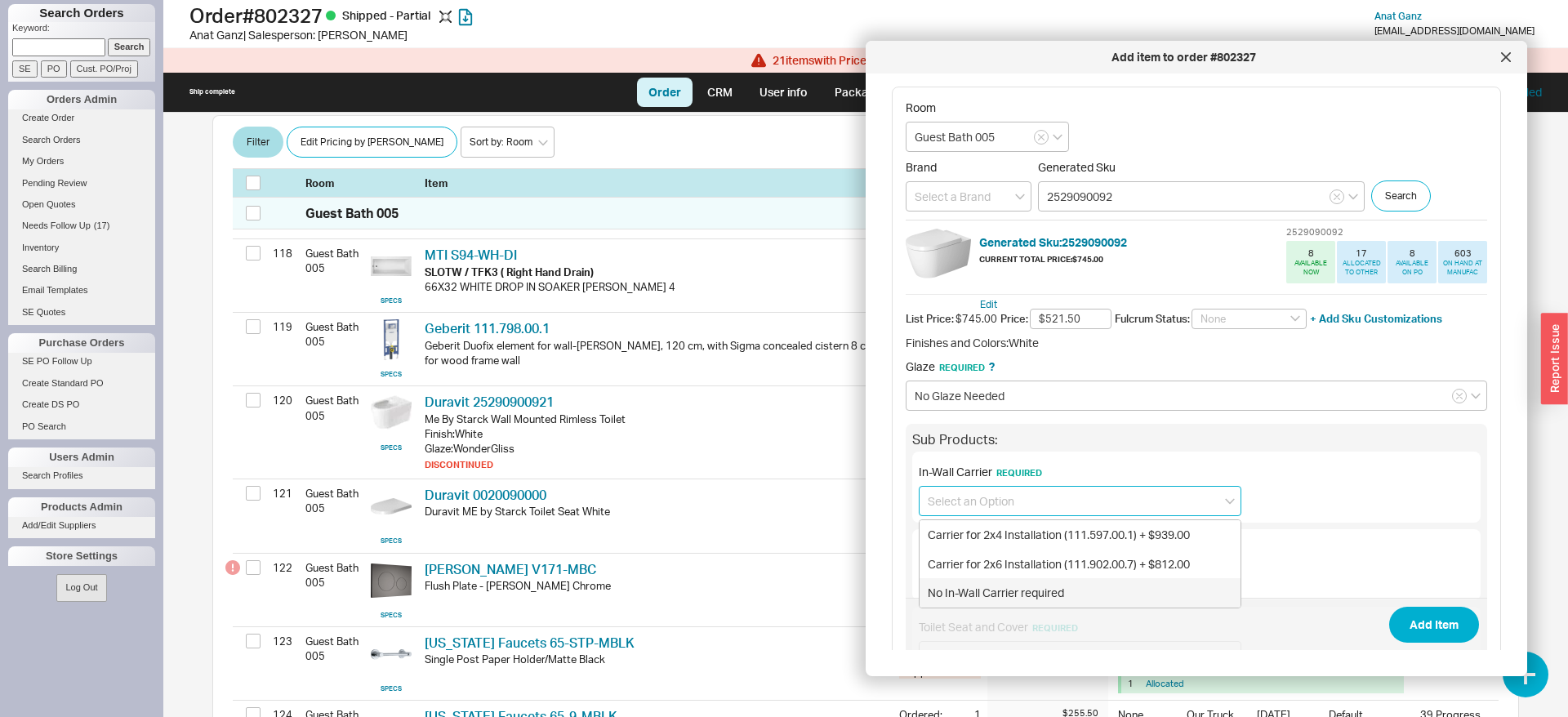
click at [988, 597] on div "No In-Wall Carrier required" at bounding box center [1080, 593] width 321 height 29
type input "No In-Wall Carrier required"
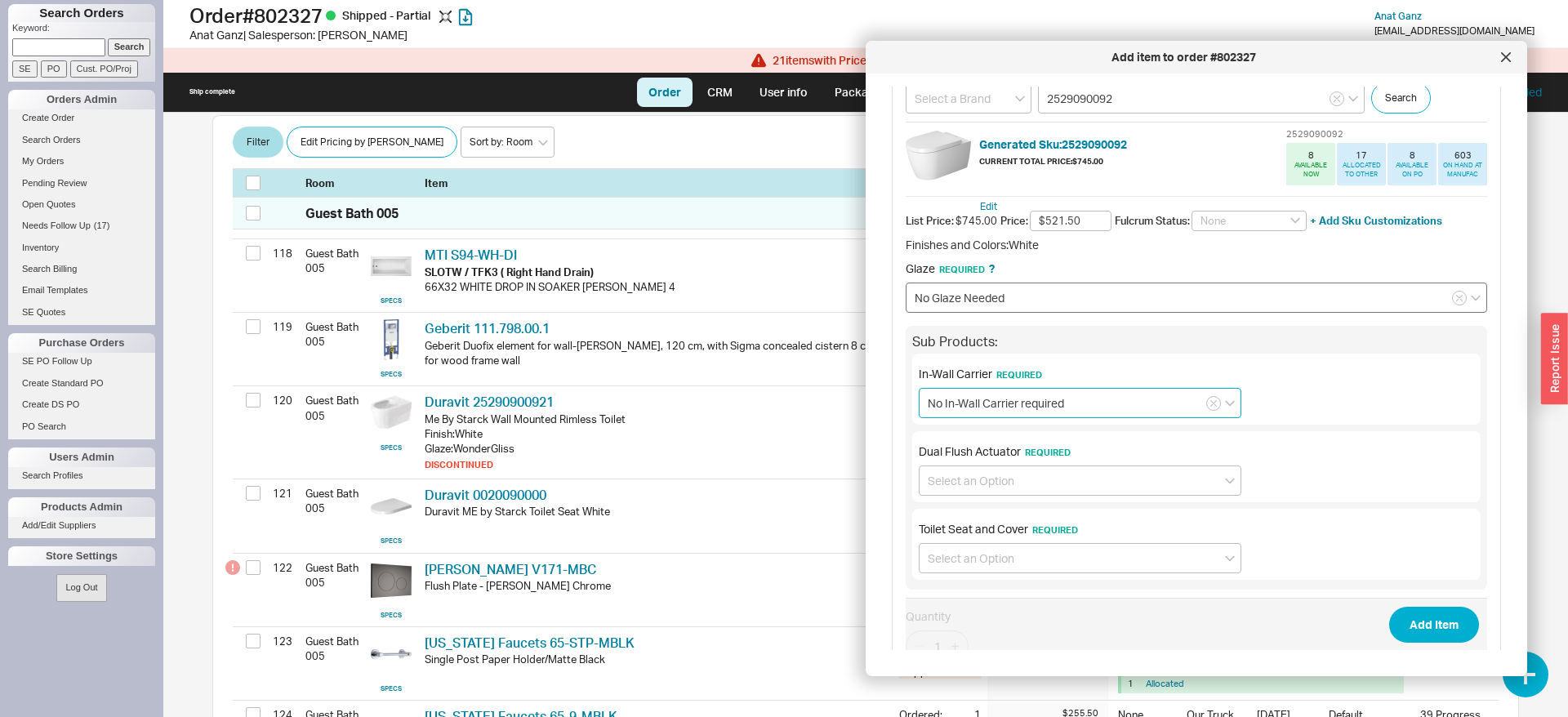
scroll to position [178, 0]
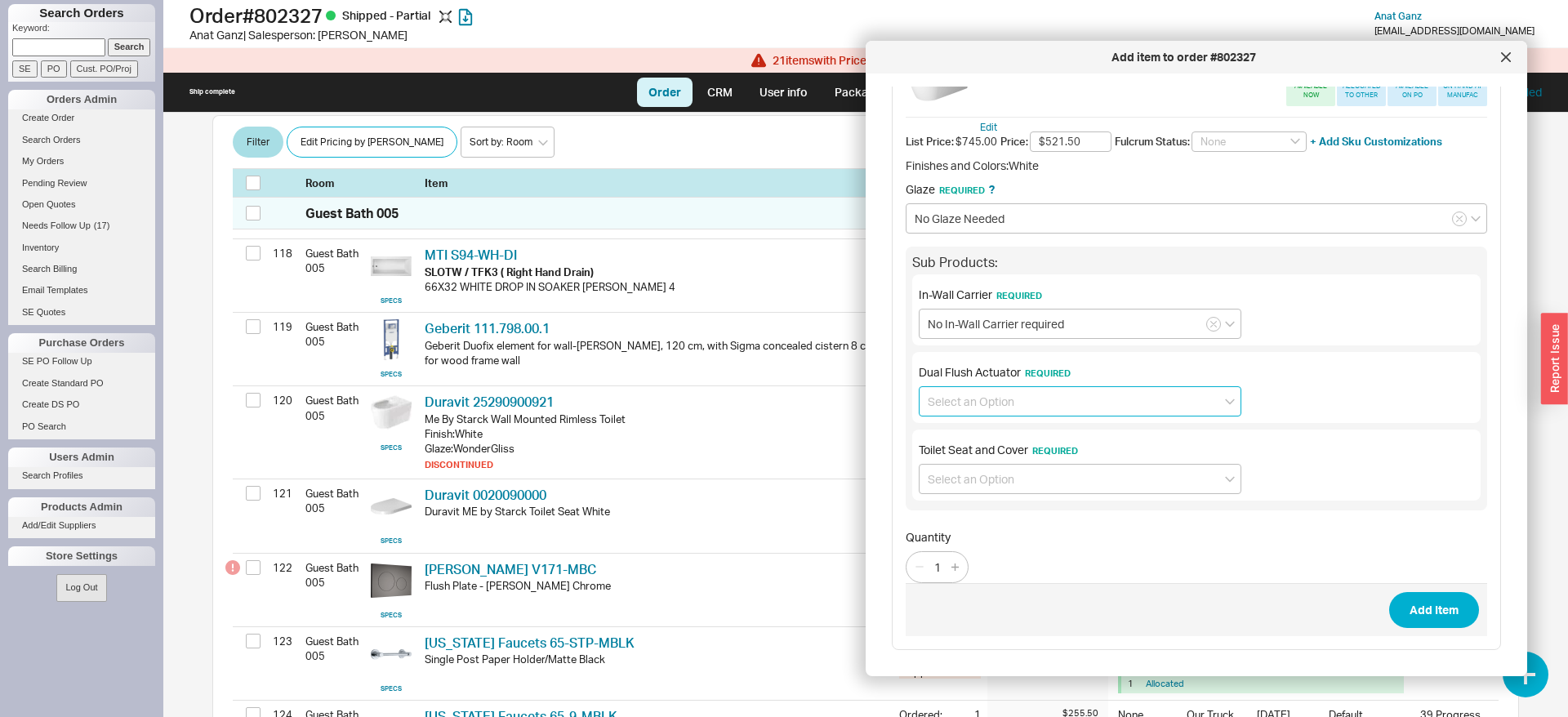
click at [1037, 405] on input at bounding box center [1080, 401] width 322 height 30
click at [1017, 461] on div "No Dual Flush Actuator required" at bounding box center [1080, 465] width 321 height 29
type input "No Dual Flush Actuator required"
click at [994, 496] on div "Toilet Seat and Cover Required" at bounding box center [1196, 465] width 569 height 71
click at [983, 481] on input at bounding box center [1080, 478] width 322 height 30
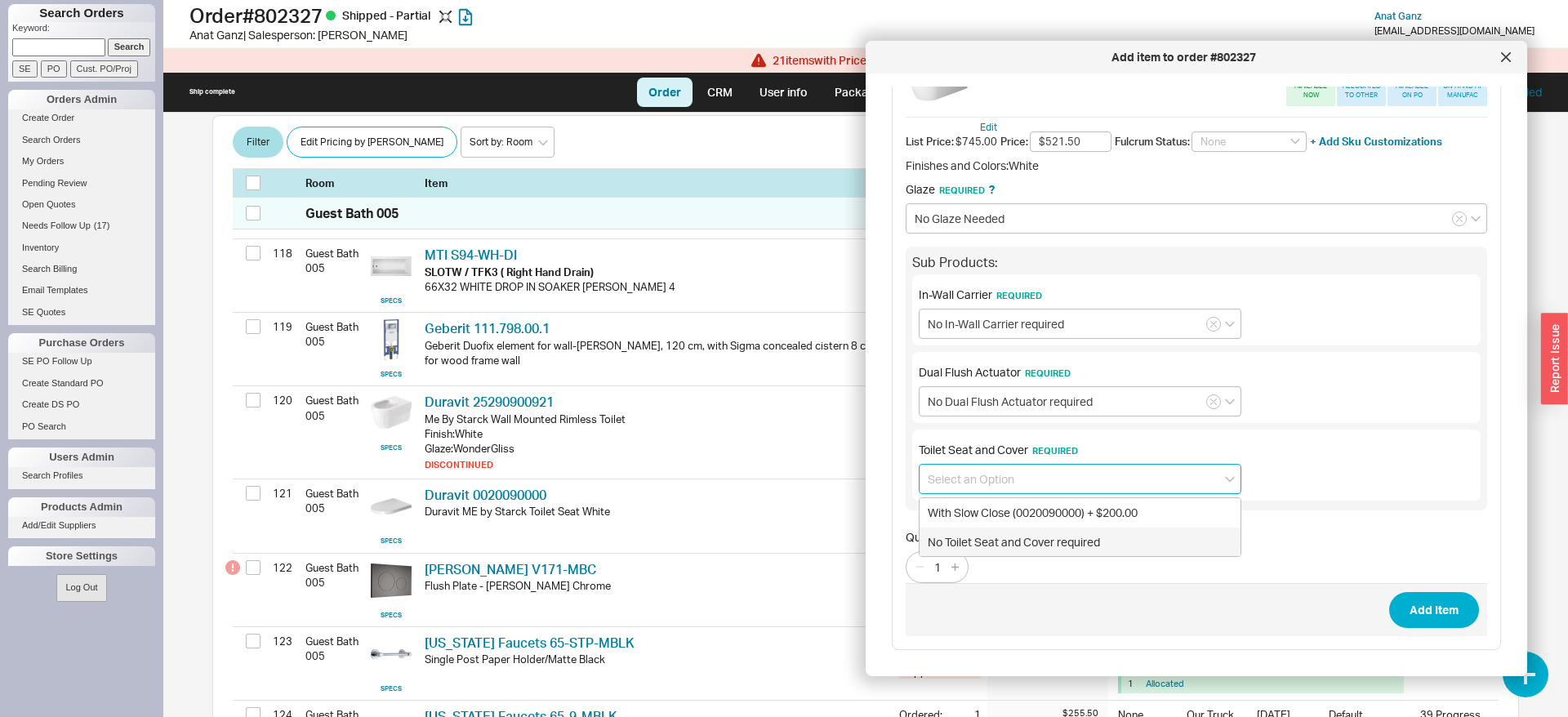
click at [1006, 543] on div "No Toilet Seat and Cover required" at bounding box center [1080, 542] width 321 height 29
type input "No Toilet Seat and Cover required"
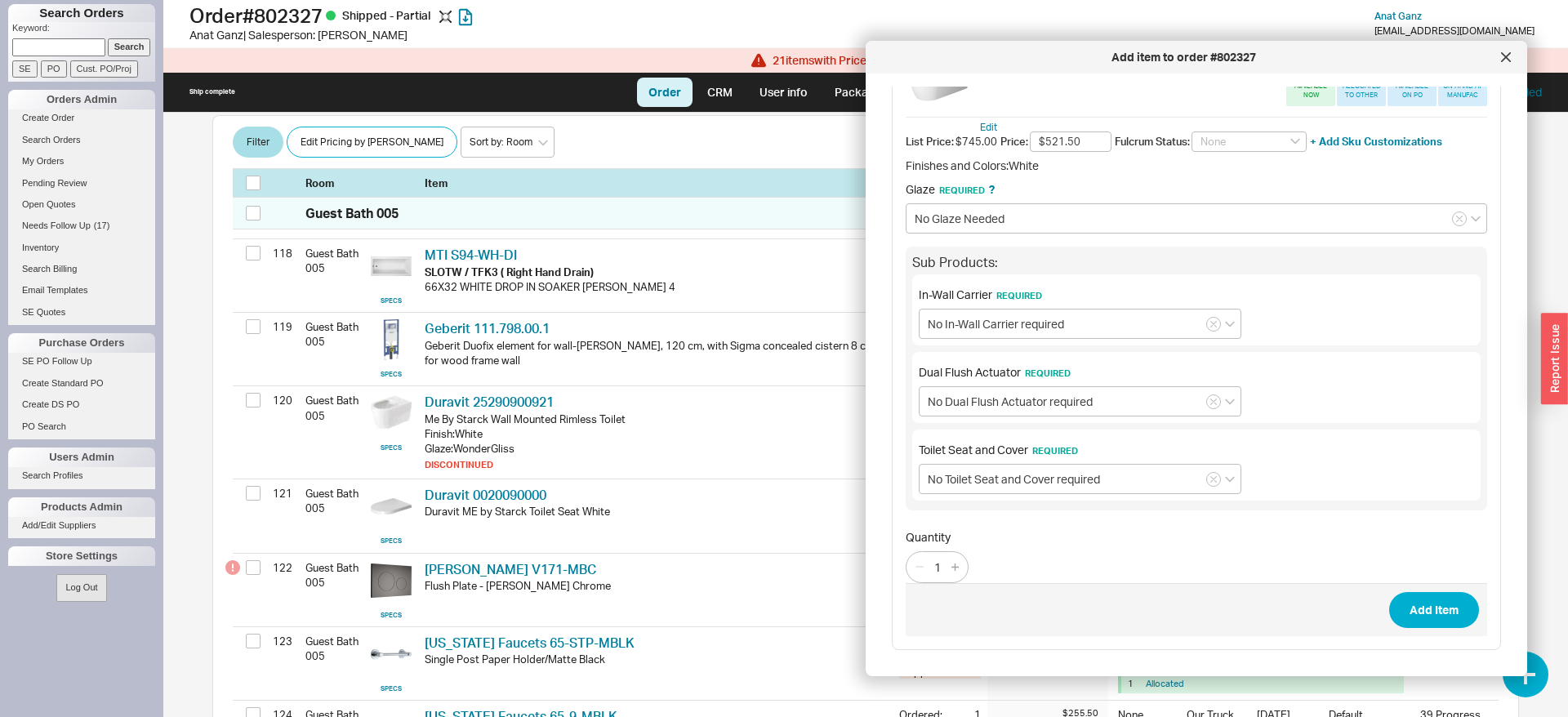
click at [1394, 592] on span "Add Item" at bounding box center [1195, 609] width 581 height 53
click at [1410, 604] on button "Add Item" at bounding box center [1434, 609] width 90 height 36
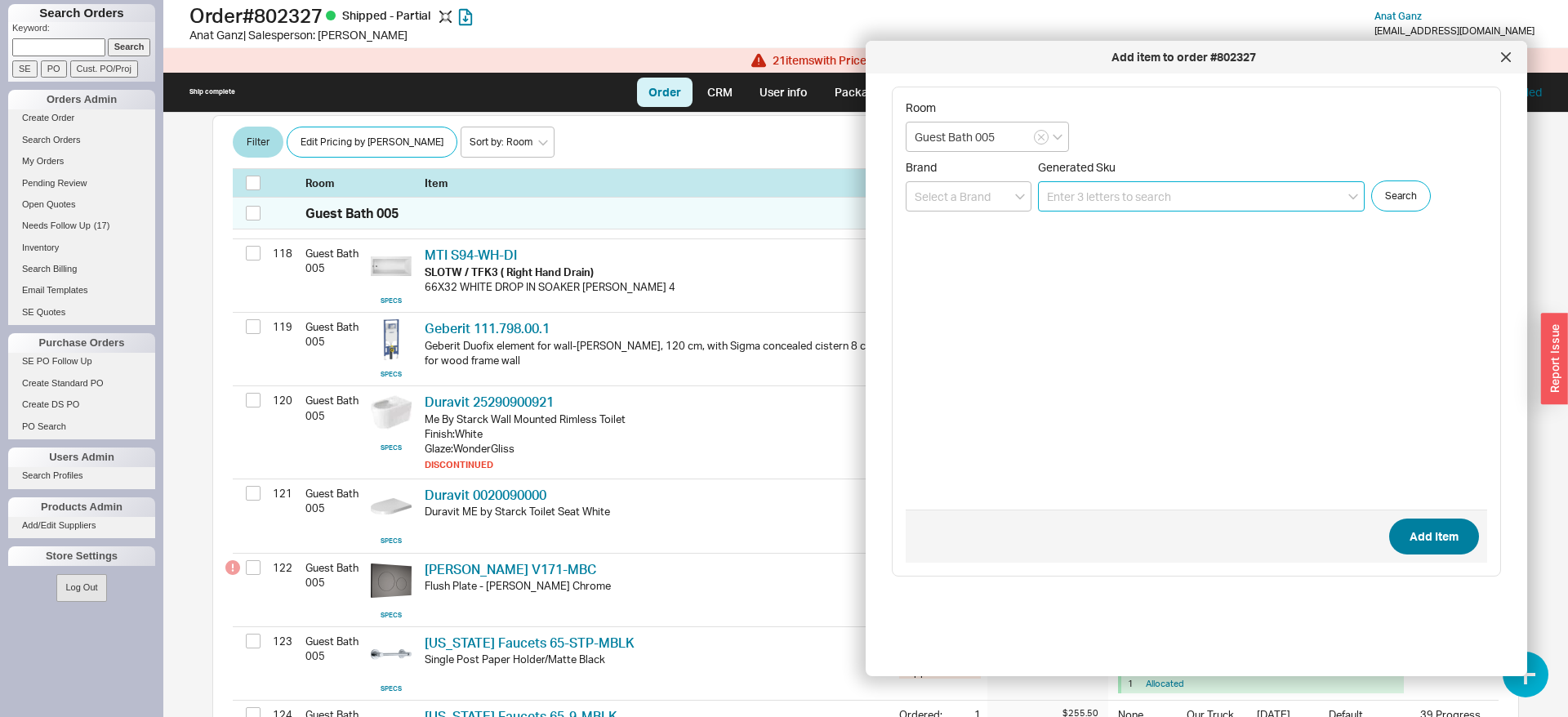
scroll to position [0, 0]
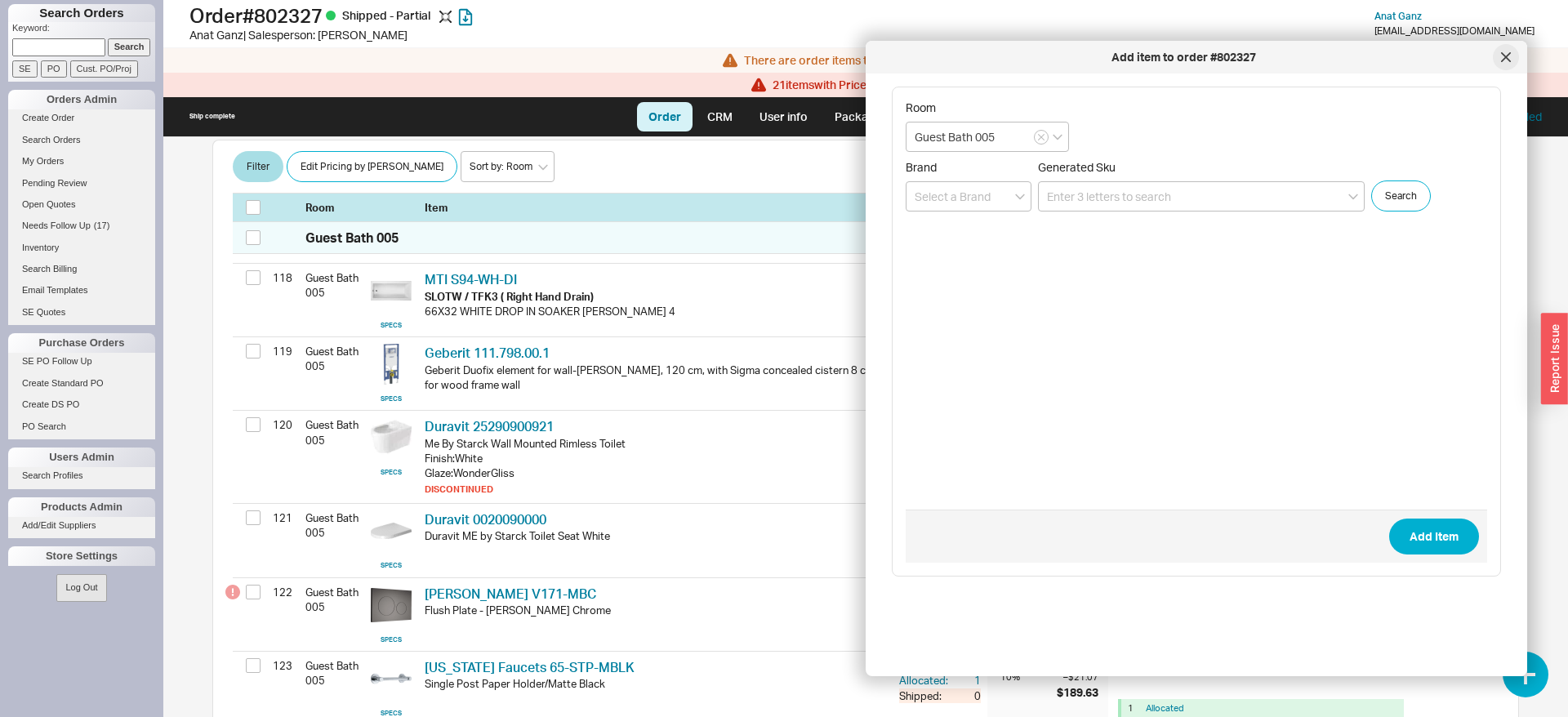
click at [1513, 60] on div at bounding box center [1506, 56] width 26 height 26
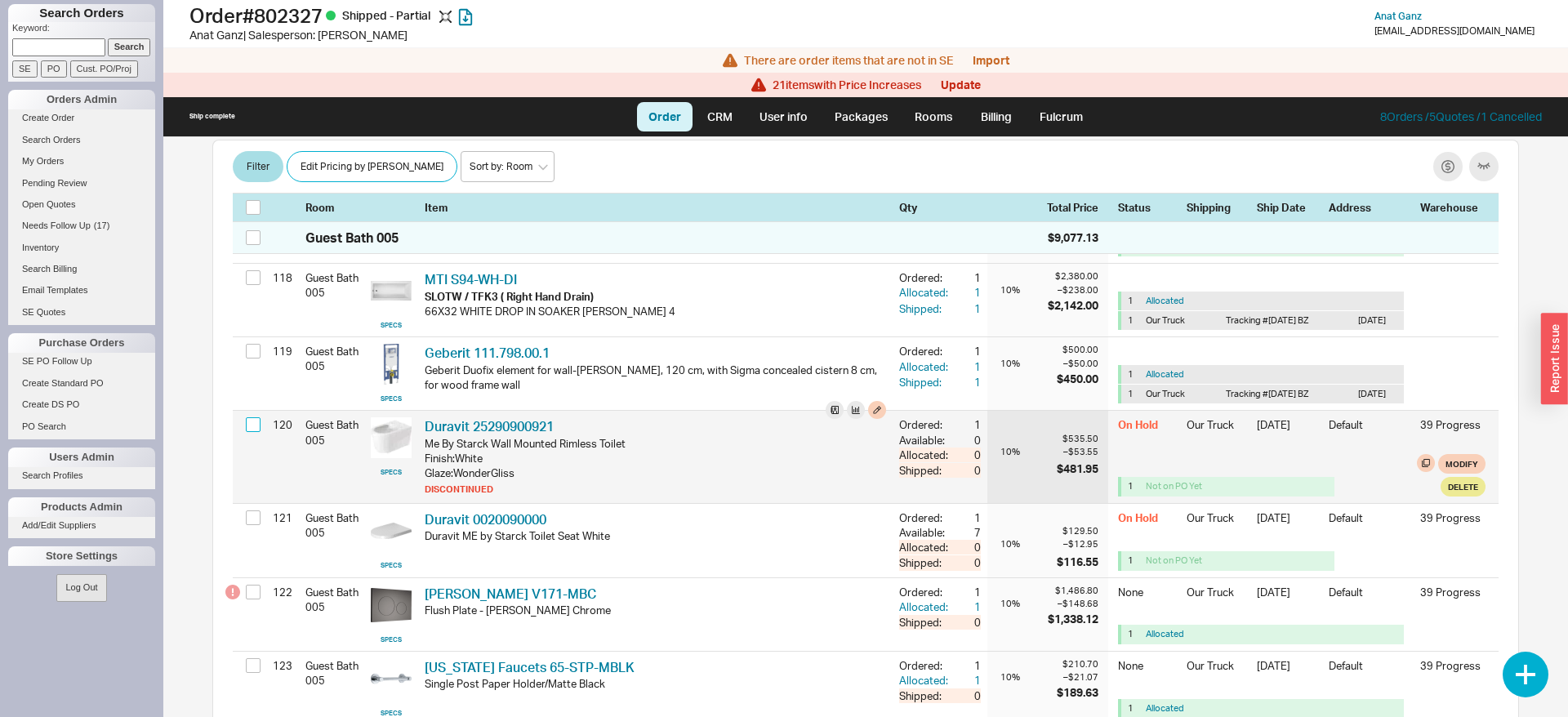
click at [255, 432] on input "checkbox" at bounding box center [252, 424] width 15 height 15
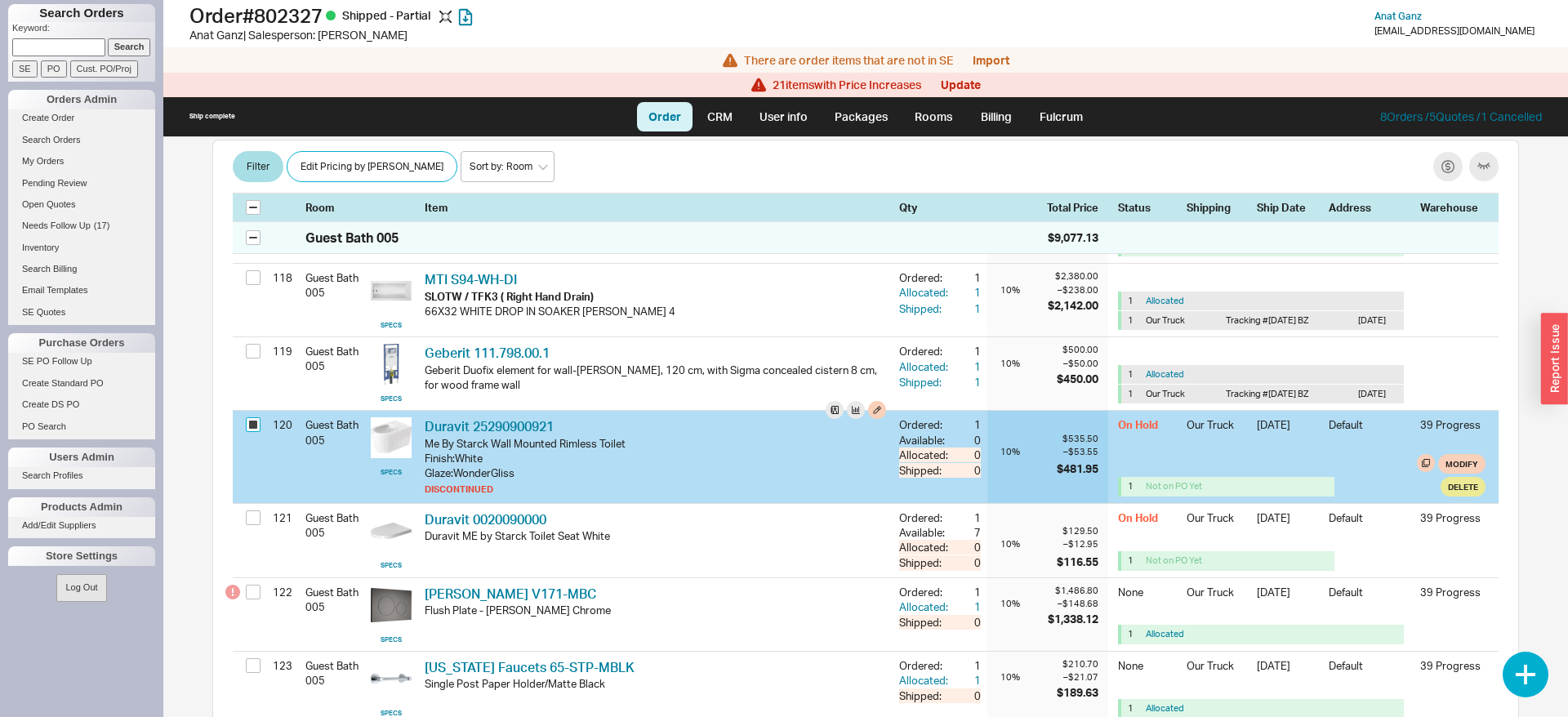
checkbox input "true"
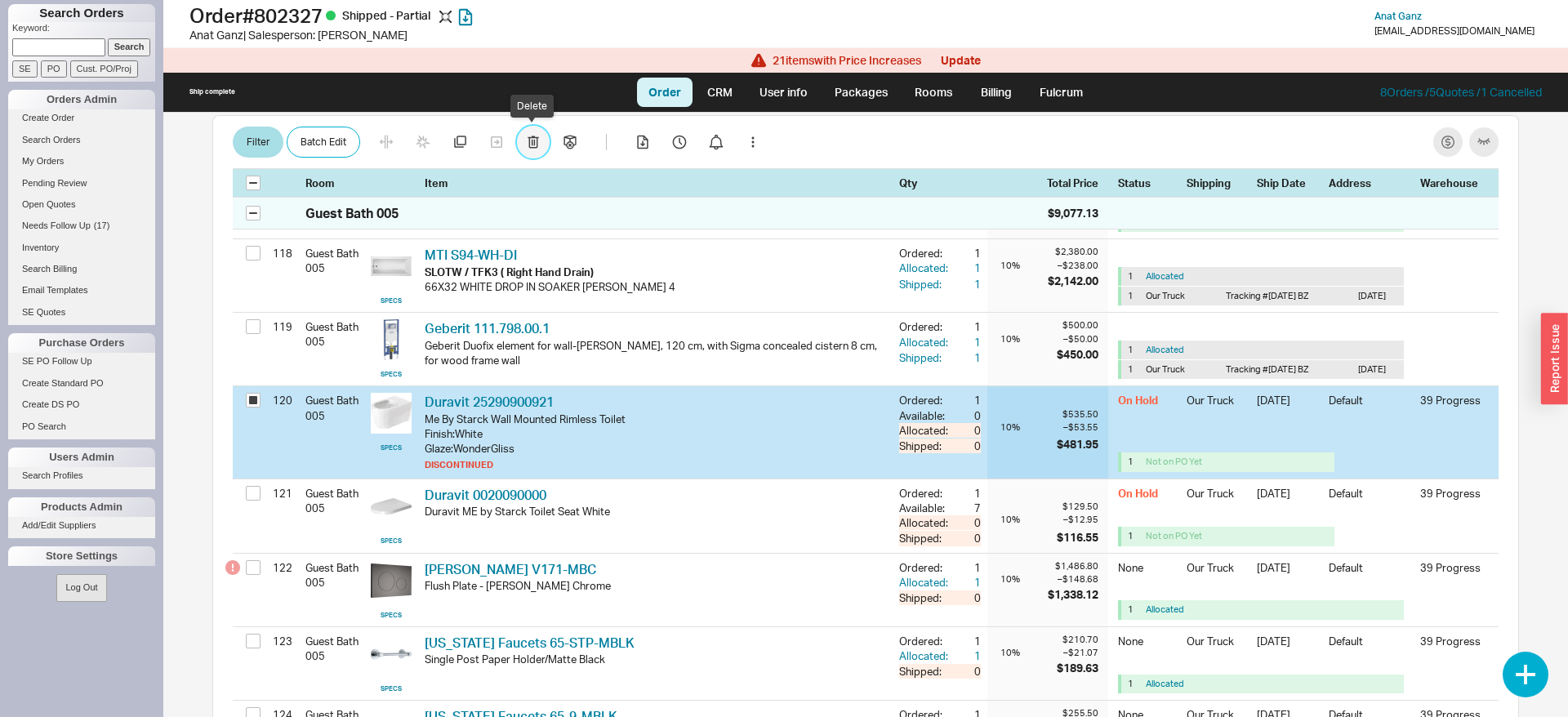
click at [539, 138] on button "button" at bounding box center [534, 143] width 33 height 33
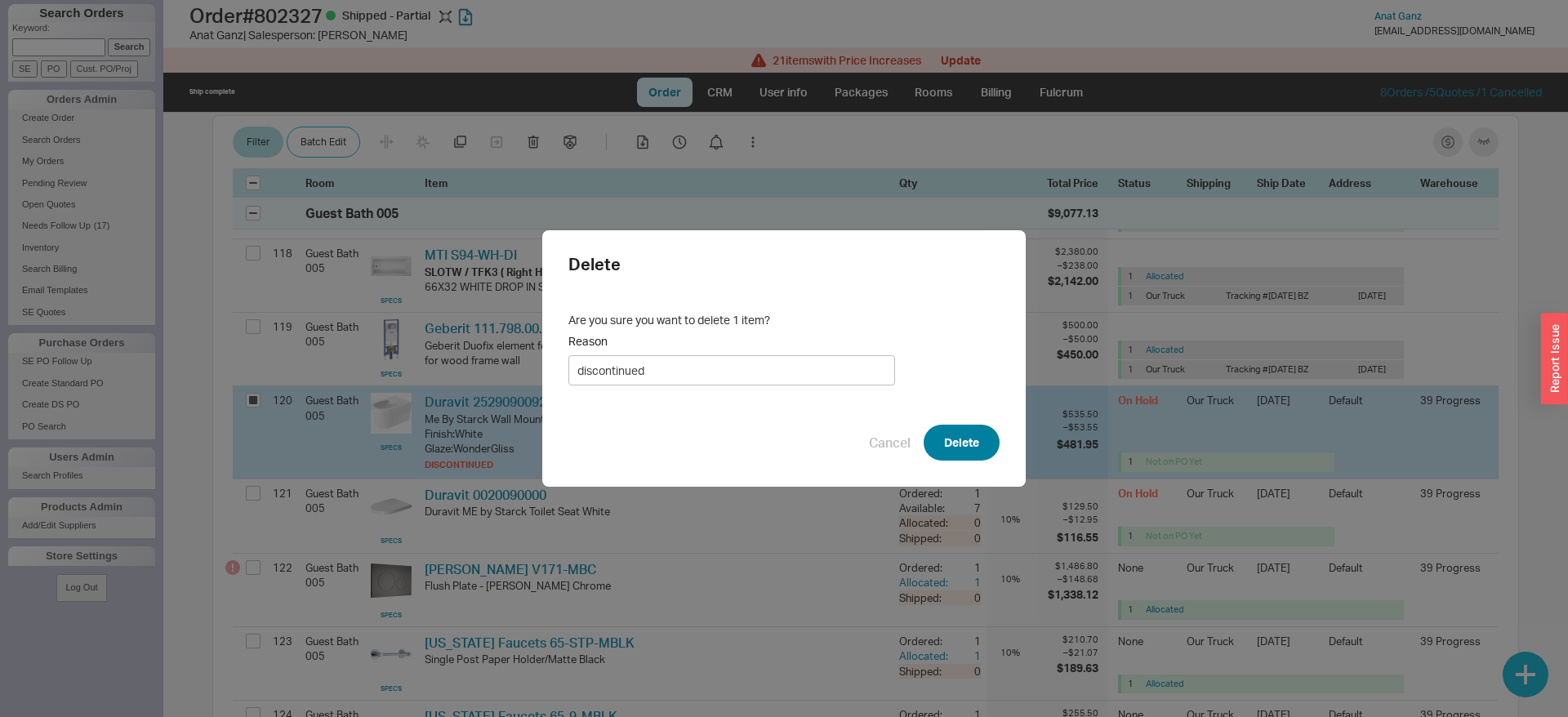
type input "discontinued"
click at [962, 436] on button "Delete" at bounding box center [962, 442] width 76 height 36
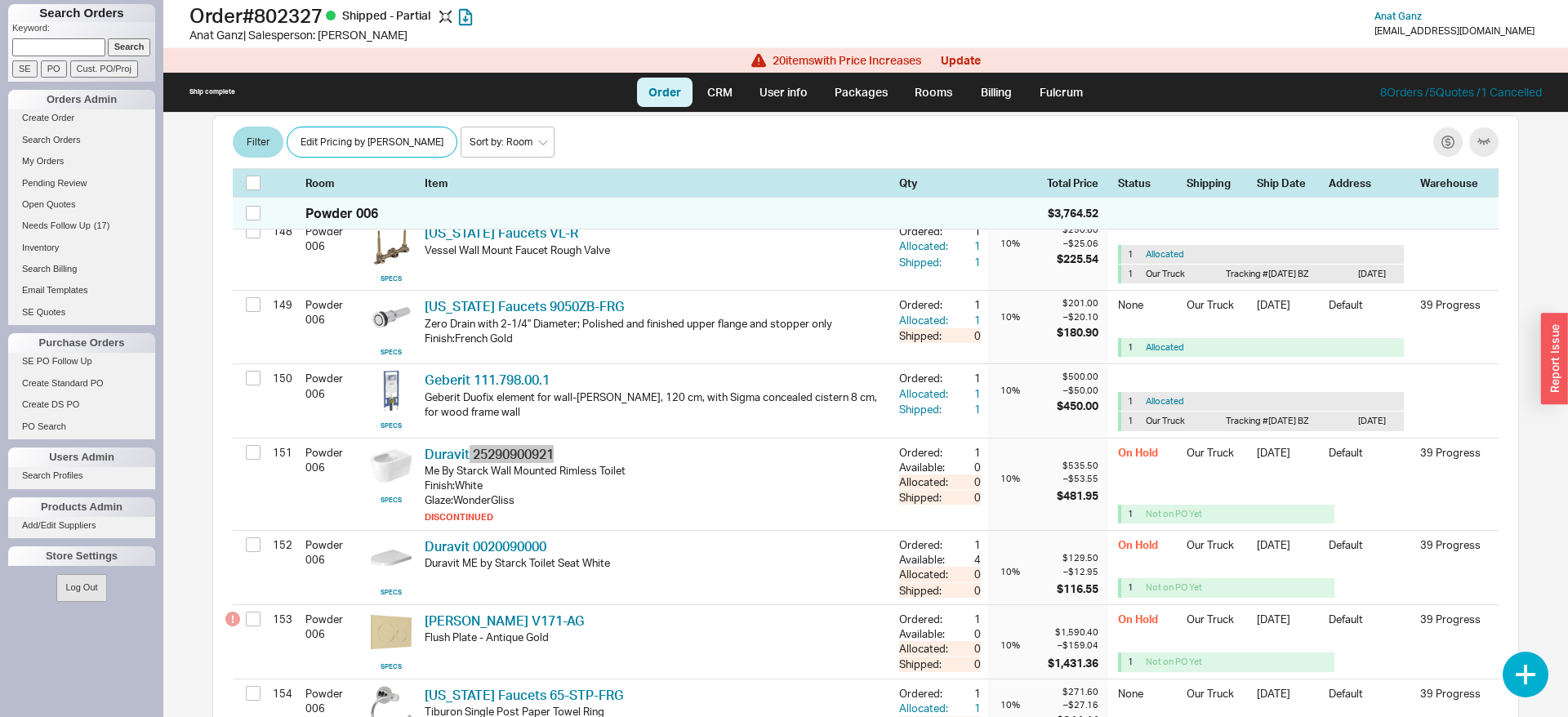
scroll to position [11642, 0]
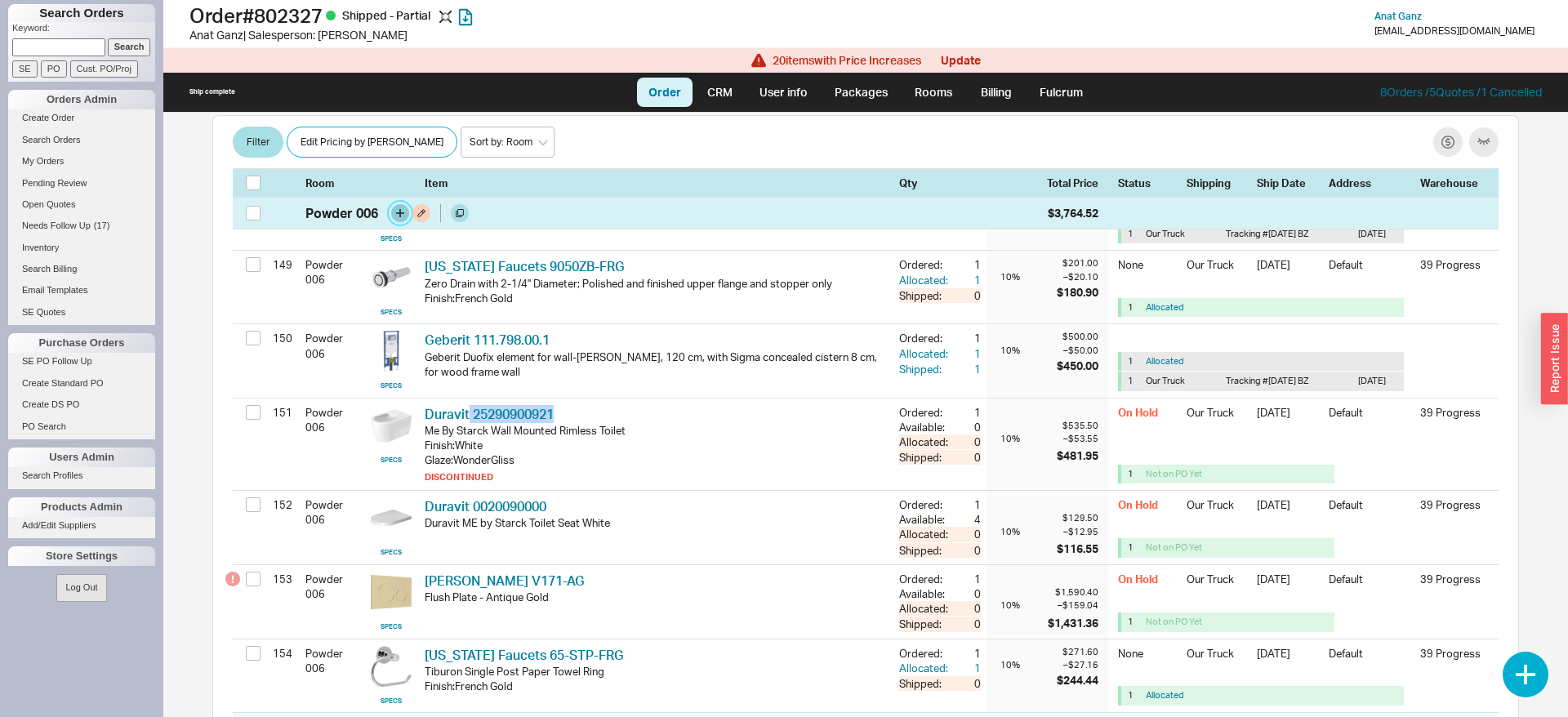
click at [395, 209] on button "button" at bounding box center [400, 212] width 18 height 18
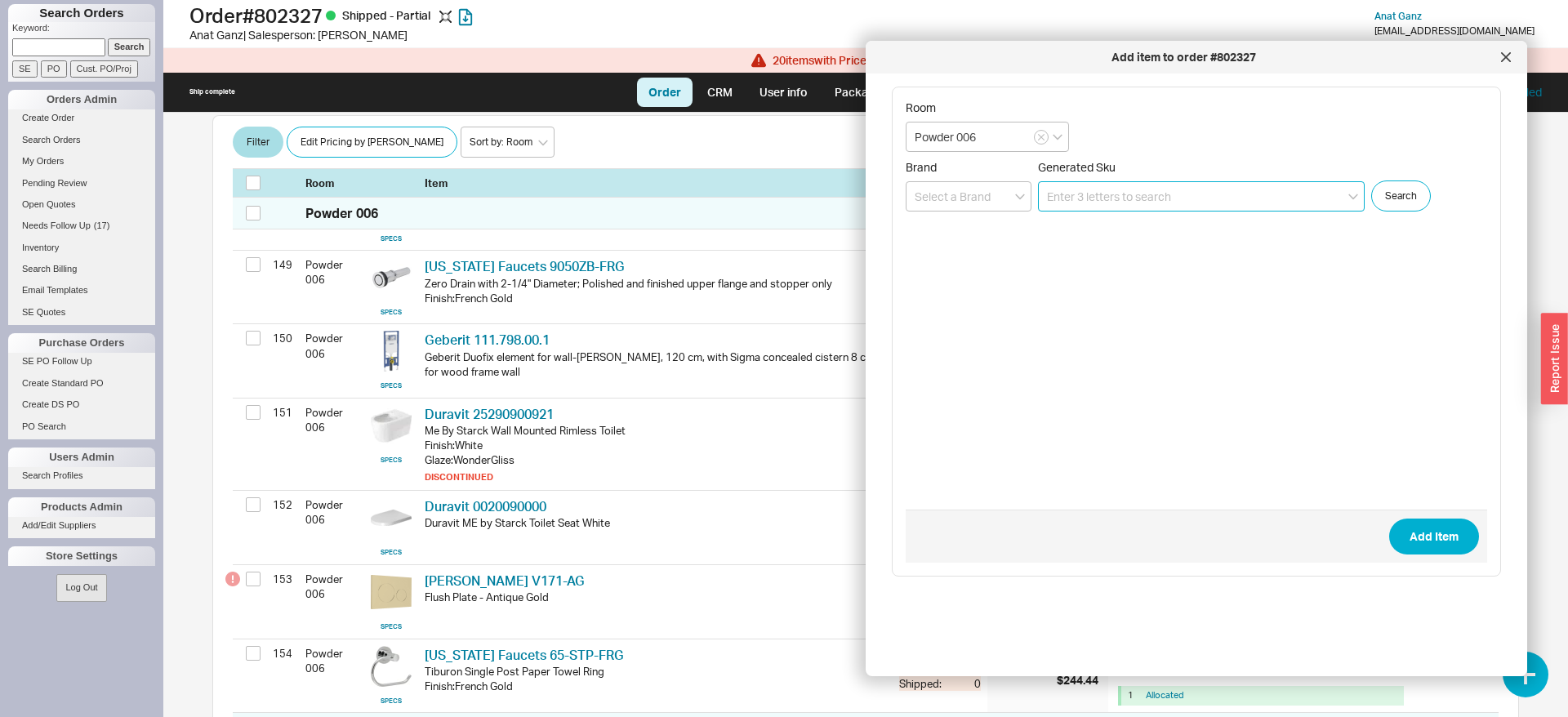
paste input "25290900921"
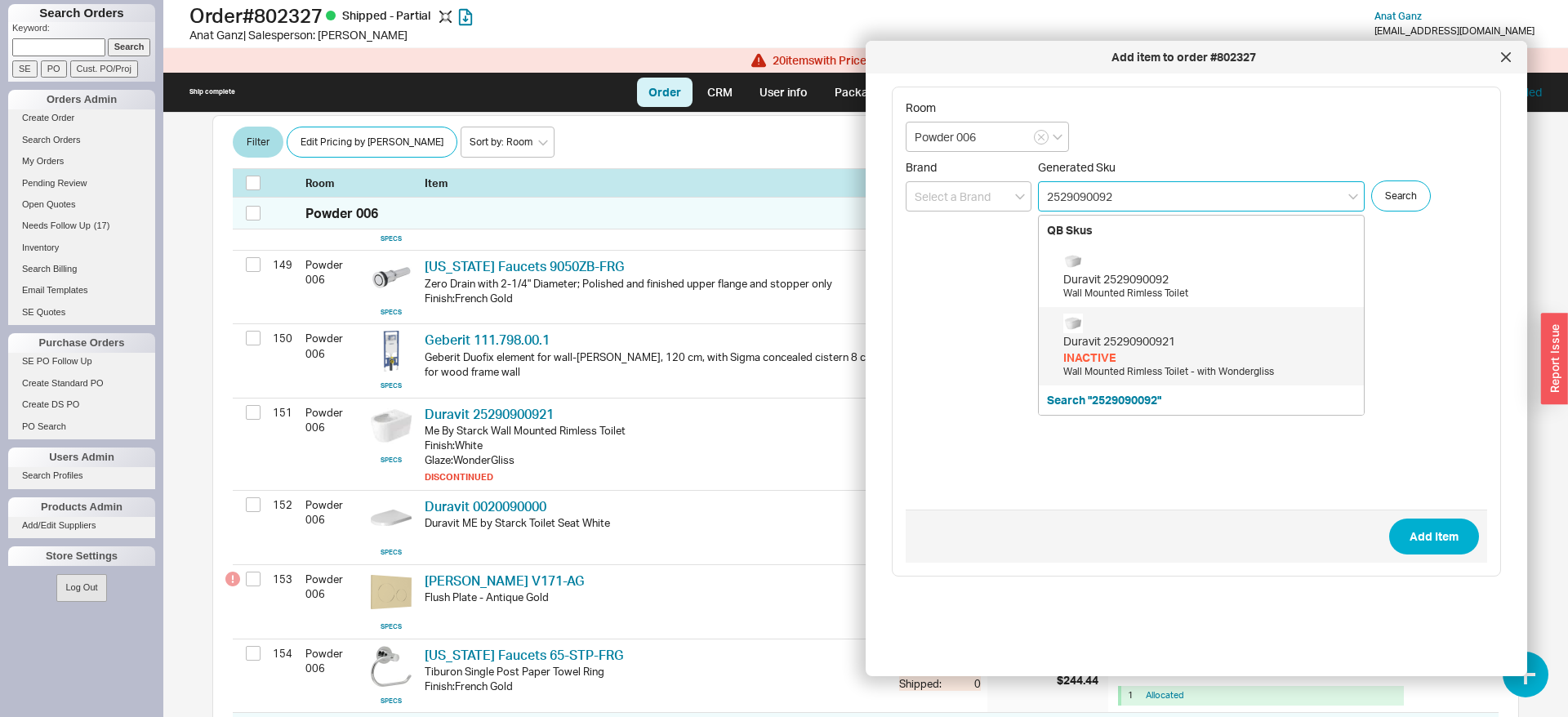
click at [1134, 286] on div "Duravit 2529090092" at bounding box center [1209, 278] width 292 height 16
type input "2529090092"
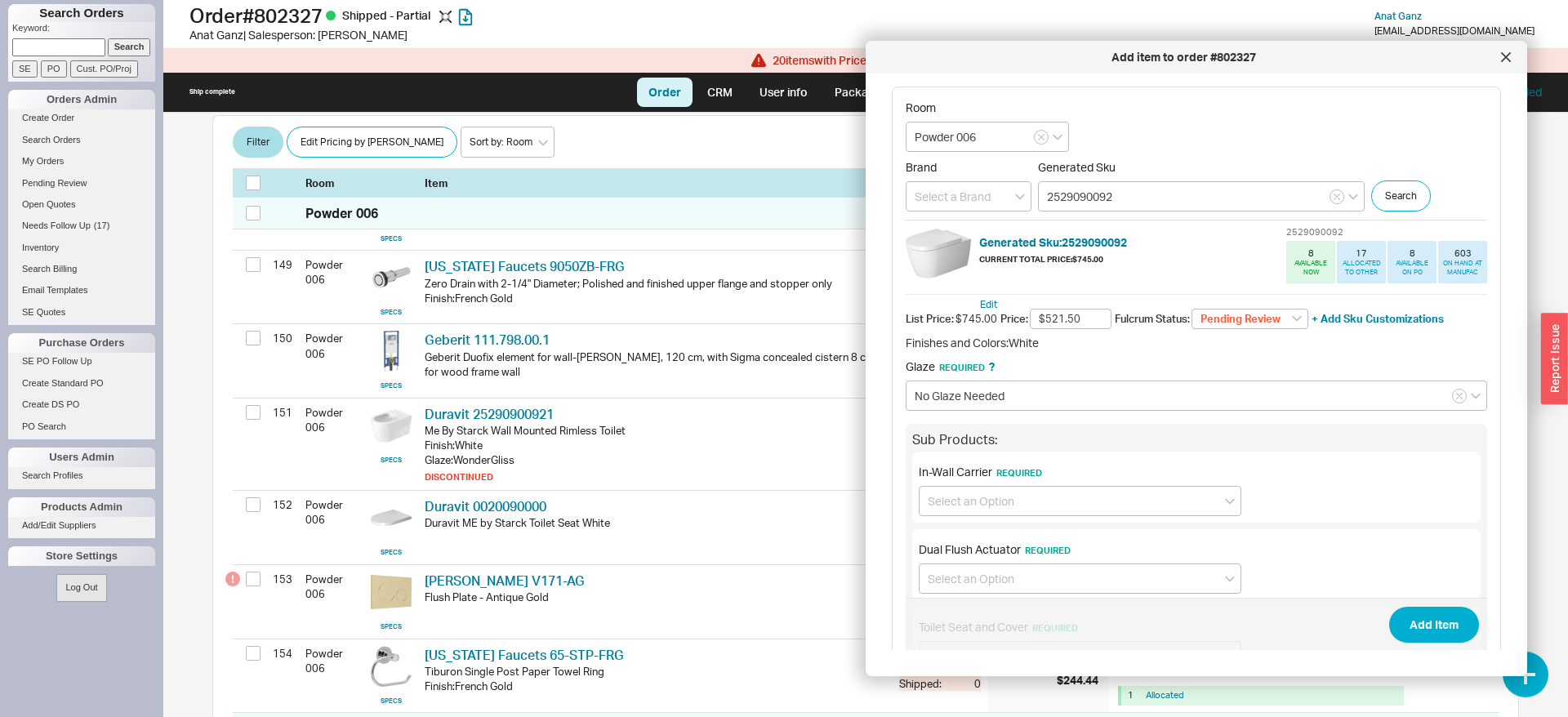
type input "$521.50"
click at [1192, 309] on select "Pending Review None On Hold Call Before Ship Hold for Balance Wait For Cust. Ca…" at bounding box center [1250, 319] width 116 height 21
select select
click option "None" at bounding box center [0, 0] width 0 height 0
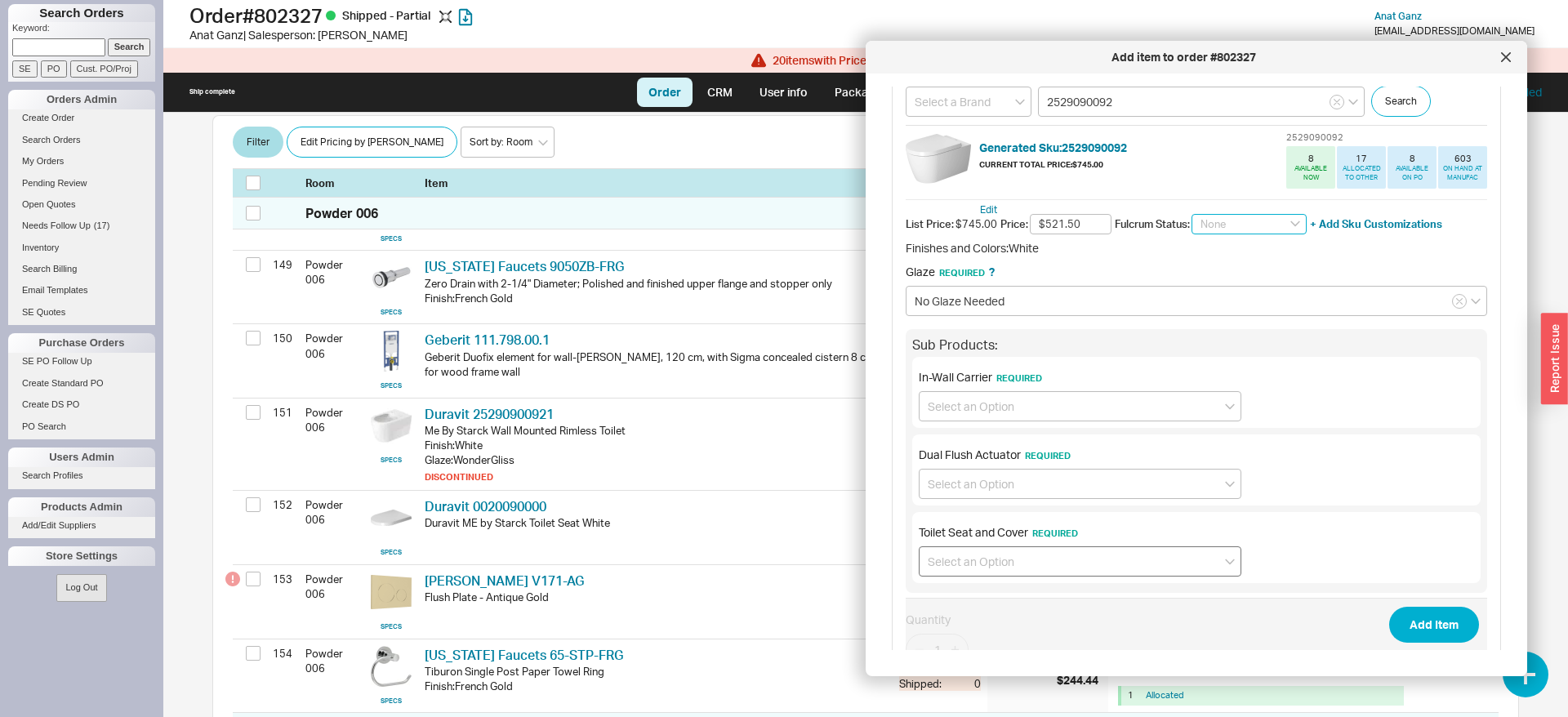
scroll to position [178, 0]
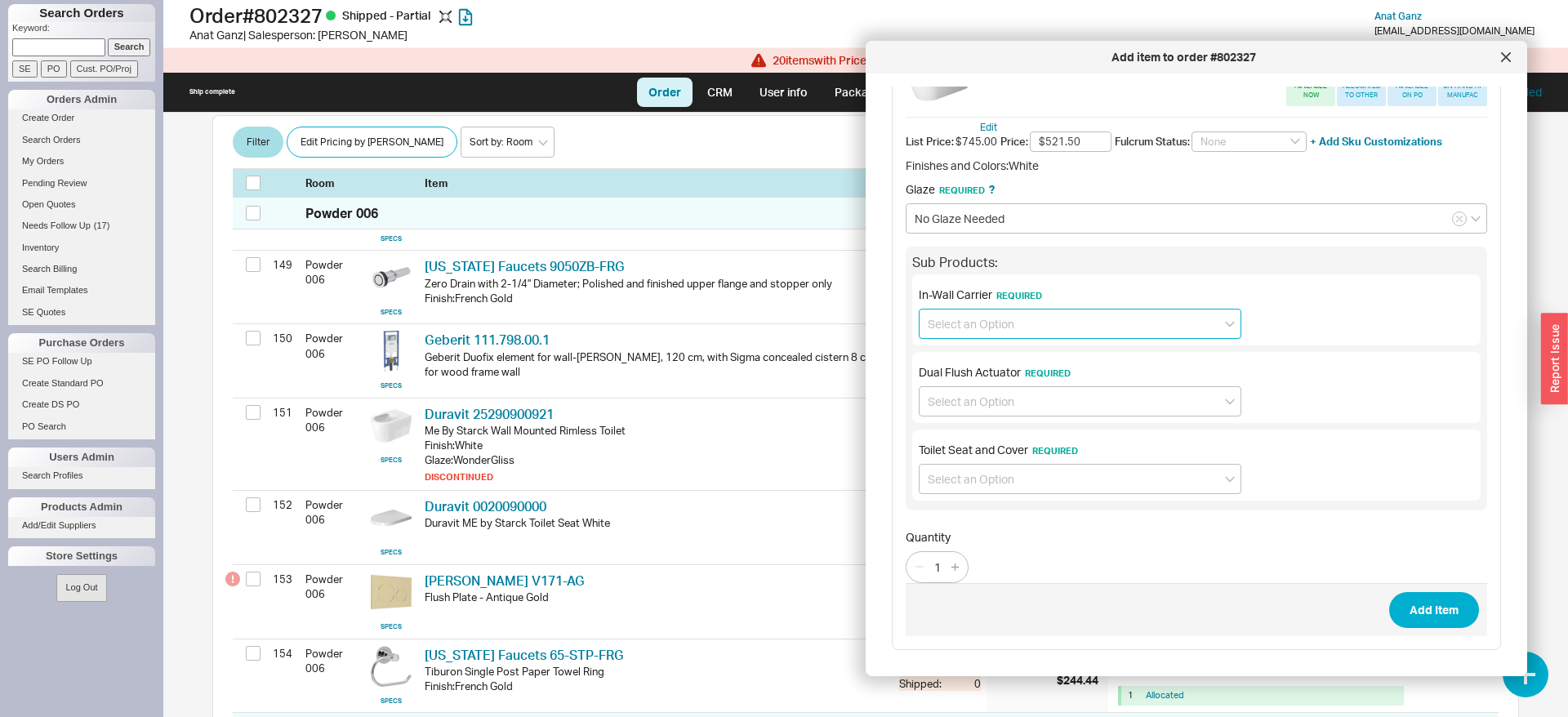
click at [987, 321] on input at bounding box center [1080, 323] width 322 height 30
click at [981, 407] on div "No In-Wall Carrier required" at bounding box center [1080, 415] width 321 height 29
type input "No In-Wall Carrier required"
click at [981, 409] on input at bounding box center [1080, 401] width 322 height 30
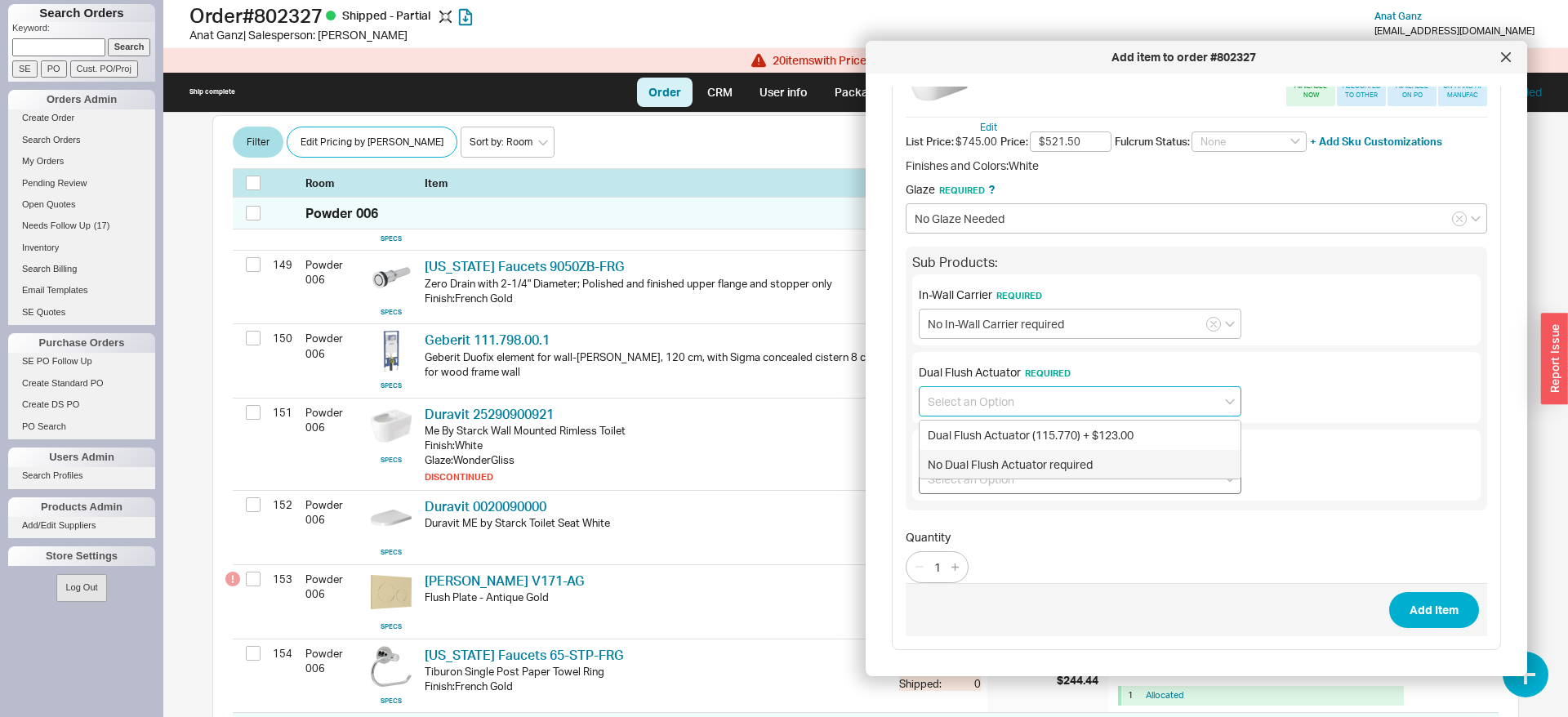
drag, startPoint x: 994, startPoint y: 459, endPoint x: 996, endPoint y: 468, distance: 9.2
click at [994, 460] on div "No Dual Flush Actuator required" at bounding box center [1080, 465] width 321 height 29
type input "No Dual Flush Actuator required"
click at [996, 473] on input at bounding box center [1080, 478] width 322 height 30
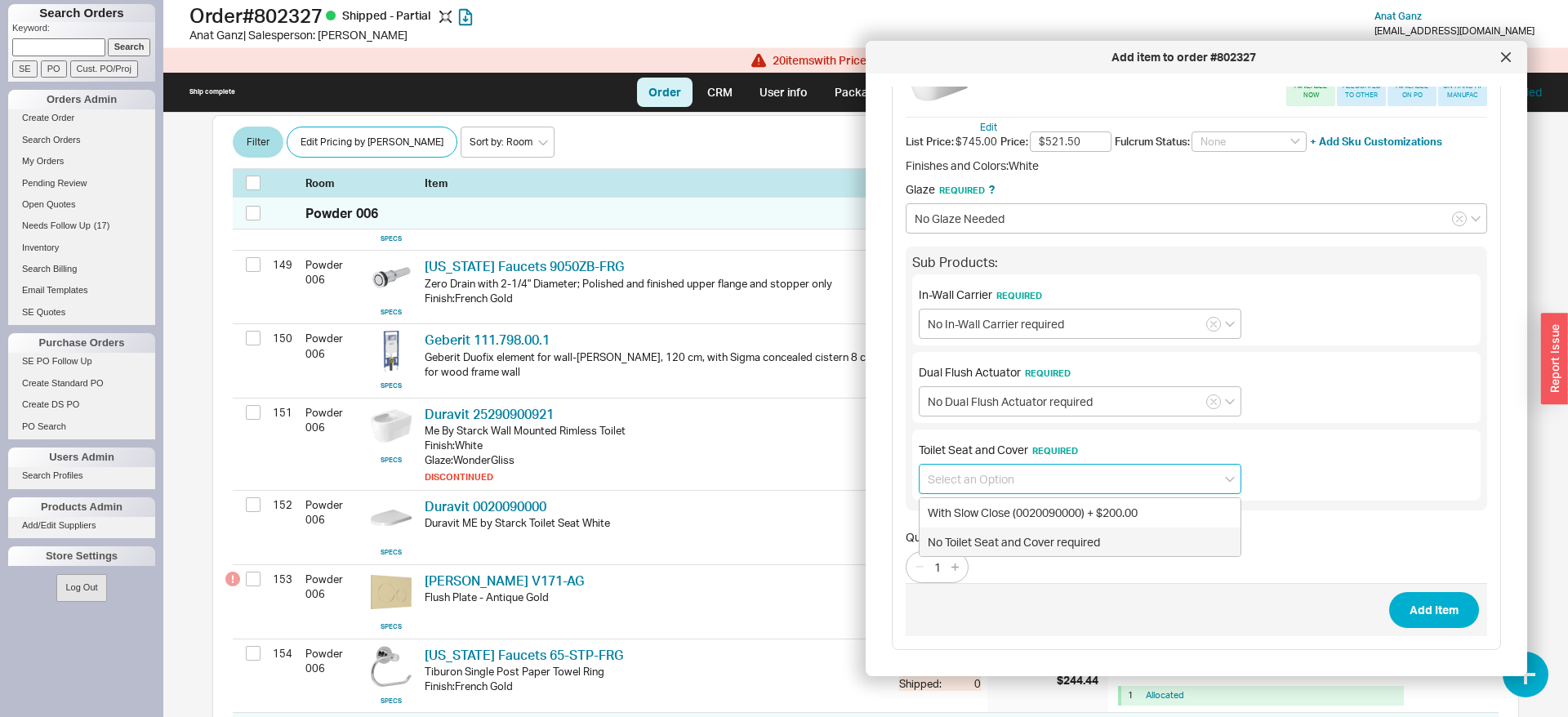
click at [1014, 532] on div "No Toilet Seat and Cover required" at bounding box center [1080, 542] width 321 height 29
type input "No Toilet Seat and Cover required"
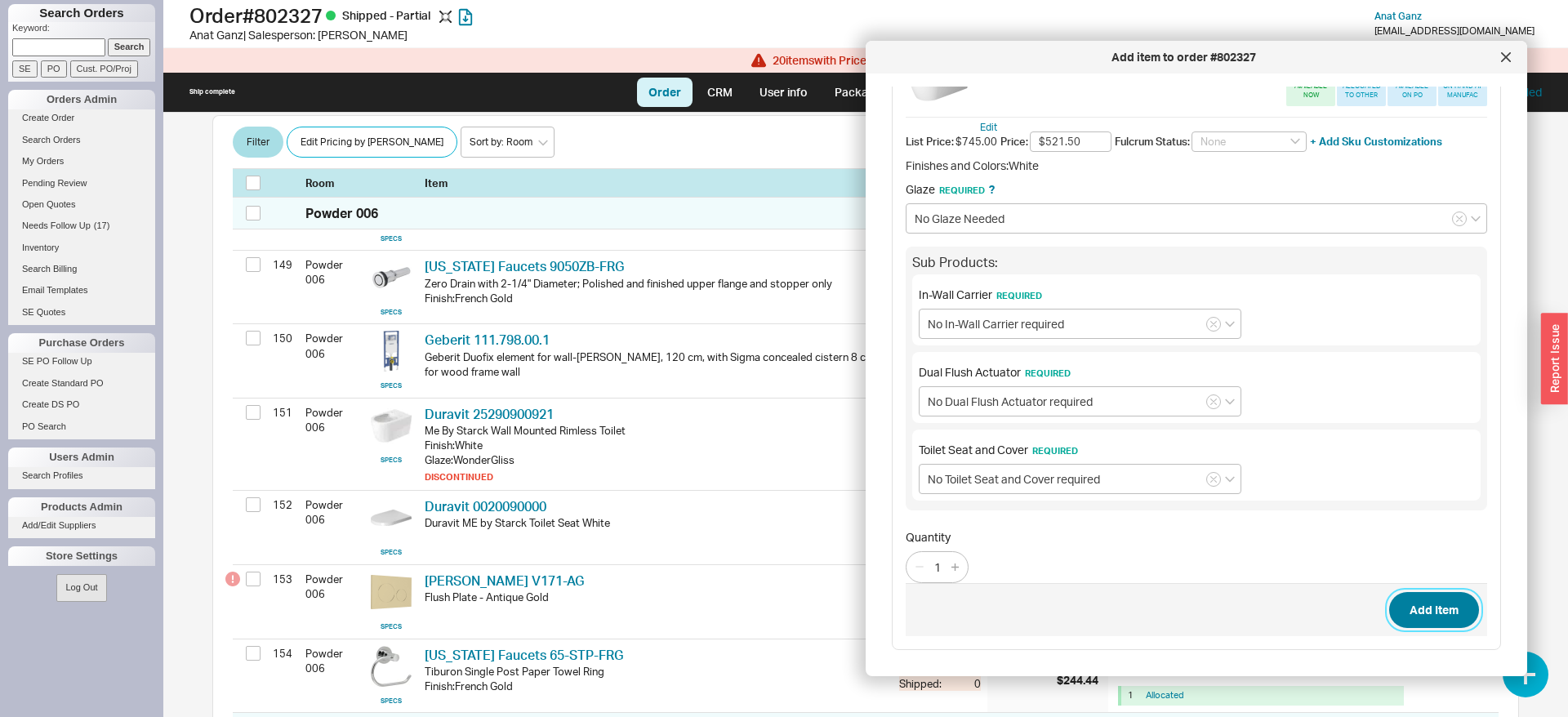
click at [1436, 601] on button "Add Item" at bounding box center [1434, 609] width 90 height 36
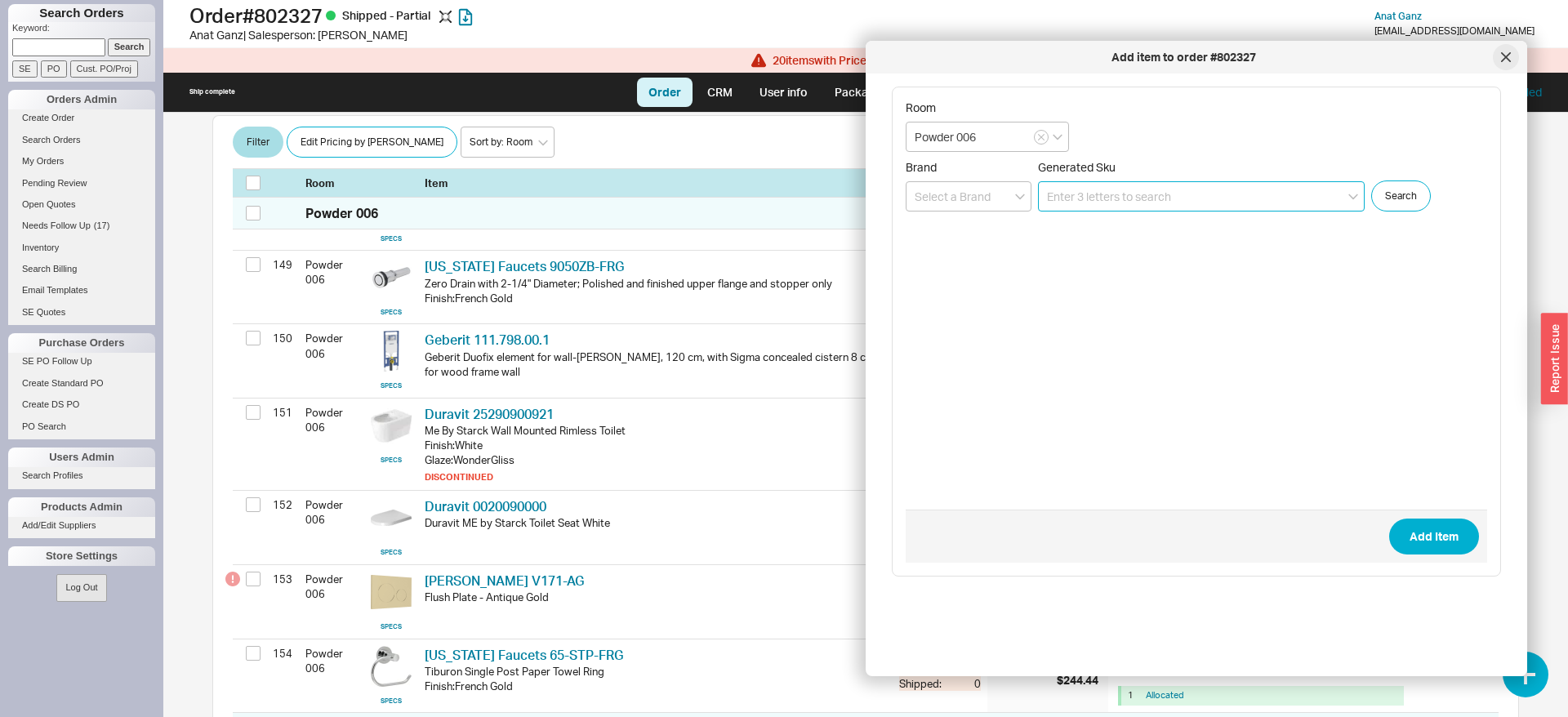
scroll to position [0, 0]
click at [1501, 62] on div at bounding box center [1506, 56] width 26 height 26
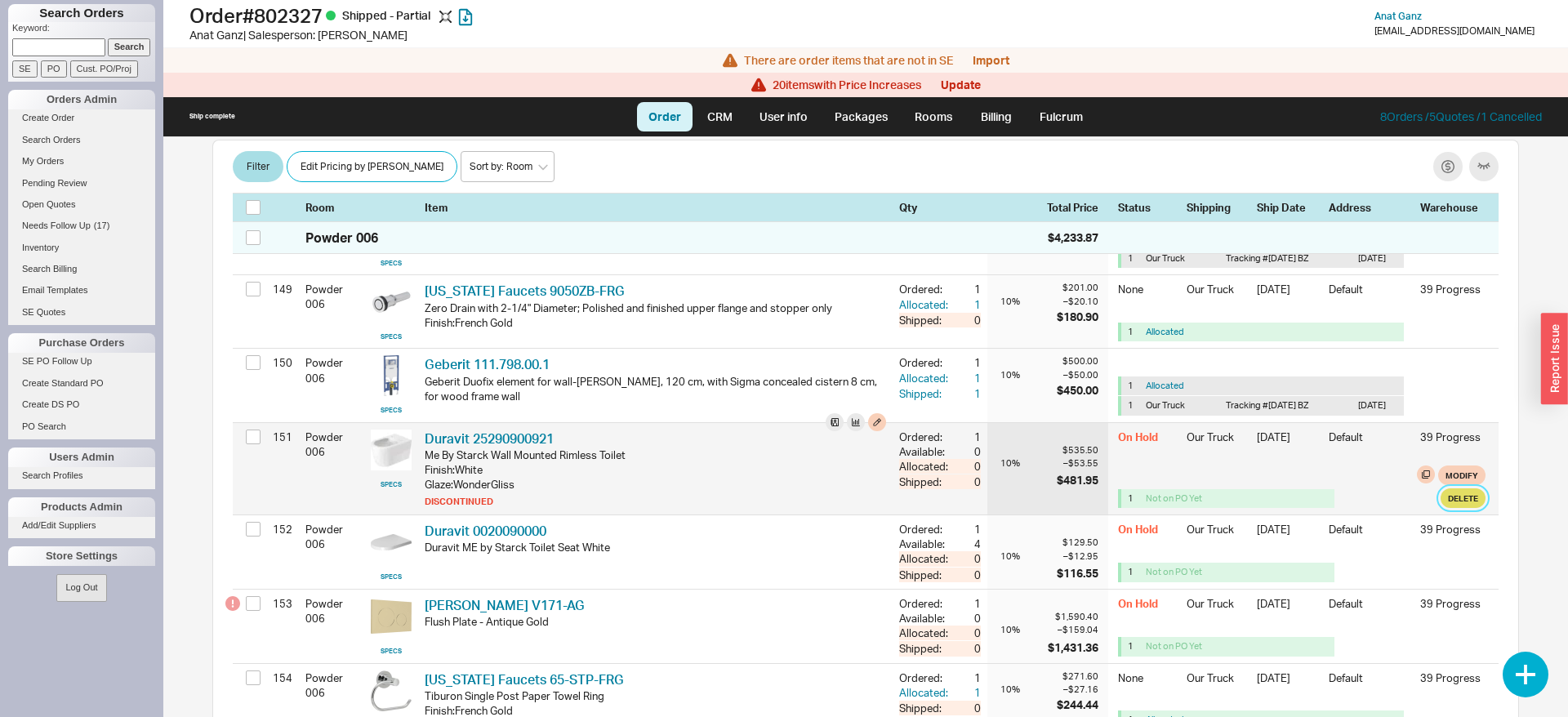
click at [1458, 508] on button "Delete" at bounding box center [1463, 498] width 45 height 19
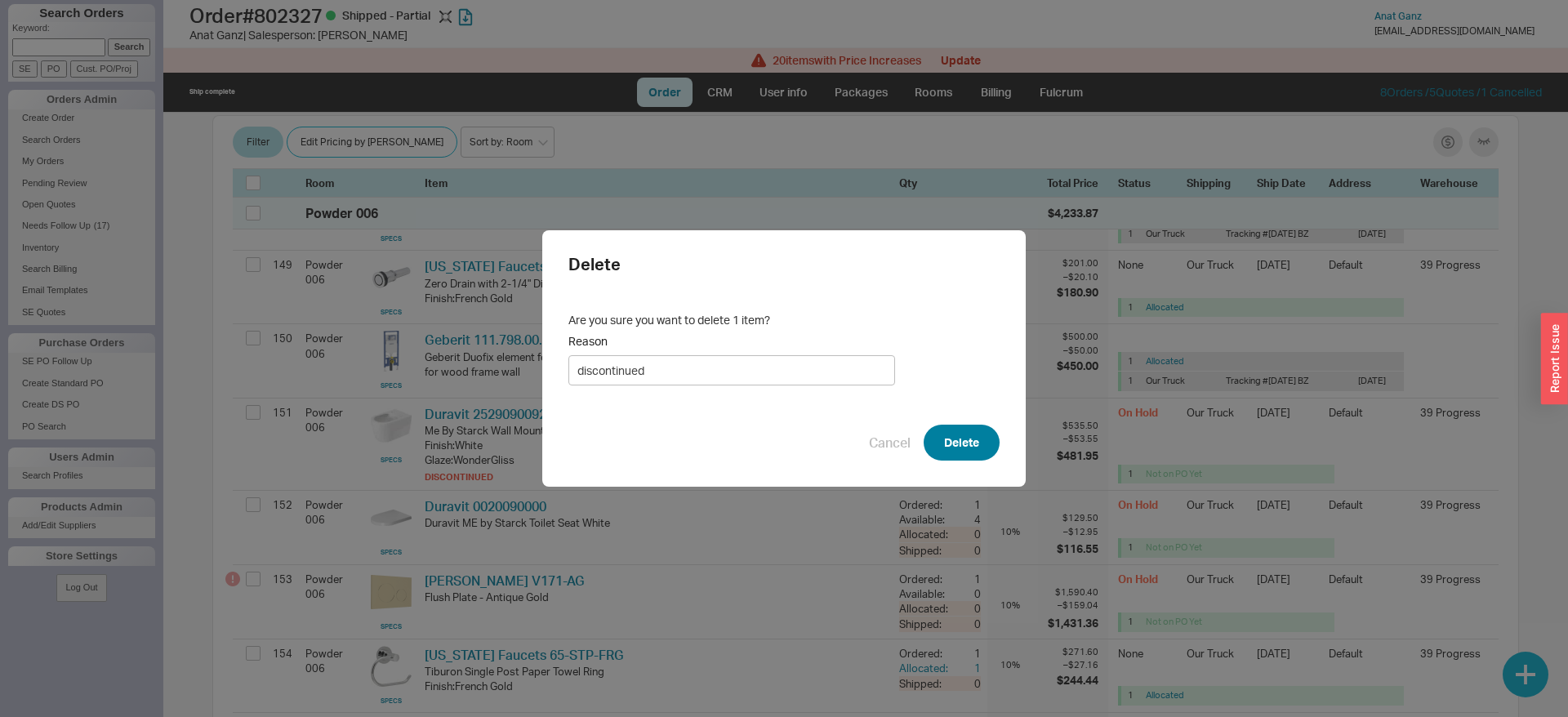
type input "discontinued"
click at [967, 435] on button "Delete" at bounding box center [962, 442] width 76 height 36
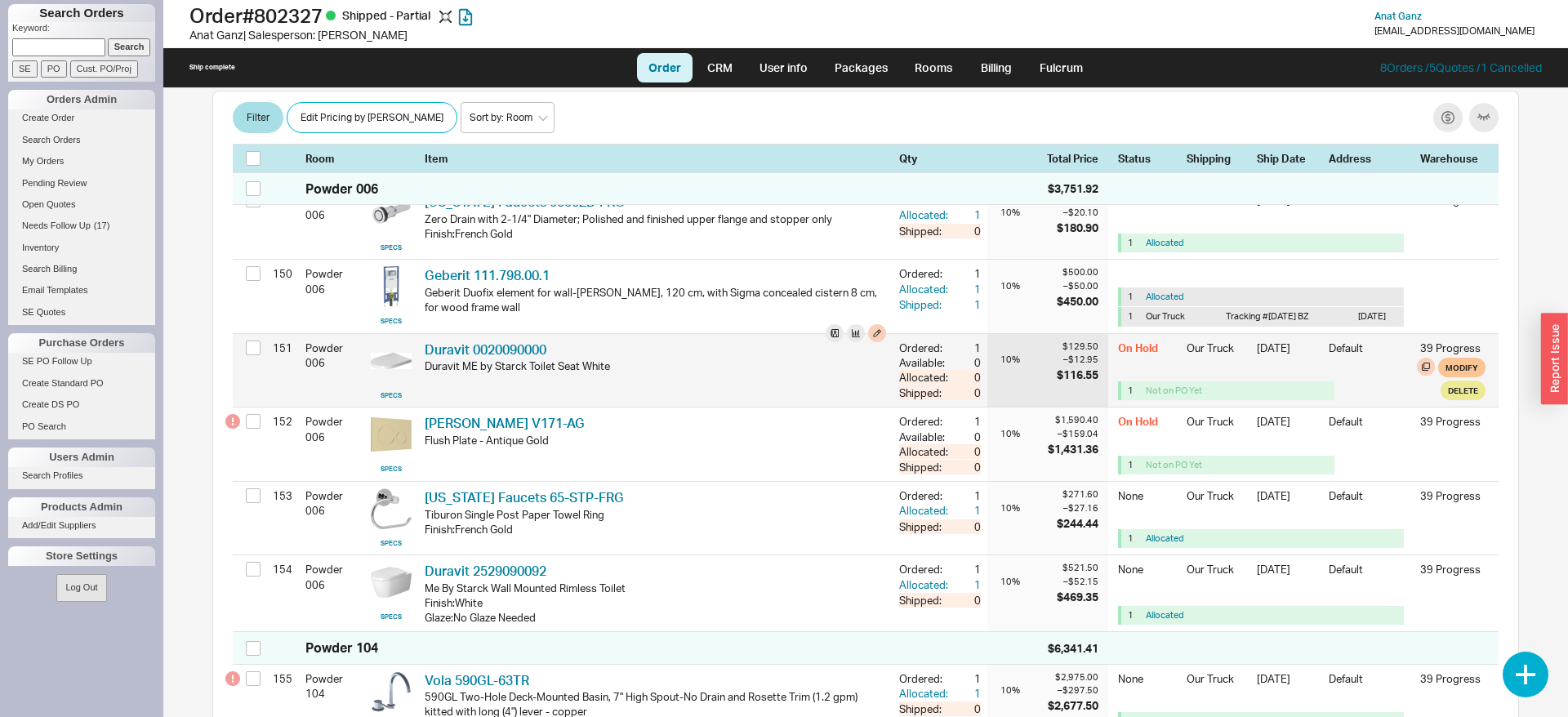
scroll to position [11602, 0]
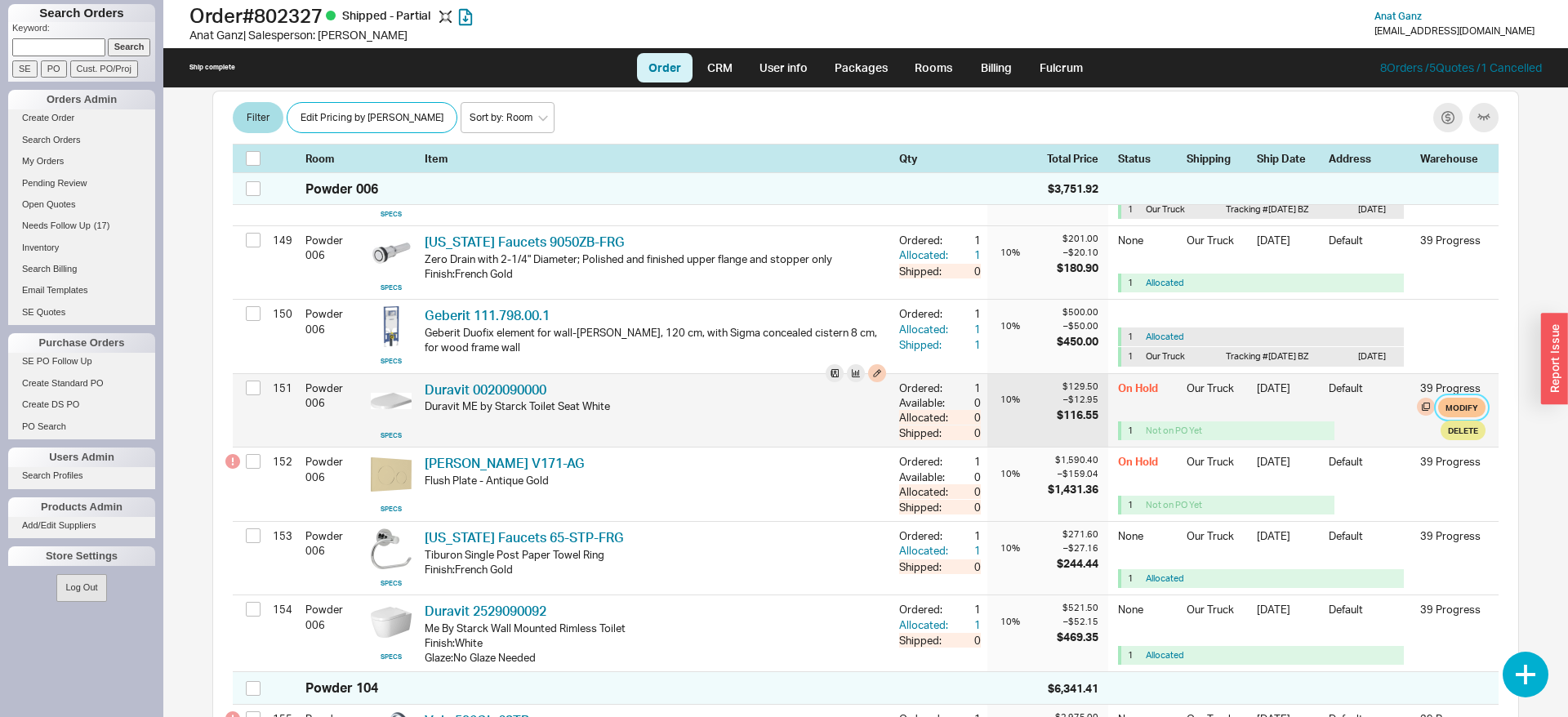
click at [1467, 422] on div "On Hold Our Truck [DATE] Default 39 Progress 1 Not on PO Yet Modify Delete" at bounding box center [1301, 410] width 368 height 74
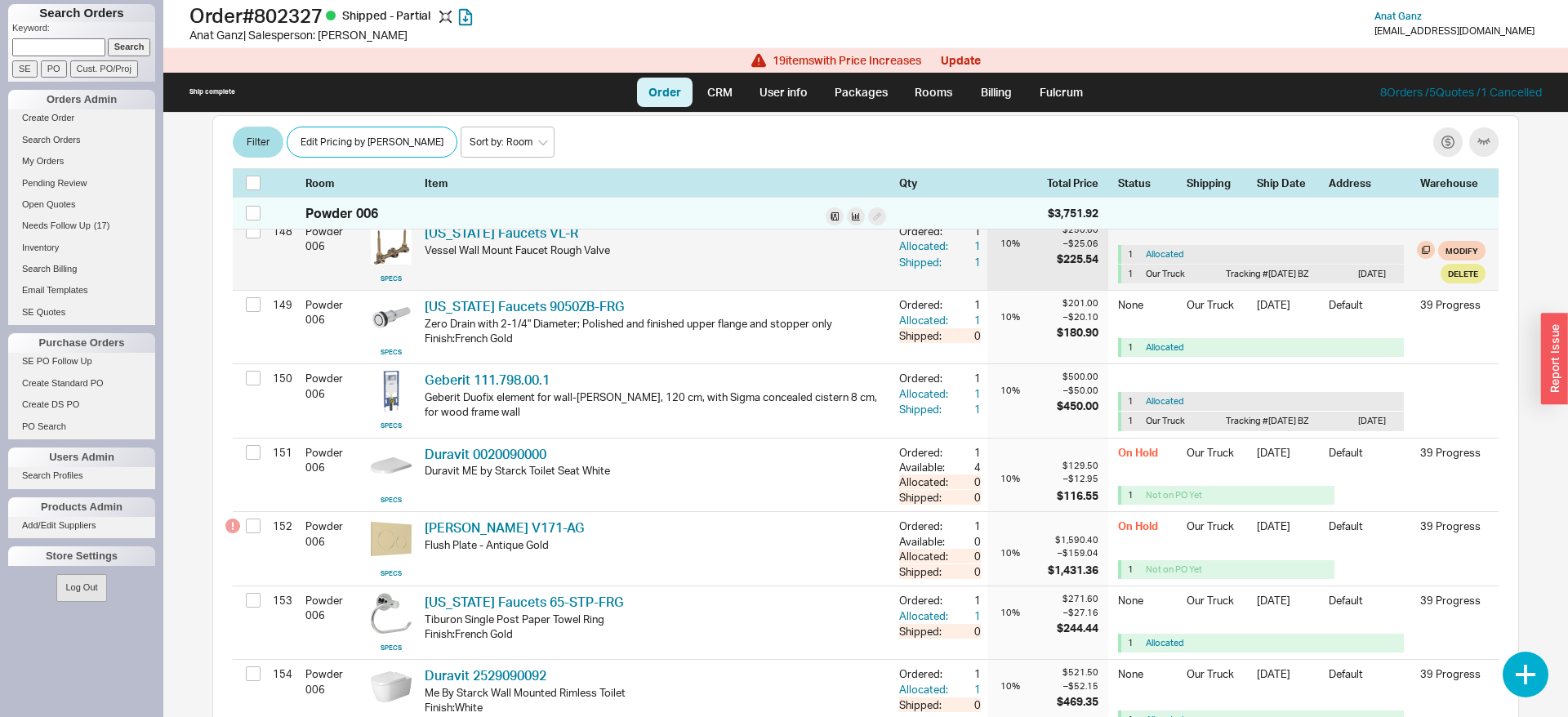
scroll to position [11642, 0]
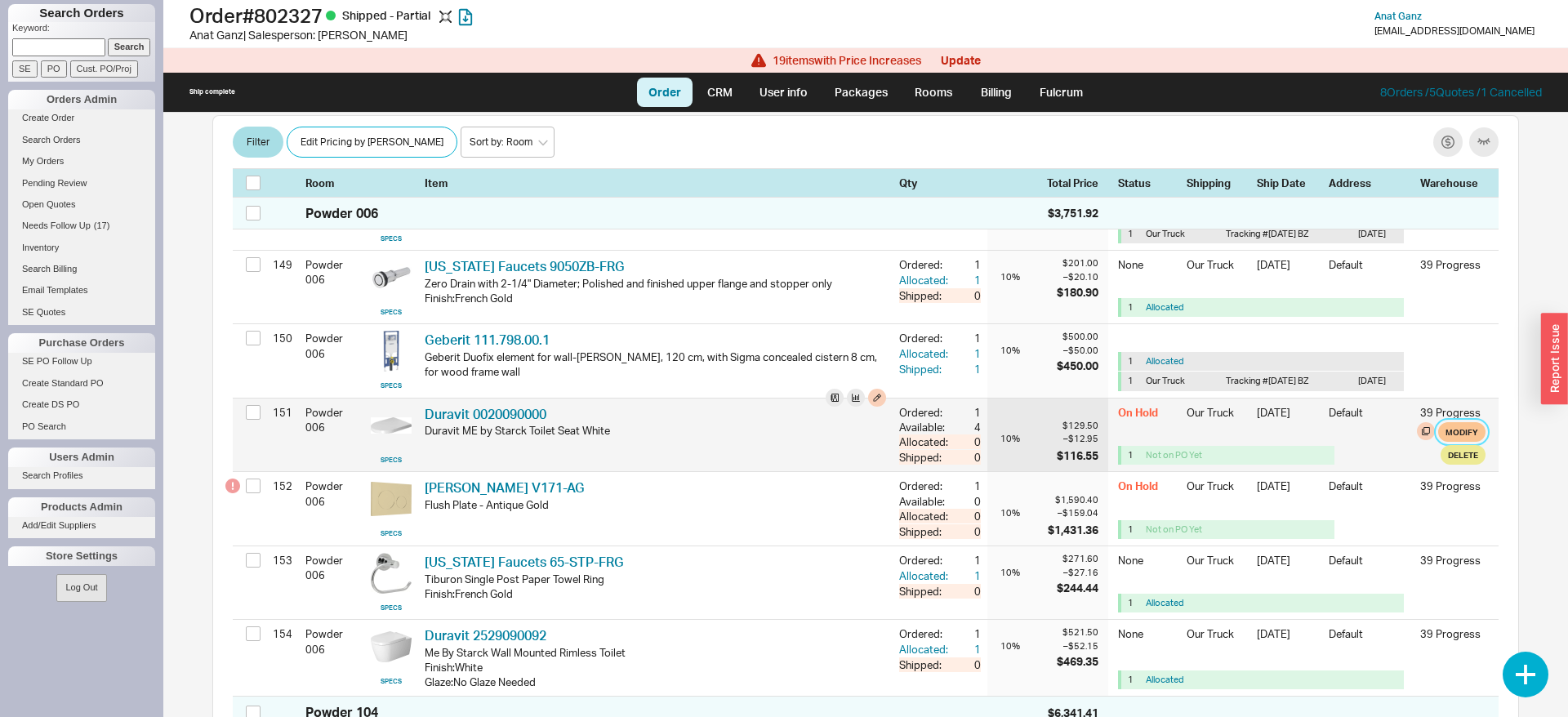
click at [1454, 441] on button "Modify" at bounding box center [1461, 432] width 48 height 19
select select "8"
select select "3"
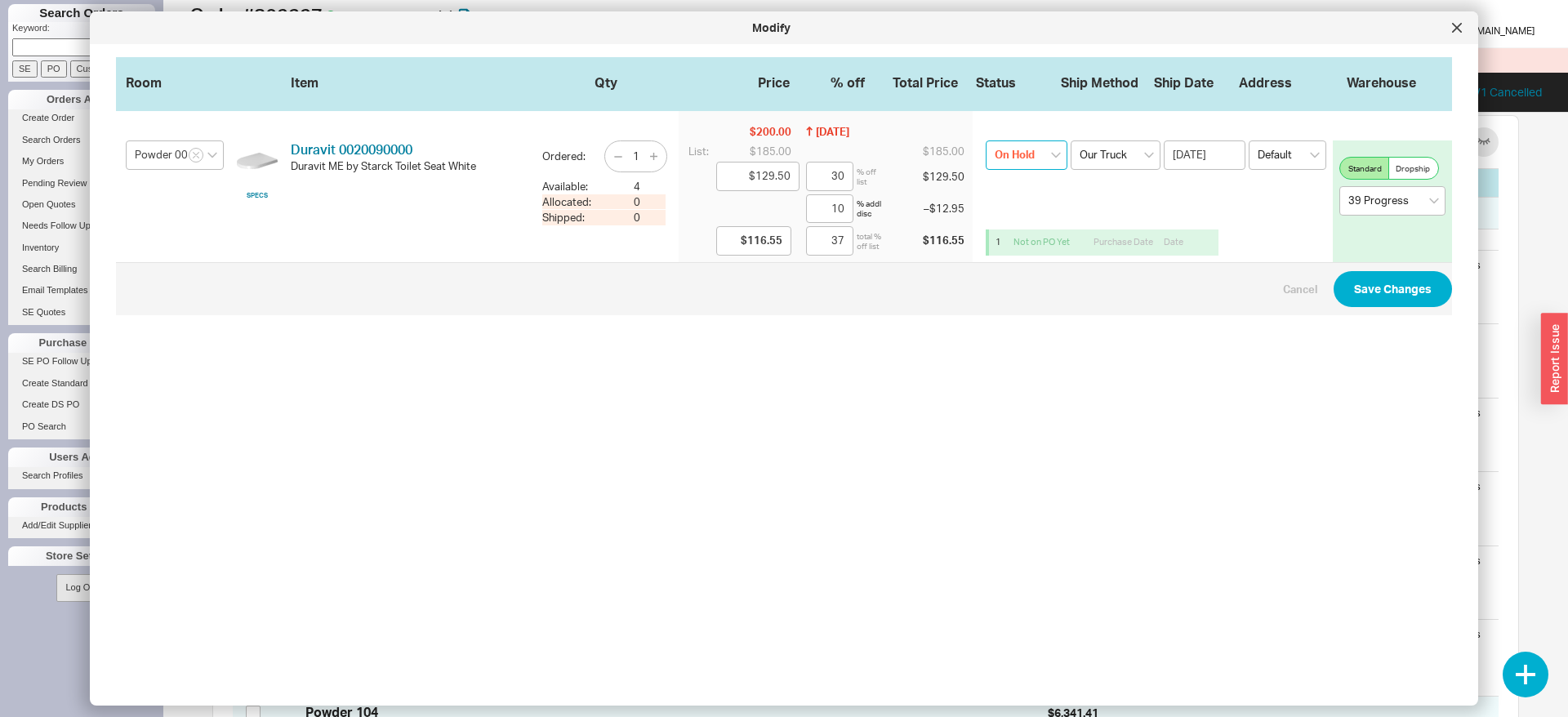
click at [986, 141] on select "On Hold None On Hold Call Before Ship Hold for Balance Wait For Cust. Call Wait…" at bounding box center [1027, 155] width 82 height 29
select select
click option "None" at bounding box center [0, 0] width 0 height 0
click at [1384, 290] on button "Save Changes" at bounding box center [1392, 288] width 118 height 36
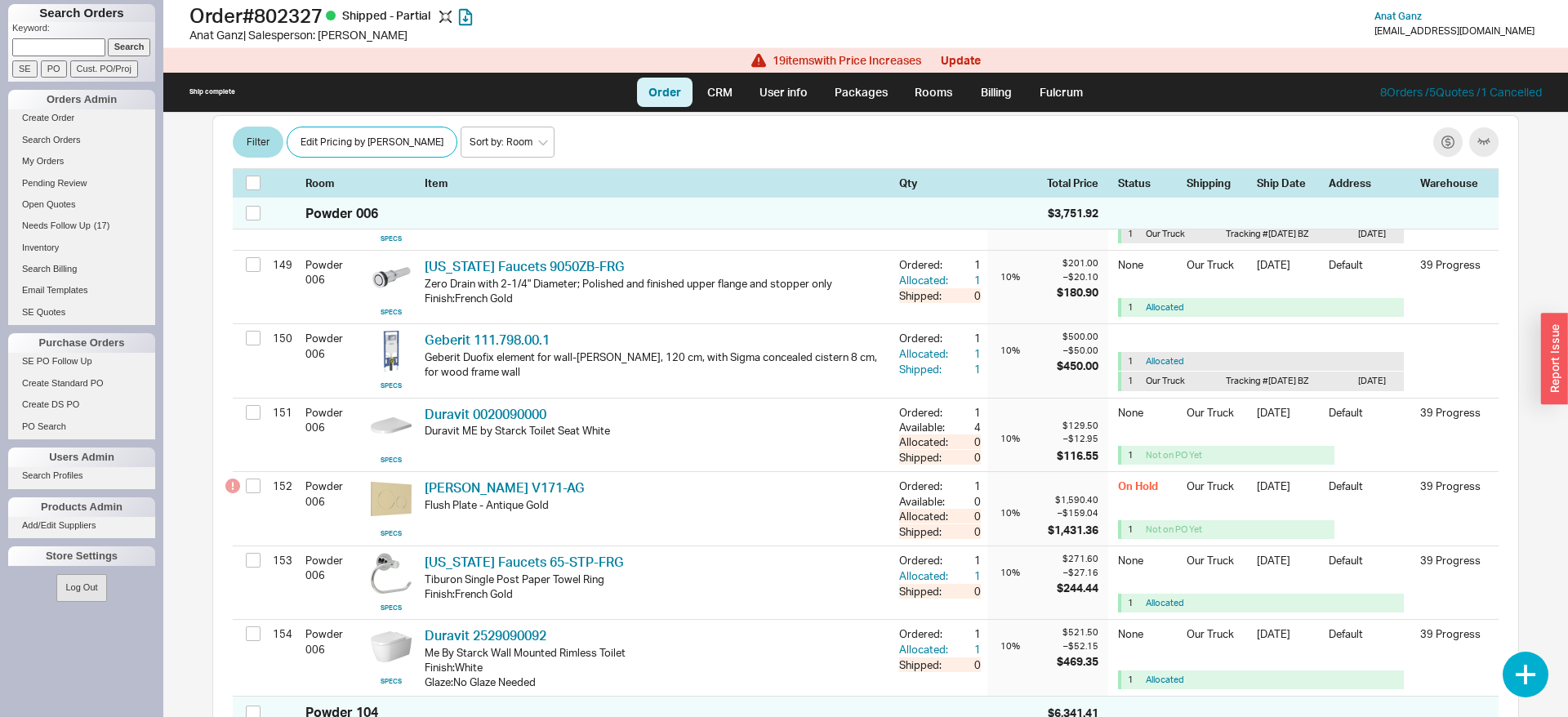
scroll to position [12205, 0]
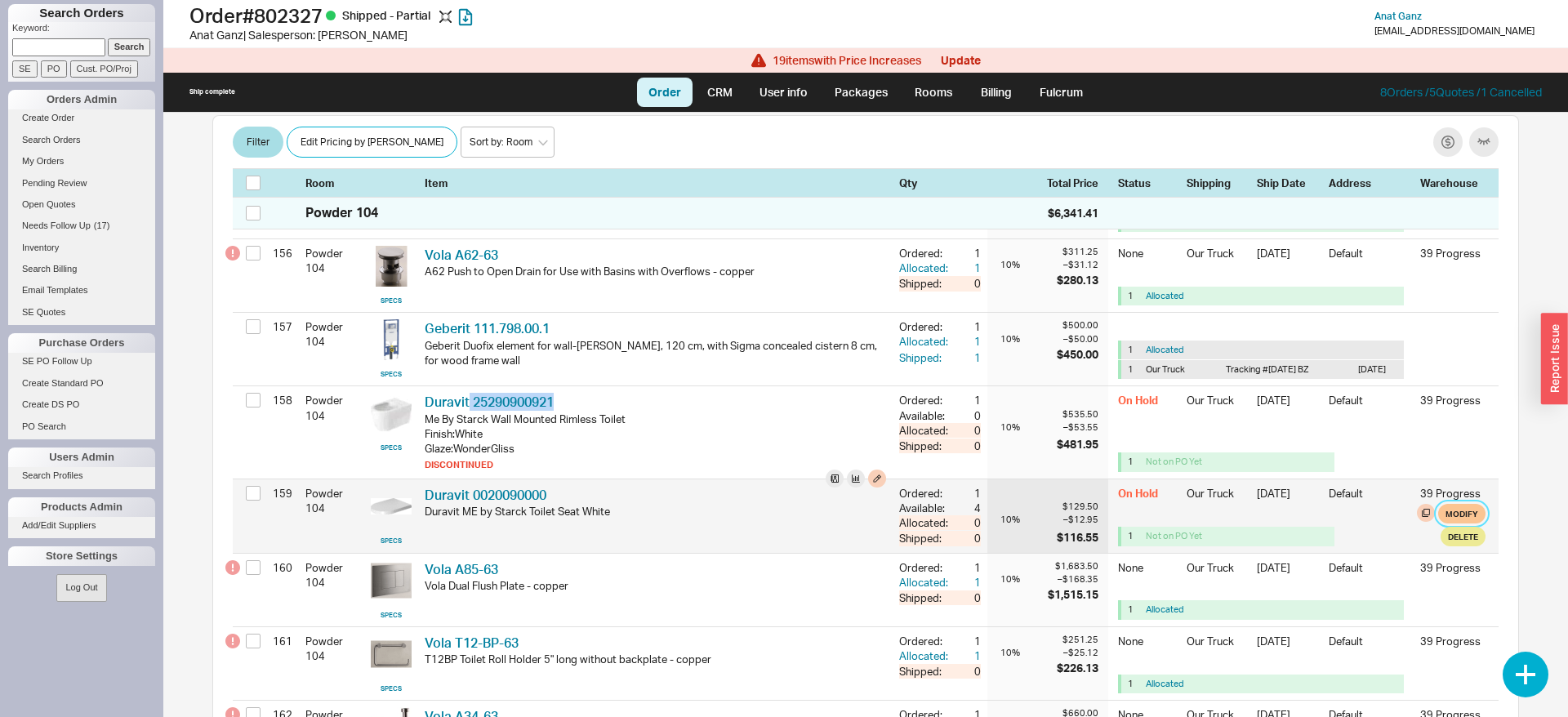
click at [1462, 524] on button "Modify" at bounding box center [1461, 513] width 48 height 19
select select "8"
select select "3"
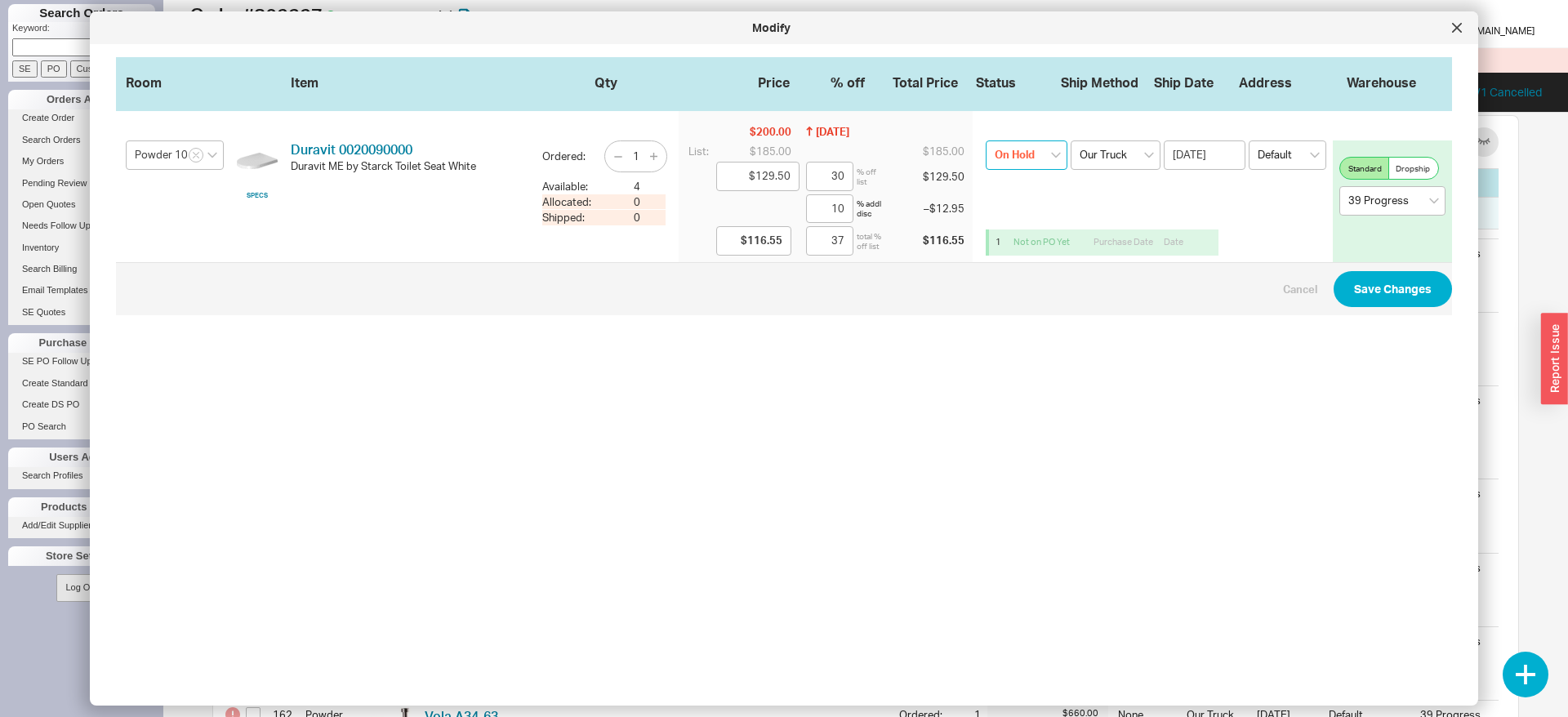
click at [986, 141] on select "On Hold None On Hold Call Before Ship Hold for Balance Wait For Cust. Call Wait…" at bounding box center [1027, 155] width 82 height 29
select select
click option "None" at bounding box center [0, 0] width 0 height 0
click at [1436, 297] on button "Save Changes" at bounding box center [1392, 288] width 118 height 36
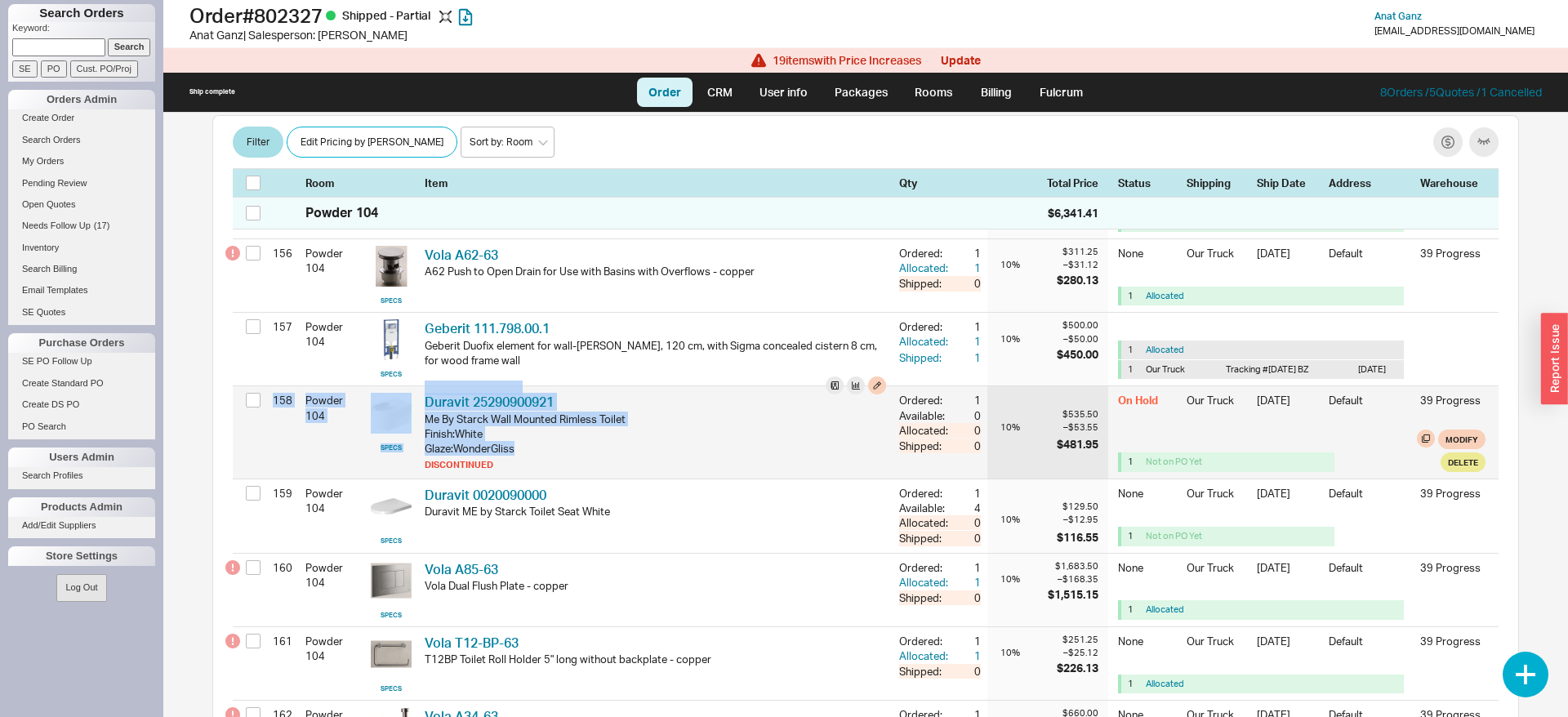
drag, startPoint x: 631, startPoint y: 529, endPoint x: 272, endPoint y: 428, distance: 372.9
click at [271, 420] on div "Powder 104 $6,341.41 155 Powder 104 SPECS Vola 590GL-63TR VOL 590GL-63TR 590GL …" at bounding box center [866, 453] width 1266 height 641
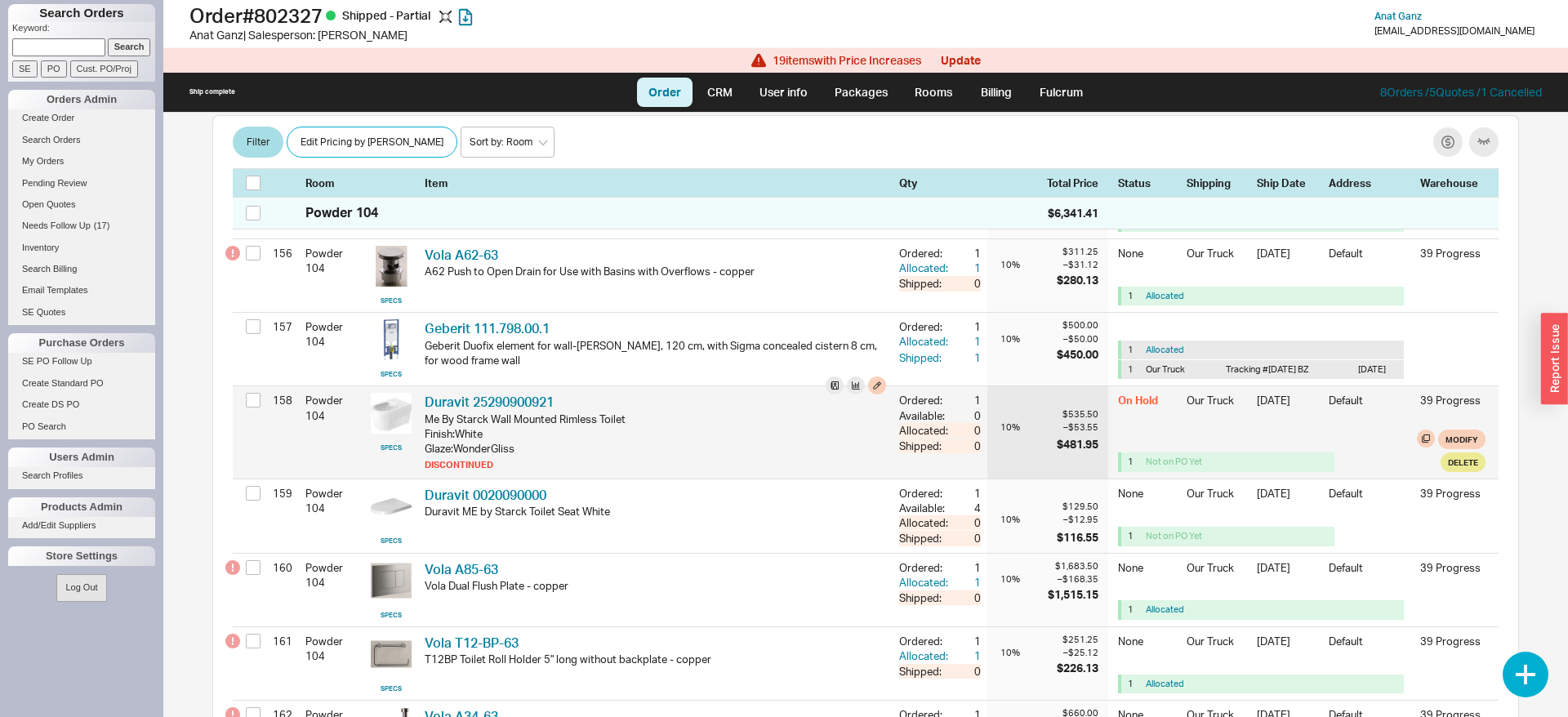
click at [274, 435] on div "158 Powder 104 SPECS Duravit 25290900921 DRV 25290900921 Me By Starck Wall Moun…" at bounding box center [866, 432] width 1266 height 91
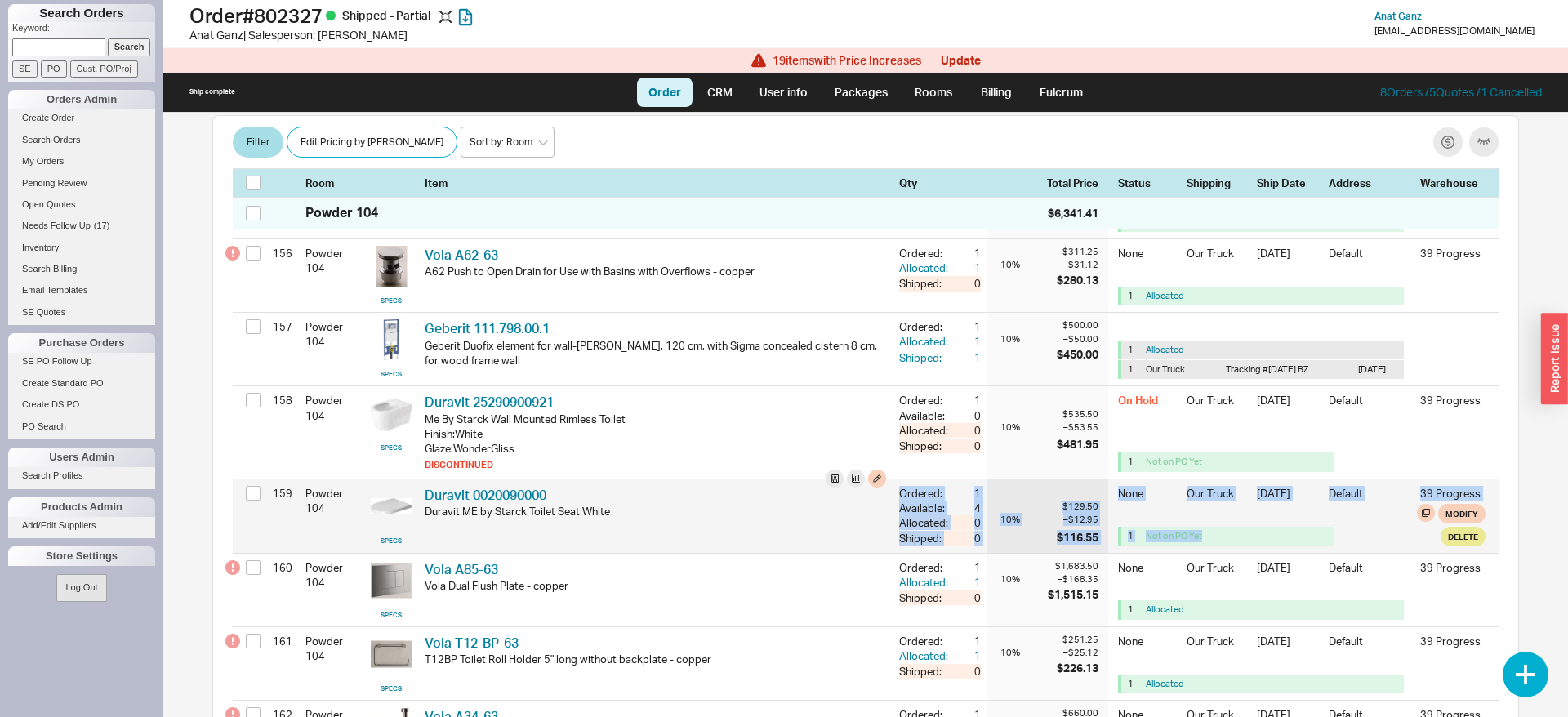
drag, startPoint x: 272, startPoint y: 436, endPoint x: 1409, endPoint y: 560, distance: 1143.7
click at [1409, 560] on div "Powder 104 $6,341.41 155 Powder 104 SPECS Vola 590GL-63TR VOL 590GL-63TR 590GL …" at bounding box center [866, 453] width 1266 height 641
click at [1409, 553] on div "None Our Truck [DATE] Default 39 Progress 1 Not on PO Yet Modify Delete" at bounding box center [1301, 516] width 368 height 74
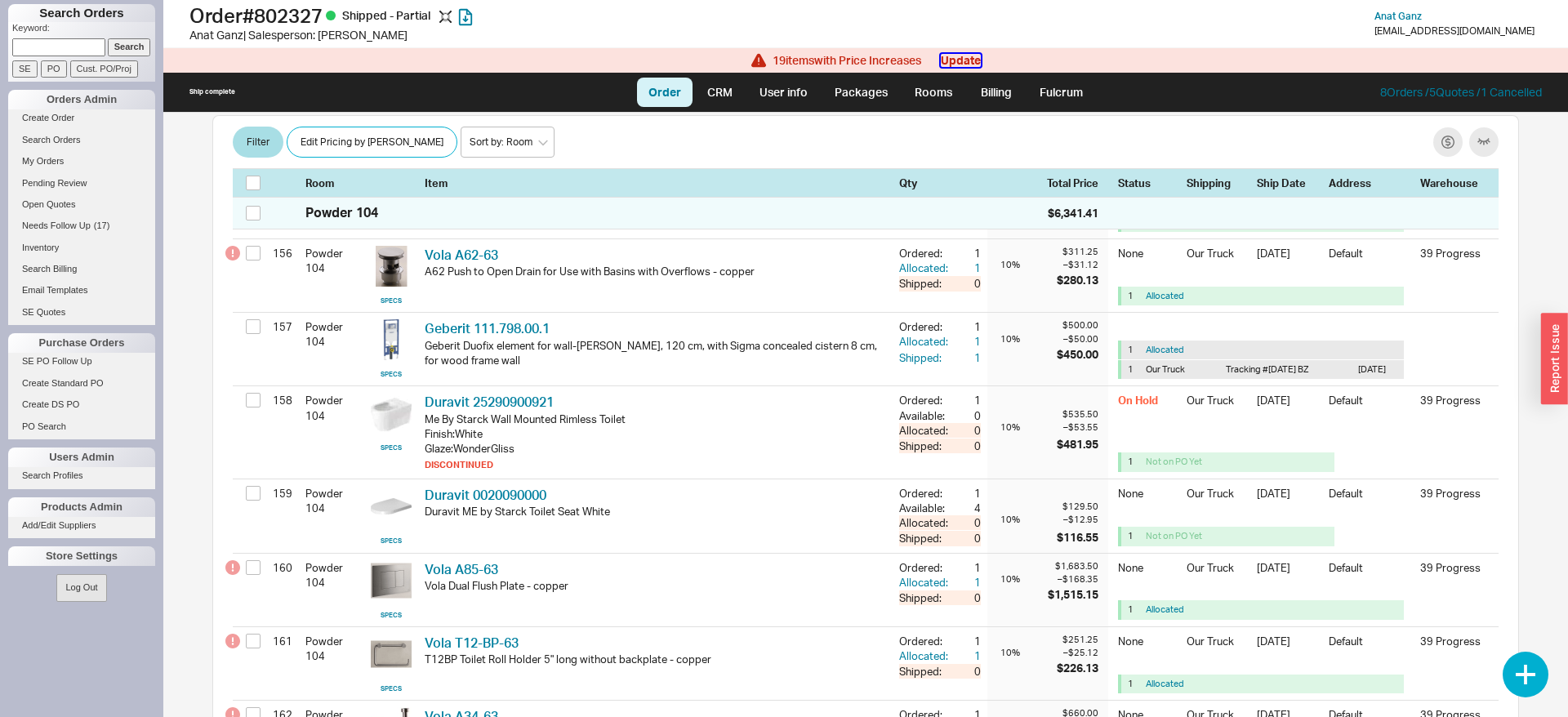
click at [959, 55] on button "Update" at bounding box center [961, 60] width 40 height 13
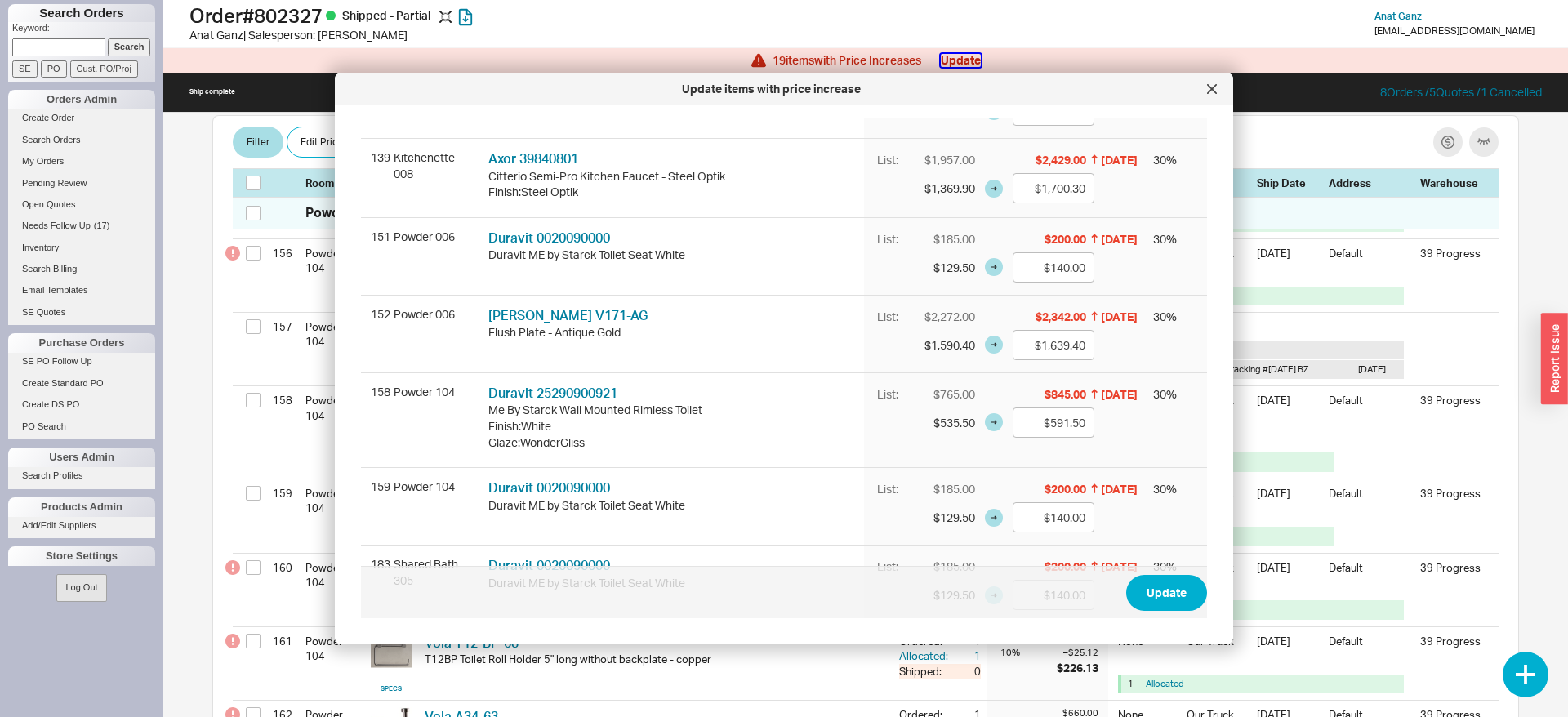
scroll to position [1131, 0]
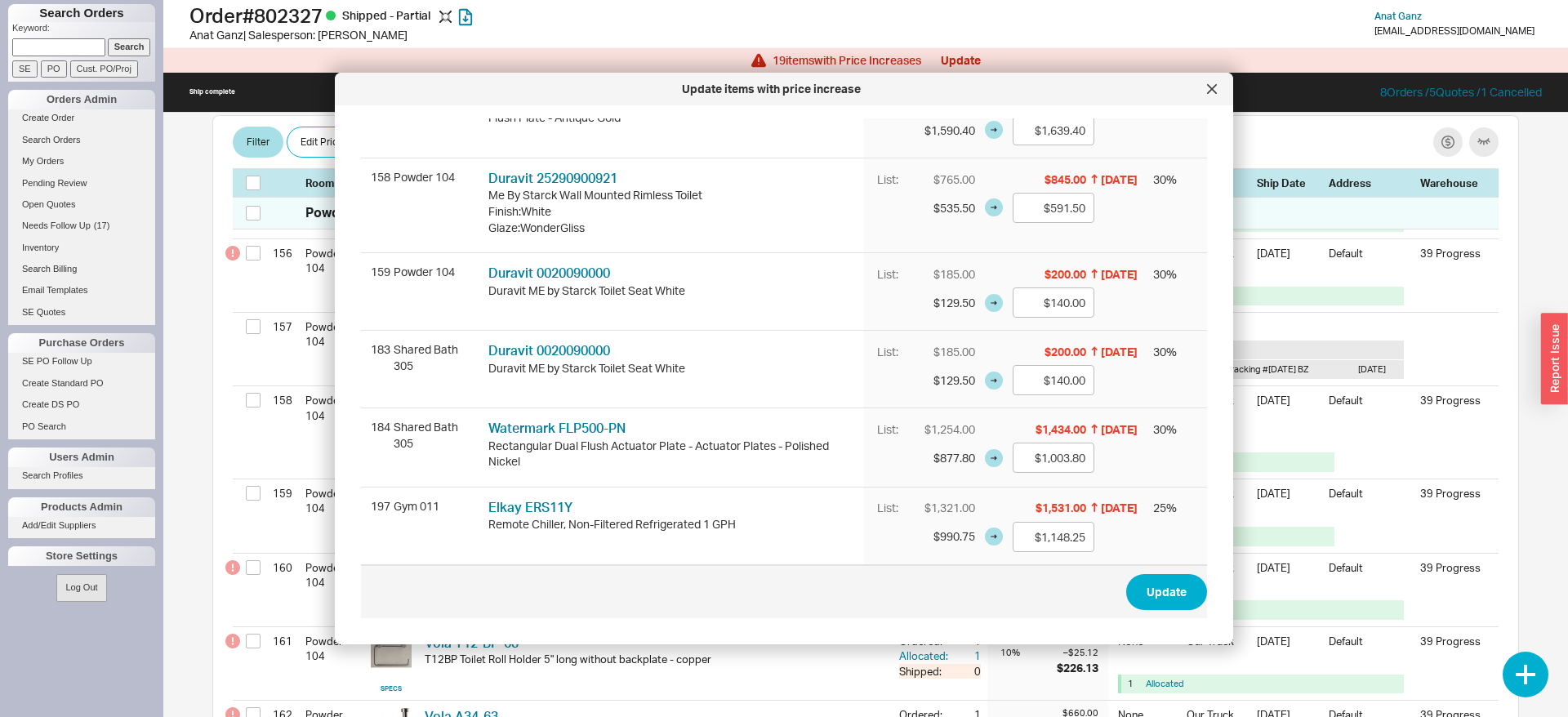
click at [1218, 102] on div "Update items with price increase" at bounding box center [784, 89] width 898 height 33
click at [1204, 95] on div at bounding box center [1212, 88] width 26 height 26
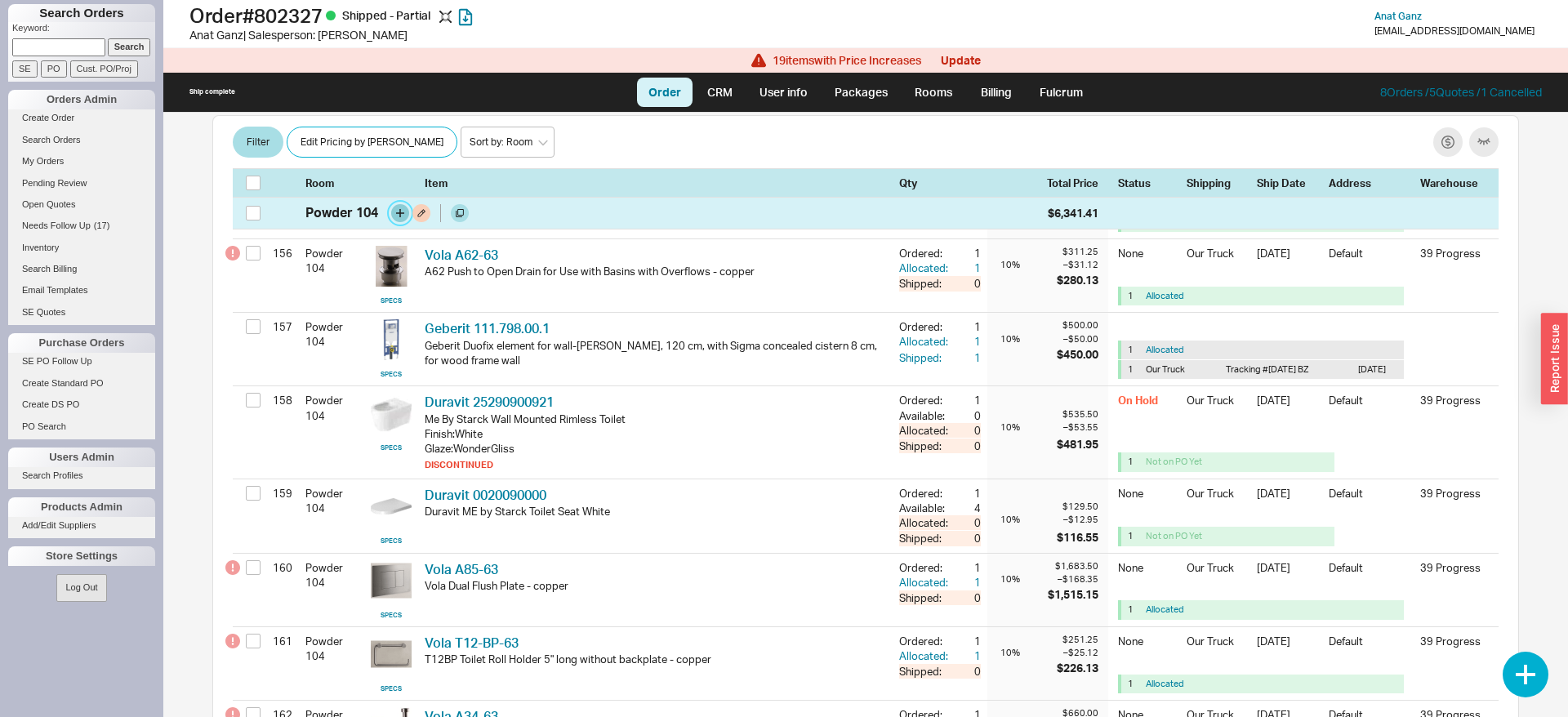
click at [401, 212] on button "button" at bounding box center [400, 212] width 18 height 18
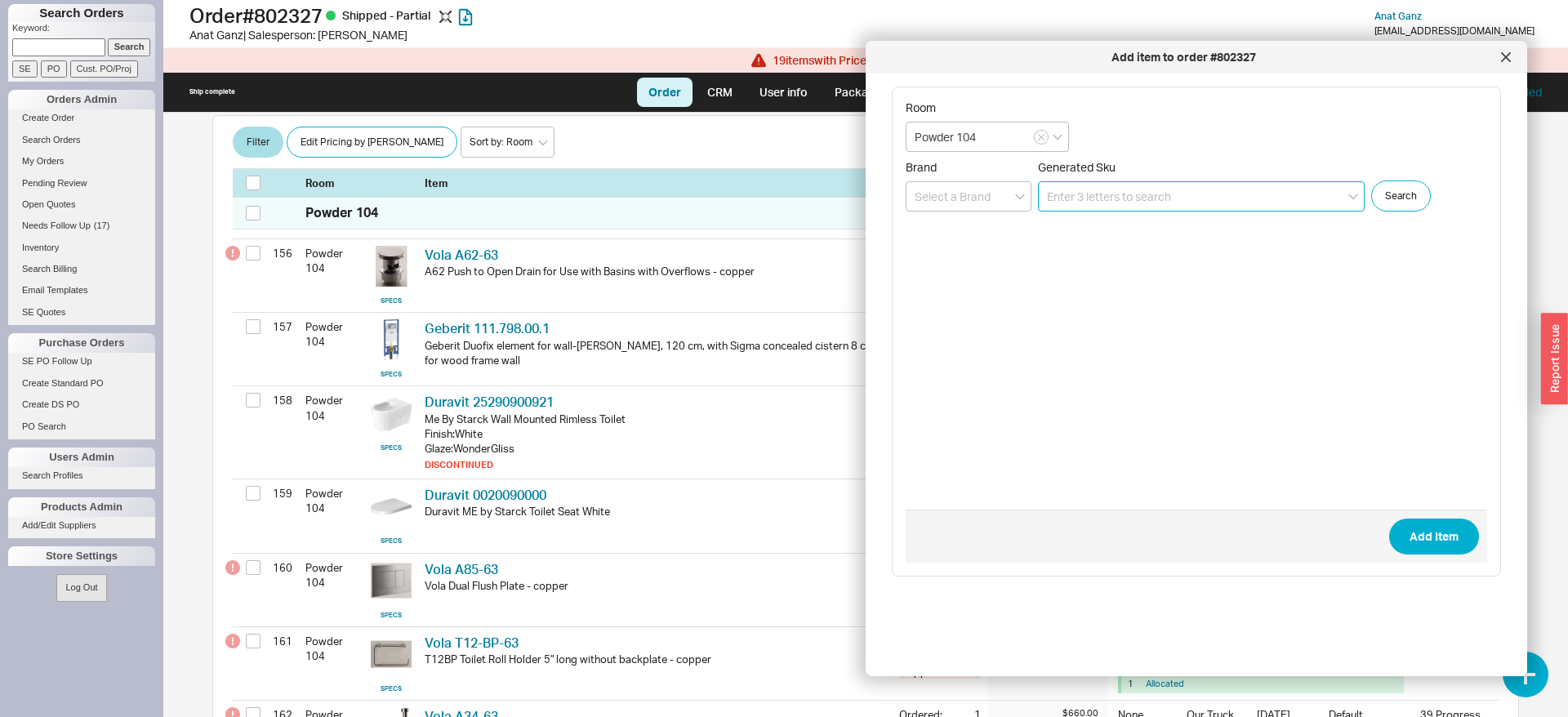
paste input "25290900921"
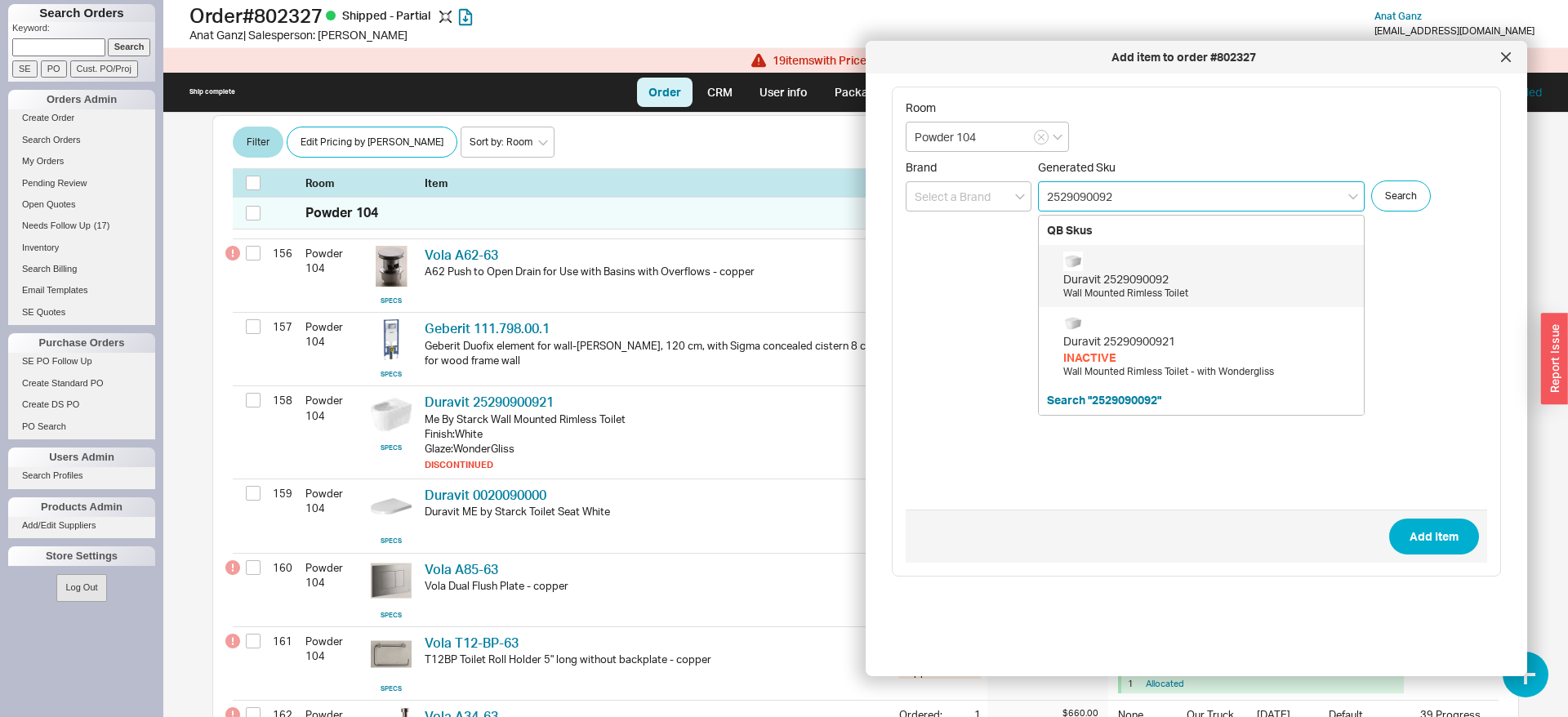
click at [1133, 282] on div "Duravit 2529090092" at bounding box center [1209, 278] width 292 height 16
type input "2529090092"
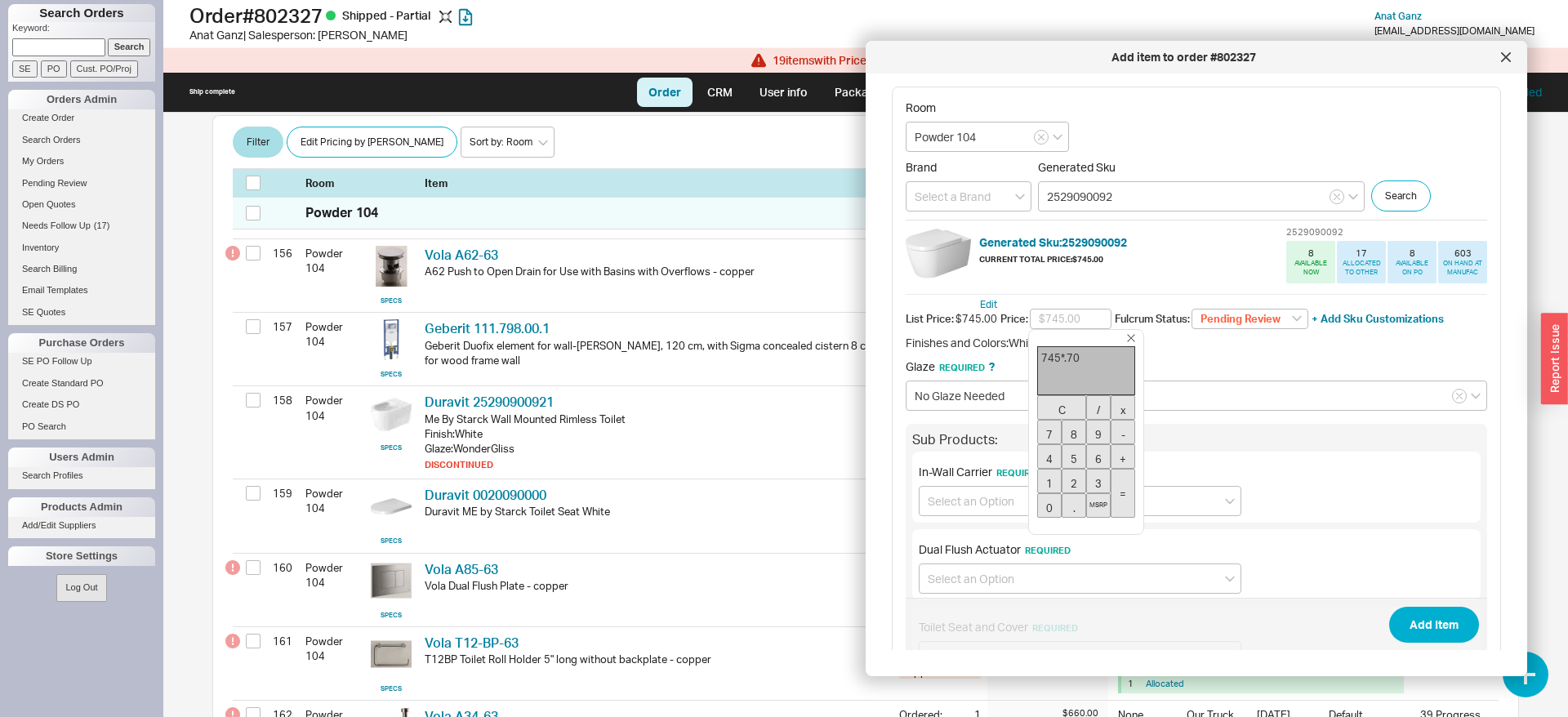
type input "$521.50"
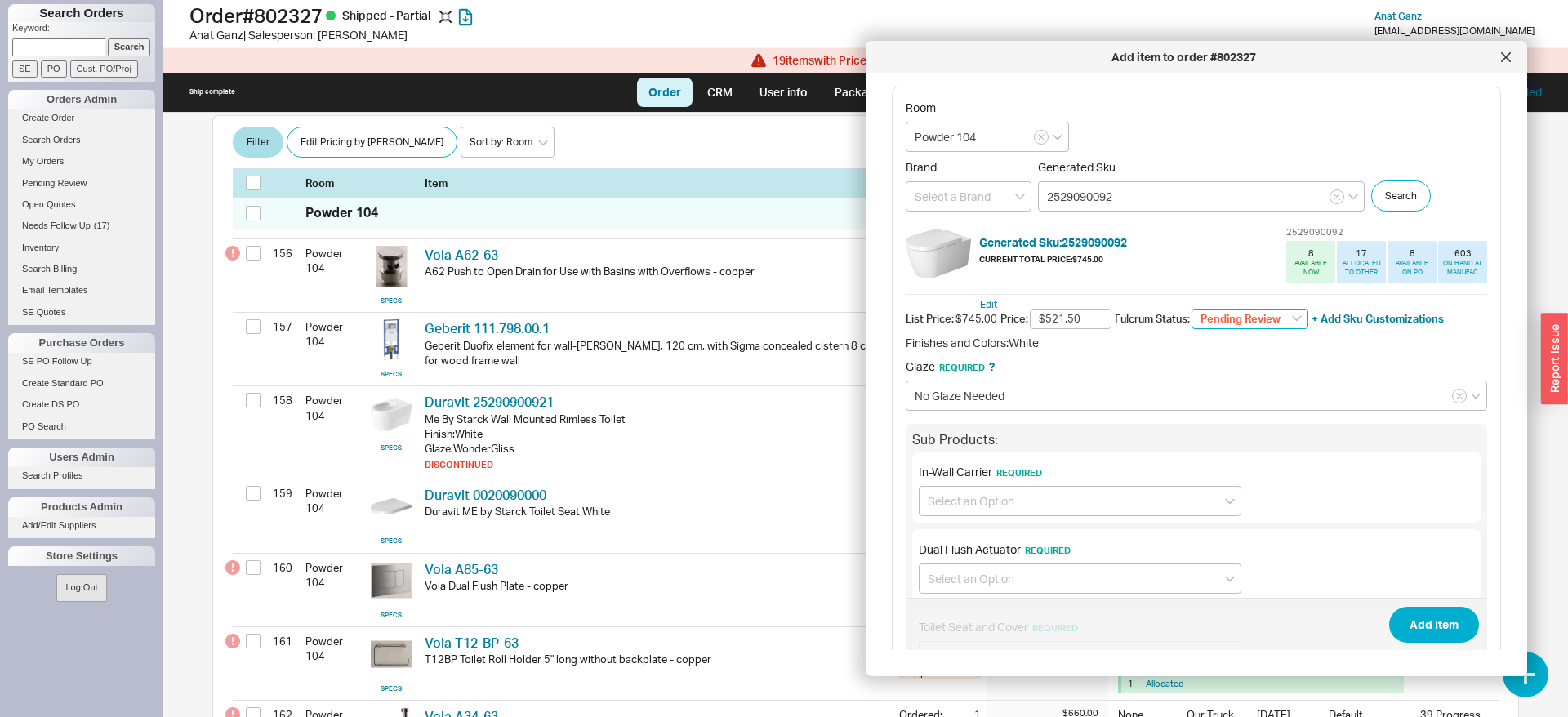
select select
click option "None" at bounding box center [0, 0] width 0 height 0
click at [1009, 505] on input at bounding box center [1080, 501] width 322 height 30
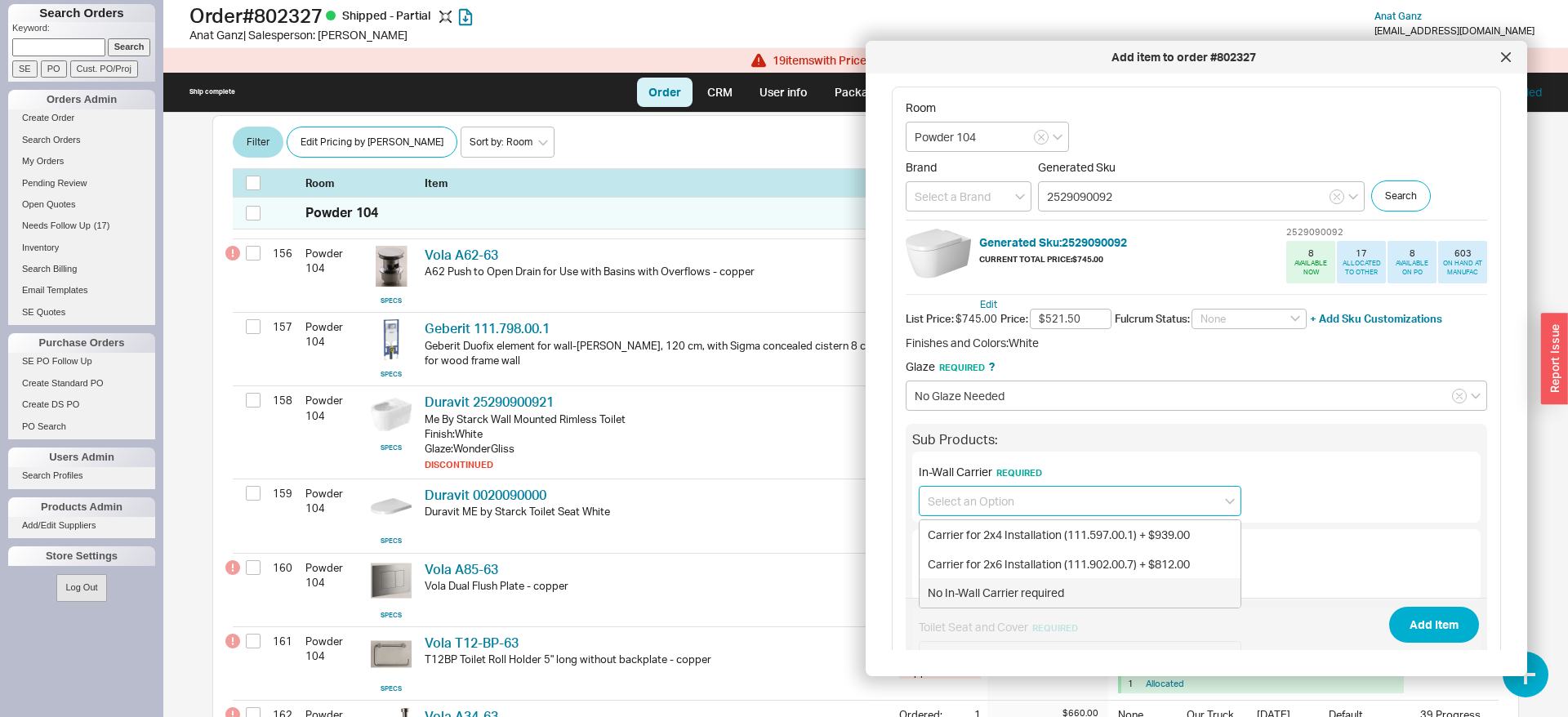
click at [957, 584] on div "No In-Wall Carrier required" at bounding box center [1080, 593] width 321 height 29
type input "No In-Wall Carrier required"
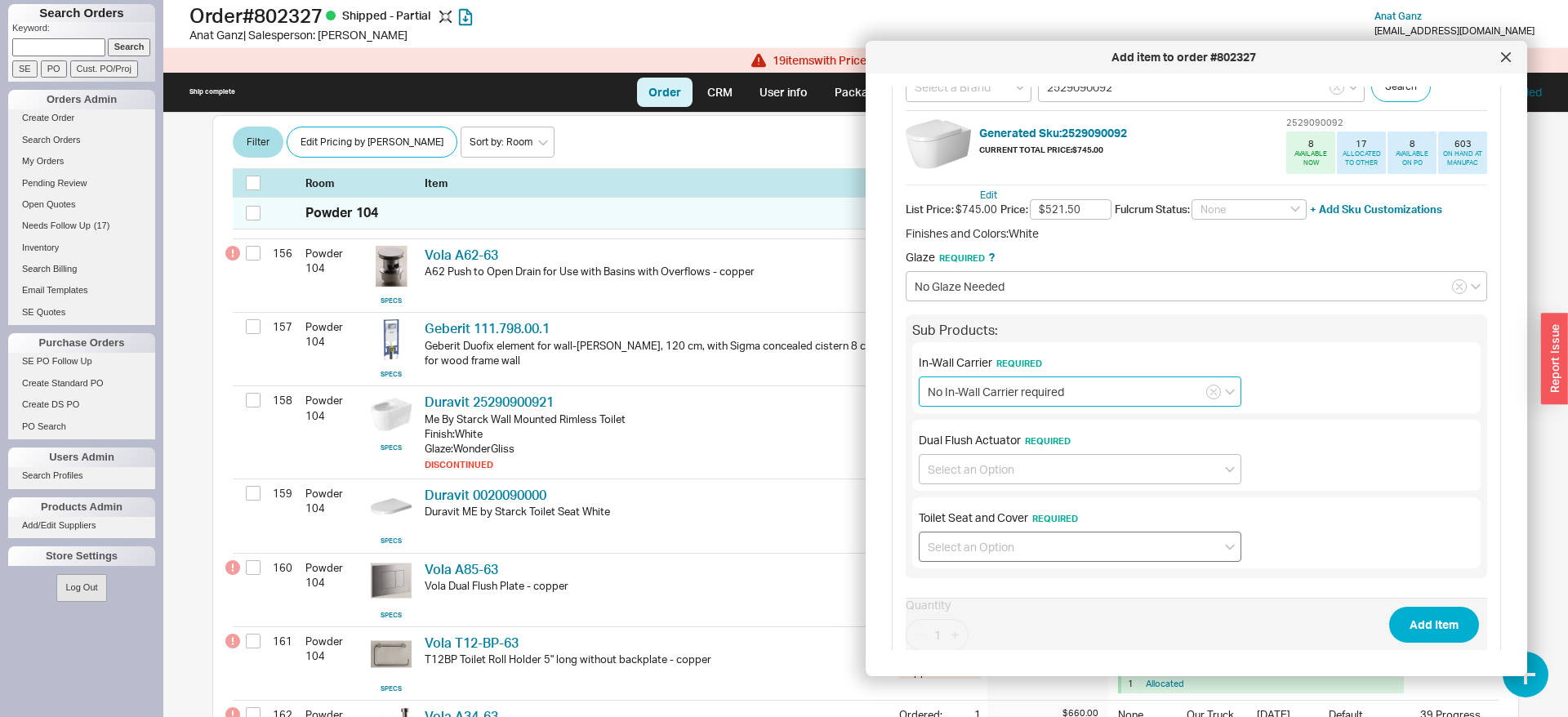
scroll to position [178, 0]
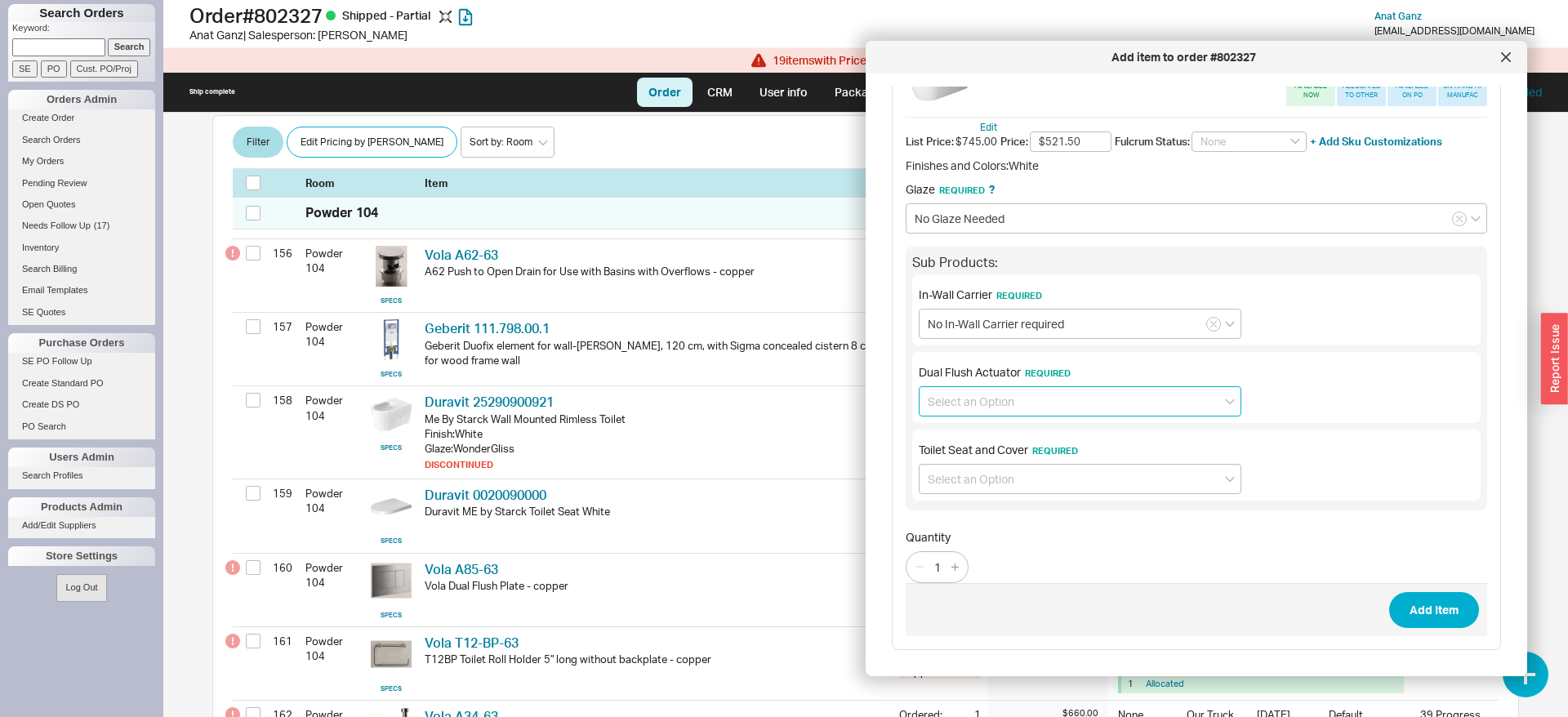
click at [949, 397] on input at bounding box center [1080, 401] width 322 height 30
click at [965, 451] on div "No Dual Flush Actuator required" at bounding box center [1080, 465] width 321 height 29
type input "No Dual Flush Actuator required"
click at [956, 476] on input at bounding box center [1080, 478] width 322 height 30
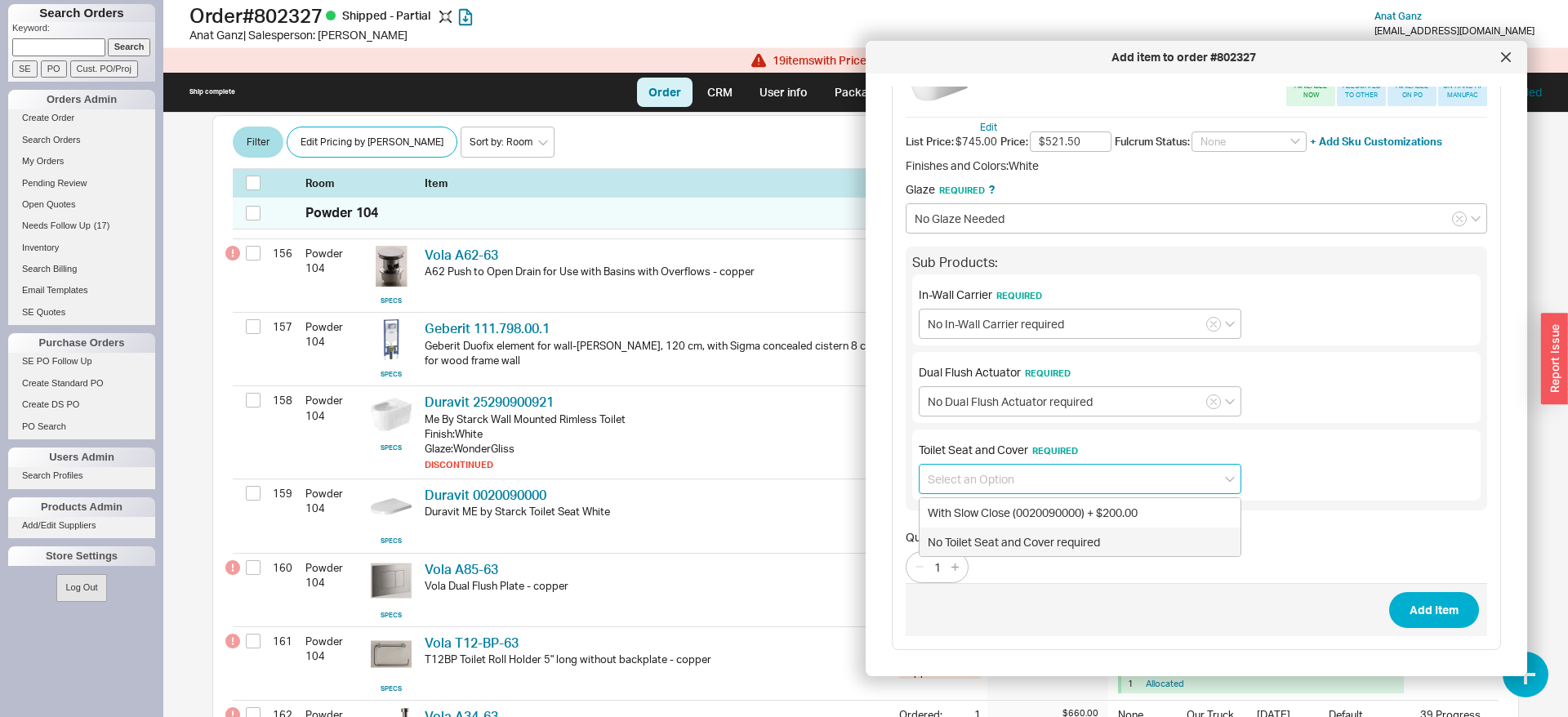
click at [972, 538] on div "No Toilet Seat and Cover required" at bounding box center [1080, 542] width 321 height 29
type input "No Toilet Seat and Cover required"
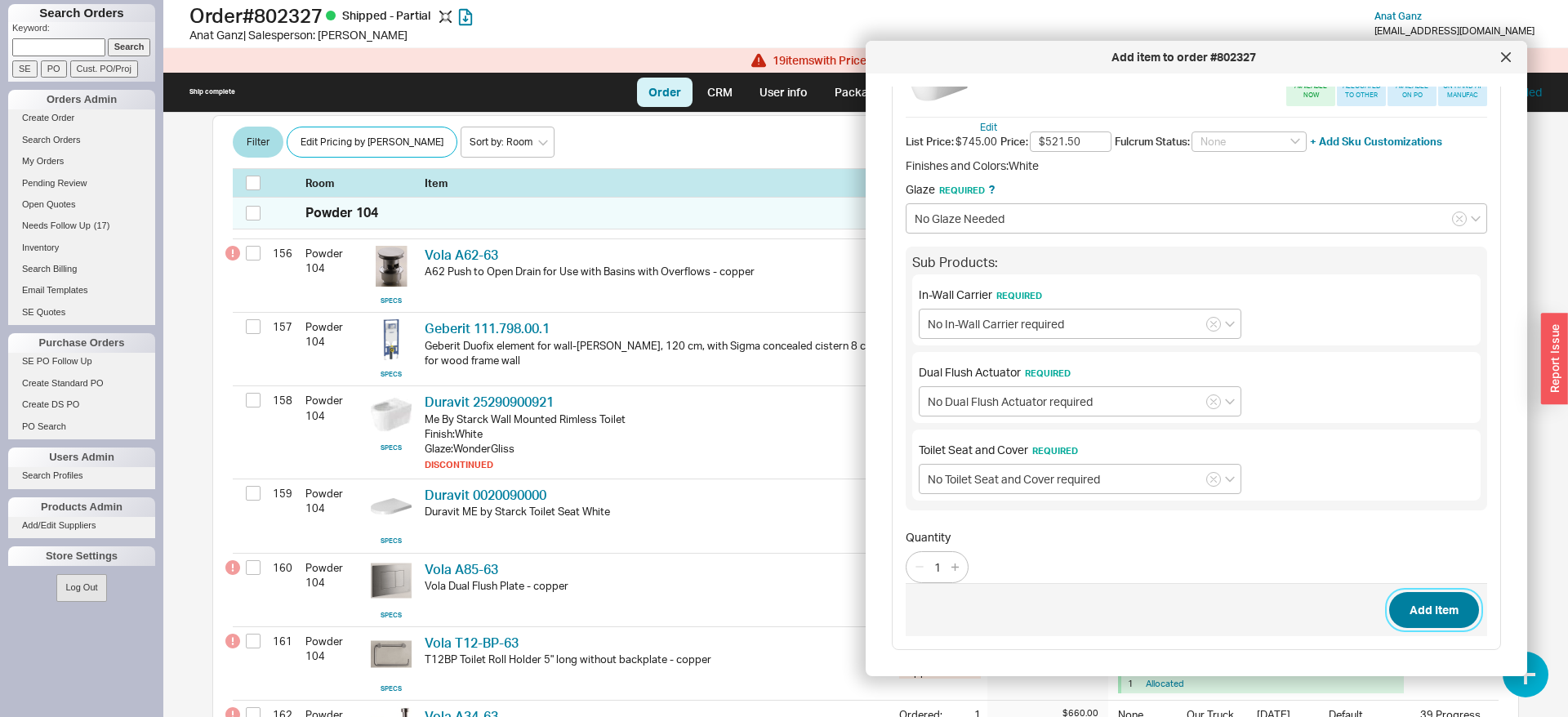
click at [1421, 607] on button "Add Item" at bounding box center [1434, 609] width 90 height 36
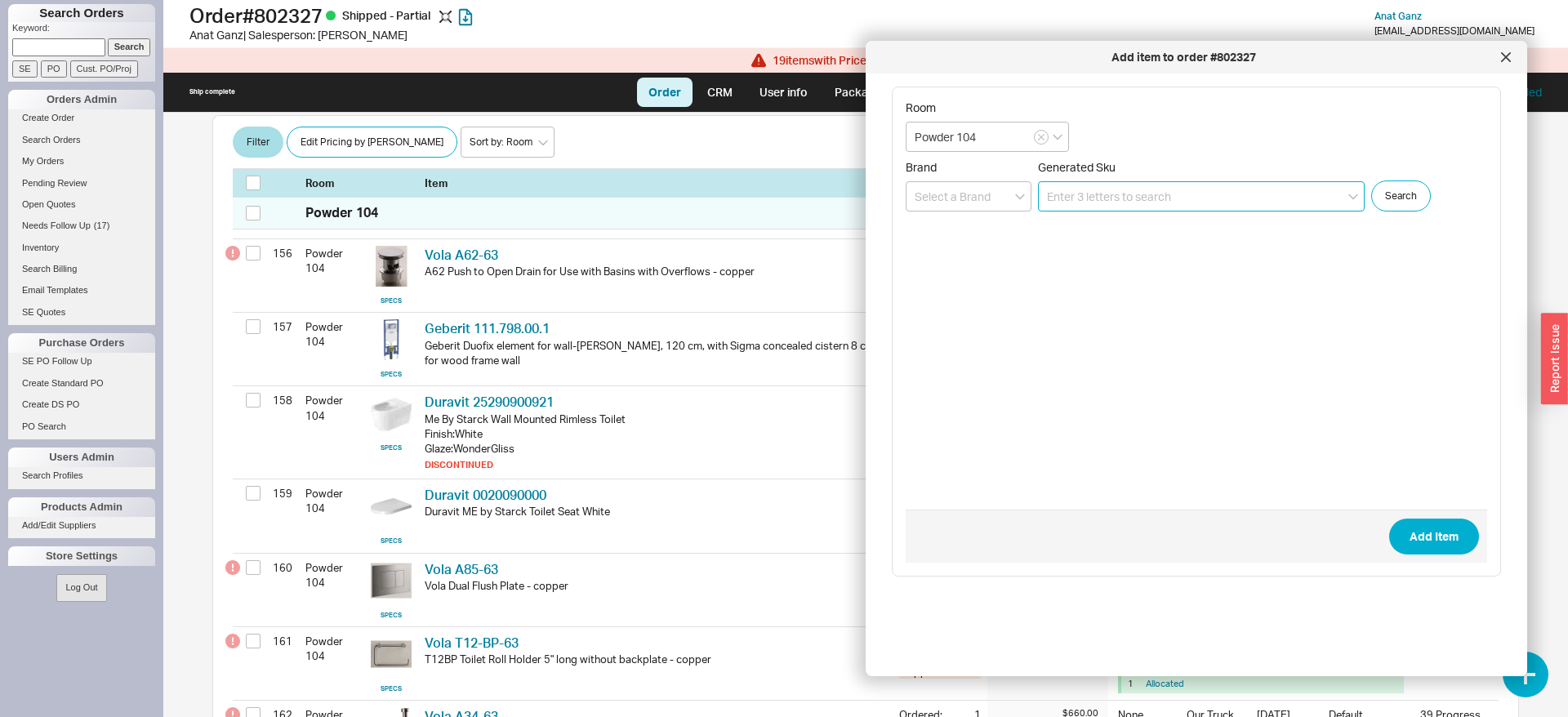
scroll to position [0, 0]
click at [1502, 64] on div at bounding box center [1506, 56] width 26 height 26
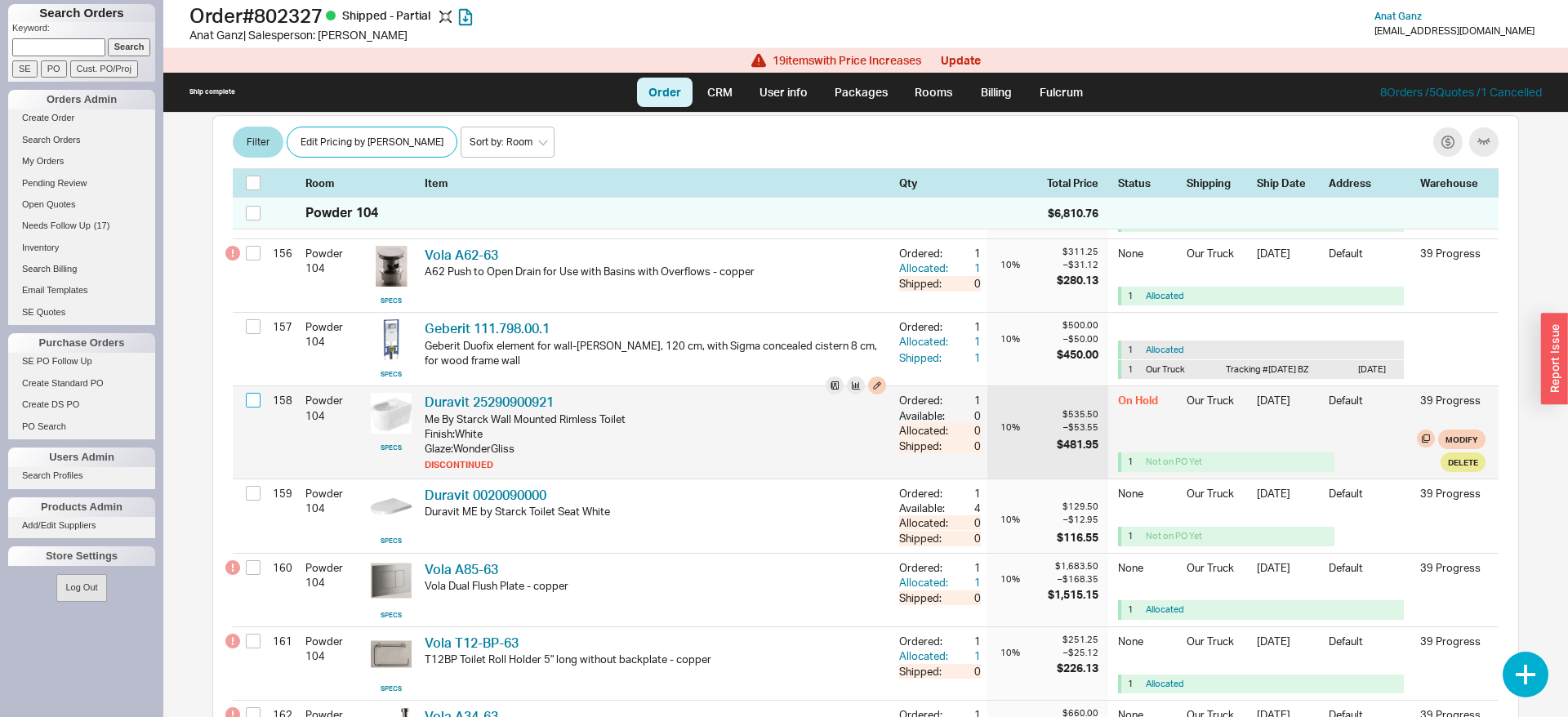
click at [253, 407] on input "checkbox" at bounding box center [252, 400] width 15 height 15
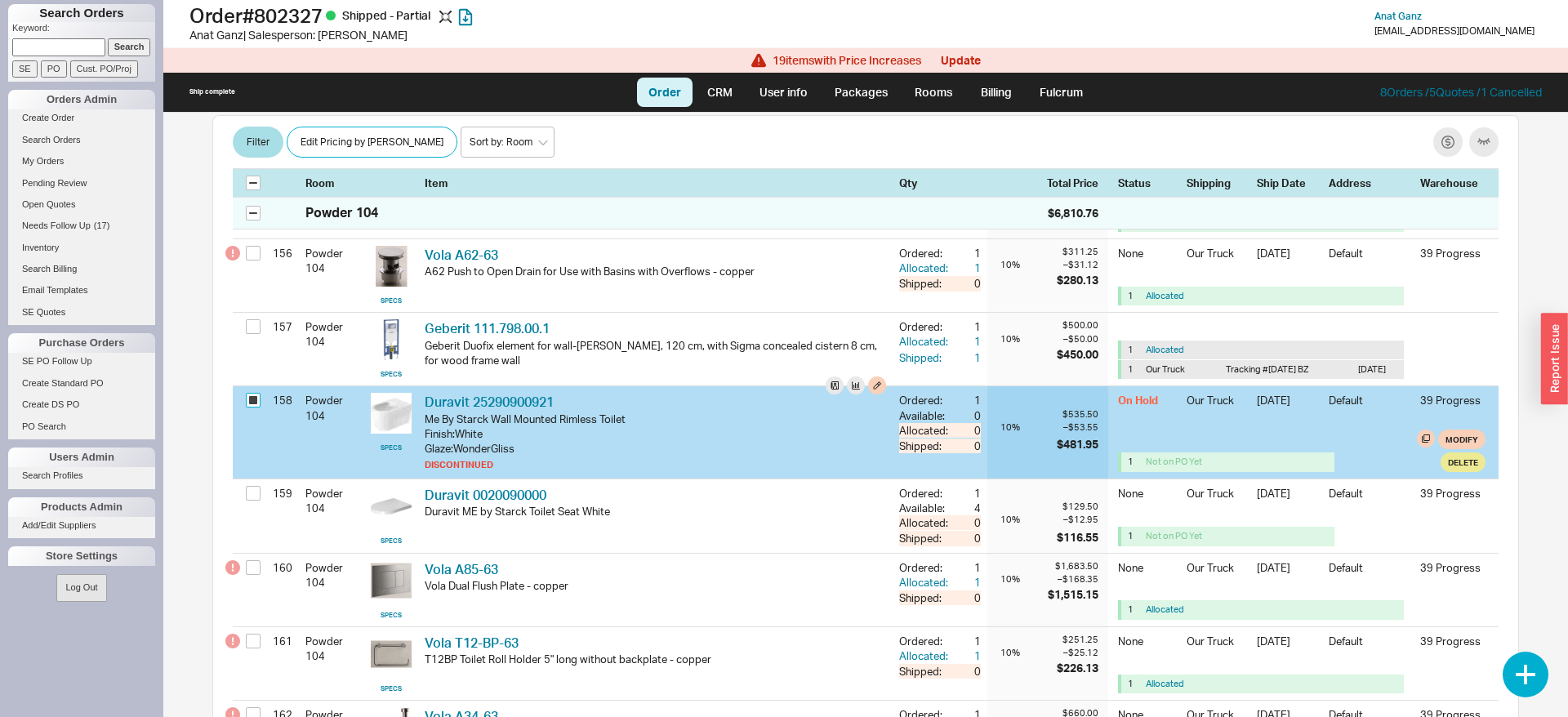
checkbox input "true"
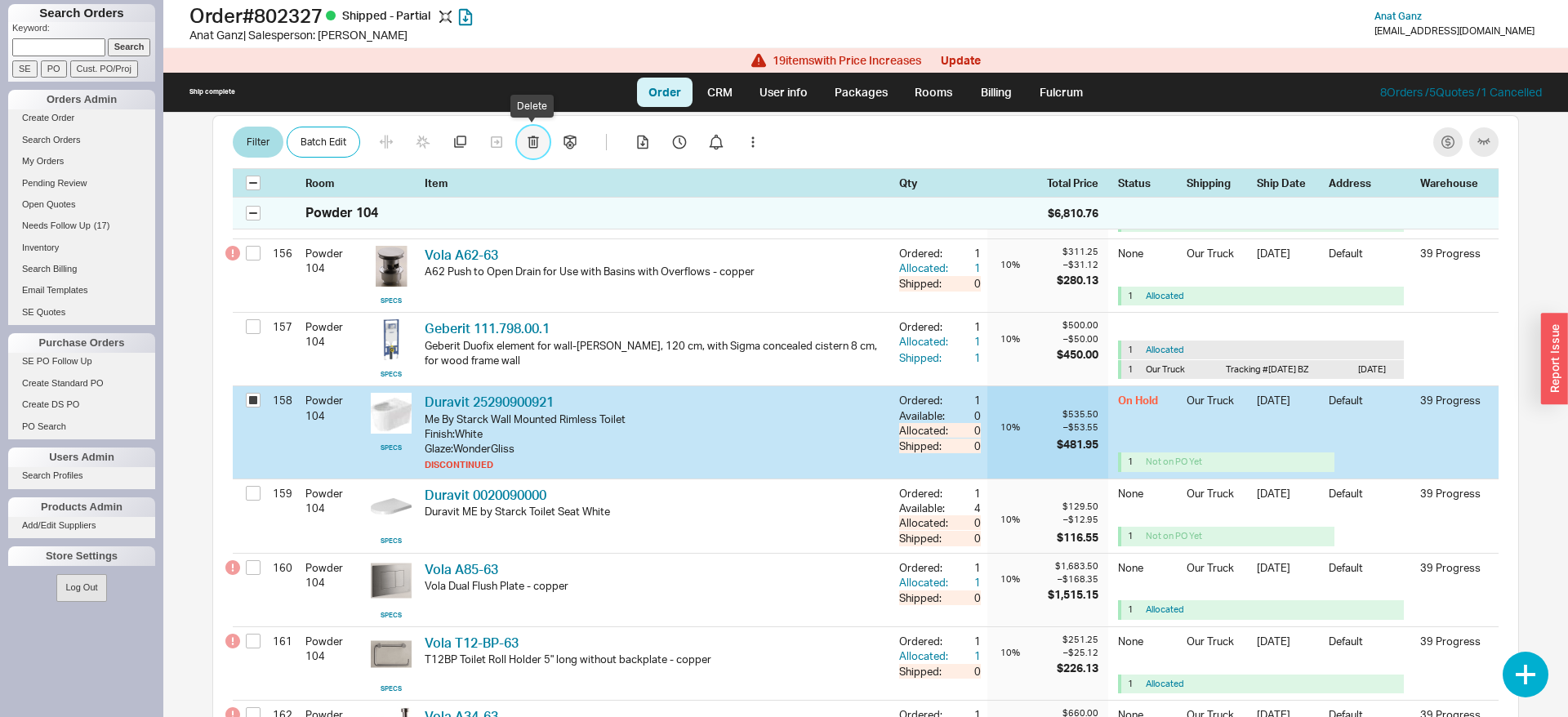
click at [530, 141] on icon "button" at bounding box center [534, 142] width 12 height 13
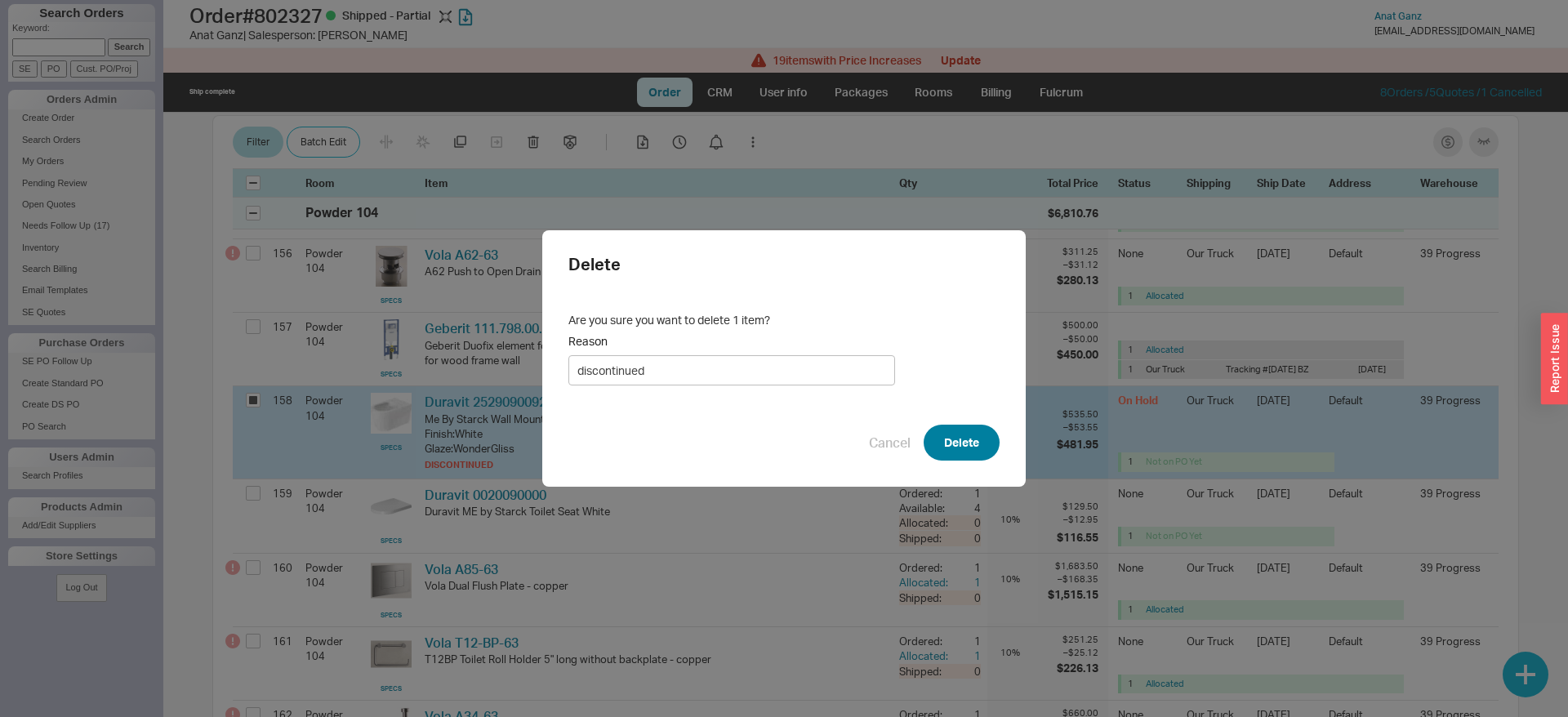
type input "discontinued"
click at [926, 446] on button "Delete" at bounding box center [962, 442] width 76 height 36
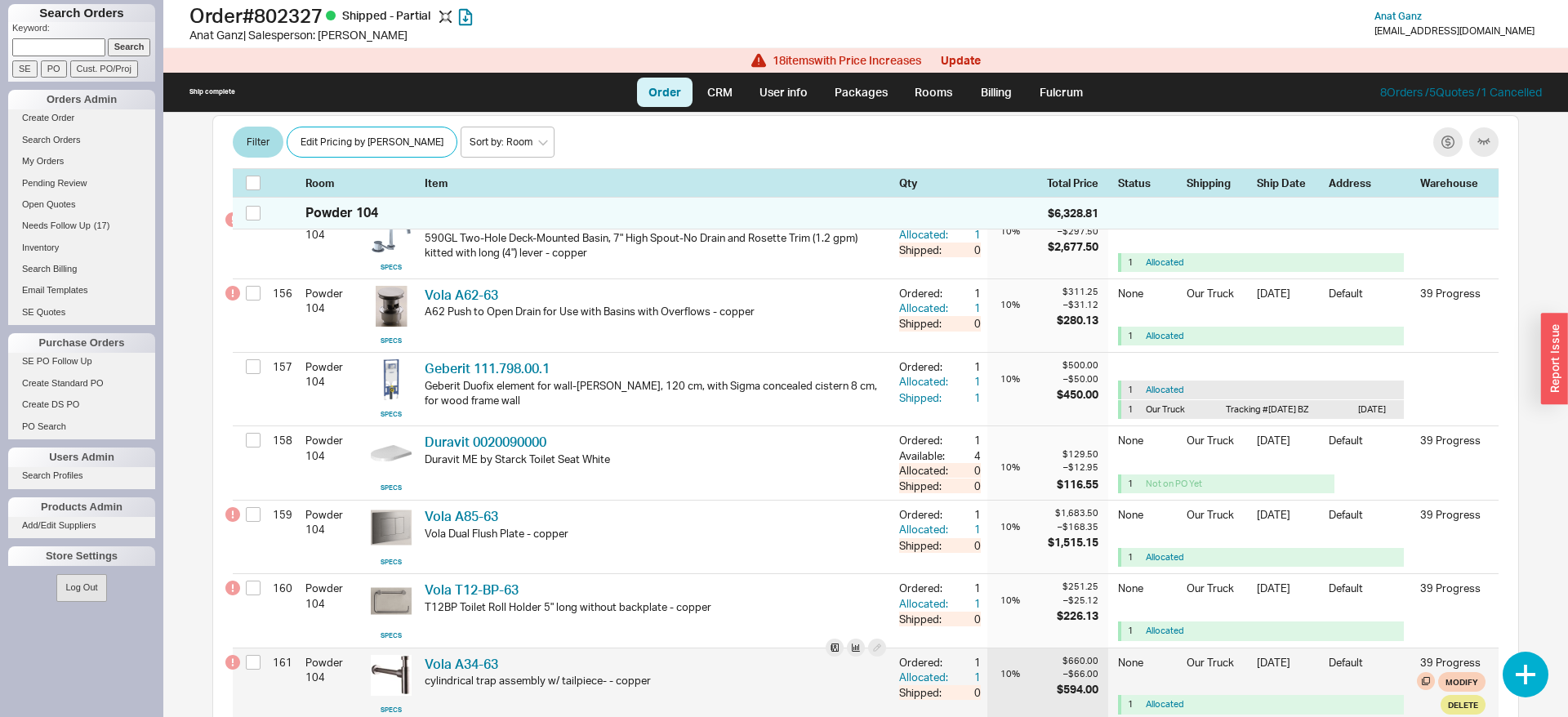
scroll to position [12205, 0]
